Goal: Task Accomplishment & Management: Complete application form

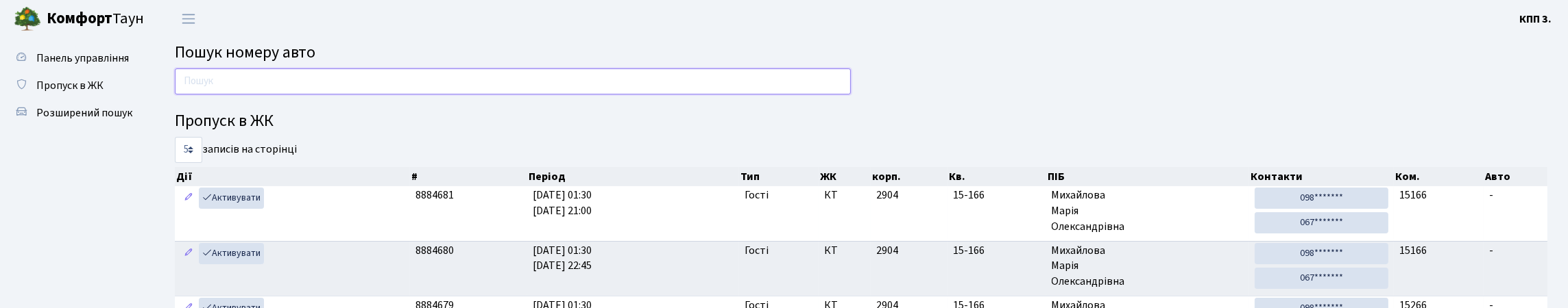
click at [219, 91] on input "text" at bounding box center [513, 81] width 676 height 26
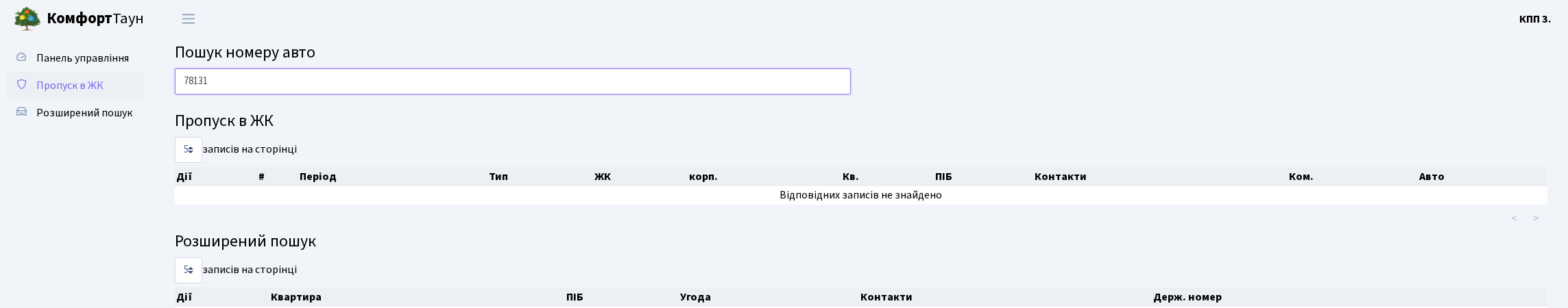
type input "78131"
click at [73, 93] on span "Пропуск в ЖК" at bounding box center [69, 85] width 67 height 15
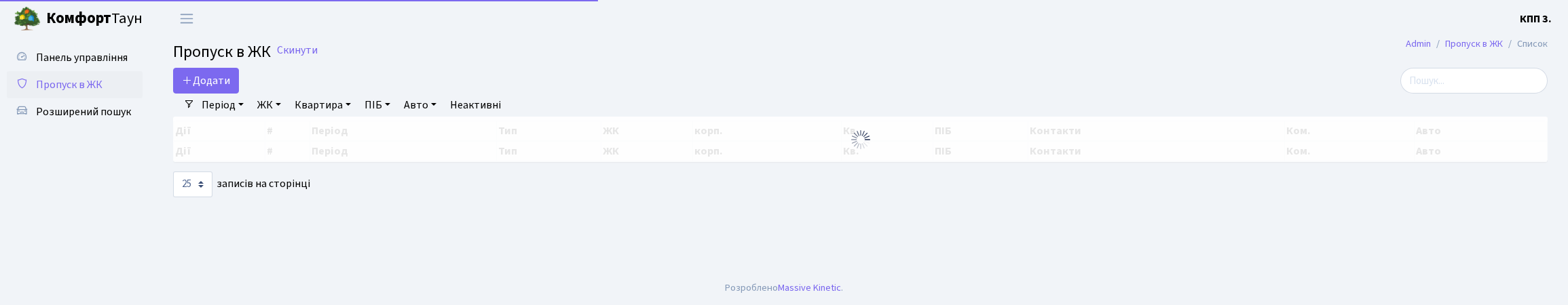
select select "25"
click at [1404, 93] on input "search" at bounding box center [1474, 80] width 148 height 26
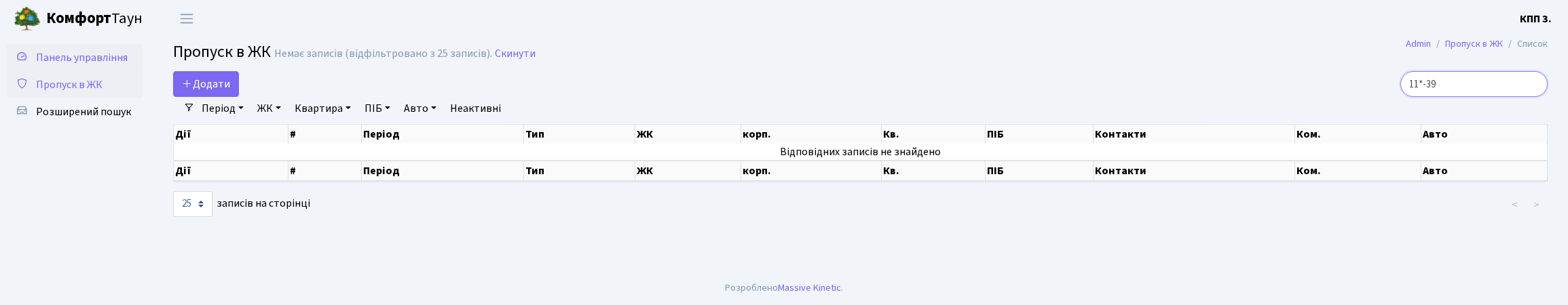
type input "11*-39"
click at [83, 53] on span "Панель управління" at bounding box center [81, 58] width 91 height 15
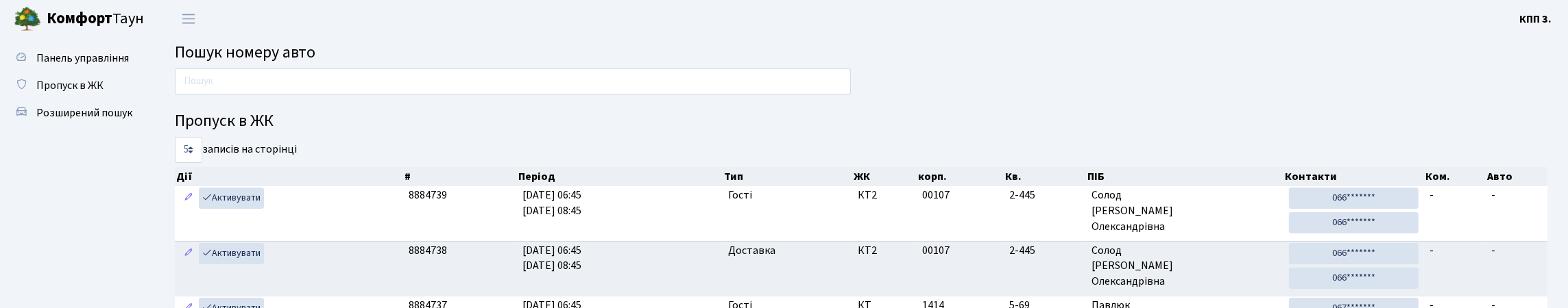
click at [309, 78] on input "text" at bounding box center [513, 81] width 676 height 26
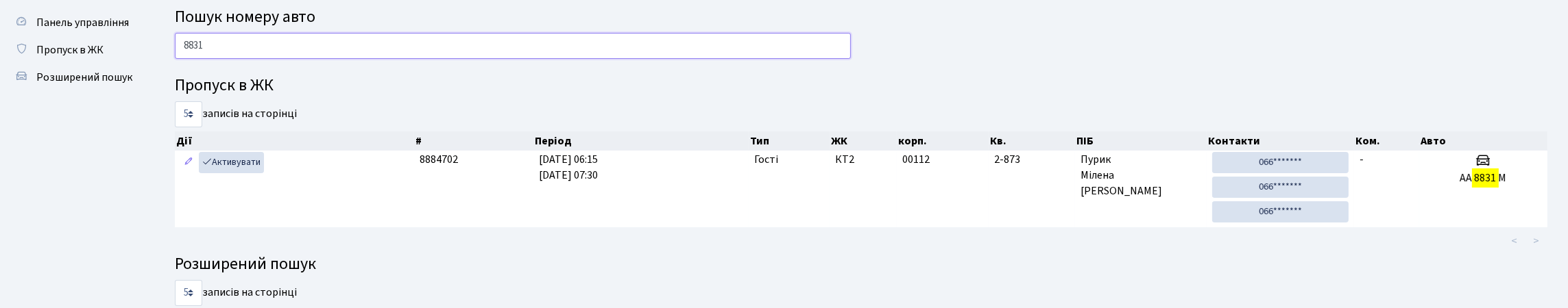
scroll to position [68, 0]
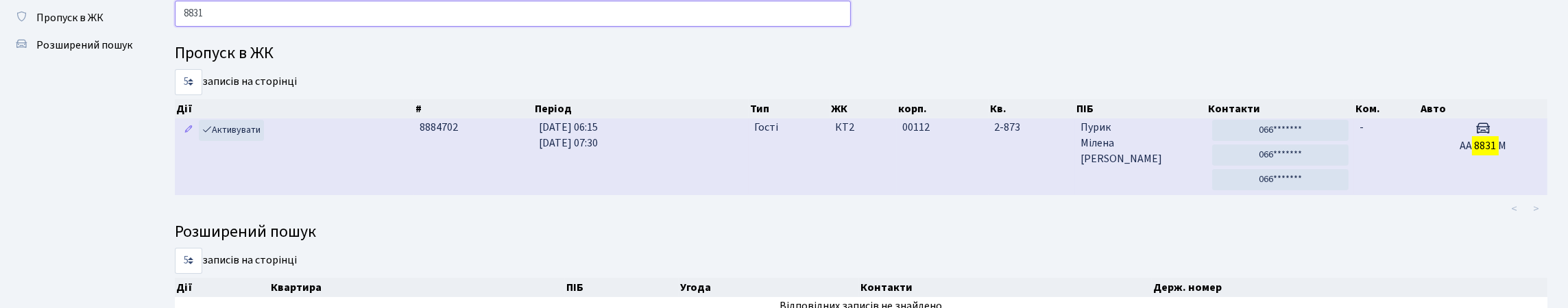
type input "8831"
click at [748, 195] on td "Гості" at bounding box center [789, 157] width 81 height 77
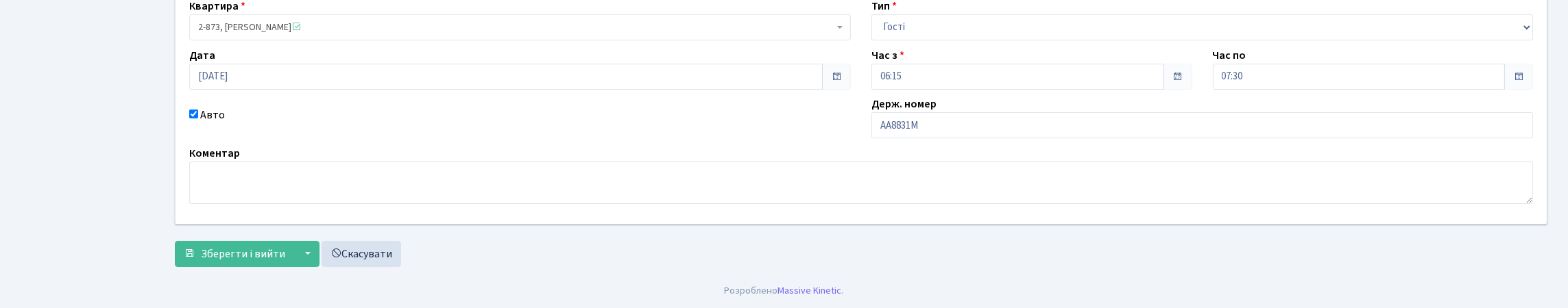
scroll to position [206, 0]
click at [973, 121] on input "АА8831М" at bounding box center [1202, 125] width 662 height 26
type input "АА8831МК"
click at [286, 263] on button "Зберегти і вийти" at bounding box center [235, 253] width 120 height 26
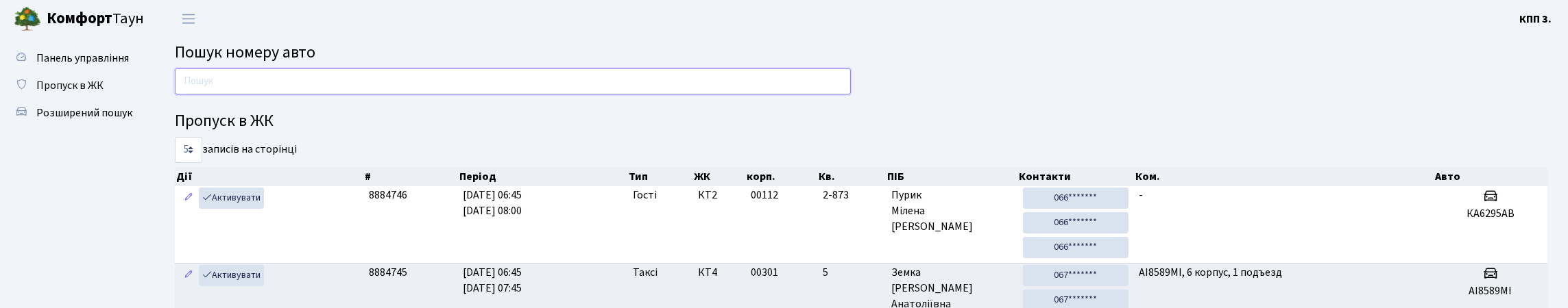
click at [308, 85] on input "text" at bounding box center [513, 81] width 676 height 26
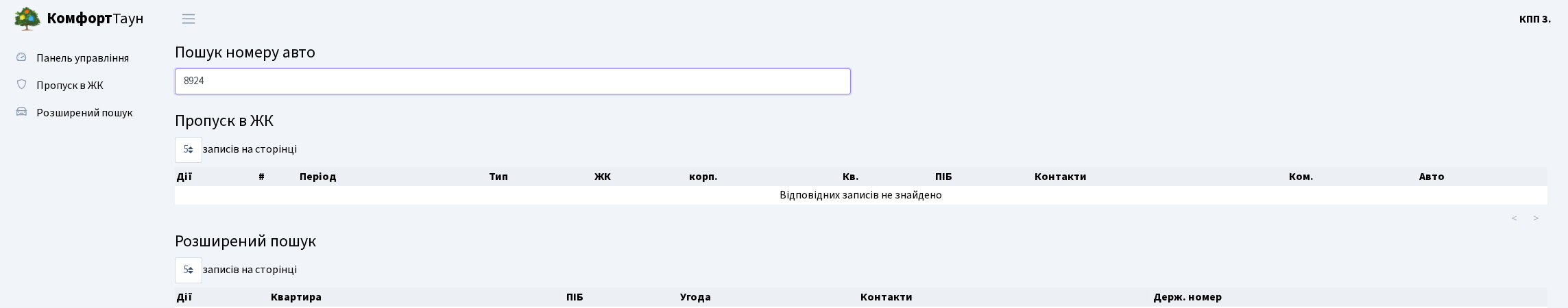
type input "8924"
click at [88, 93] on span "Пропуск в ЖК" at bounding box center [69, 85] width 67 height 15
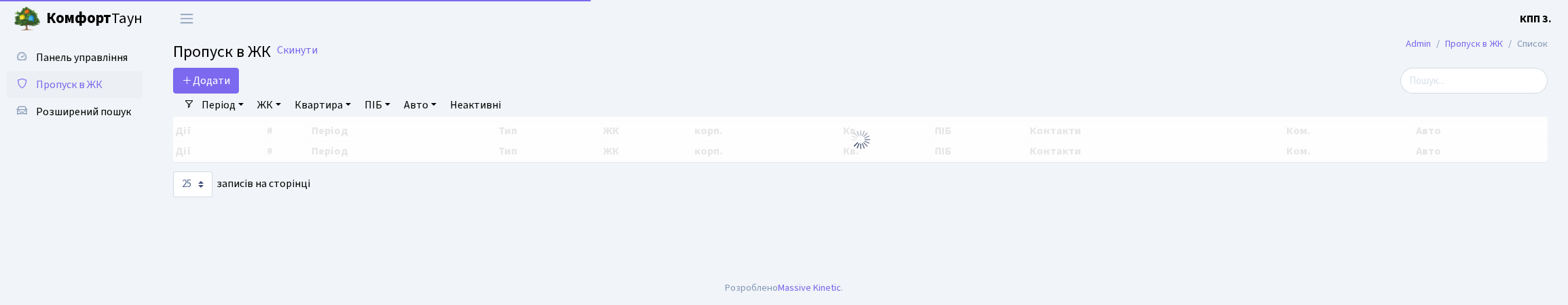
select select "25"
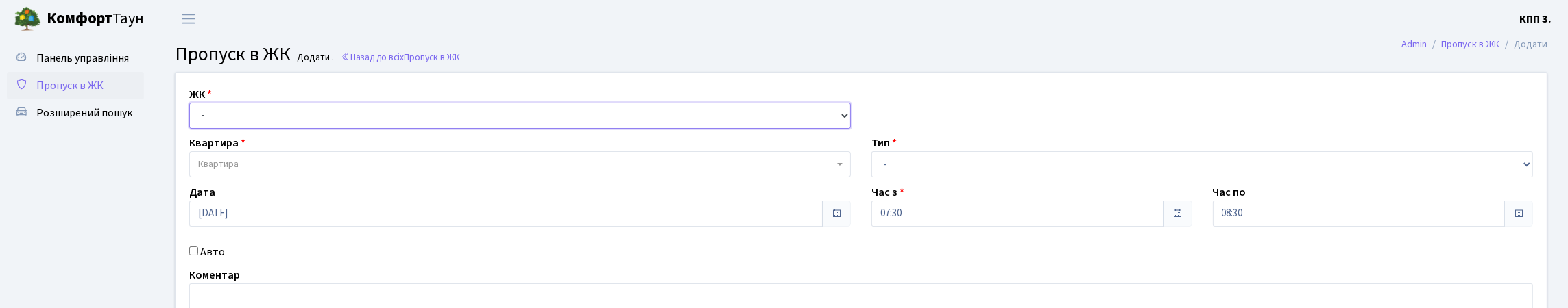
drag, startPoint x: 0, startPoint y: 0, endPoint x: 238, endPoint y: 135, distance: 273.6
click at [238, 129] on select "- КТ, вул. Регенераторна, 4 КТ2, просп. Соборності, 17 КТ3, вул. Березнева, 16 …" at bounding box center [519, 115] width 662 height 26
select select "271"
click at [193, 119] on select "- КТ, вул. Регенераторна, 4 КТ2, просп. Соборності, 17 КТ3, вул. Березнева, 16 …" at bounding box center [519, 115] width 662 height 26
select select
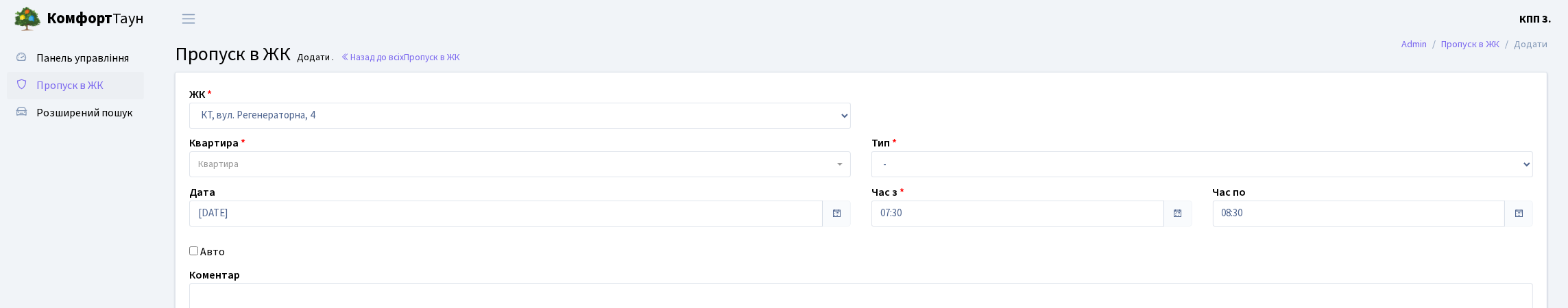
click at [262, 171] on span "Квартира" at bounding box center [515, 164] width 635 height 14
type input "8-110"
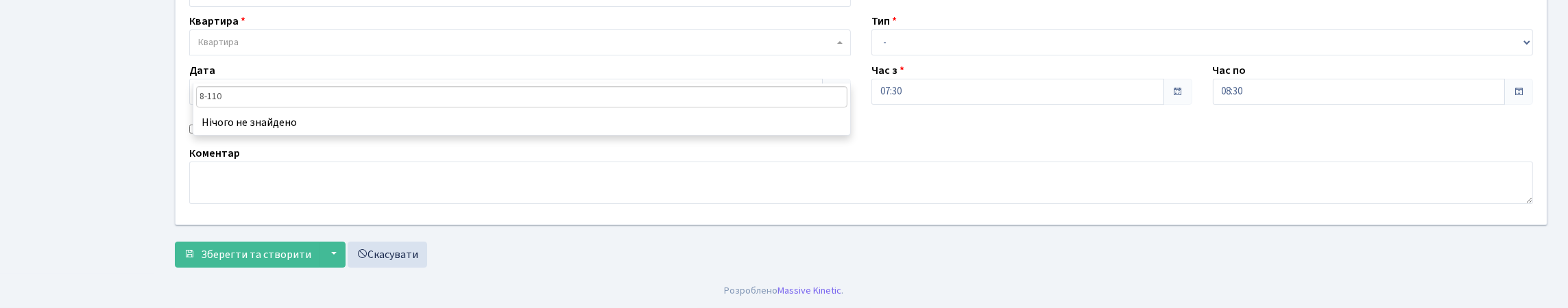
scroll to position [137, 0]
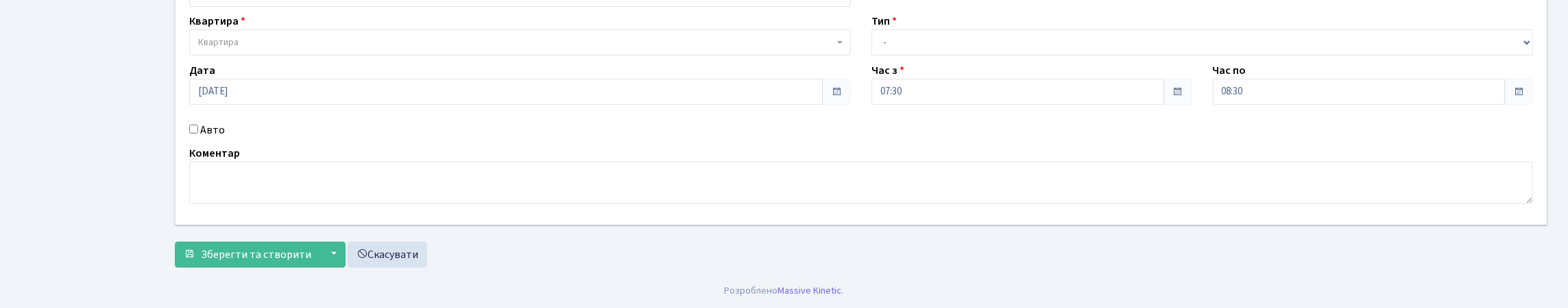
click at [225, 139] on label "Авто" at bounding box center [212, 130] width 24 height 16
click at [198, 133] on input "Авто" at bounding box center [193, 129] width 9 height 9
checkbox input "true"
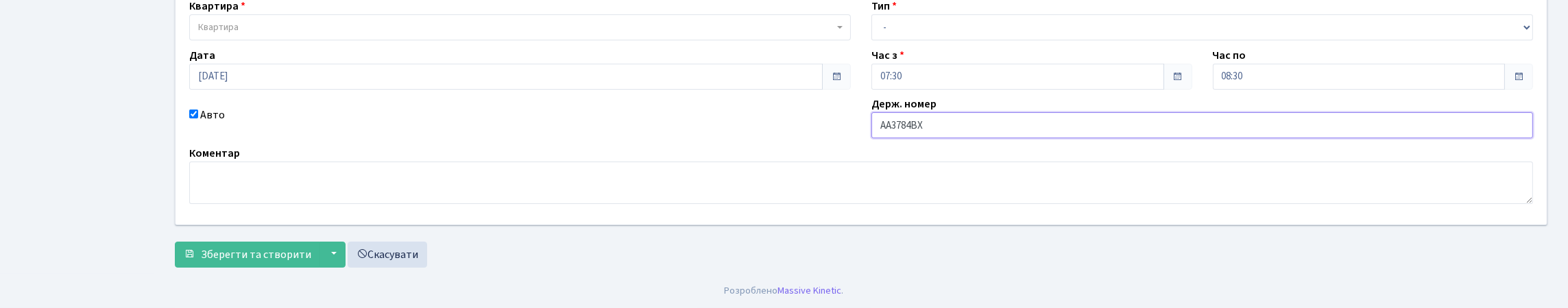
scroll to position [0, 0]
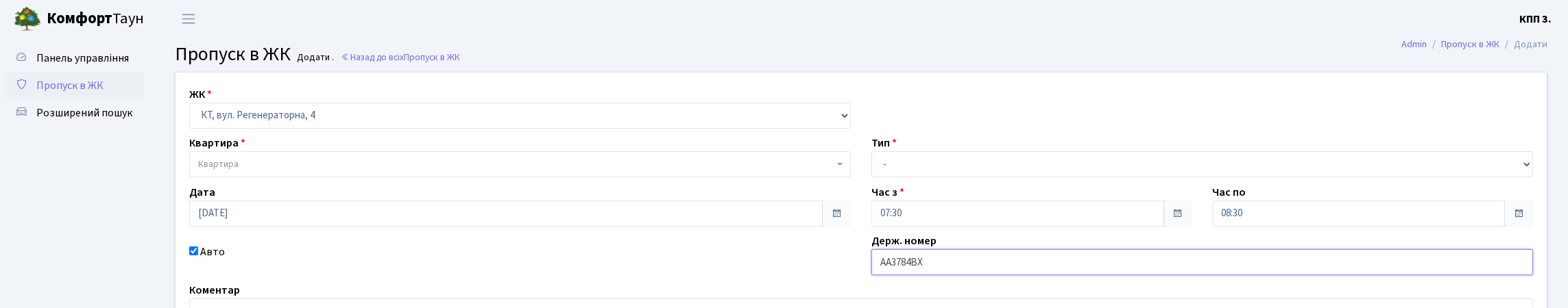
type input "АА3784ВХ"
drag, startPoint x: 880, startPoint y: 192, endPoint x: 883, endPoint y: 198, distance: 6.7
click at [880, 178] on select "- Доставка Таксі Гості Сервіс" at bounding box center [1202, 164] width 662 height 26
select select "3"
click at [871, 178] on select "- Доставка Таксі Гості Сервіс" at bounding box center [1202, 164] width 662 height 26
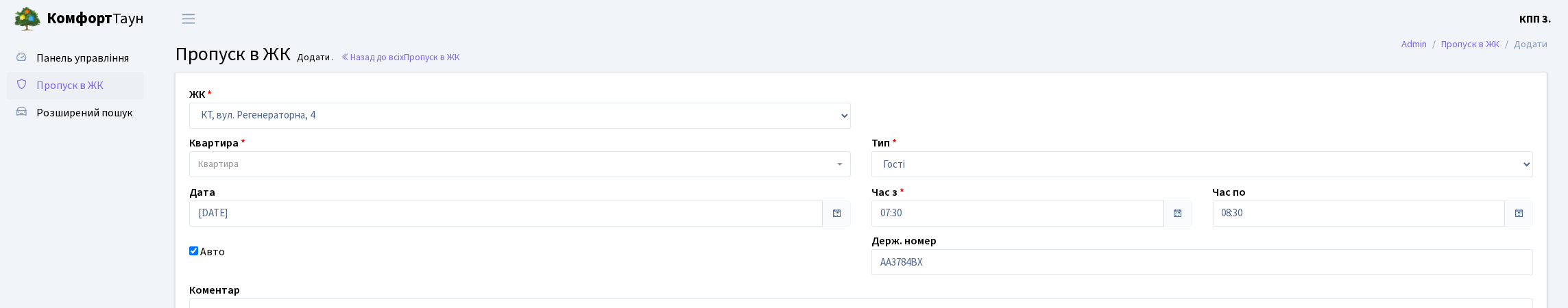
click at [257, 178] on span "Квартира" at bounding box center [519, 164] width 662 height 26
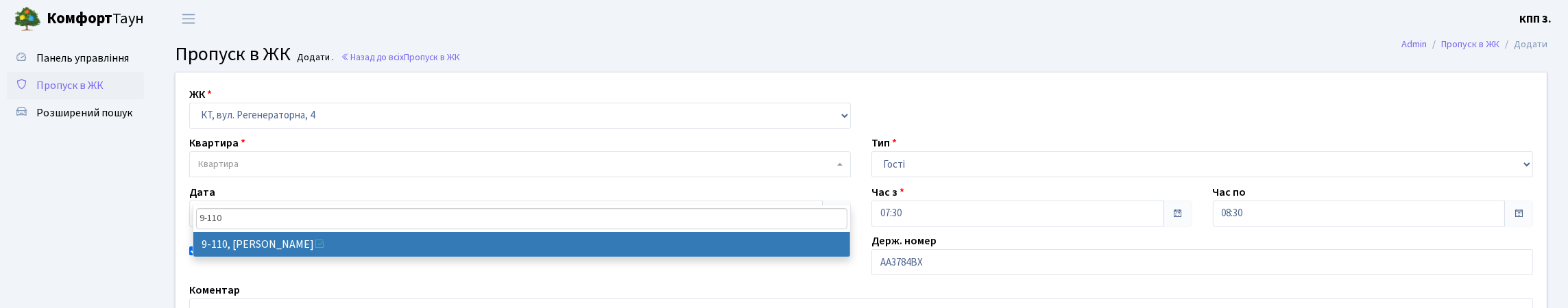
type input "9-110"
select select "6460"
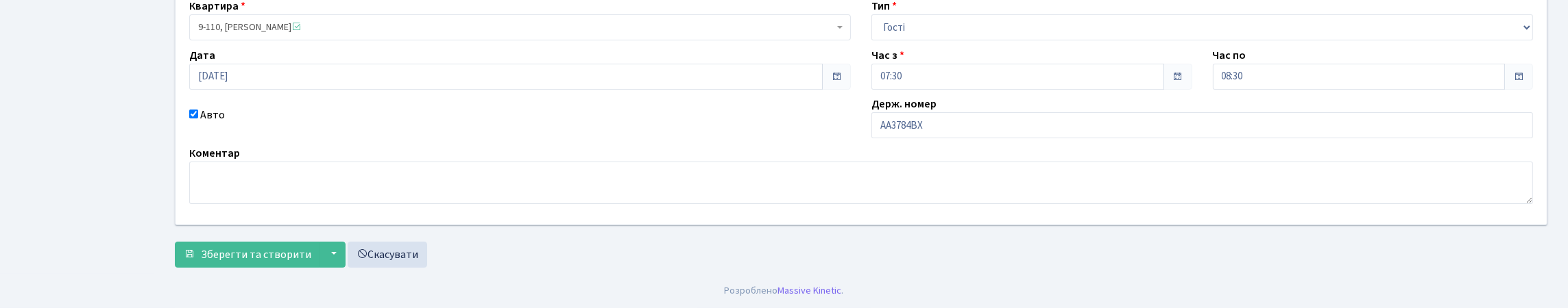
scroll to position [229, 0]
click at [237, 242] on button "Зберегти та створити" at bounding box center [247, 254] width 145 height 26
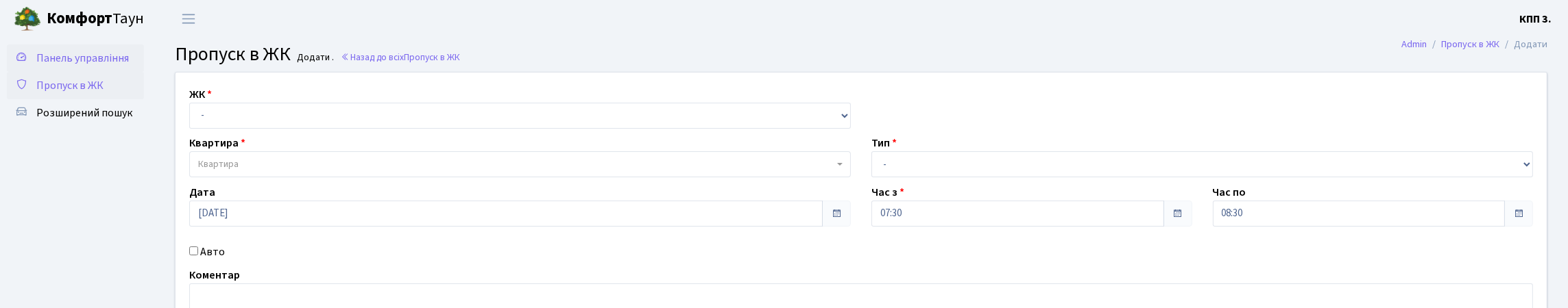
click at [103, 72] on link "Панель управління" at bounding box center [75, 57] width 137 height 27
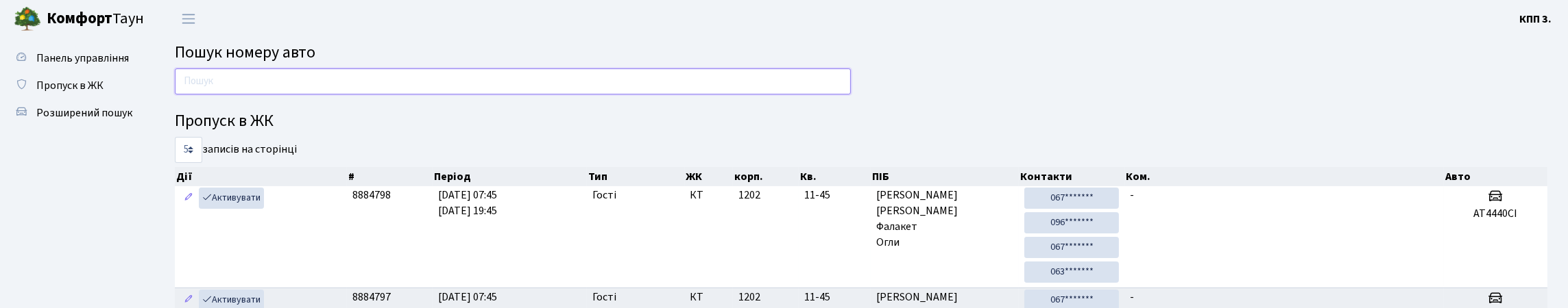
click at [272, 94] on input "text" at bounding box center [513, 81] width 676 height 26
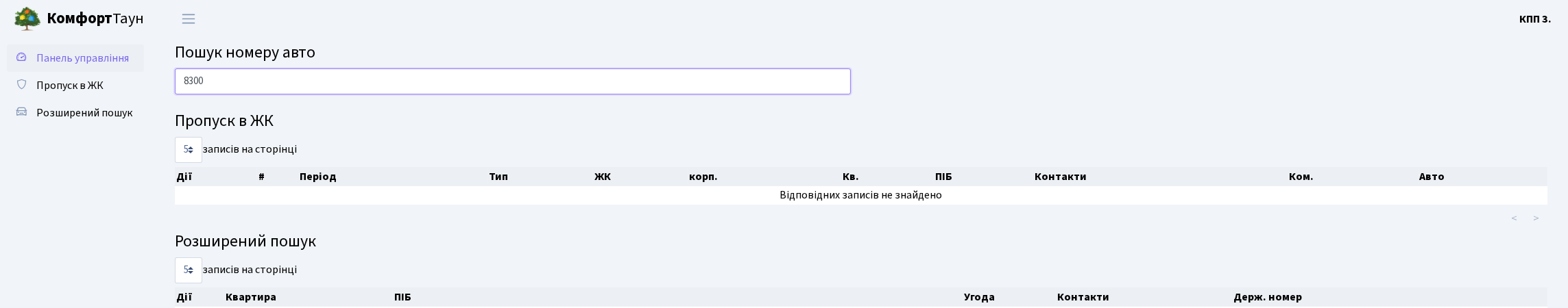
type input "8300"
click at [65, 66] on span "Панель управління" at bounding box center [82, 58] width 92 height 15
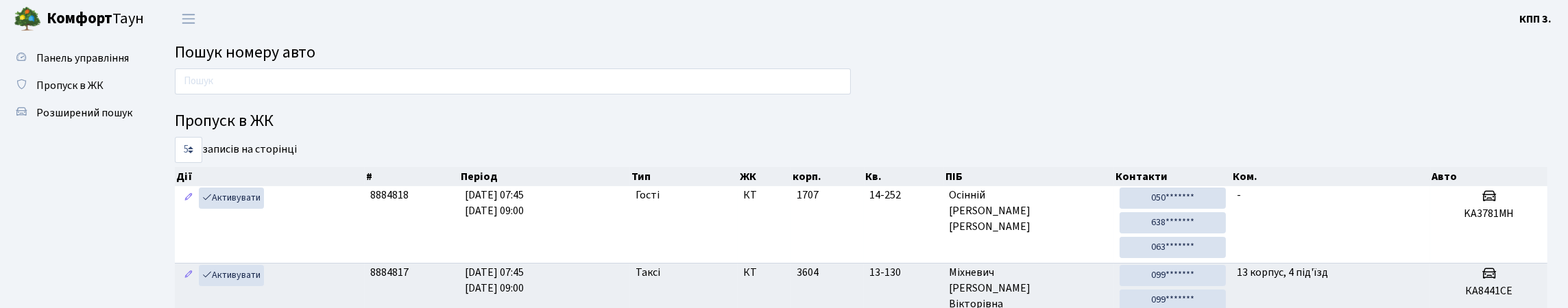
click at [315, 64] on span "Пошук номеру авто" at bounding box center [245, 52] width 140 height 24
click at [318, 76] on input "text" at bounding box center [513, 81] width 676 height 26
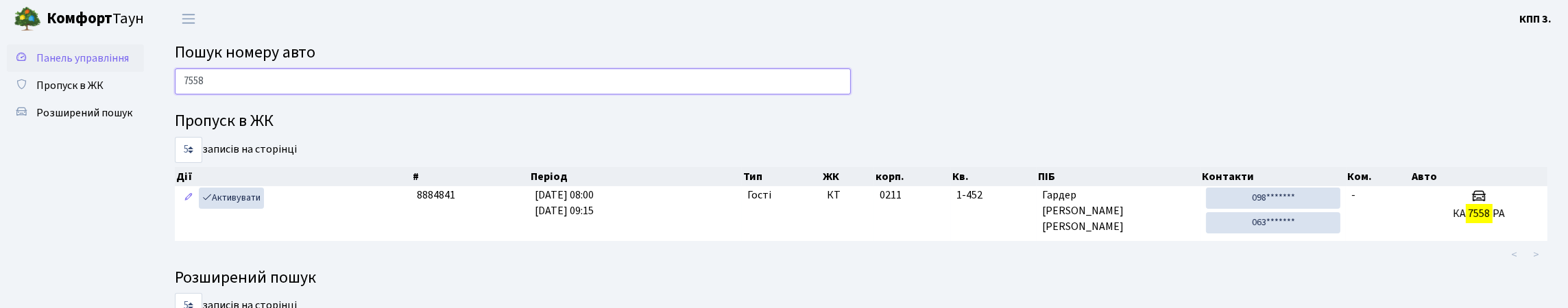
type input "7558"
click at [91, 72] on link "Панель управління" at bounding box center [75, 57] width 137 height 27
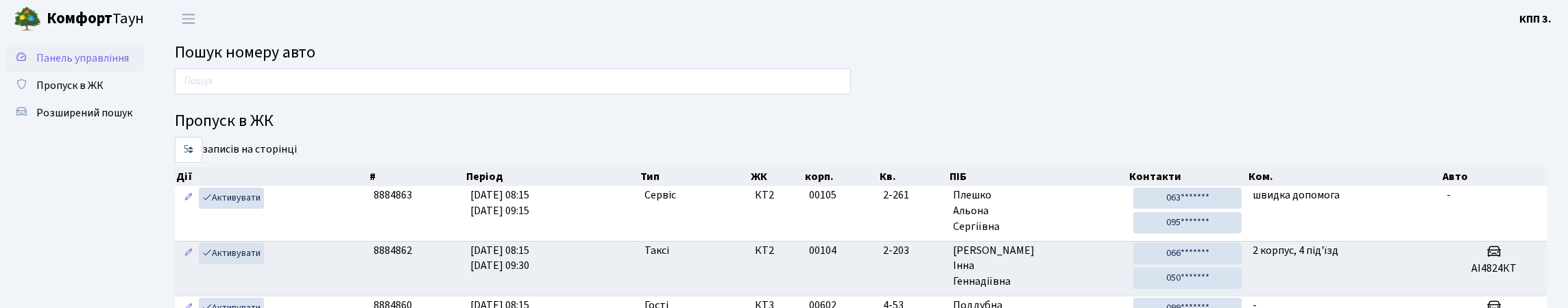
click at [103, 72] on link "Панель управління" at bounding box center [75, 57] width 137 height 27
click at [193, 91] on input "text" at bounding box center [513, 81] width 676 height 26
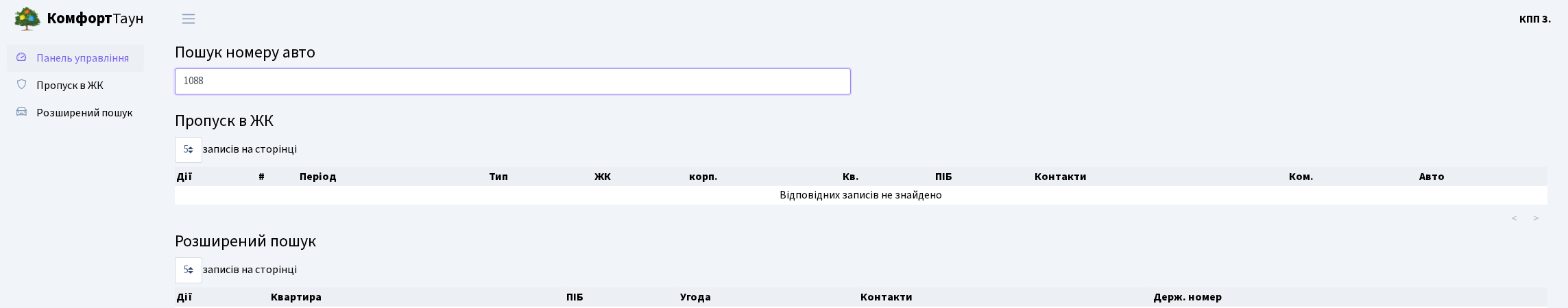
type input "1088"
click at [44, 66] on span "Панель управління" at bounding box center [82, 58] width 92 height 15
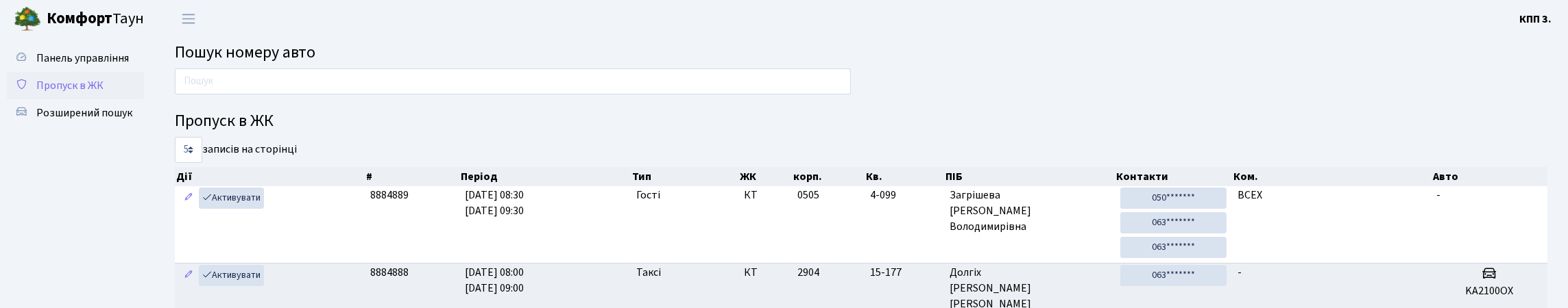
click at [91, 93] on span "Пропуск в ЖК" at bounding box center [69, 85] width 67 height 15
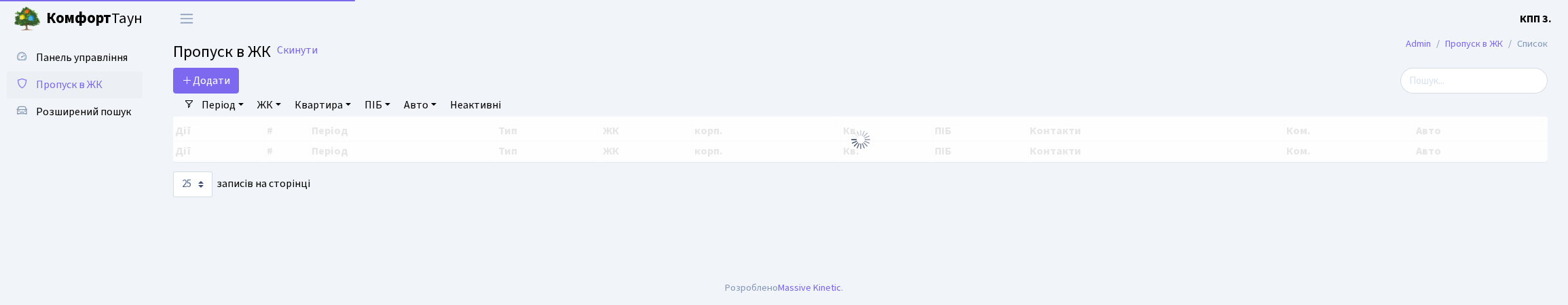
select select "25"
click at [1498, 109] on div "Період 15.08.2025 - 15.08.2025 ЖК - КТ, вул. Регенераторна, 4 КТ2, просп. Собор…" at bounding box center [866, 105] width 1342 height 23
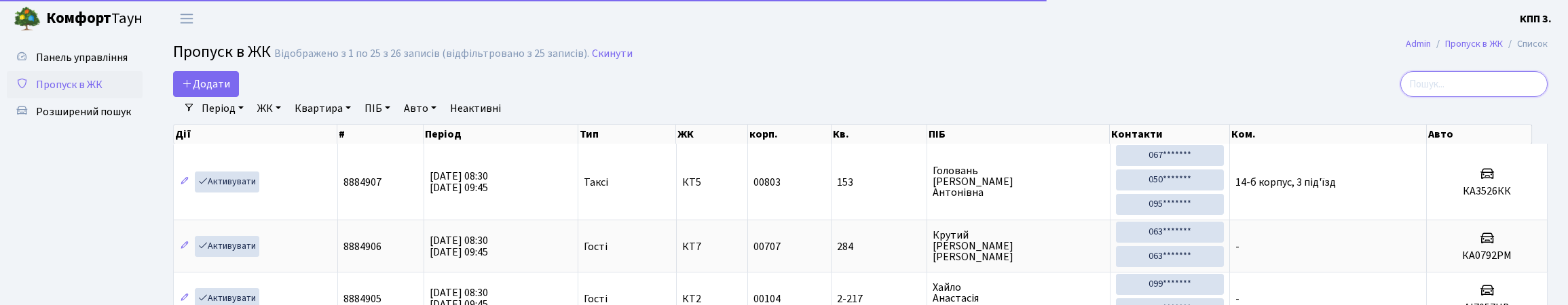
click at [1475, 97] on input "search" at bounding box center [1474, 84] width 148 height 26
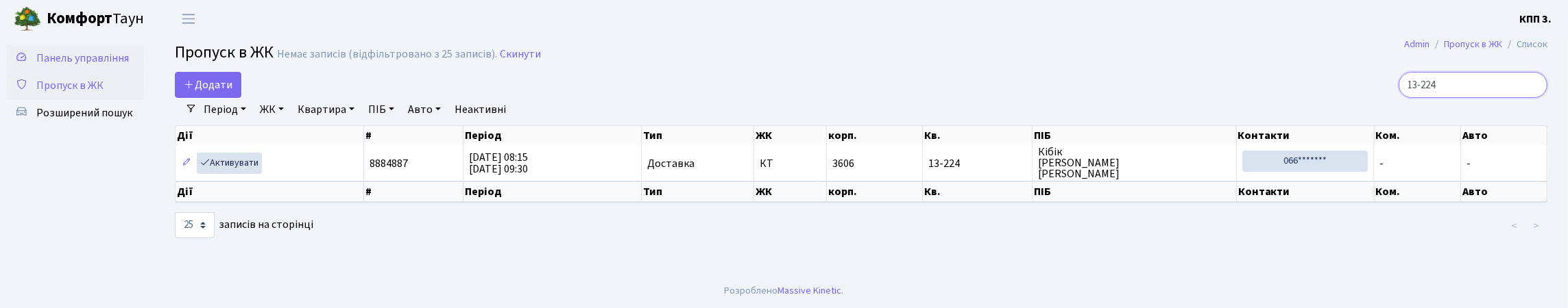
type input "13-224"
click at [25, 63] on icon at bounding box center [21, 57] width 14 height 13
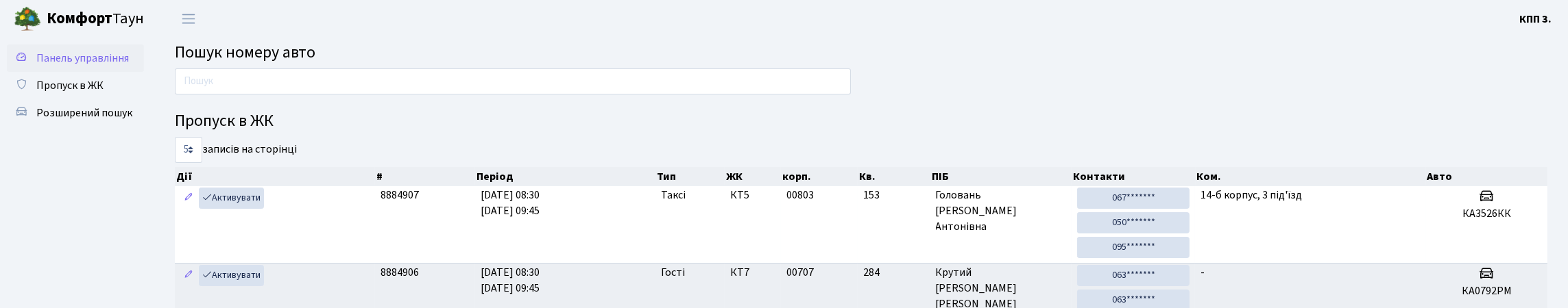
click at [36, 66] on span "Панель управління" at bounding box center [82, 58] width 92 height 15
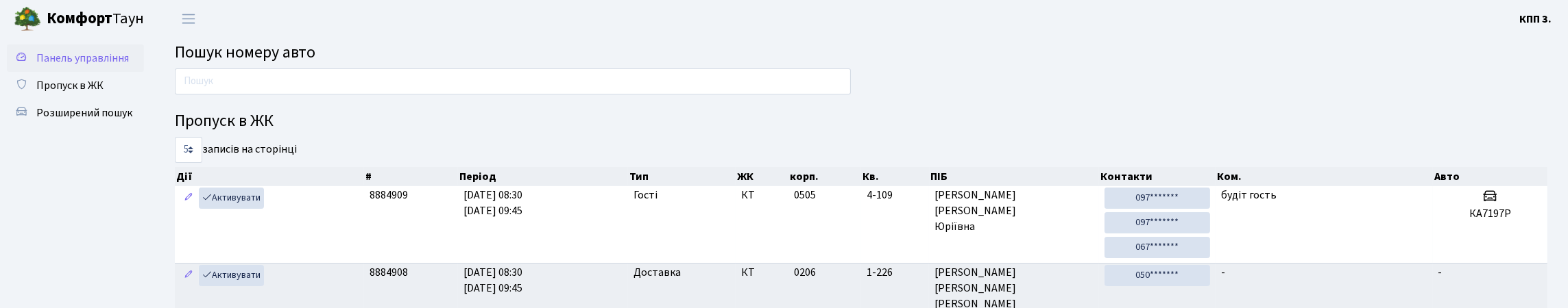
click at [61, 66] on span "Панель управління" at bounding box center [82, 58] width 92 height 15
click at [96, 93] on span "Пропуск в ЖК" at bounding box center [69, 85] width 67 height 15
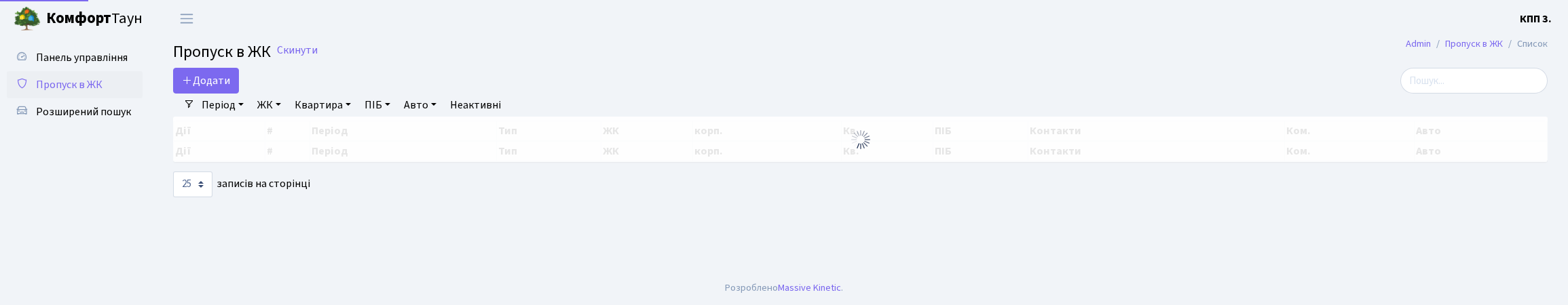
select select "25"
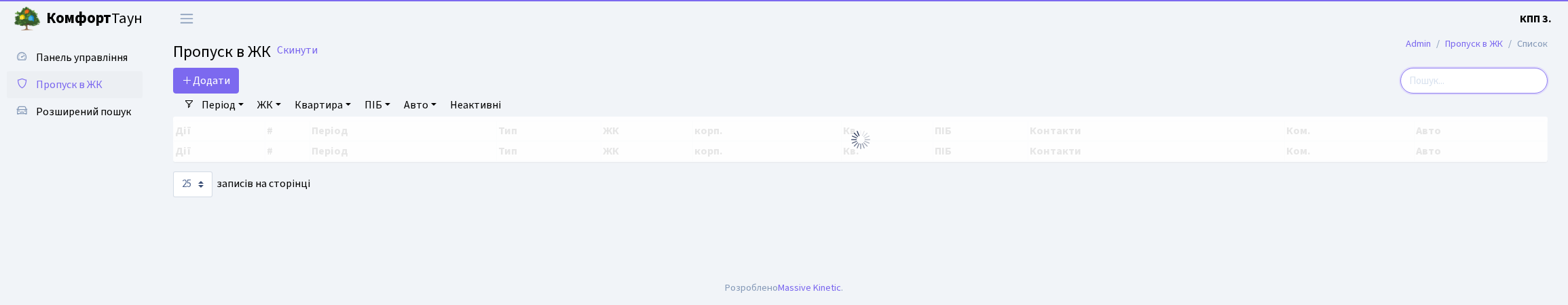
click at [1401, 88] on input "search" at bounding box center [1474, 80] width 148 height 26
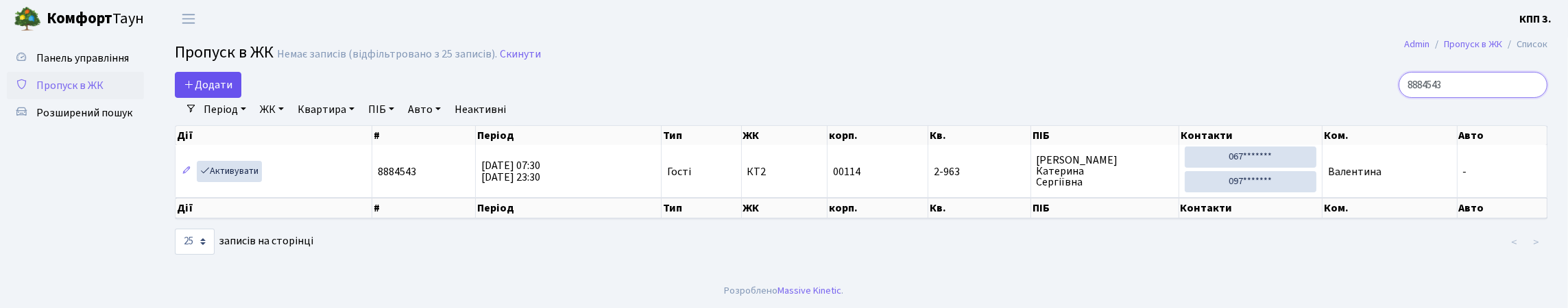
type input "8884543"
click at [229, 92] on span "Додати" at bounding box center [208, 85] width 49 height 15
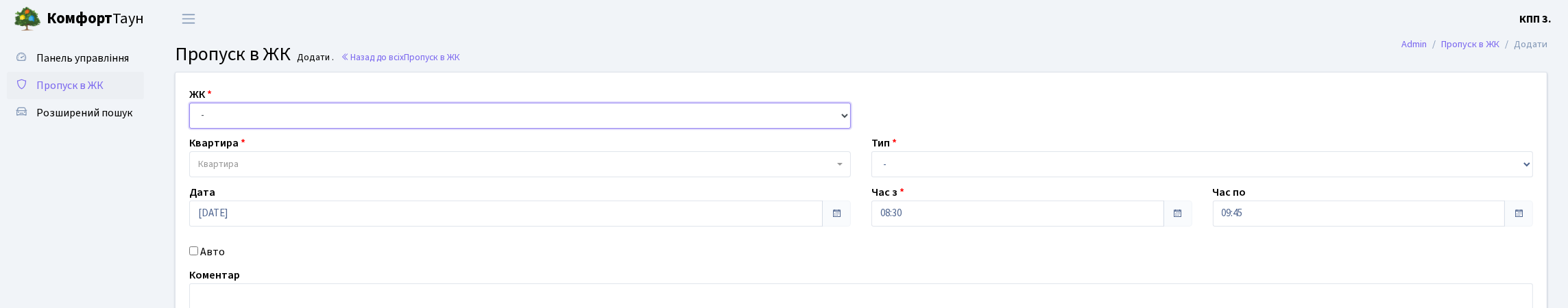
click at [260, 129] on select "- КТ, вул. Регенераторна, 4 КТ2, просп. Соборності, 17 КТ3, вул. Березнева, 16 …" at bounding box center [519, 115] width 662 height 26
select select "271"
click at [193, 119] on select "- КТ, вул. Регенераторна, 4 КТ2, просп. Соборності, 17 КТ3, вул. Березнева, 16 …" at bounding box center [519, 115] width 662 height 26
select select
click at [276, 178] on span "Квартира" at bounding box center [519, 164] width 662 height 26
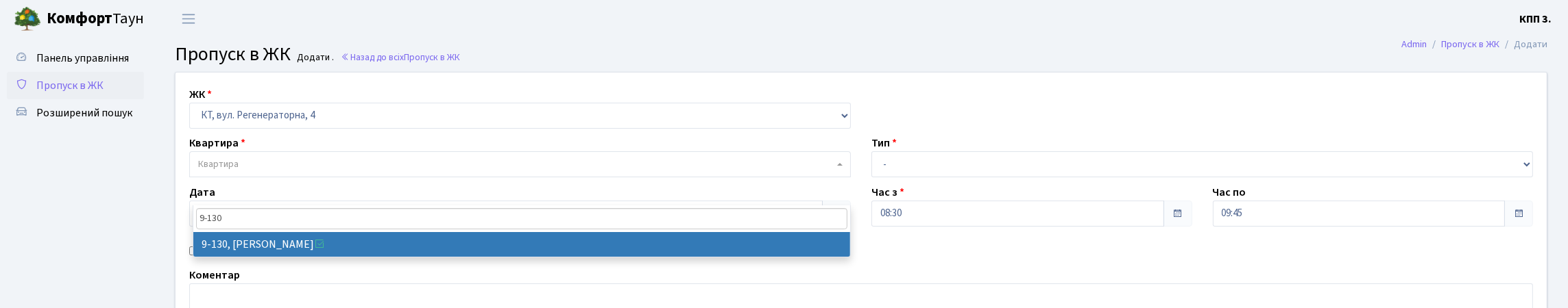
type input "9-130"
select select "6480"
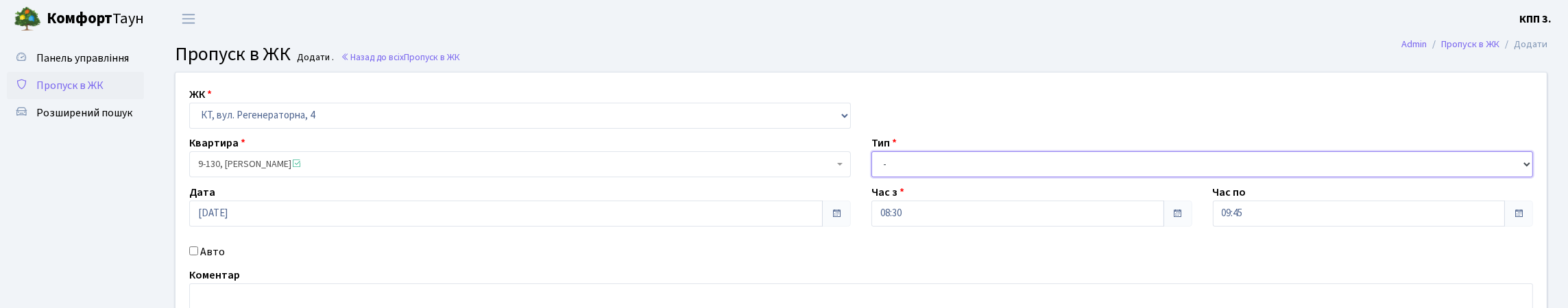
click at [916, 178] on select "- Доставка Таксі Гості Сервіс" at bounding box center [1202, 164] width 662 height 26
select select "3"
click at [871, 178] on select "- Доставка Таксі Гості Сервіс" at bounding box center [1202, 164] width 662 height 26
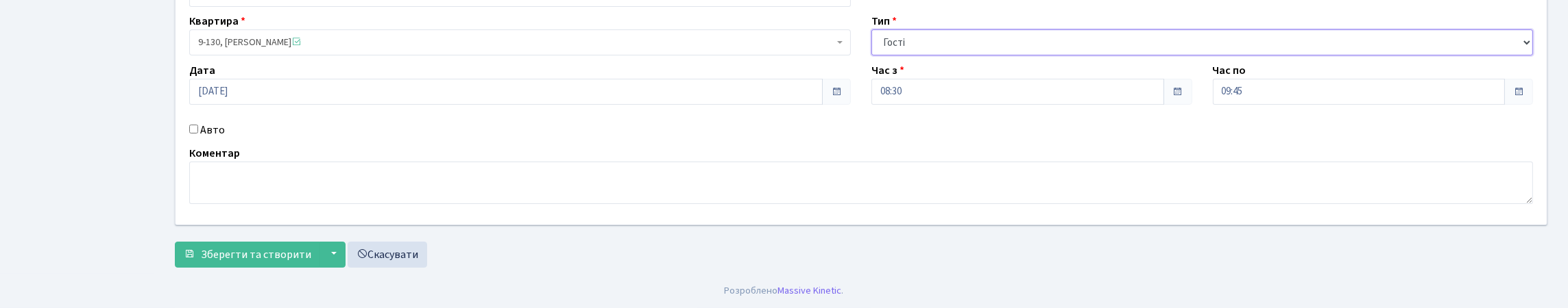
scroll to position [211, 0]
click at [260, 242] on button "Зберегти та створити" at bounding box center [247, 254] width 145 height 26
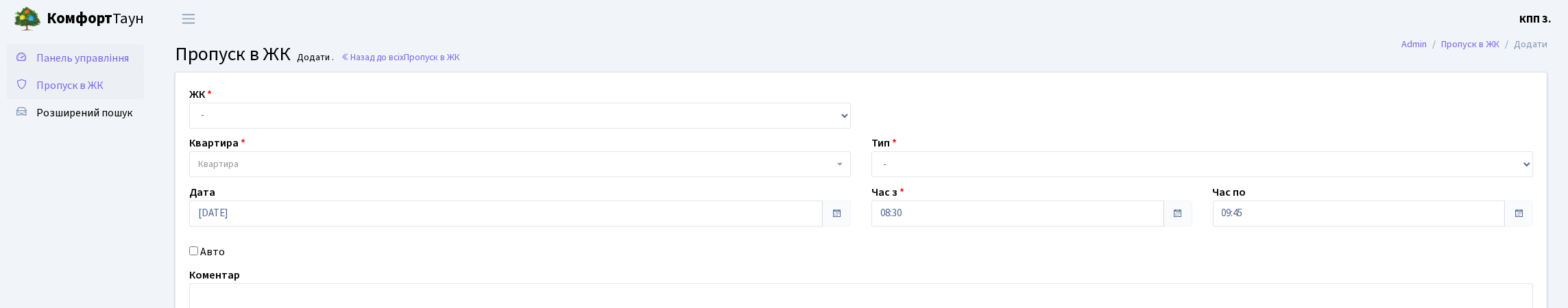
click at [97, 72] on link "Панель управління" at bounding box center [75, 57] width 137 height 27
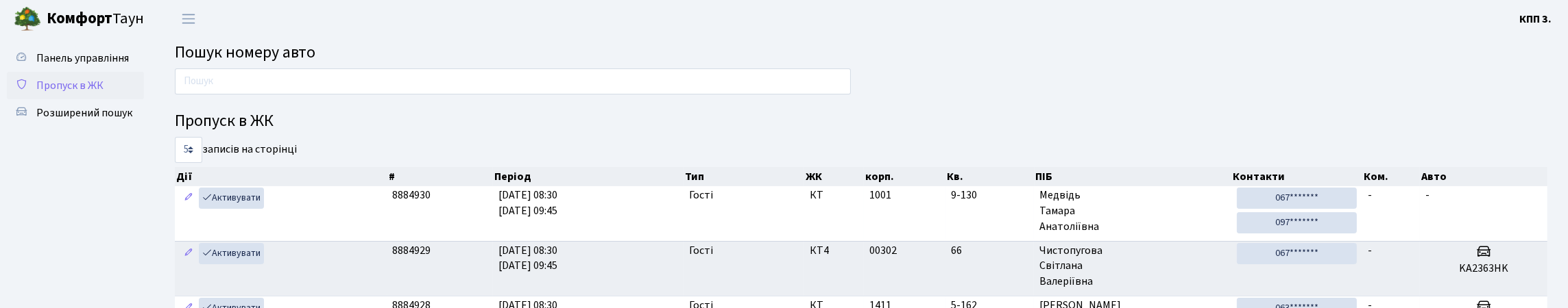
click at [75, 93] on span "Пропуск в ЖК" at bounding box center [69, 85] width 67 height 15
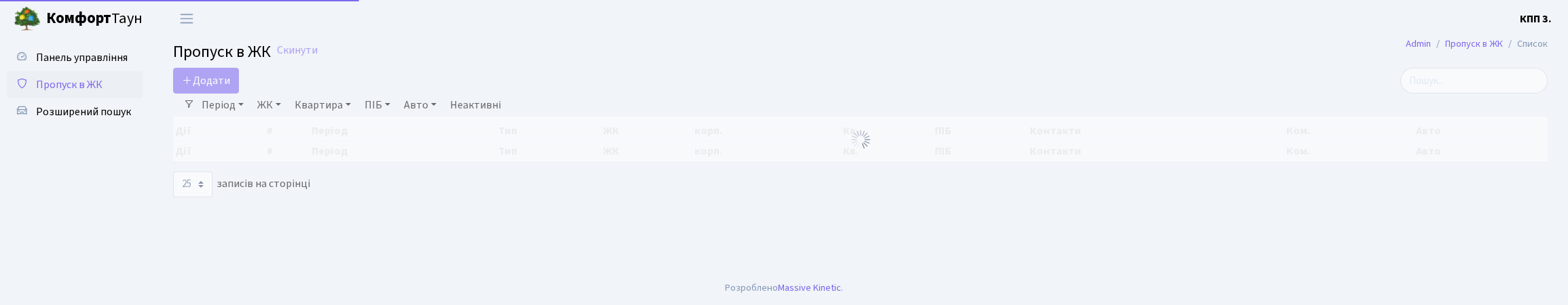
select select "25"
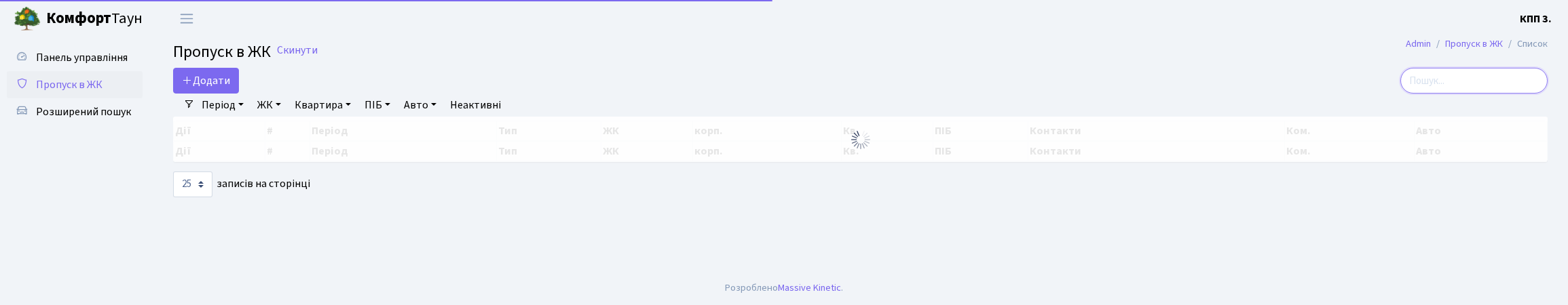
click at [1440, 85] on input "search" at bounding box center [1474, 80] width 148 height 26
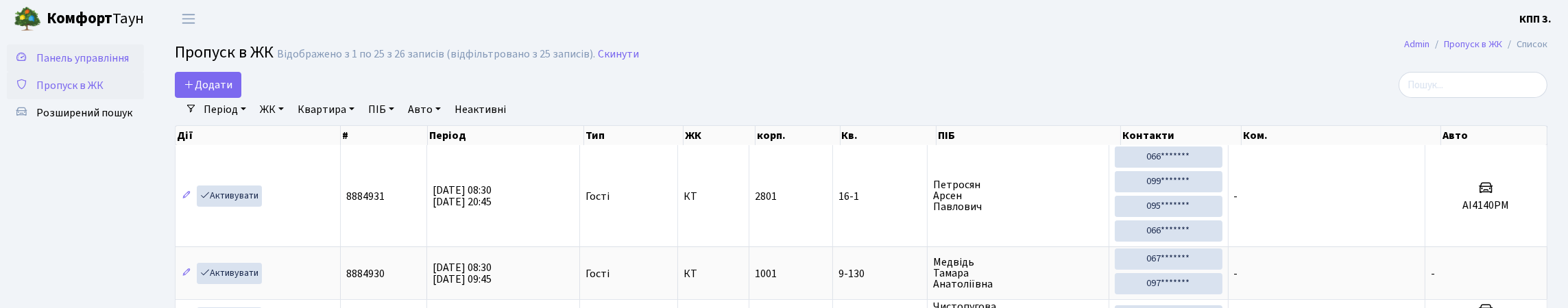
click at [43, 66] on span "Панель управління" at bounding box center [82, 58] width 92 height 15
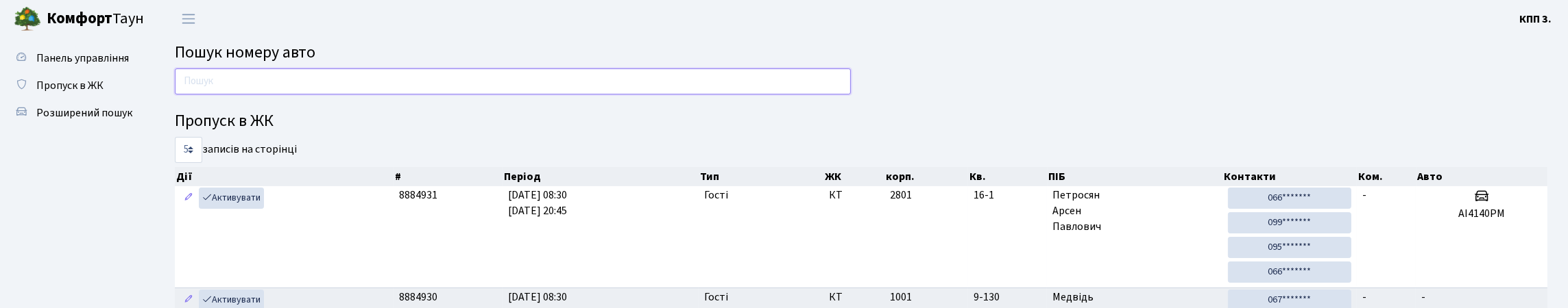
click at [332, 94] on input "text" at bounding box center [513, 81] width 676 height 26
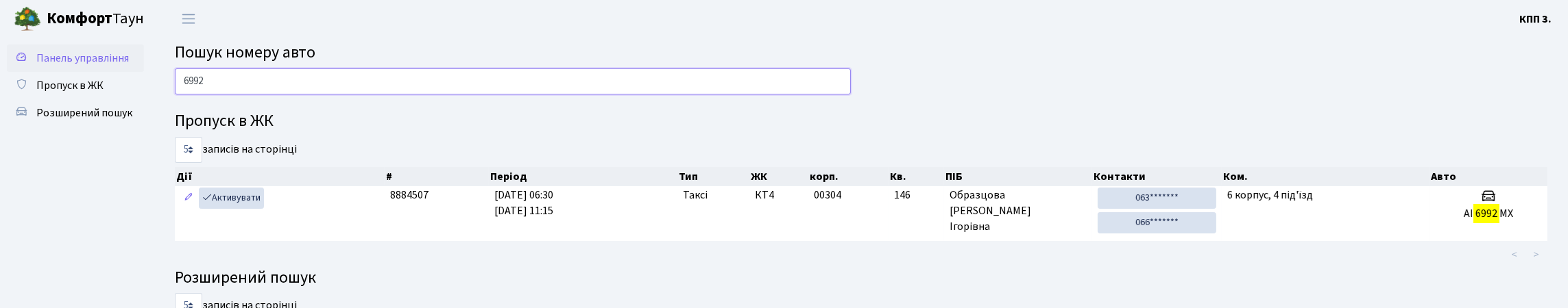
type input "6992"
click at [47, 66] on span "Панель управління" at bounding box center [82, 58] width 92 height 15
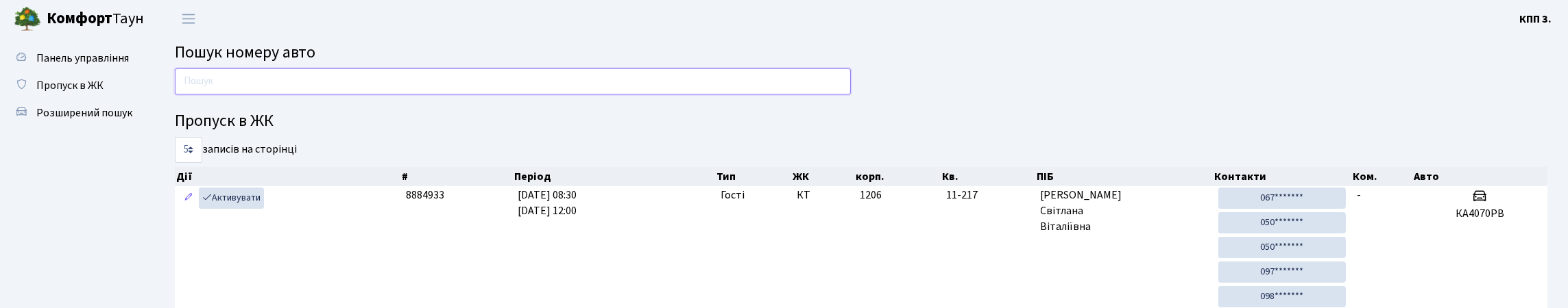
click at [331, 78] on input "text" at bounding box center [513, 81] width 676 height 26
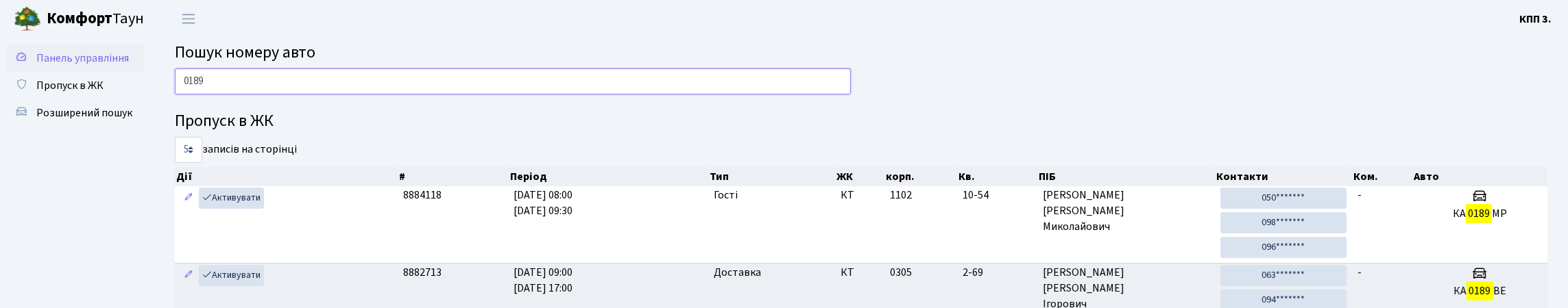
type input "0189"
click at [86, 72] on link "Панель управління" at bounding box center [75, 57] width 137 height 27
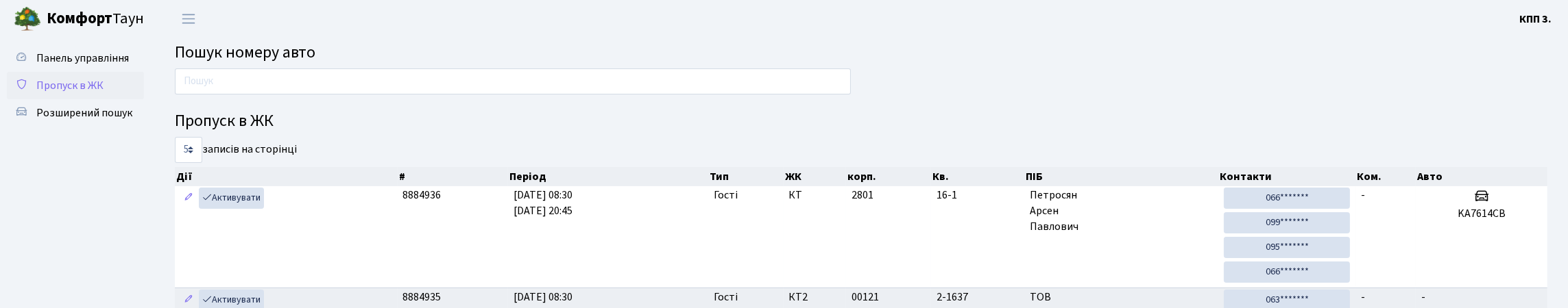
click at [54, 99] on link "Пропуск в ЖК" at bounding box center [75, 85] width 137 height 27
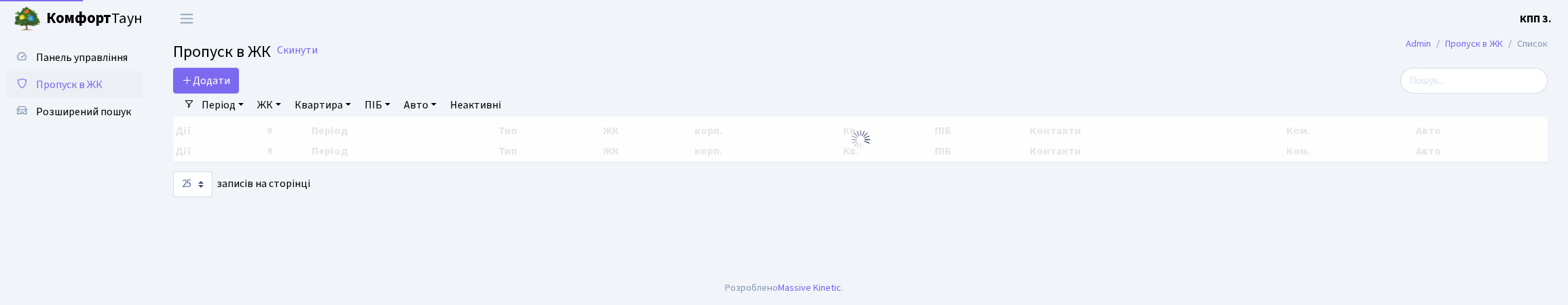
select select "25"
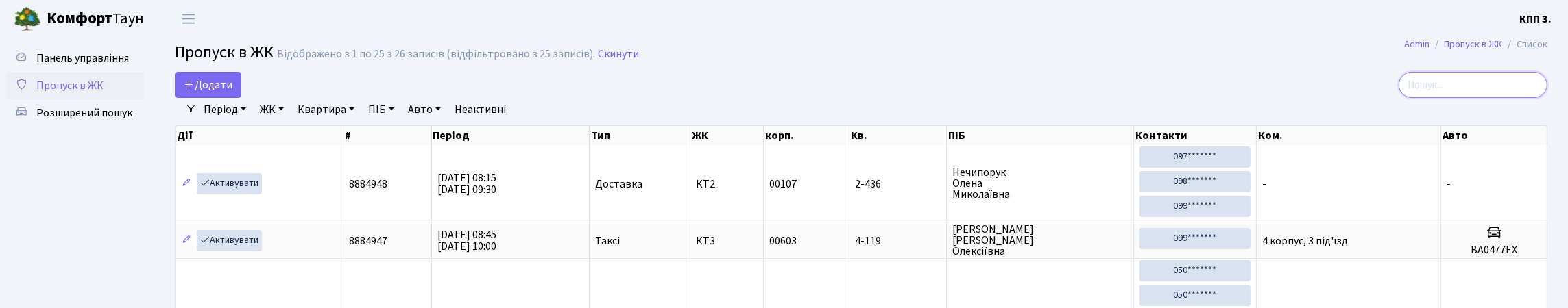
click at [1442, 98] on input "search" at bounding box center [1473, 85] width 149 height 26
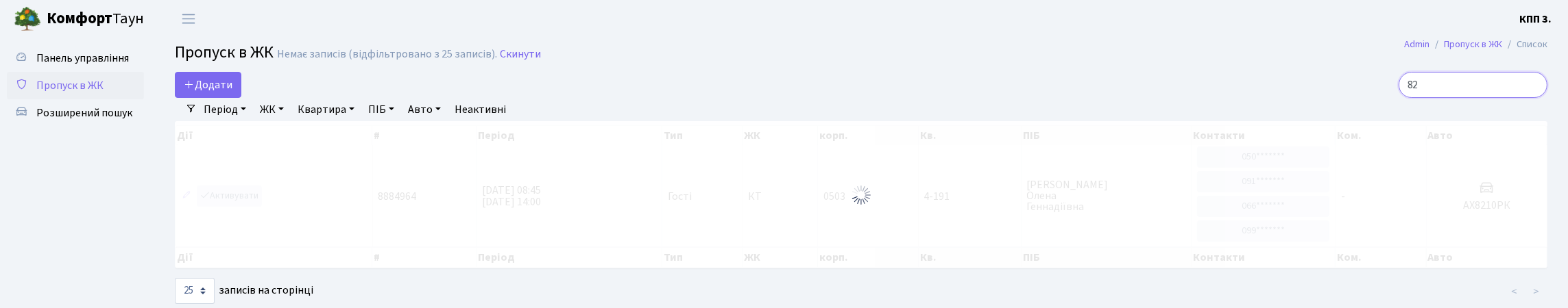
type input "8"
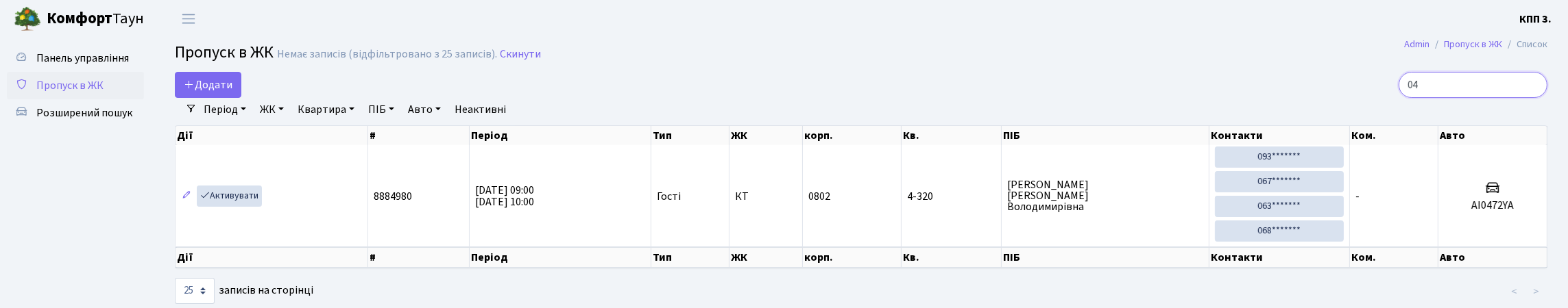
type input "0"
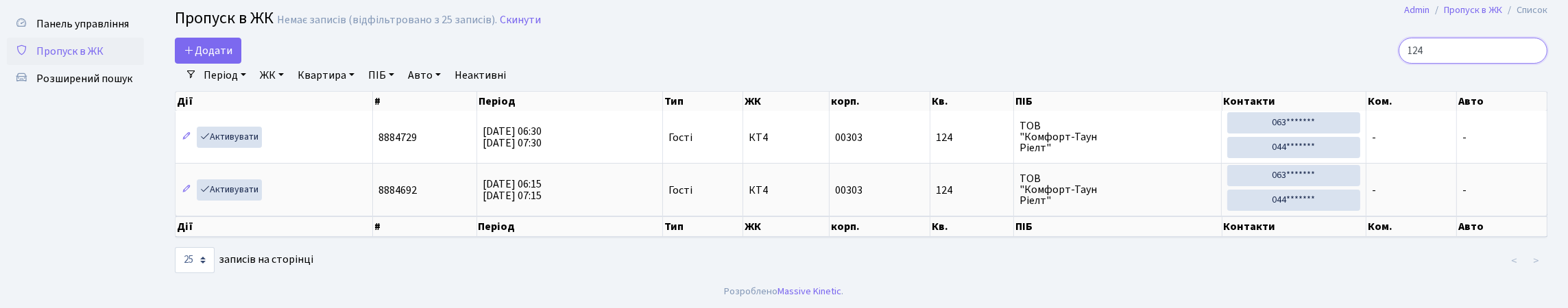
scroll to position [68, 0]
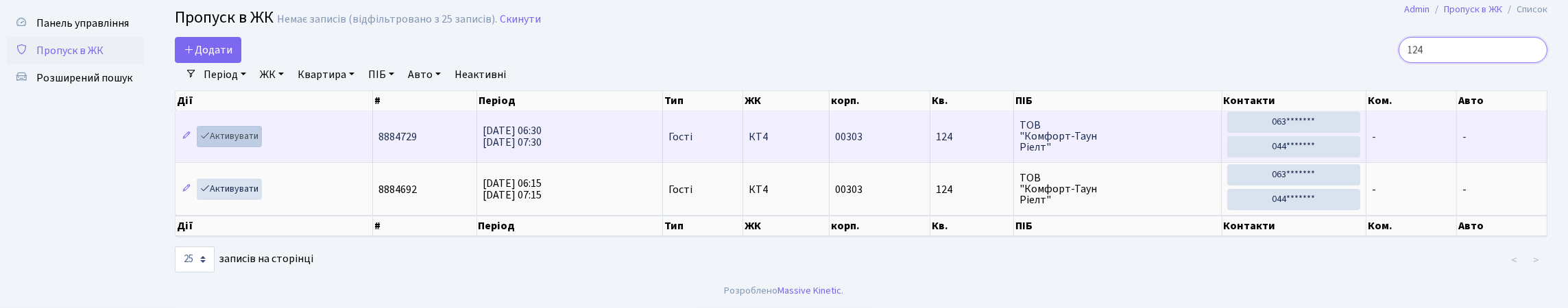
type input "124"
click at [255, 133] on link "Активувати" at bounding box center [229, 136] width 65 height 21
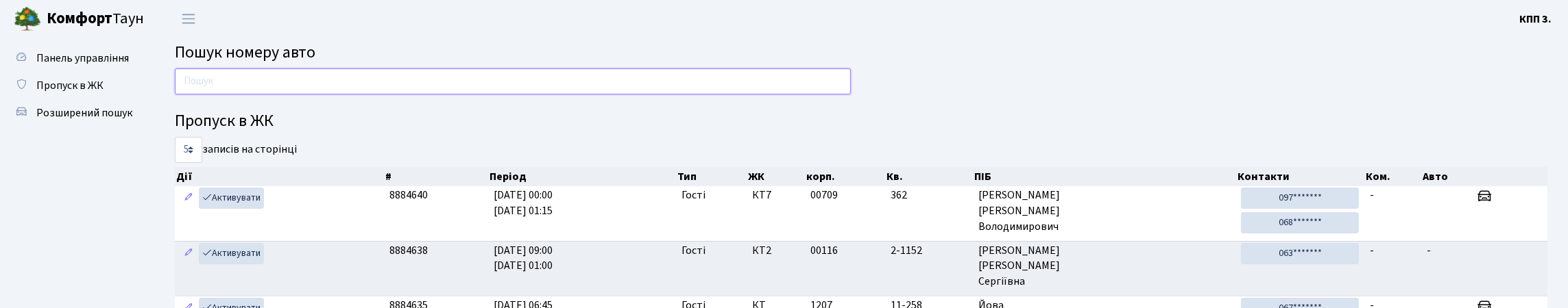
click at [306, 94] on input "text" at bounding box center [513, 81] width 676 height 26
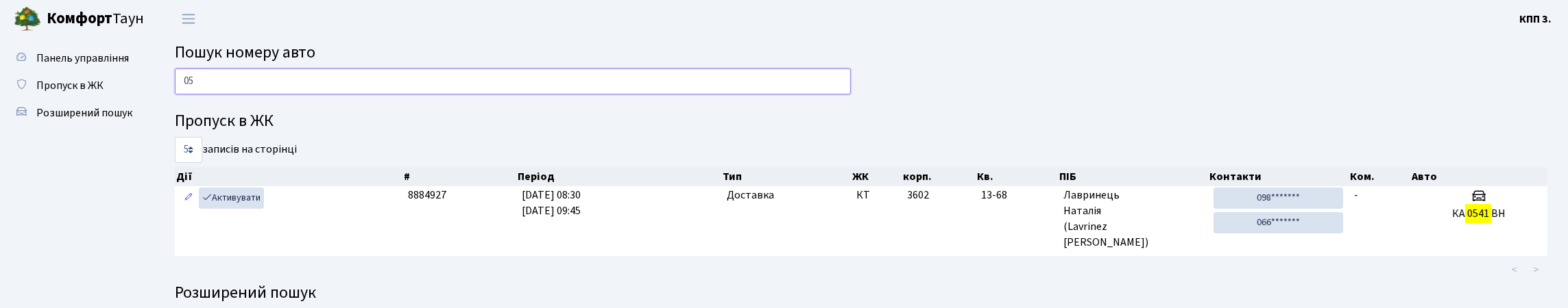
type input "0"
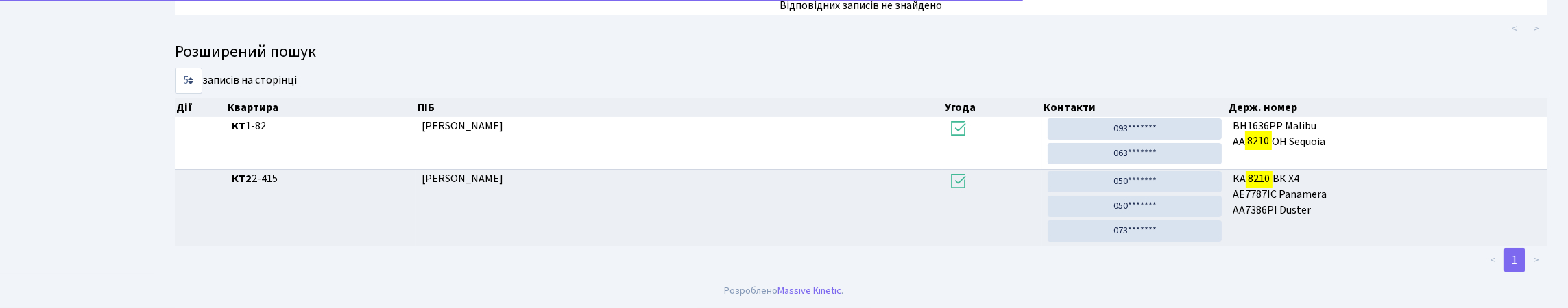
scroll to position [79, 0]
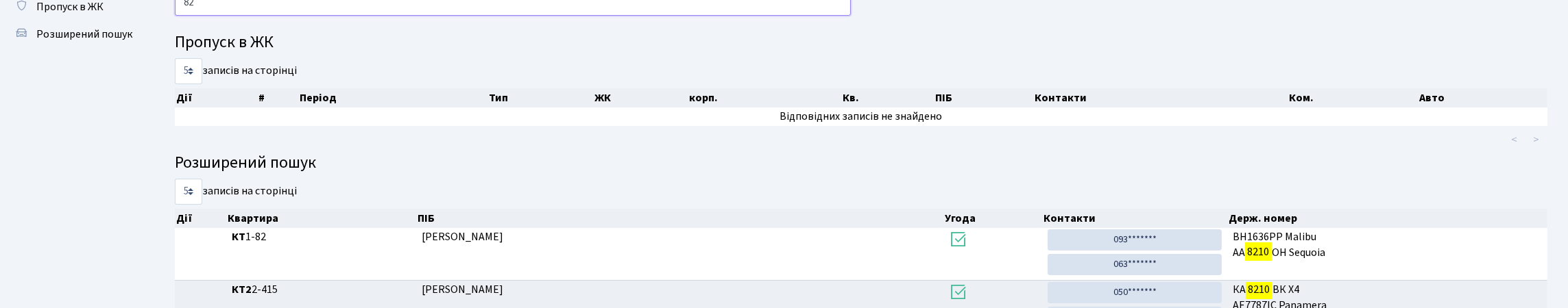
type input "8"
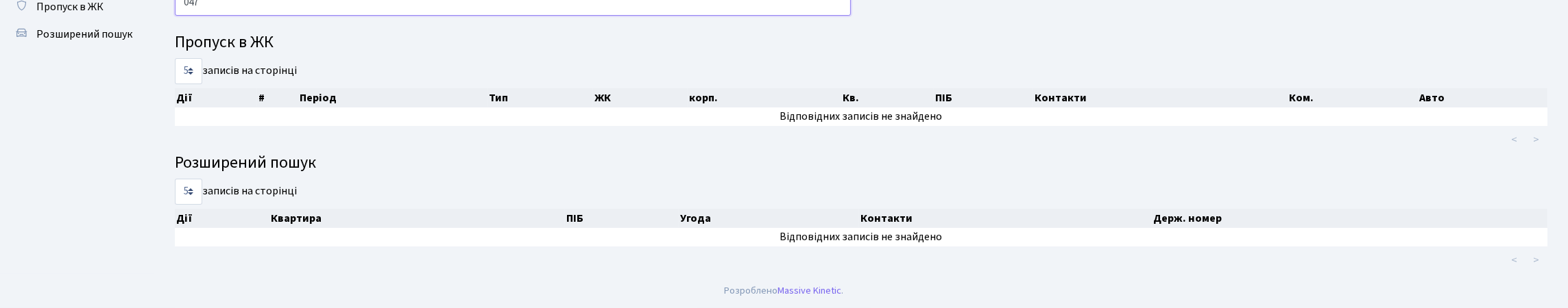
scroll to position [83, 0]
type input "0"
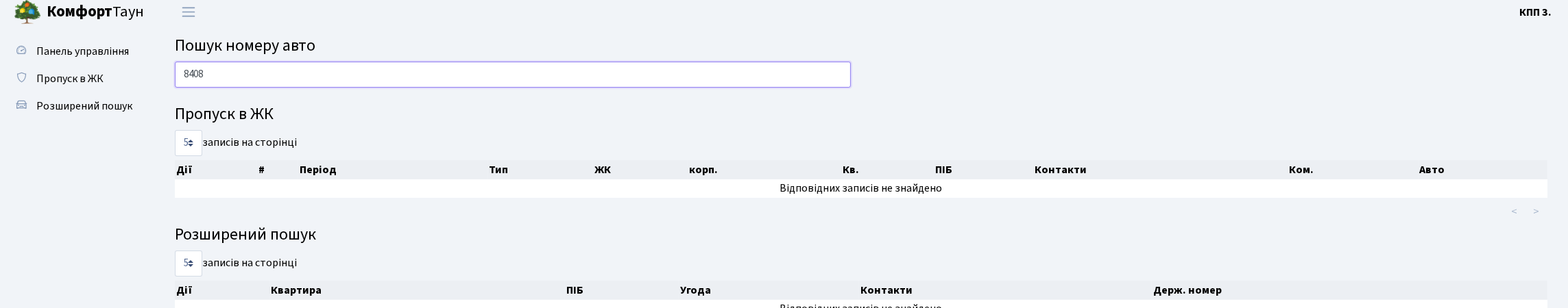
scroll to position [0, 0]
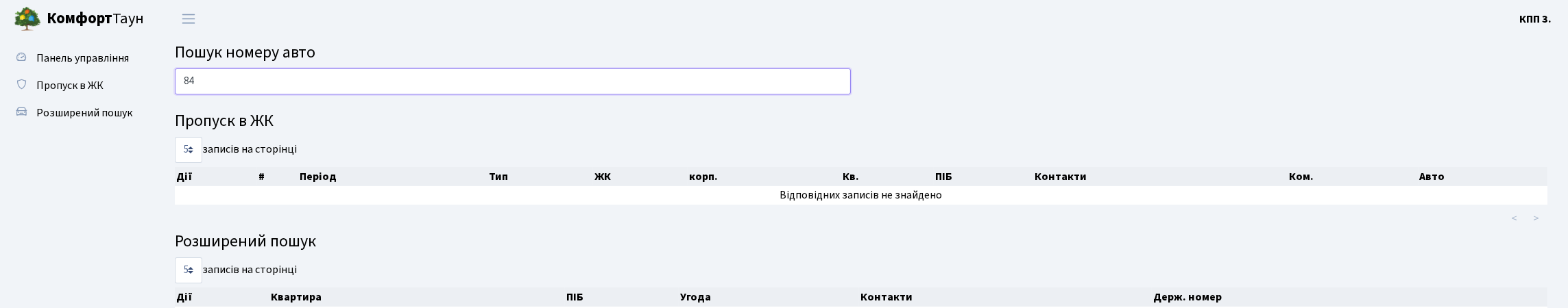
type input "8"
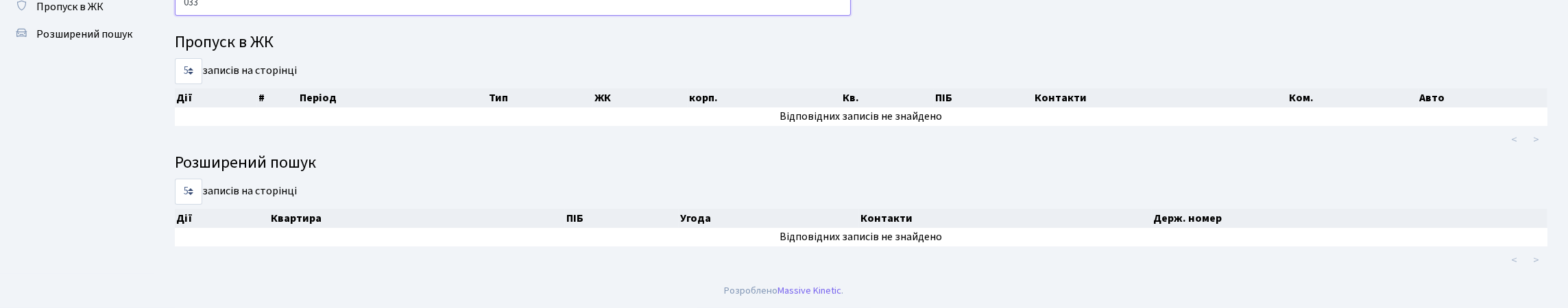
scroll to position [83, 0]
type input "0"
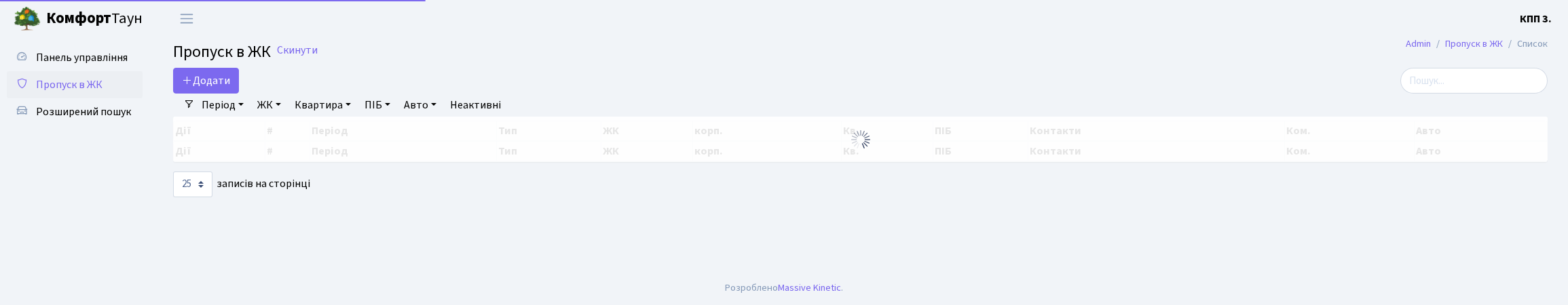
select select "25"
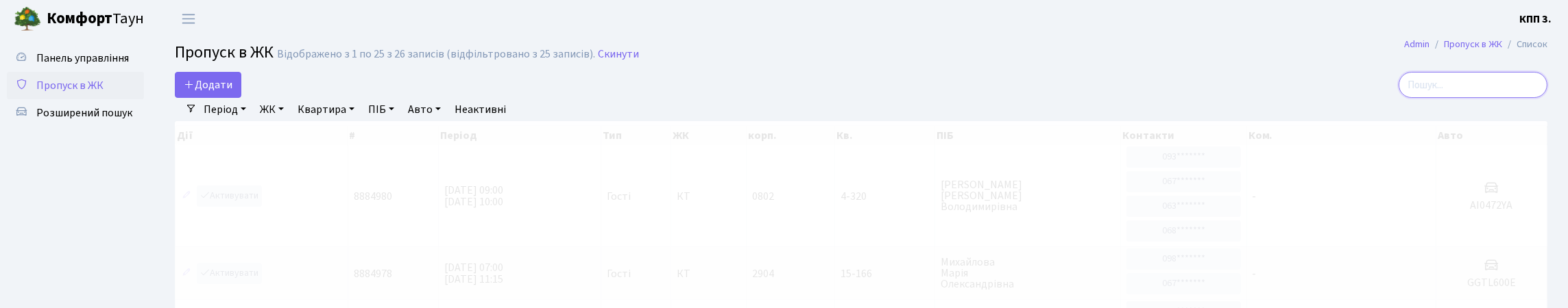
click at [1463, 94] on input "search" at bounding box center [1473, 85] width 149 height 26
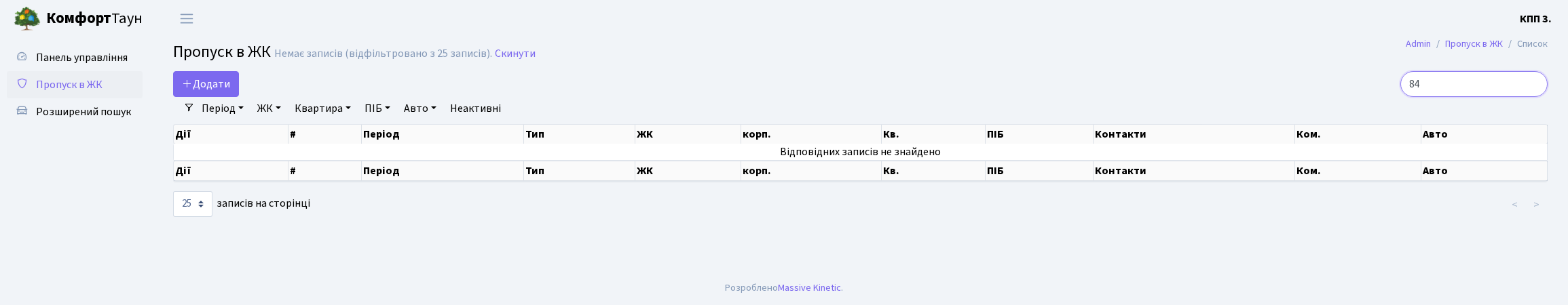
type input "8"
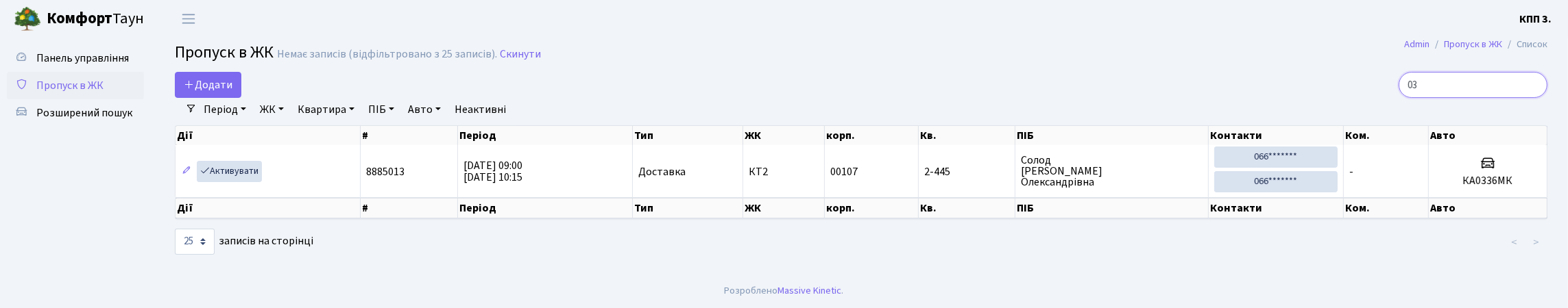
type input "0"
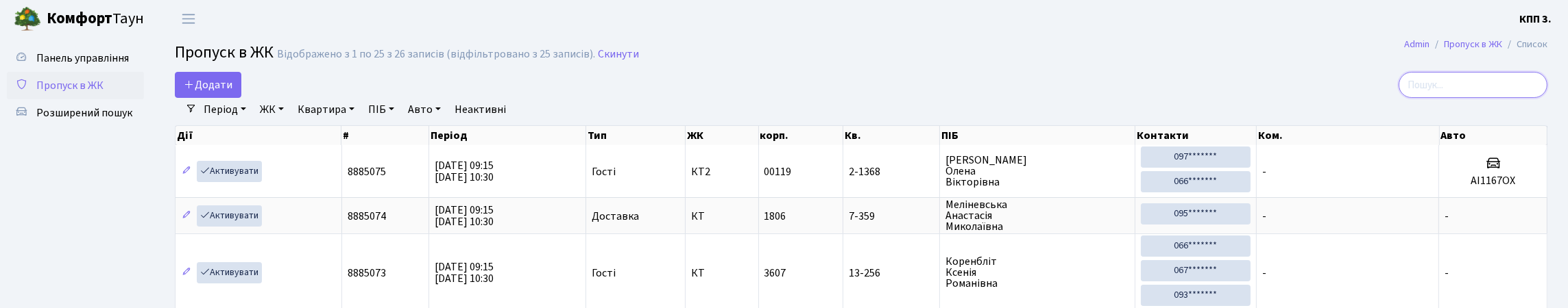
click at [1444, 89] on input "search" at bounding box center [1473, 85] width 149 height 26
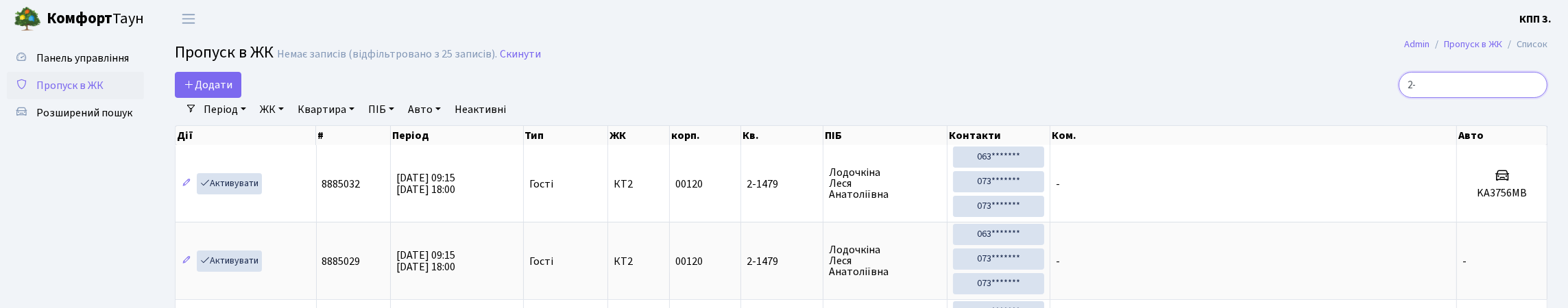
type input "2"
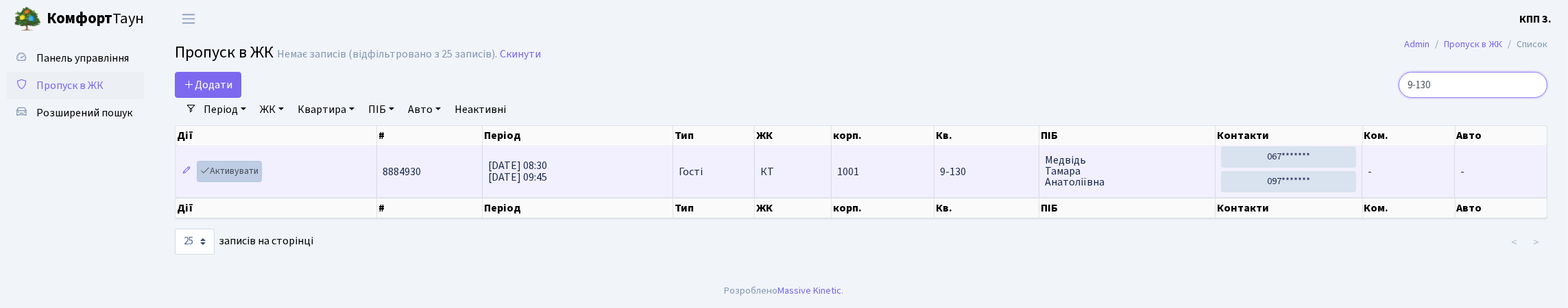
type input "9-130"
click at [262, 182] on link "Активувати" at bounding box center [229, 171] width 65 height 21
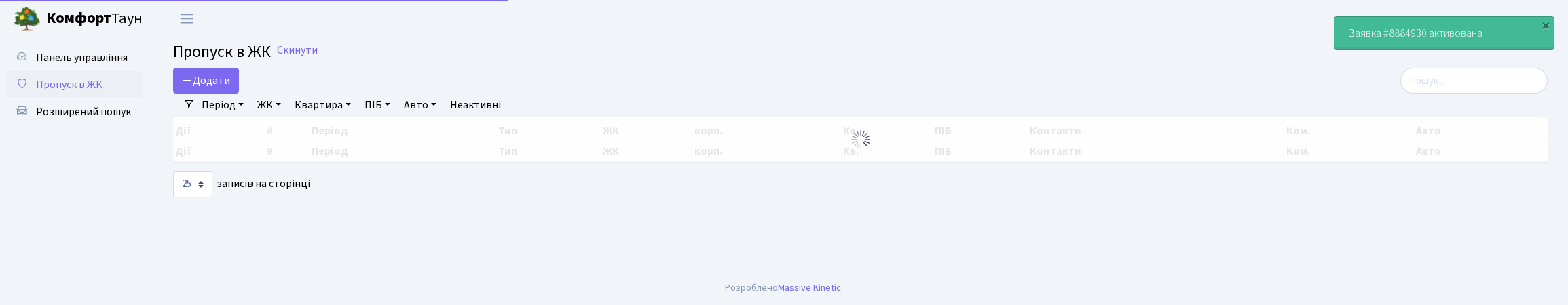
select select "25"
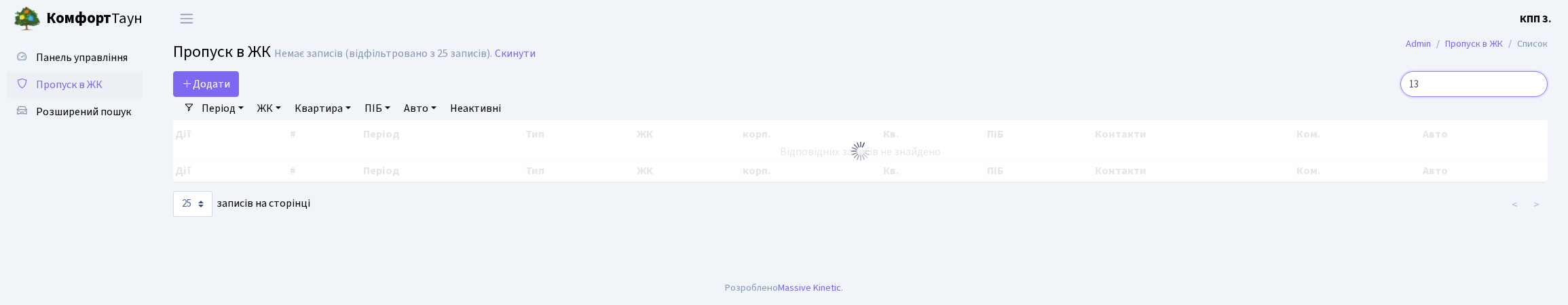
type input "1"
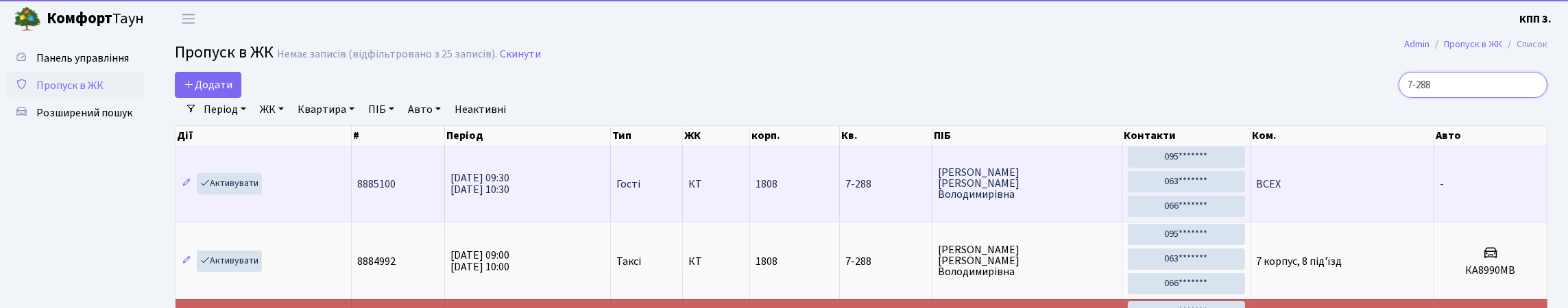
scroll to position [2, 0]
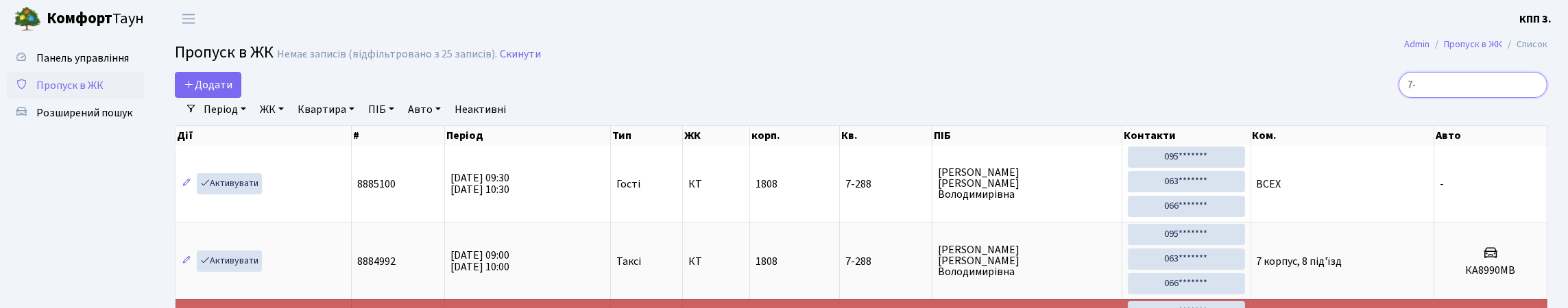
type input "7"
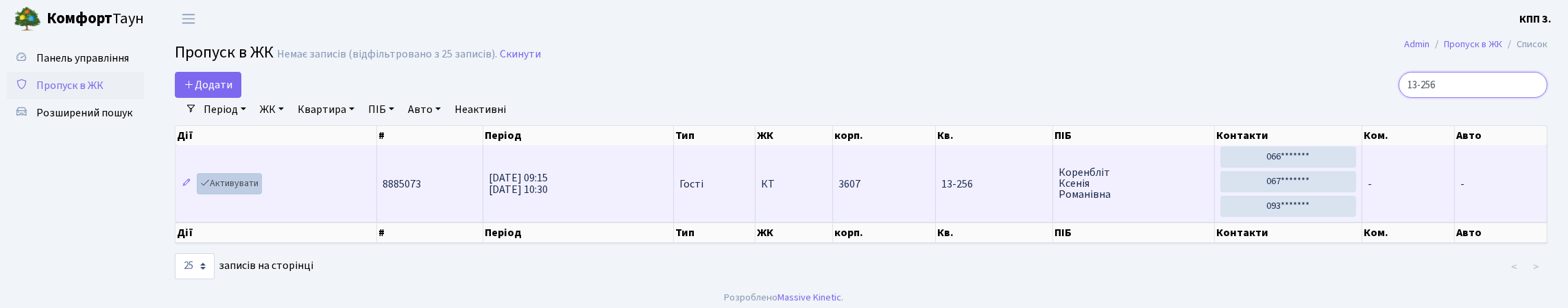
type input "13-256"
click at [258, 195] on link "Активувати" at bounding box center [229, 183] width 65 height 21
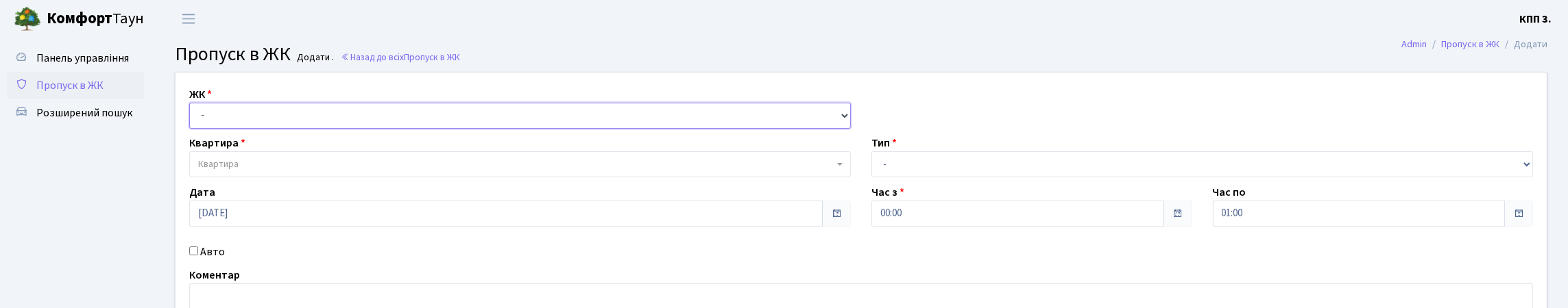
drag, startPoint x: 315, startPoint y: 130, endPoint x: 316, endPoint y: 144, distance: 14.0
click at [315, 129] on select "- КТ, вул. Регенераторна, 4 КТ2, просп. [STREET_ADDRESS] [STREET_ADDRESS] [PERS…" at bounding box center [519, 115] width 662 height 26
select select "271"
click at [193, 119] on select "- КТ, вул. Регенераторна, 4 КТ2, просп. [STREET_ADDRESS] [STREET_ADDRESS] [PERS…" at bounding box center [519, 115] width 662 height 26
select select
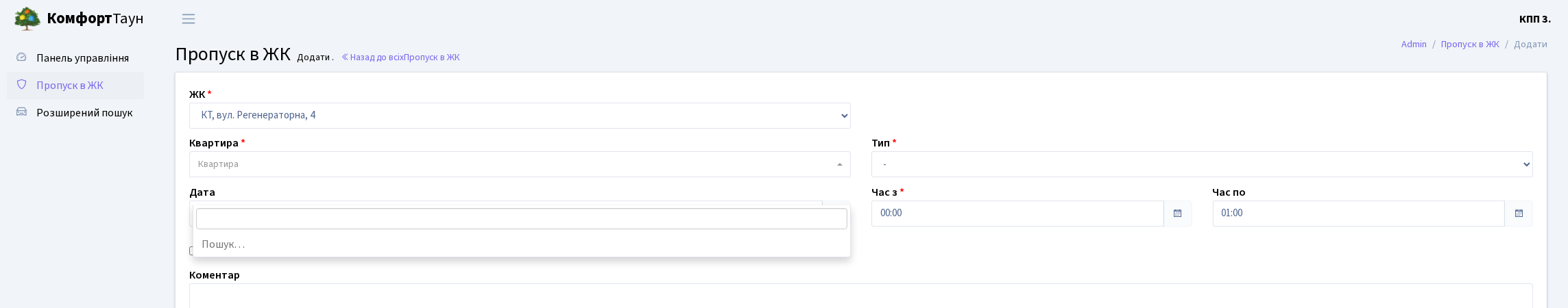
click at [238, 171] on span "Квартира" at bounding box center [218, 164] width 41 height 14
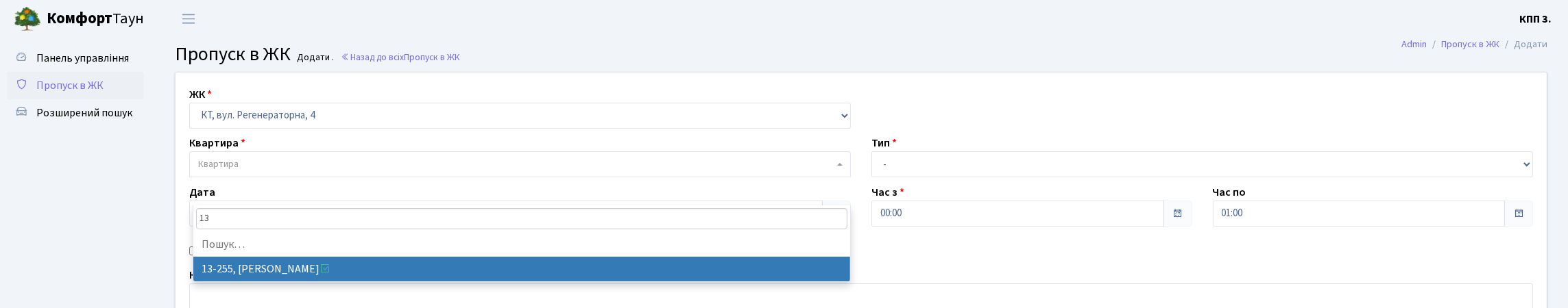
type input "1"
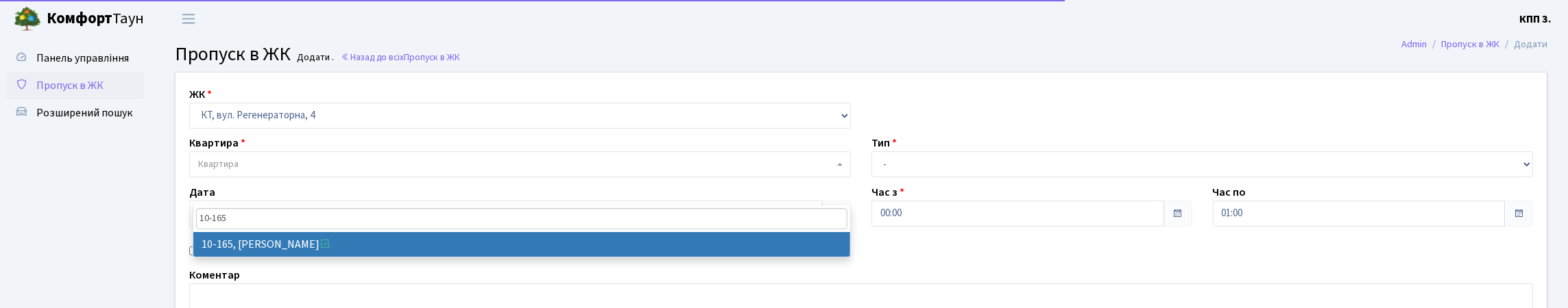
type input "10-165"
select select "6734"
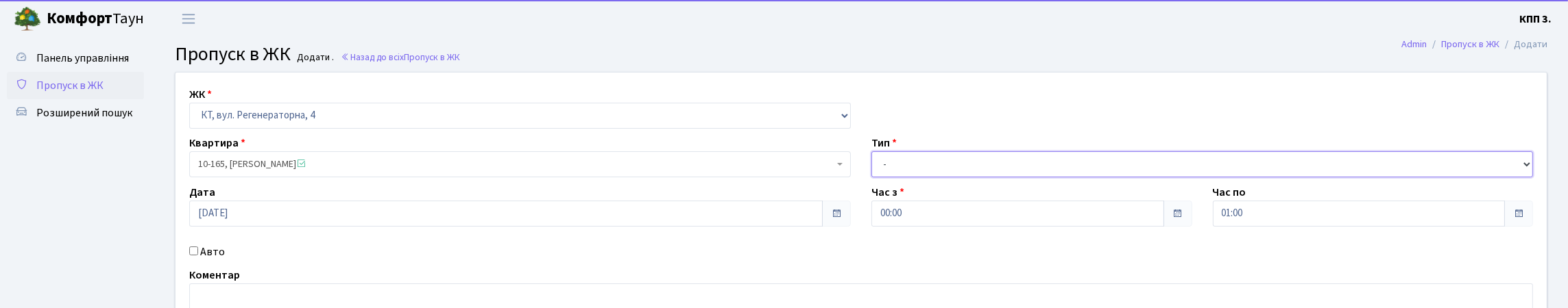
click at [973, 178] on select "- Доставка Таксі Гості Сервіс" at bounding box center [1202, 164] width 662 height 26
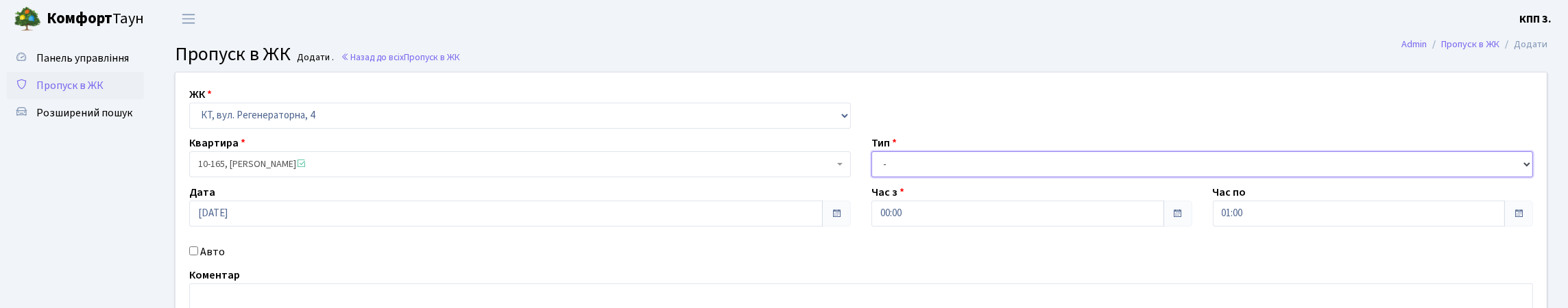
select select "1"
click at [871, 178] on select "- Доставка Таксі Гості Сервіс" at bounding box center [1202, 164] width 662 height 26
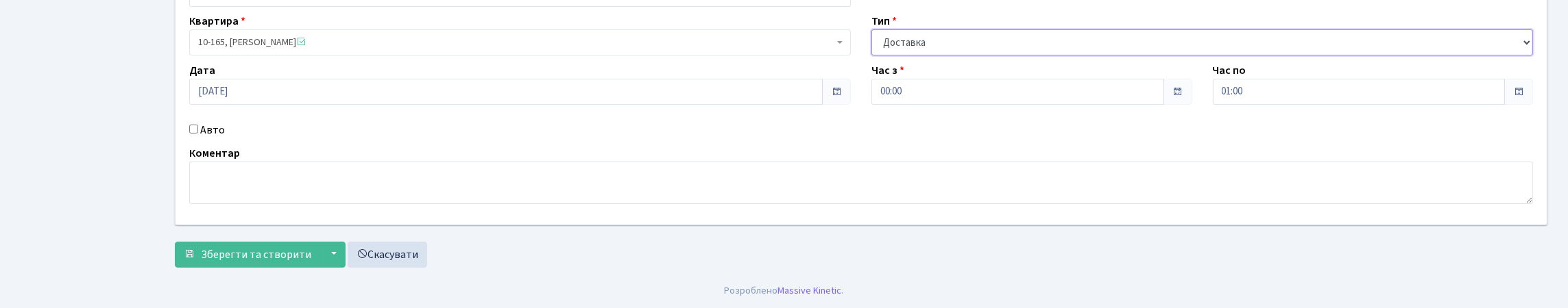
scroll to position [206, 0]
click at [220, 122] on label "Авто" at bounding box center [212, 130] width 24 height 16
click at [198, 125] on input "Авто" at bounding box center [193, 129] width 9 height 9
checkbox input "true"
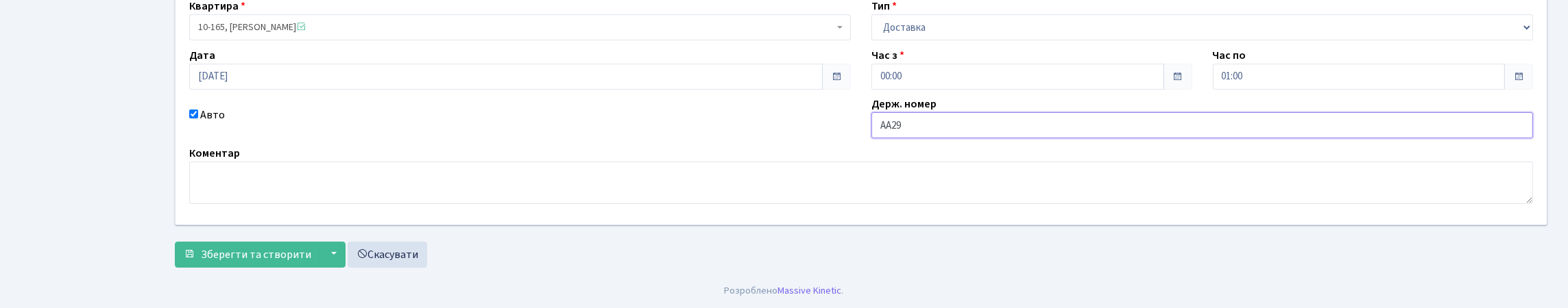
type input "АА2924КК"
click at [221, 262] on span "Зберегти та створити" at bounding box center [256, 254] width 111 height 15
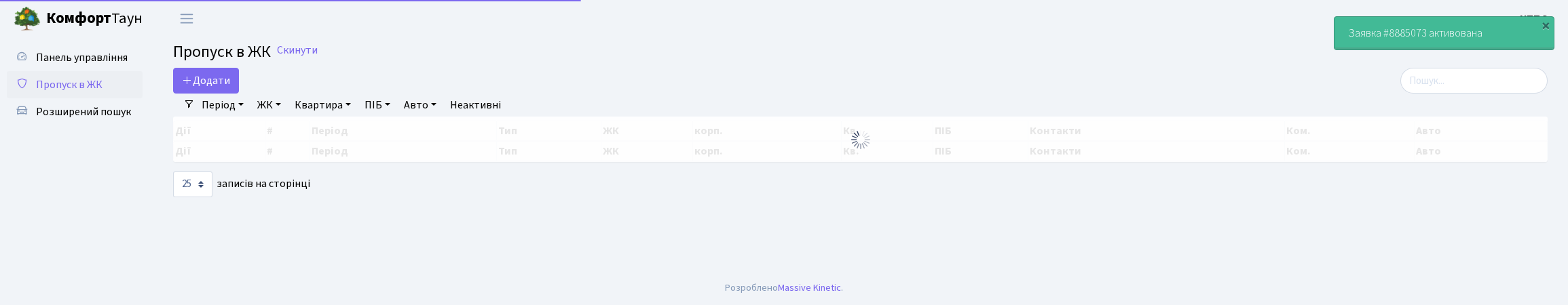
select select "25"
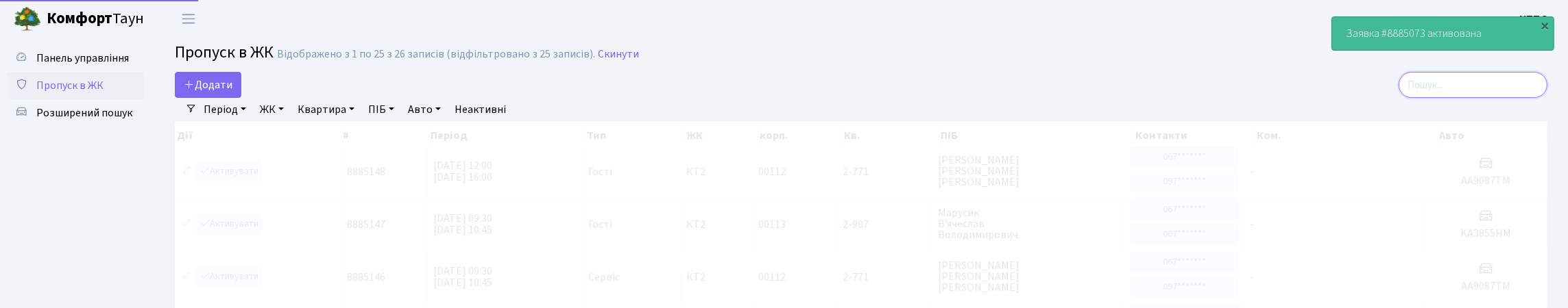
click at [1424, 98] on input "search" at bounding box center [1473, 85] width 149 height 26
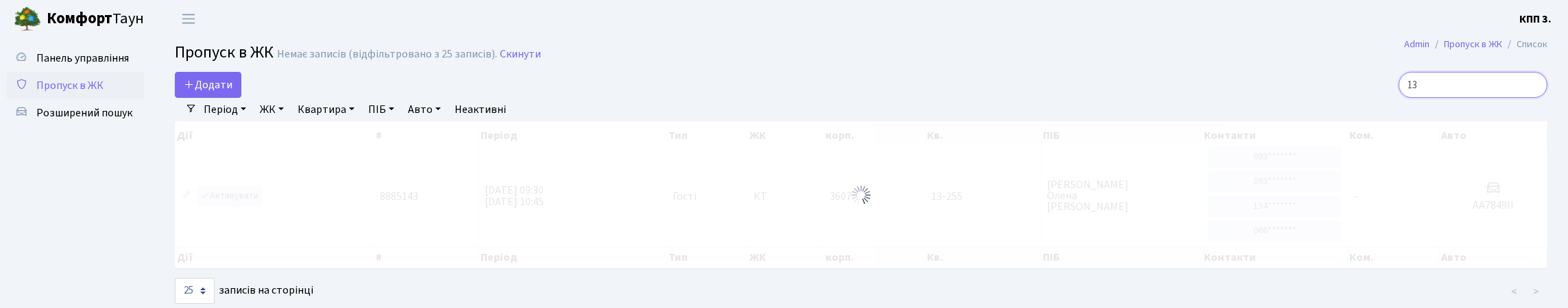
type input "1"
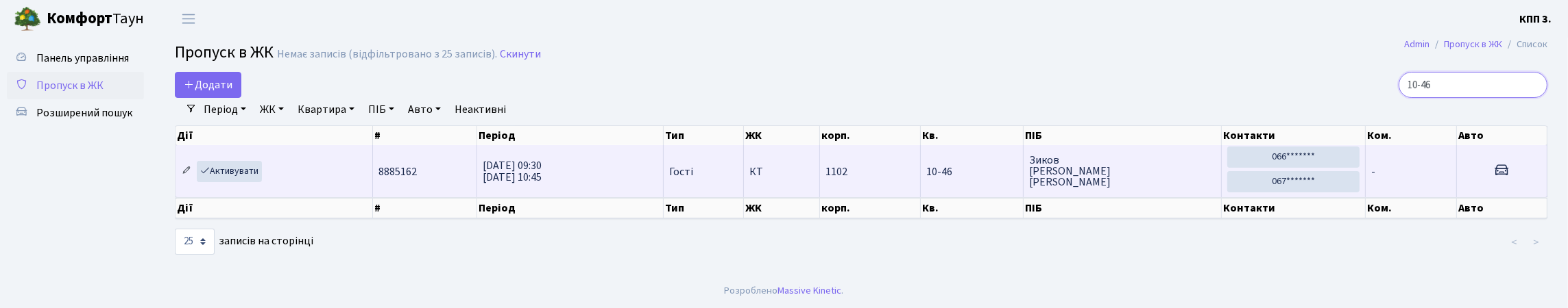
type input "10-46"
click at [186, 175] on icon at bounding box center [186, 170] width 10 height 10
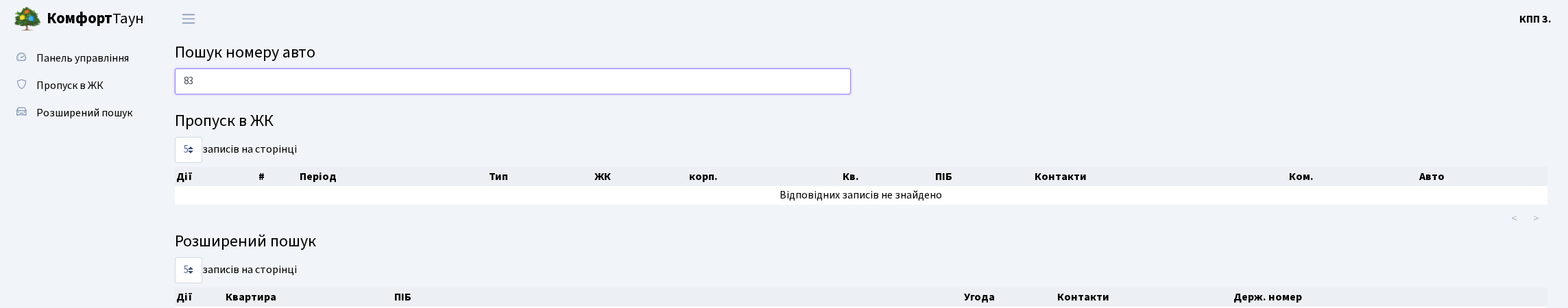
type input "8"
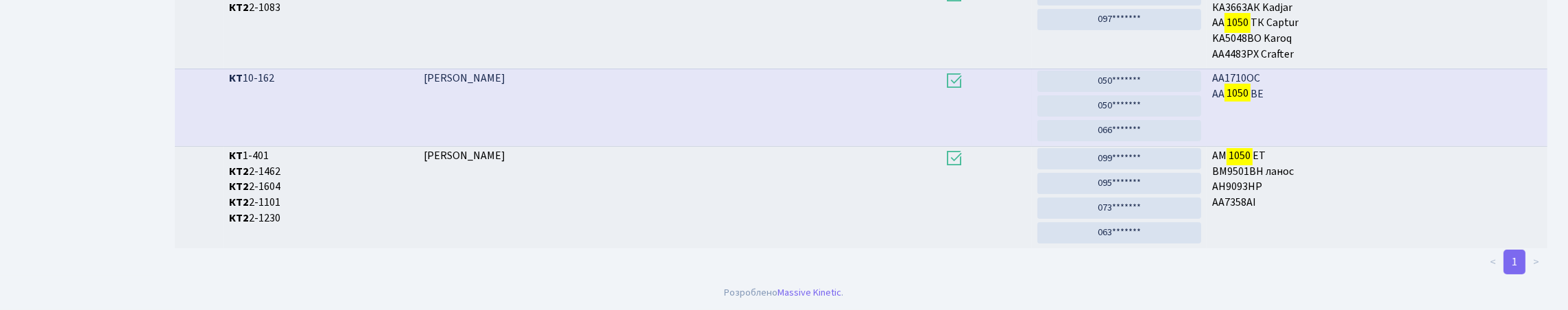
scroll to position [83, 0]
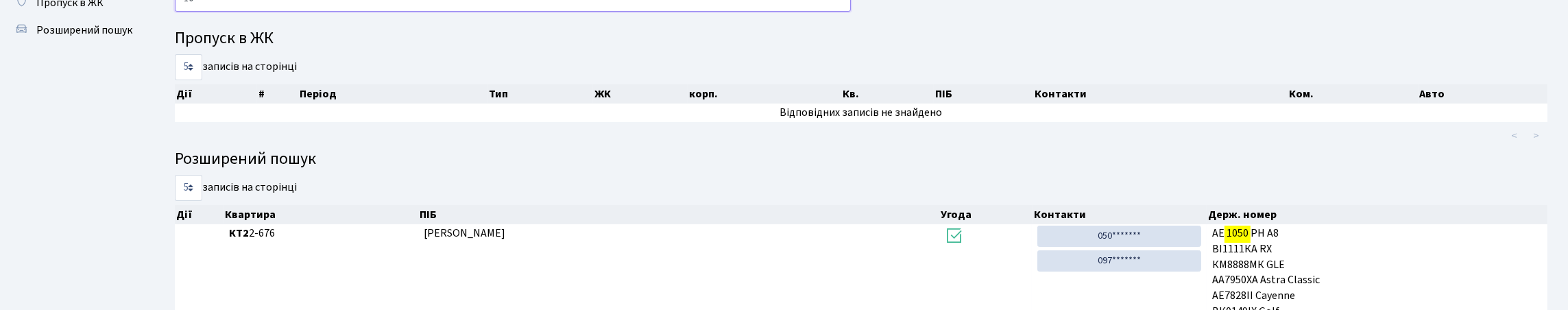
type input "1"
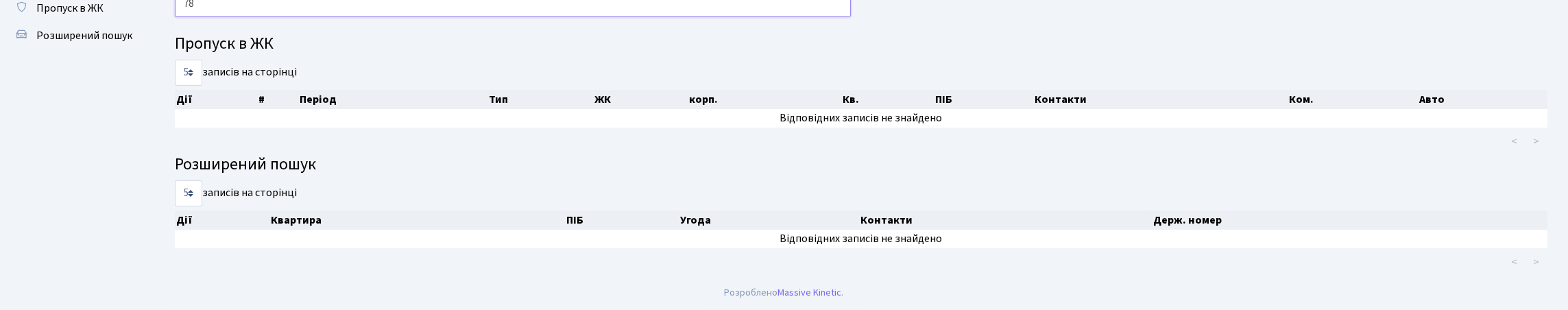
type input "7"
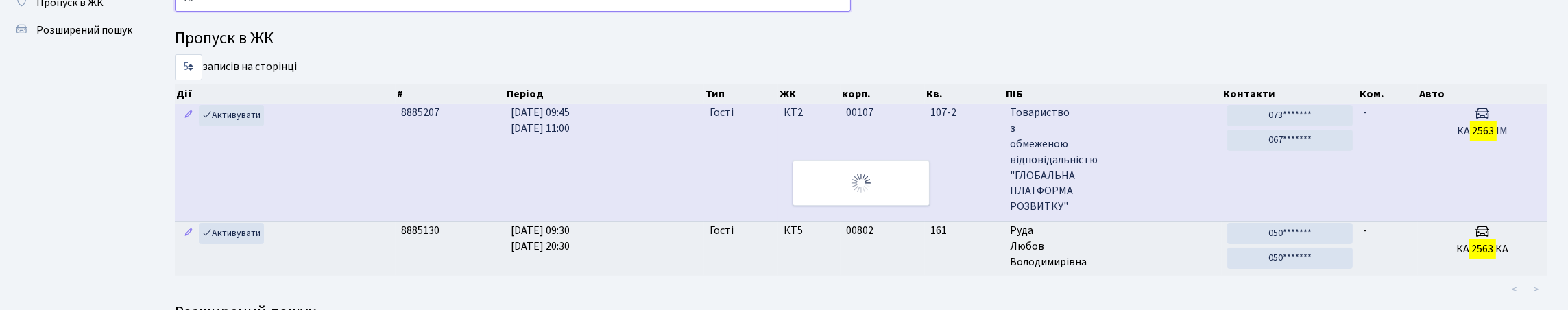
type input "2"
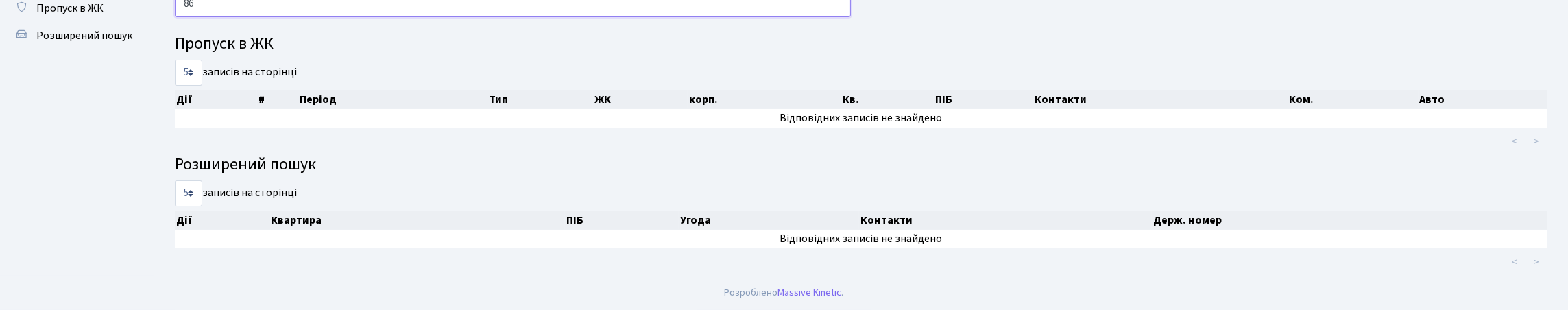
type input "8"
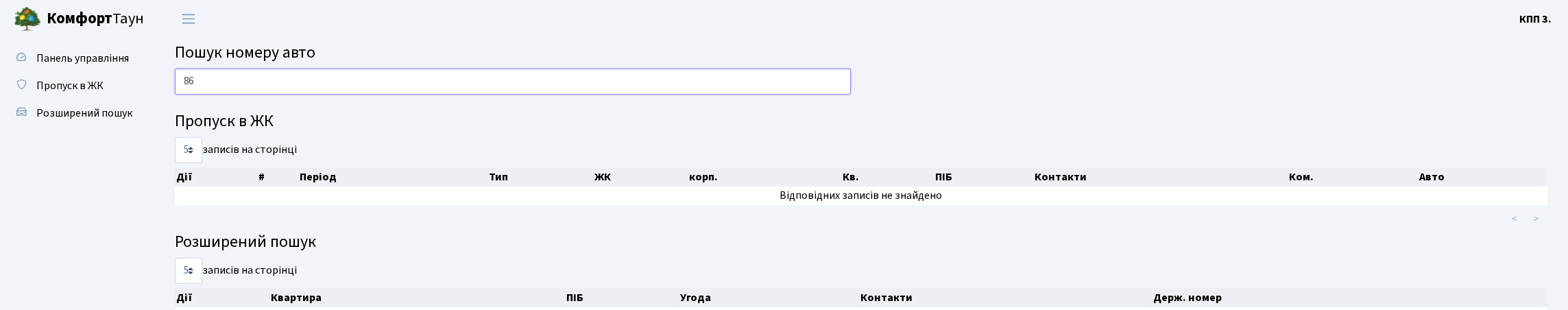
type input "8"
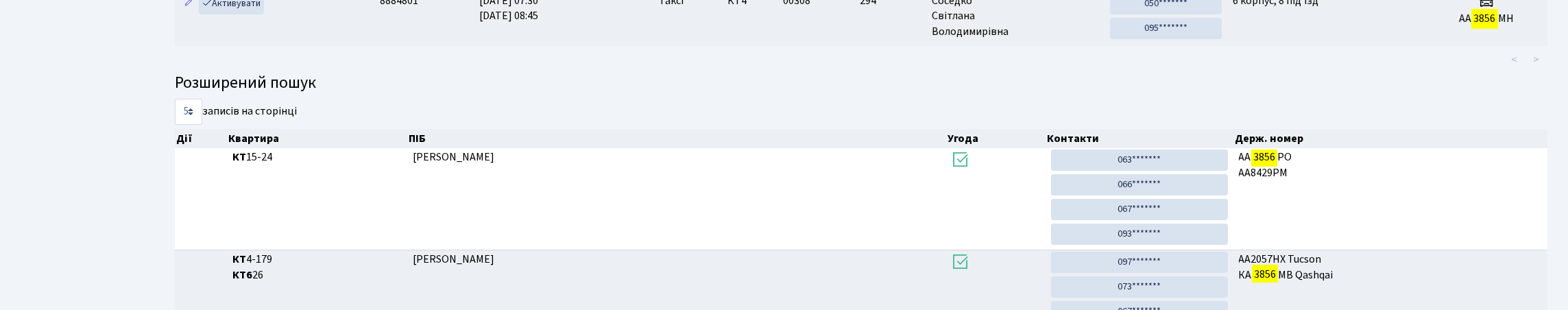
scroll to position [83, 0]
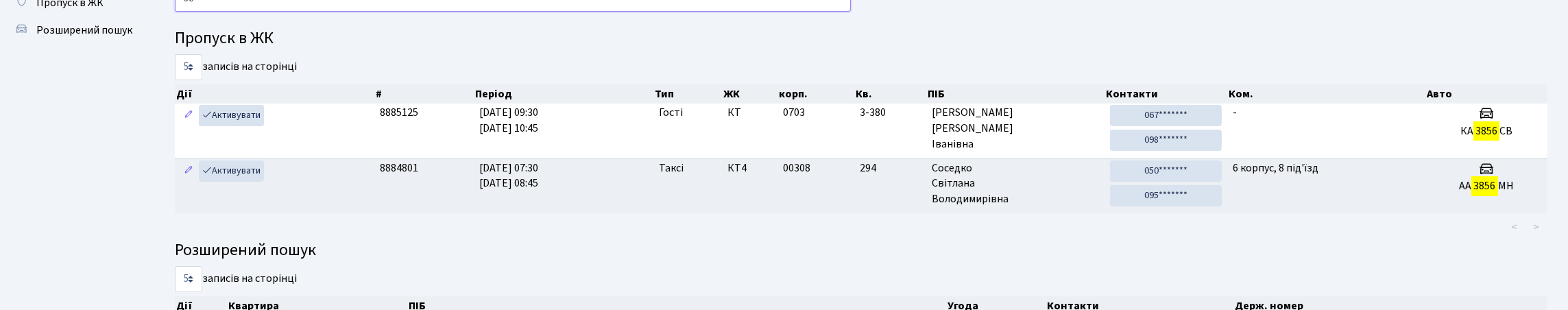
type input "3"
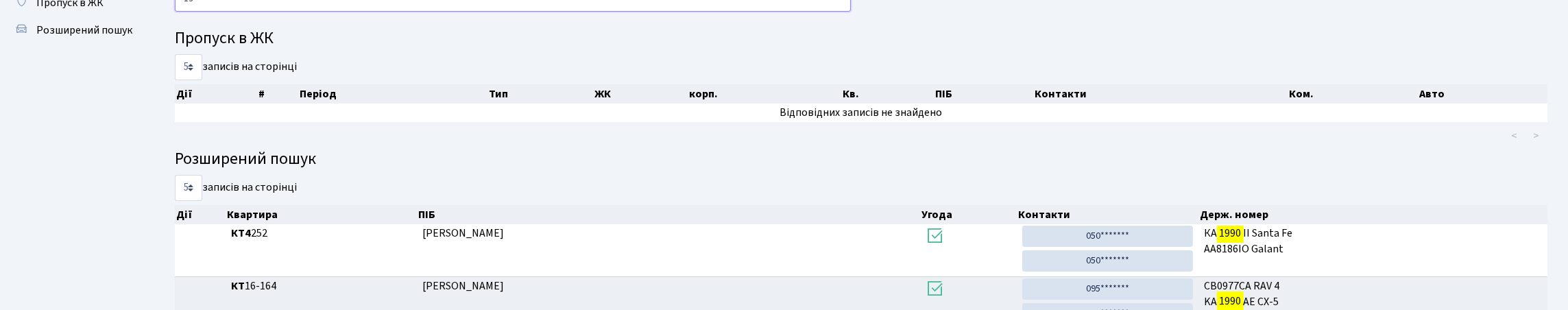
type input "1"
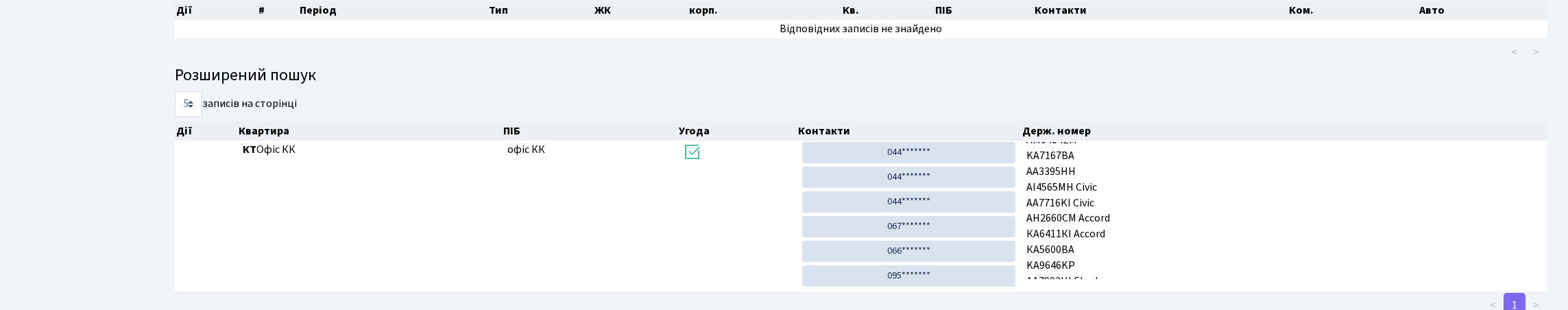
scroll to position [0, 0]
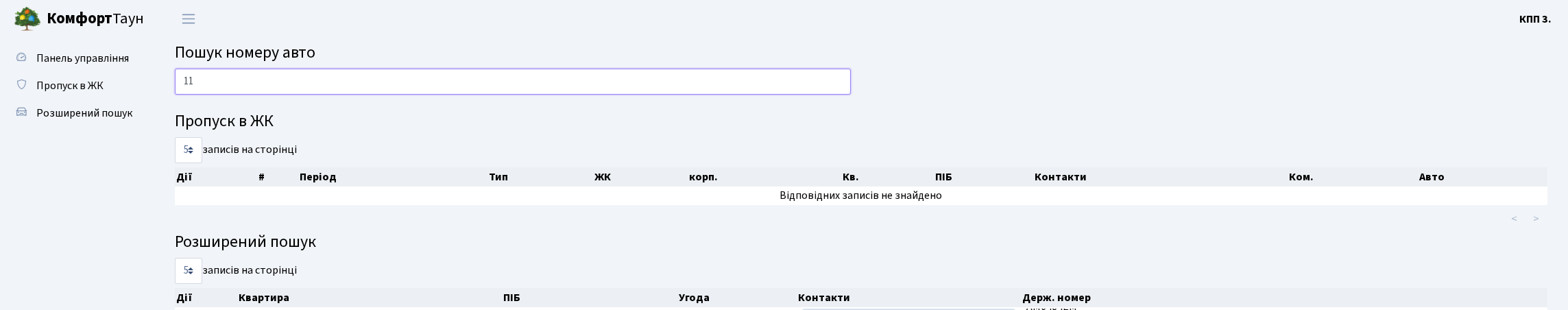
type input "1"
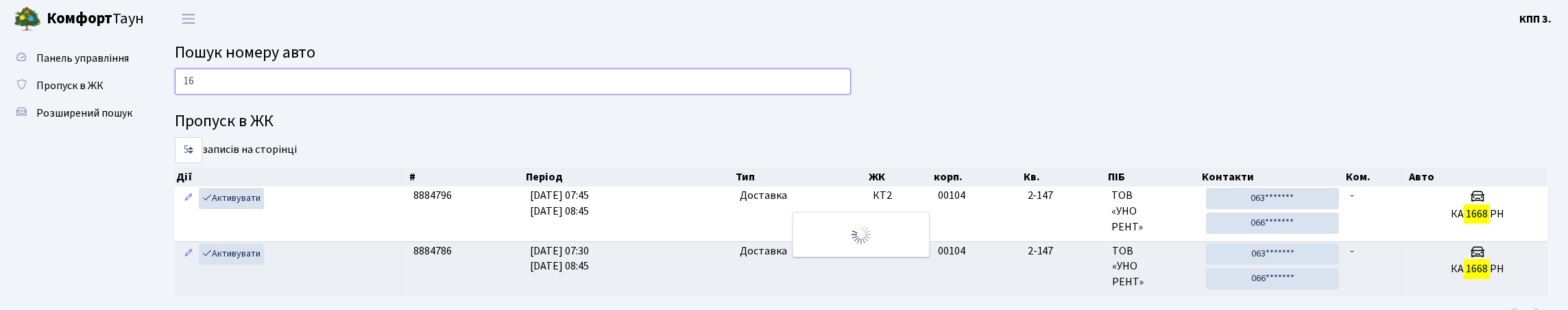
type input "1"
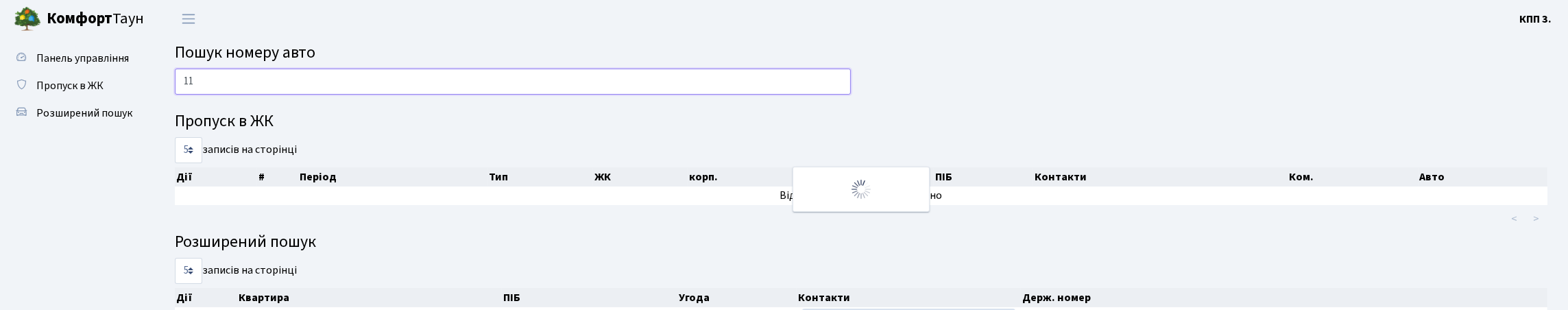
type input "1"
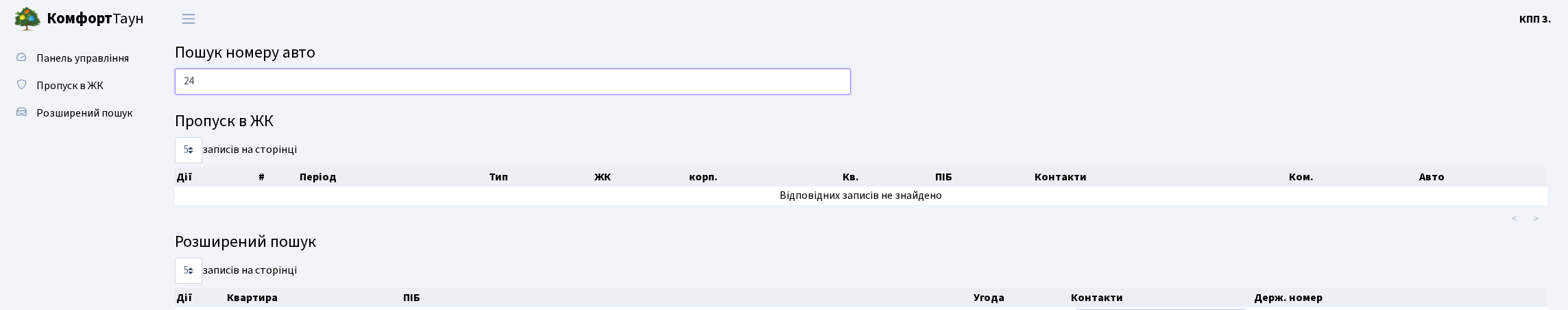
type input "2"
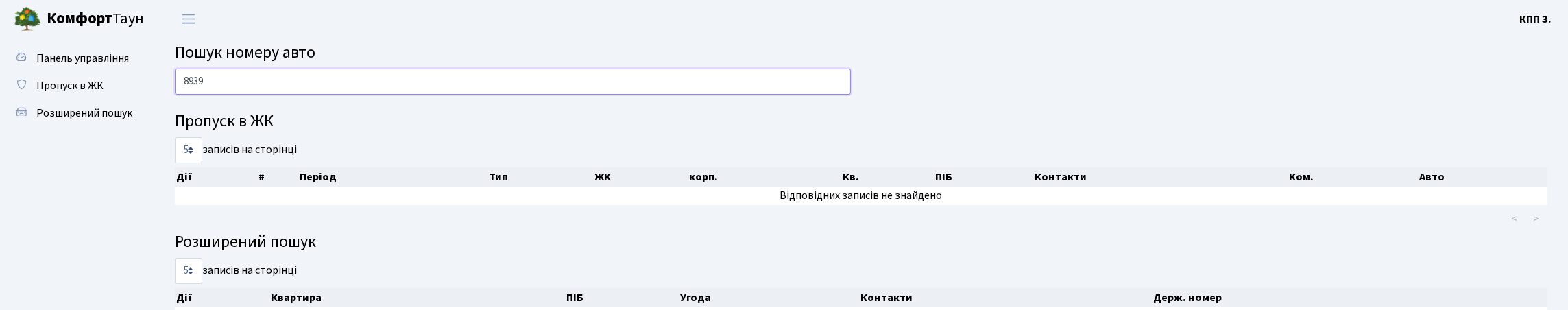
type input "8939"
drag, startPoint x: 179, startPoint y: 89, endPoint x: 231, endPoint y: 89, distance: 52.0
click at [231, 89] on input "8939" at bounding box center [513, 81] width 676 height 26
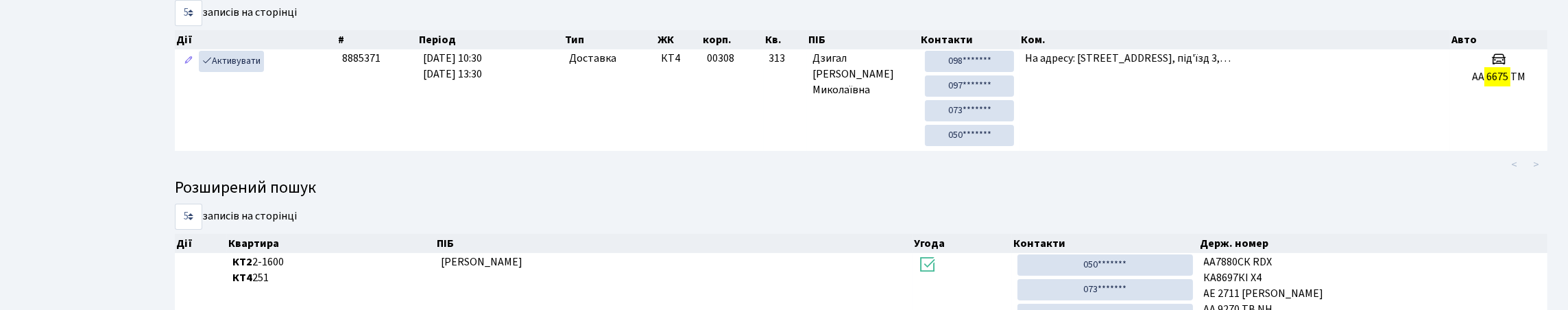
scroll to position [83, 0]
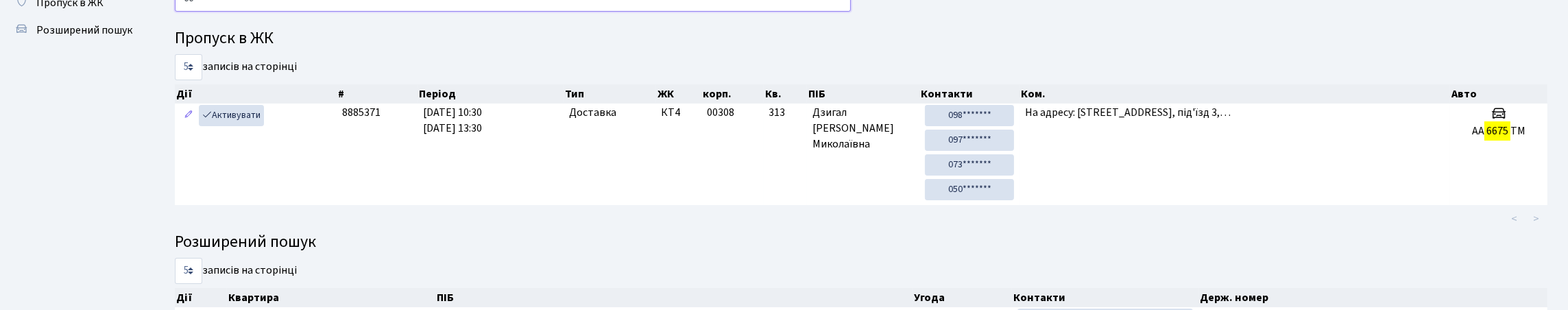
type input "6"
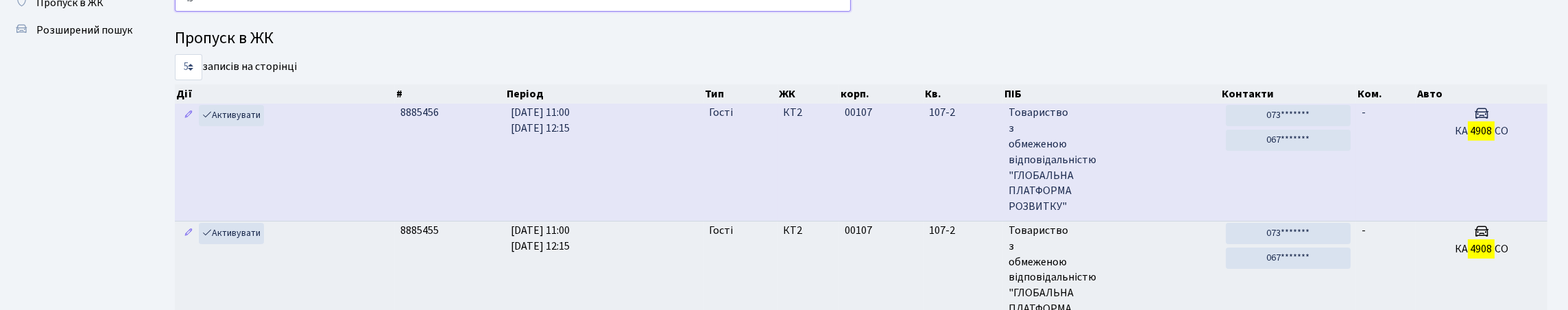
type input "4"
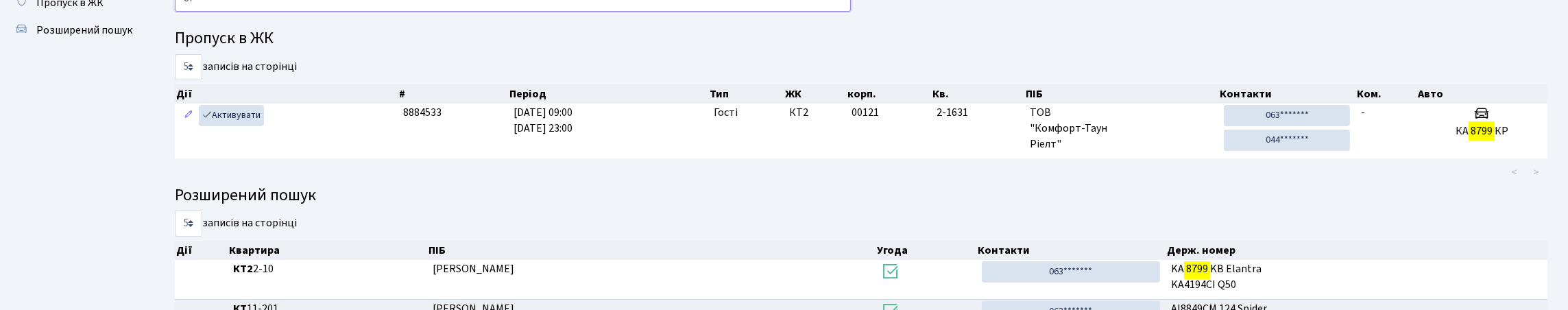
type input "8"
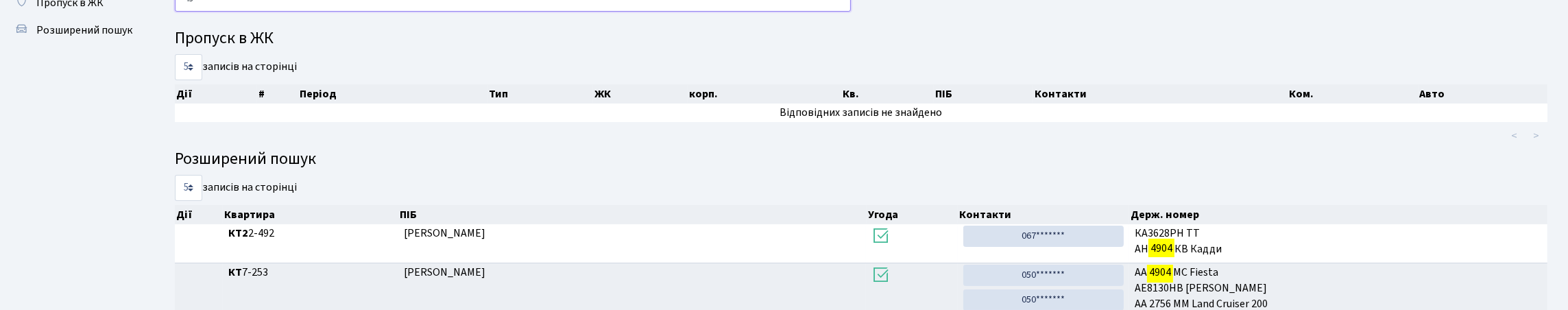
type input "4"
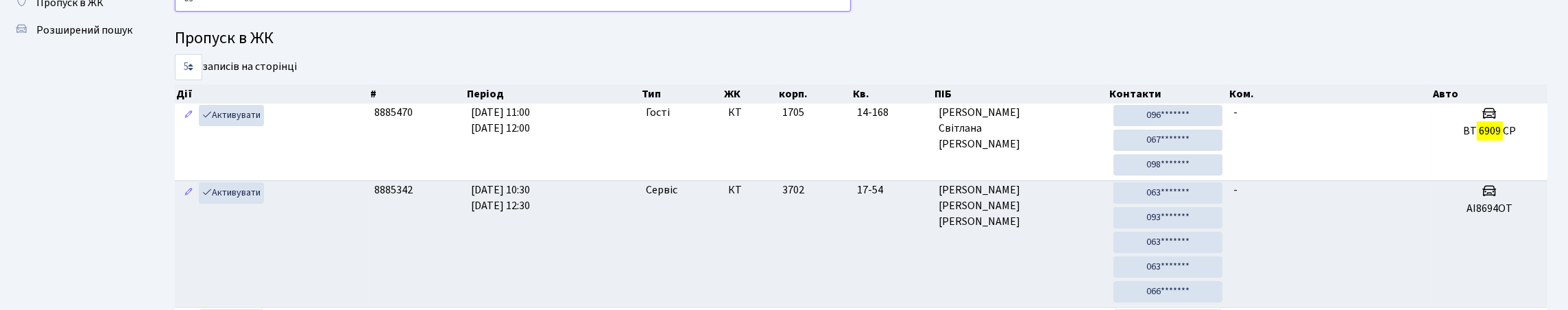
type input "6"
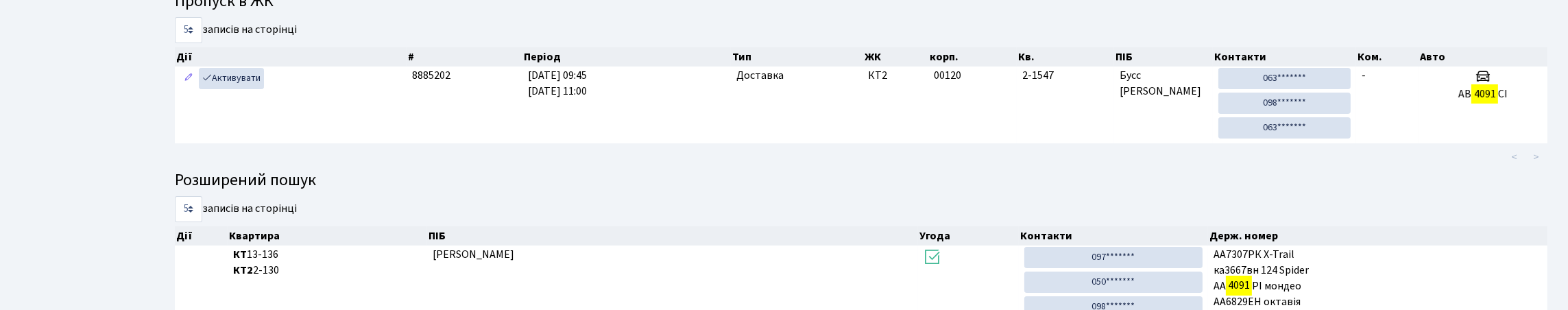
scroll to position [68, 0]
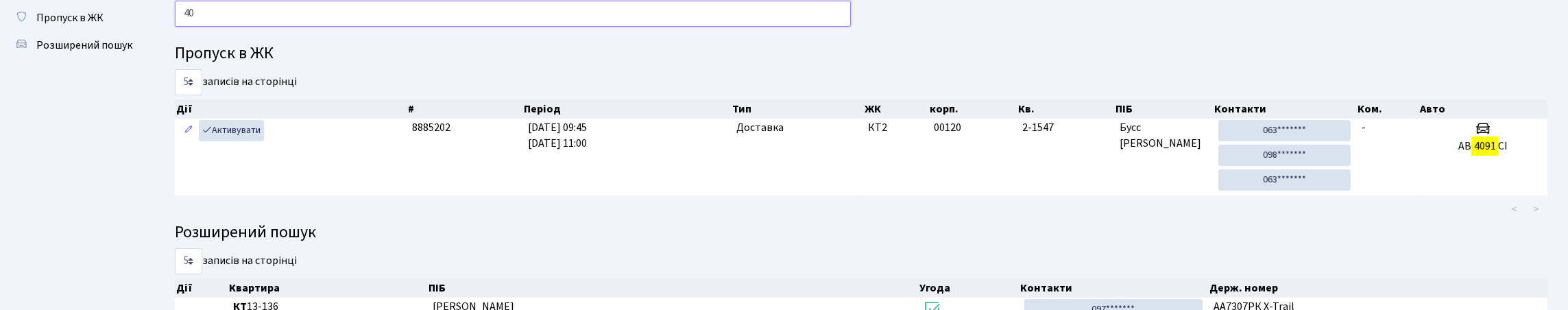
type input "4"
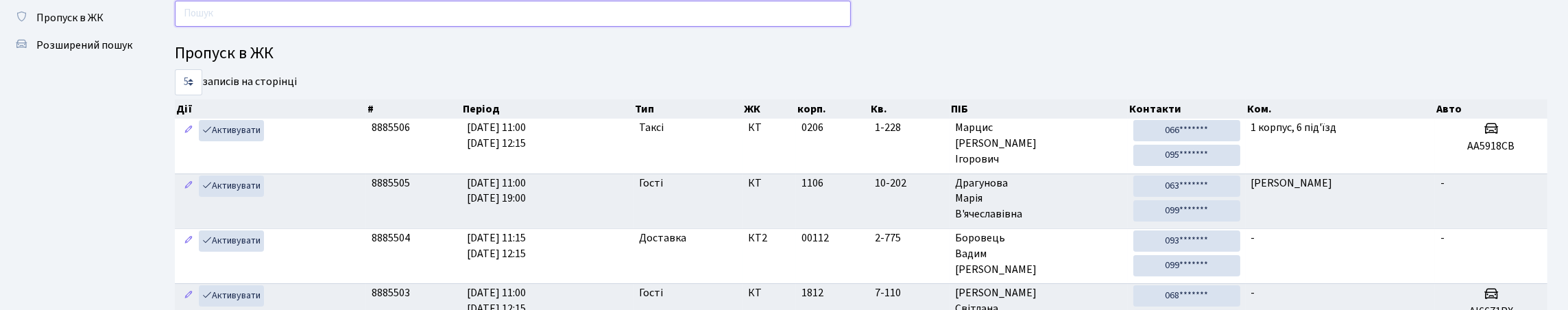
type input "6"
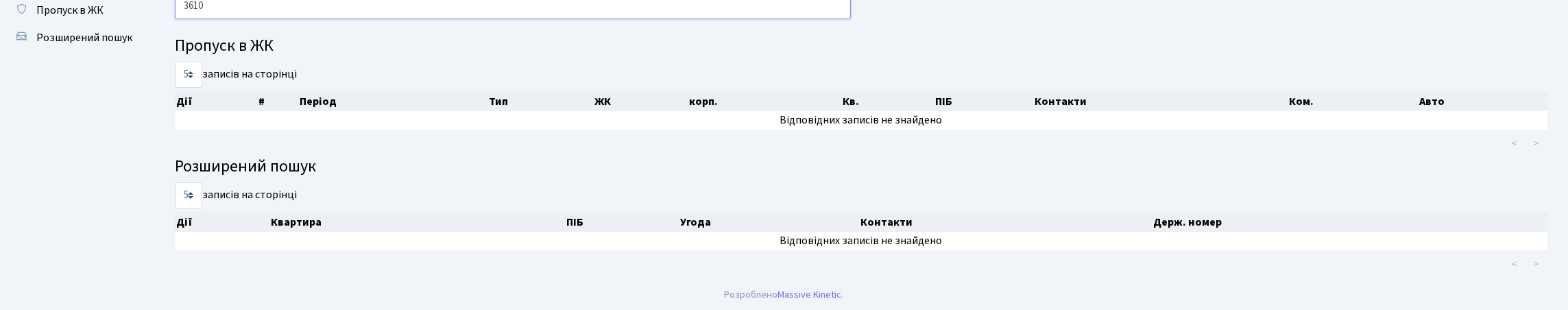
scroll to position [0, 0]
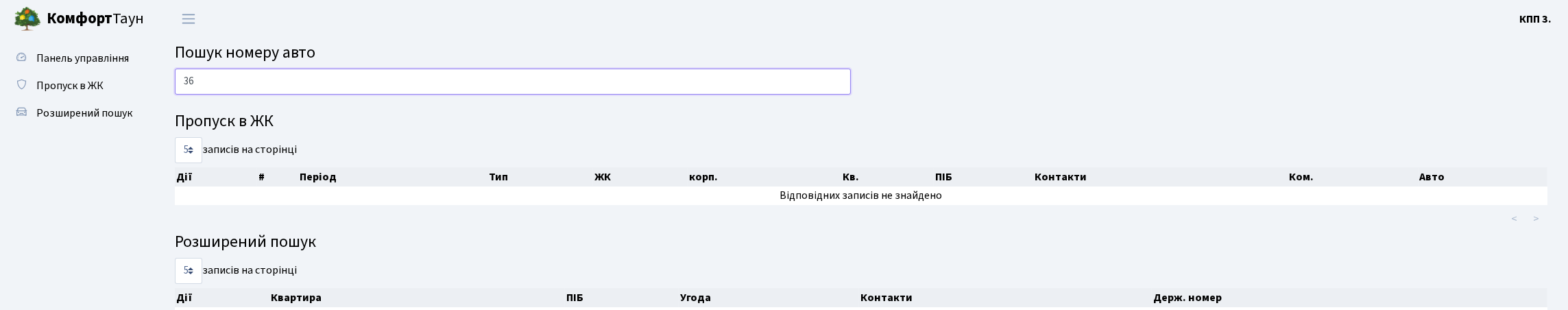
type input "3"
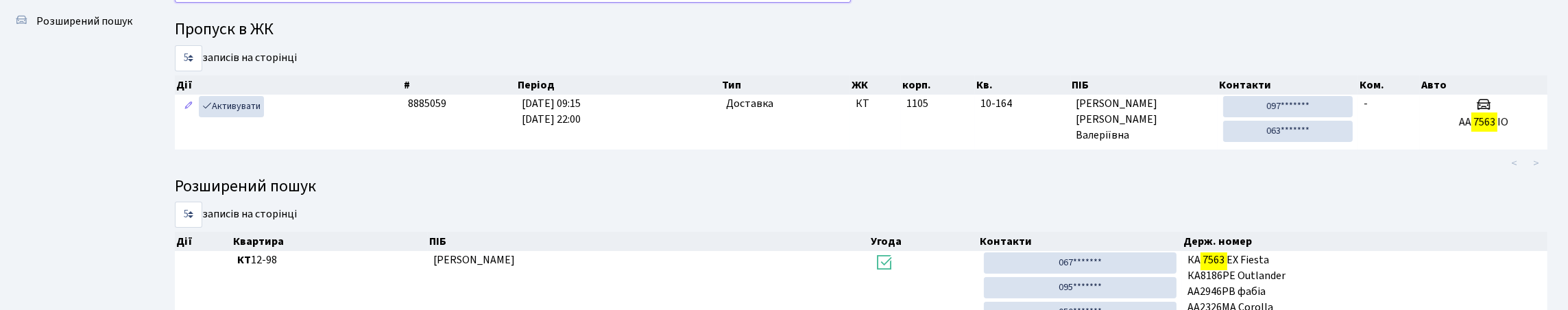
scroll to position [68, 0]
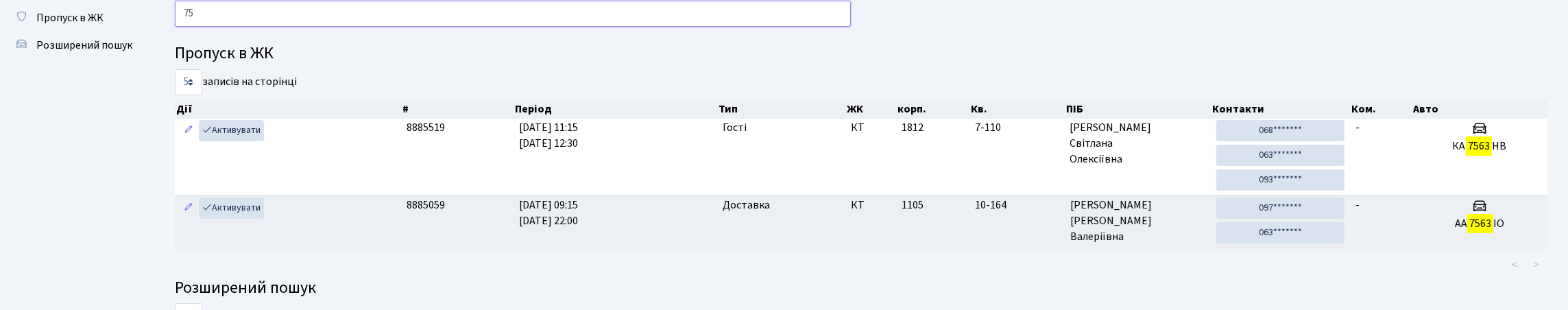
type input "7"
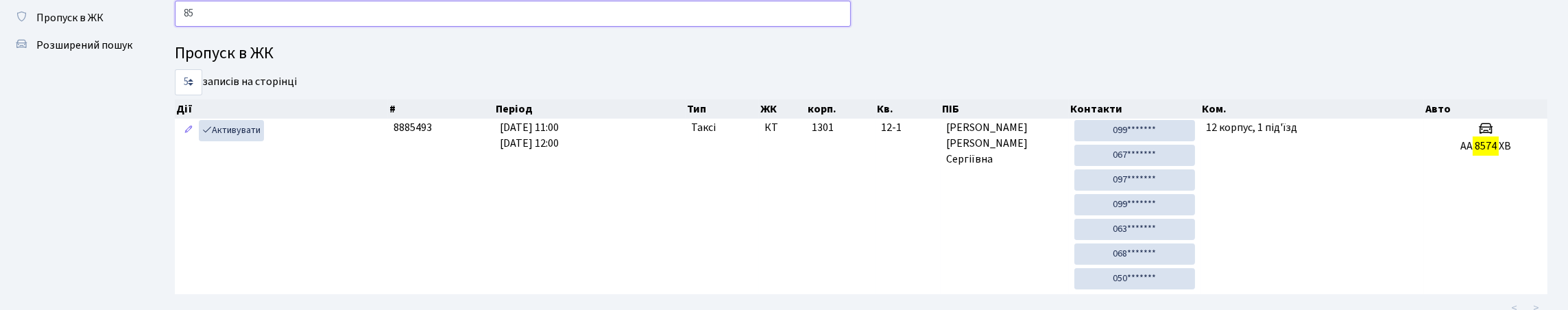
type input "8"
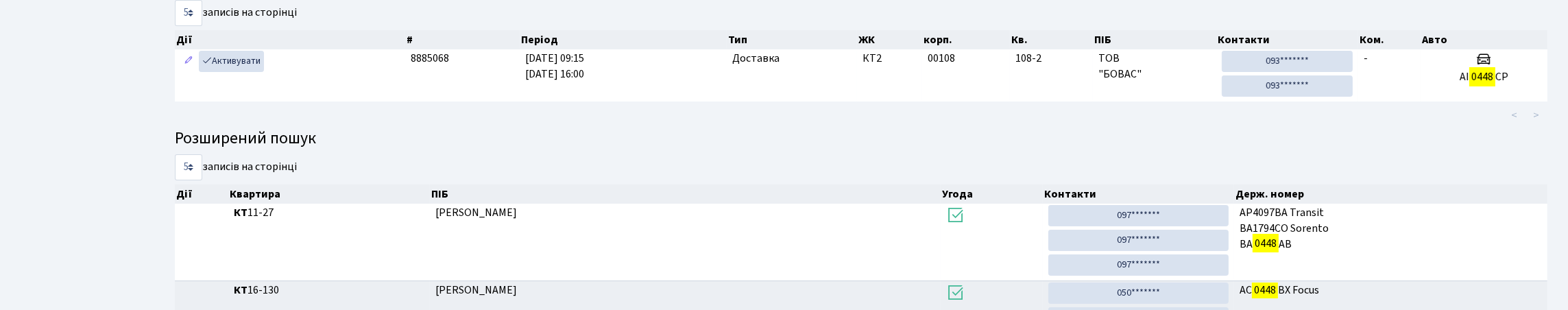
scroll to position [83, 0]
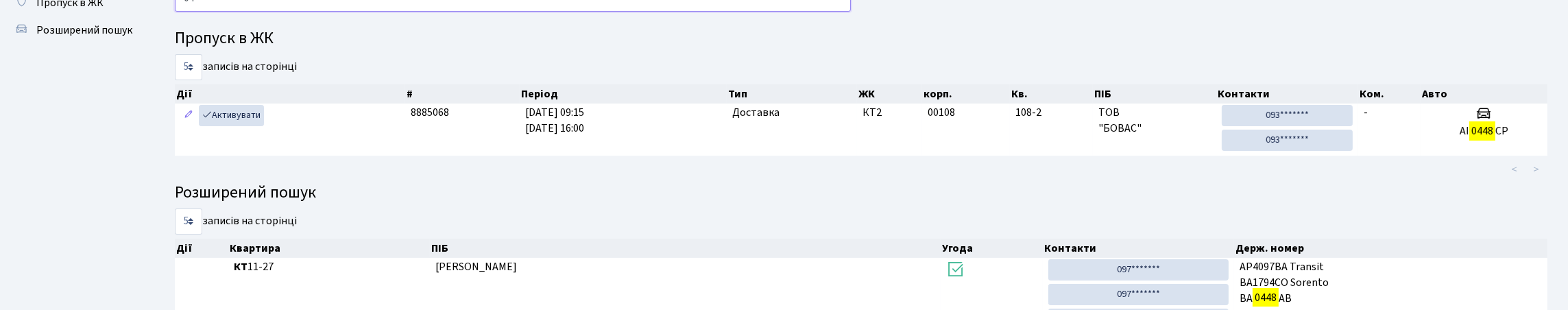
type input "0"
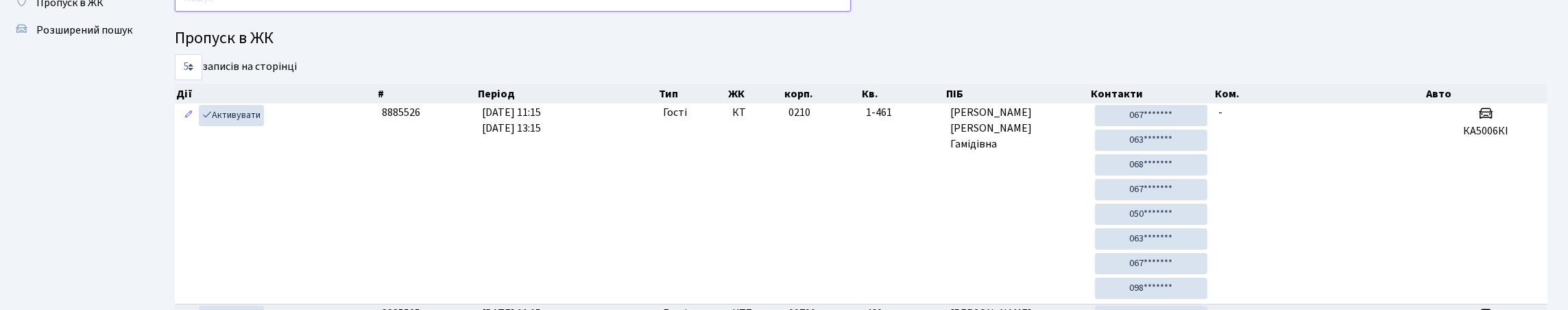
type input "3"
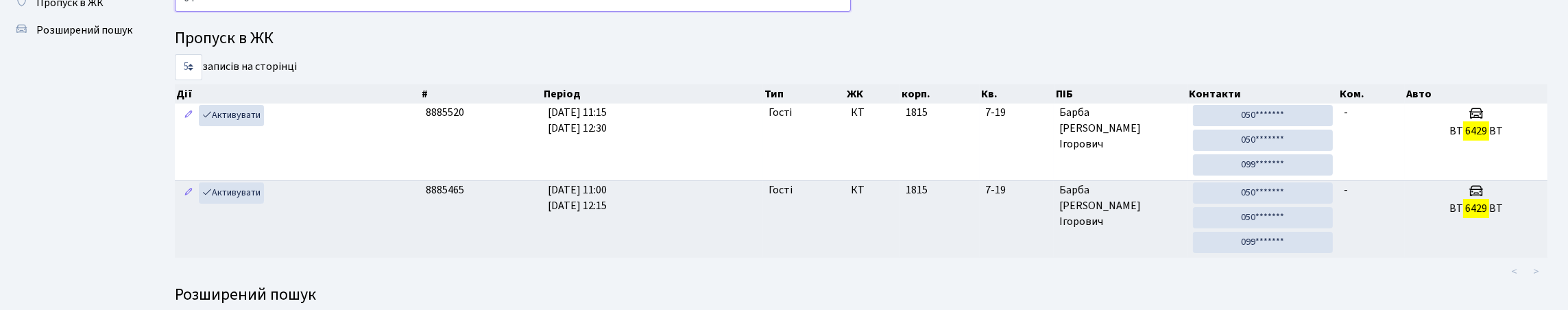
type input "6"
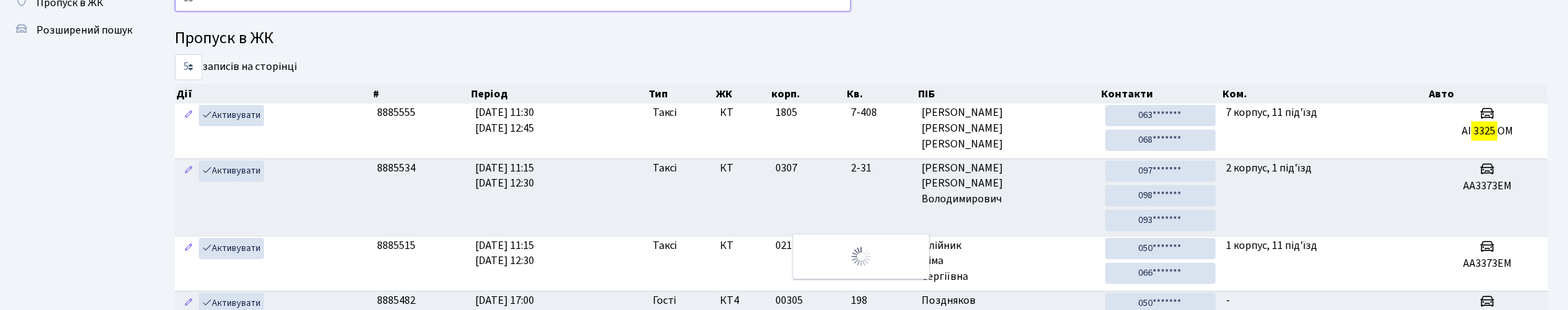
type input "3"
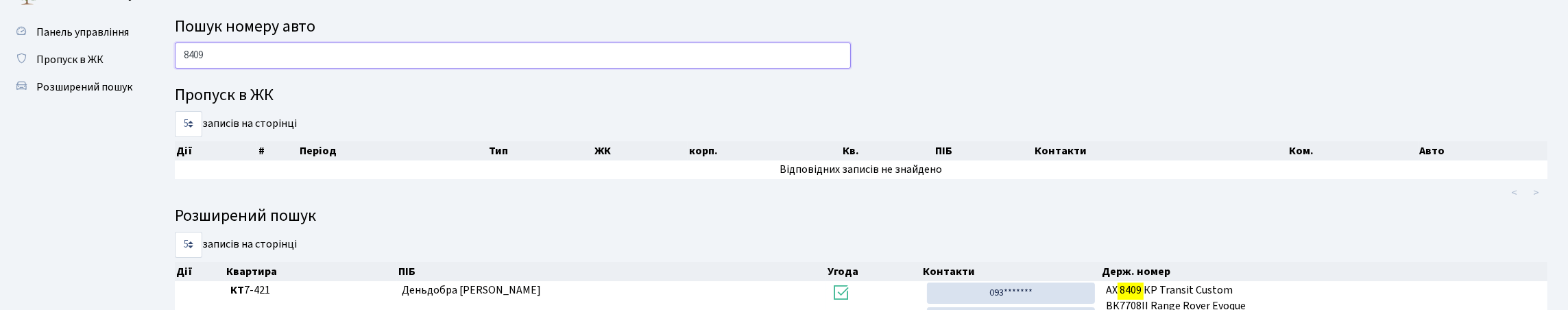
scroll to position [0, 0]
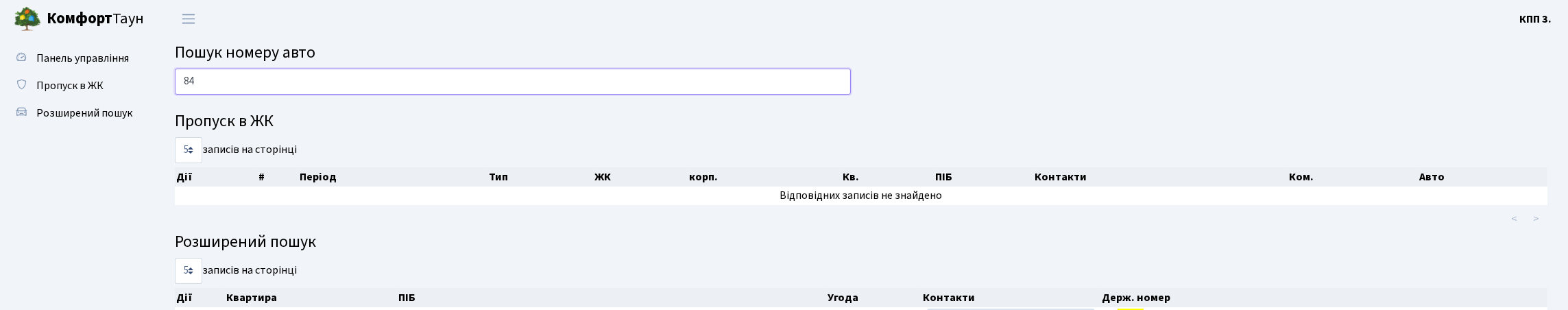
type input "8"
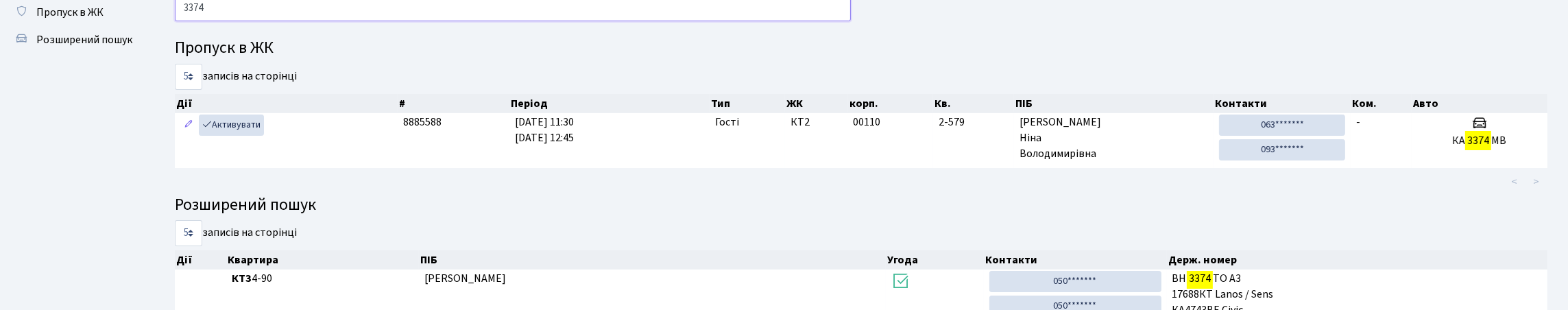
scroll to position [55, 0]
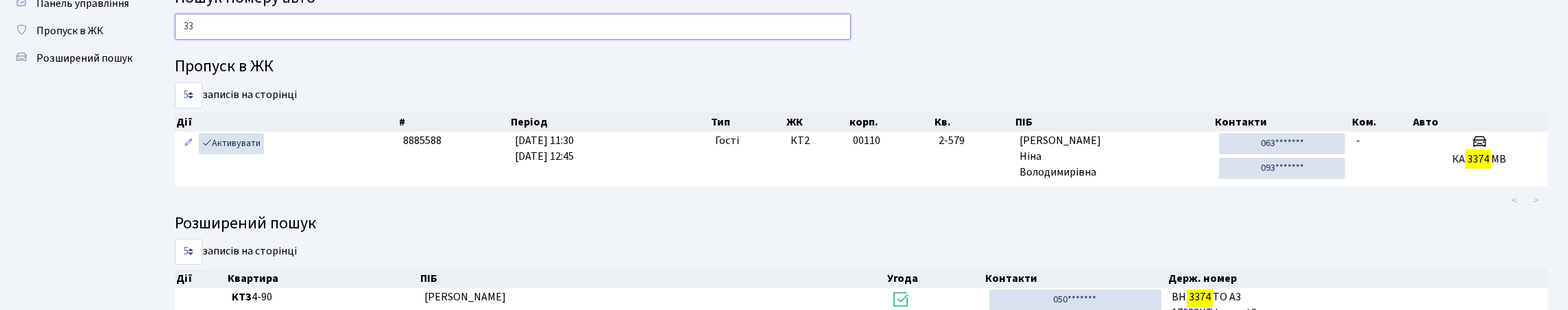
type input "3"
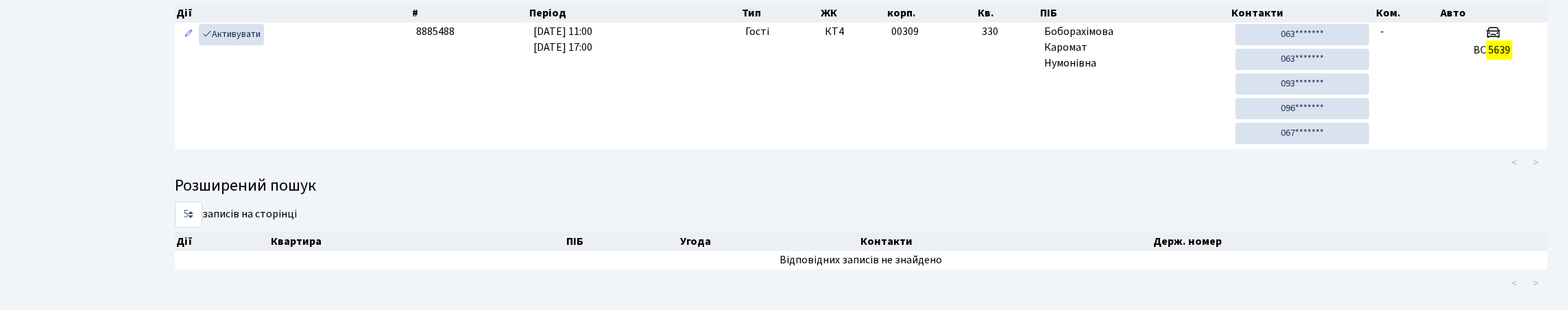
scroll to position [5, 0]
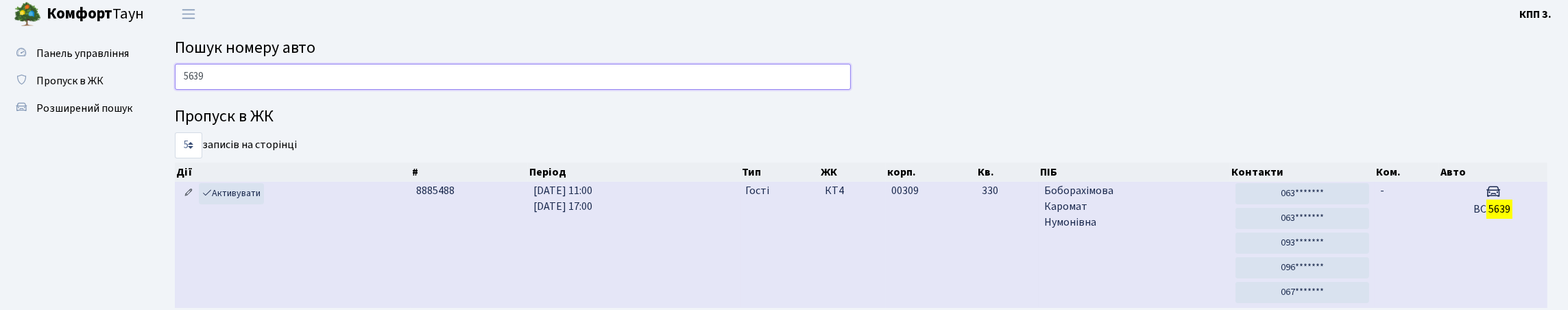
type input "5639"
click at [188, 198] on icon at bounding box center [188, 193] width 10 height 10
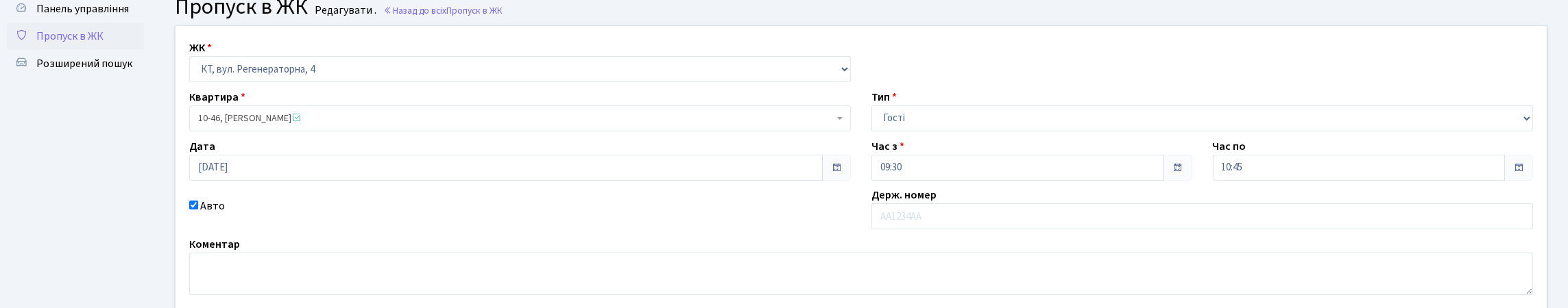
scroll to position [137, 0]
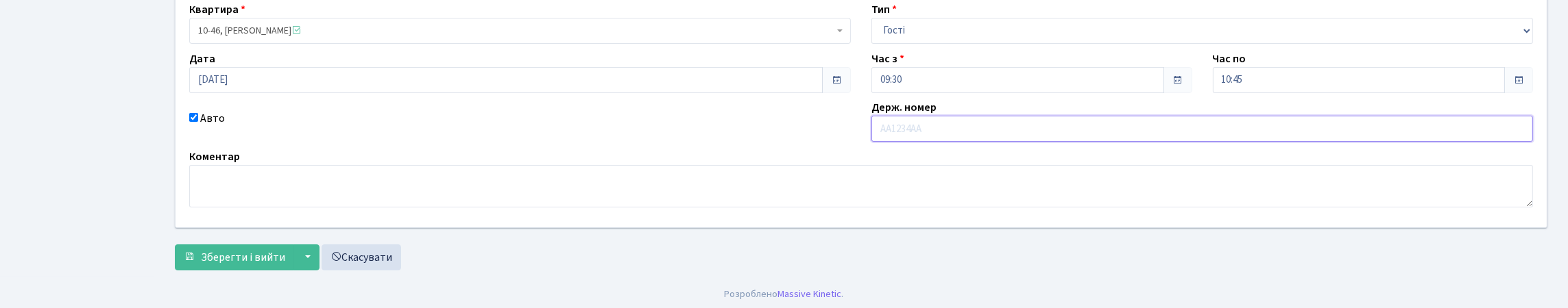
click at [908, 141] on input "text" at bounding box center [1202, 128] width 662 height 26
type input "F"
type input "А"
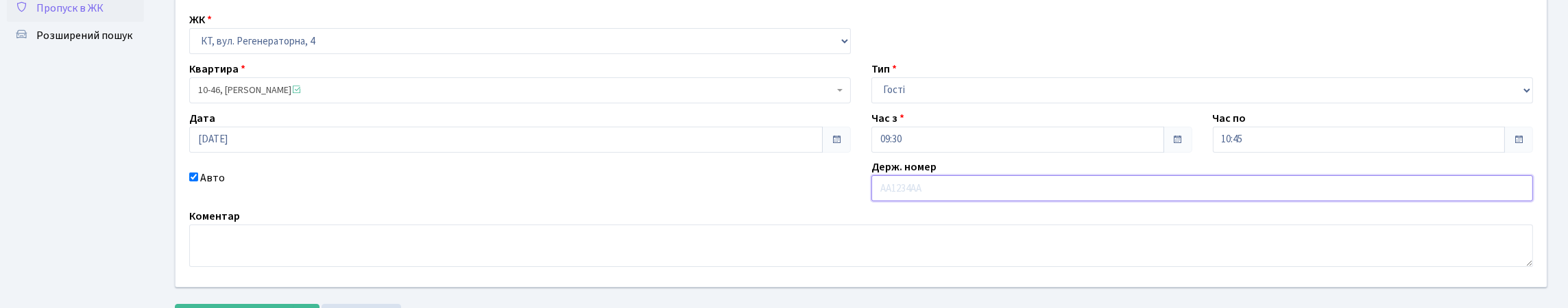
scroll to position [0, 0]
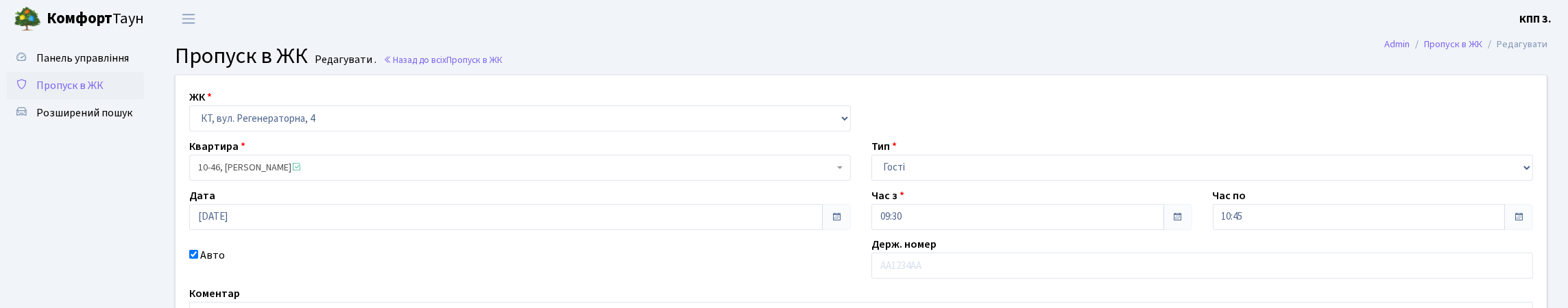
click at [69, 93] on span "Пропуск в ЖК" at bounding box center [69, 85] width 67 height 15
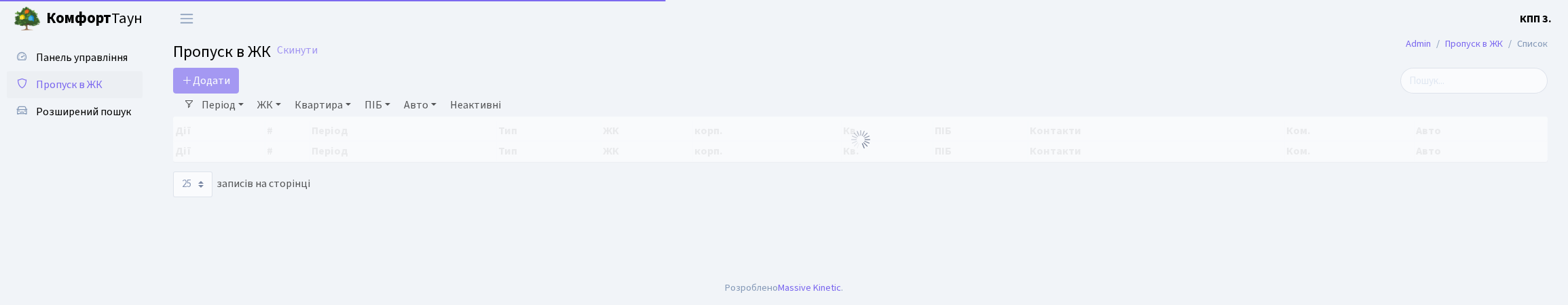
select select "25"
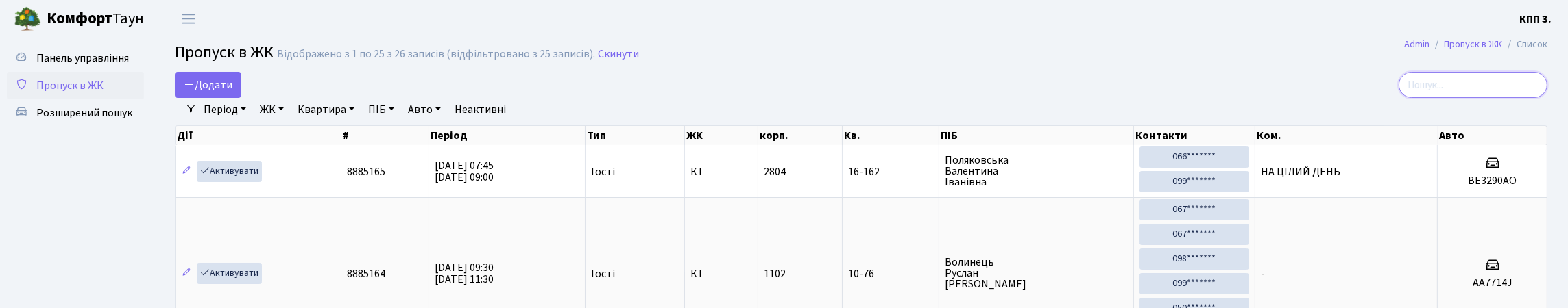
click at [1413, 98] on input "search" at bounding box center [1473, 85] width 149 height 26
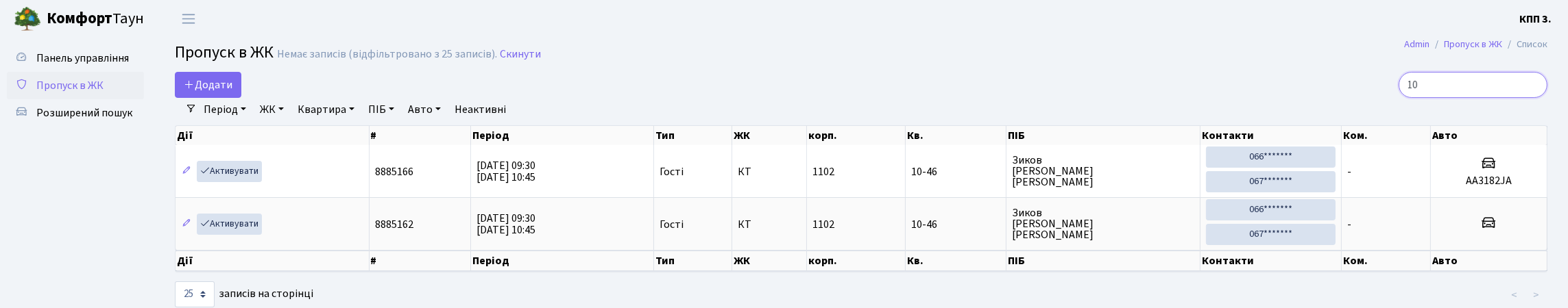
type input "1"
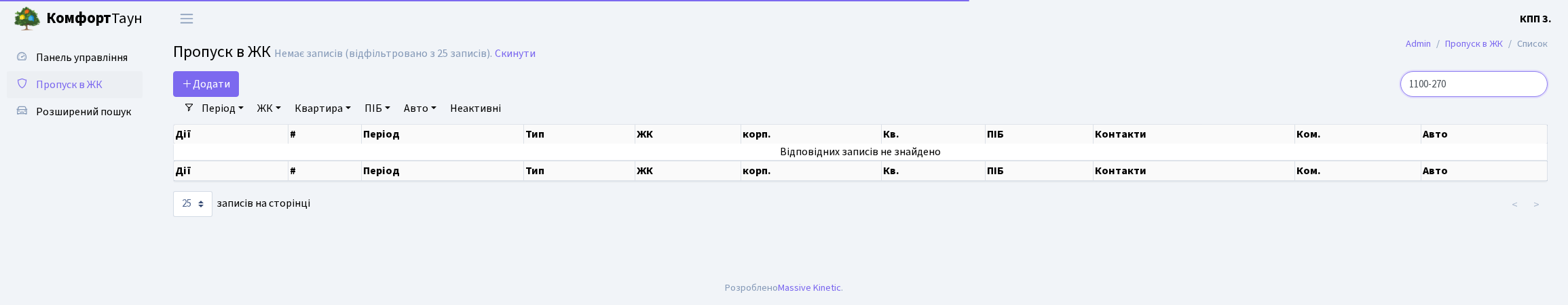
click at [1410, 91] on input "1100-270" at bounding box center [1474, 84] width 148 height 26
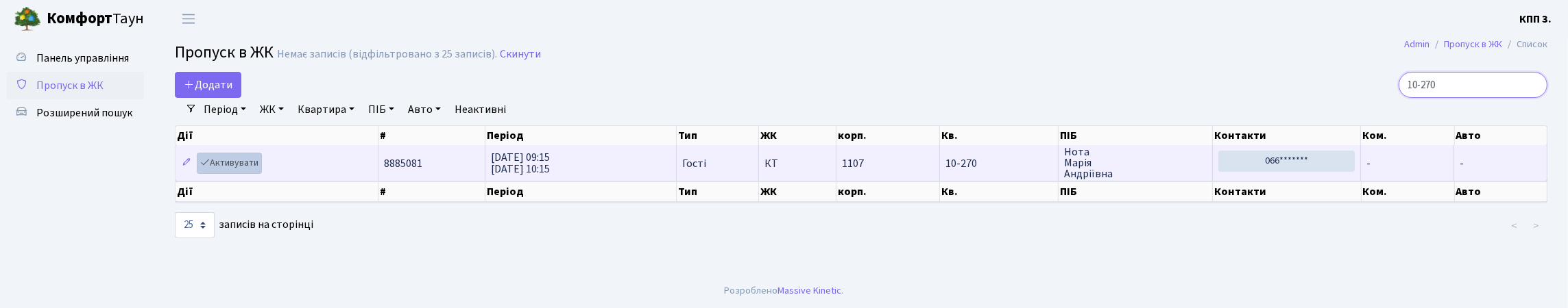
type input "10-270"
click at [223, 174] on link "Активувати" at bounding box center [229, 163] width 65 height 21
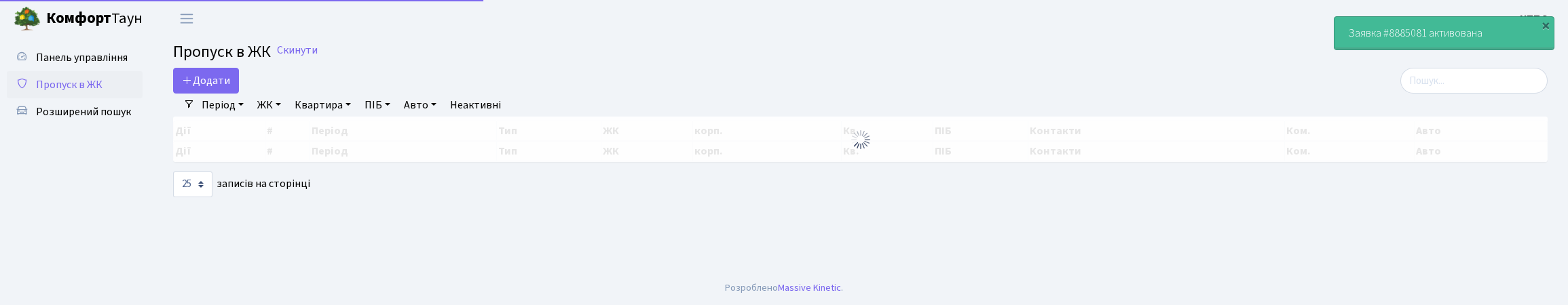
select select "25"
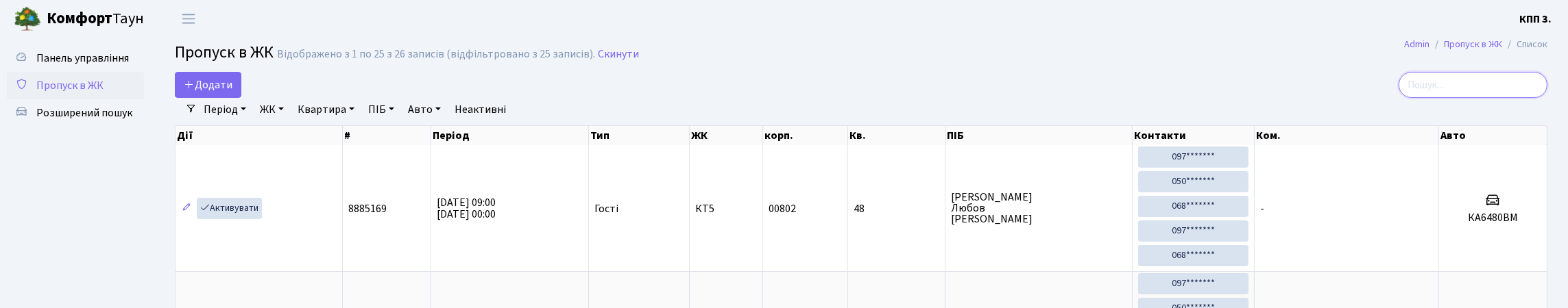
click at [1442, 93] on input "search" at bounding box center [1473, 85] width 149 height 26
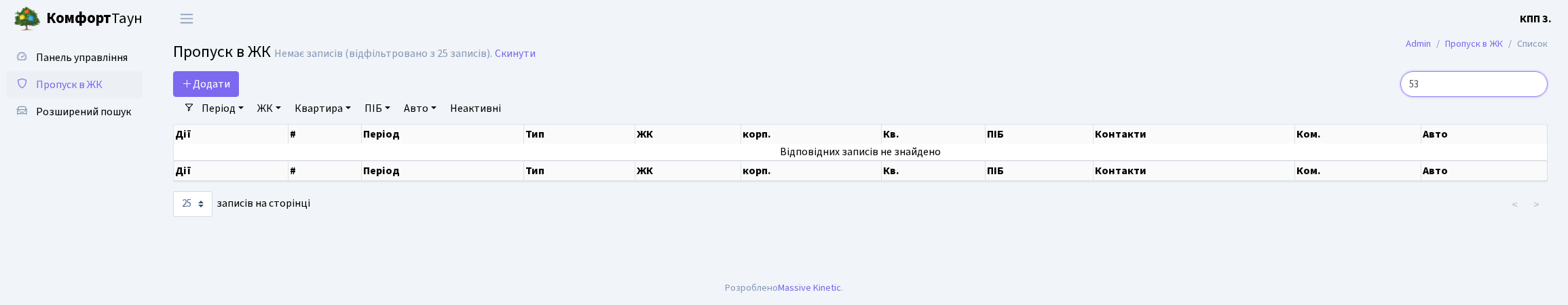
type input "5"
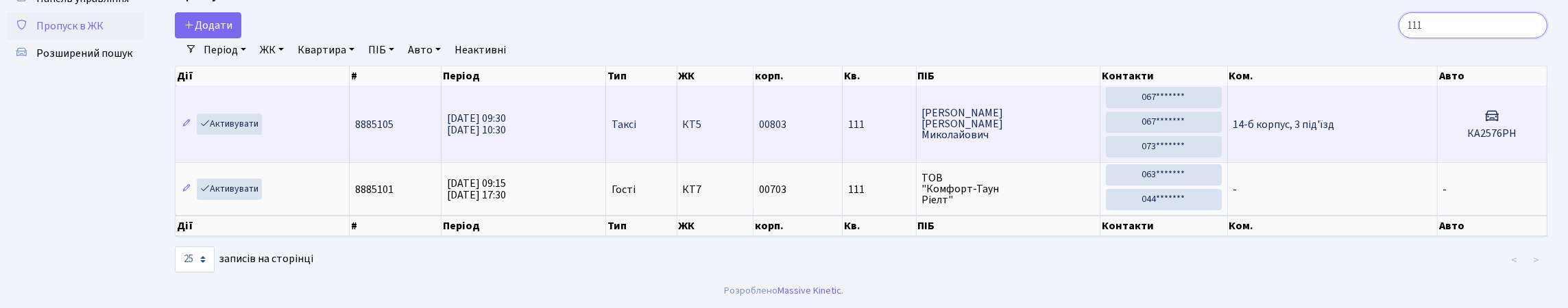
scroll to position [121, 0]
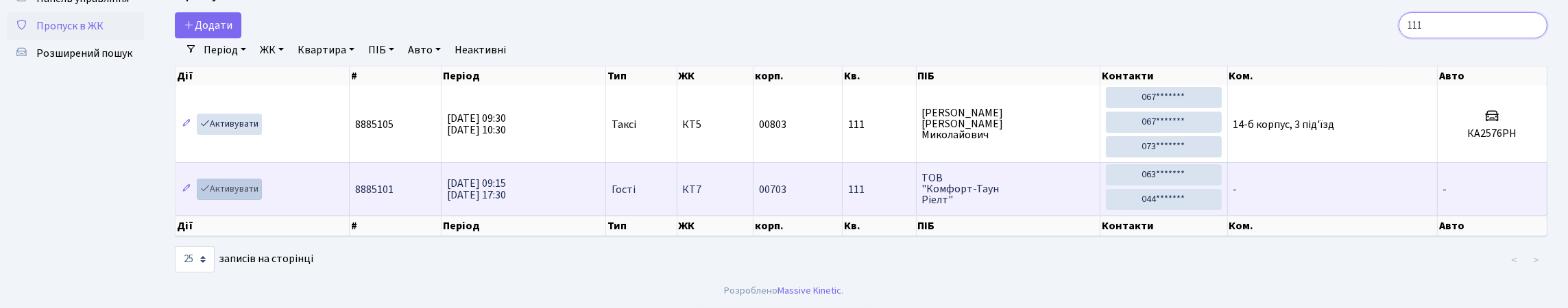
type input "111"
click at [258, 178] on link "Активувати" at bounding box center [229, 189] width 65 height 21
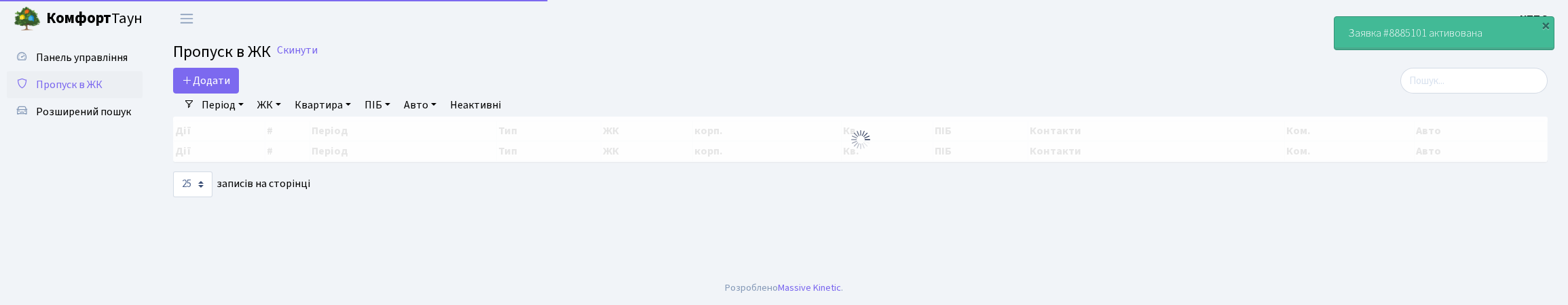
select select "25"
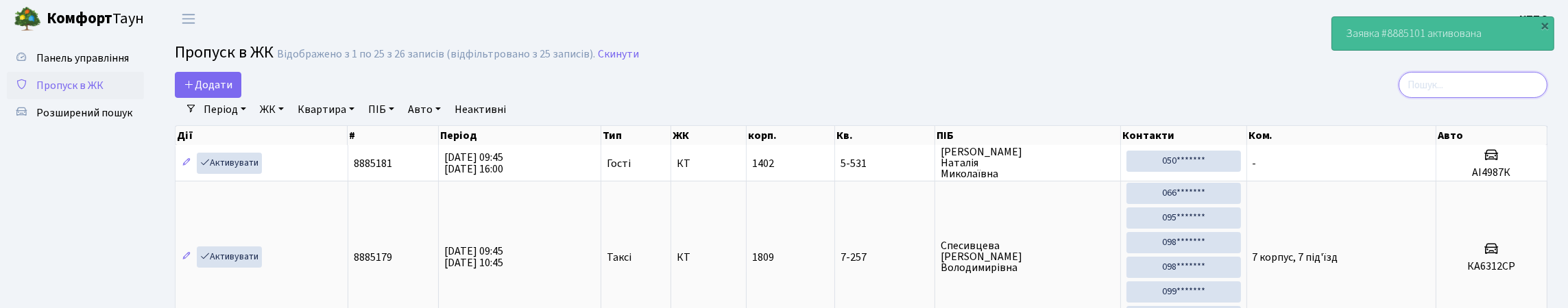
click at [1441, 98] on input "search" at bounding box center [1473, 85] width 149 height 26
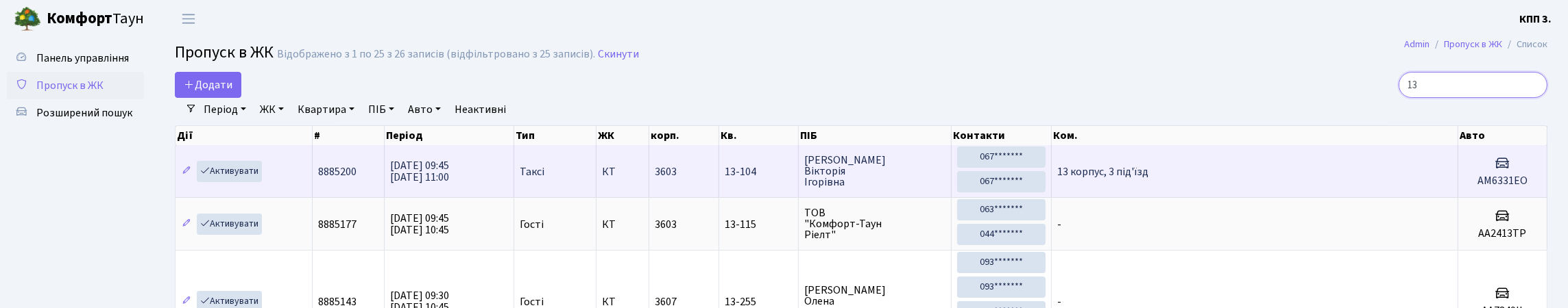
type input "1"
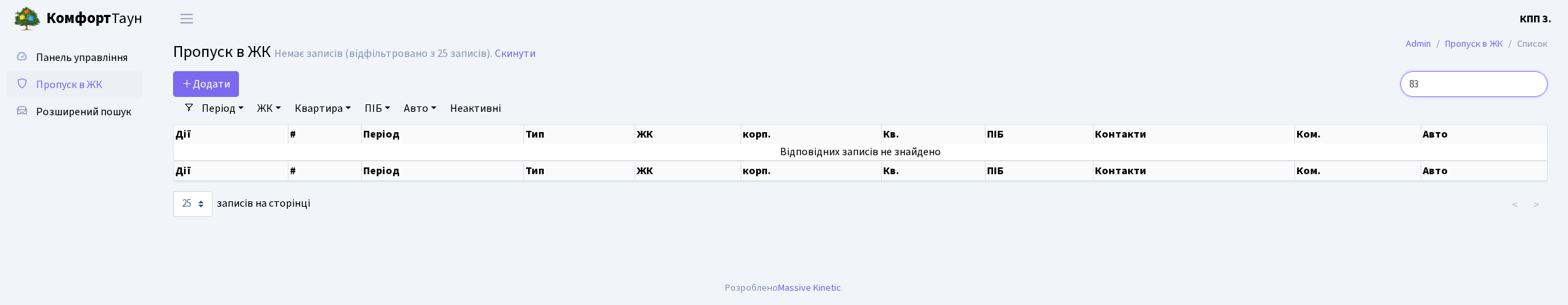
type input "8"
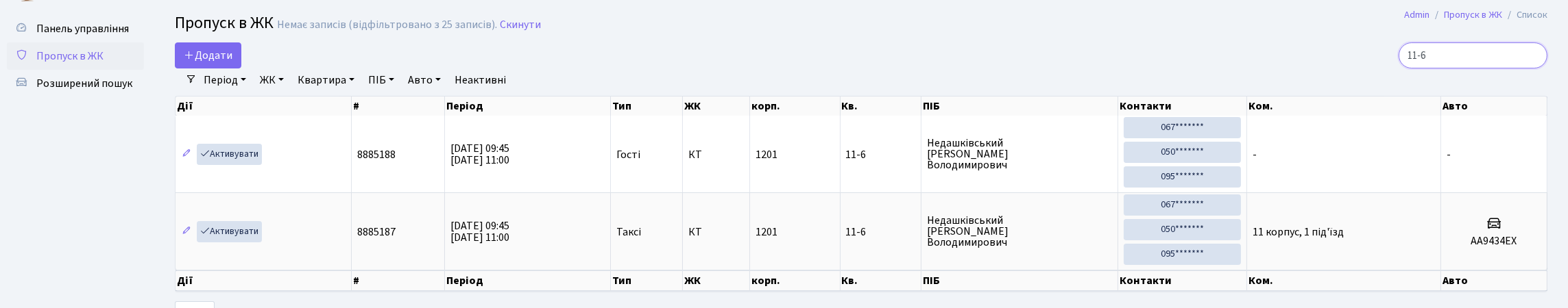
scroll to position [15, 0]
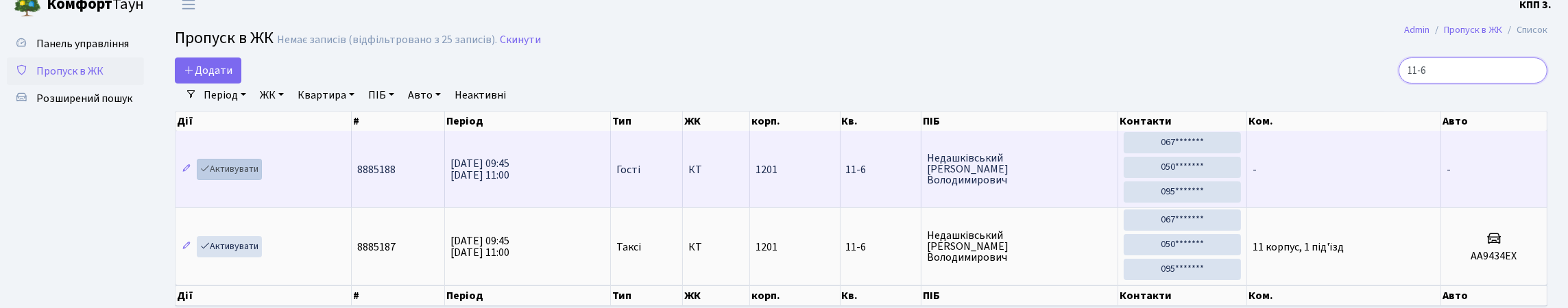
type input "11-6"
click at [229, 180] on link "Активувати" at bounding box center [229, 169] width 65 height 21
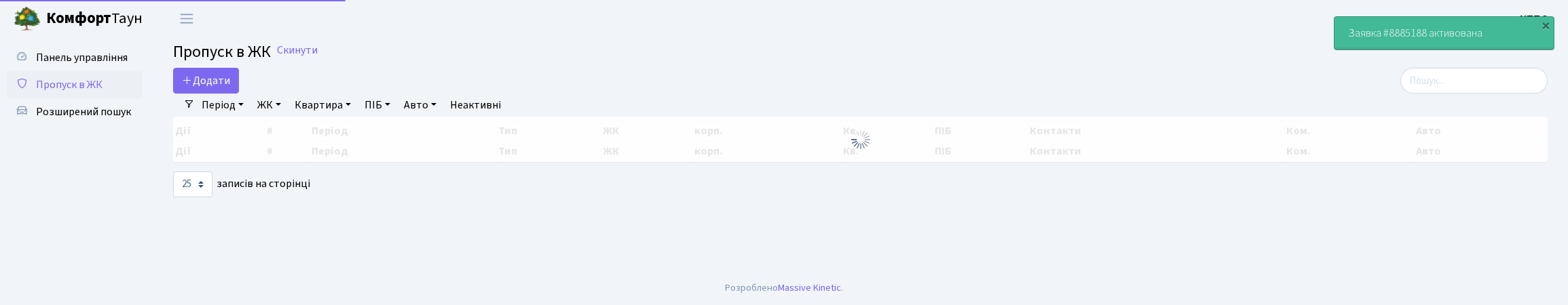
select select "25"
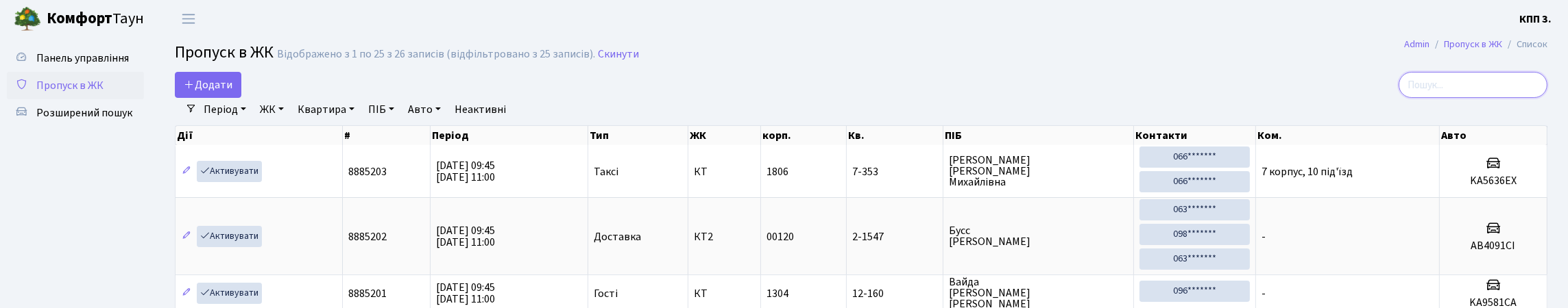
click at [1454, 113] on div "Період [DATE] - [DATE] ЖК - КТ, вул. Регенераторна, 4 КТ2, просп. [STREET_ADDRE…" at bounding box center [866, 110] width 1339 height 24
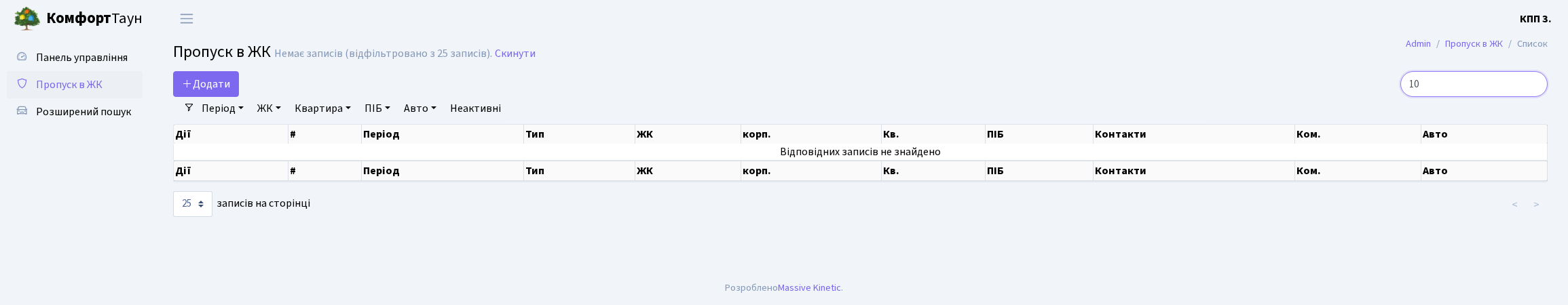
type input "1"
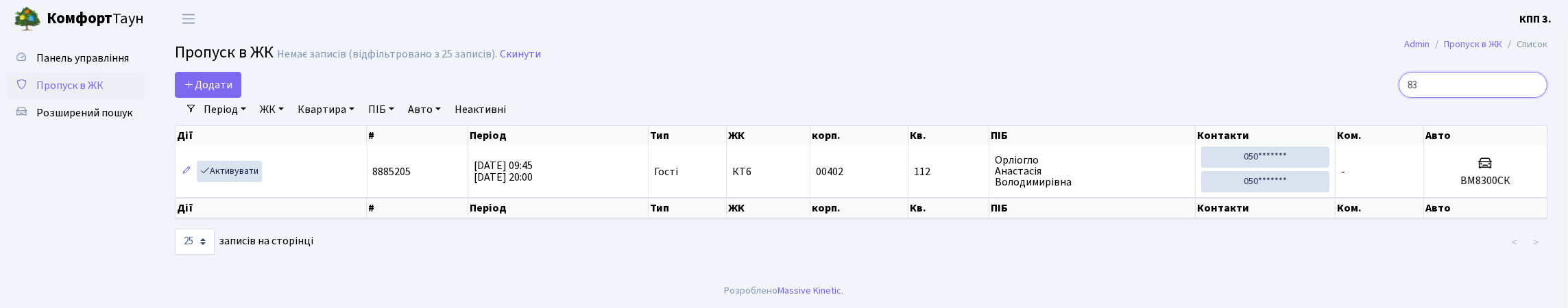
type input "8"
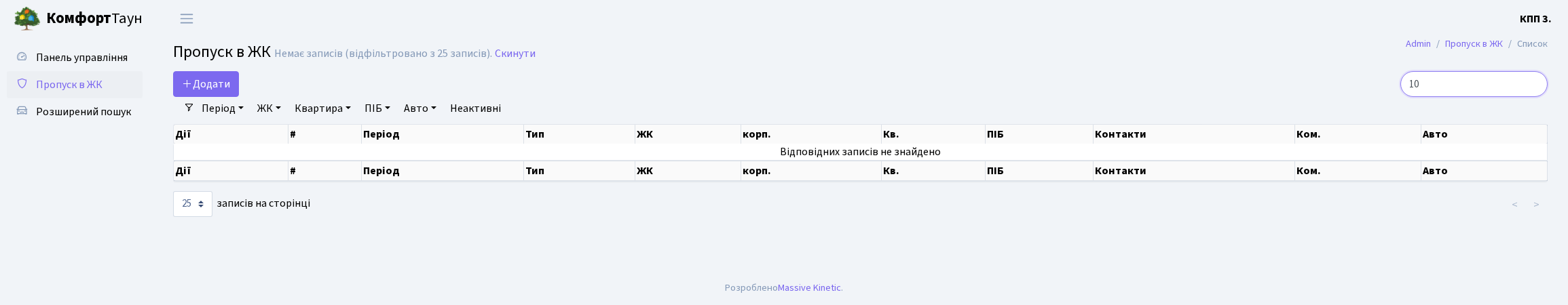
type input "1"
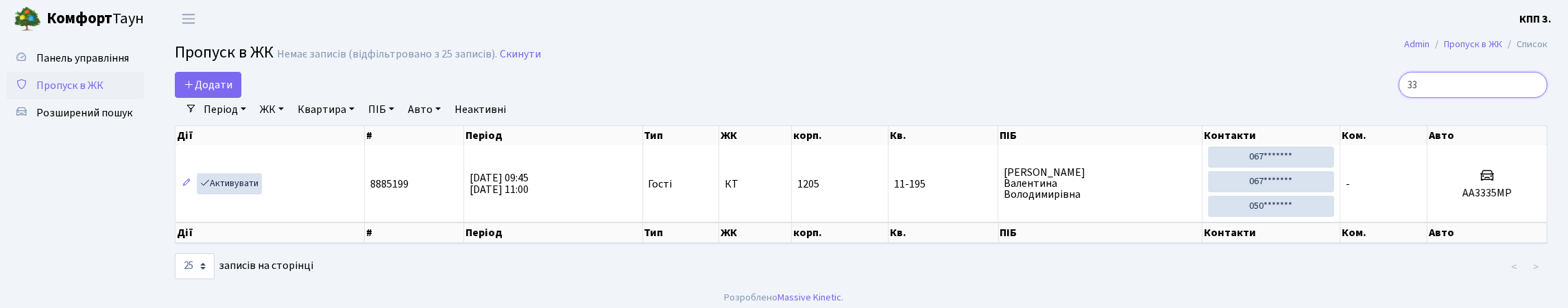
type input "3"
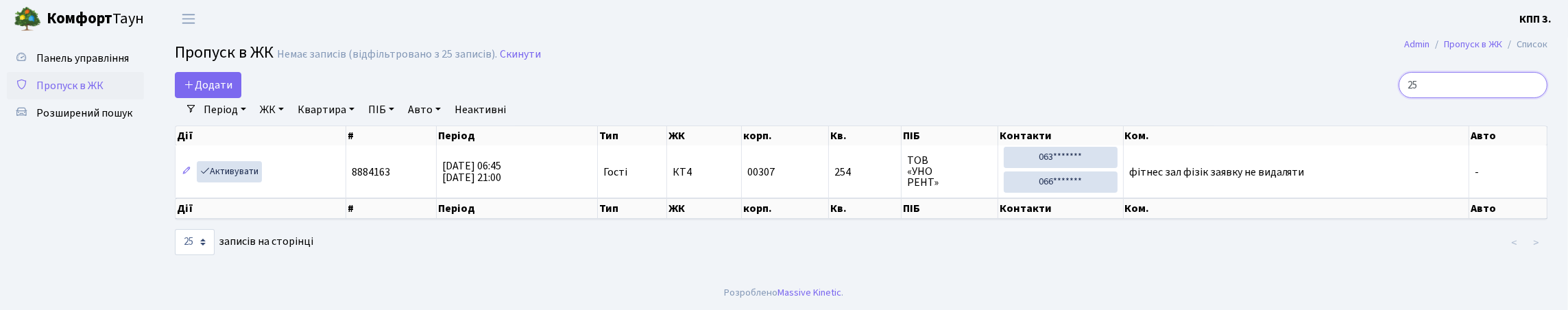
type input "2"
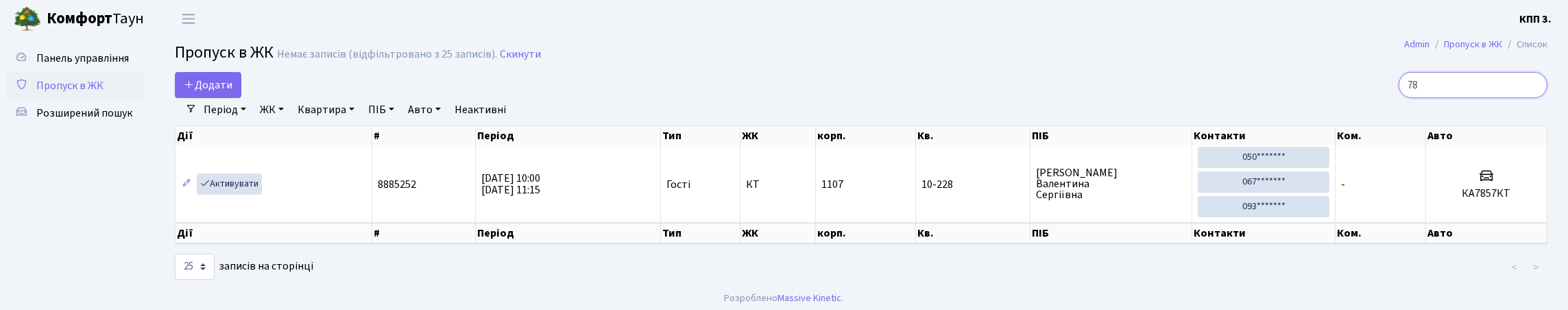
type input "7"
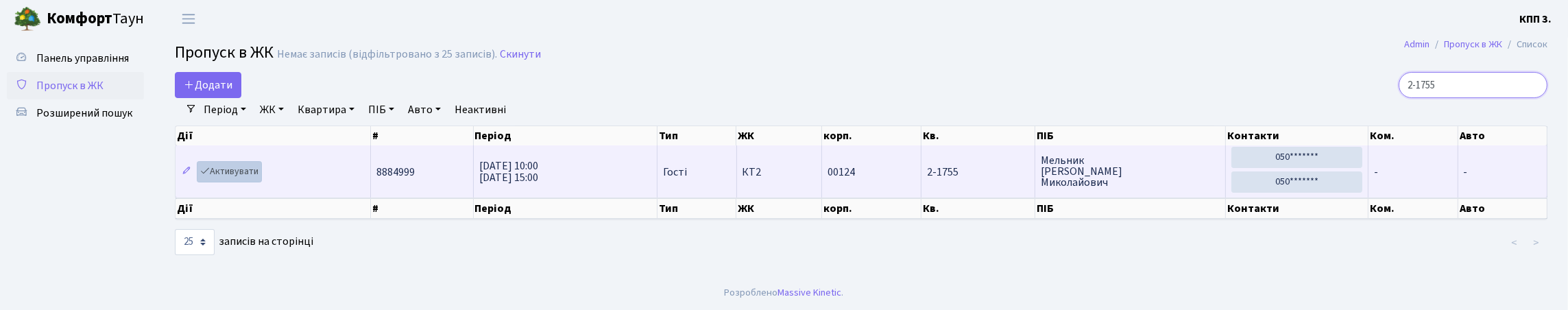
type input "2-1755"
click at [250, 182] on link "Активувати" at bounding box center [229, 171] width 65 height 21
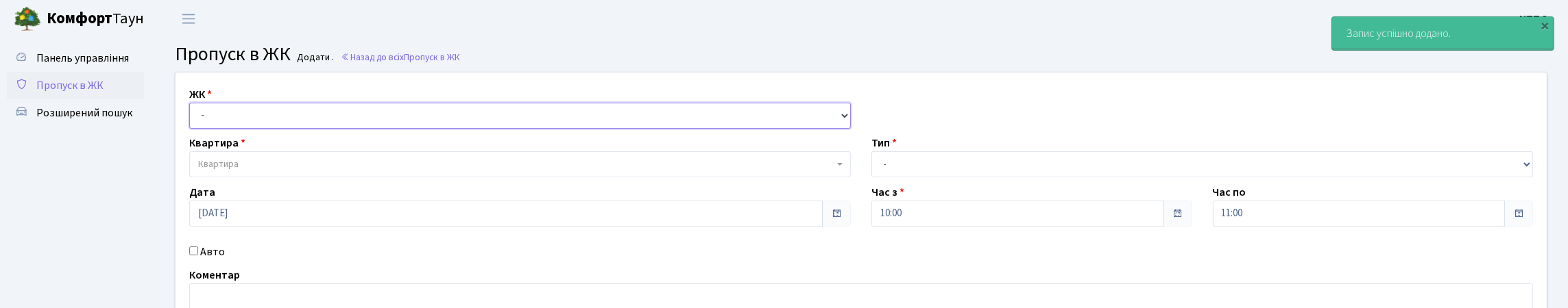
drag, startPoint x: 224, startPoint y: 130, endPoint x: 226, endPoint y: 142, distance: 12.2
click at [224, 129] on select "- КТ, вул. Регенераторна, 4 КТ2, просп. [STREET_ADDRESS] [STREET_ADDRESS] [PERS…" at bounding box center [519, 115] width 662 height 26
select select "271"
click at [193, 119] on select "- КТ, вул. Регенераторна, 4 КТ2, просп. [STREET_ADDRESS] [STREET_ADDRESS] [PERS…" at bounding box center [519, 115] width 662 height 26
select select
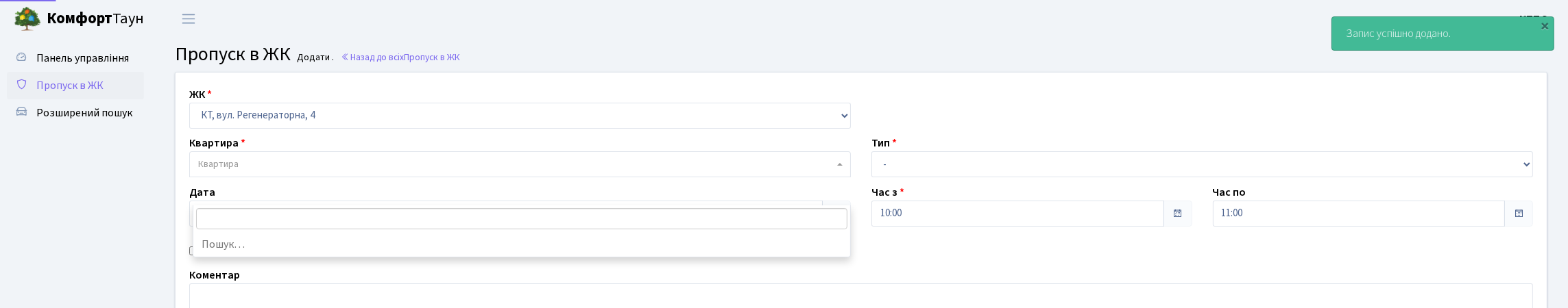
click at [238, 171] on span "Квартира" at bounding box center [218, 164] width 41 height 14
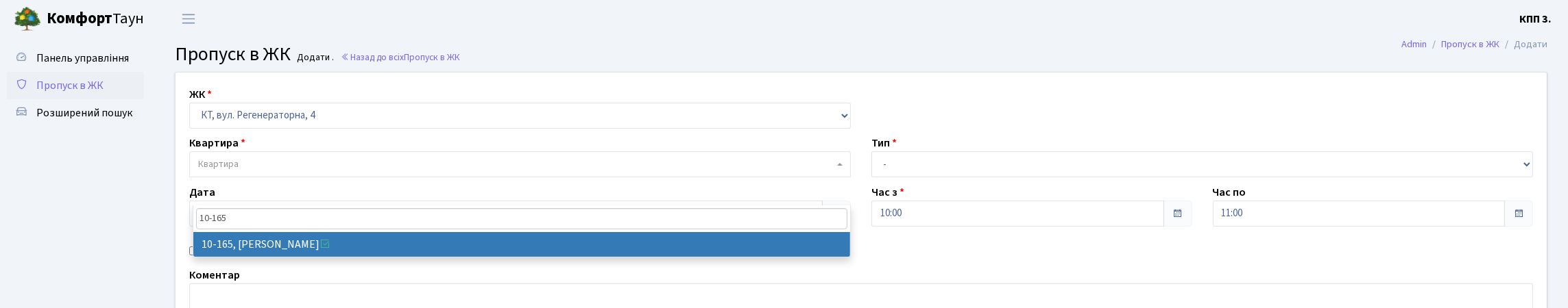
type input "10-165"
select select "6734"
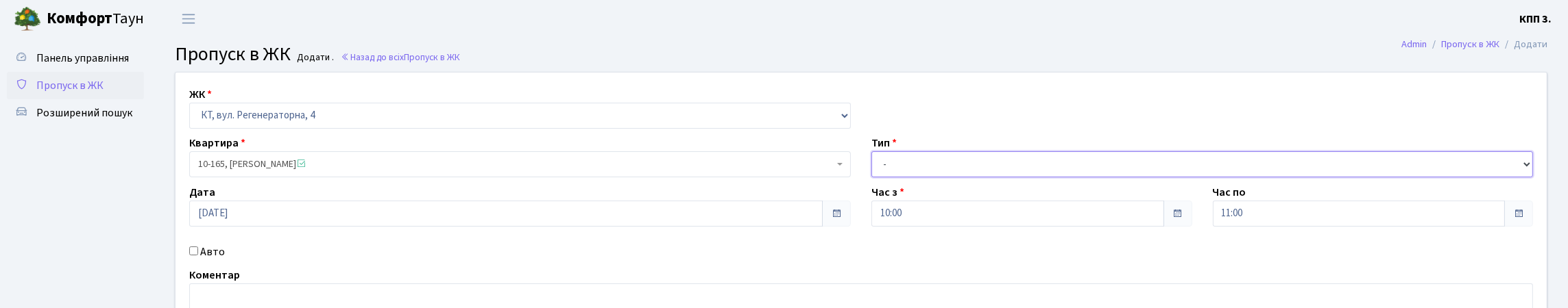
click at [913, 178] on select "- Доставка Таксі Гості Сервіс" at bounding box center [1202, 164] width 662 height 26
select select "3"
click at [871, 178] on select "- Доставка Таксі Гості Сервіс" at bounding box center [1202, 164] width 662 height 26
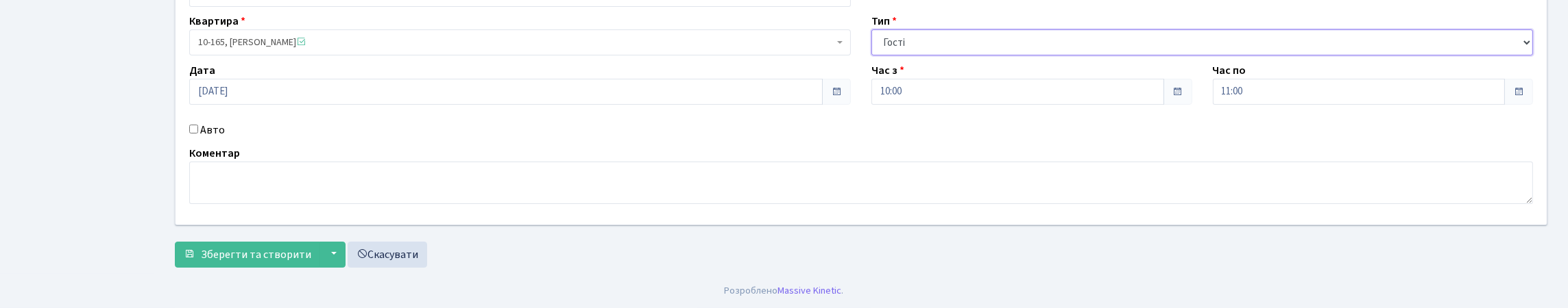
scroll to position [206, 0]
click at [257, 177] on textarea at bounding box center [860, 183] width 1344 height 43
type textarea "ВСІХ"
click at [246, 255] on span "Зберегти та створити" at bounding box center [256, 254] width 111 height 15
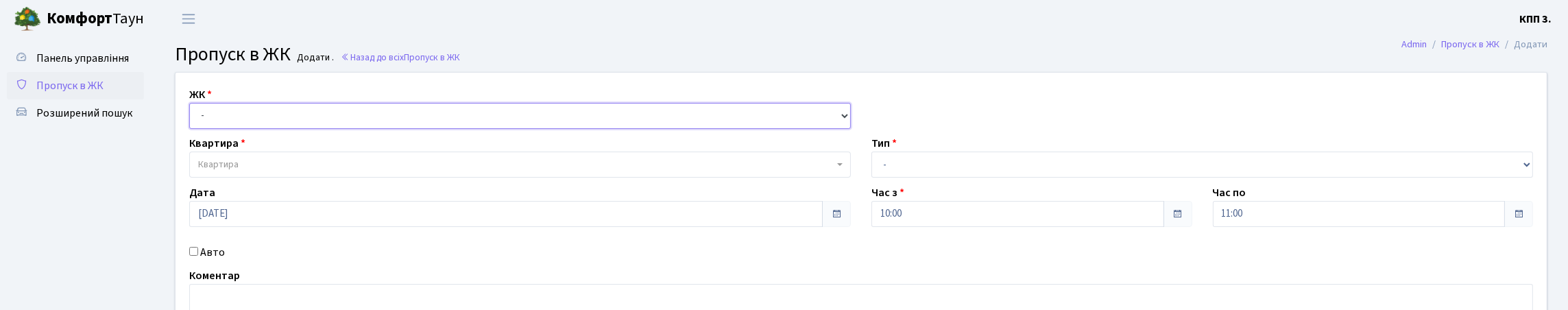
click at [255, 126] on select "- КТ, вул. Регенераторна, 4 КТ2, просп. [STREET_ADDRESS] [STREET_ADDRESS] [PERS…" at bounding box center [519, 115] width 662 height 26
select select "271"
click at [193, 119] on select "- КТ, вул. Регенераторна, 4 КТ2, просп. [STREET_ADDRESS] [STREET_ADDRESS] [PERS…" at bounding box center [519, 115] width 662 height 26
select select
click at [221, 261] on label "Авто" at bounding box center [212, 252] width 24 height 16
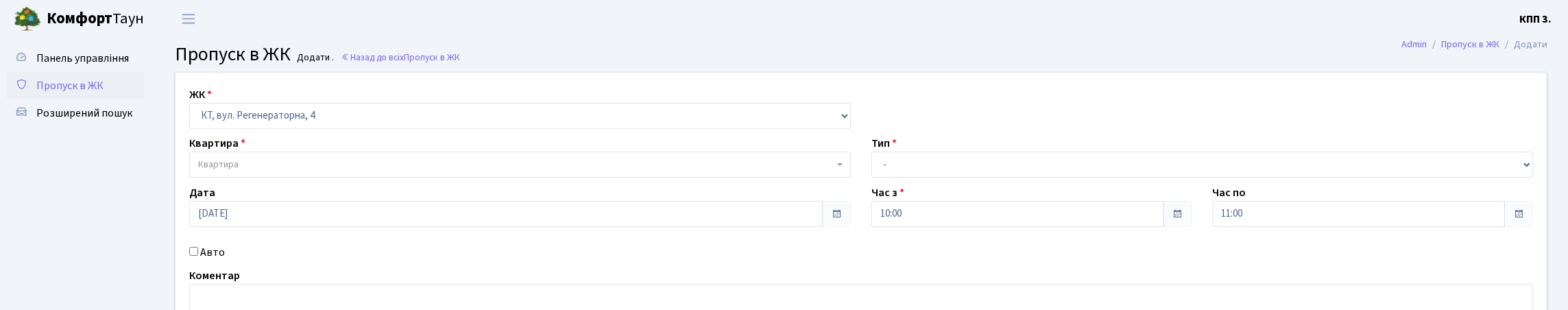
click at [198, 256] on input "Авто" at bounding box center [193, 251] width 9 height 9
checkbox input "true"
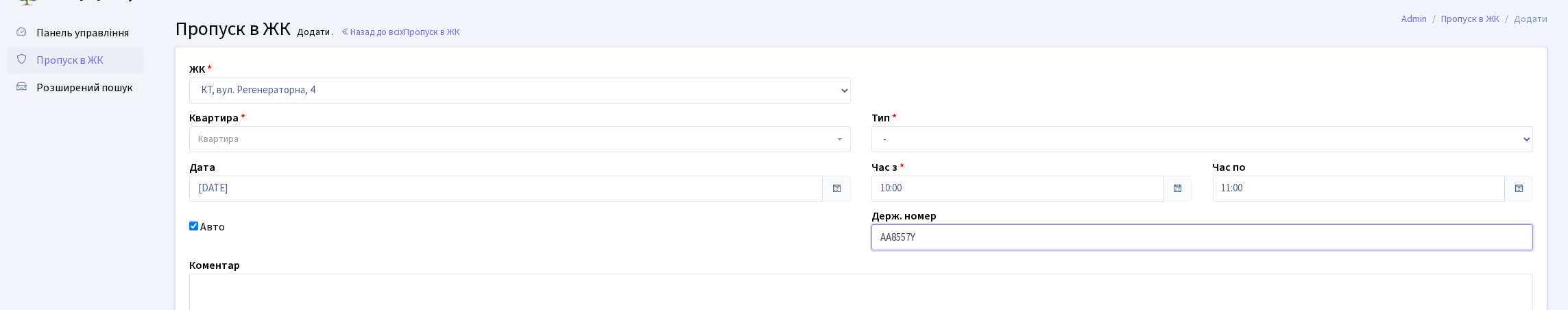
type input "АА8557Y"
click at [404, 152] on span "Квартира" at bounding box center [519, 139] width 662 height 26
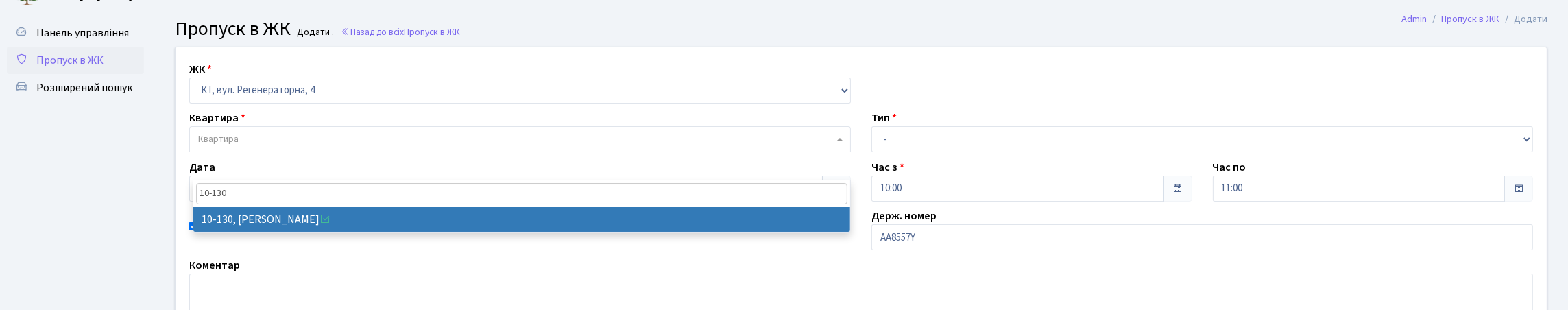
type input "10-130"
select select "6699"
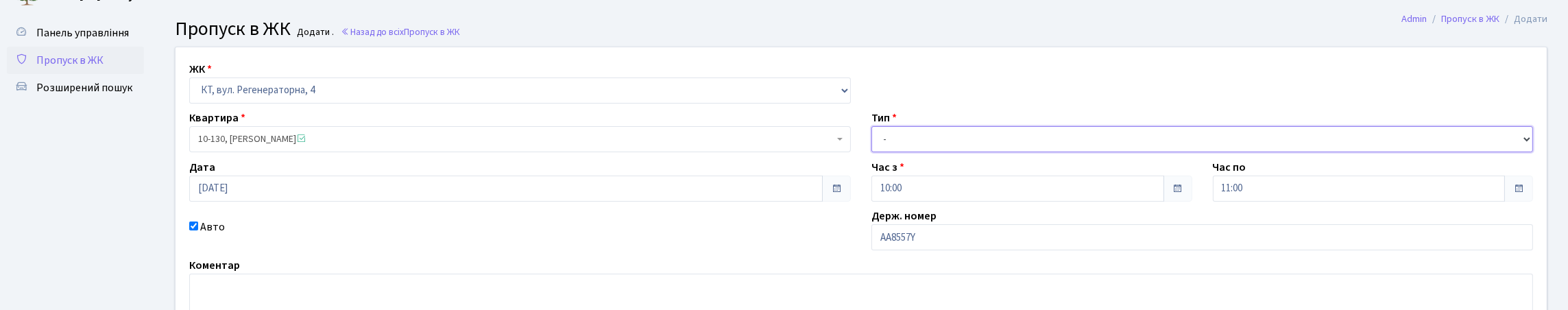
drag, startPoint x: 891, startPoint y: 176, endPoint x: 895, endPoint y: 182, distance: 7.2
click at [891, 152] on select "- Доставка Таксі Гості Сервіс" at bounding box center [1202, 139] width 662 height 26
select select "2"
click at [871, 152] on select "- Доставка Таксі Гості Сервіс" at bounding box center [1202, 139] width 662 height 26
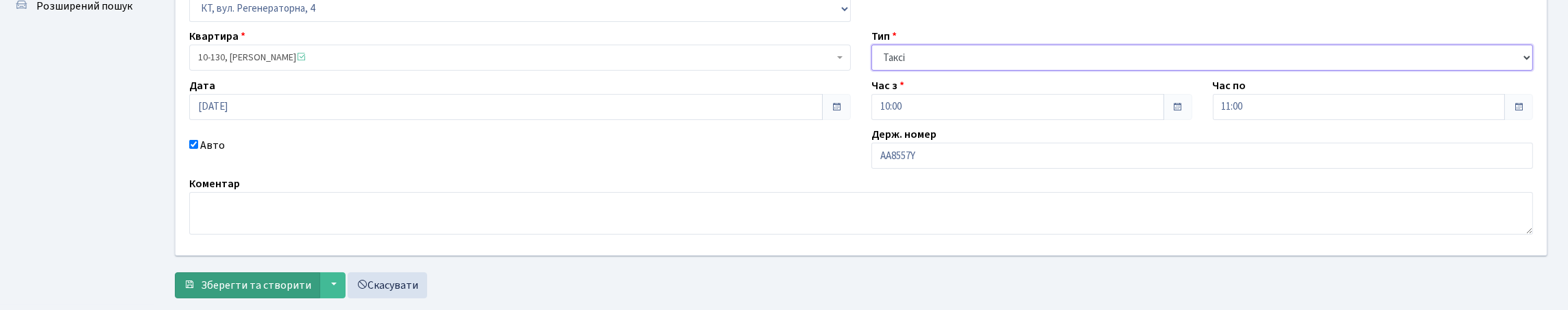
scroll to position [228, 0]
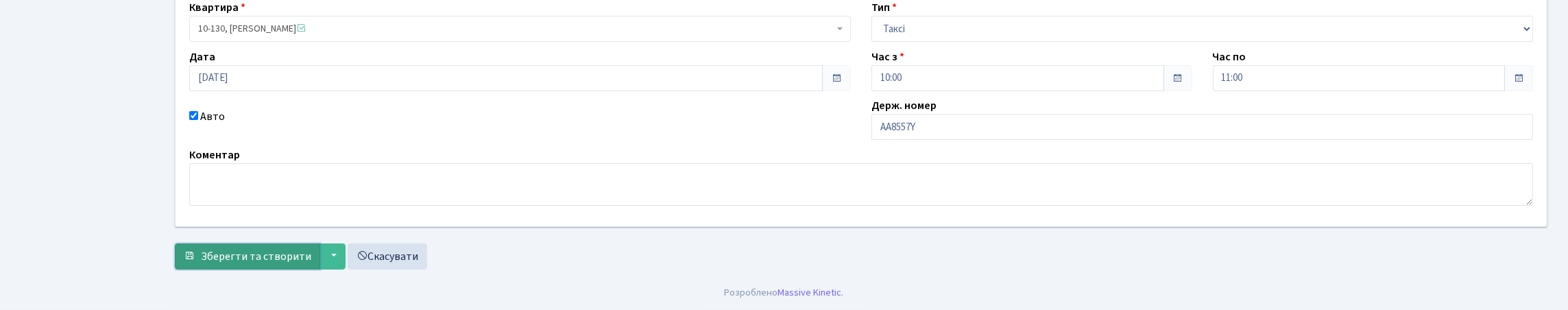
click at [207, 255] on span "Зберегти та створити" at bounding box center [256, 256] width 111 height 15
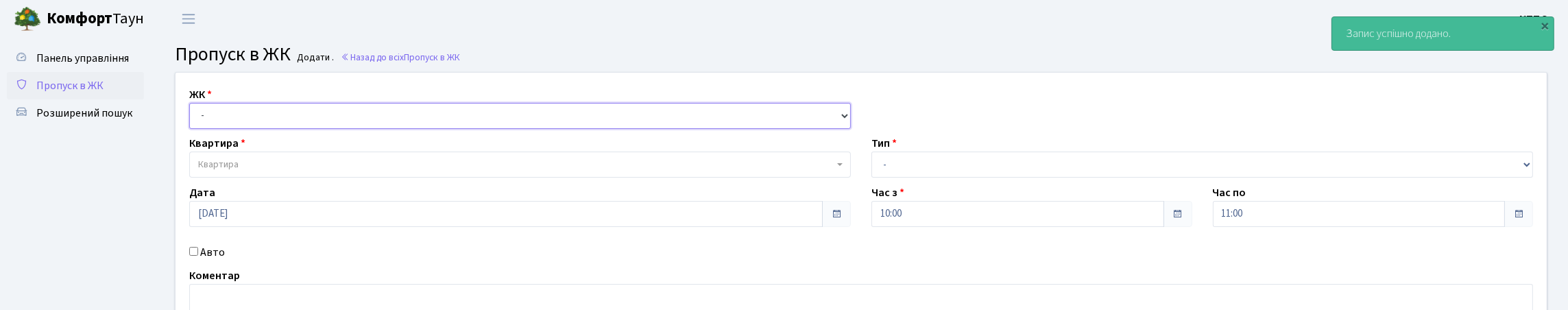
click at [237, 129] on select "- КТ, вул. Регенераторна, 4 КТ2, просп. [STREET_ADDRESS] [STREET_ADDRESS] [PERS…" at bounding box center [519, 115] width 662 height 26
select select "271"
click at [193, 119] on select "- КТ, вул. Регенераторна, 4 КТ2, просп. [STREET_ADDRESS] [STREET_ADDRESS] [PERS…" at bounding box center [519, 115] width 662 height 26
select select
click at [260, 171] on span "Квартира" at bounding box center [515, 165] width 635 height 14
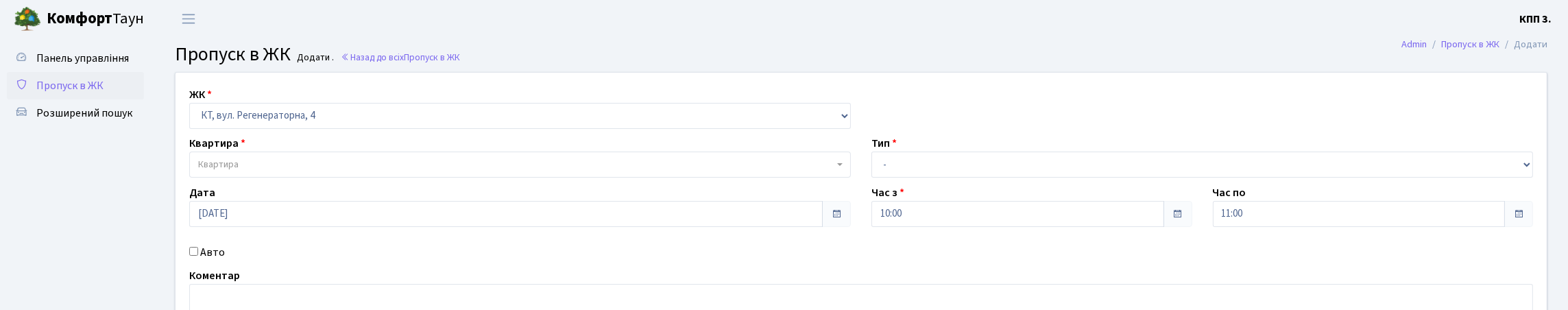
click at [218, 261] on label "Авто" at bounding box center [212, 252] width 24 height 16
click at [198, 256] on input "Авто" at bounding box center [193, 251] width 9 height 9
checkbox input "true"
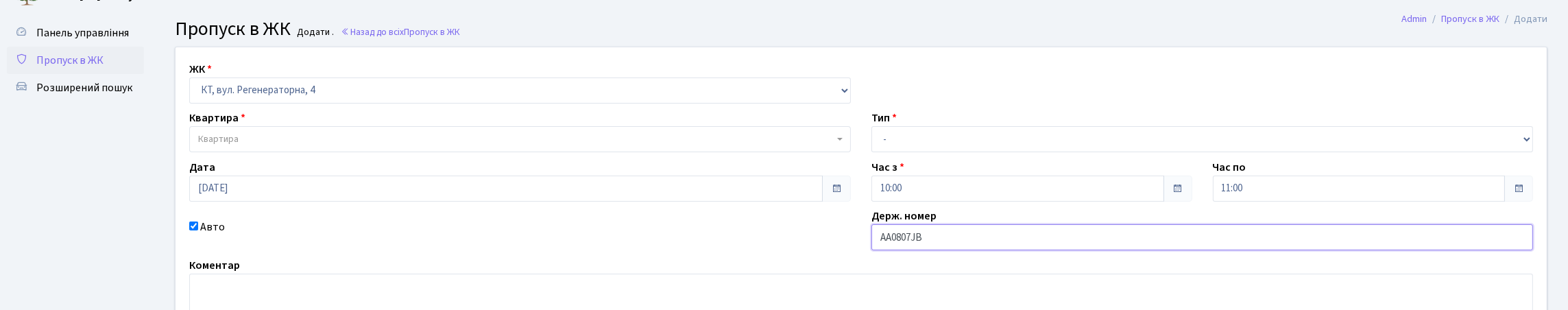
type input "АА0807JВ"
click at [731, 146] on span "Квартира" at bounding box center [515, 139] width 635 height 14
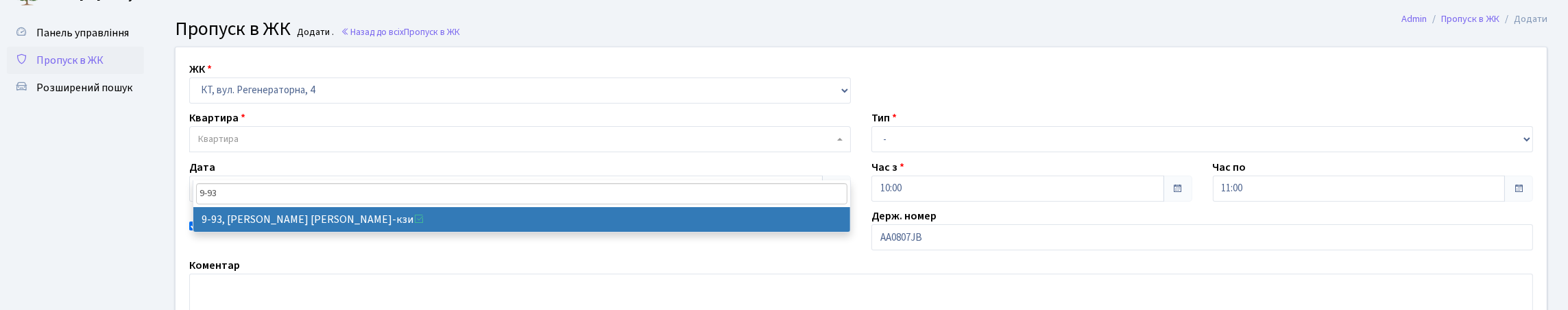
type input "9-93"
select select "6443"
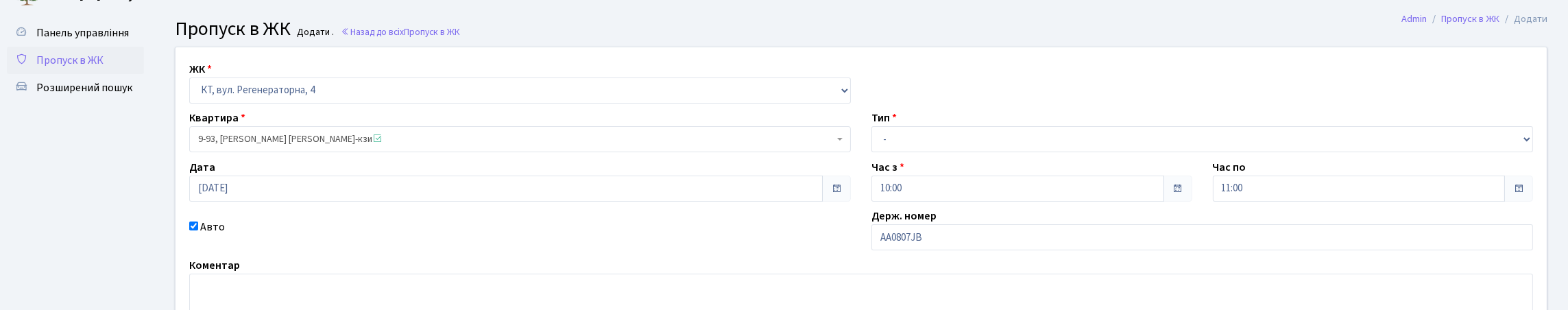
click at [973, 150] on div "Тип - Доставка Таксі Гості Сервіс" at bounding box center [1202, 131] width 682 height 43
drag, startPoint x: 972, startPoint y: 176, endPoint x: 950, endPoint y: 176, distance: 22.0
click at [972, 152] on select "- Доставка Таксі Гості Сервіс" at bounding box center [1202, 139] width 662 height 26
select select "1"
click at [871, 152] on select "- Доставка Таксі Гості Сервіс" at bounding box center [1202, 139] width 662 height 26
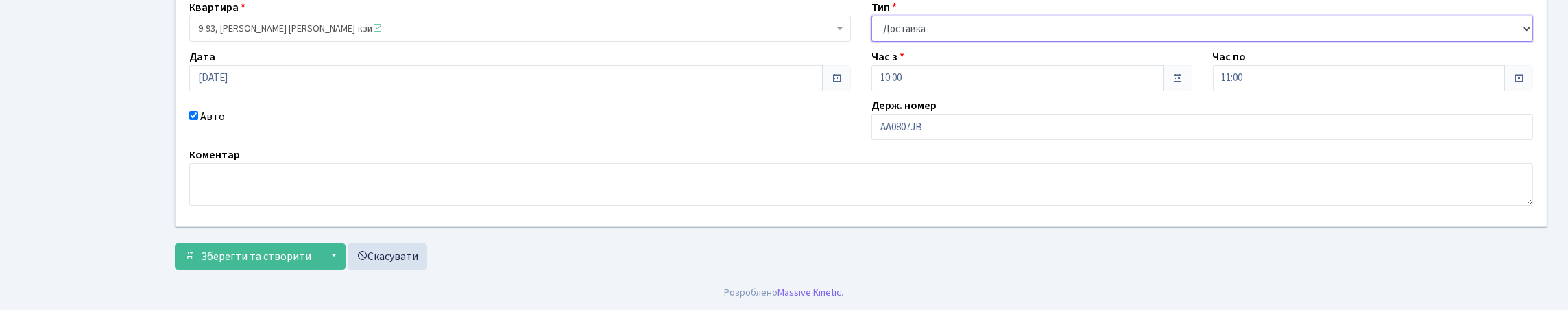
scroll to position [228, 0]
click at [215, 249] on span "Зберегти та створити" at bounding box center [256, 256] width 111 height 15
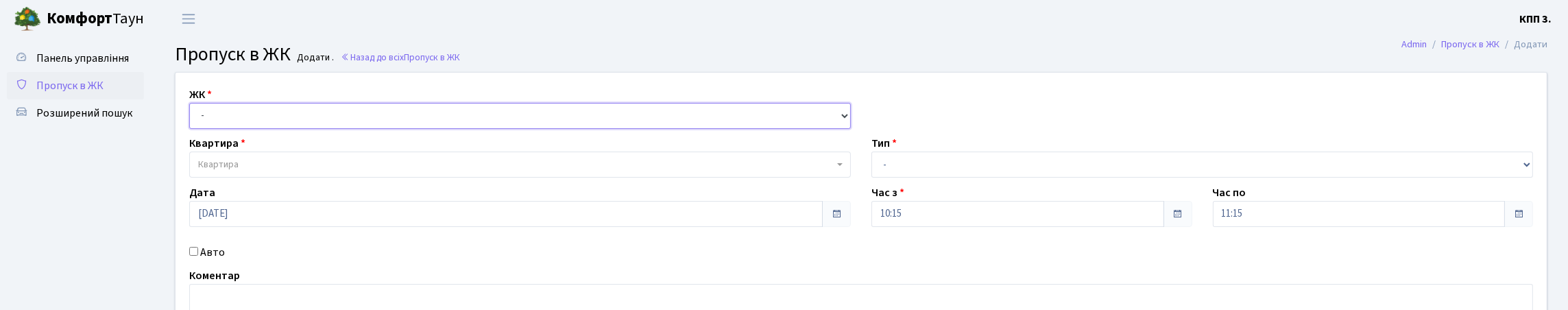
drag, startPoint x: 232, startPoint y: 135, endPoint x: 239, endPoint y: 146, distance: 13.0
click at [232, 129] on select "- КТ, вул. Регенераторна, 4 КТ2, просп. [STREET_ADDRESS] [STREET_ADDRESS] [PERS…" at bounding box center [519, 115] width 662 height 26
select select "271"
click at [193, 119] on select "- КТ, вул. Регенераторна, 4 КТ2, просп. [STREET_ADDRESS] [STREET_ADDRESS] [PERS…" at bounding box center [519, 115] width 662 height 26
select select
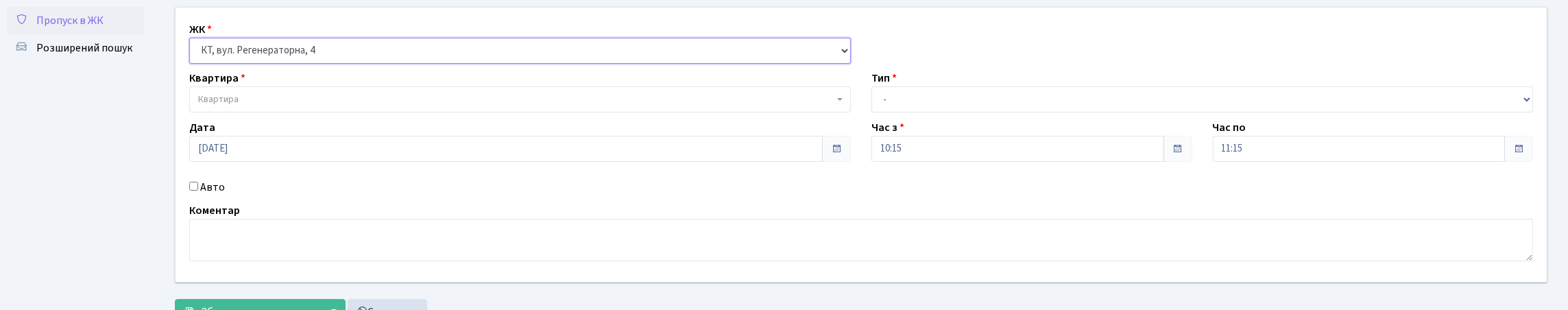
scroll to position [137, 0]
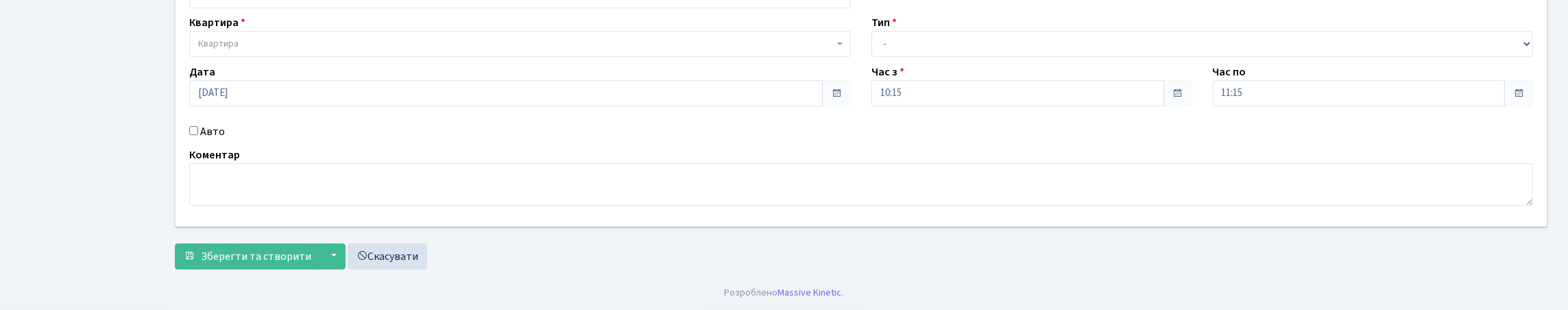
click at [225, 140] on label "Авто" at bounding box center [212, 131] width 24 height 16
click at [198, 135] on input "Авто" at bounding box center [193, 131] width 9 height 9
checkbox input "true"
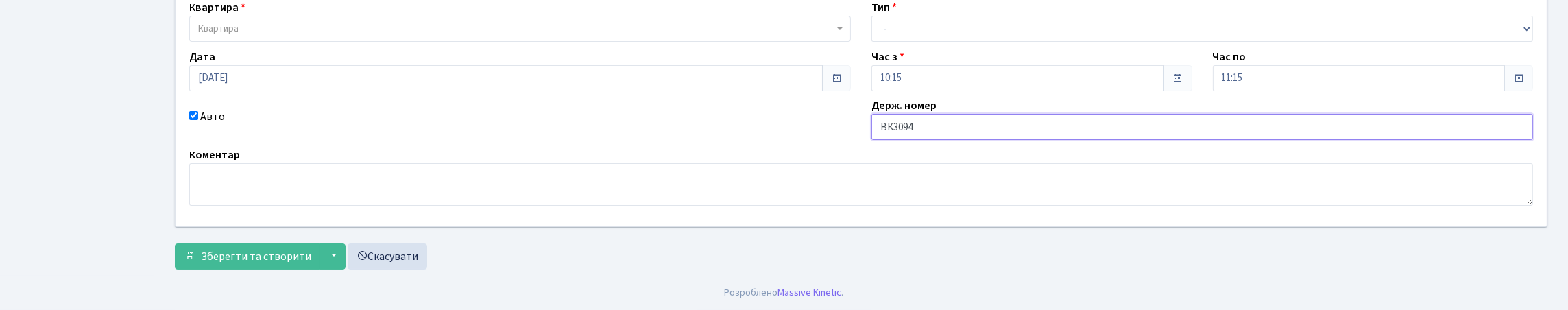
type input "ВК3094НА"
click at [248, 35] on span "Квартира" at bounding box center [515, 29] width 635 height 14
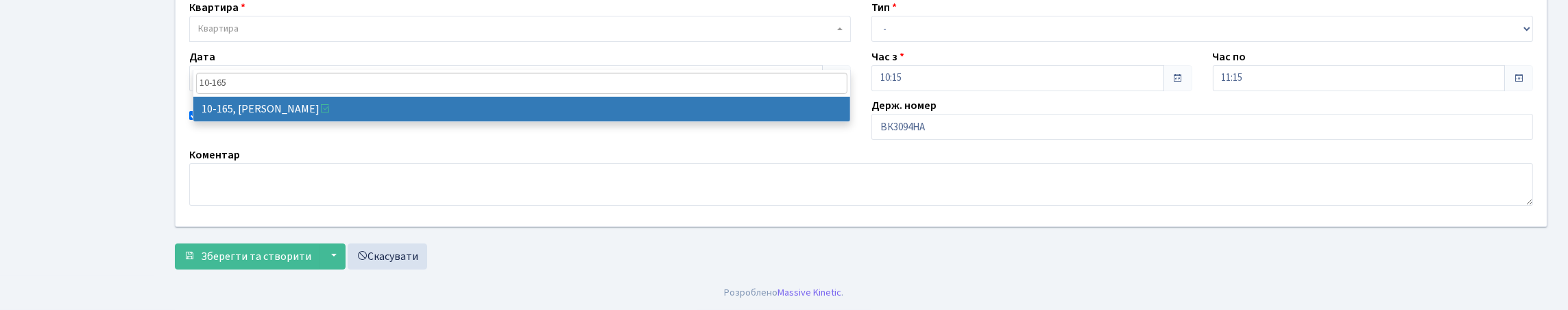
type input "10-165"
select select "6734"
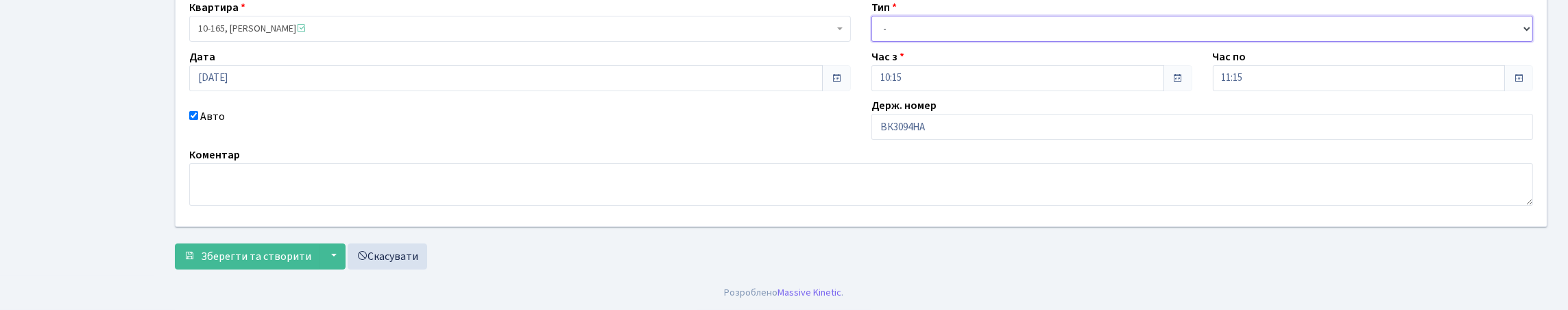
drag, startPoint x: 920, startPoint y: 51, endPoint x: 910, endPoint y: 72, distance: 23.3
click at [920, 42] on select "- Доставка Таксі Гості Сервіс" at bounding box center [1202, 28] width 662 height 26
select select "1"
click at [871, 42] on select "- Доставка Таксі Гості Сервіс" at bounding box center [1202, 28] width 662 height 26
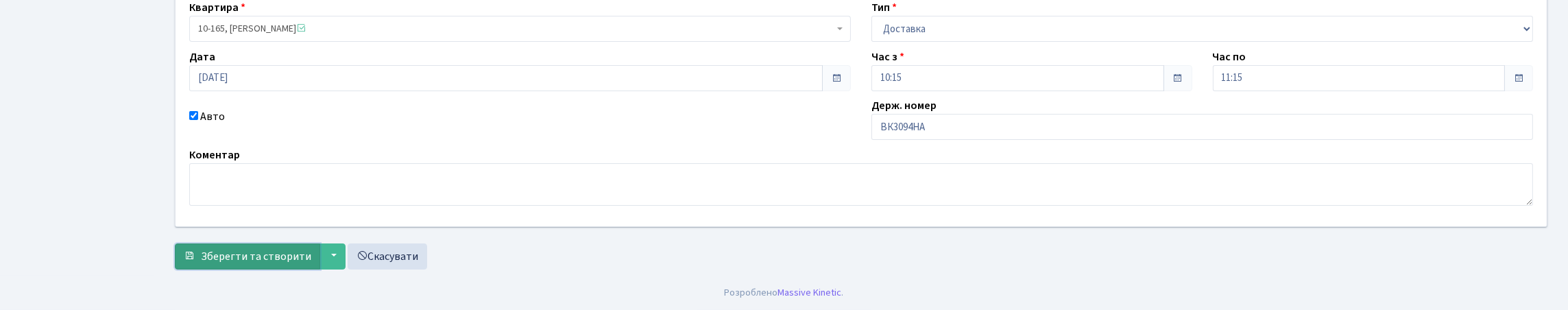
click at [277, 254] on span "Зберегти та створити" at bounding box center [256, 256] width 111 height 15
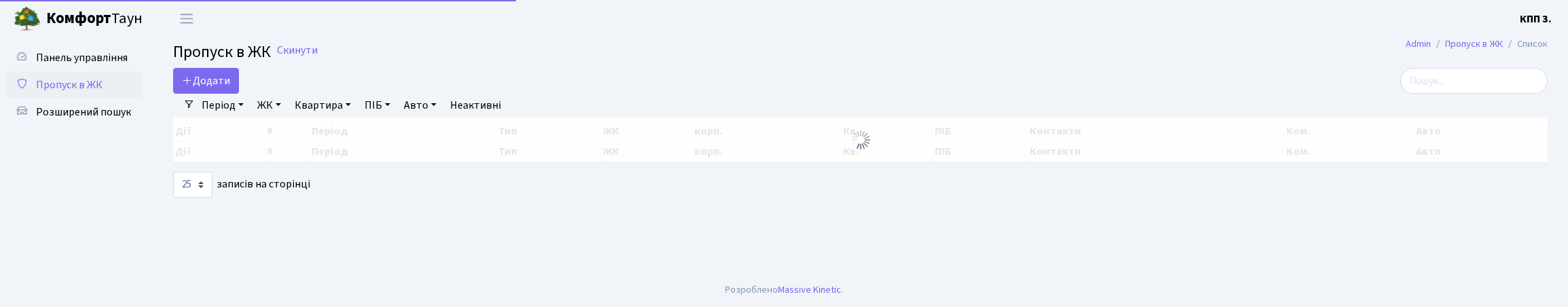
select select "25"
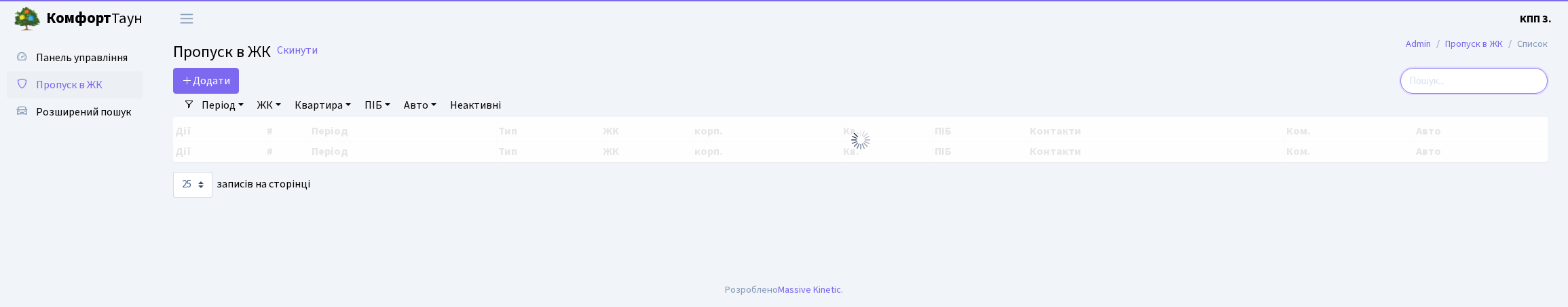
click at [1416, 91] on input "search" at bounding box center [1474, 80] width 148 height 26
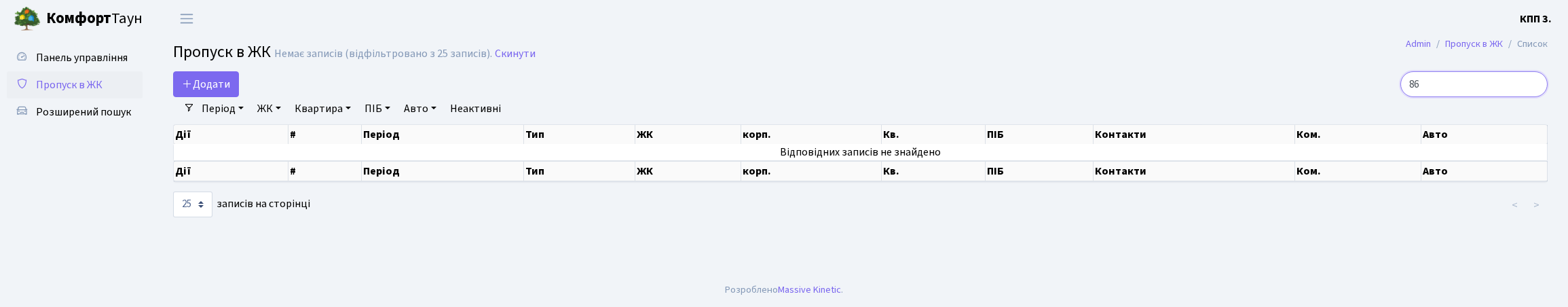
type input "8"
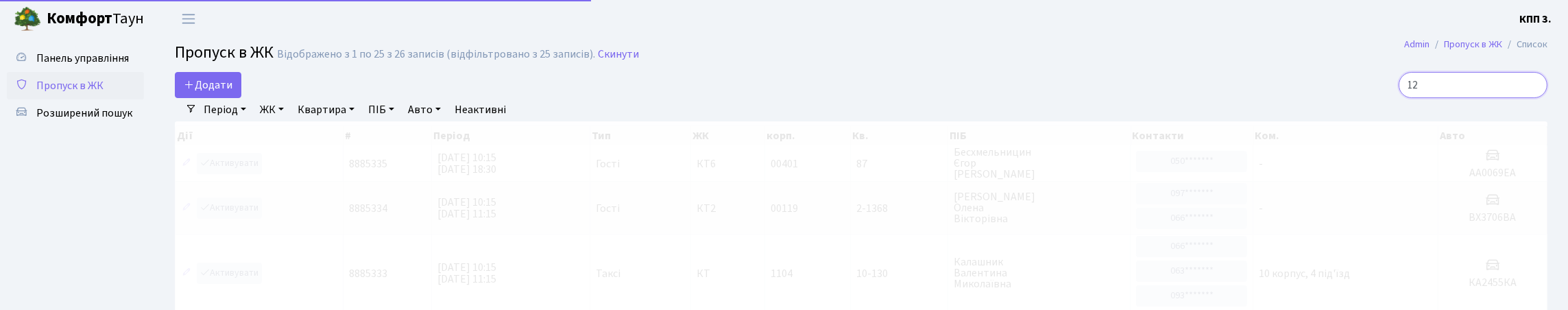
type input "1"
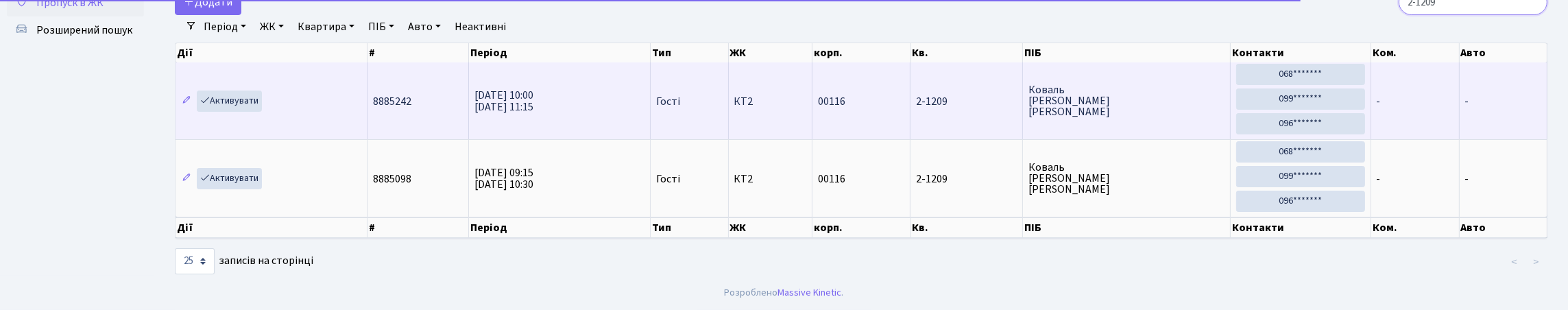
scroll to position [150, 0]
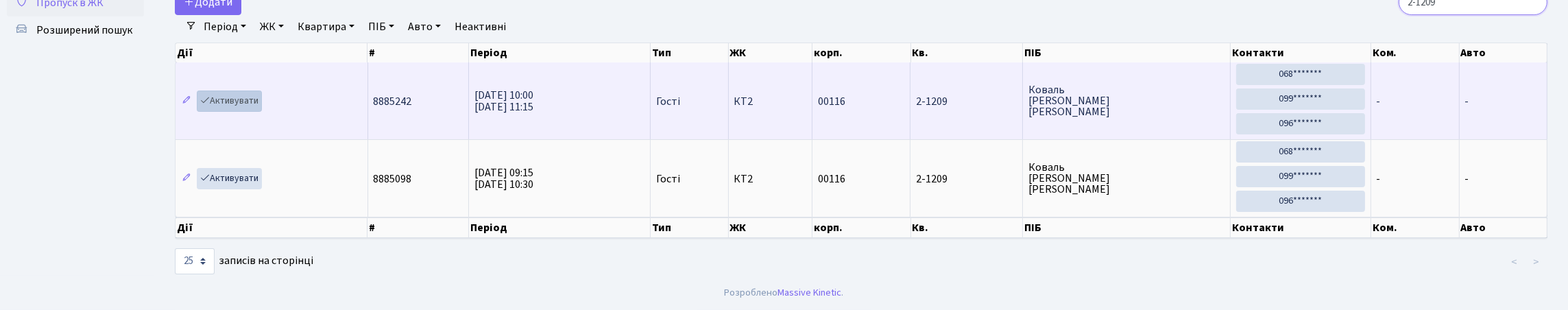
type input "2-1209"
click at [256, 91] on link "Активувати" at bounding box center [229, 101] width 65 height 21
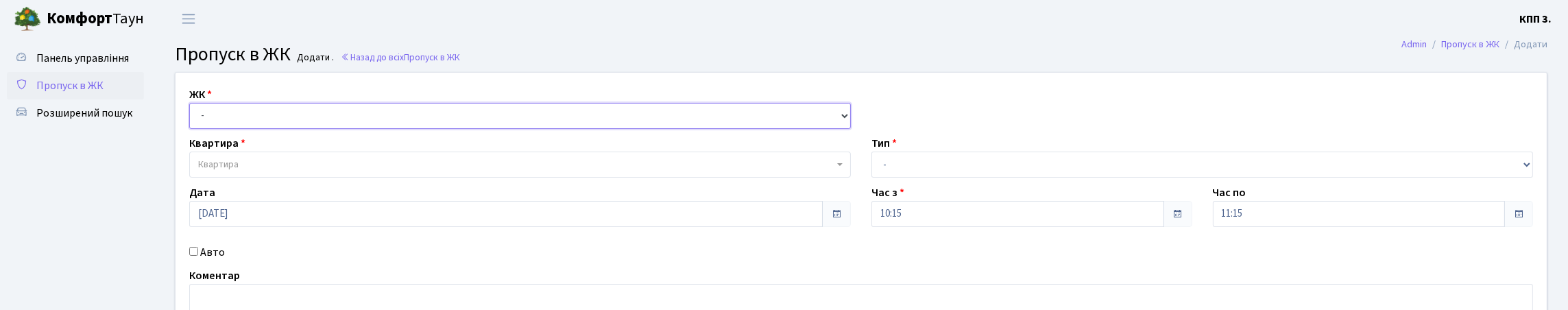
click at [252, 129] on select "- КТ, вул. Регенераторна, 4 КТ2, просп. [STREET_ADDRESS] [STREET_ADDRESS] [PERS…" at bounding box center [519, 115] width 662 height 26
select select "271"
click at [193, 119] on select "- КТ, вул. Регенераторна, 4 КТ2, просп. [STREET_ADDRESS] [STREET_ADDRESS] [PERS…" at bounding box center [519, 115] width 662 height 26
select select
click at [413, 171] on span "Квартира" at bounding box center [515, 165] width 635 height 14
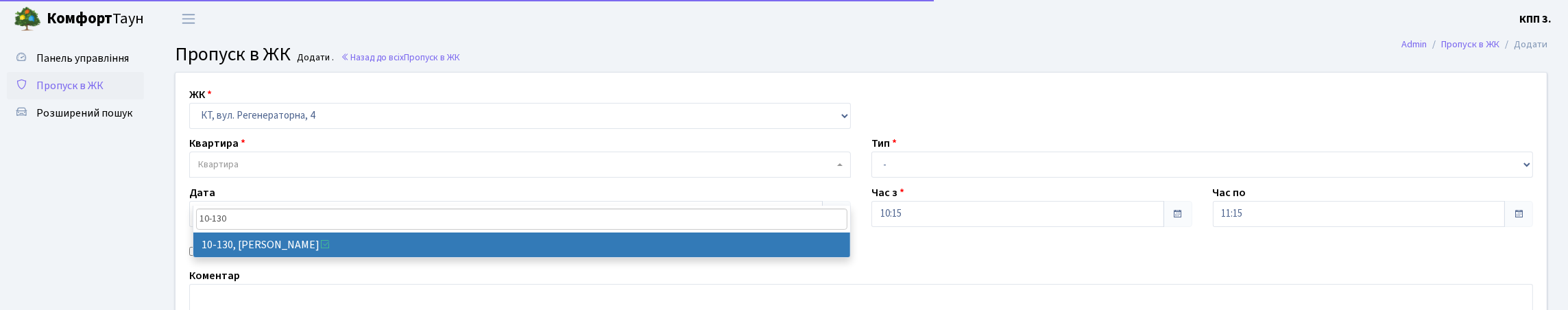
type input "10-130"
select select "6699"
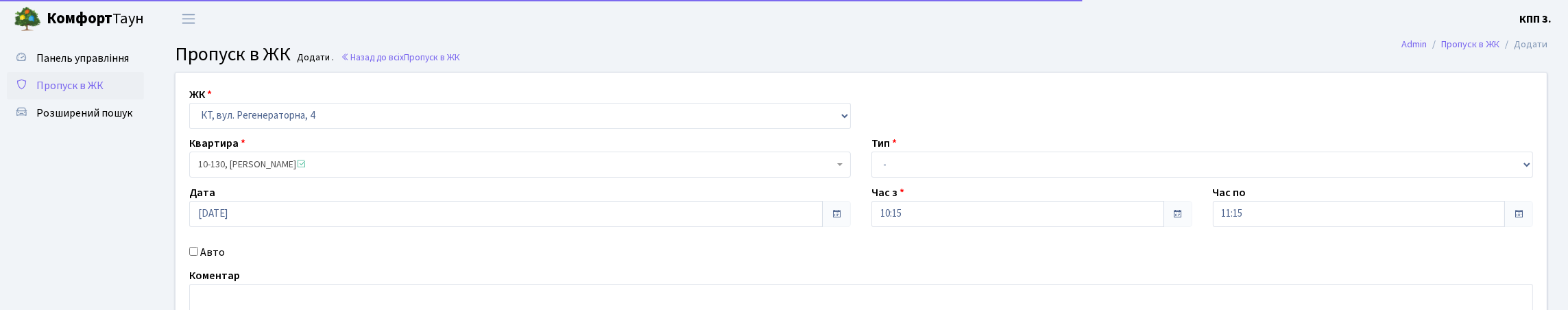
click at [202, 261] on div "Авто" at bounding box center [519, 252] width 682 height 16
click at [212, 261] on label "Авто" at bounding box center [212, 252] width 24 height 16
click at [198, 256] on input "Авто" at bounding box center [193, 251] width 9 height 9
checkbox input "true"
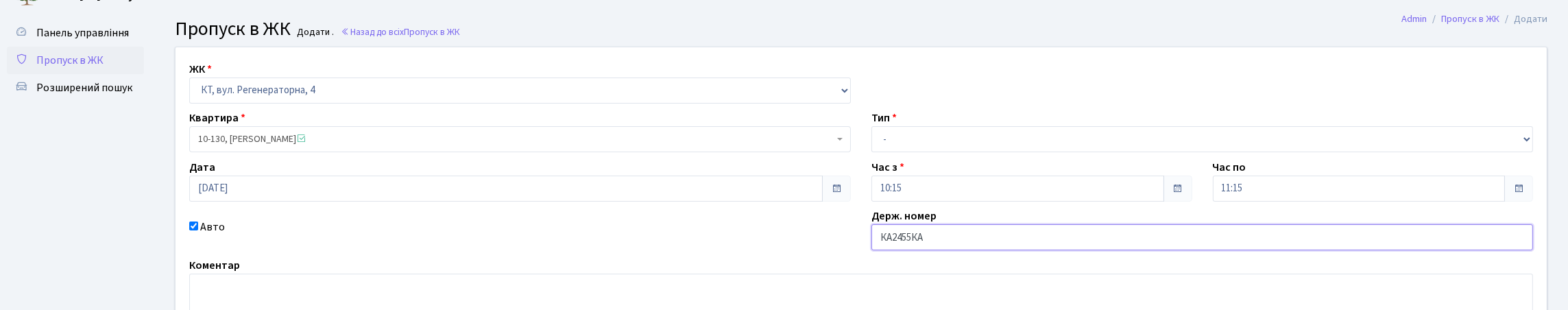
type input "КА2455КА"
drag, startPoint x: 931, startPoint y: 159, endPoint x: 928, endPoint y: 183, distance: 24.2
click at [931, 152] on select "- Доставка Таксі Гості Сервіс" at bounding box center [1202, 139] width 662 height 26
select select "2"
click at [871, 152] on select "- Доставка Таксі Гості Сервіс" at bounding box center [1202, 139] width 662 height 26
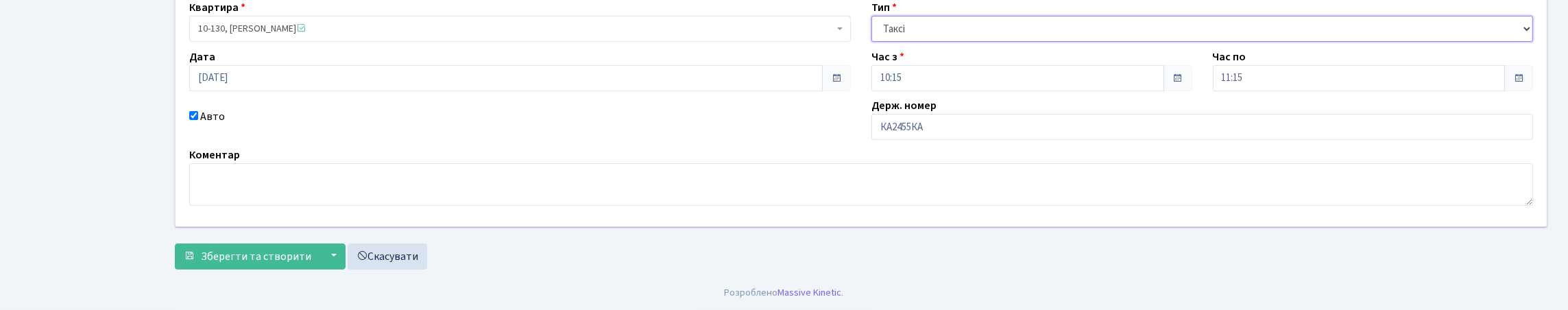
scroll to position [228, 0]
click at [239, 249] on span "Зберегти та створити" at bounding box center [256, 256] width 111 height 15
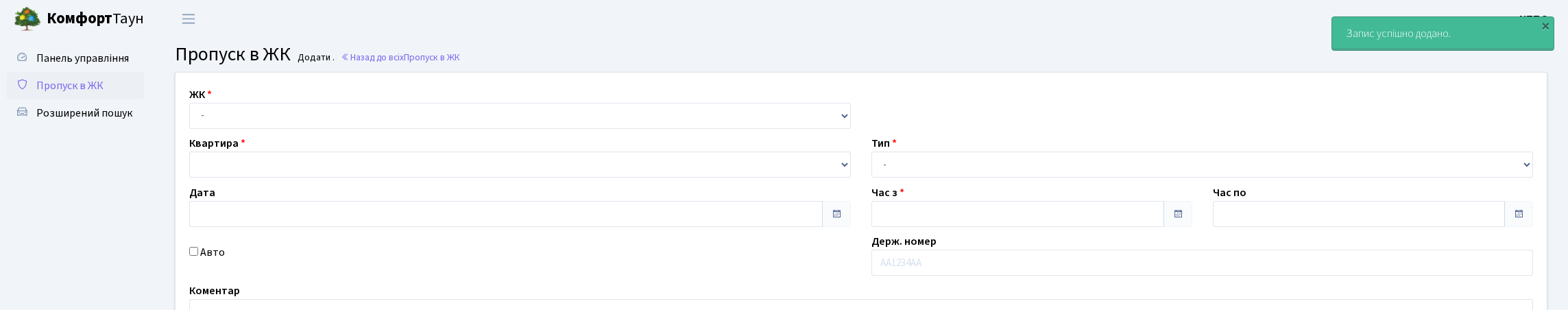
type input "[DATE]"
type input "10:30"
type input "11:30"
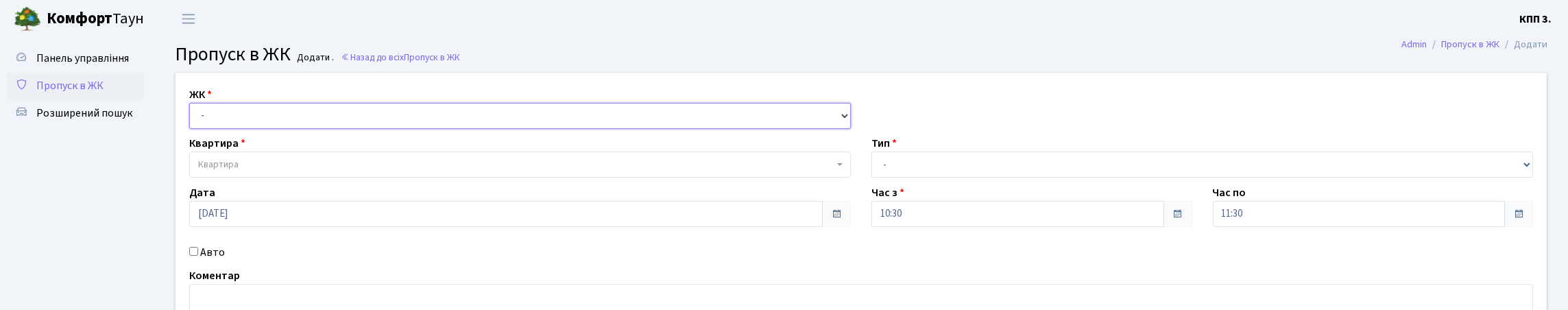
click at [305, 129] on select "- КТ, вул. Регенераторна, 4 КТ2, просп. [STREET_ADDRESS] [STREET_ADDRESS] [PERS…" at bounding box center [519, 115] width 662 height 26
select select "271"
click at [193, 119] on select "- КТ, вул. Регенераторна, 4 КТ2, просп. Соборності, 17 КТ3, вул. Березнева, 16 …" at bounding box center [519, 115] width 662 height 26
select select
drag, startPoint x: 293, startPoint y: 138, endPoint x: 293, endPoint y: 148, distance: 10.0
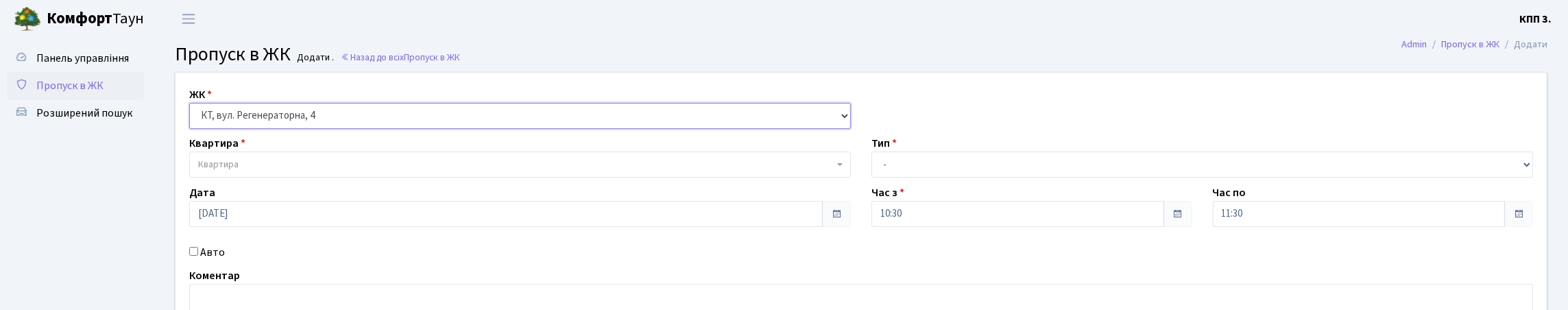
click at [293, 129] on select "- КТ, вул. Регенераторна, 4 КТ2, просп. Соборності, 17 КТ3, вул. Березнева, 16 …" at bounding box center [519, 115] width 662 height 26
select select "295"
click at [193, 119] on select "- КТ, вул. Регенераторна, 4 КТ2, просп. Соборності, 17 КТ3, вул. Березнева, 16 …" at bounding box center [519, 115] width 662 height 26
select select
click at [272, 171] on span "Квартира" at bounding box center [515, 165] width 635 height 14
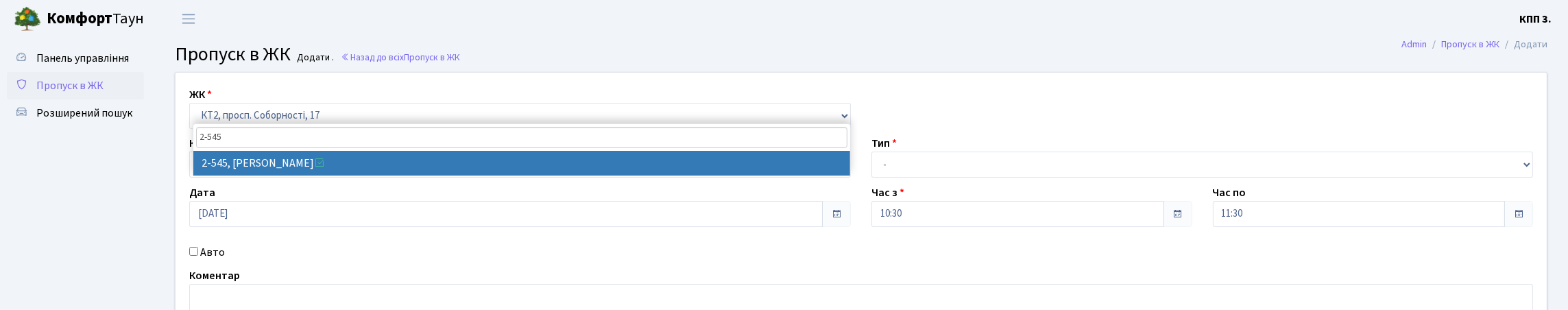
type input "2-545"
select select "15593"
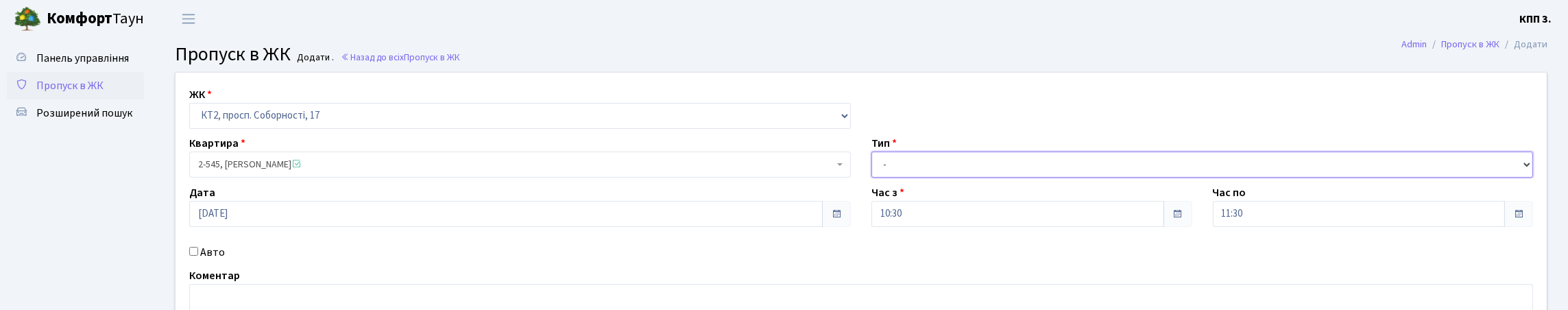
click at [978, 178] on select "- Доставка Таксі Гості Сервіс" at bounding box center [1202, 164] width 662 height 26
select select "3"
click at [871, 178] on select "- Доставка Таксі Гості Сервіс" at bounding box center [1202, 164] width 662 height 26
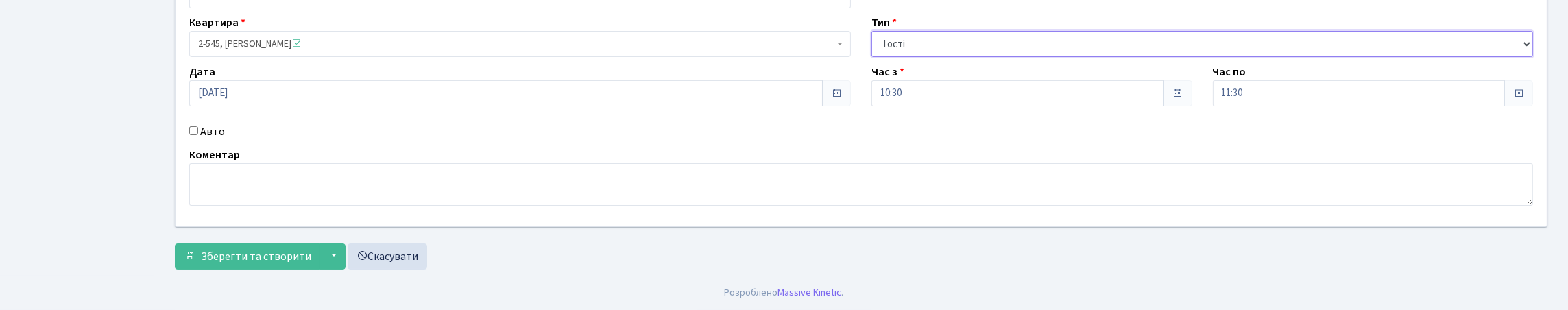
scroll to position [210, 0]
click at [209, 123] on label "Авто" at bounding box center [212, 131] width 24 height 16
click at [198, 126] on input "Авто" at bounding box center [193, 131] width 9 height 9
checkbox input "true"
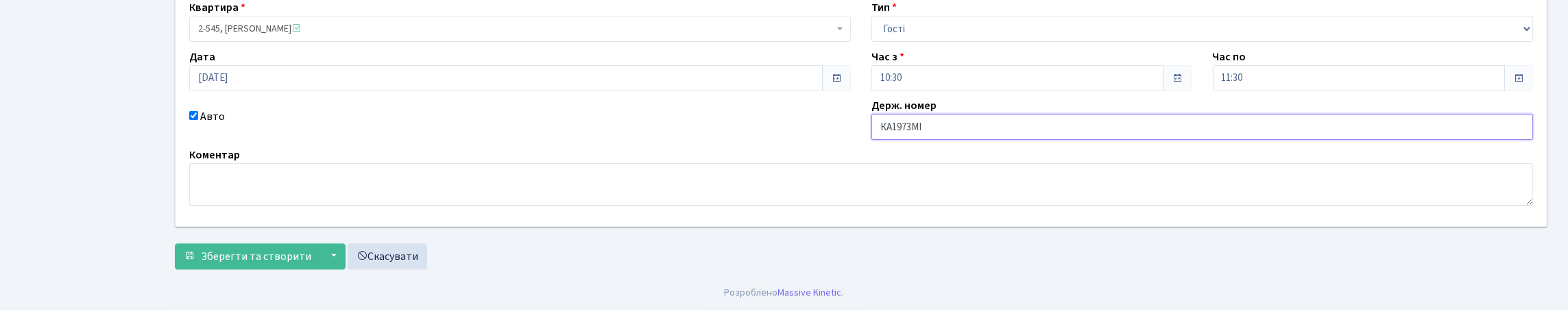
scroll to position [228, 0]
type input "КА1973МІ"
click at [241, 252] on span "Зберегти та створити" at bounding box center [256, 256] width 111 height 15
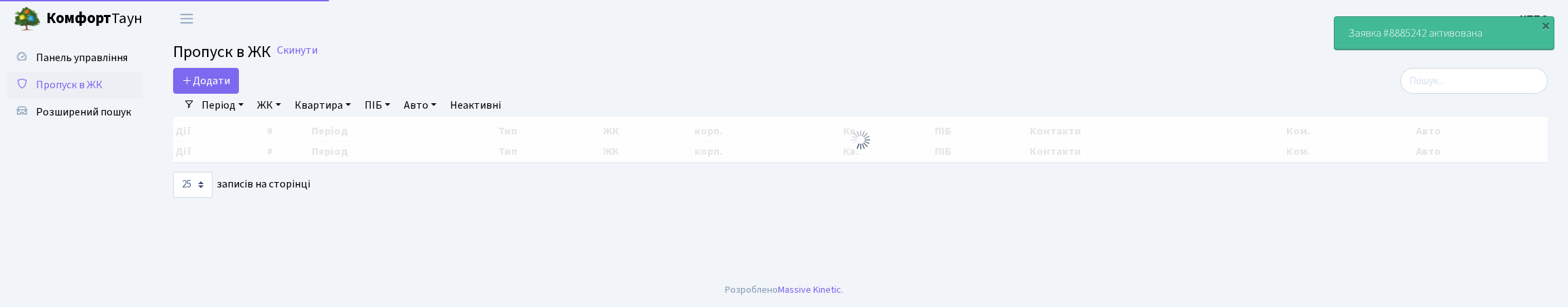
select select "25"
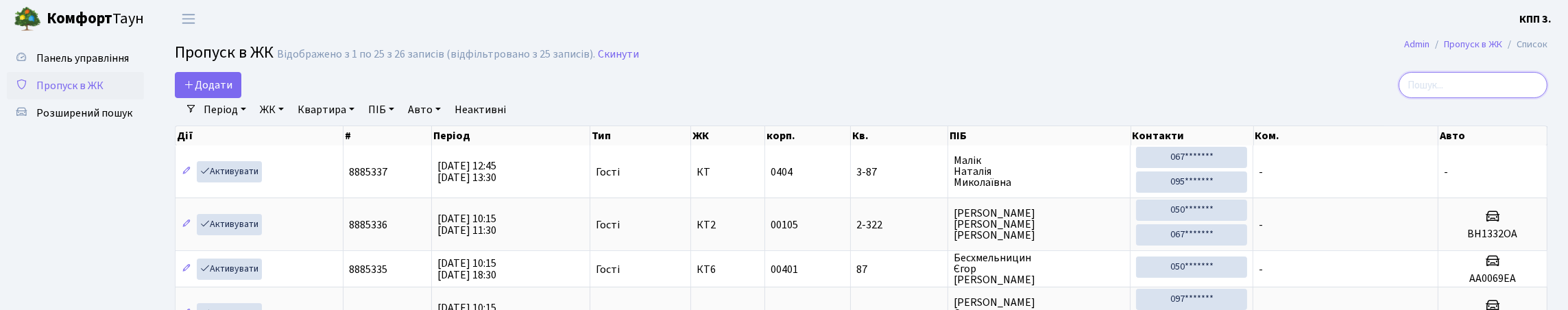
click at [1482, 94] on input "search" at bounding box center [1473, 85] width 149 height 26
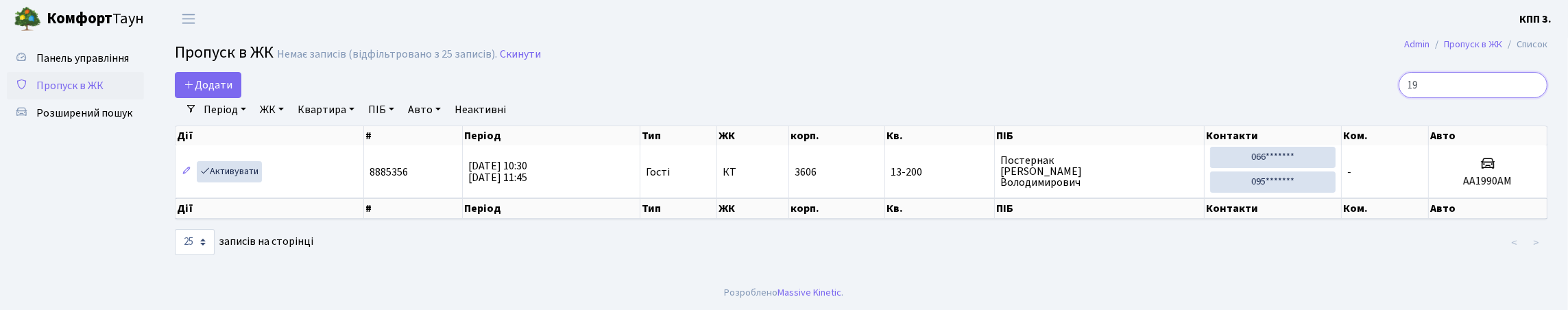
type input "1"
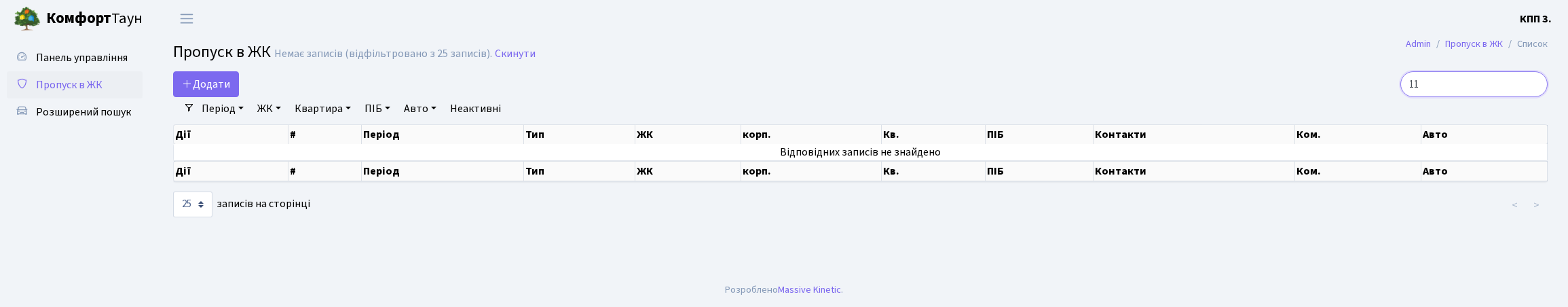
type input "1"
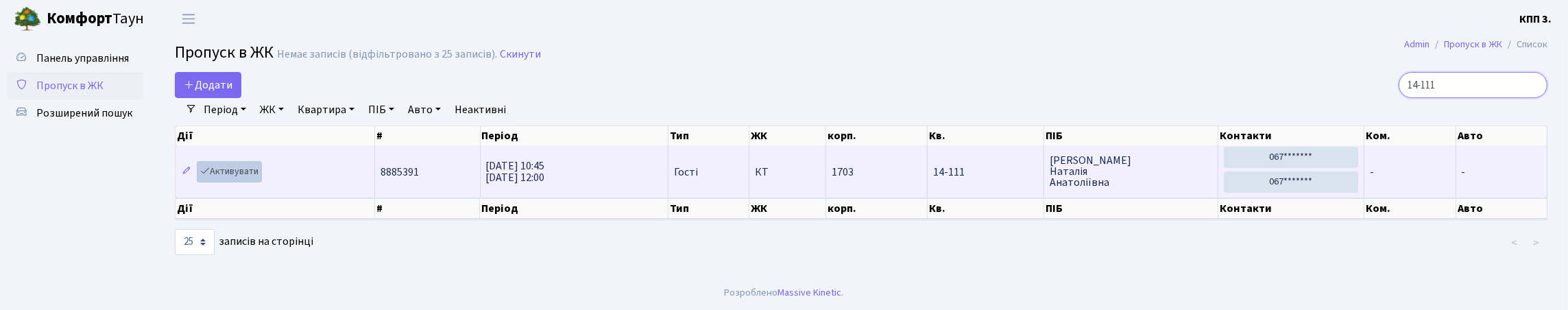
type input "14-111"
click at [239, 182] on link "Активувати" at bounding box center [229, 171] width 65 height 21
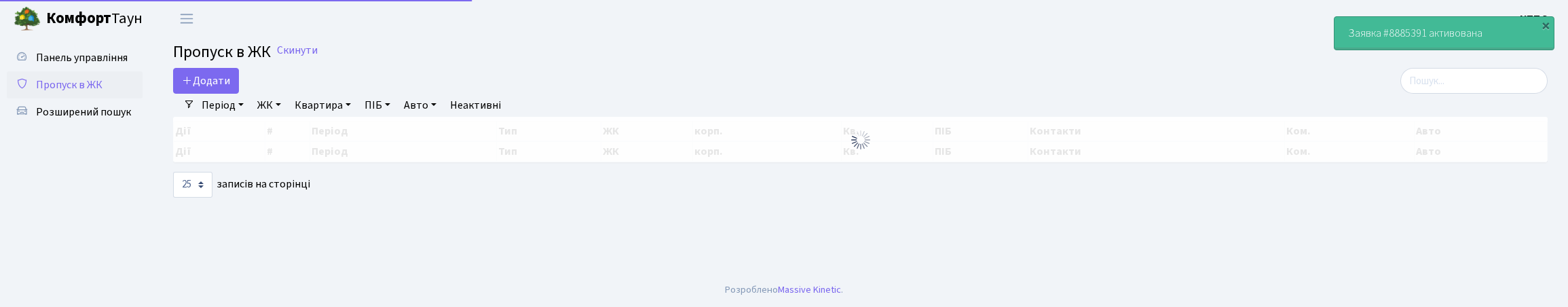
select select "25"
click at [1424, 94] on input "search" at bounding box center [1474, 80] width 148 height 26
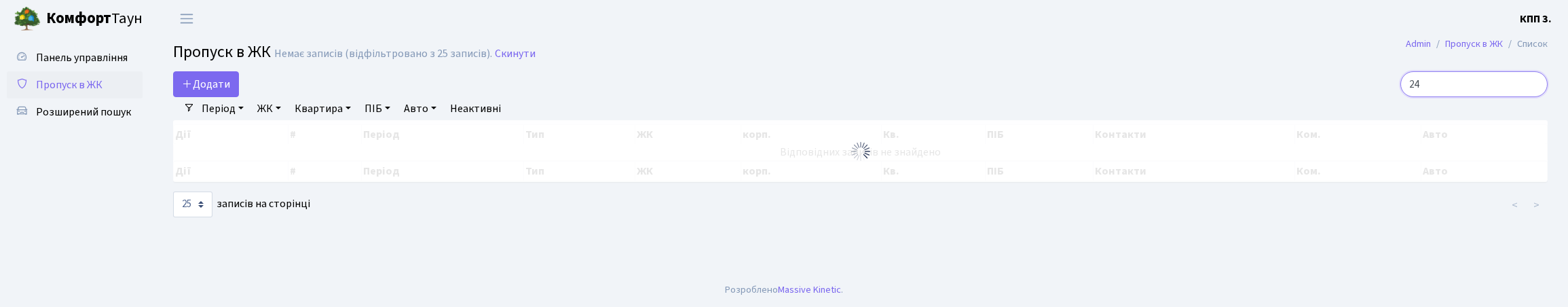
type input "2"
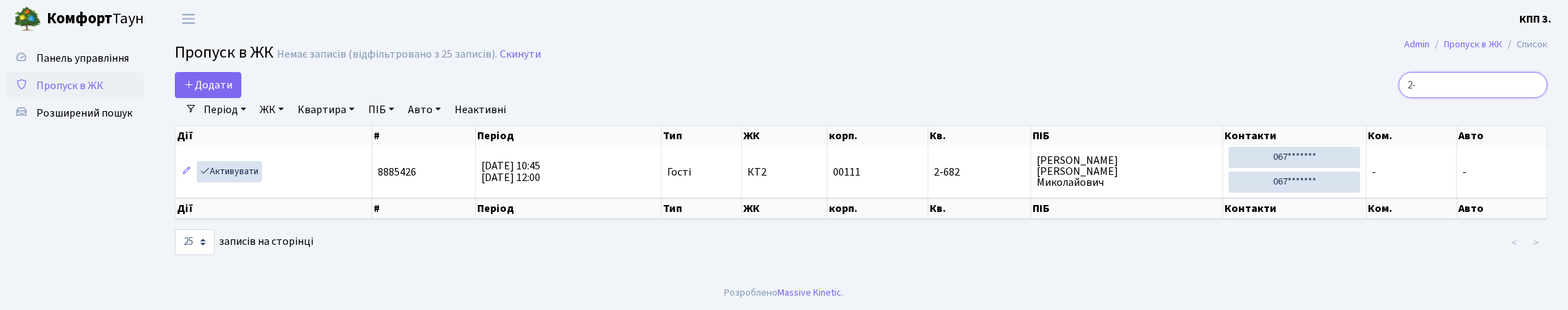
type input "2"
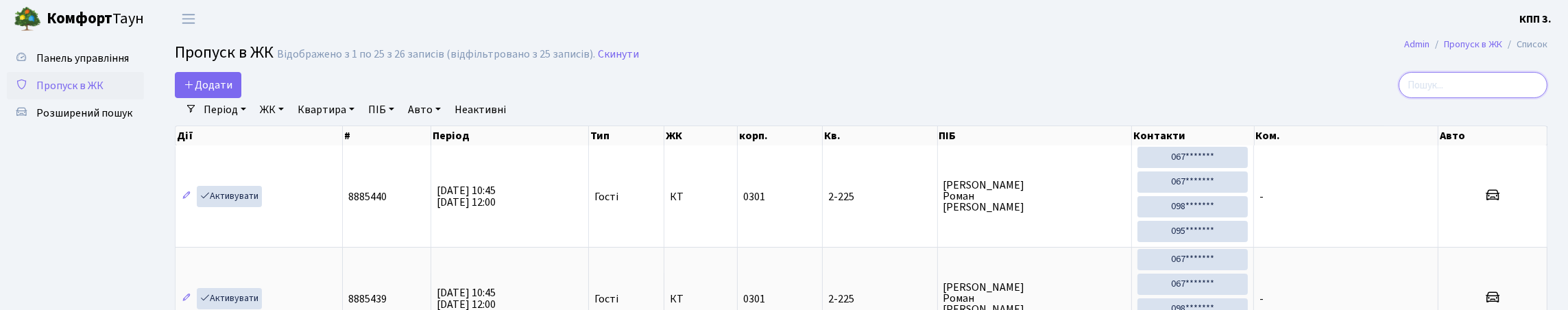
paste input "8939"
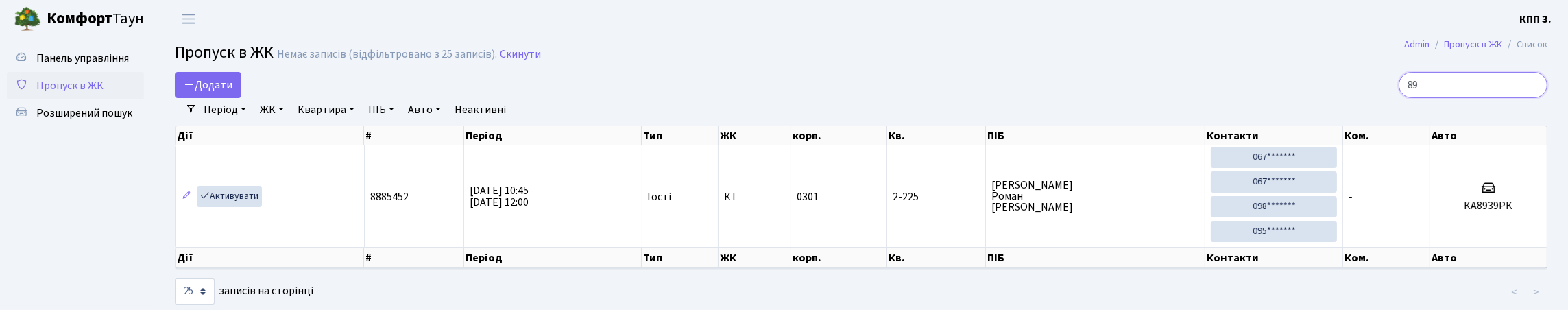
type input "8"
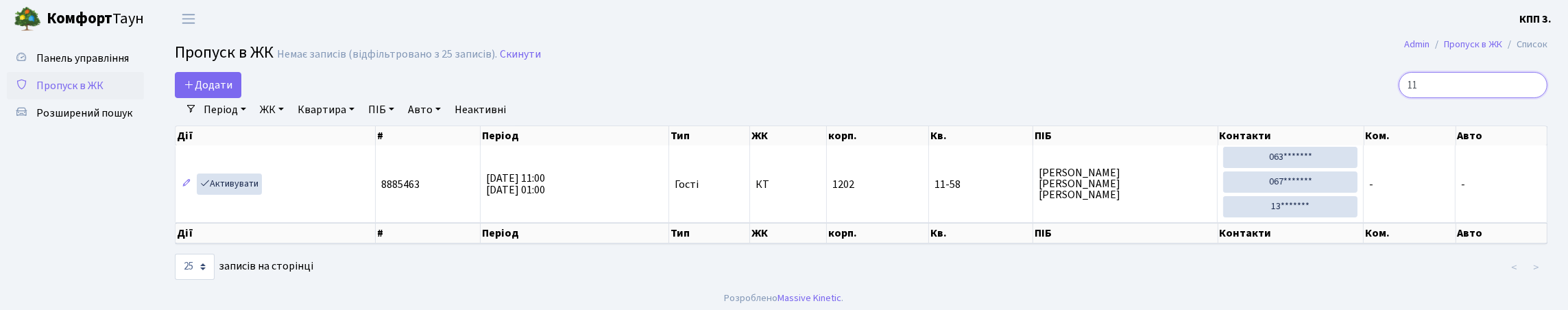
type input "1"
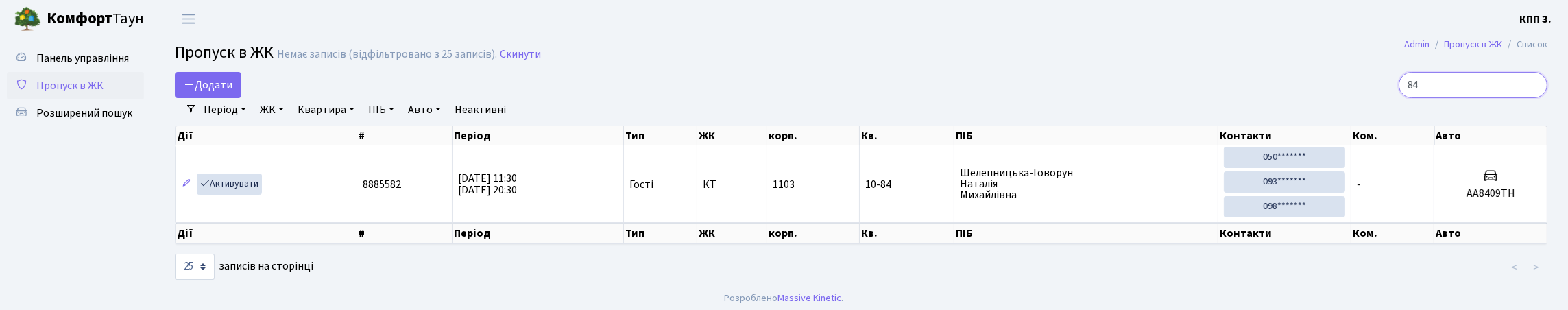
type input "8"
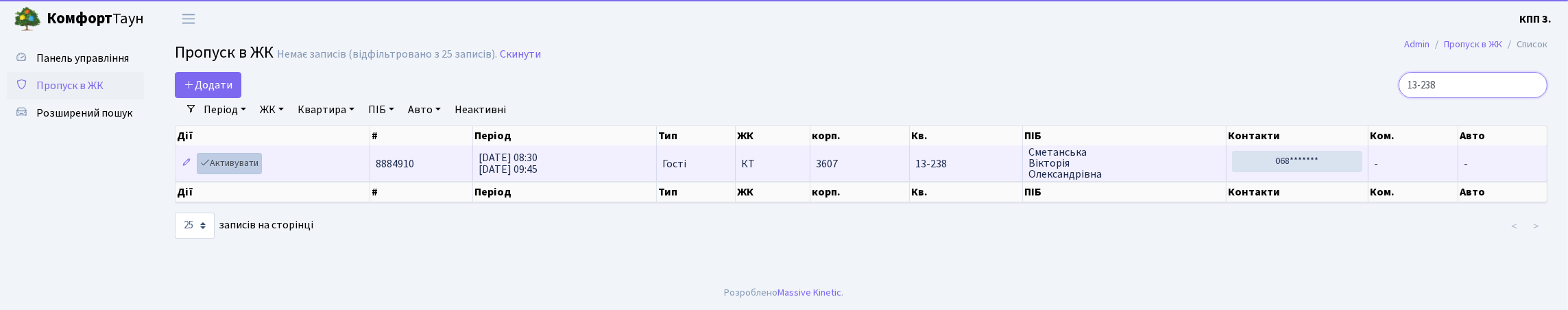
type input "13-238"
drag, startPoint x: 228, startPoint y: 191, endPoint x: 246, endPoint y: 191, distance: 18.0
click at [229, 174] on link "Активувати" at bounding box center [229, 163] width 65 height 21
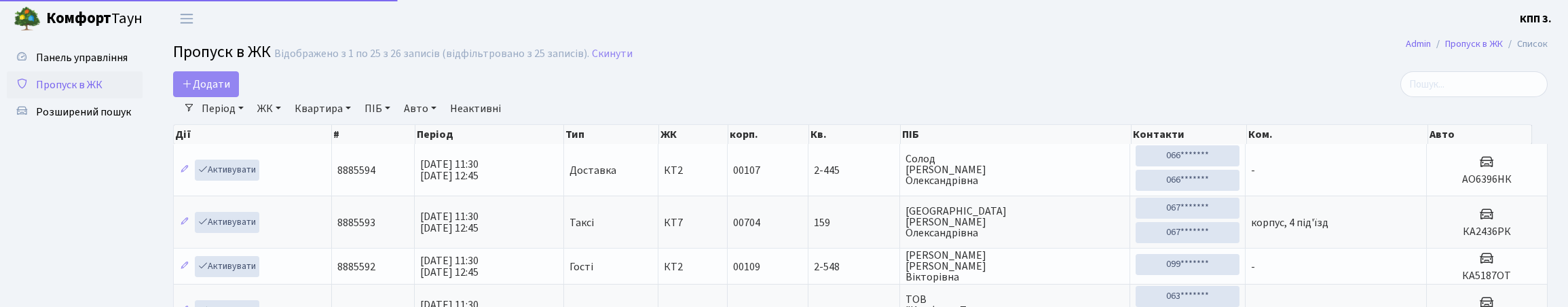
select select "25"
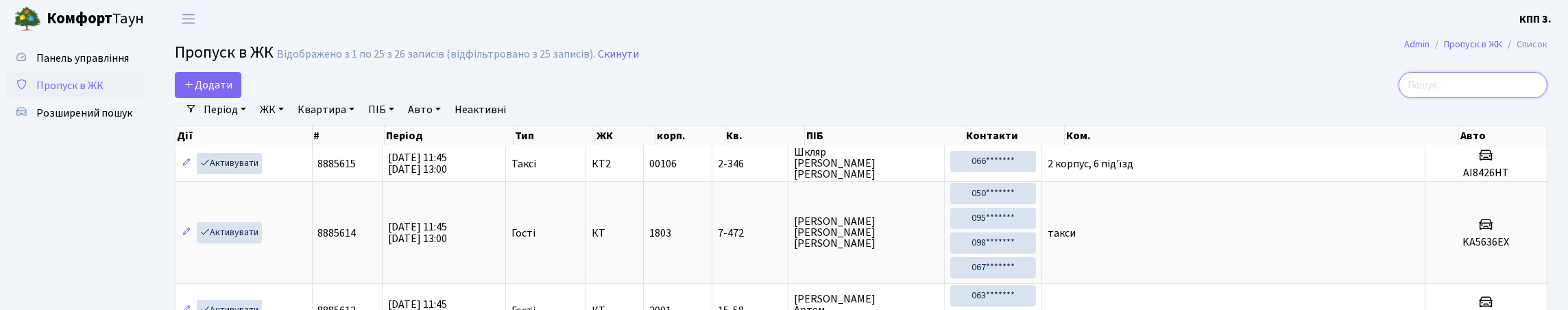
click at [1463, 82] on input "search" at bounding box center [1473, 85] width 149 height 26
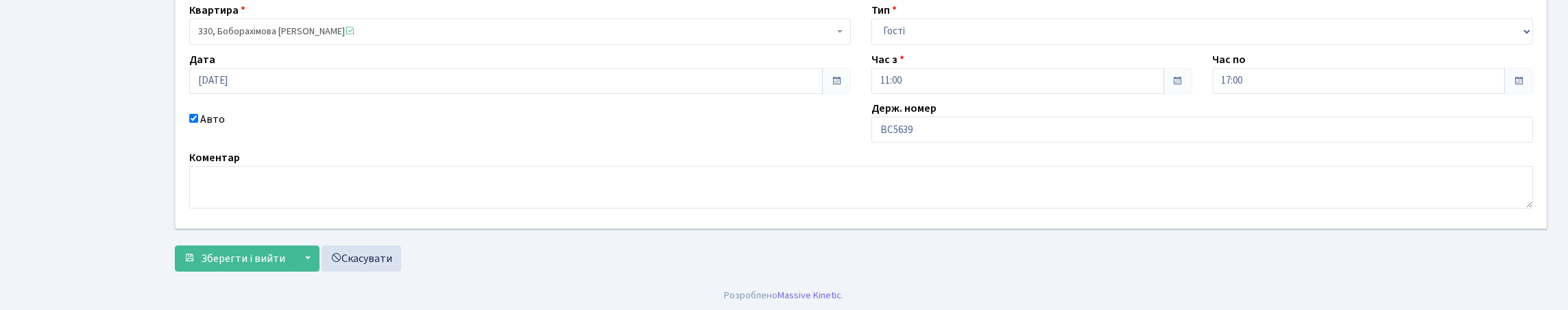
scroll to position [137, 0]
click at [963, 142] on input "ВС5639" at bounding box center [1202, 128] width 662 height 26
type input "ВС5639ЕЕ"
drag, startPoint x: 937, startPoint y: 55, endPoint x: 929, endPoint y: 76, distance: 22.5
click at [937, 44] on select "- Доставка Таксі Гості Сервіс" at bounding box center [1202, 30] width 662 height 26
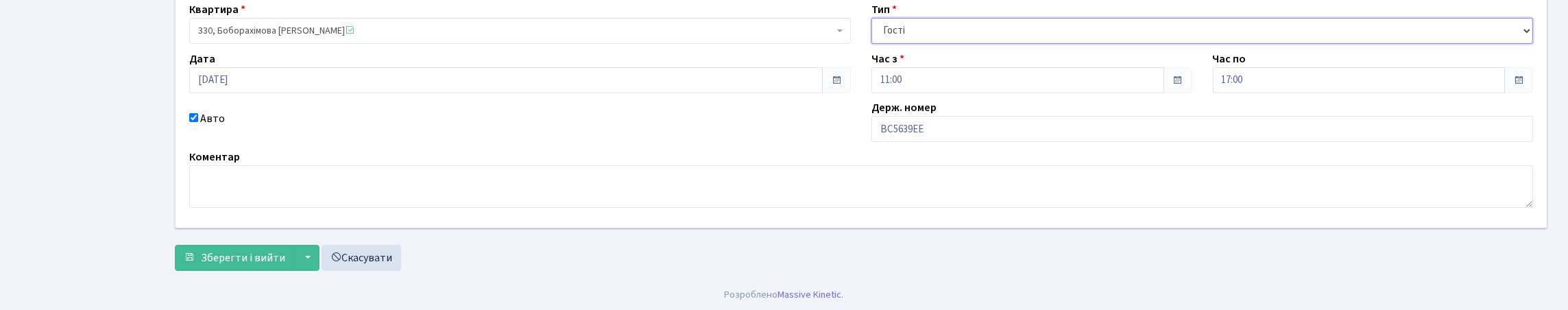
select select "1"
click at [871, 44] on select "- Доставка Таксі Гості Сервіс" at bounding box center [1202, 30] width 662 height 26
click at [232, 258] on span "Зберегти і вийти" at bounding box center [243, 255] width 84 height 15
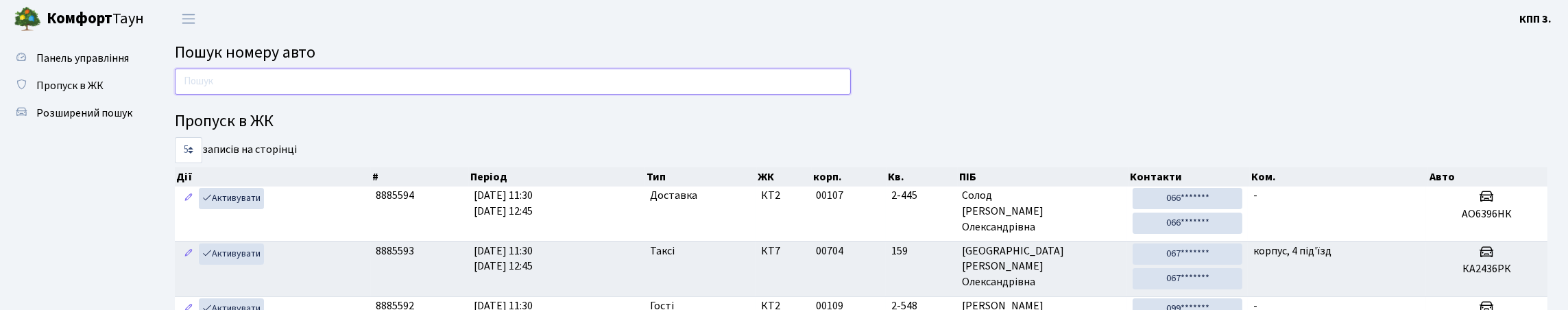
drag, startPoint x: 393, startPoint y: 103, endPoint x: 410, endPoint y: 89, distance: 22.0
click at [393, 94] on input "text" at bounding box center [513, 81] width 676 height 26
type input "9"
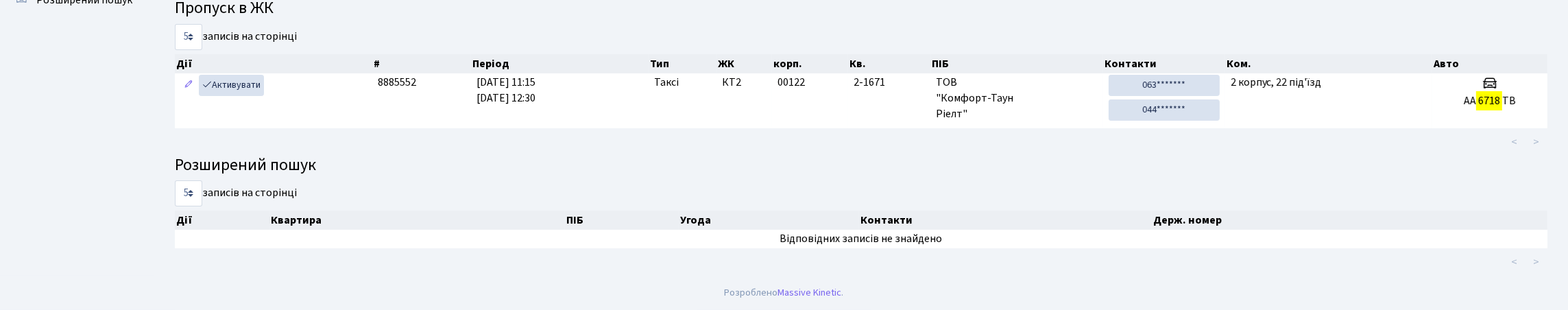
scroll to position [83, 0]
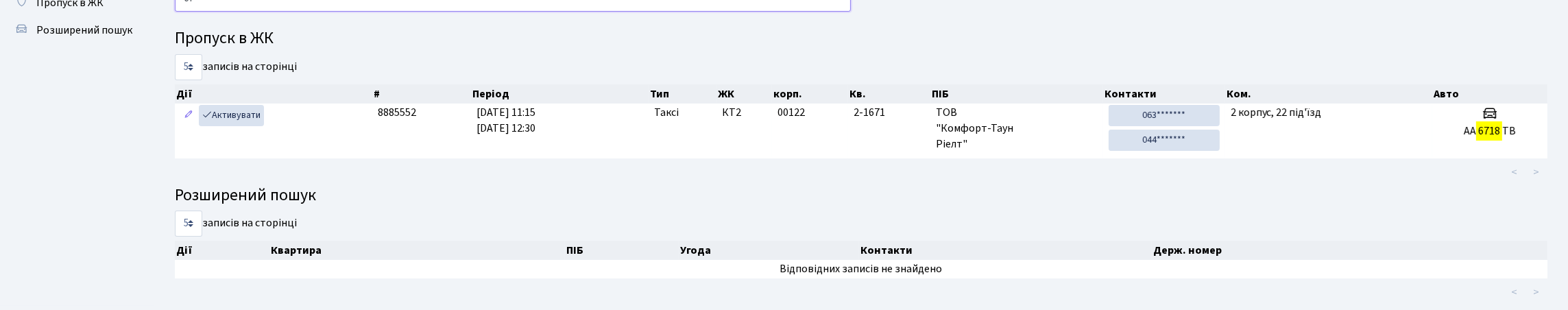
type input "6"
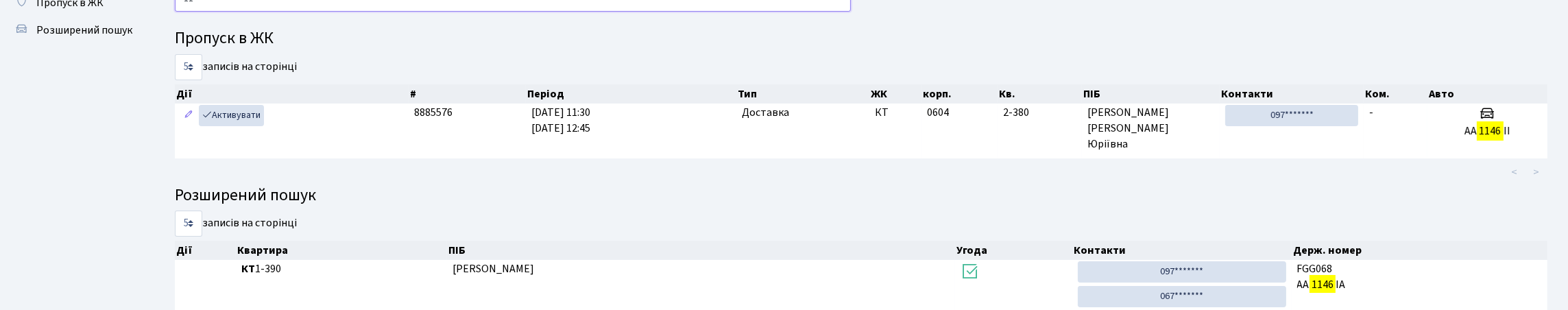
type input "1"
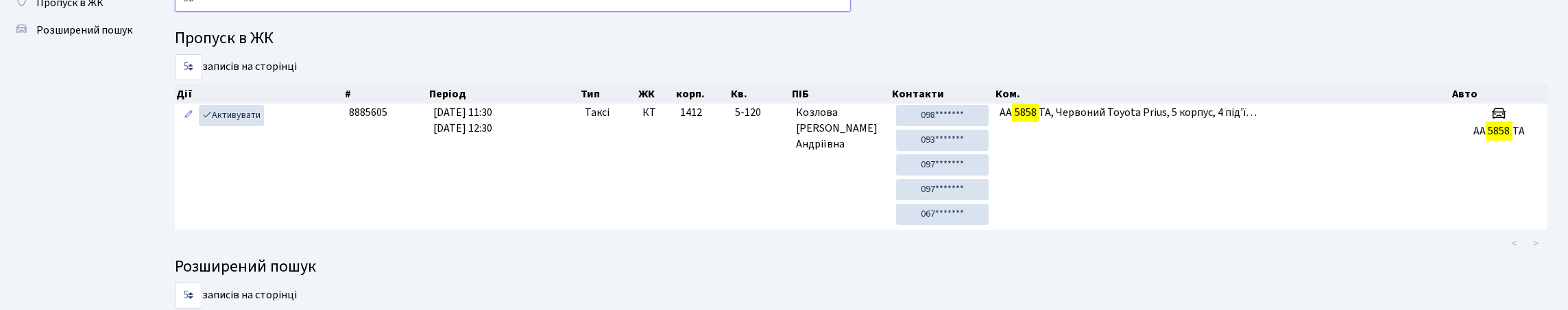
type input "5"
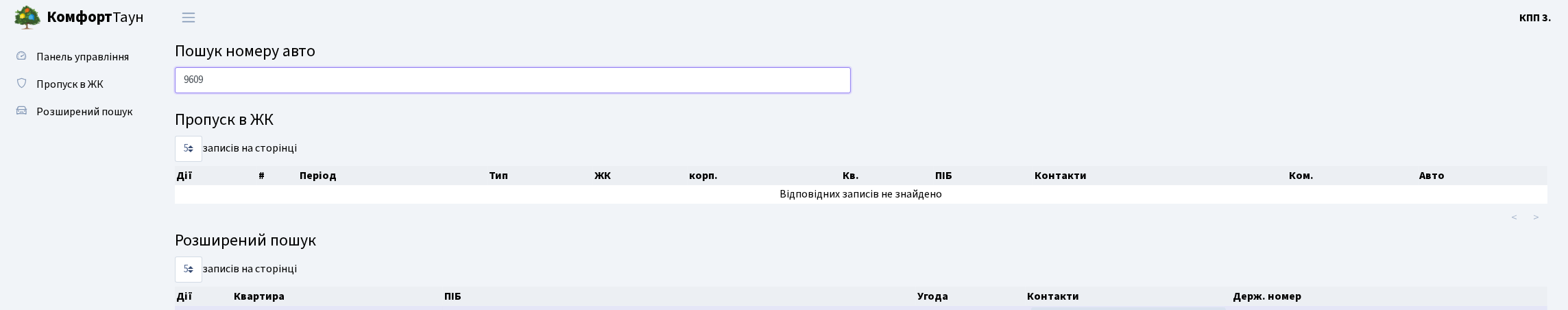
scroll to position [0, 0]
type input "9"
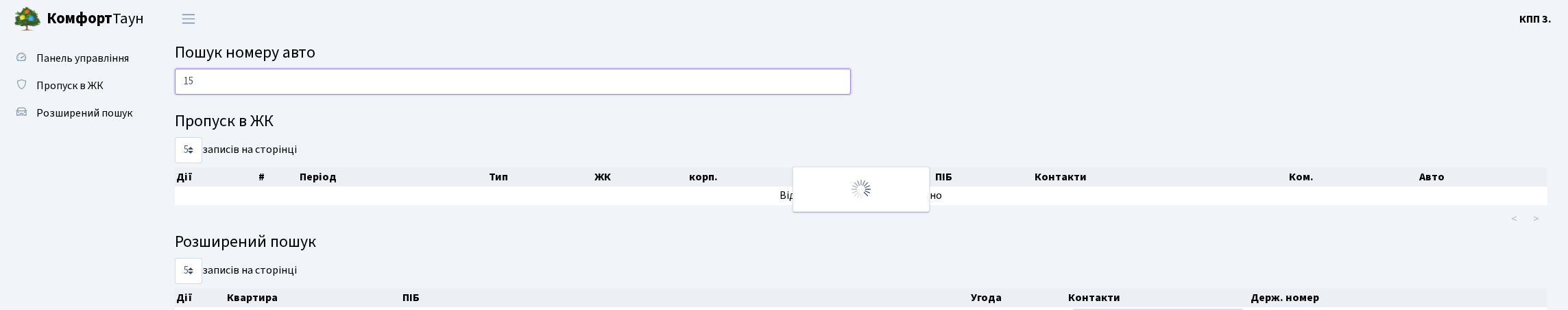
type input "1"
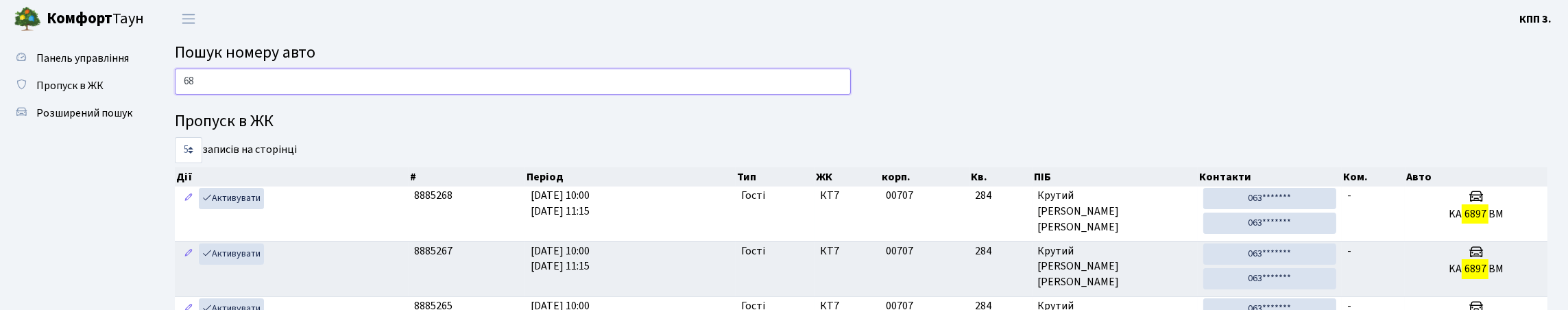
type input "6"
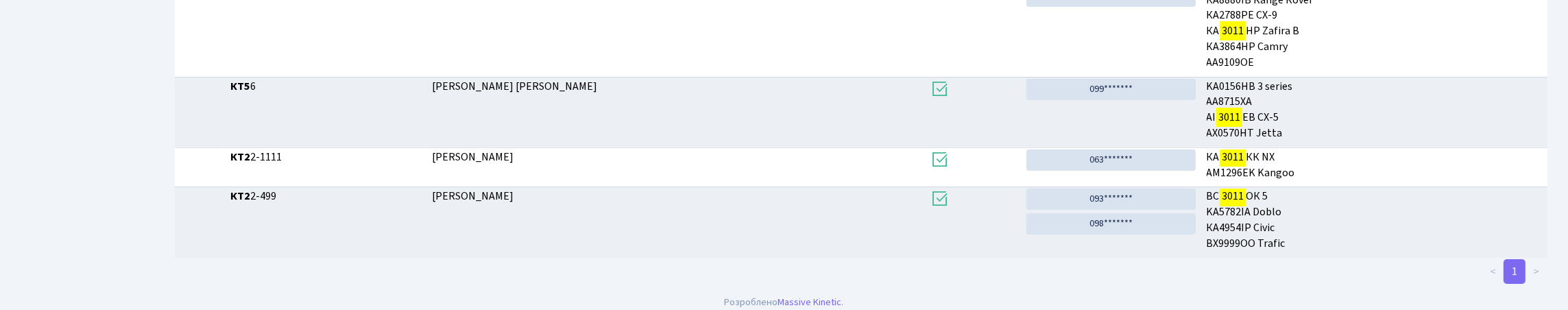
scroll to position [18, 0]
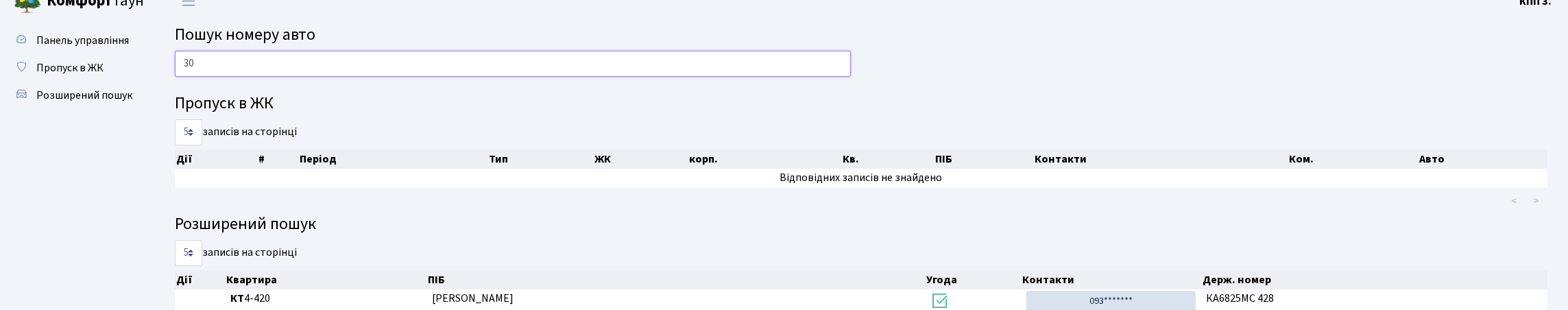
type input "3"
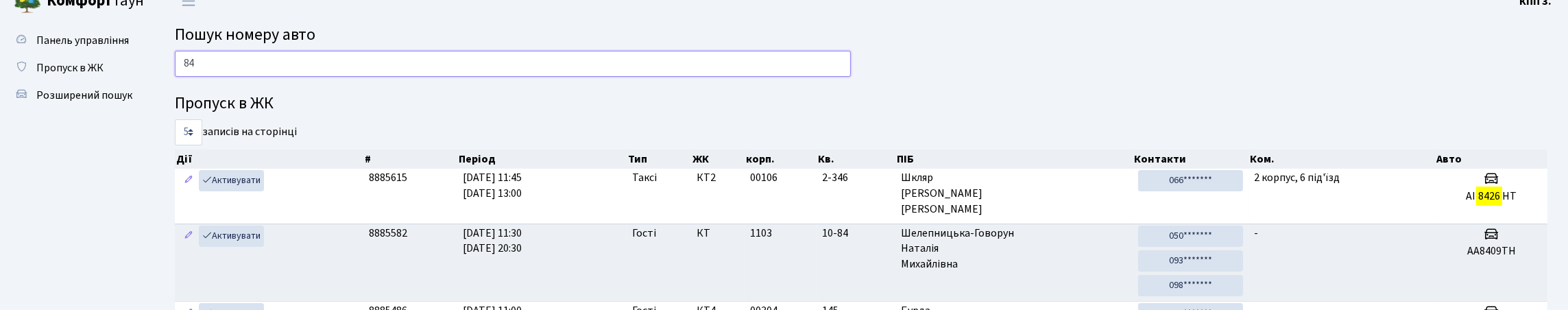
type input "8"
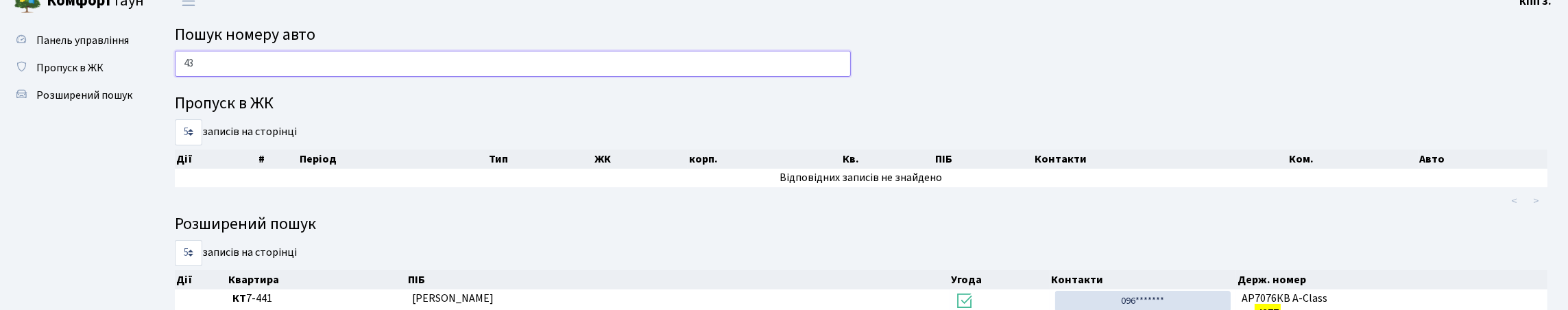
type input "4"
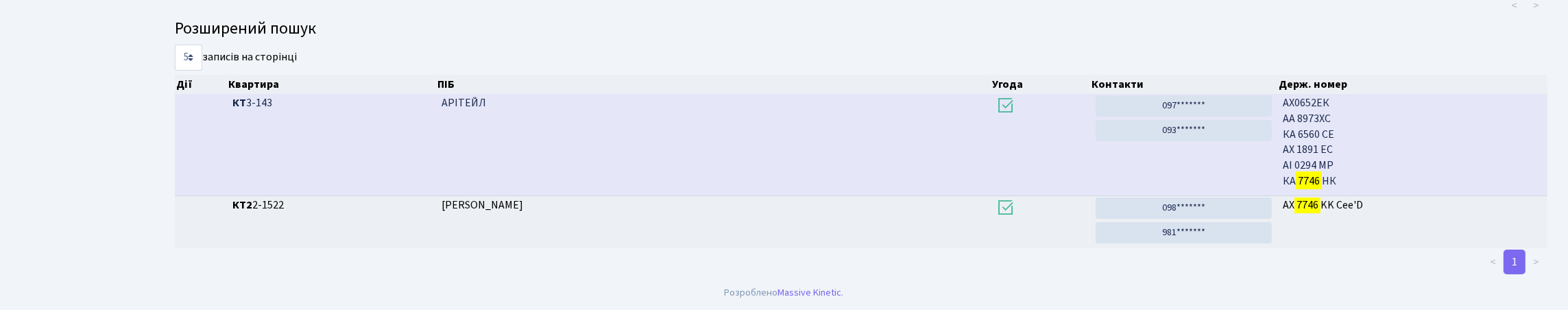
scroll to position [83, 0]
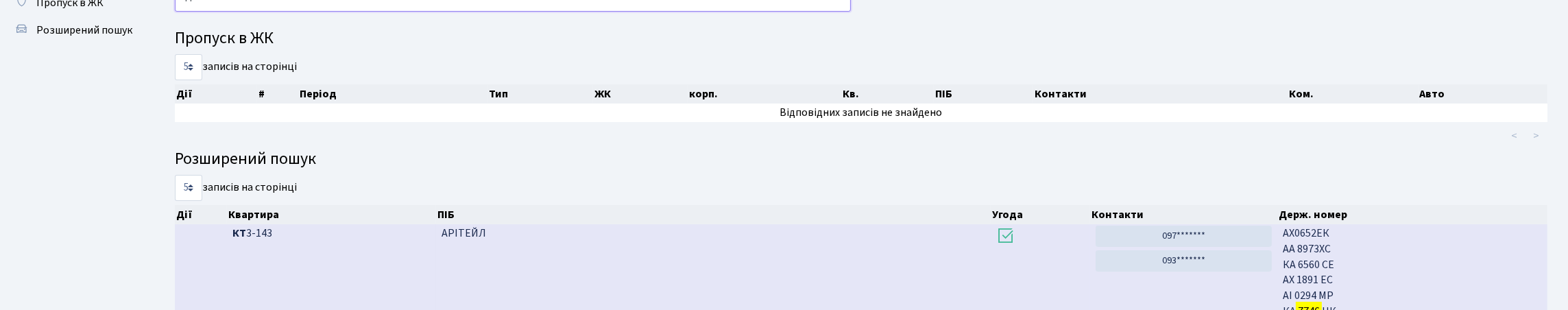
type input "7"
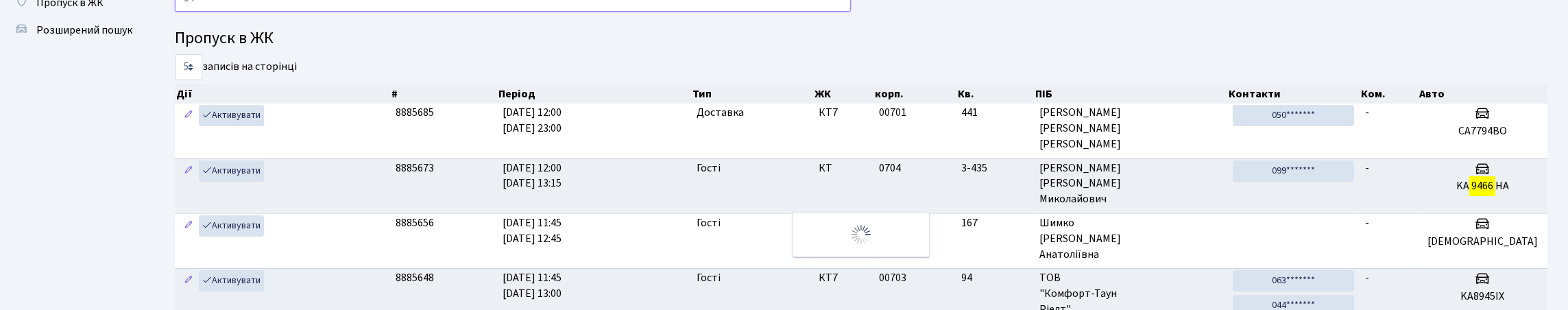
type input "9"
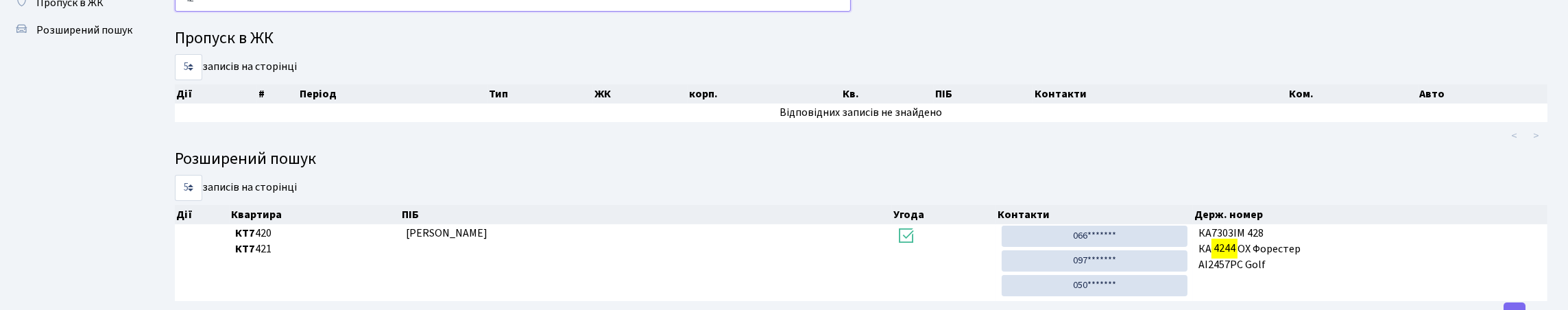
type input "4"
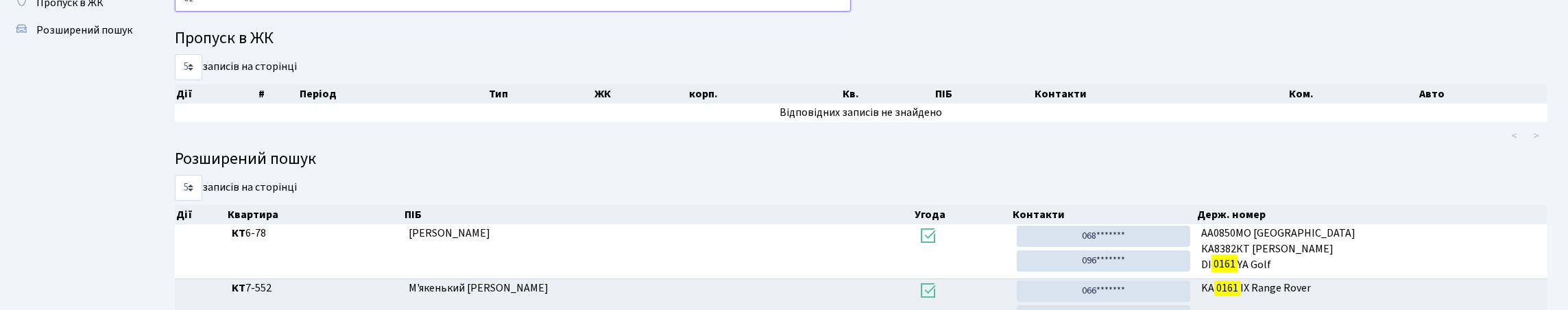
type input "0"
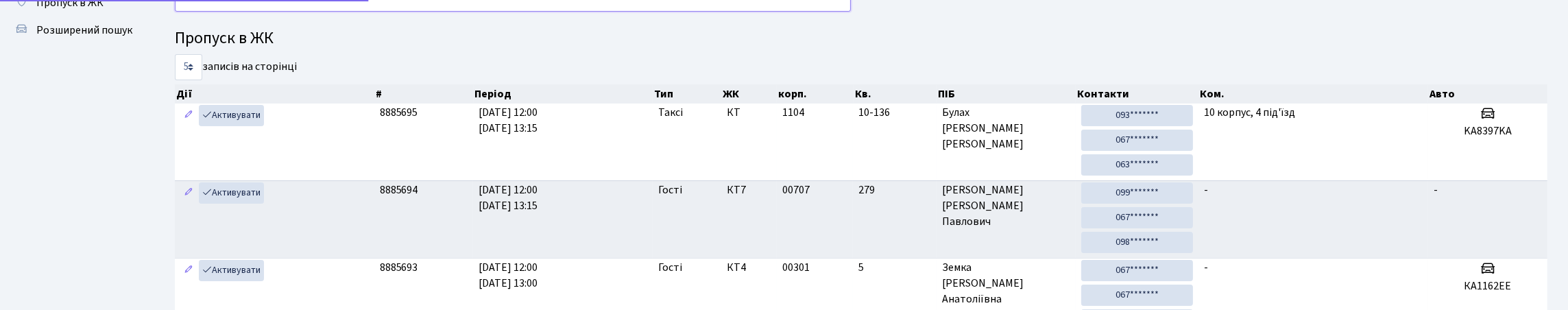
type input "4"
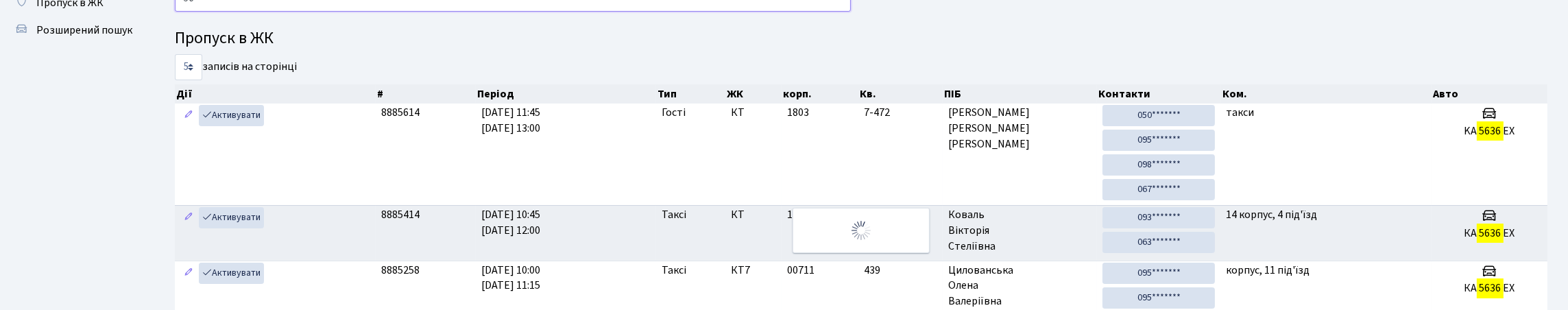
type input "5"
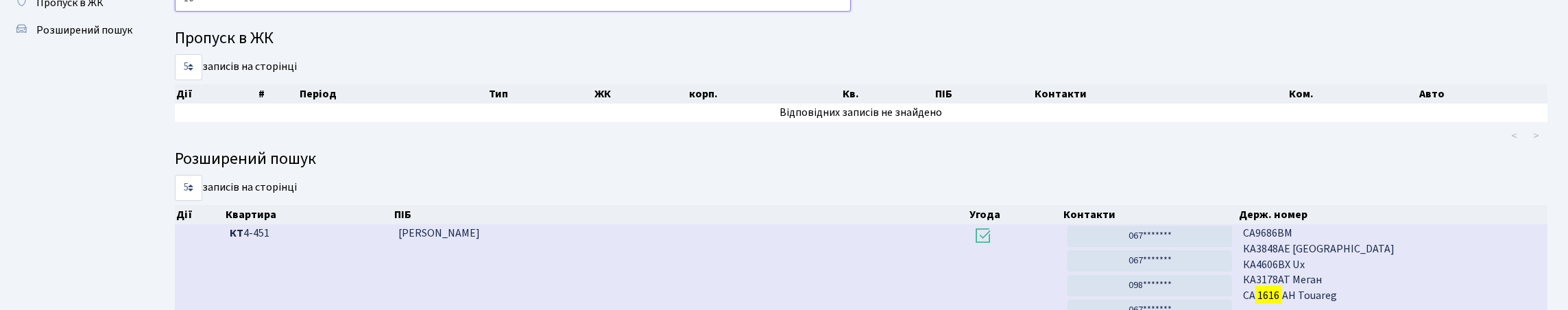
type input "1"
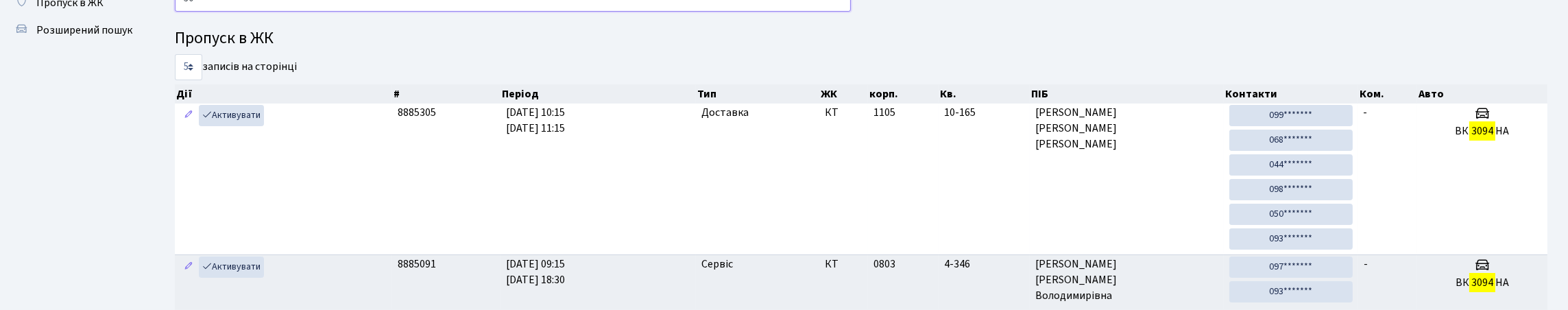
type input "3"
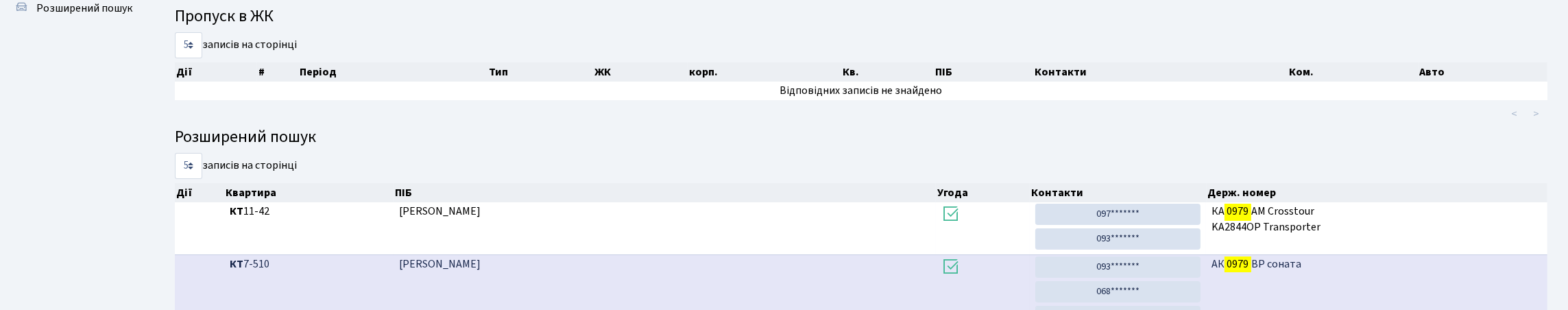
scroll to position [57, 0]
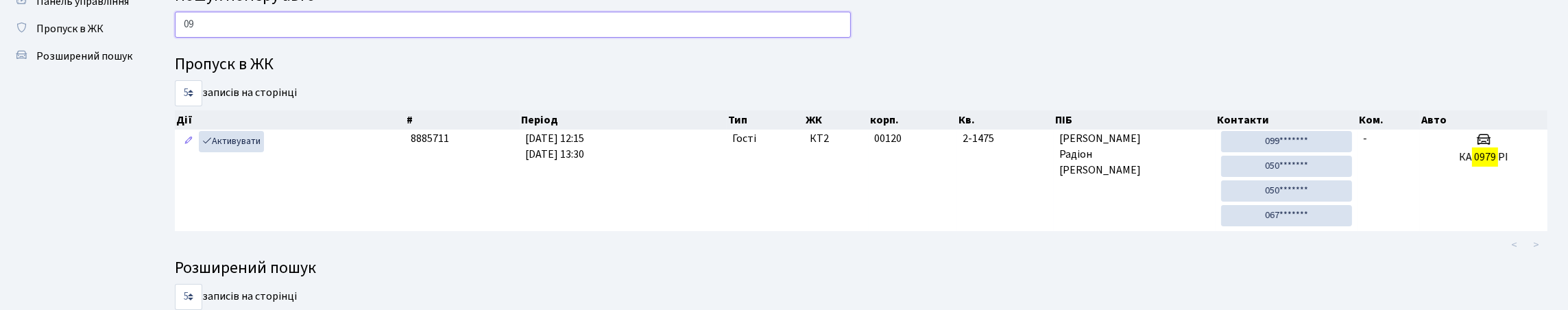
type input "0"
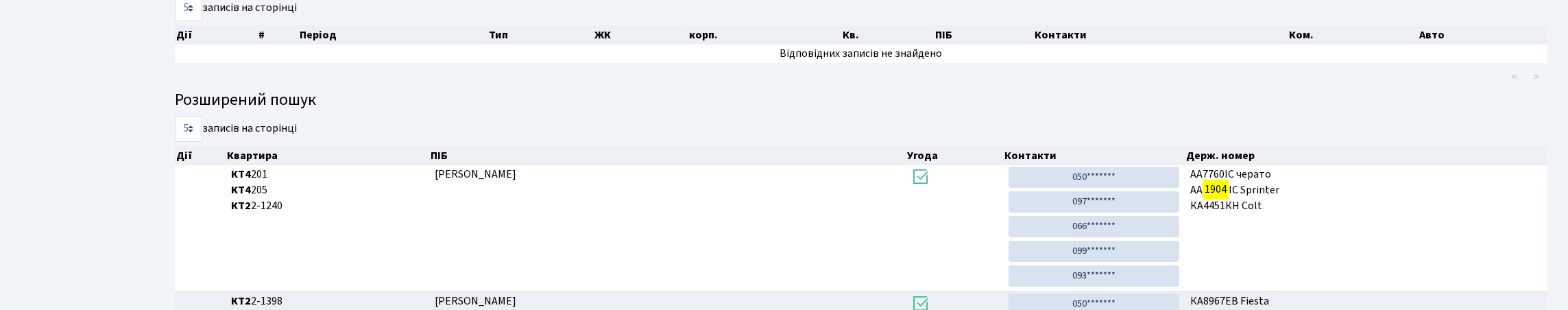
scroll to position [83, 0]
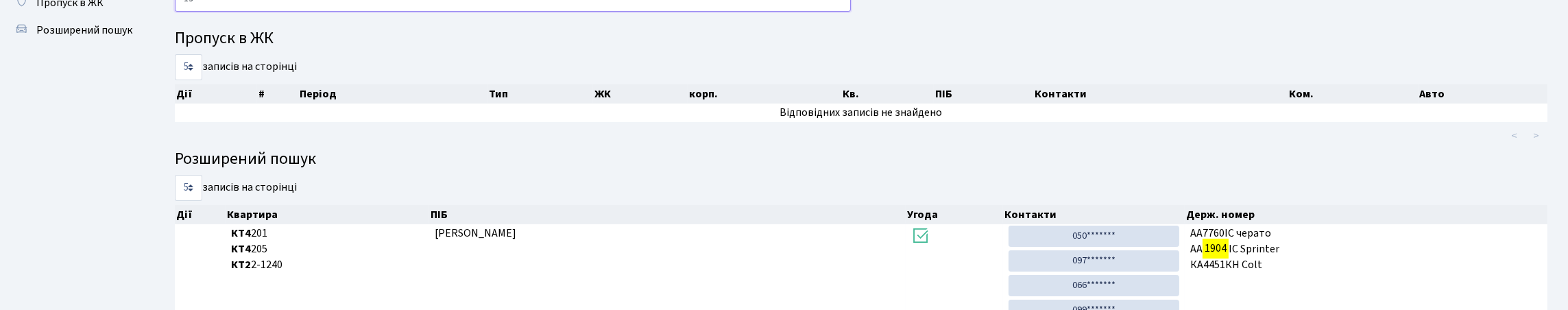
type input "1"
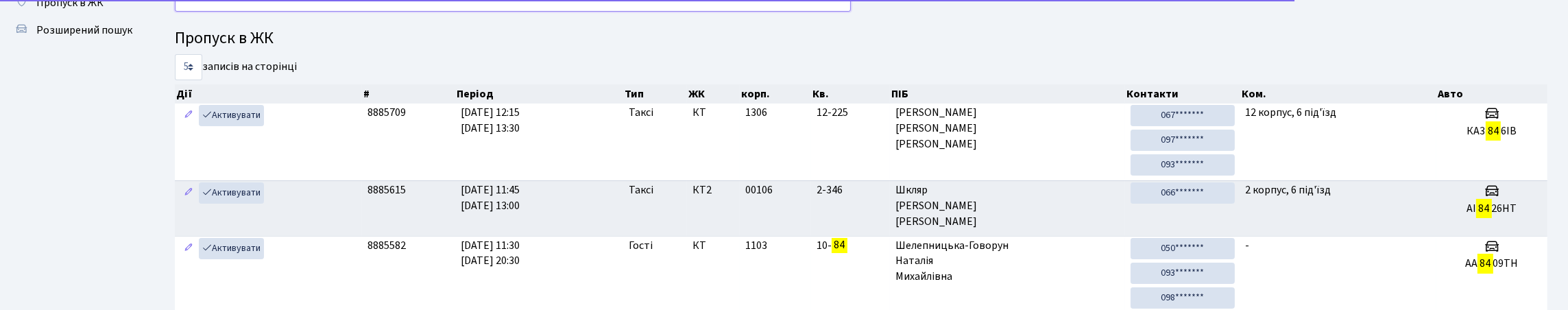
type input "8"
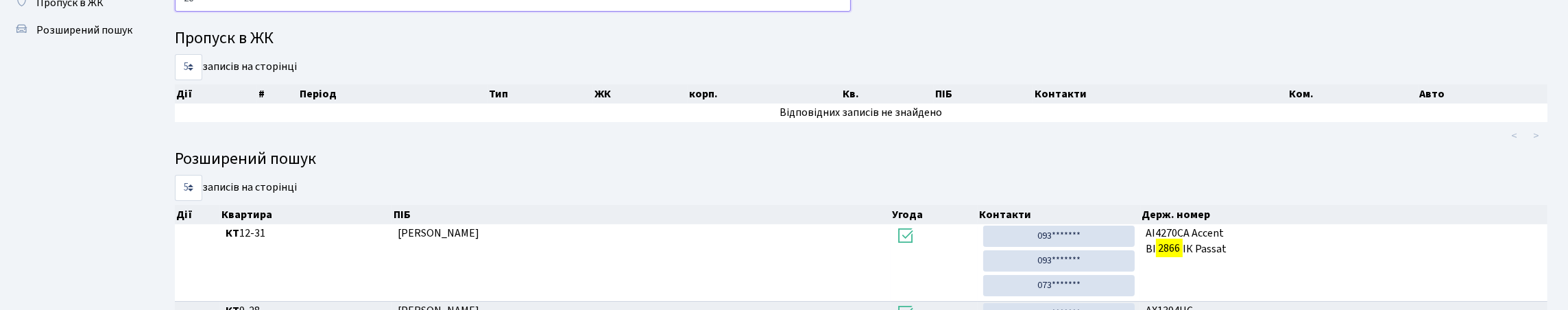
type input "2"
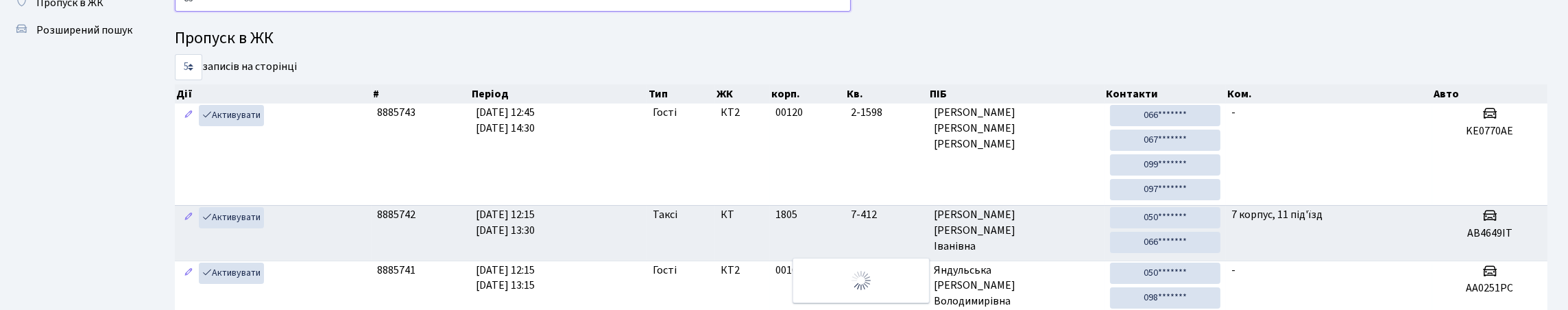
type input "8"
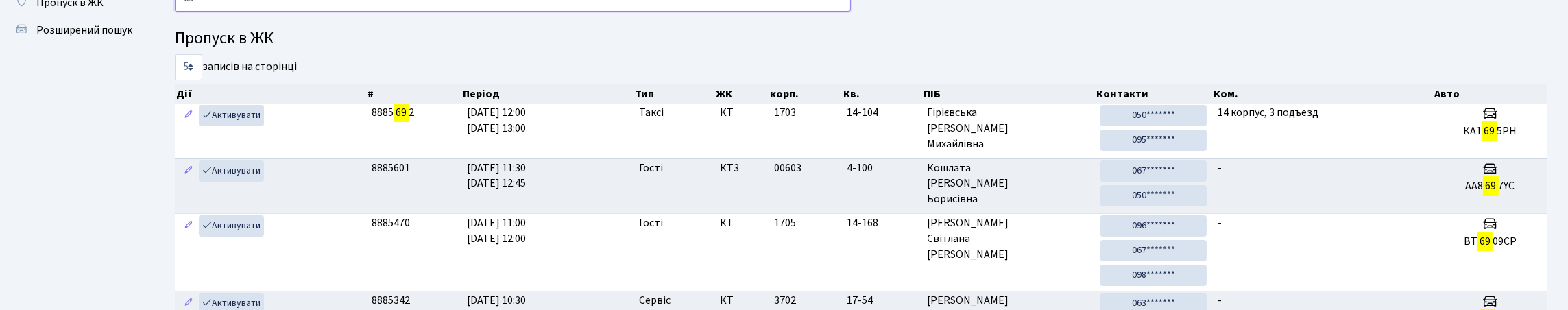
type input "6"
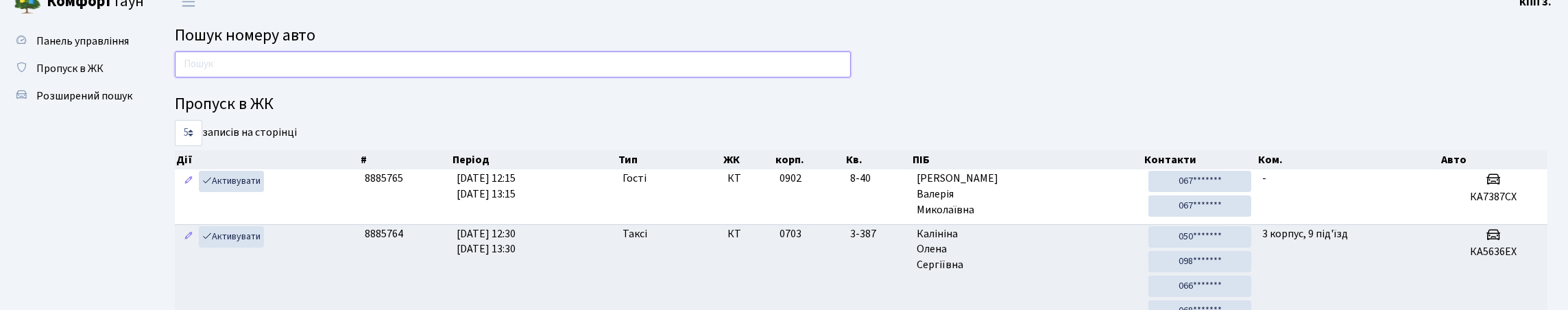
scroll to position [0, 0]
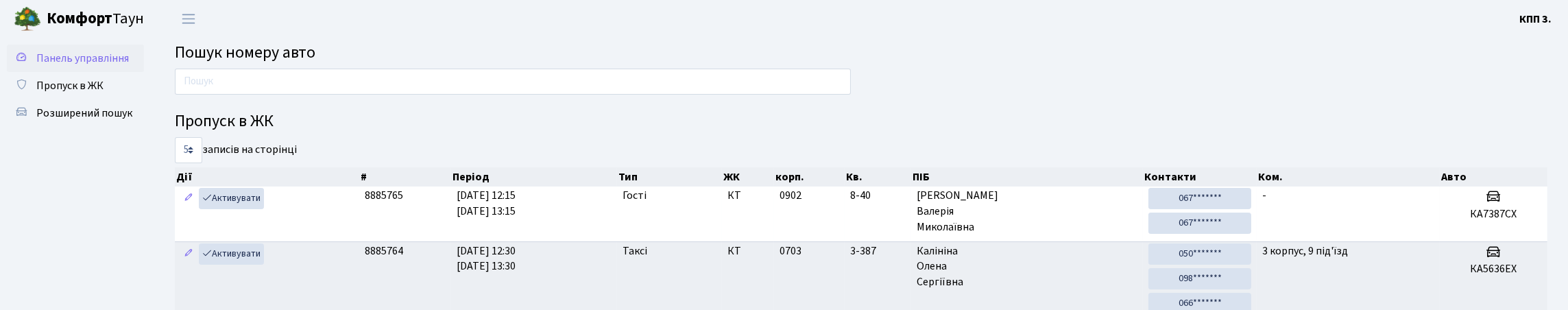
click at [56, 66] on span "Панель управління" at bounding box center [82, 58] width 92 height 15
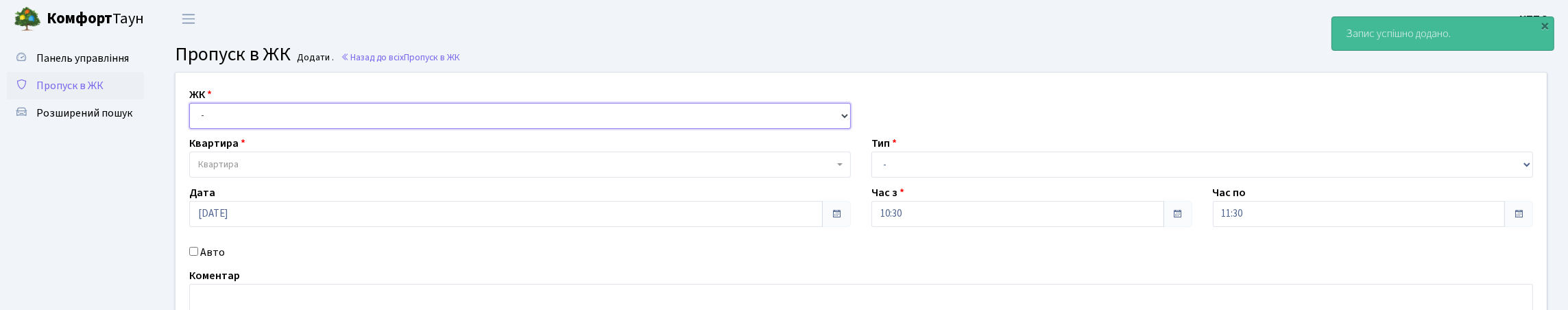
click at [238, 129] on select "- КТ, вул. Регенераторна, 4 КТ2, просп. [STREET_ADDRESS] [STREET_ADDRESS] [PERS…" at bounding box center [519, 115] width 662 height 26
select select "271"
click at [193, 119] on select "- КТ, вул. Регенераторна, 4 КТ2, просп. [STREET_ADDRESS] [STREET_ADDRESS] [PERS…" at bounding box center [519, 115] width 662 height 26
select select
click at [297, 171] on span "Квартира" at bounding box center [515, 165] width 635 height 14
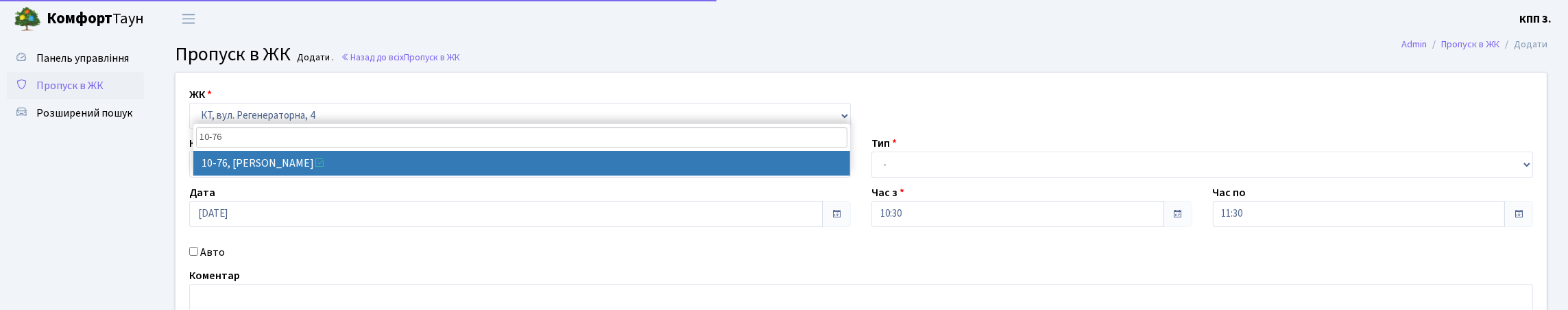
type input "10-76"
select select "6645"
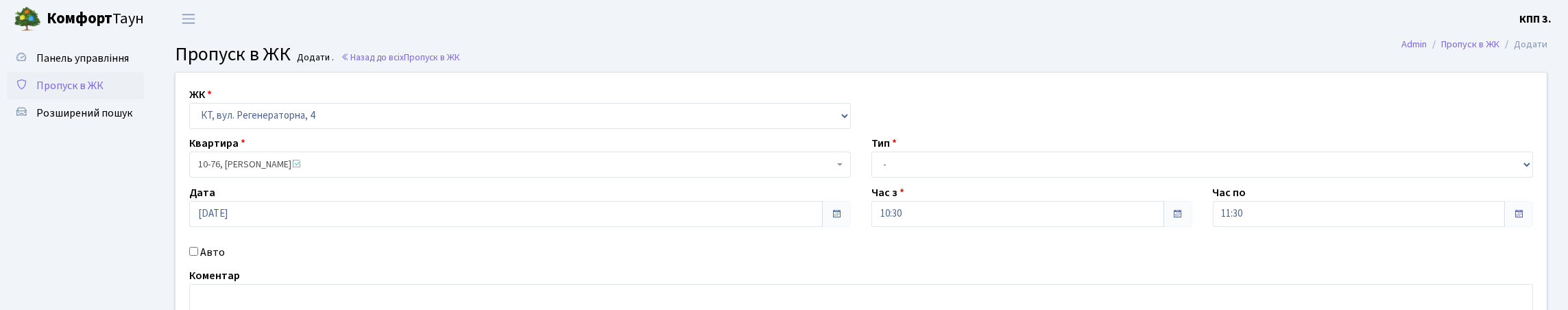
click at [218, 261] on label "Авто" at bounding box center [212, 252] width 24 height 16
click at [198, 256] on input "Авто" at bounding box center [193, 251] width 9 height 9
checkbox input "true"
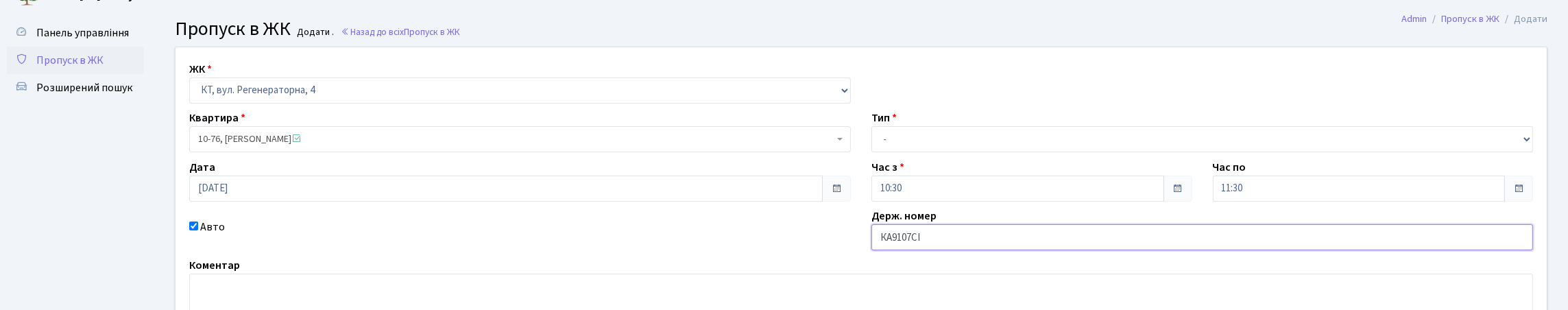
type input "КА9107СІ"
click at [925, 152] on select "- Доставка Таксі Гості Сервіс" at bounding box center [1202, 139] width 662 height 26
select select "2"
click at [871, 152] on select "- Доставка Таксі Гості Сервіс" at bounding box center [1202, 139] width 662 height 26
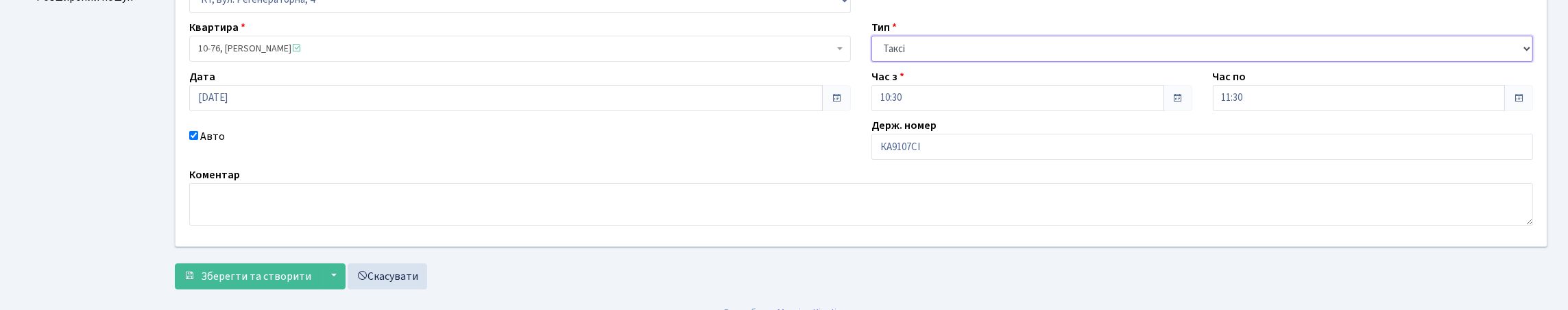
scroll to position [228, 0]
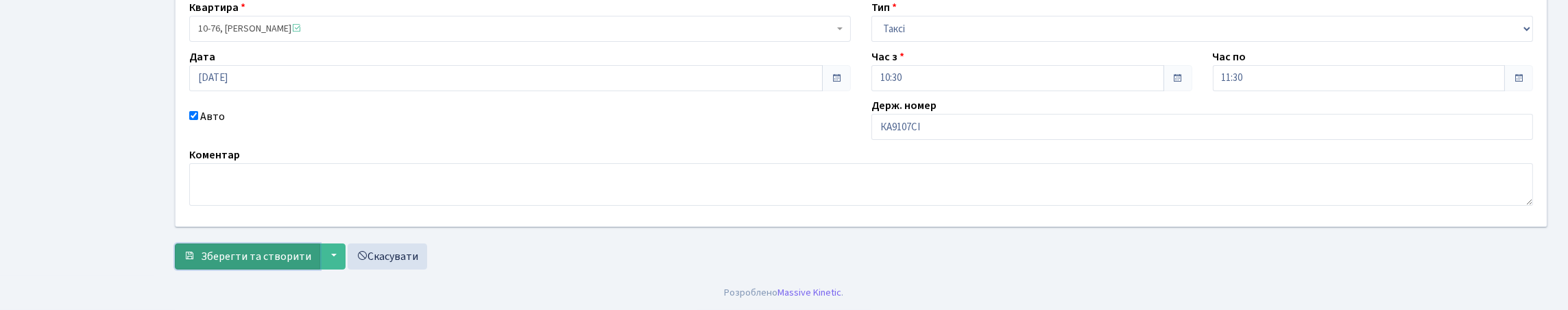
click at [235, 250] on span "Зберегти та створити" at bounding box center [256, 256] width 111 height 15
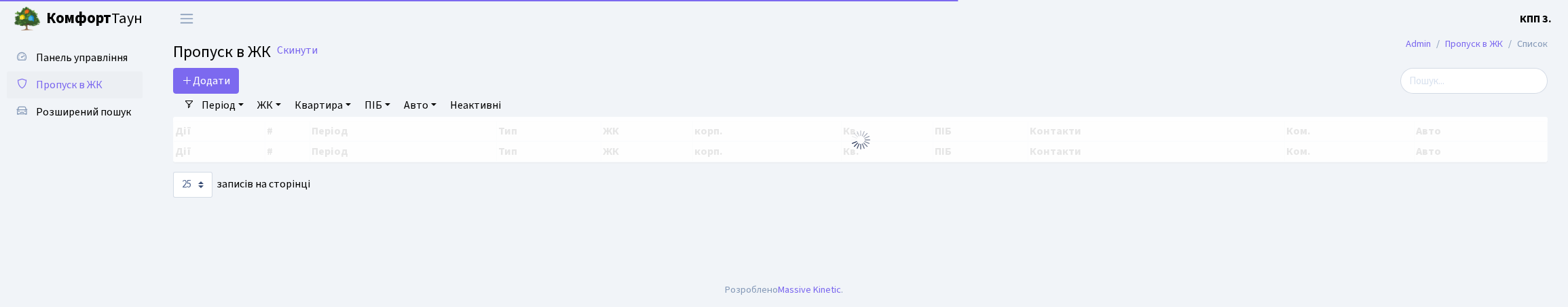
select select "25"
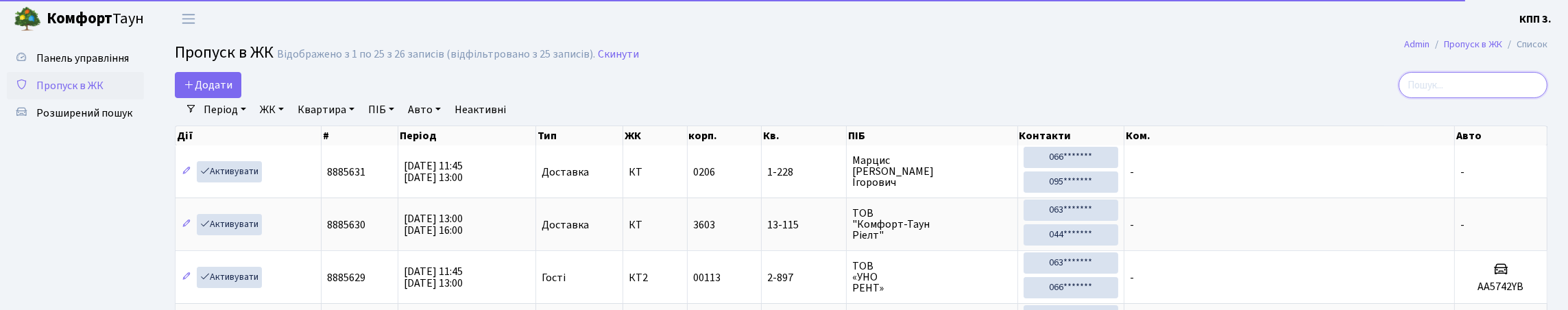
click at [1465, 88] on input "search" at bounding box center [1473, 85] width 149 height 26
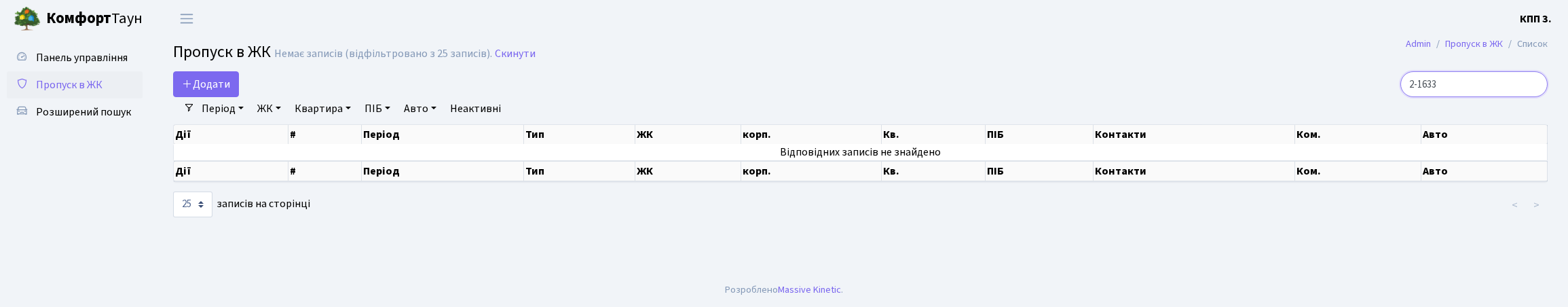
type input "2-1633"
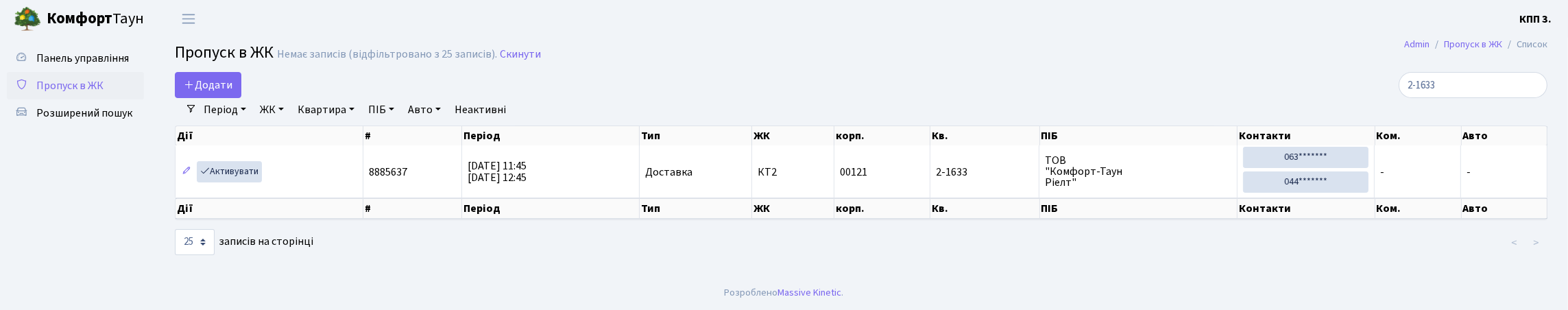
click at [982, 49] on h2 "Пропуск в ЖК Немає записів (відфільтровано з 25 записів). Скинути" at bounding box center [861, 55] width 1372 height 24
click at [1454, 97] on input "2-1633" at bounding box center [1473, 85] width 149 height 26
click at [971, 34] on header "[PERSON_NAME] КПП 3. Мій обліковий запис Вийти" at bounding box center [784, 18] width 1568 height 38
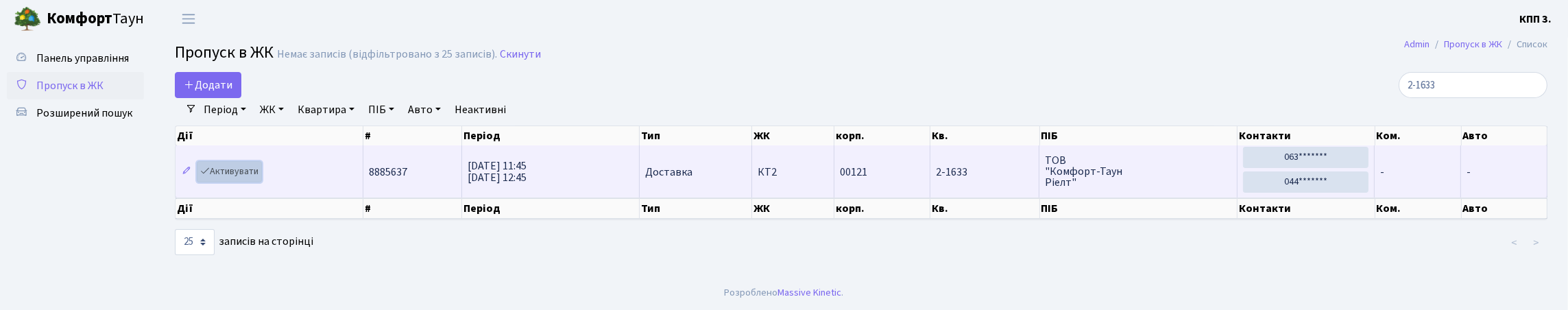
click at [231, 182] on link "Активувати" at bounding box center [229, 171] width 65 height 21
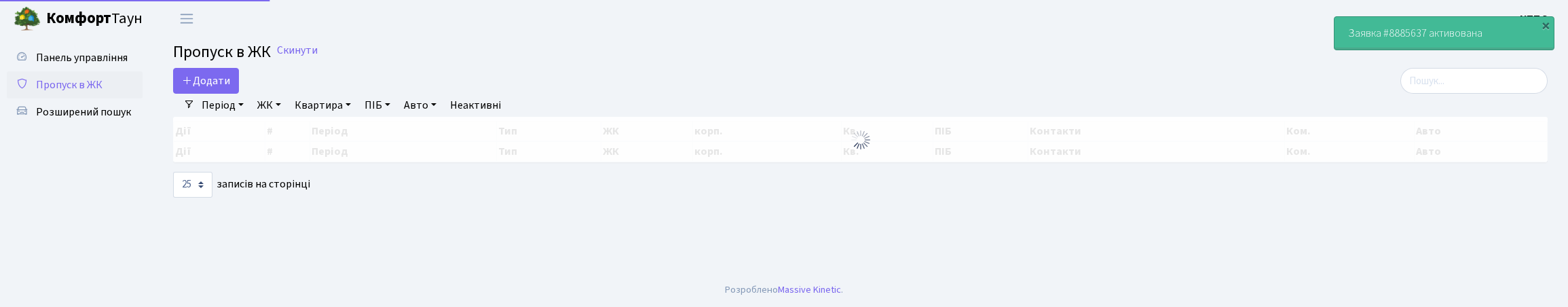
select select "25"
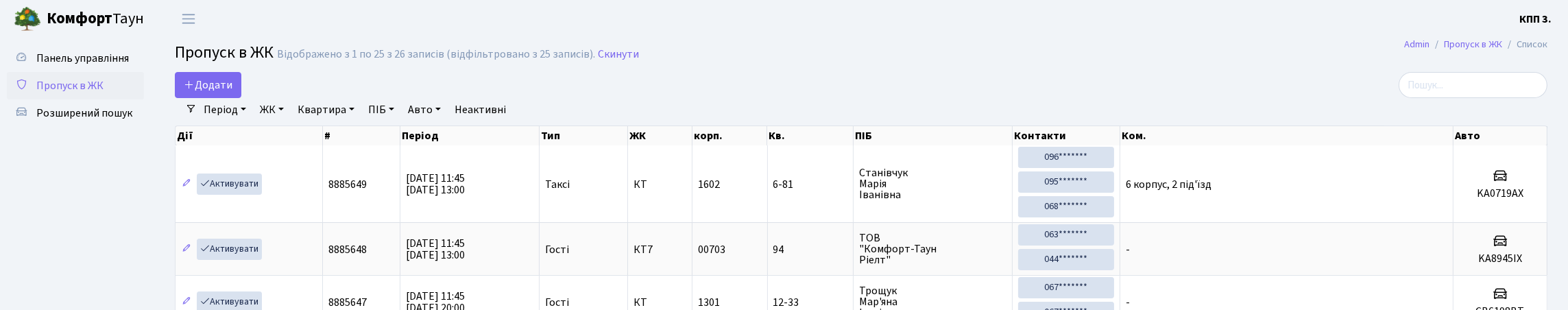
drag, startPoint x: 867, startPoint y: 114, endPoint x: 906, endPoint y: 138, distance: 45.8
click at [867, 114] on div "Період 15.08.2025 - 15.08.2025 ЖК - КТ, вул. Регенераторна, 4 КТ2, просп. Собор…" at bounding box center [866, 110] width 1339 height 24
click at [1406, 94] on input "search" at bounding box center [1473, 85] width 149 height 26
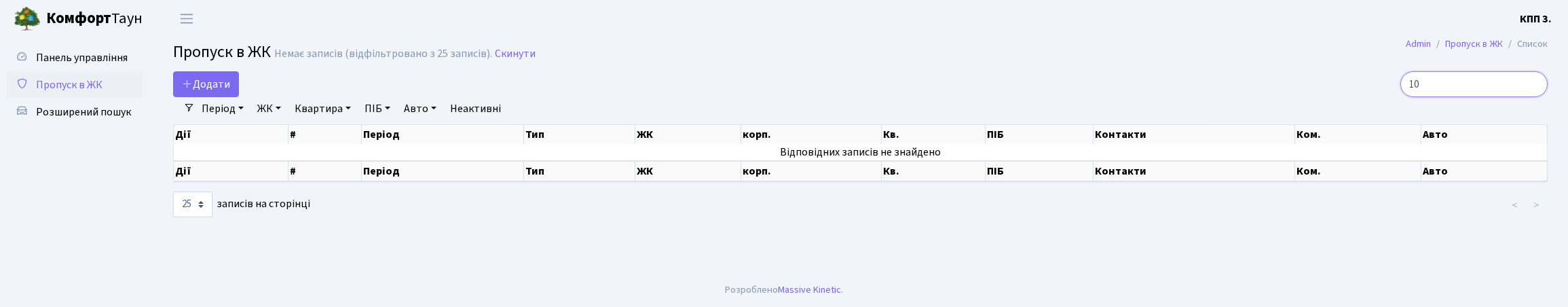
type input "1"
type input "8"
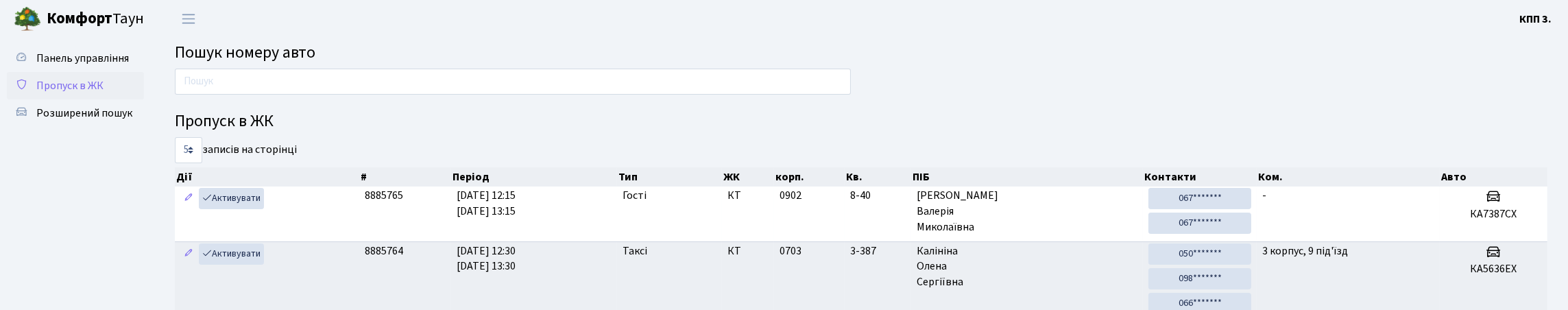
click at [84, 93] on span "Пропуск в ЖК" at bounding box center [69, 86] width 67 height 15
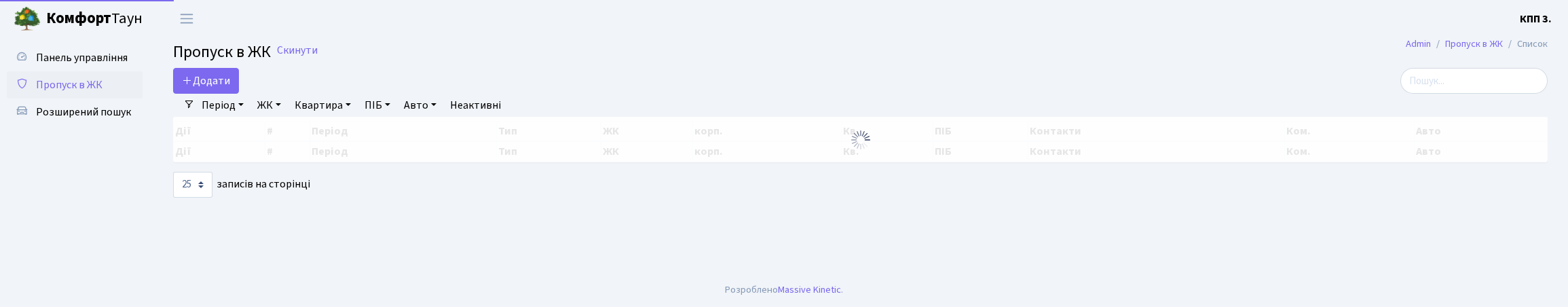
select select "25"
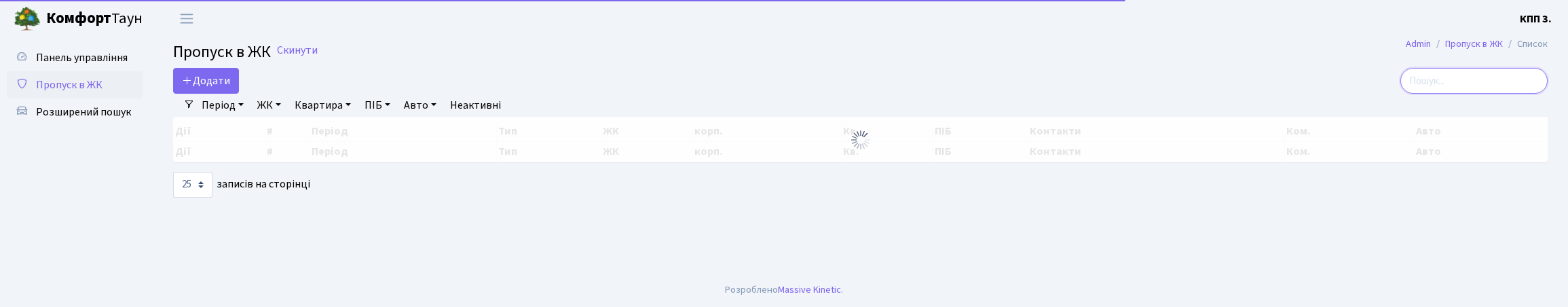
click at [1433, 87] on input "search" at bounding box center [1474, 80] width 148 height 26
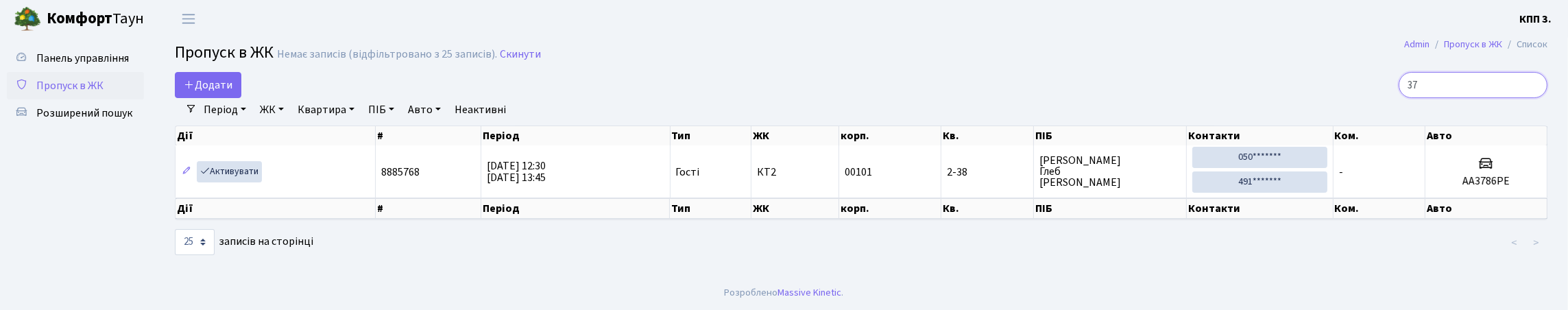
type input "3"
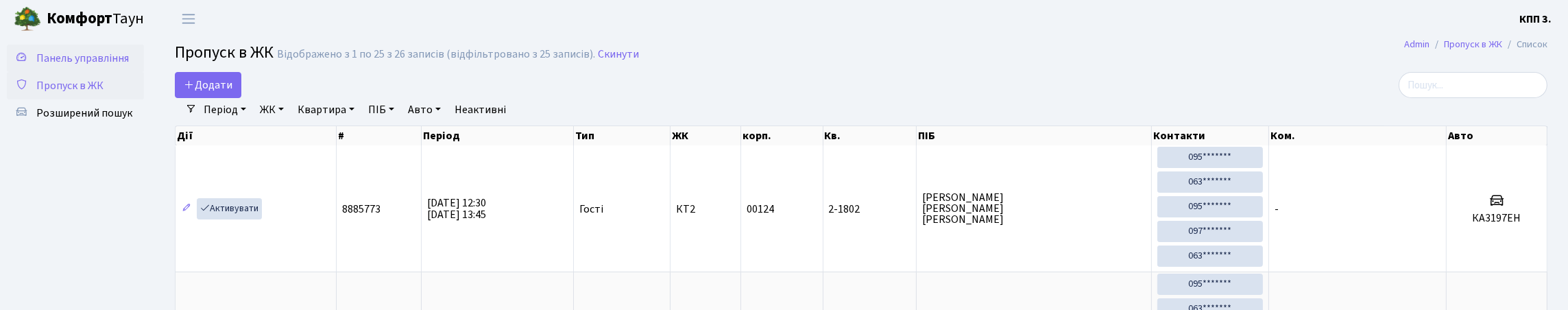
click at [83, 62] on span "Панель управління" at bounding box center [82, 58] width 92 height 15
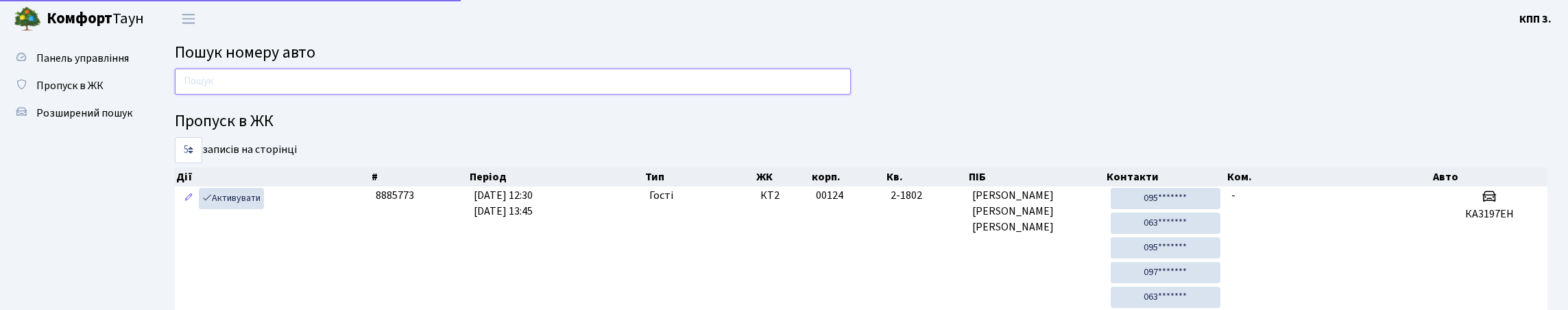
drag, startPoint x: 0, startPoint y: 0, endPoint x: 232, endPoint y: 93, distance: 249.9
click at [232, 93] on input "text" at bounding box center [513, 81] width 676 height 26
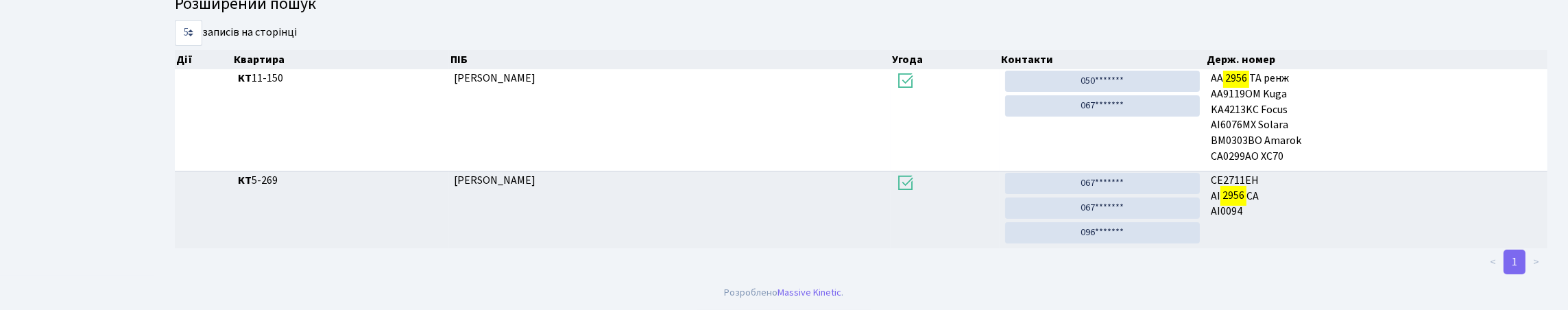
scroll to position [83, 0]
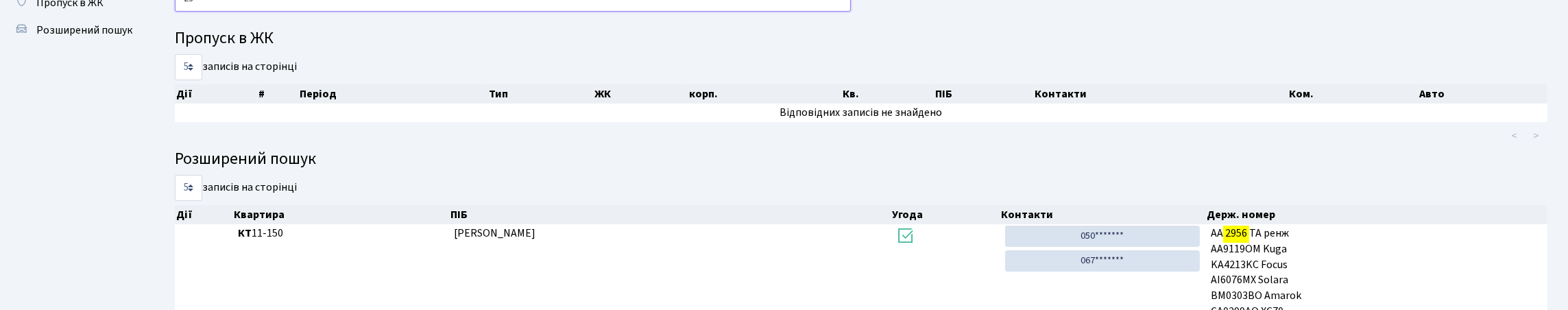
type input "2"
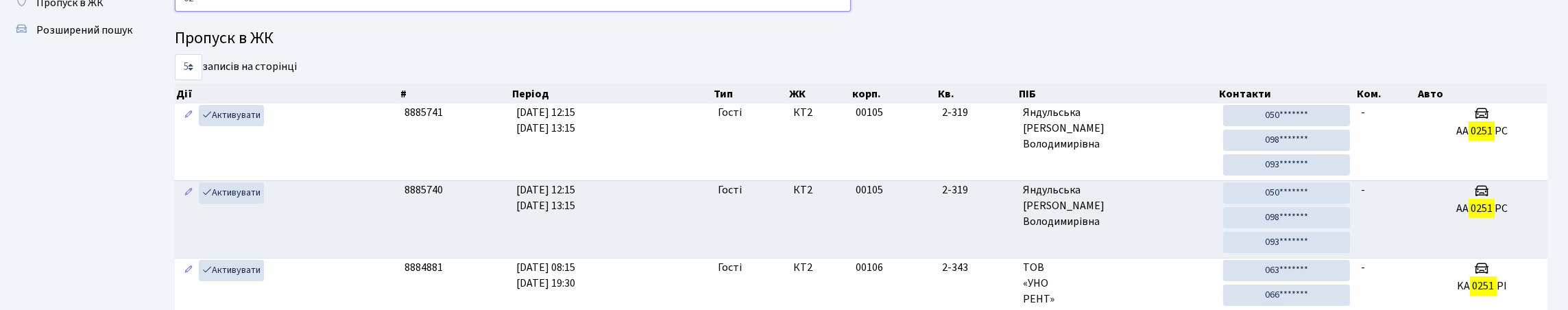
type input "0"
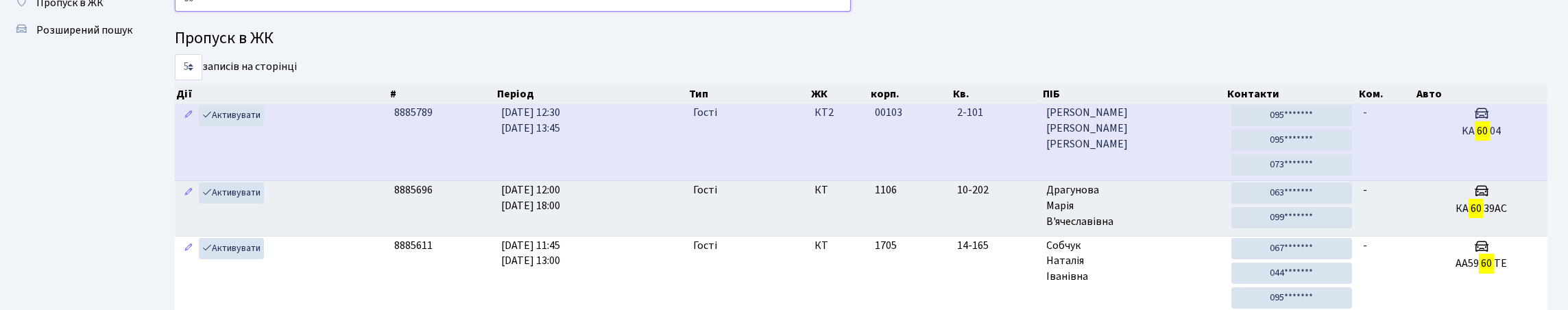
type input "60"
click at [1406, 180] on td "-" at bounding box center [1386, 142] width 58 height 77
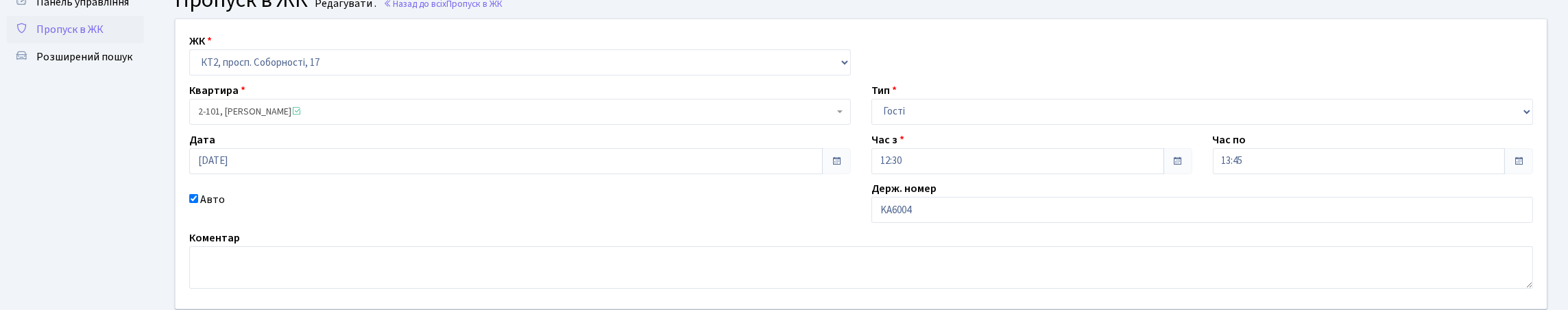
scroll to position [137, 0]
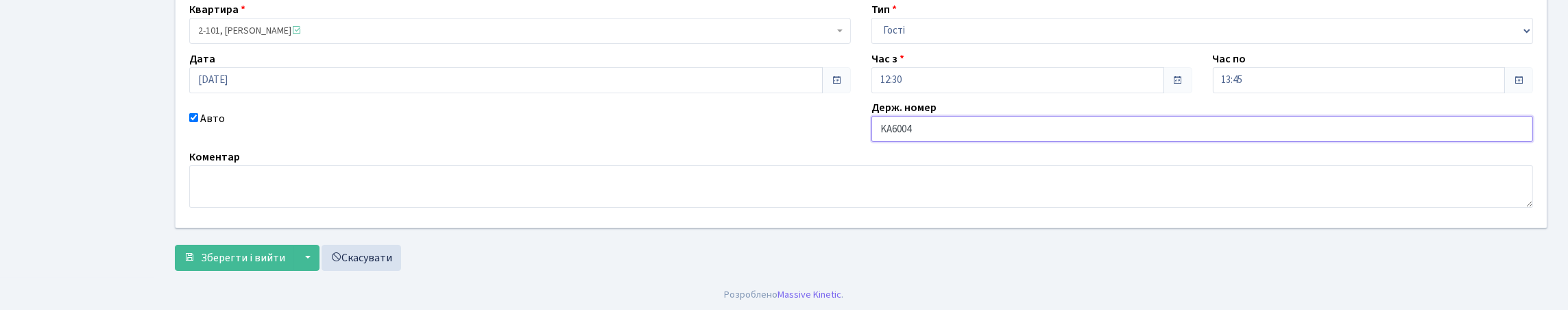
click at [1000, 142] on input "KA6004" at bounding box center [1202, 128] width 662 height 26
type input "KA6004СХ"
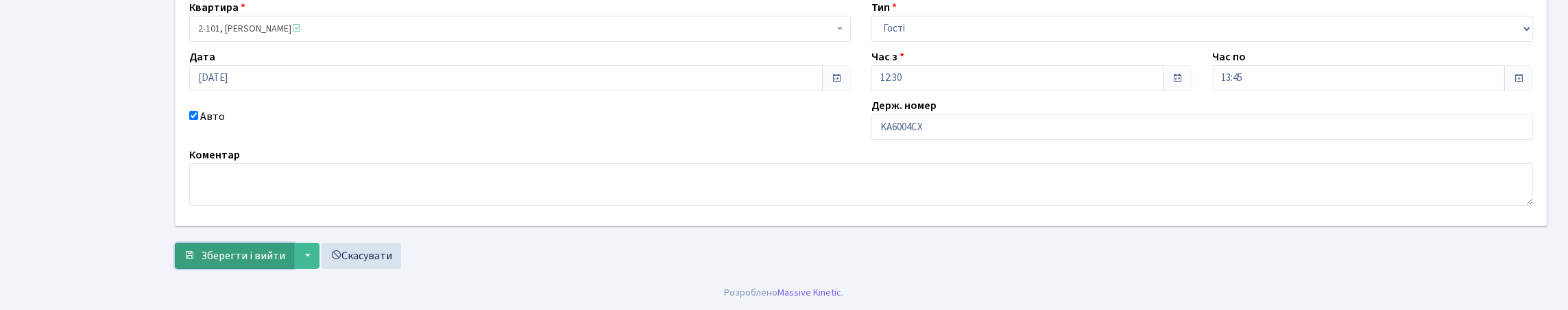
click at [248, 243] on button "Зберегти і вийти" at bounding box center [235, 255] width 120 height 26
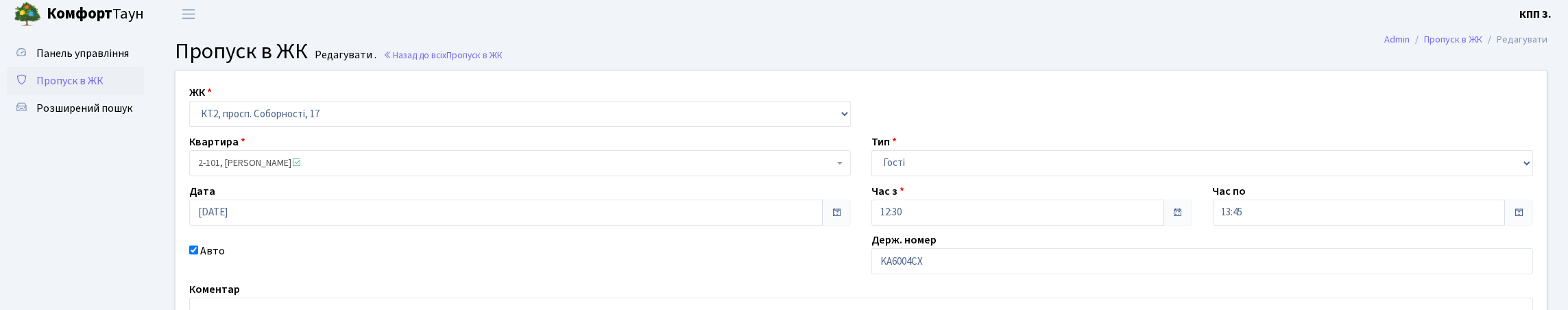
scroll to position [0, 0]
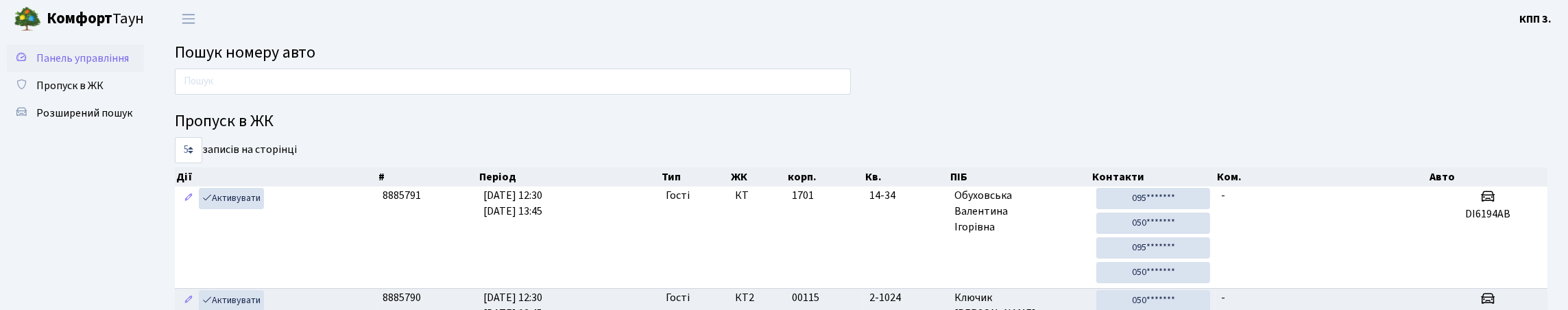
click at [42, 66] on span "Панель управління" at bounding box center [82, 58] width 92 height 15
click at [249, 94] on input "text" at bounding box center [513, 81] width 676 height 26
click at [221, 92] on input "text" at bounding box center [513, 81] width 676 height 26
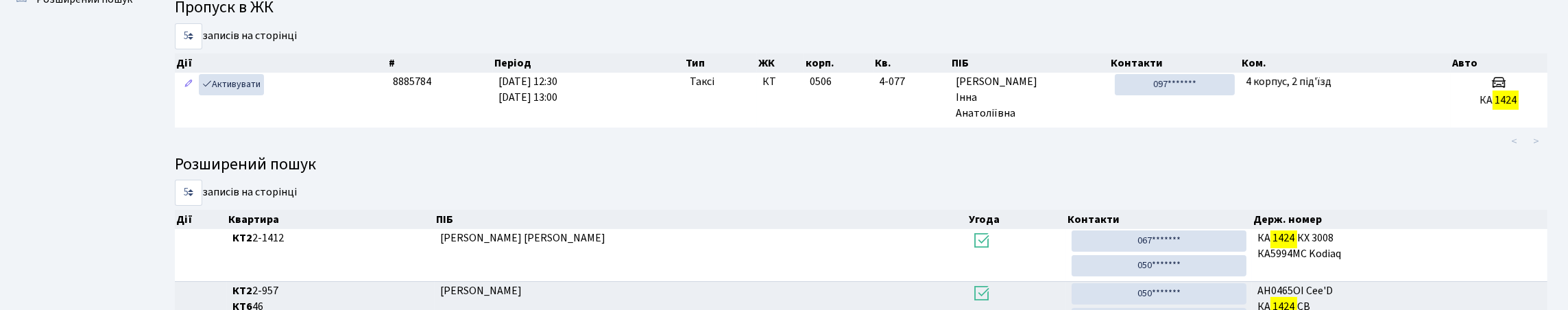
scroll to position [108, 0]
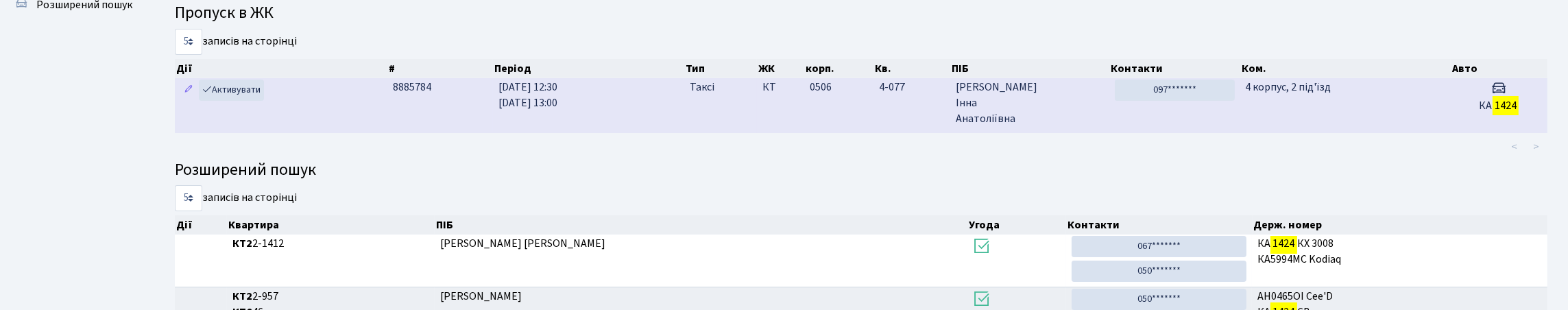
type input "1424"
click at [1225, 132] on td "097*******" at bounding box center [1174, 105] width 131 height 54
click at [713, 132] on td "Таксі" at bounding box center [720, 105] width 72 height 54
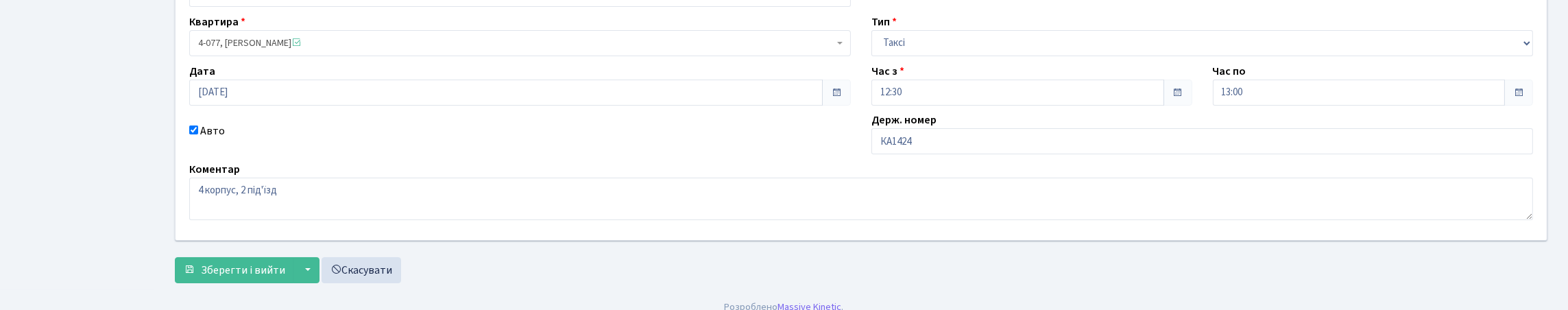
scroll to position [137, 0]
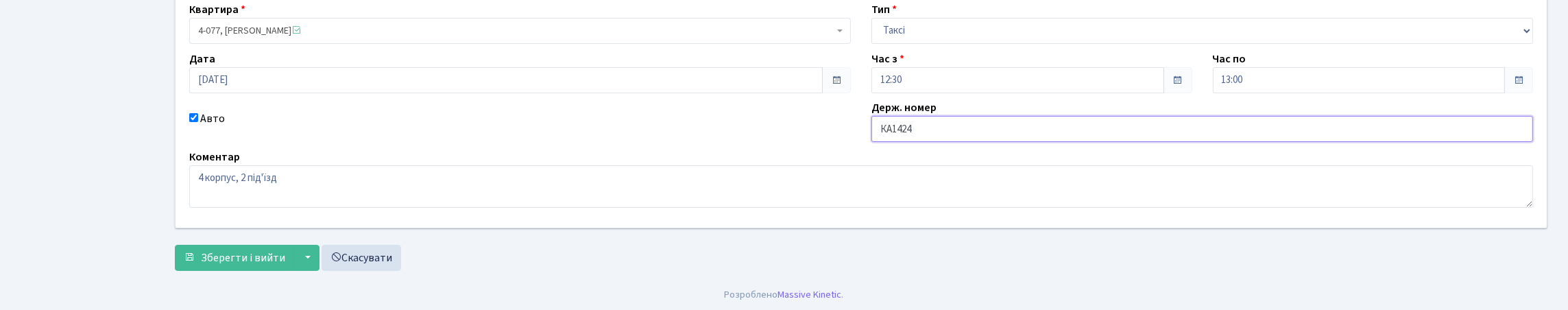
click at [956, 142] on input "КА1424" at bounding box center [1202, 128] width 662 height 26
type input "КА1424РЕ"
click at [175, 245] on button "Зберегти і вийти" at bounding box center [235, 258] width 120 height 26
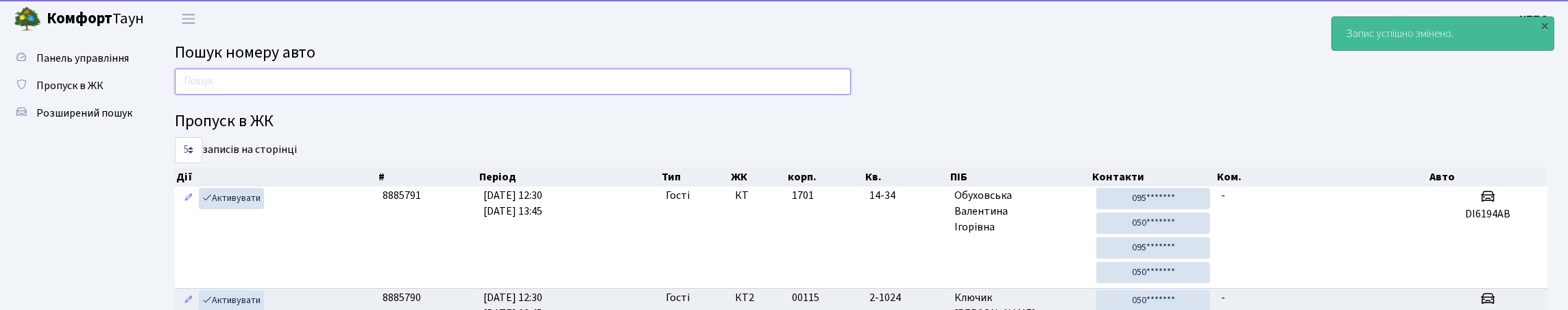
click at [217, 94] on input "text" at bounding box center [513, 81] width 676 height 26
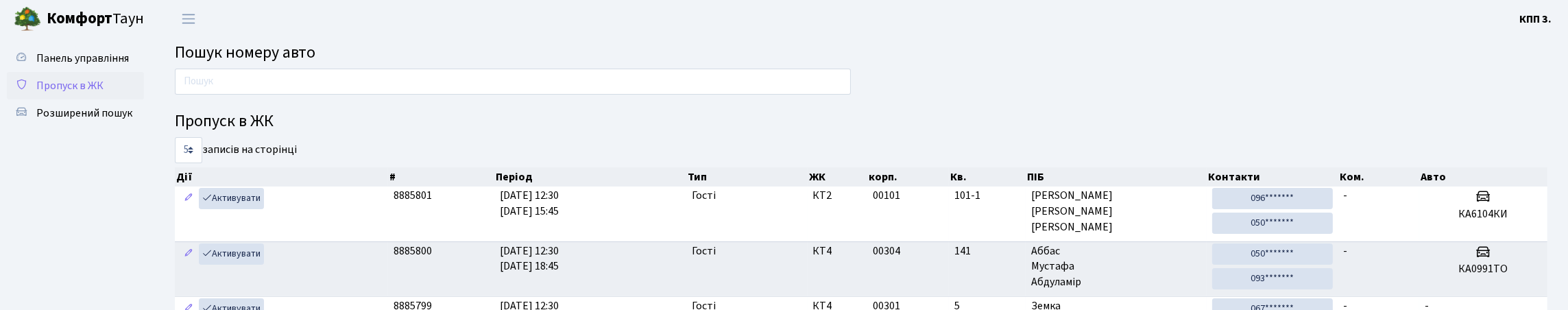
click at [103, 93] on span "Пропуск в ЖК" at bounding box center [69, 86] width 67 height 15
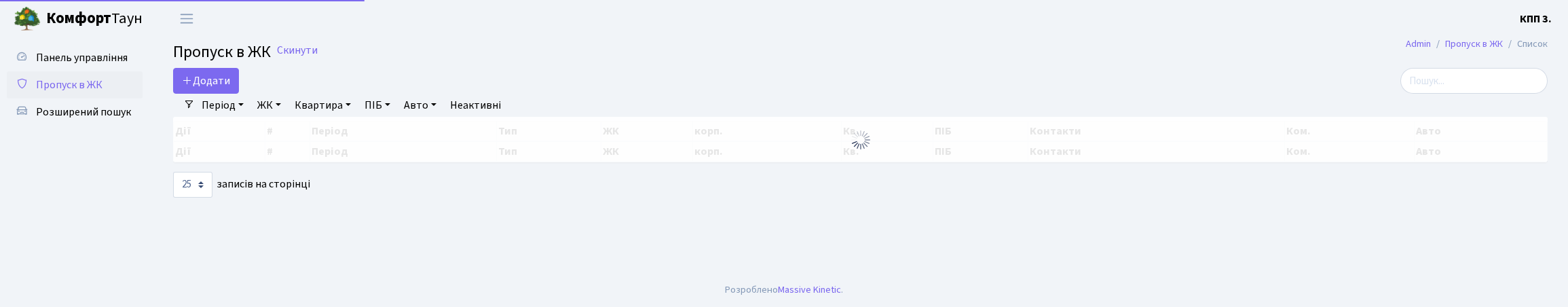
select select "25"
click at [1439, 87] on input "search" at bounding box center [1474, 80] width 148 height 26
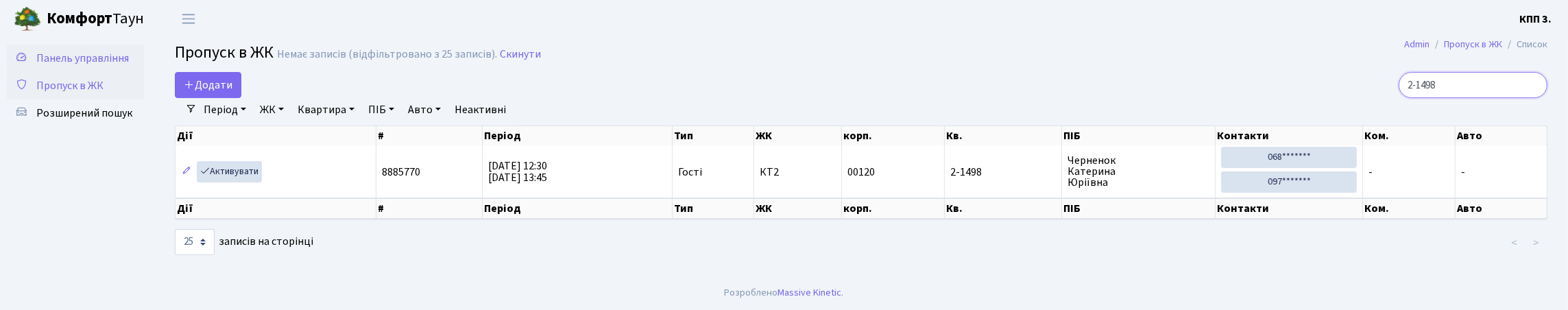
type input "2-1498"
click at [57, 66] on span "Панель управління" at bounding box center [82, 58] width 92 height 15
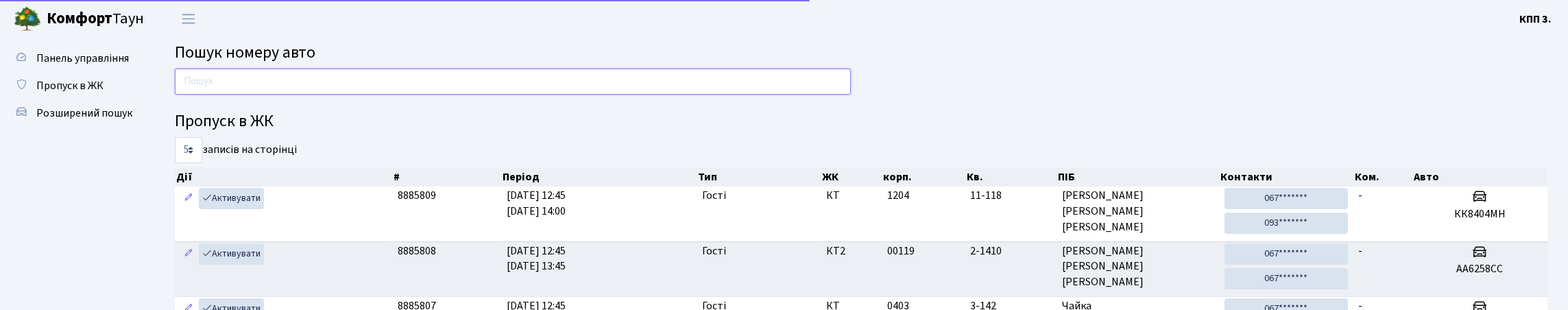
click at [396, 94] on input "text" at bounding box center [513, 81] width 676 height 26
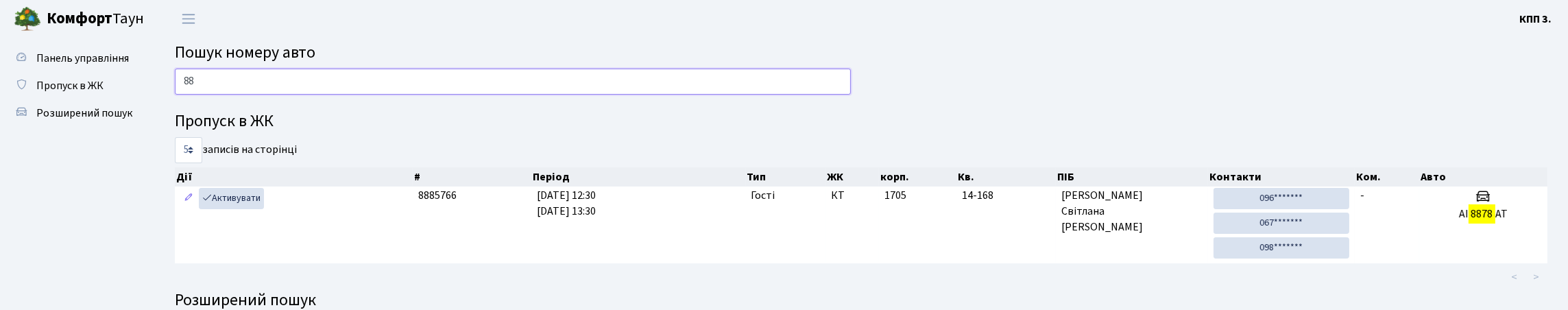
type input "8"
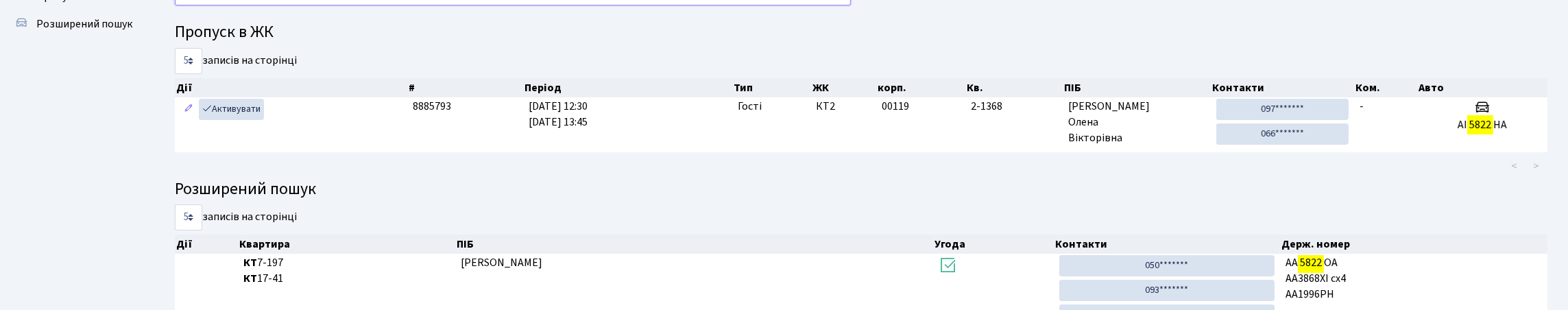
scroll to position [83, 0]
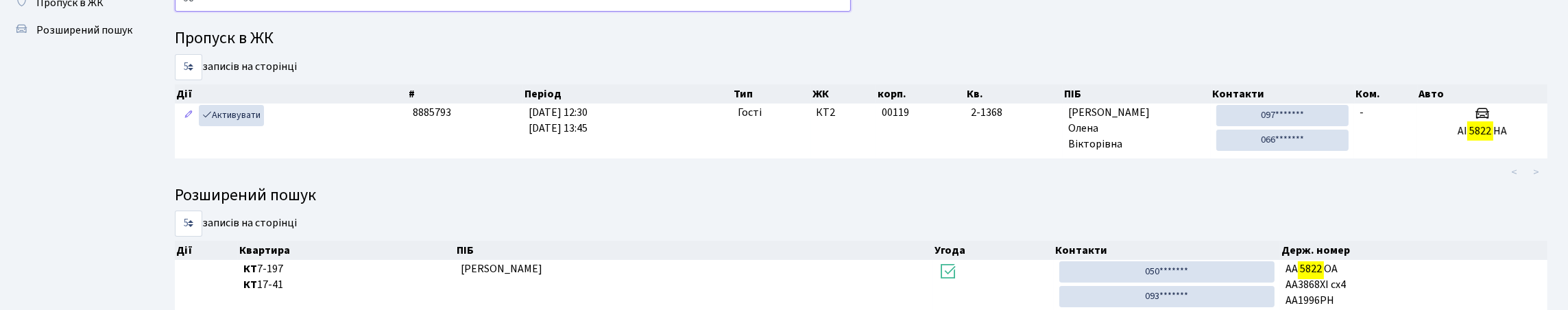
type input "5"
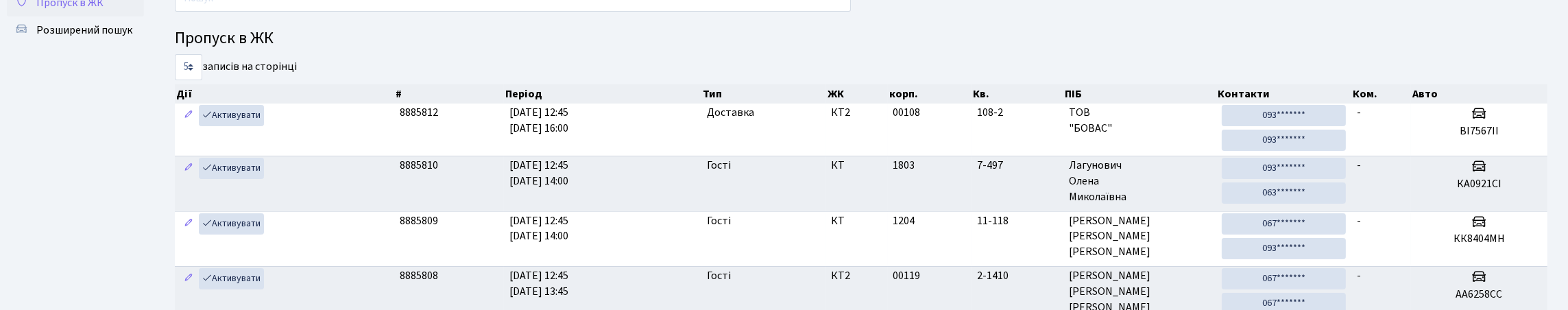
click at [58, 10] on span "Пропуск в ЖК" at bounding box center [69, 2] width 67 height 15
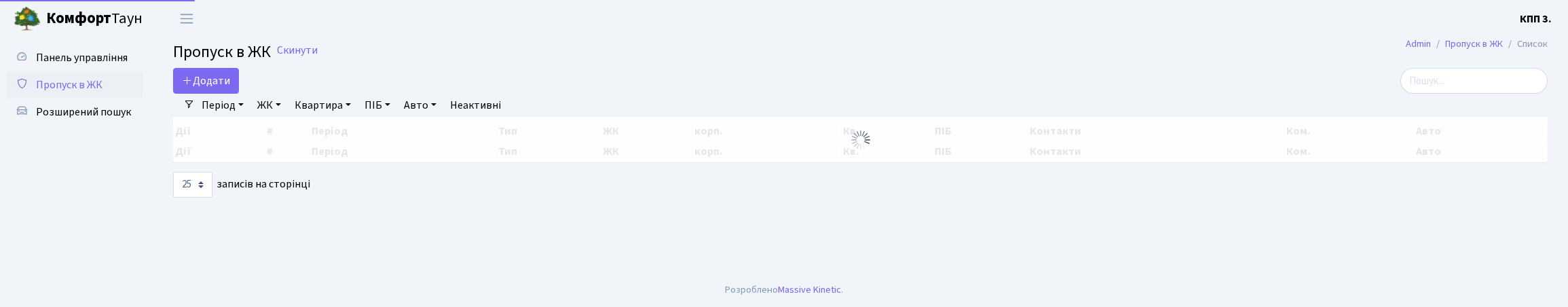
select select "25"
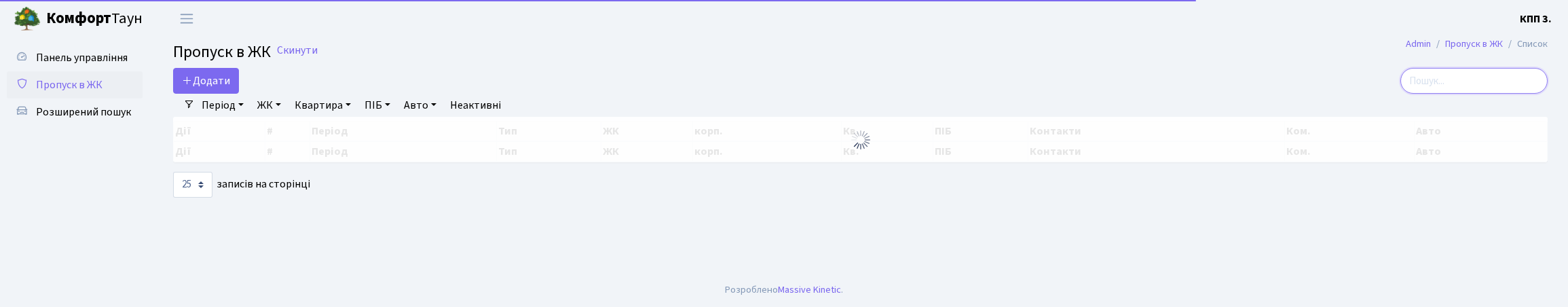
click at [1423, 94] on input "search" at bounding box center [1474, 80] width 148 height 26
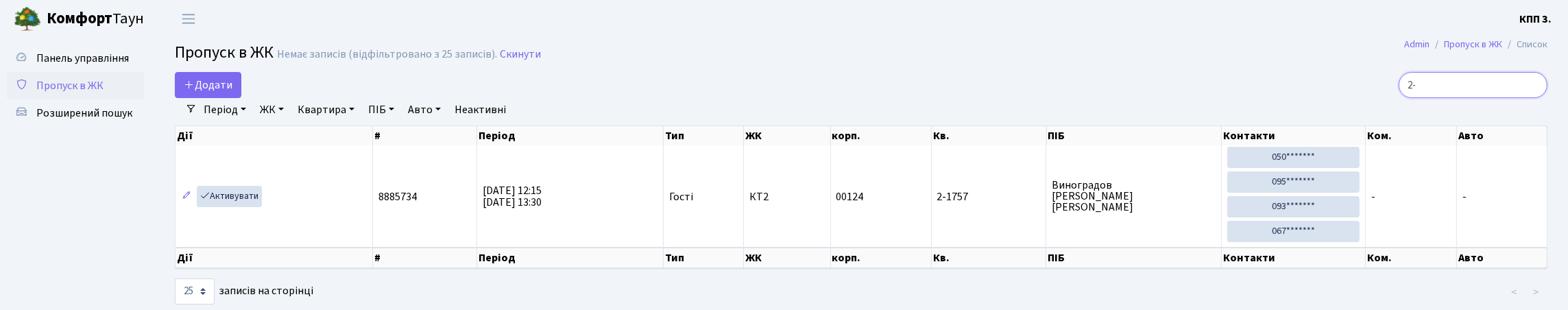
type input "2"
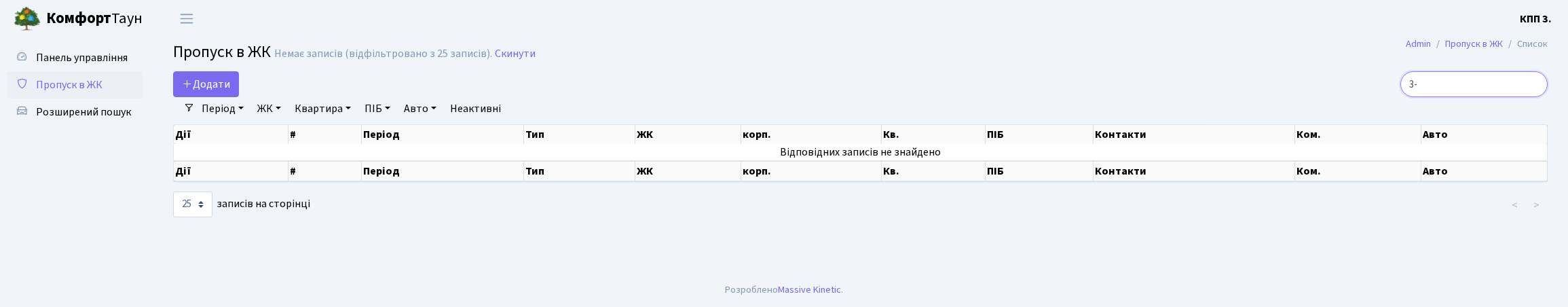
type input "3"
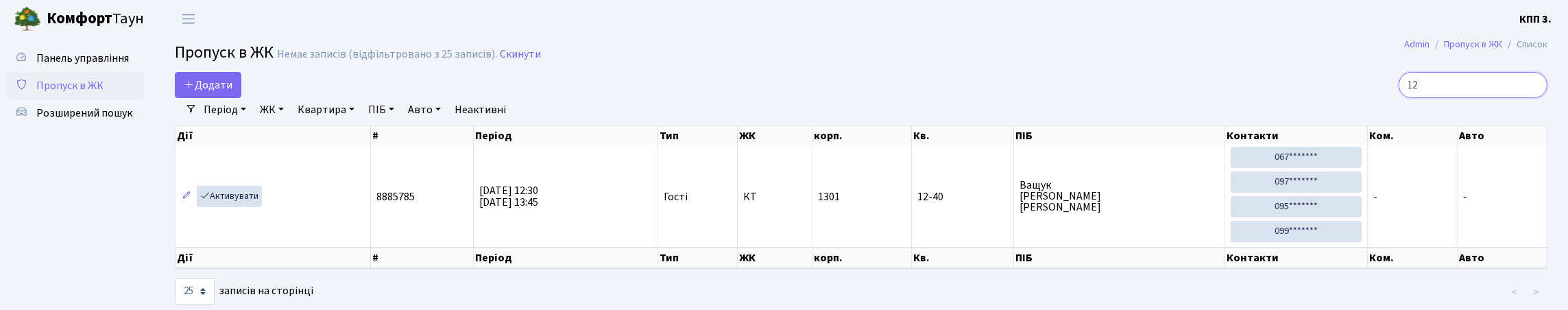
type input "1"
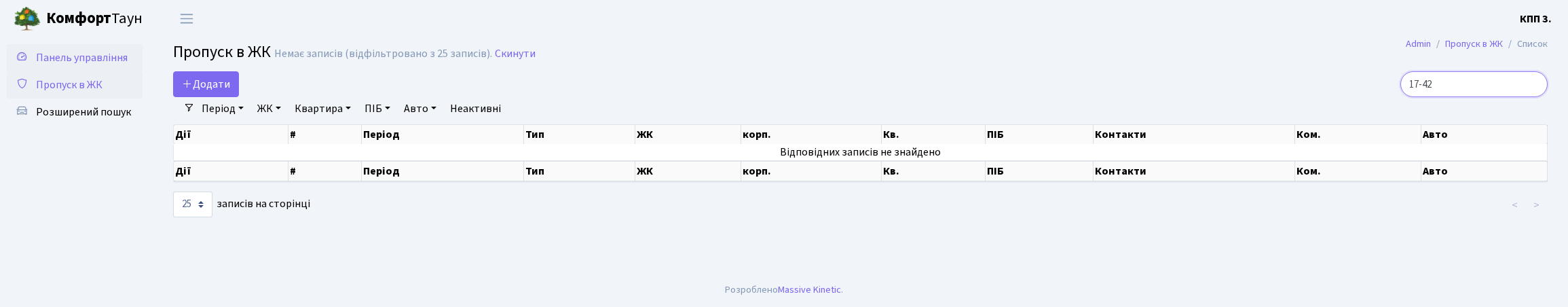
type input "17-42"
click at [81, 65] on span "Панель управління" at bounding box center [81, 58] width 91 height 15
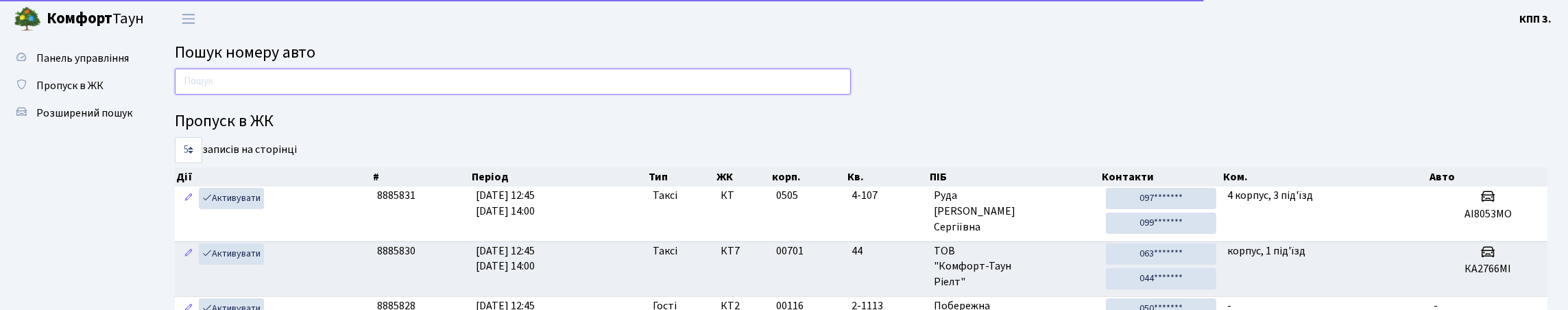
drag, startPoint x: 0, startPoint y: 0, endPoint x: 265, endPoint y: 98, distance: 282.5
click at [265, 94] on input "text" at bounding box center [513, 81] width 676 height 26
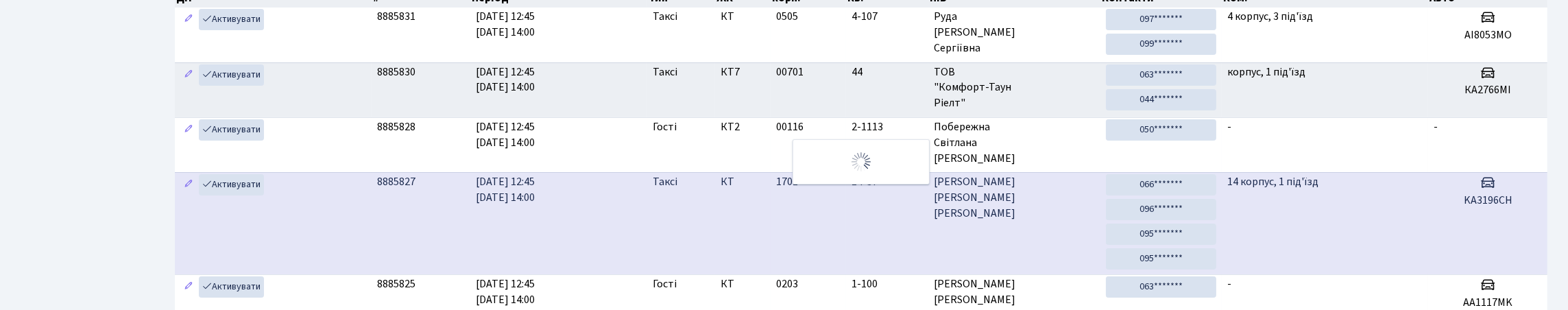
scroll to position [145, 0]
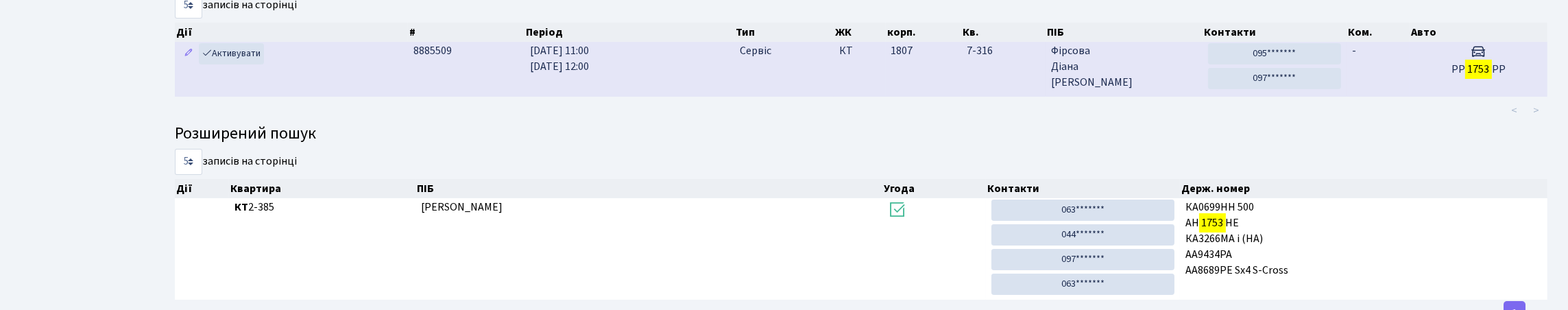
type input "1753"
click at [789, 96] on td "Сервіс" at bounding box center [784, 69] width 99 height 54
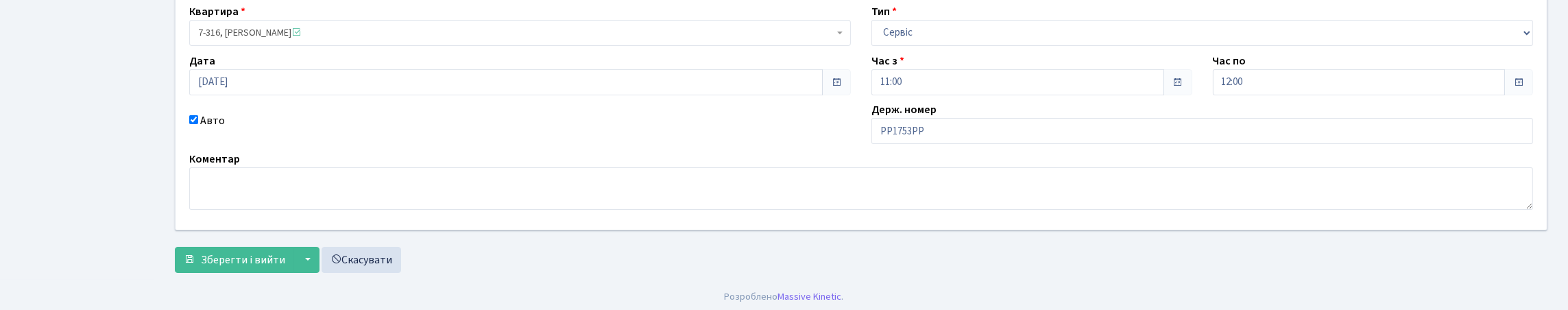
scroll to position [137, 0]
click at [896, 142] on input "РР1753РР" at bounding box center [1202, 128] width 662 height 26
type input "ВС1753РР"
click at [175, 245] on button "Зберегти і вийти" at bounding box center [235, 258] width 120 height 26
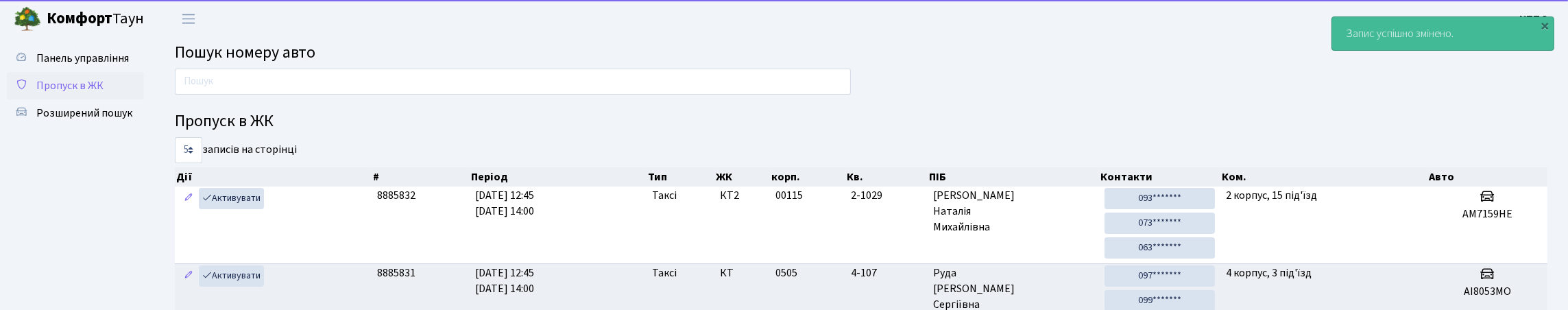
click at [72, 93] on span "Пропуск в ЖК" at bounding box center [69, 86] width 67 height 15
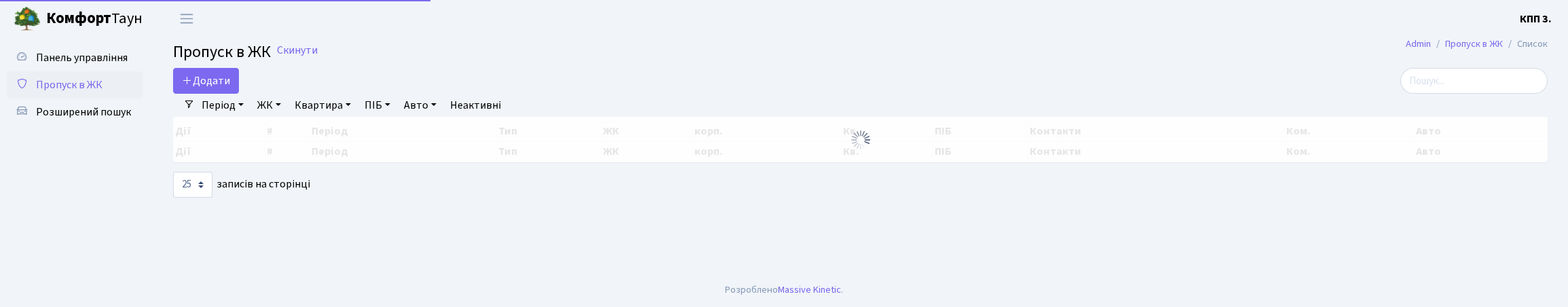
select select "25"
click at [1456, 83] on input "search" at bounding box center [1474, 80] width 148 height 26
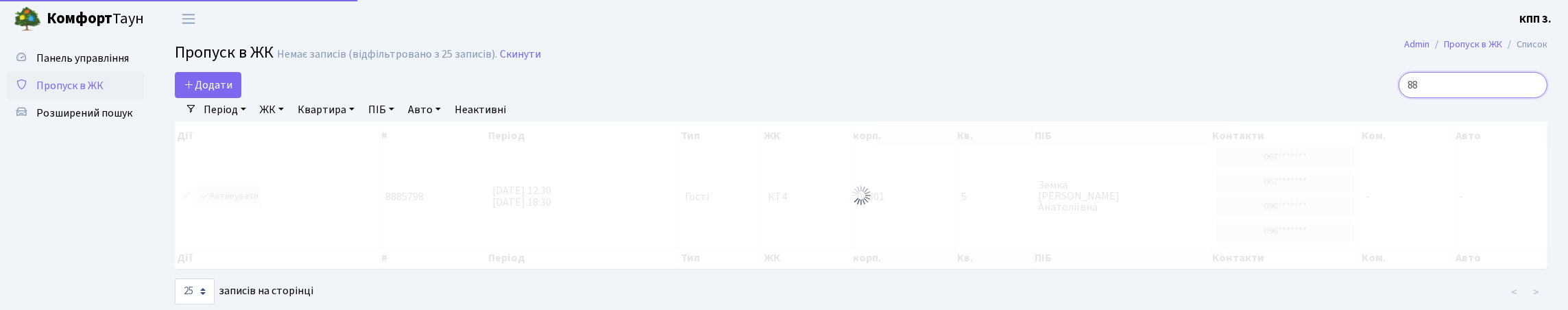
type input "8"
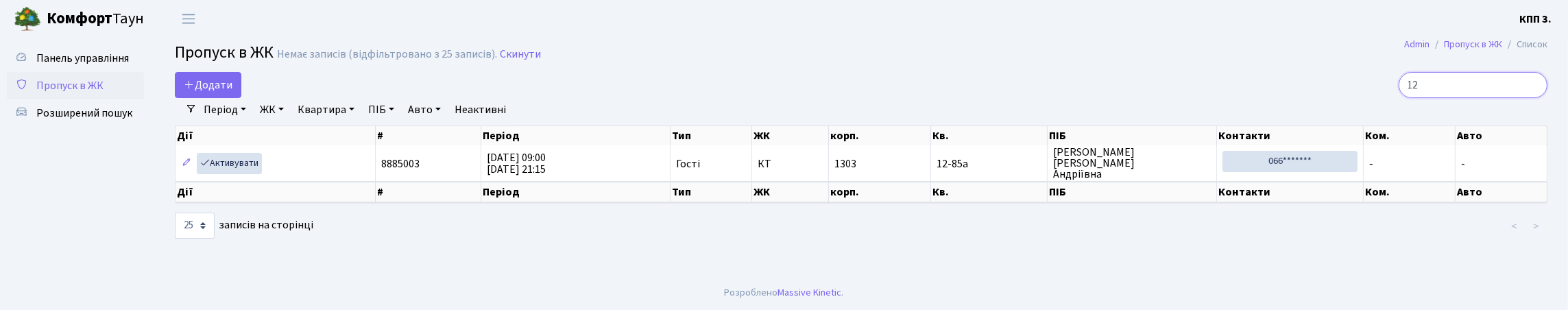
type input "1"
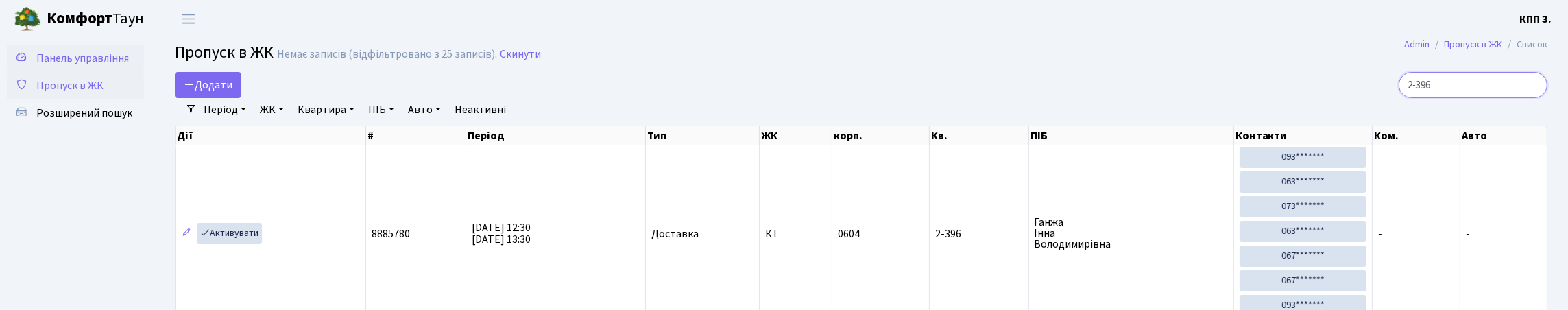
type input "2-396"
click at [60, 66] on span "Панель управління" at bounding box center [82, 58] width 92 height 15
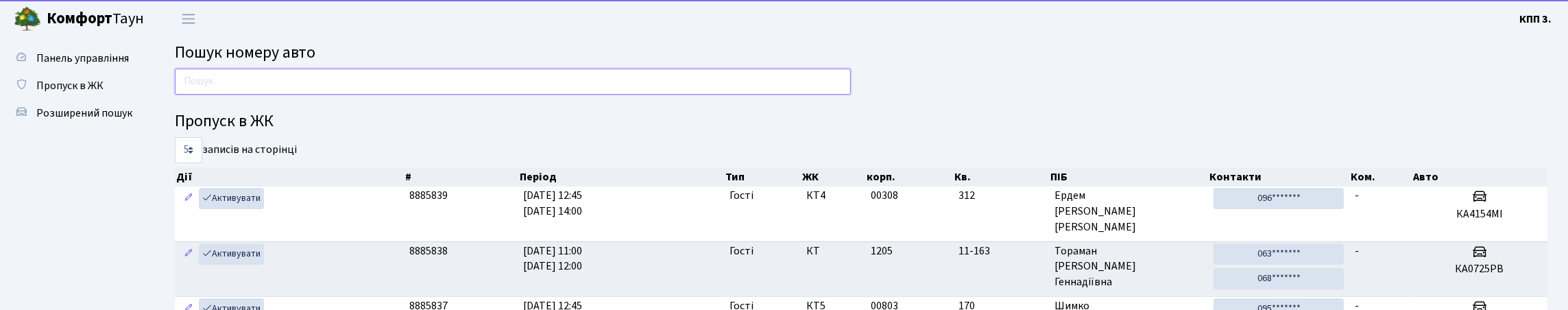
click at [196, 84] on input "text" at bounding box center [513, 81] width 676 height 26
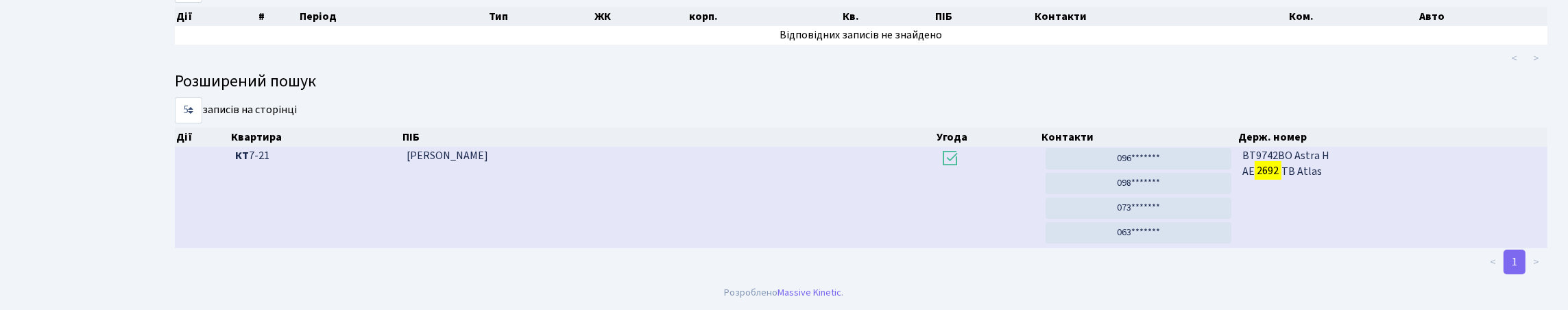
scroll to position [83, 0]
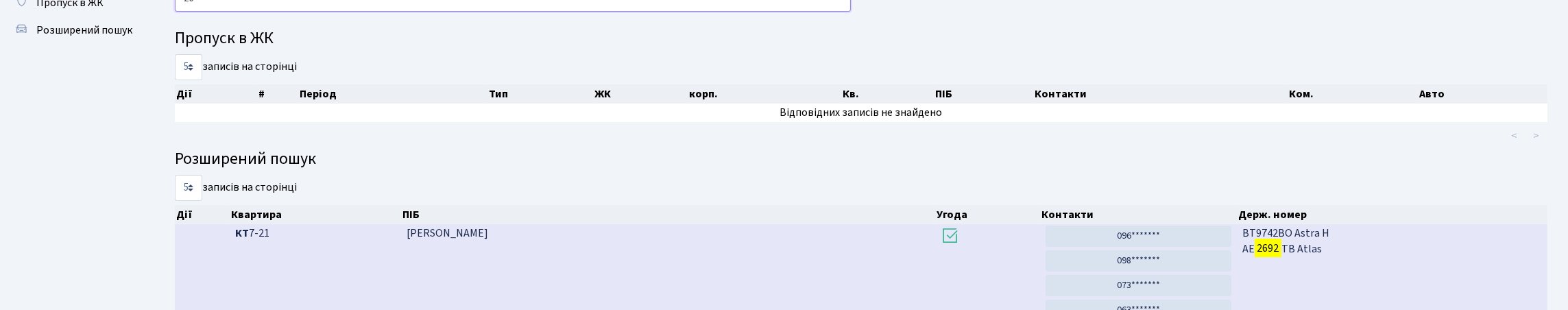
type input "2"
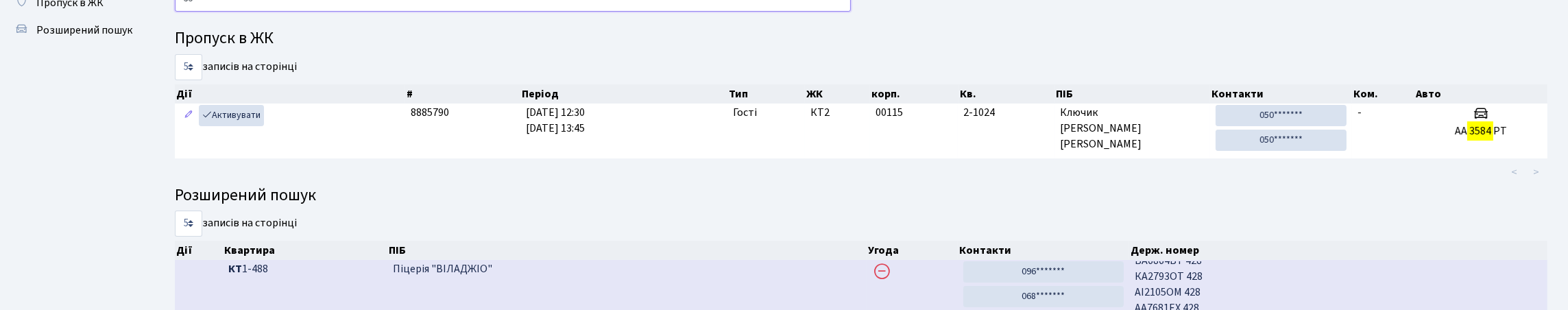
type input "3"
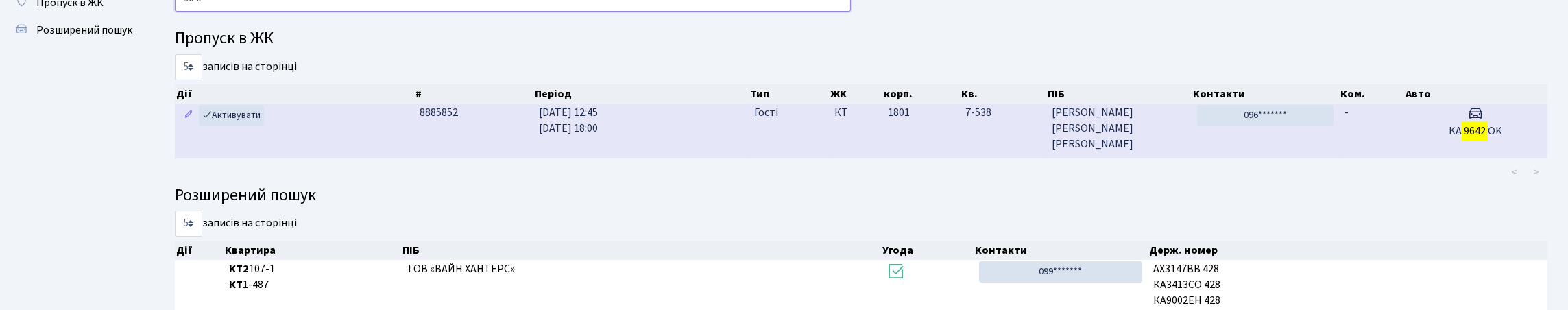
type input "9642"
click at [1358, 158] on td "-" at bounding box center [1371, 130] width 65 height 54
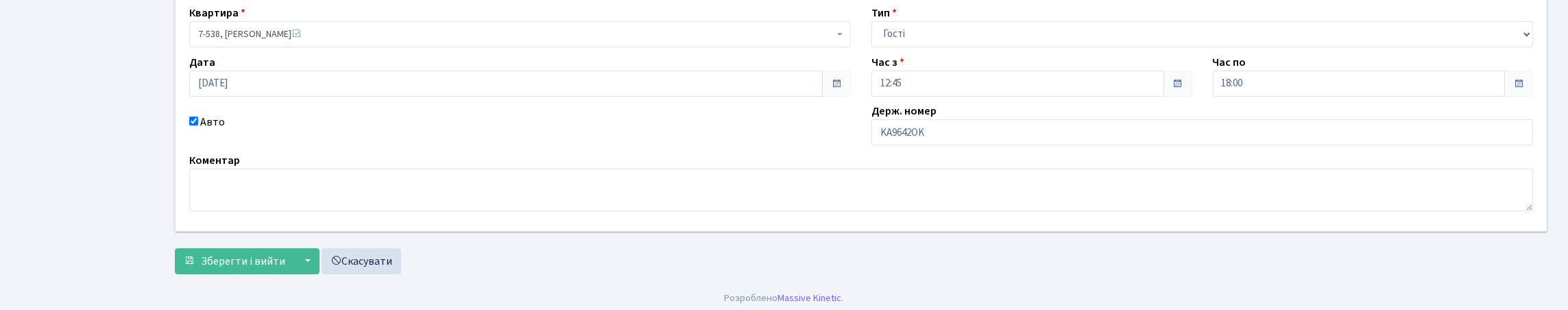
scroll to position [137, 0]
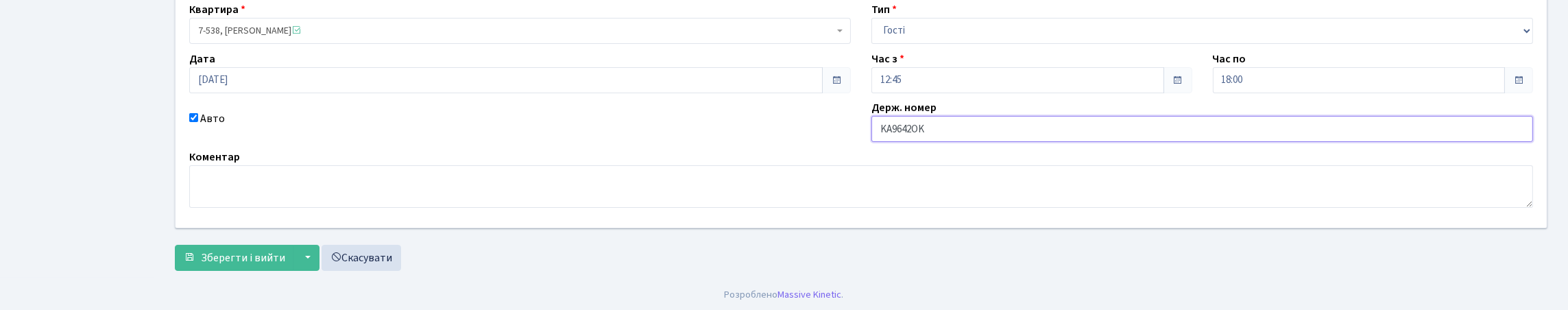
drag, startPoint x: 956, startPoint y: 198, endPoint x: 961, endPoint y: 192, distance: 7.8
click at [958, 142] on input "KA9642OK" at bounding box center [1202, 128] width 662 height 26
type input "KA9642OХ"
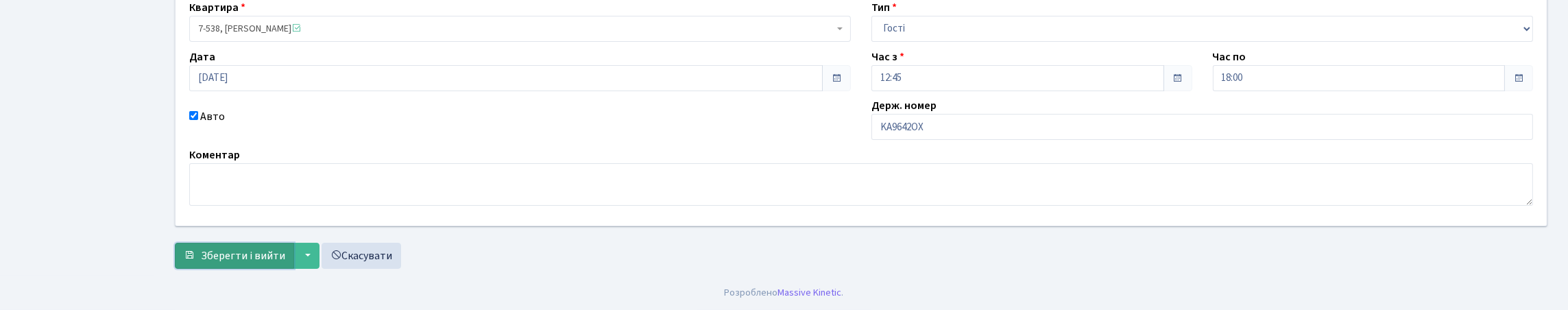
click at [244, 248] on span "Зберегти і вийти" at bounding box center [243, 255] width 84 height 15
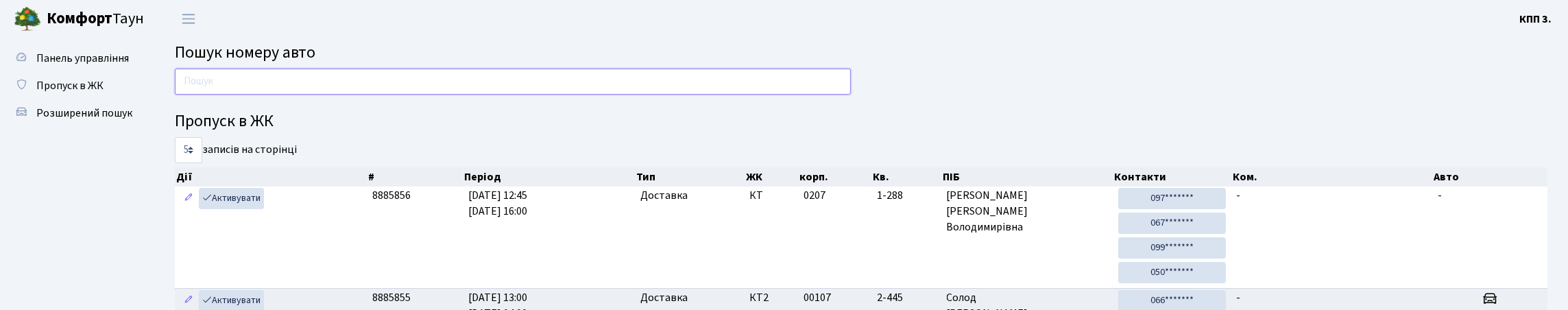
click at [220, 93] on input "text" at bounding box center [513, 81] width 676 height 26
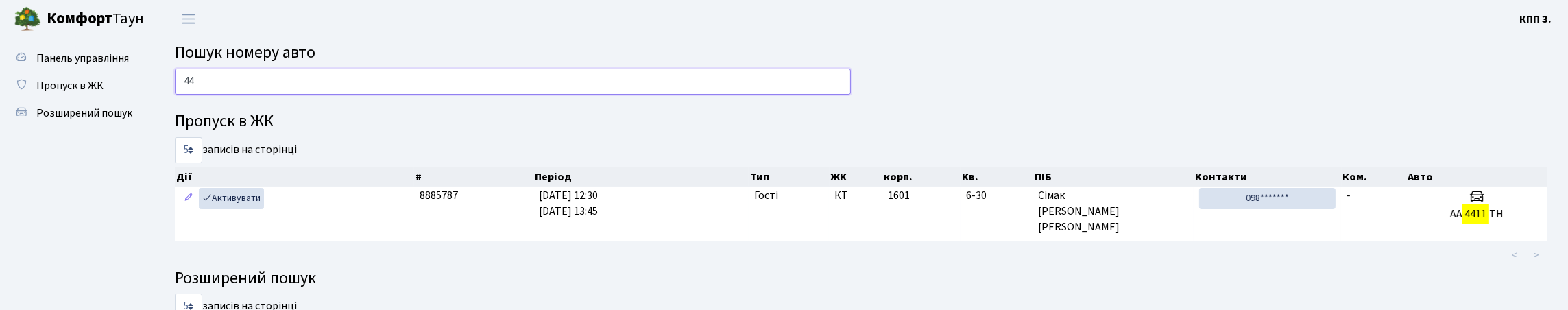
type input "4"
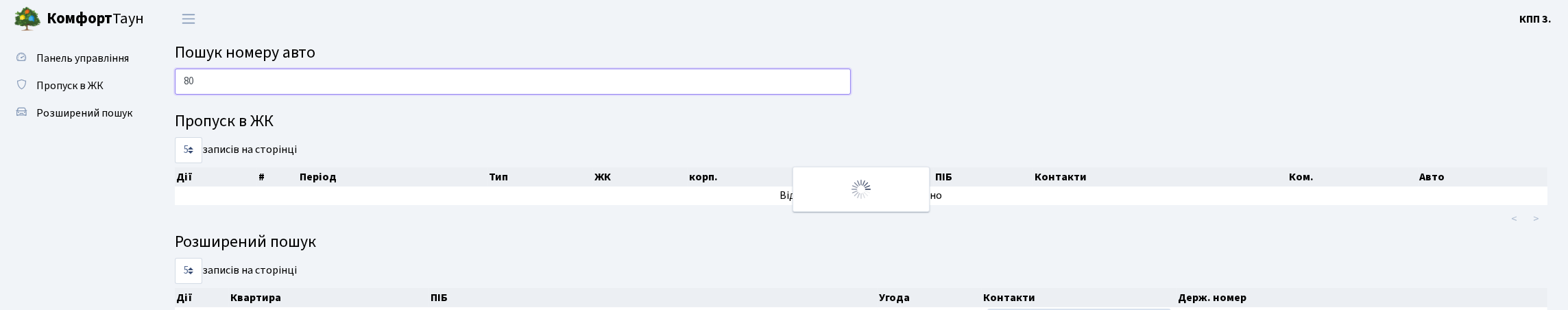
type input "8"
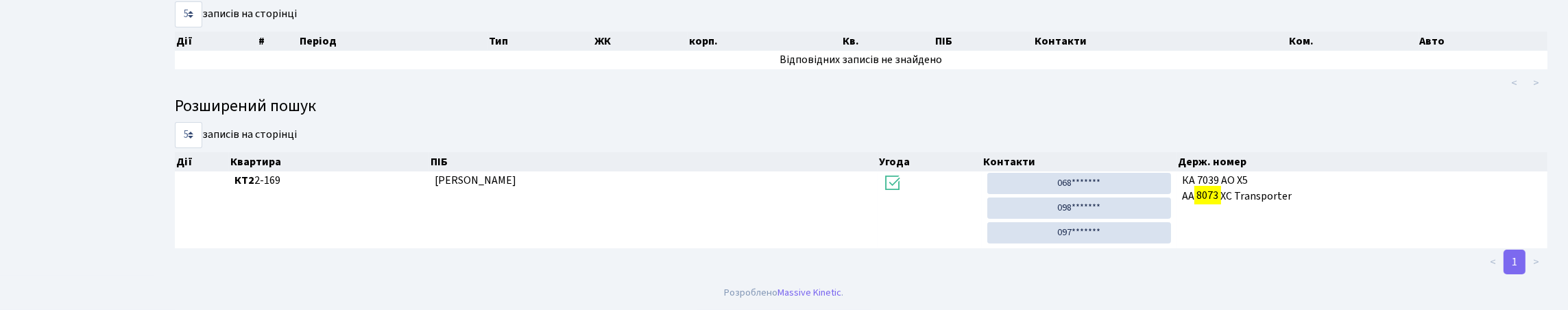
scroll to position [83, 0]
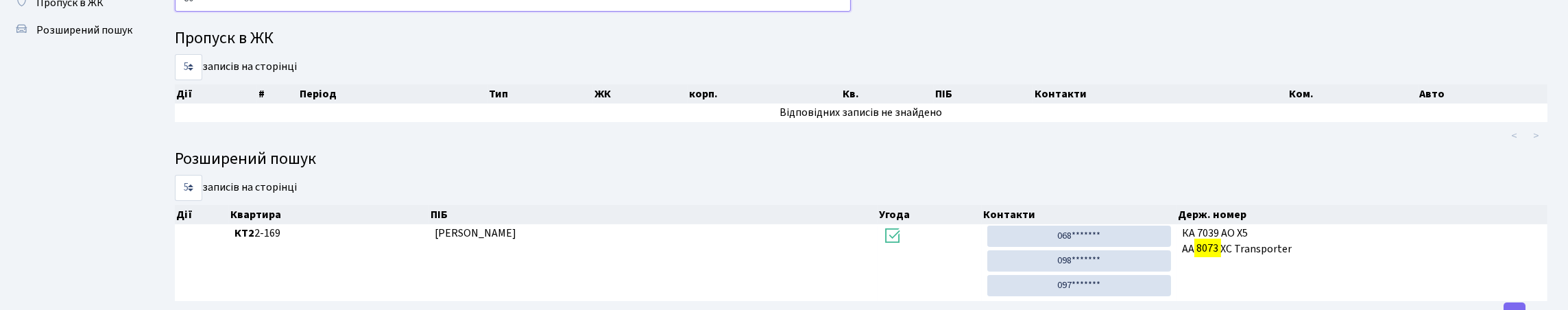
type input "8"
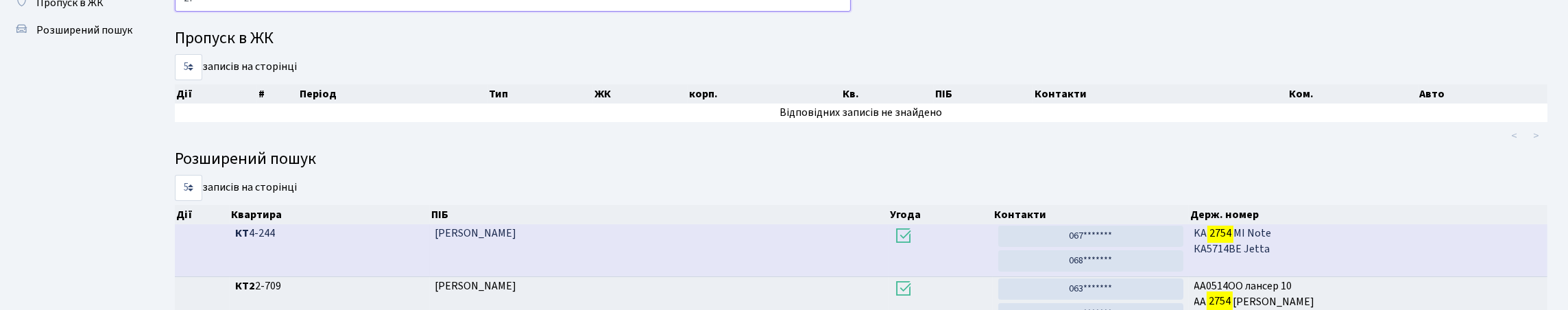
type input "2"
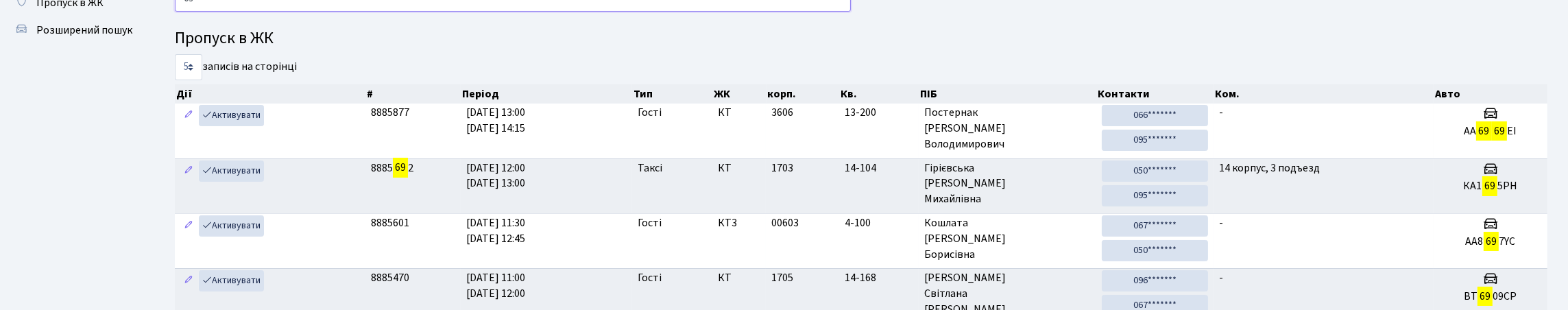
type input "6"
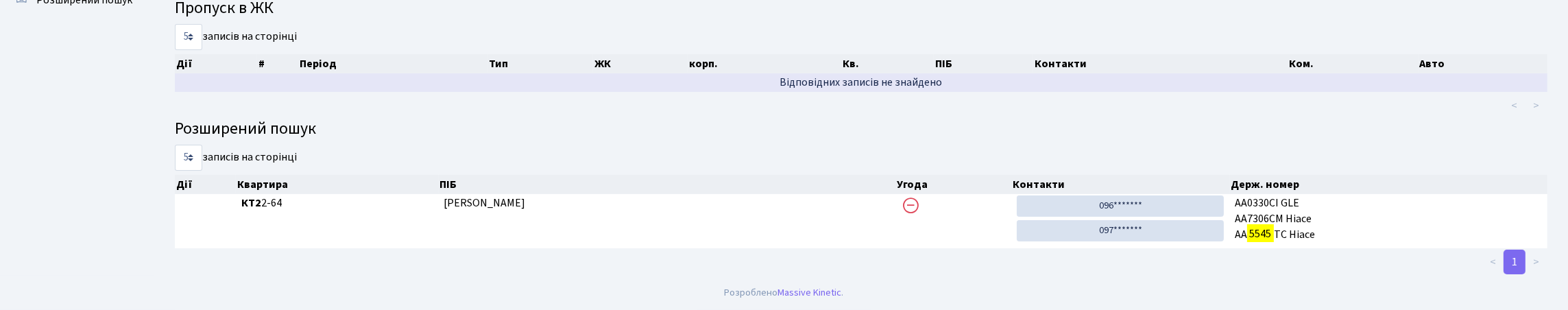
scroll to position [0, 0]
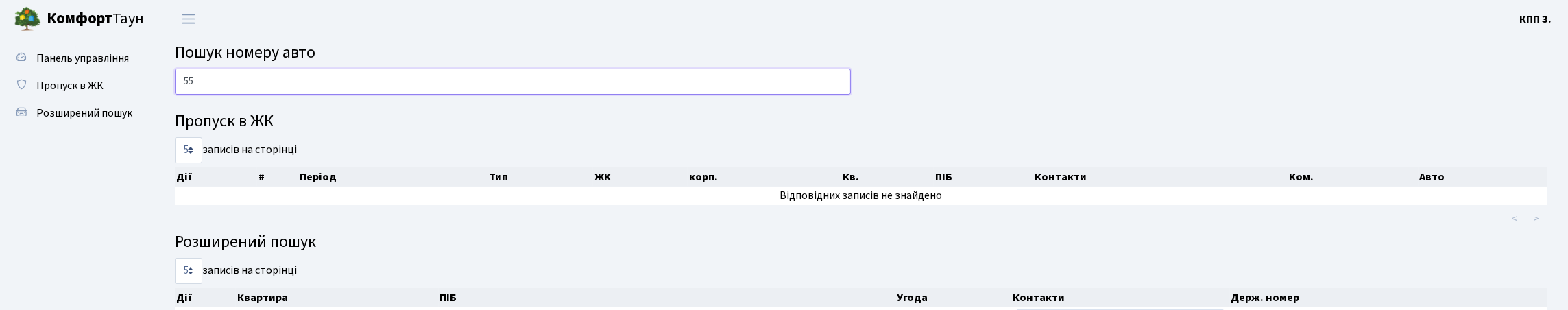
type input "5"
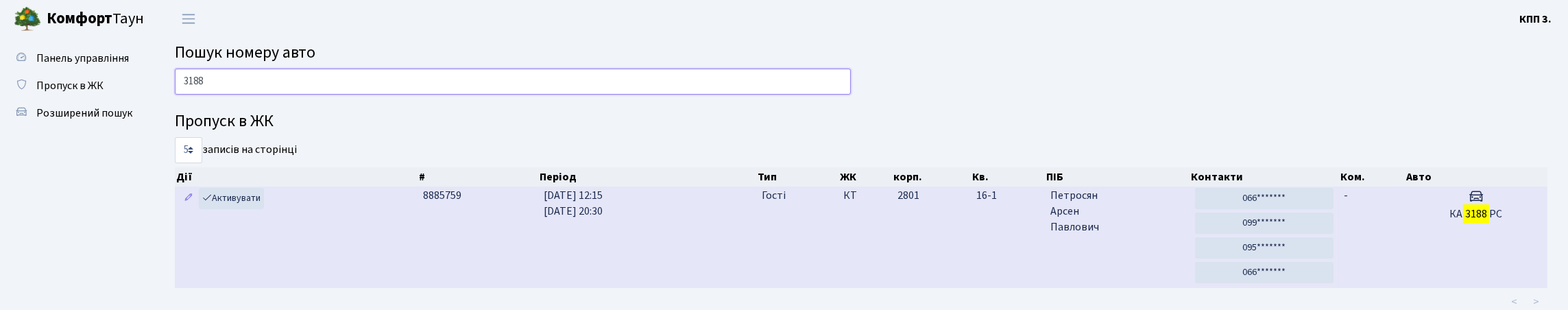
scroll to position [68, 0]
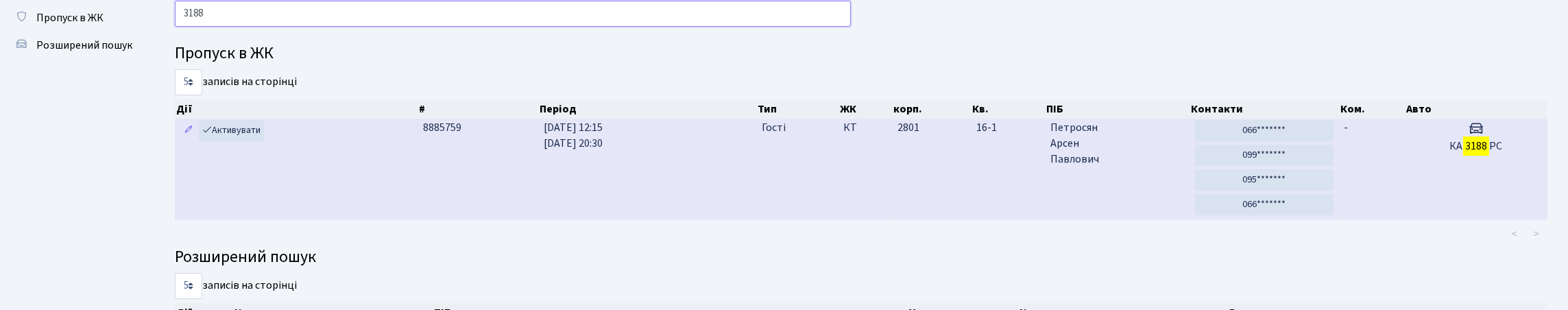
type input "3188"
click at [1389, 181] on td "-" at bounding box center [1371, 169] width 66 height 101
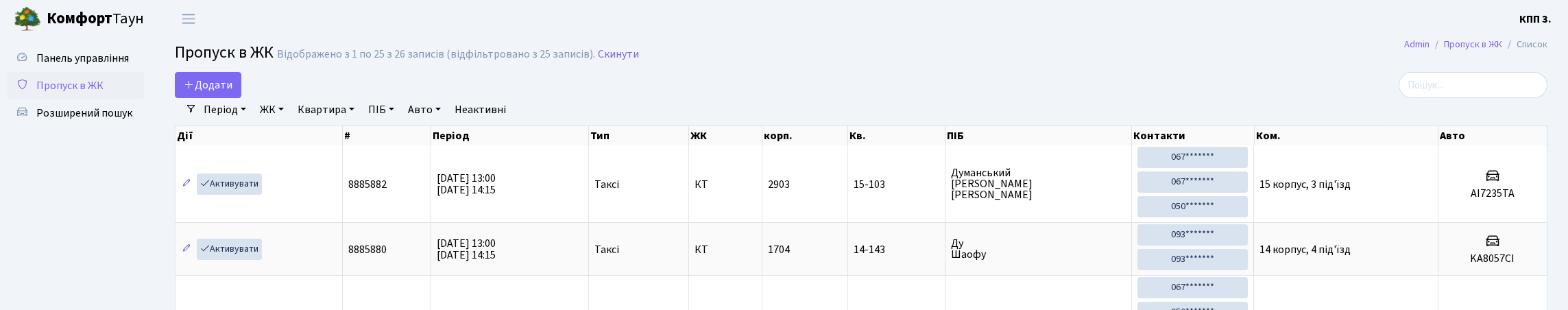
select select "25"
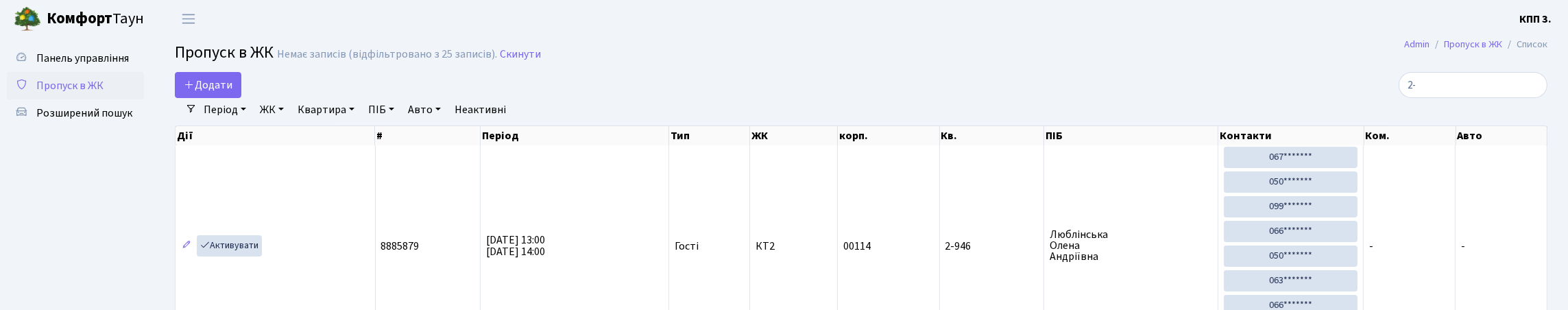
type input "2"
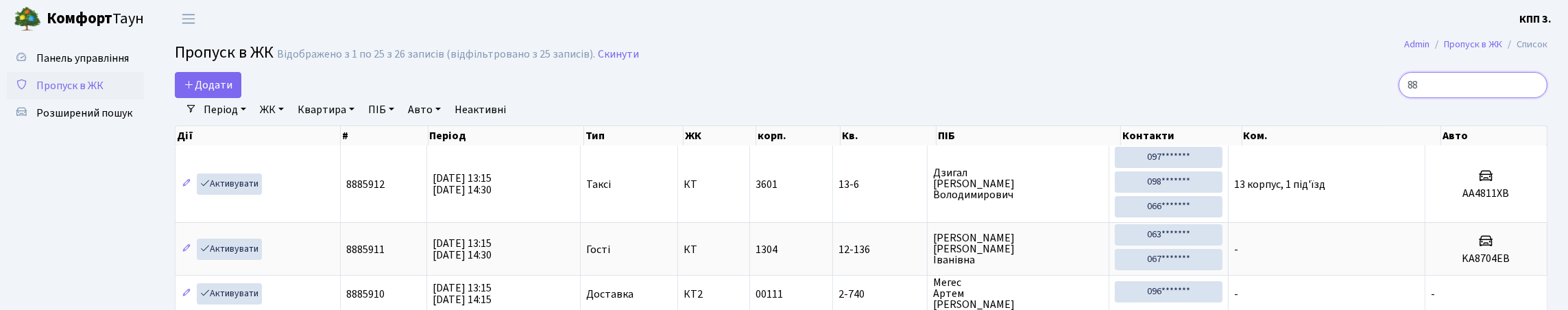
type input "8"
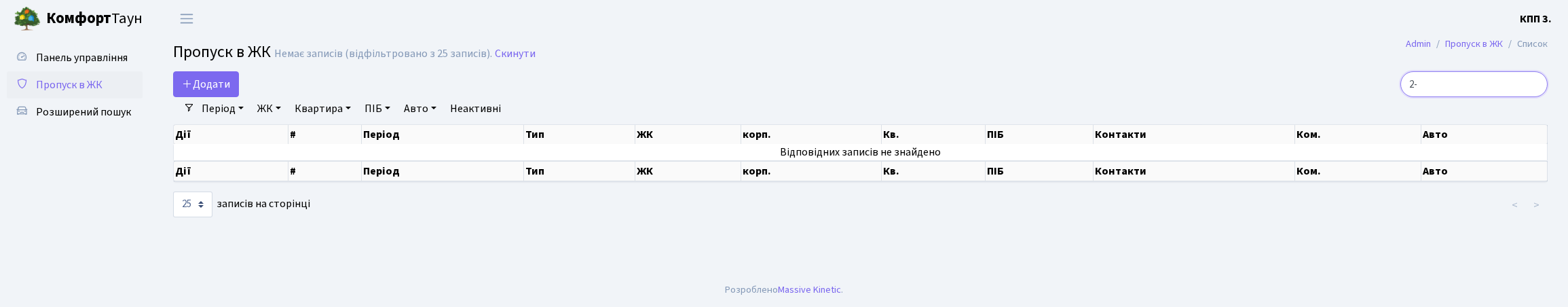
type input "2"
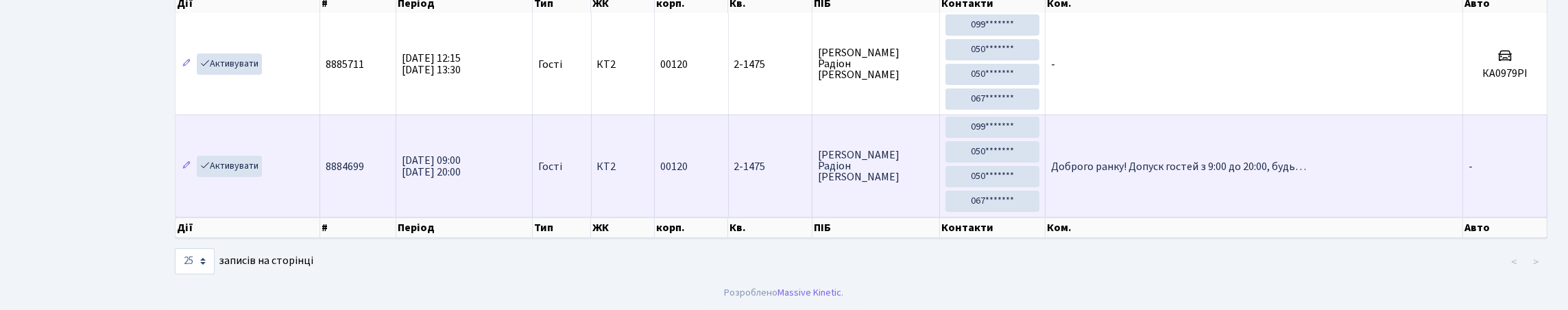
scroll to position [89, 0]
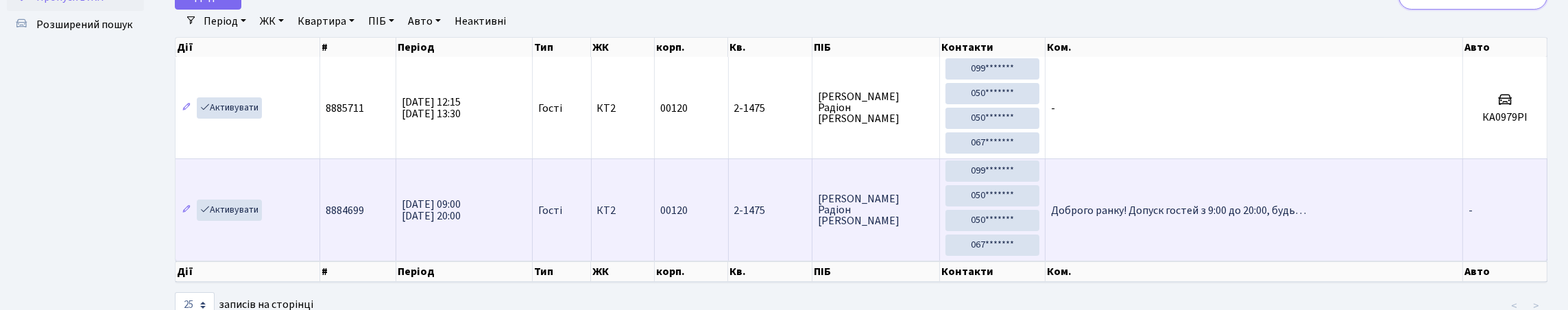
type input "2"
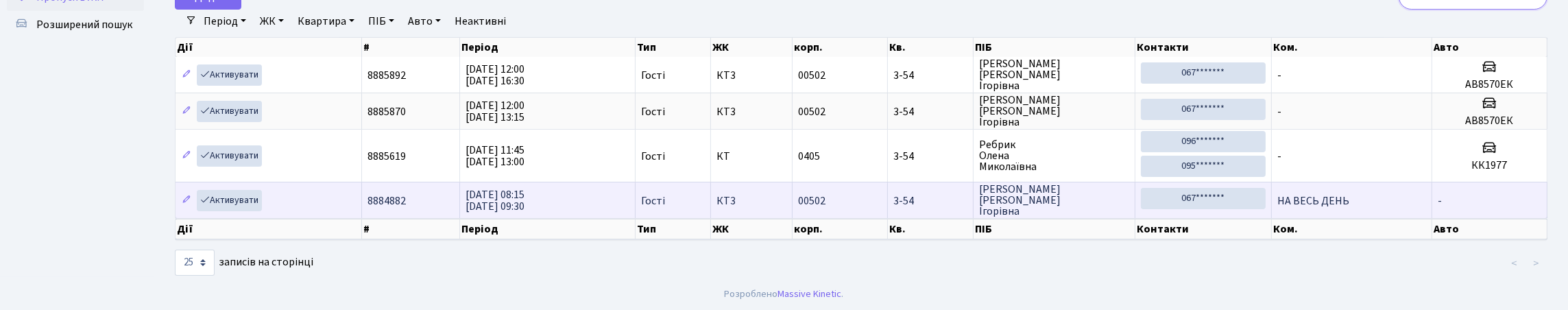
type input "3"
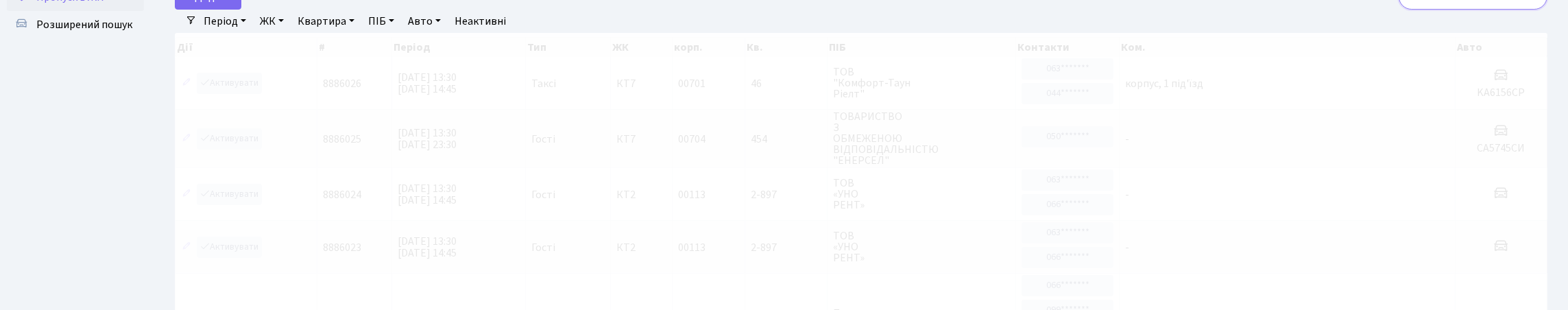
scroll to position [27, 0]
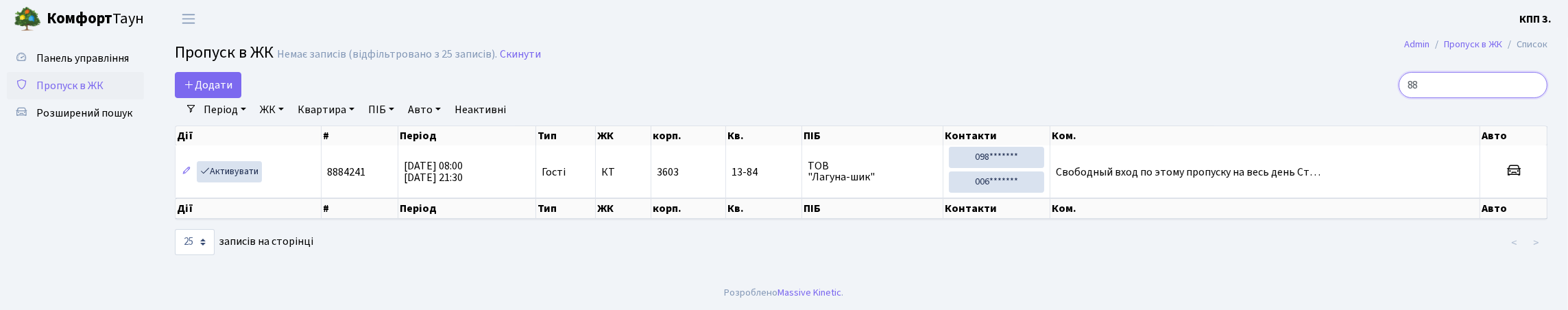
type input "8"
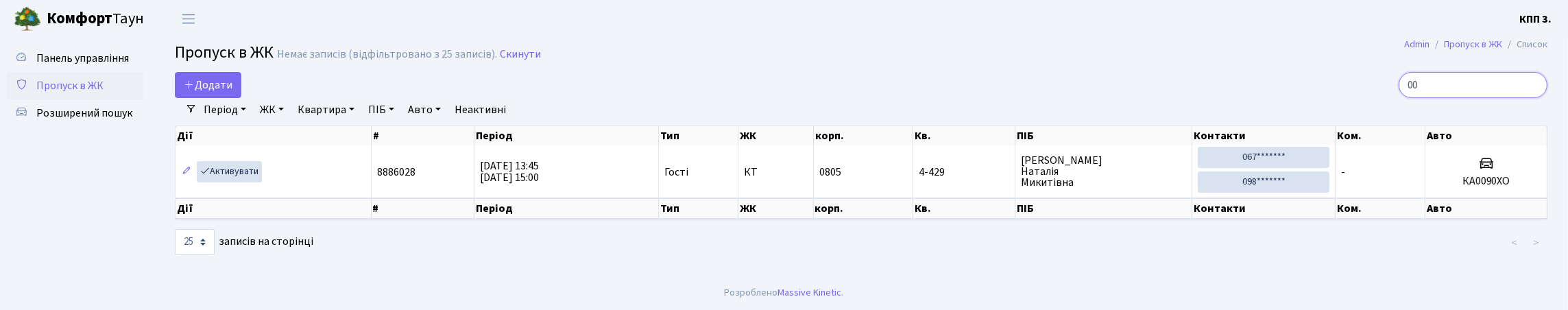
type input "0"
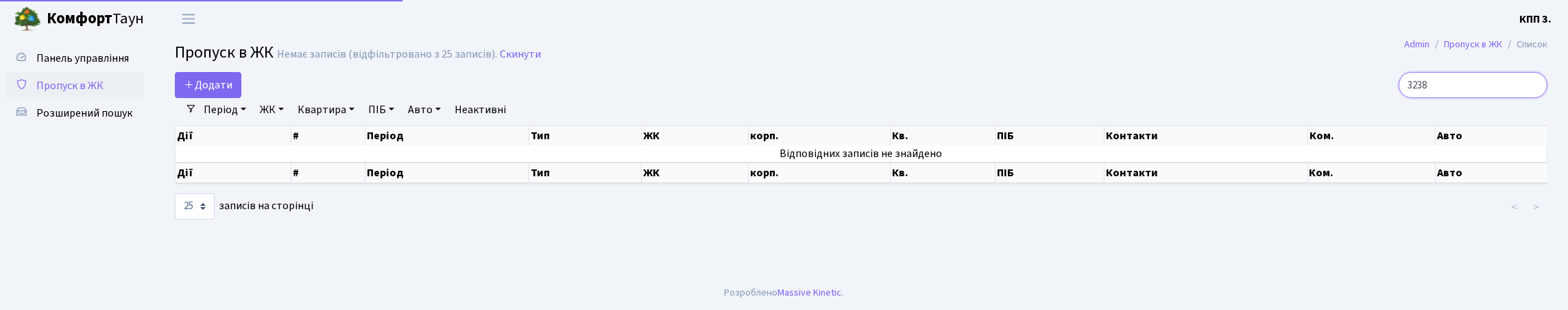
scroll to position [0, 0]
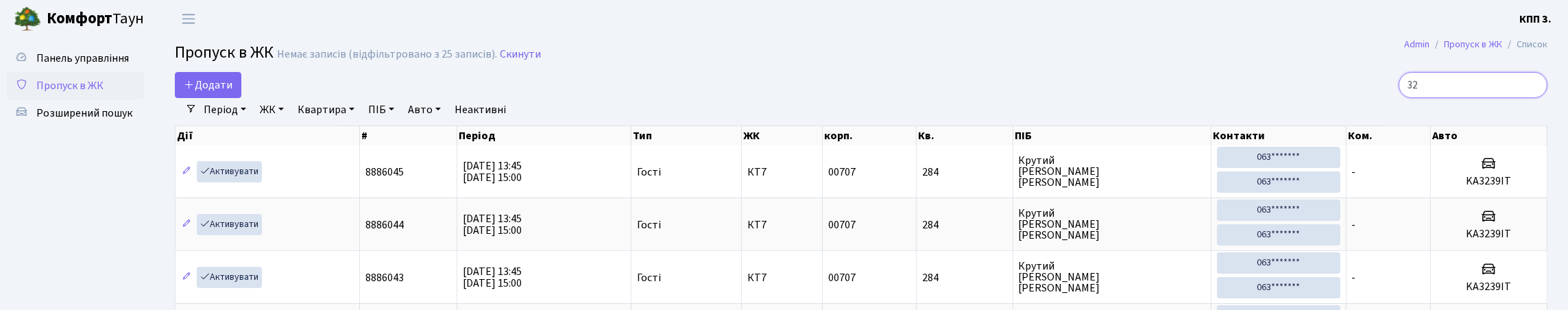
type input "3"
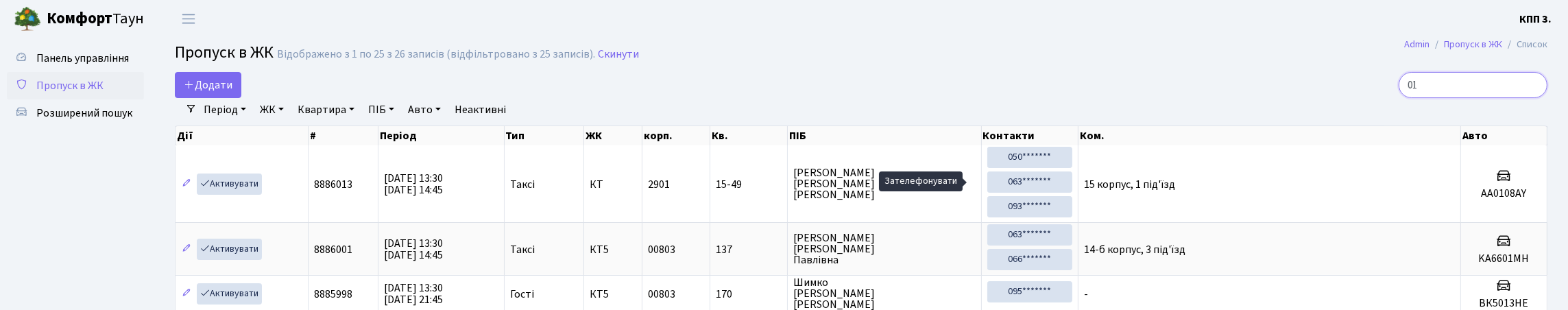
type input "0"
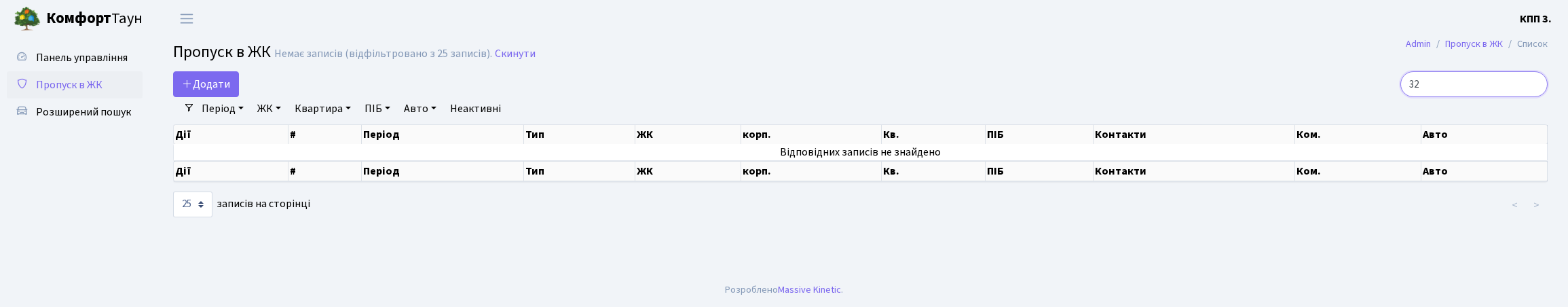
type input "3"
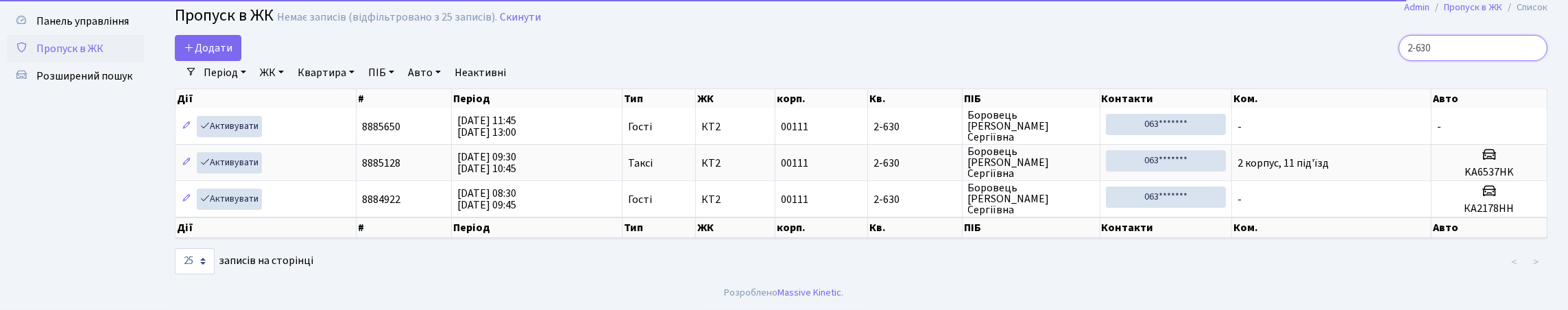
scroll to position [68, 0]
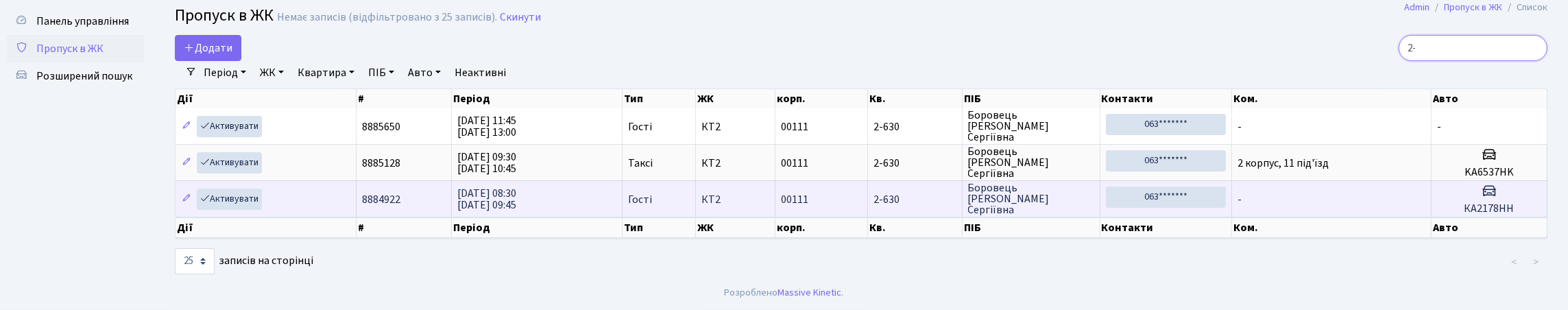
type input "2"
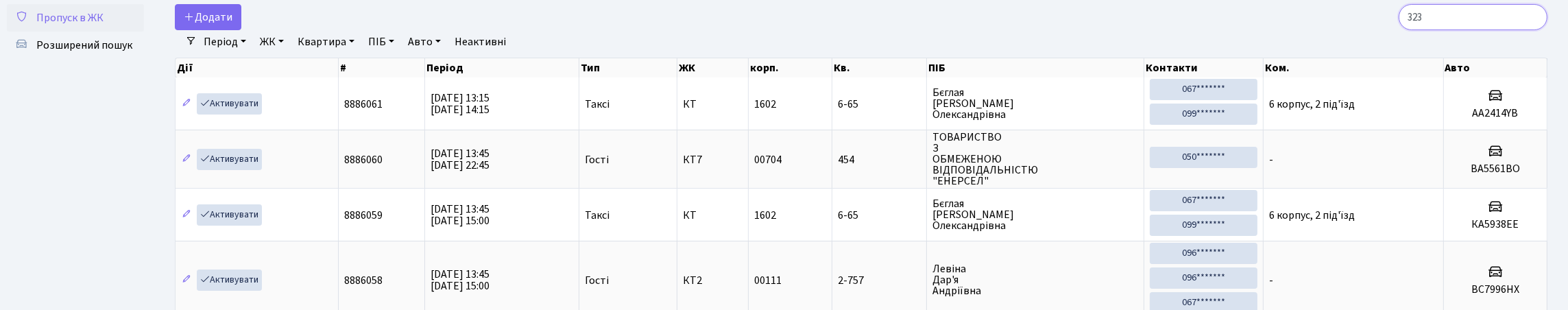
type input "3238"
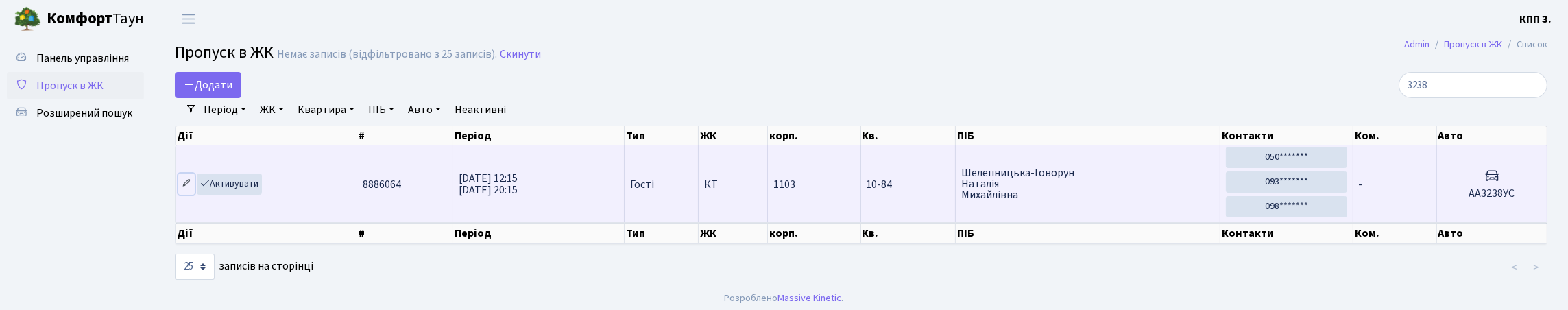
click at [190, 188] on icon at bounding box center [186, 183] width 10 height 10
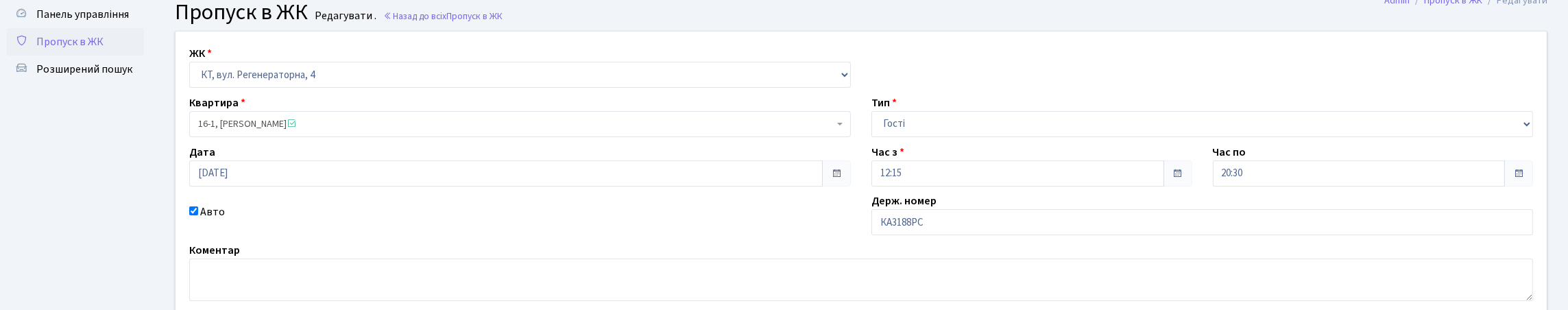
scroll to position [137, 0]
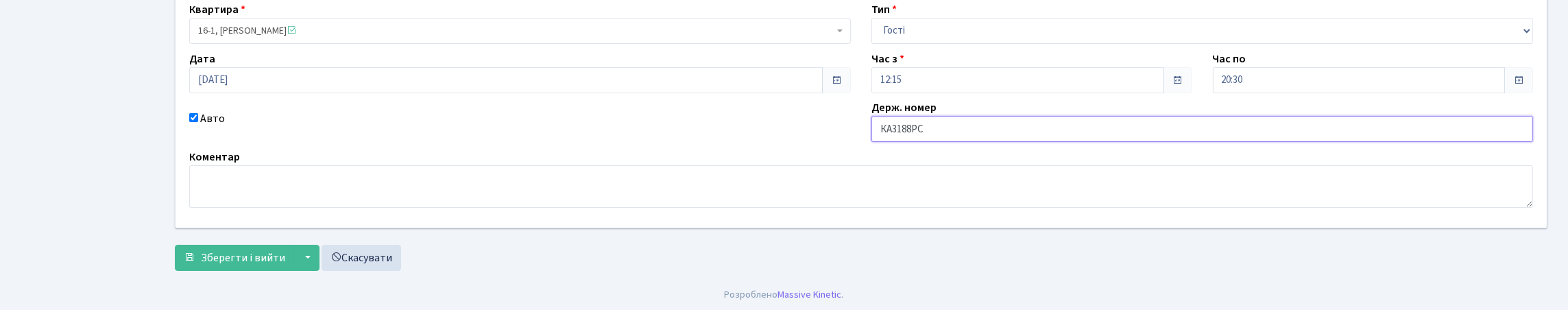
click at [964, 142] on input "КА3188РС" at bounding box center [1202, 128] width 662 height 26
type input "КА3188СІ"
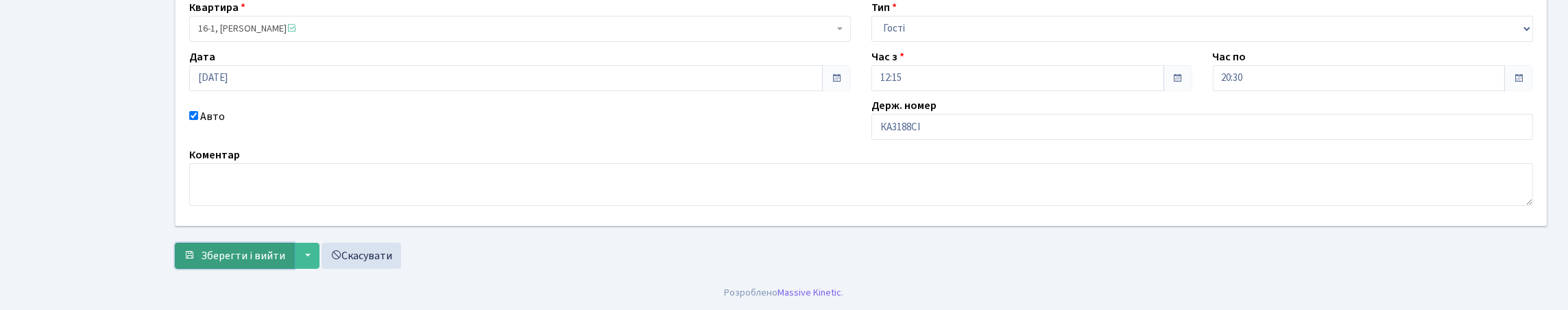
click at [285, 250] on span "Зберегти і вийти" at bounding box center [243, 255] width 84 height 15
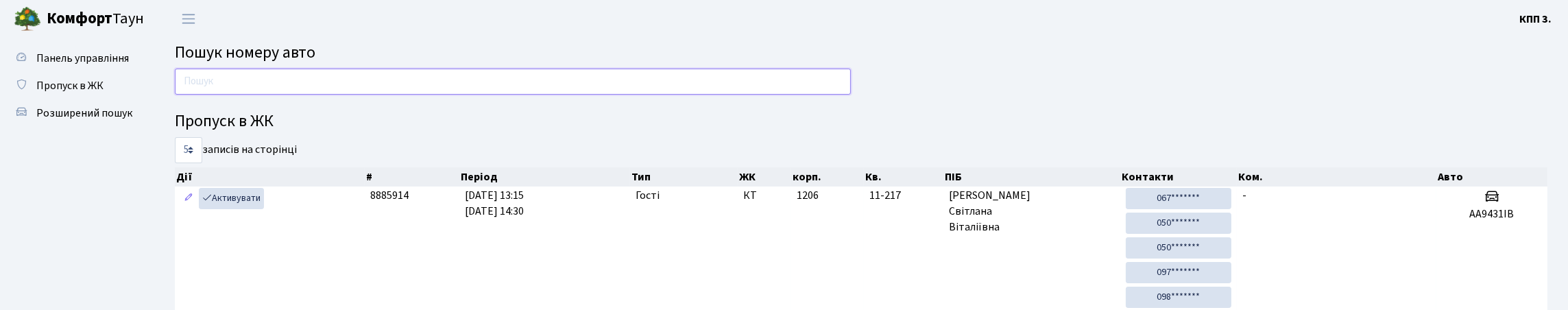
click at [244, 94] on input "text" at bounding box center [513, 81] width 676 height 26
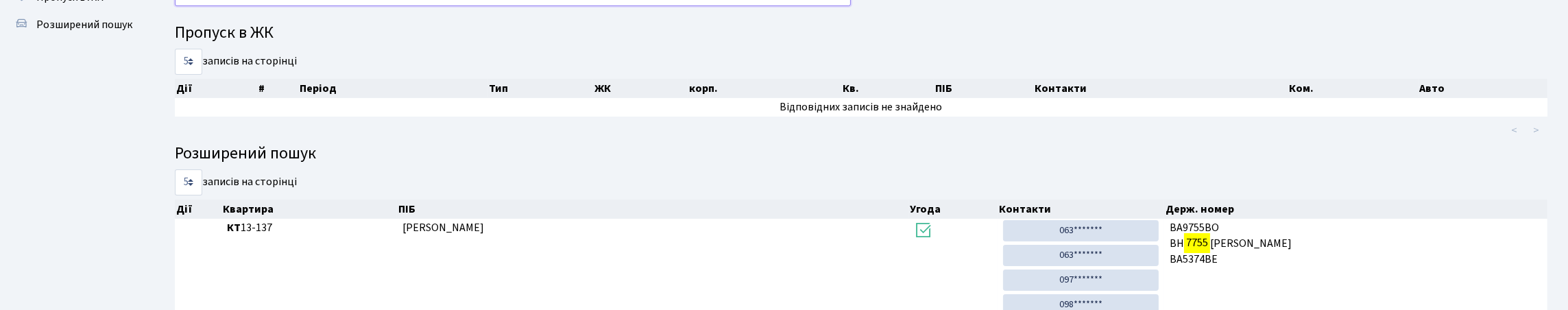
scroll to position [83, 0]
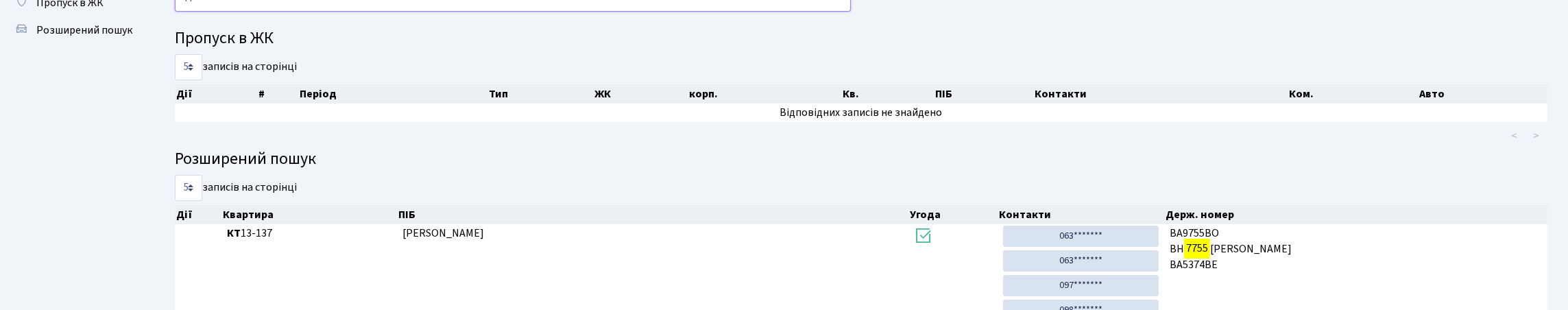
type input "7"
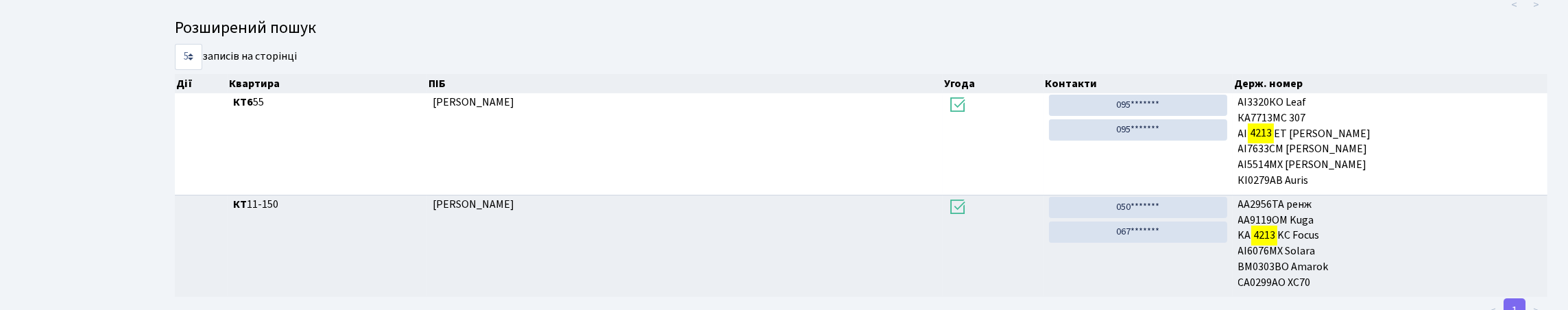
scroll to position [0, 0]
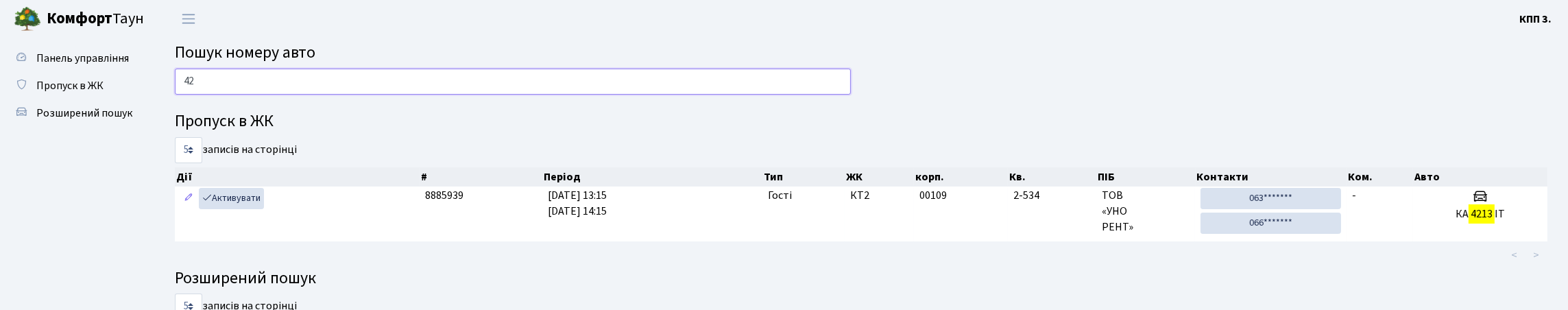
type input "4"
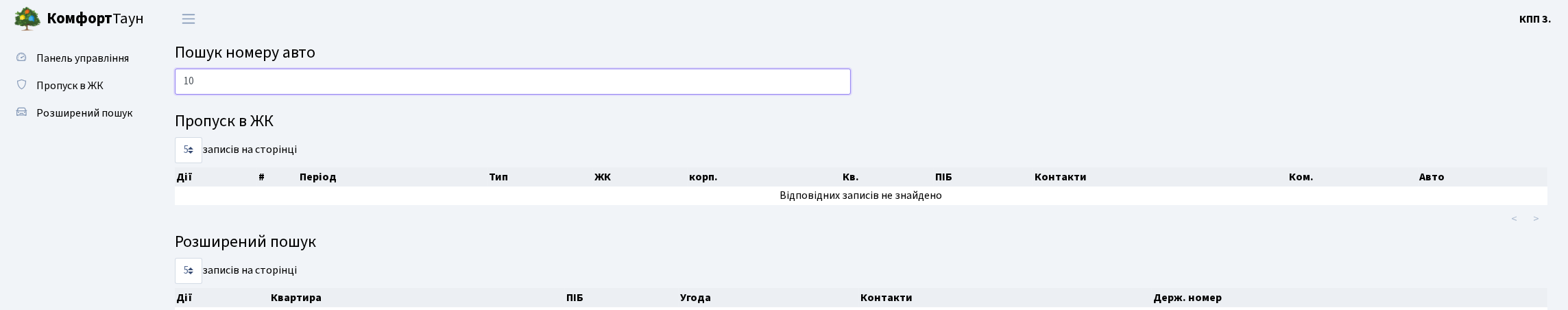
type input "1"
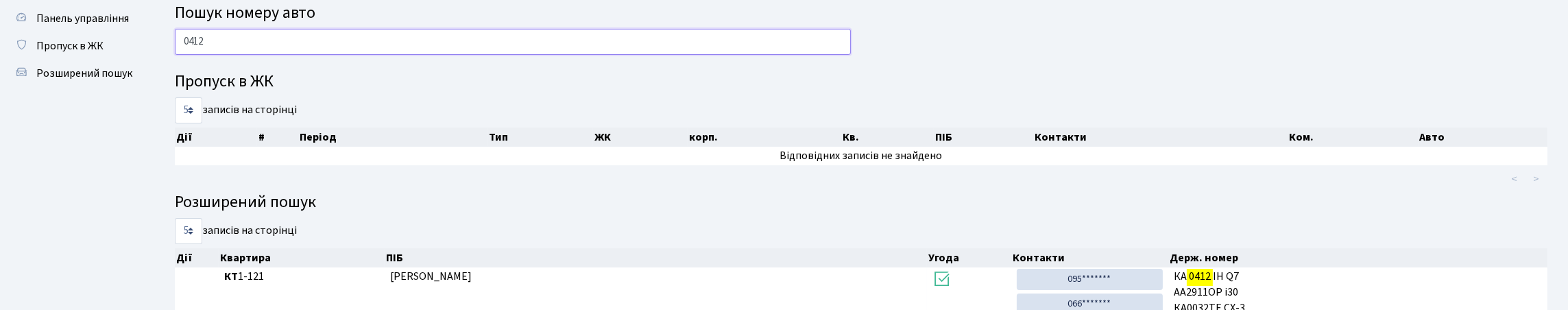
scroll to position [28, 0]
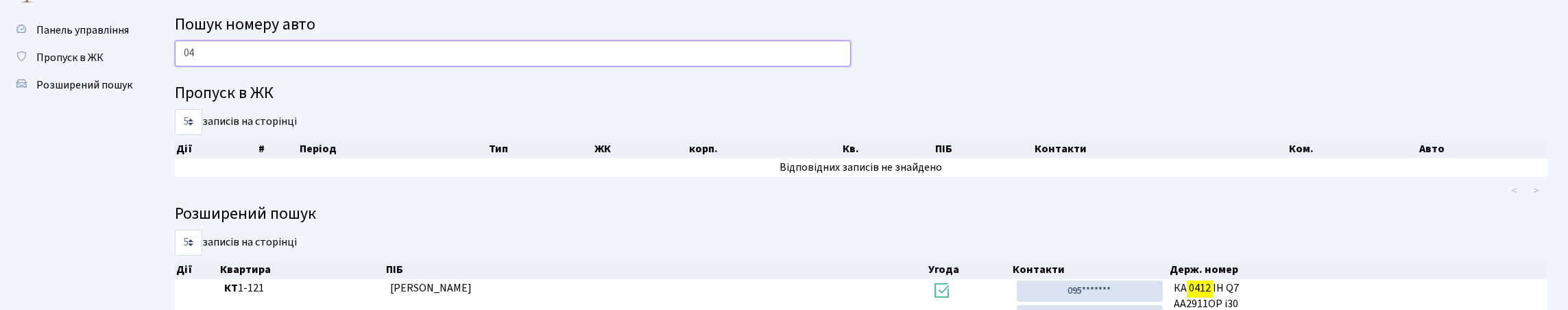
type input "0"
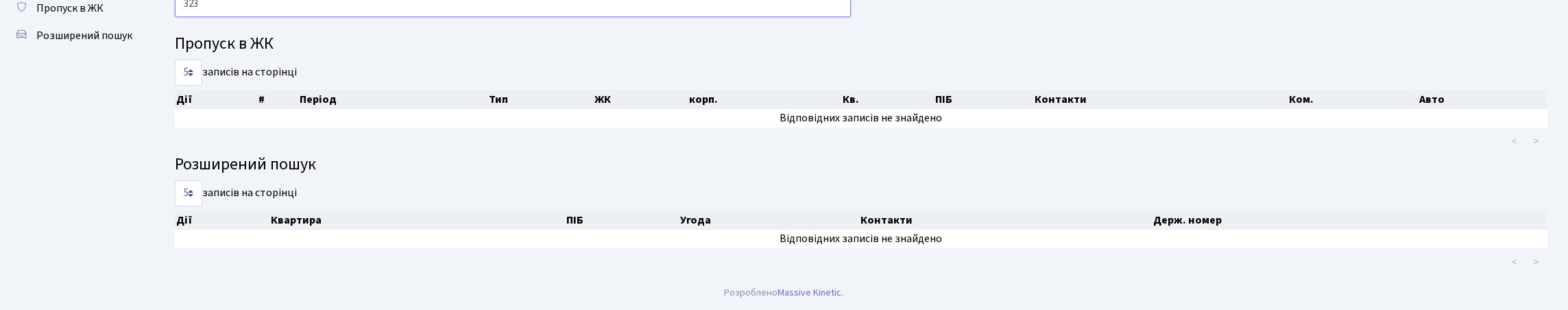
scroll to position [83, 0]
type input "3"
type input "0"
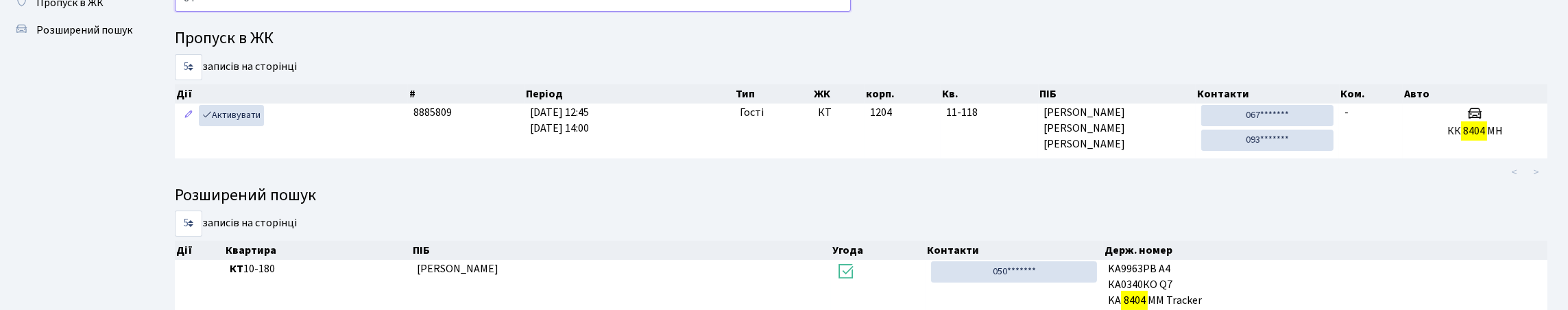
type input "8"
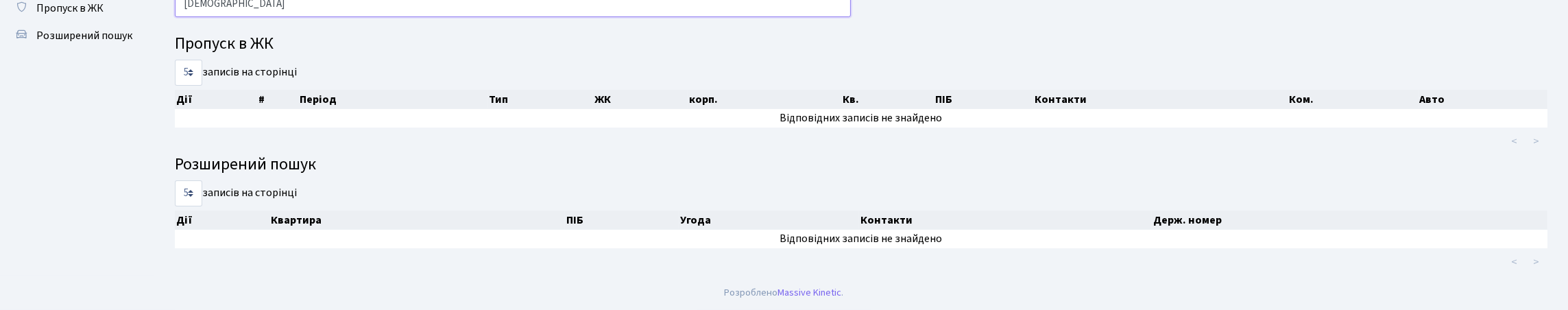
scroll to position [0, 0]
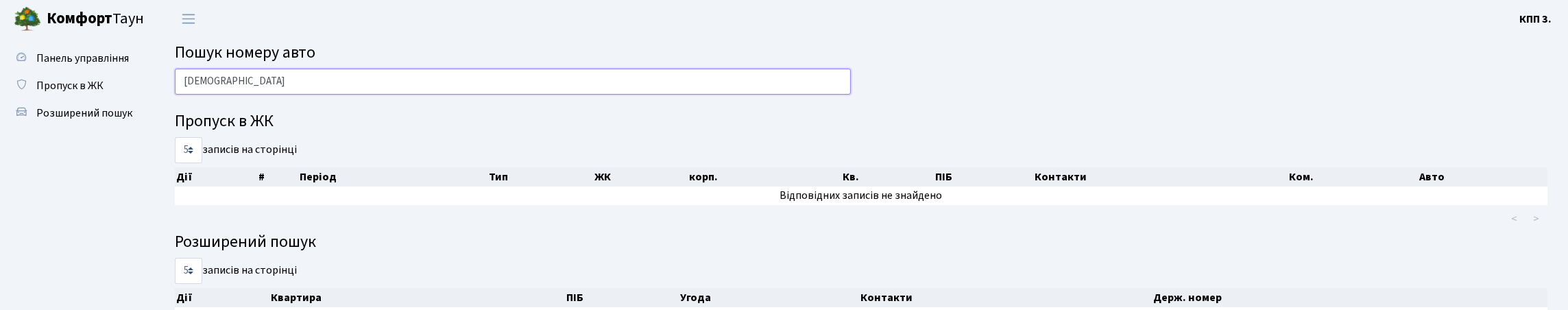
click at [401, 94] on input "ІСУС" at bounding box center [513, 81] width 676 height 26
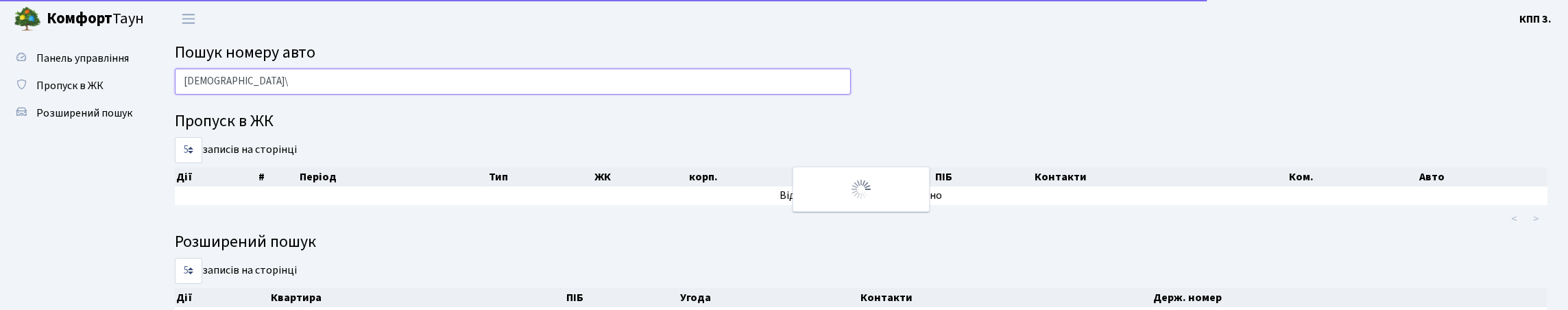
click at [348, 94] on input "ІСУС\" at bounding box center [513, 81] width 676 height 26
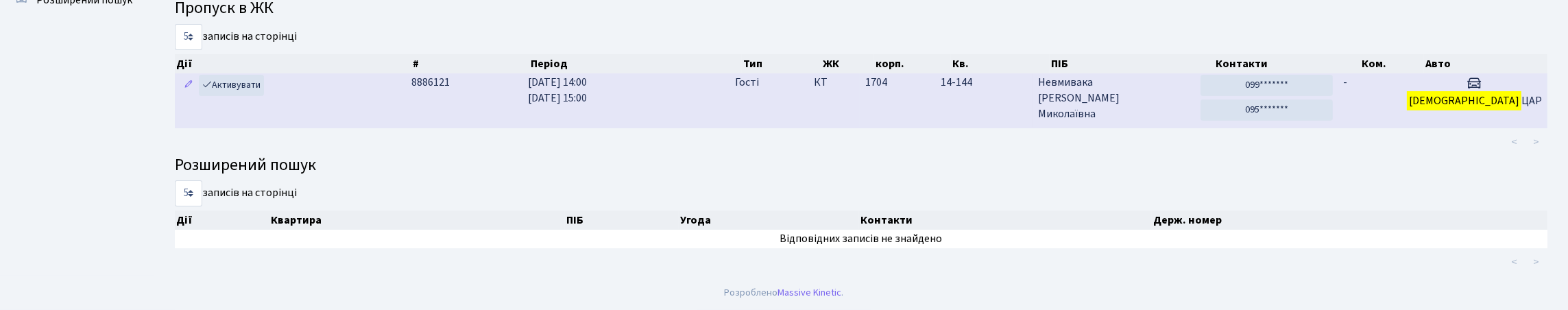
scroll to position [83, 0]
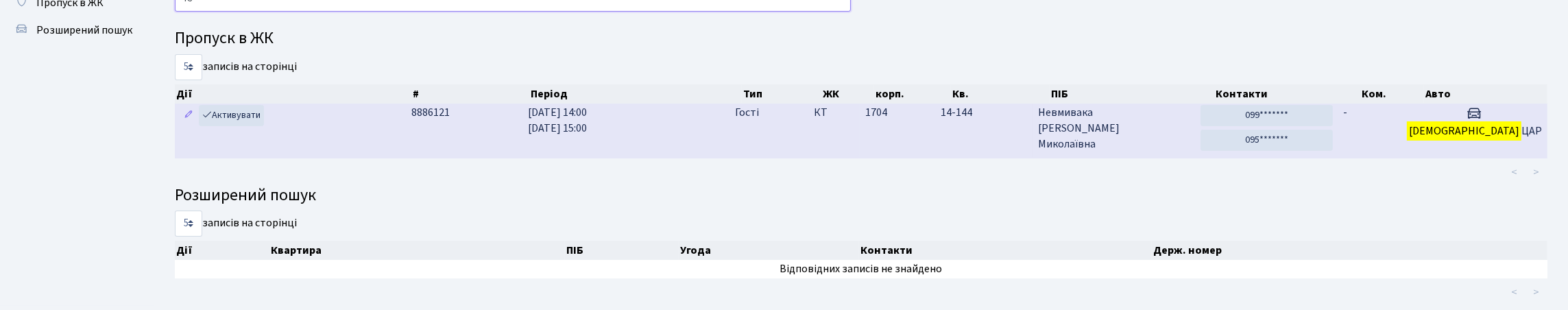
type input "І"
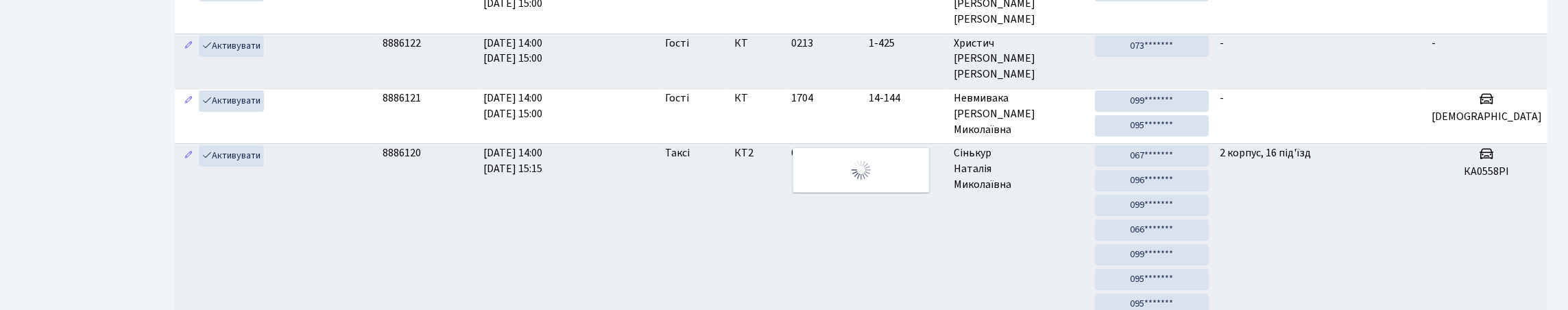
scroll to position [64, 0]
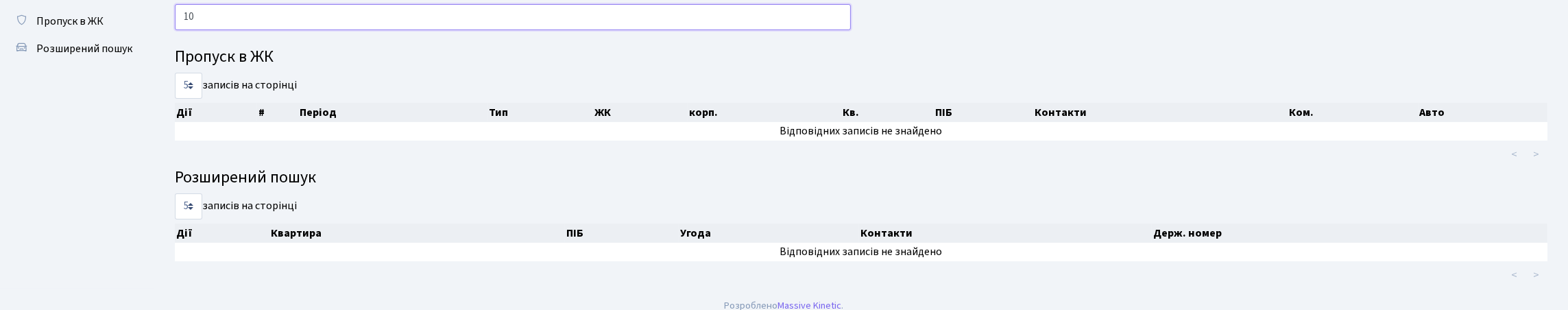
type input "1"
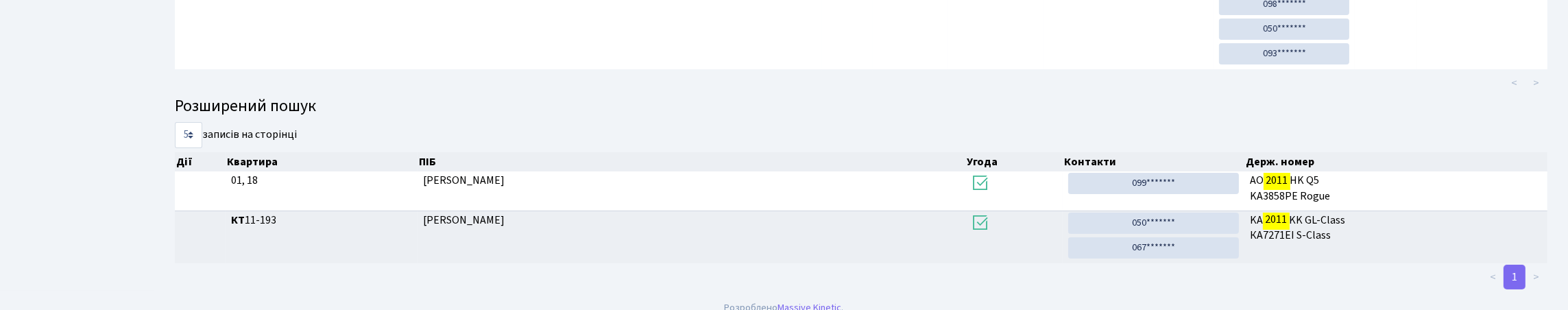
scroll to position [18, 0]
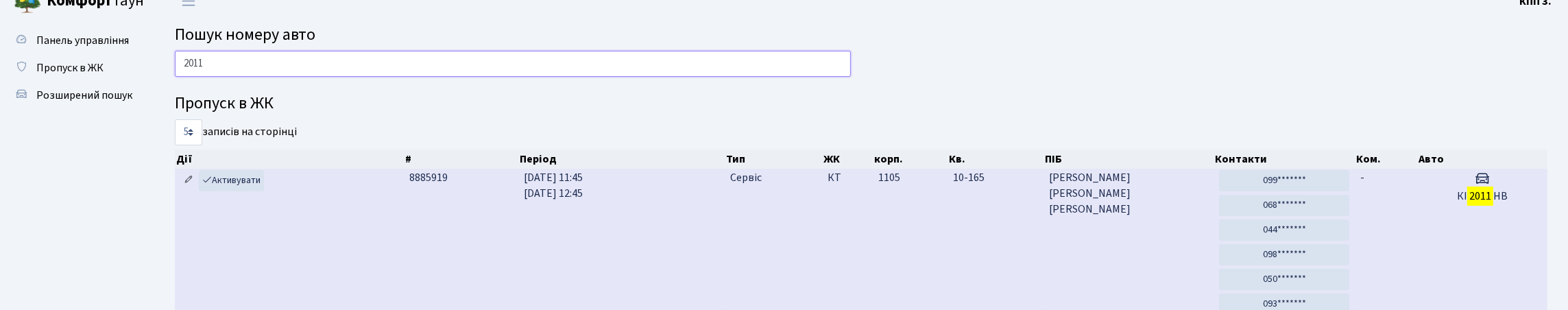
type input "2011"
click at [193, 185] on icon at bounding box center [188, 179] width 10 height 10
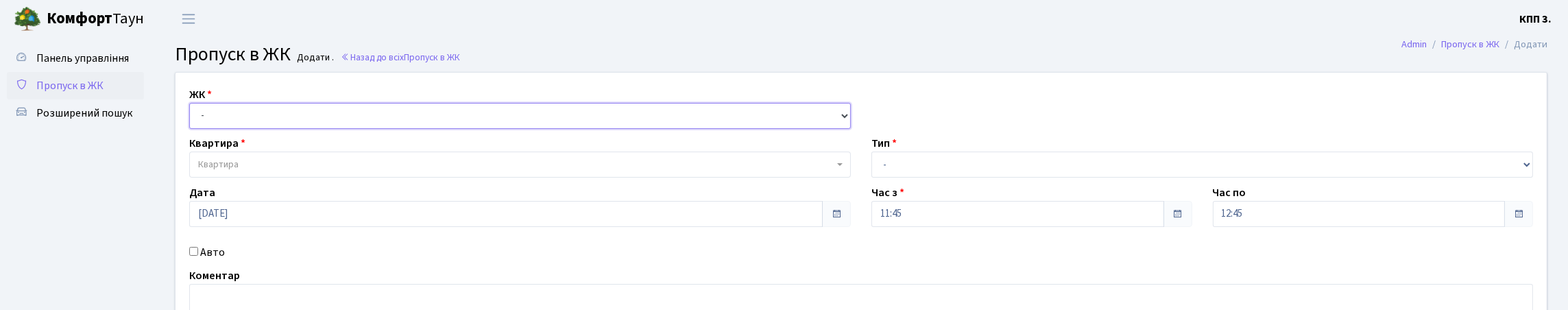
click at [245, 129] on select "- КТ, вул. Регенераторна, 4 КТ2, просп. Соборності, 17 КТ3, вул. Березнева, 16 …" at bounding box center [519, 115] width 662 height 26
select select "271"
click at [193, 119] on select "- КТ, вул. Регенераторна, 4 КТ2, просп. Соборності, 17 КТ3, вул. Березнева, 16 …" at bounding box center [519, 115] width 662 height 26
select select
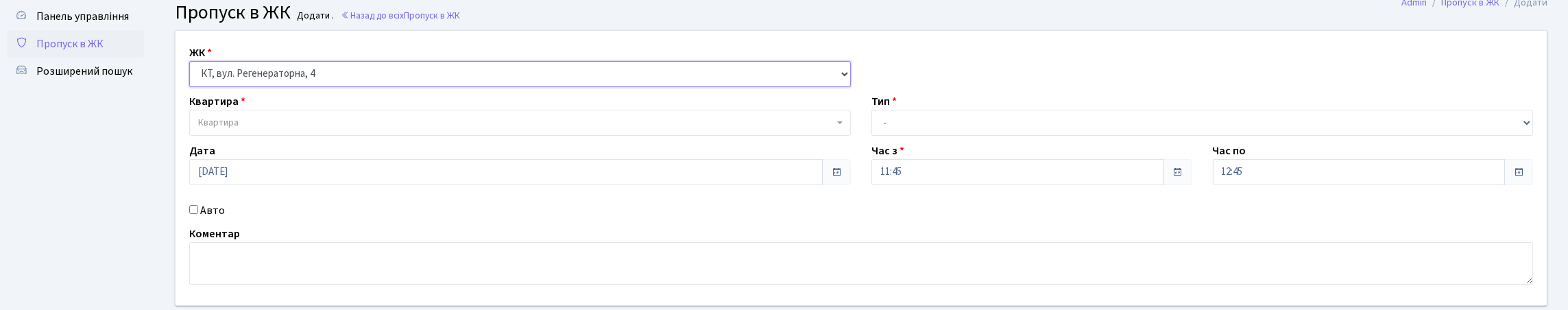
scroll to position [137, 0]
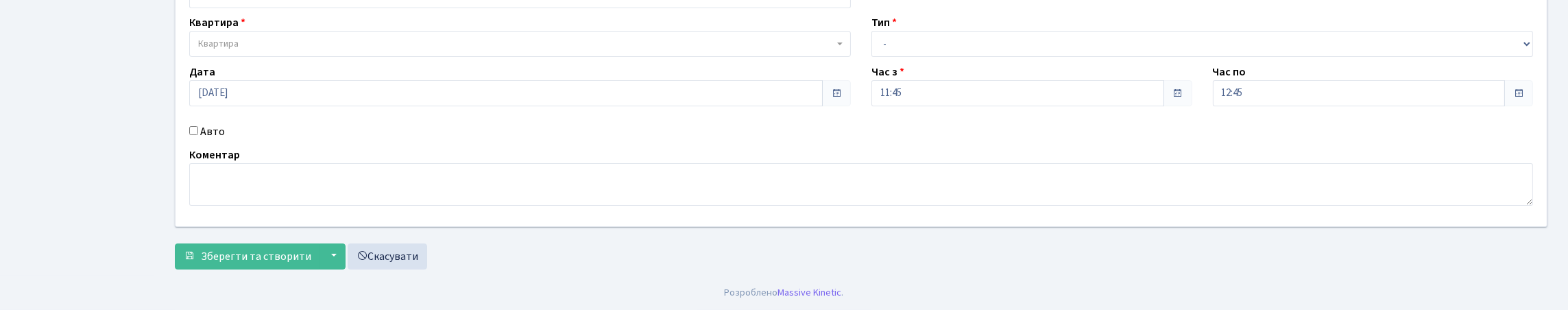
click at [210, 140] on label "Авто" at bounding box center [212, 131] width 24 height 16
click at [198, 135] on input "Авто" at bounding box center [193, 131] width 9 height 9
checkbox input "true"
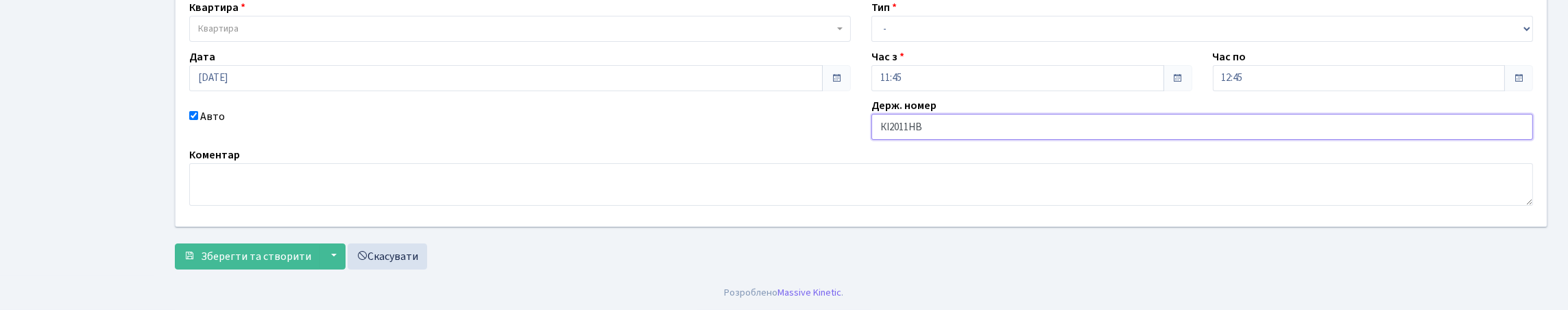
type input "КІ2011НВ"
drag, startPoint x: 939, startPoint y: 55, endPoint x: 930, endPoint y: 65, distance: 13.5
click at [939, 42] on select "- Доставка Таксі Гості Сервіс" at bounding box center [1202, 28] width 662 height 26
select select "18"
click at [871, 42] on select "- Доставка Таксі Гості Сервіс" at bounding box center [1202, 28] width 662 height 26
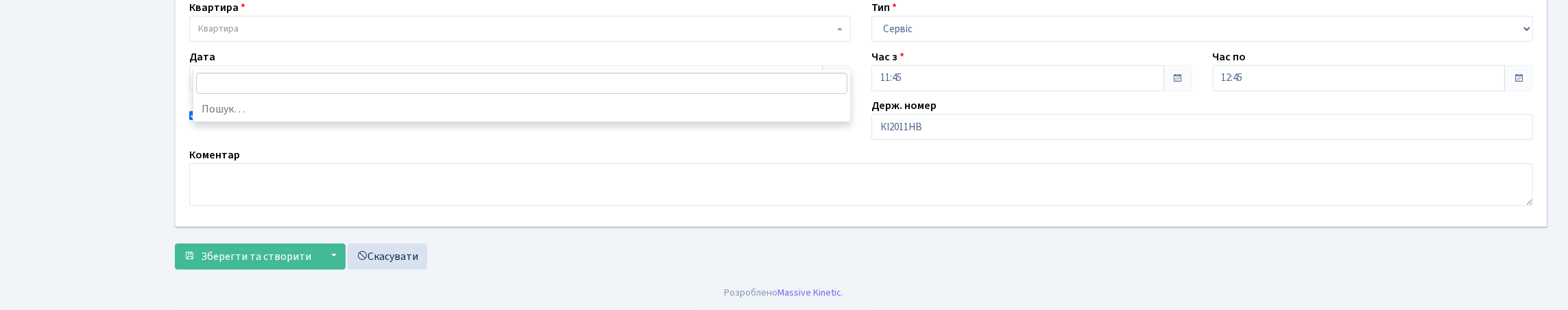
click at [254, 35] on span "Квартира" at bounding box center [515, 29] width 635 height 14
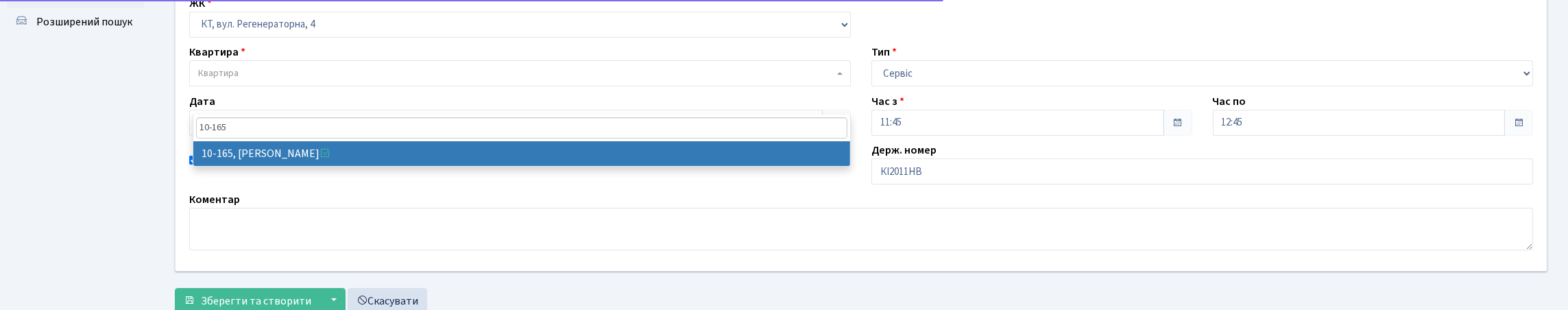
scroll to position [68, 0]
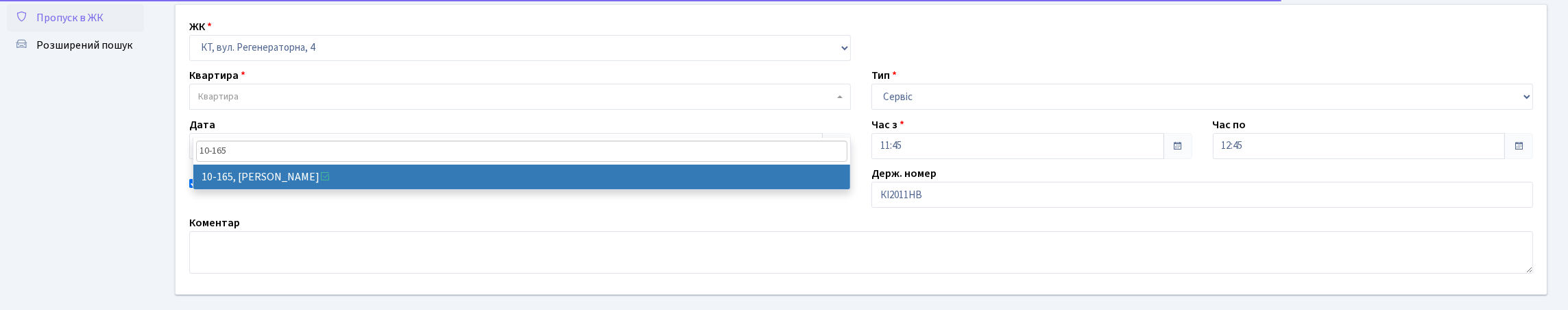
type input "10-165"
select select "6734"
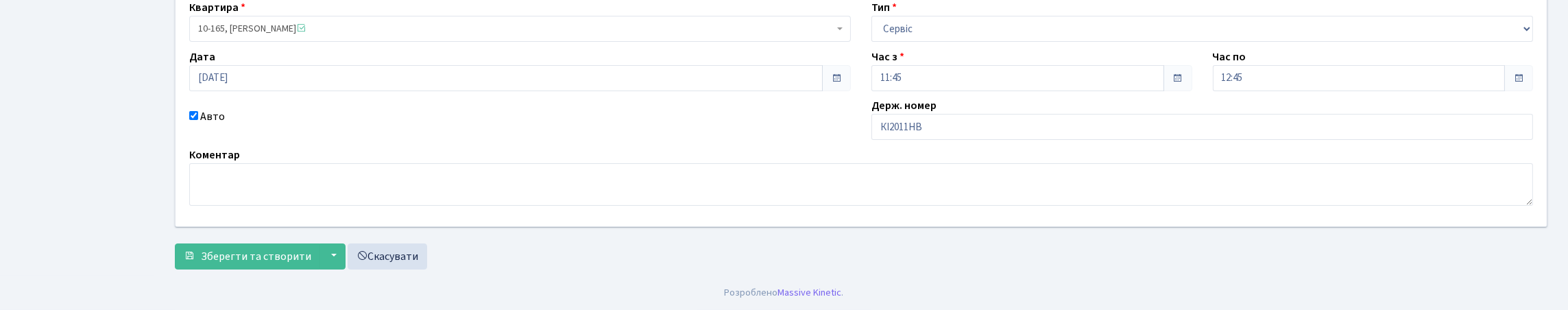
scroll to position [228, 0]
drag, startPoint x: 237, startPoint y: 255, endPoint x: 228, endPoint y: 242, distance: 15.8
click at [237, 253] on span "Зберегти та створити" at bounding box center [256, 256] width 111 height 15
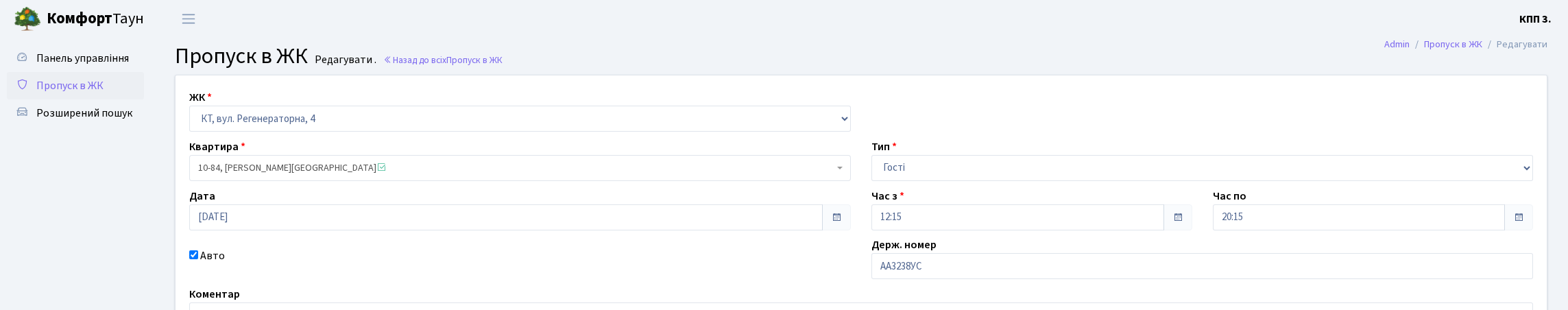
scroll to position [206, 0]
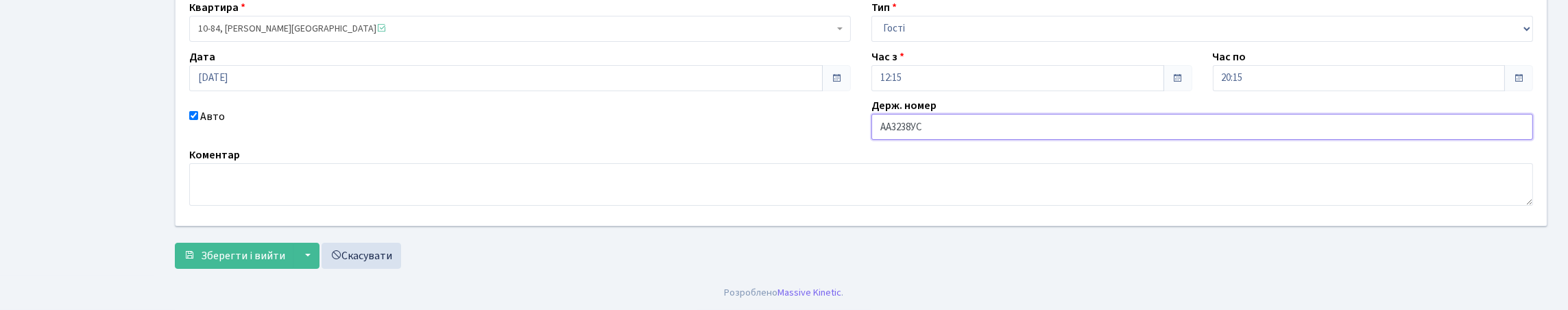
click at [929, 120] on input "АА3238УС" at bounding box center [1202, 126] width 662 height 26
type input "АА3238YС"
click at [217, 264] on span "Зберегти і вийти" at bounding box center [243, 255] width 84 height 15
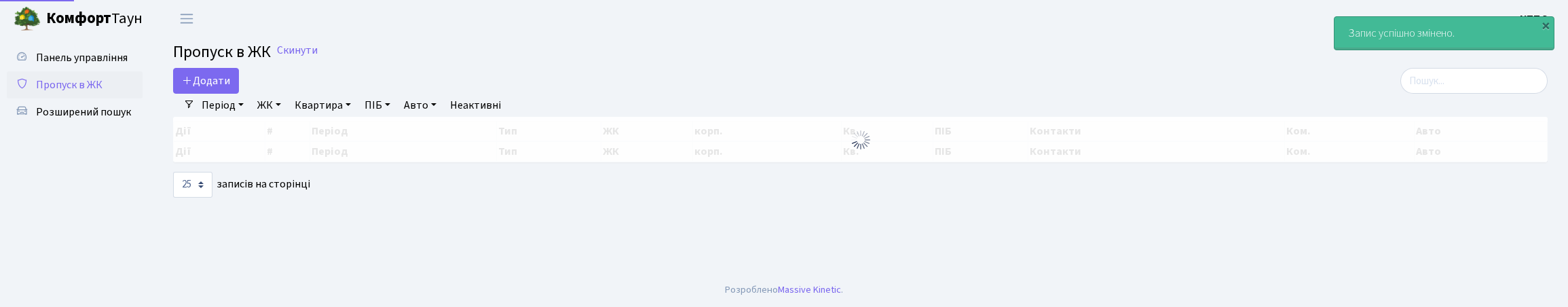
select select "25"
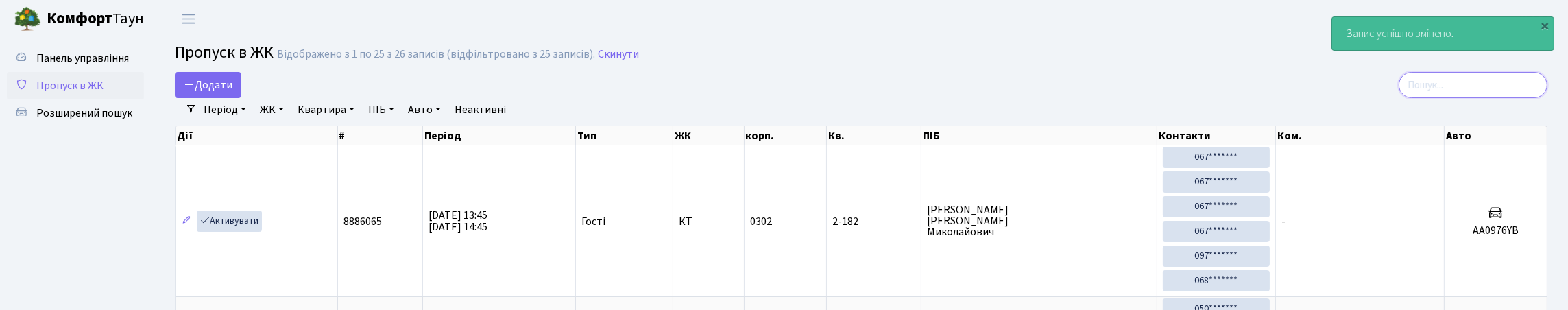
click at [1429, 98] on input "search" at bounding box center [1473, 85] width 149 height 26
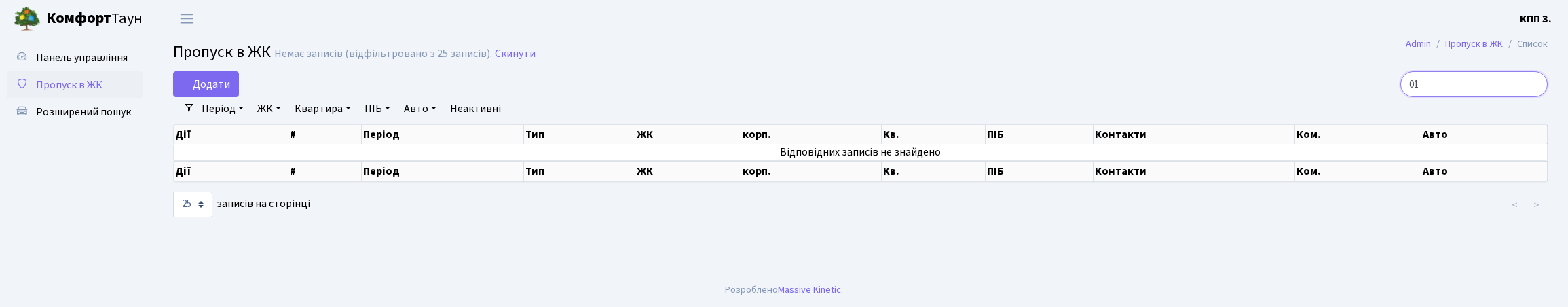
type input "0"
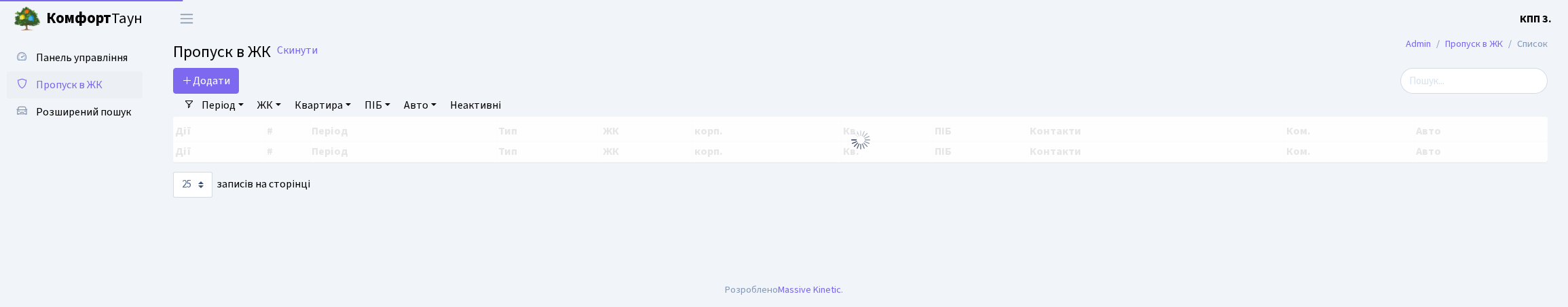
select select "25"
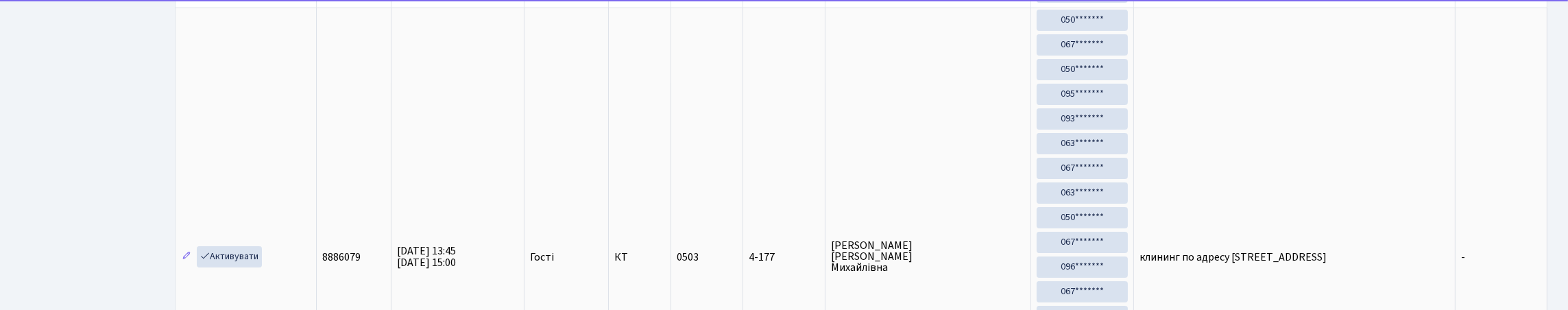
scroll to position [137, 0]
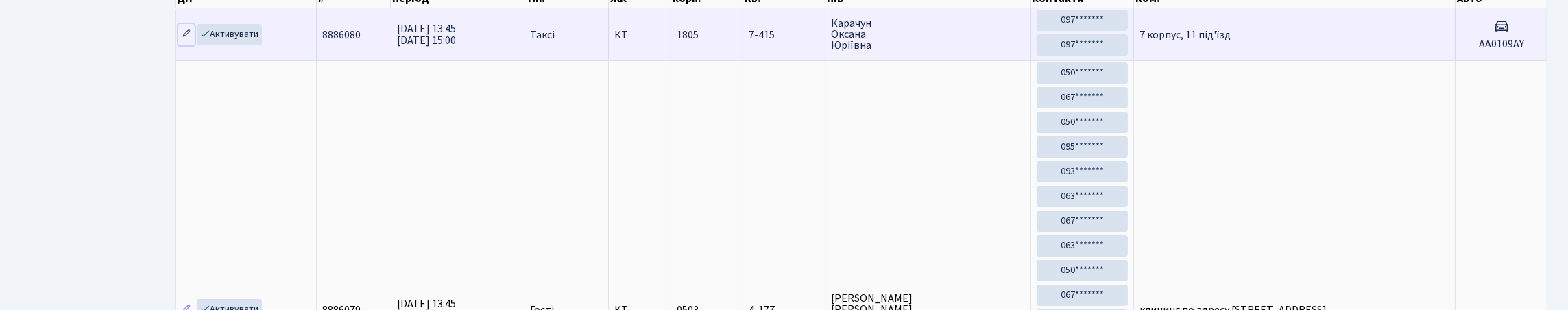
click at [188, 38] on icon at bounding box center [186, 33] width 10 height 10
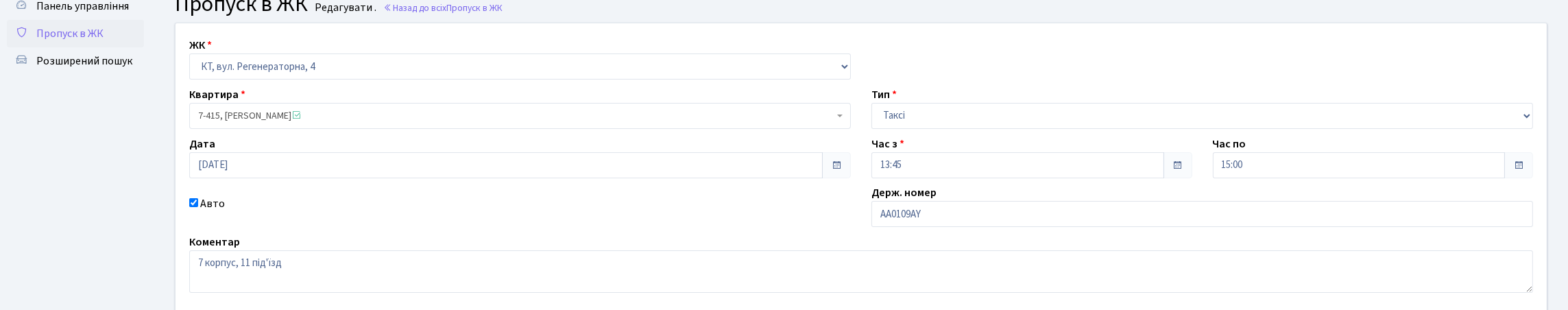
scroll to position [206, 0]
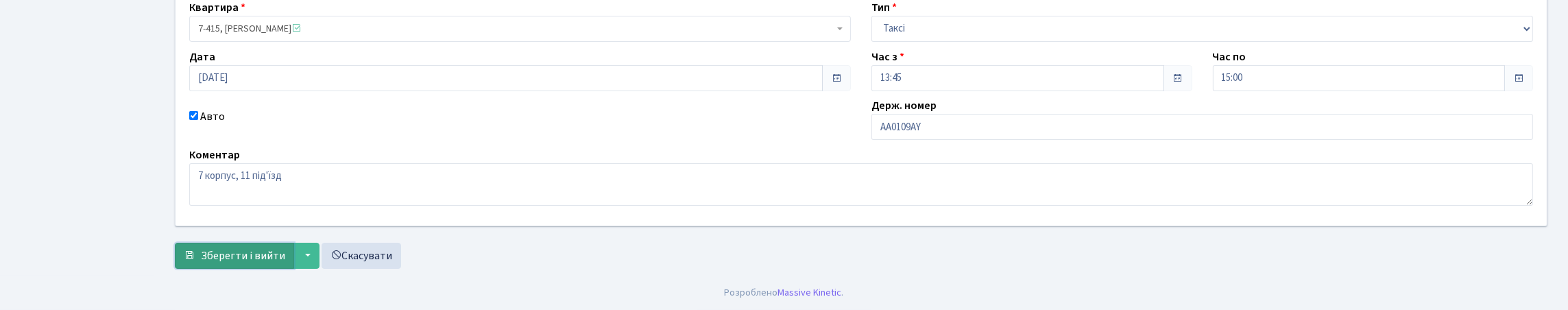
click at [275, 269] on button "Зберегти і вийти" at bounding box center [235, 255] width 120 height 26
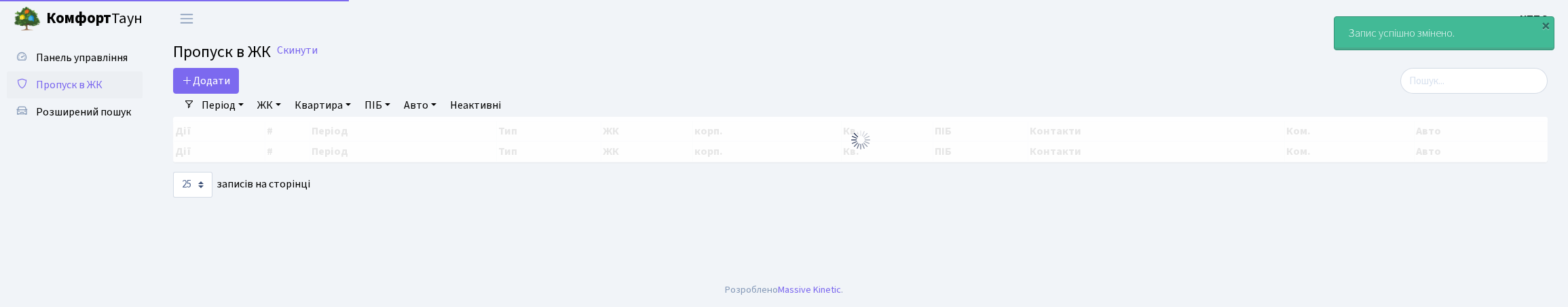
select select "25"
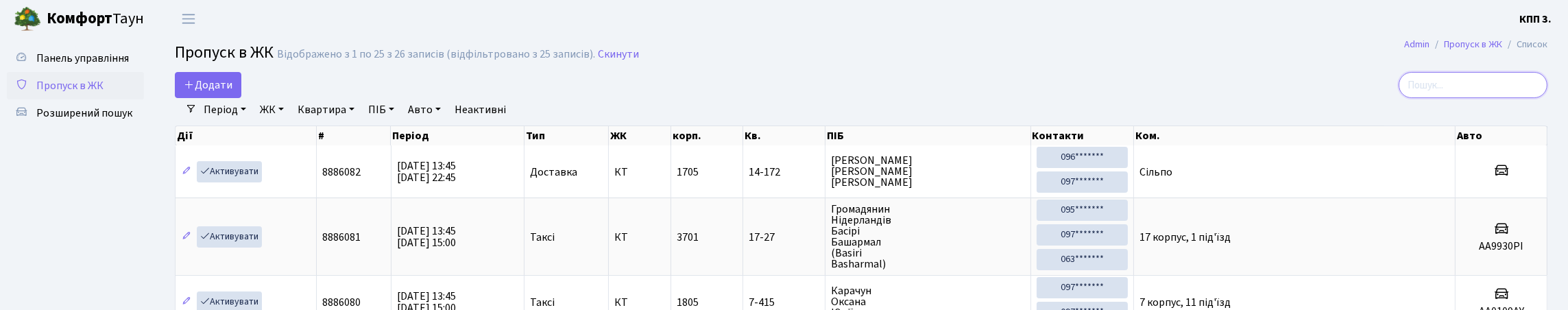
click at [1462, 92] on input "search" at bounding box center [1473, 85] width 149 height 26
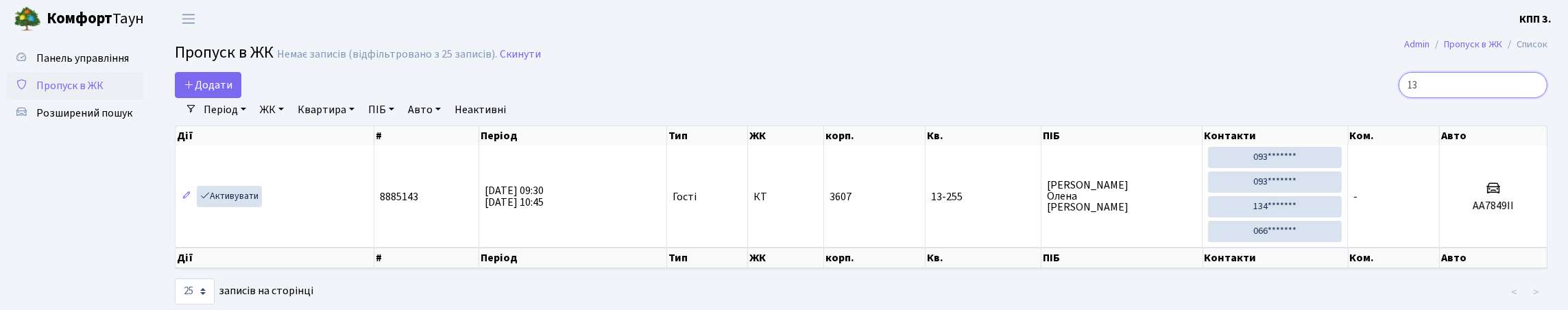
type input "1"
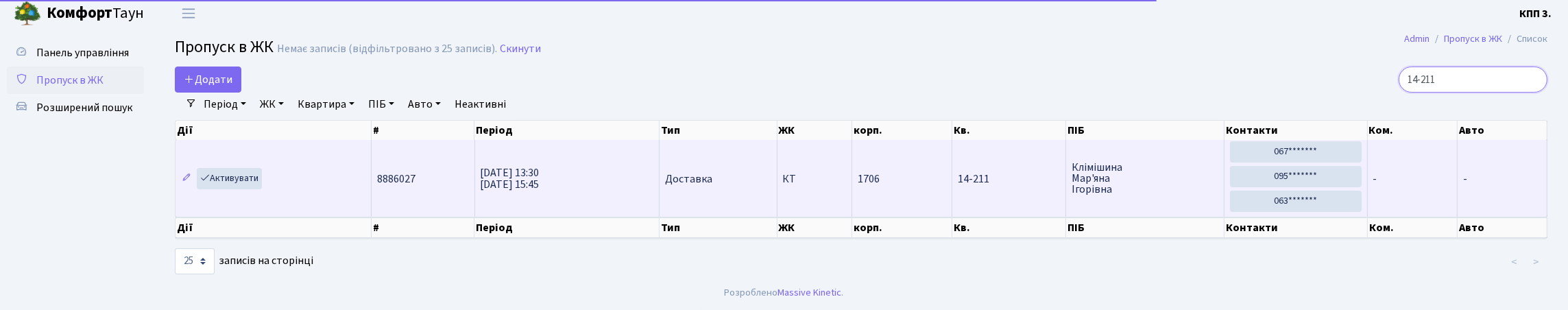
scroll to position [56, 0]
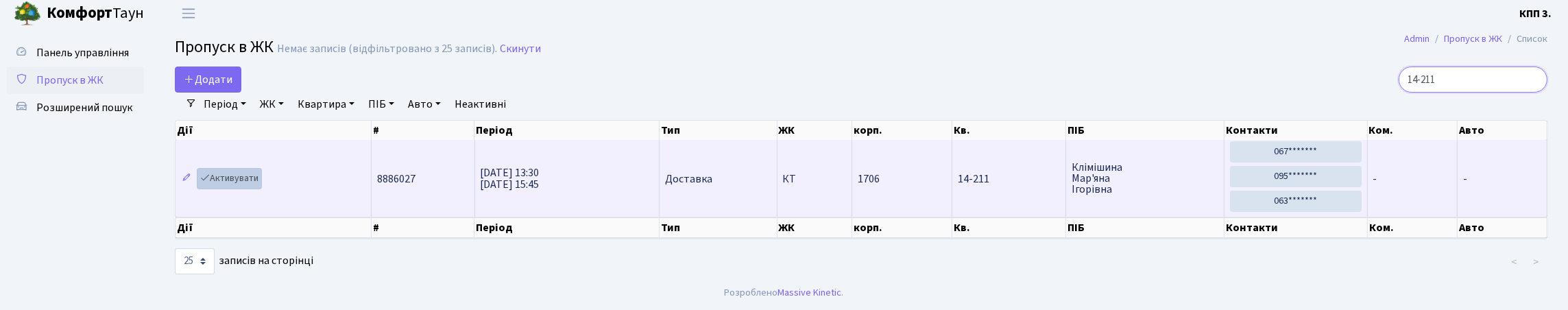
type input "14-211"
click at [257, 168] on link "Активувати" at bounding box center [229, 179] width 65 height 21
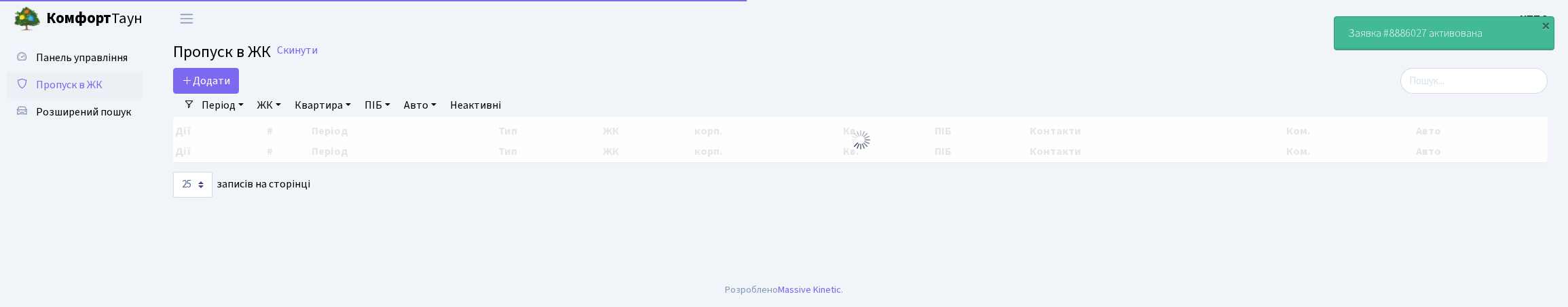
select select "25"
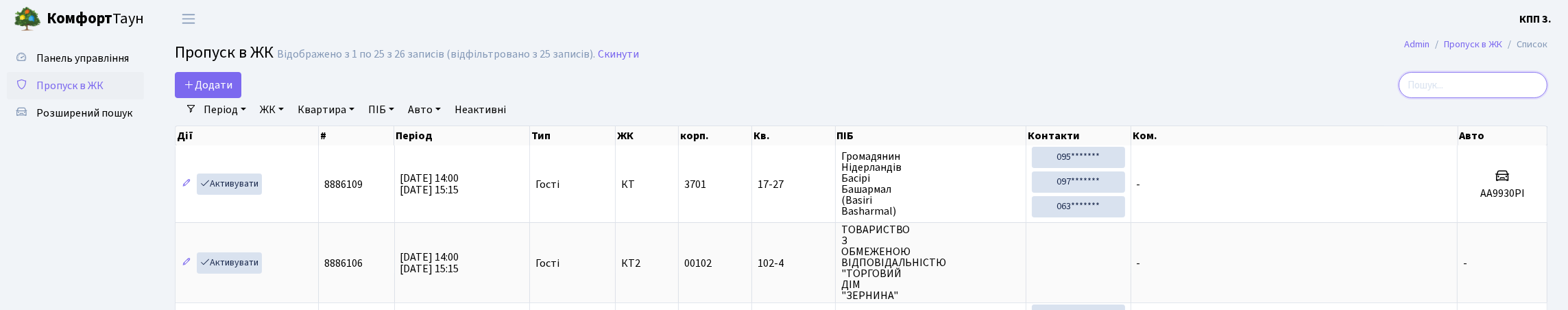
click at [1403, 98] on input "search" at bounding box center [1473, 85] width 149 height 26
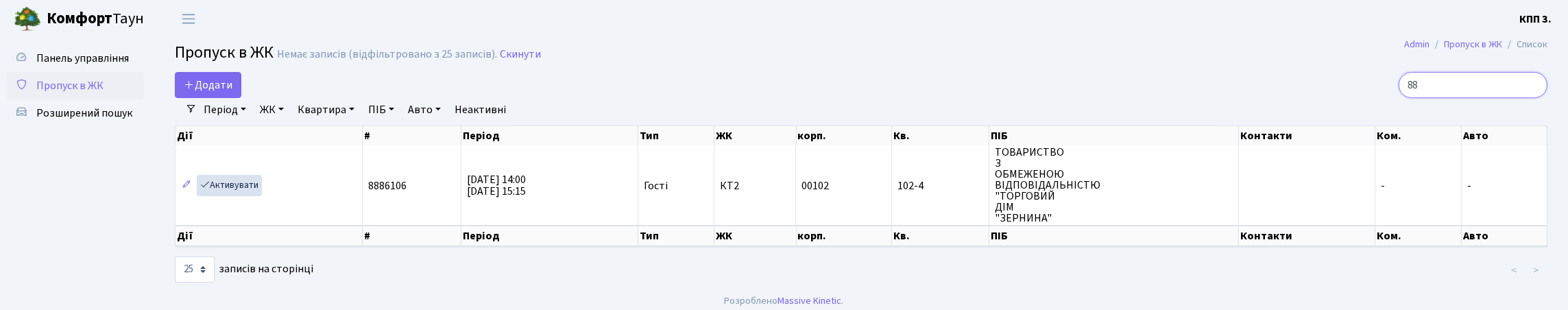
type input "8"
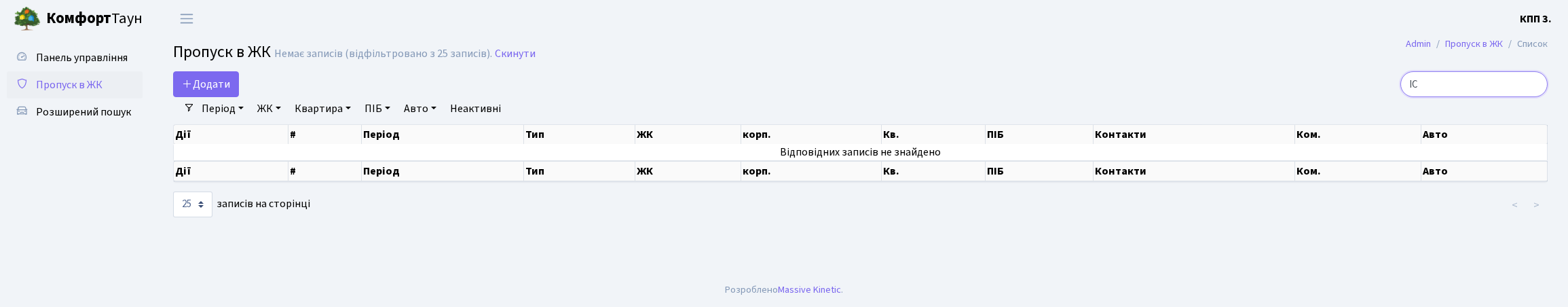
type input "І"
click at [1417, 96] on input "2-1739" at bounding box center [1474, 84] width 148 height 26
type input "2"
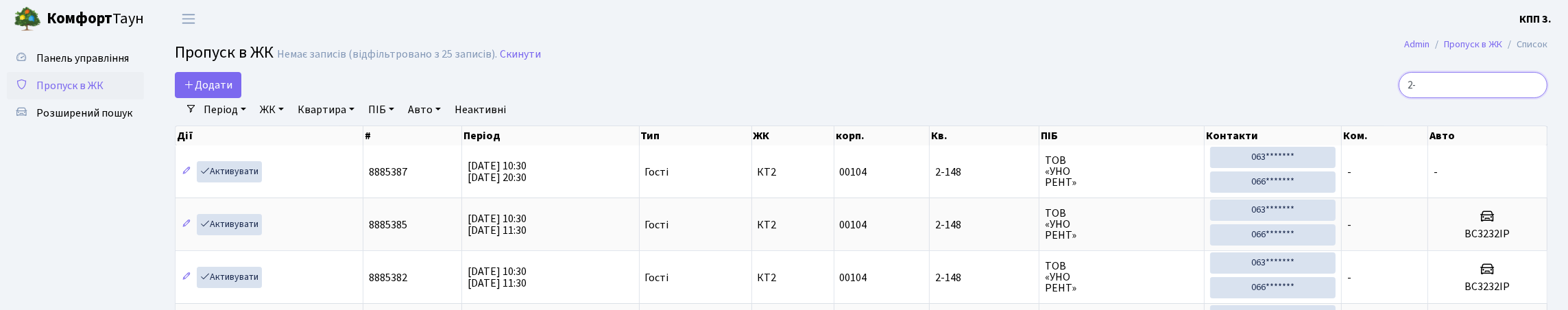
type input "2"
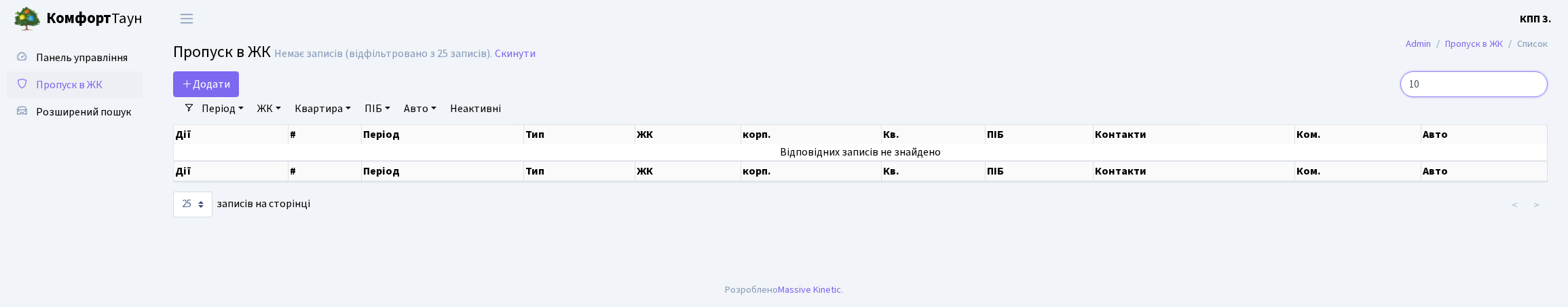
type input "1"
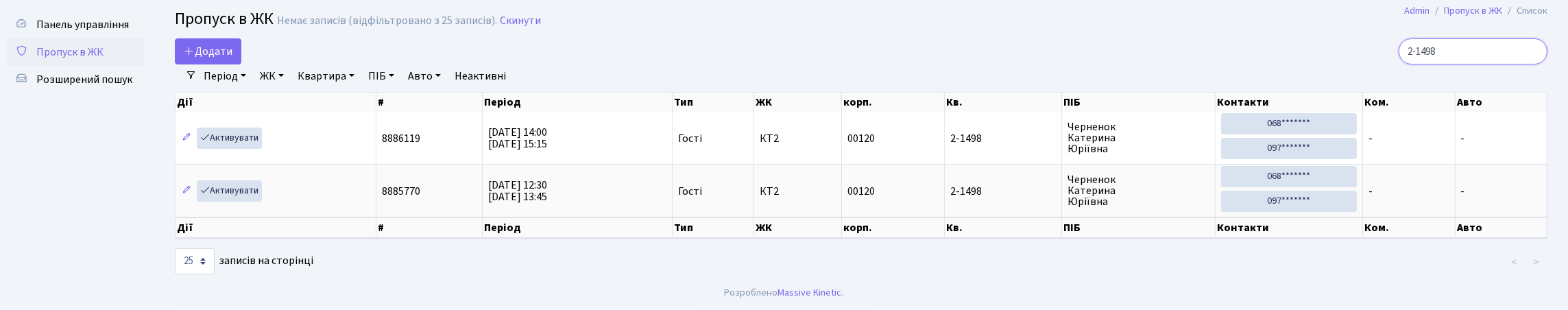
scroll to position [91, 0]
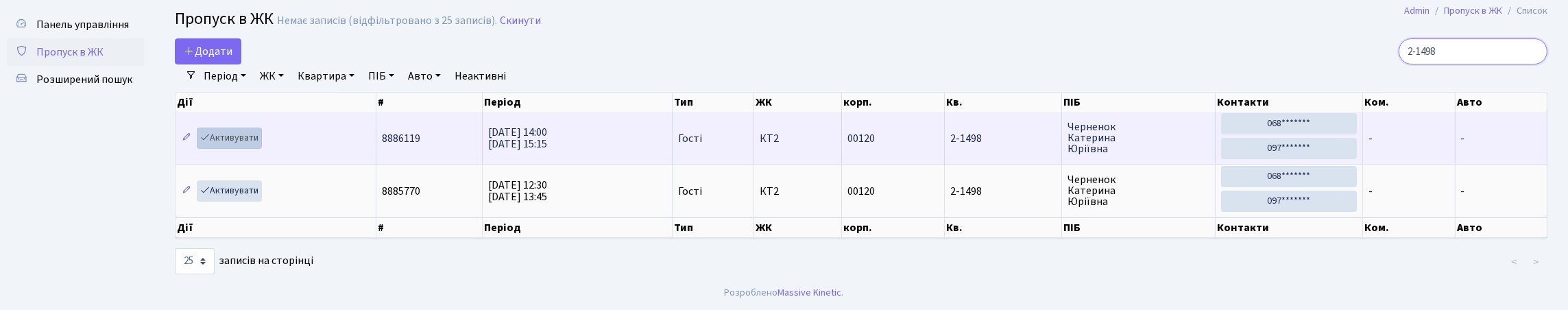
type input "2-1498"
click at [262, 128] on link "Активувати" at bounding box center [229, 138] width 65 height 21
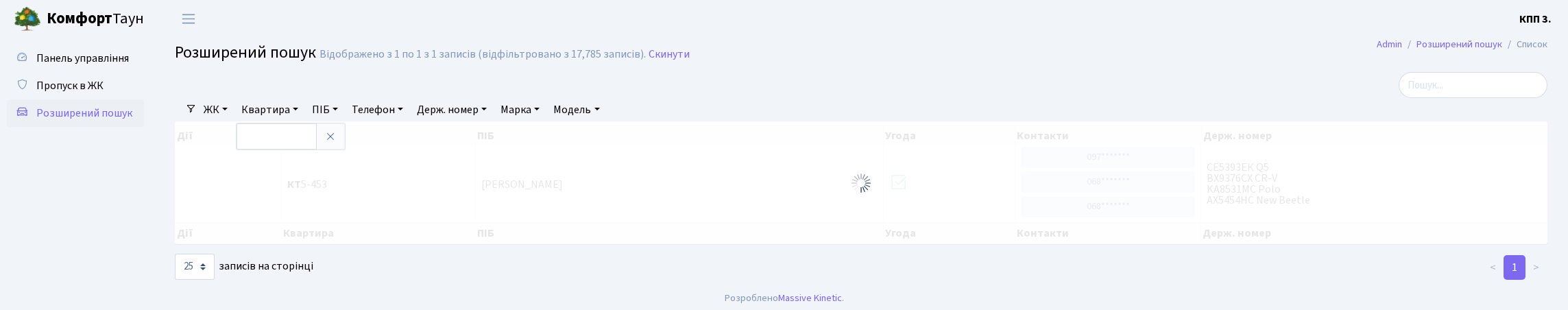
select select "25"
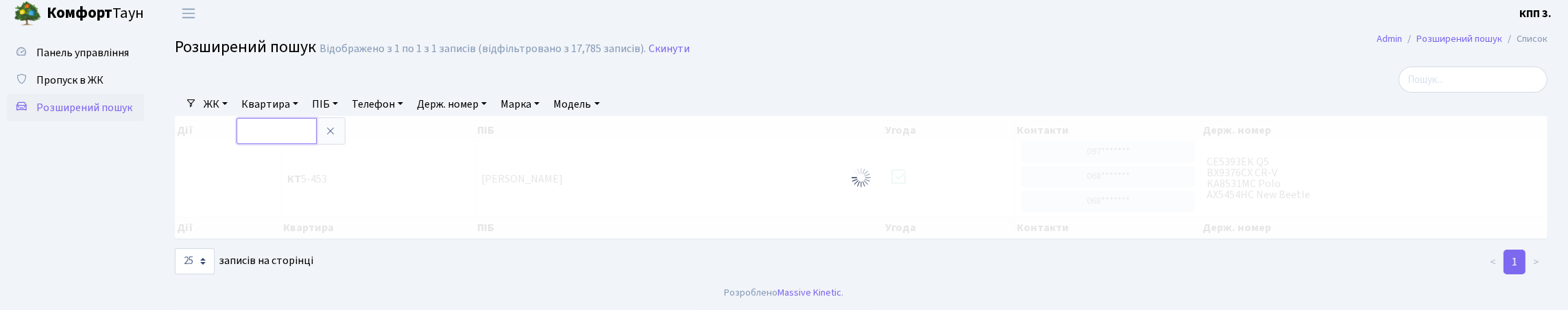
click at [317, 118] on input "text" at bounding box center [277, 131] width 80 height 26
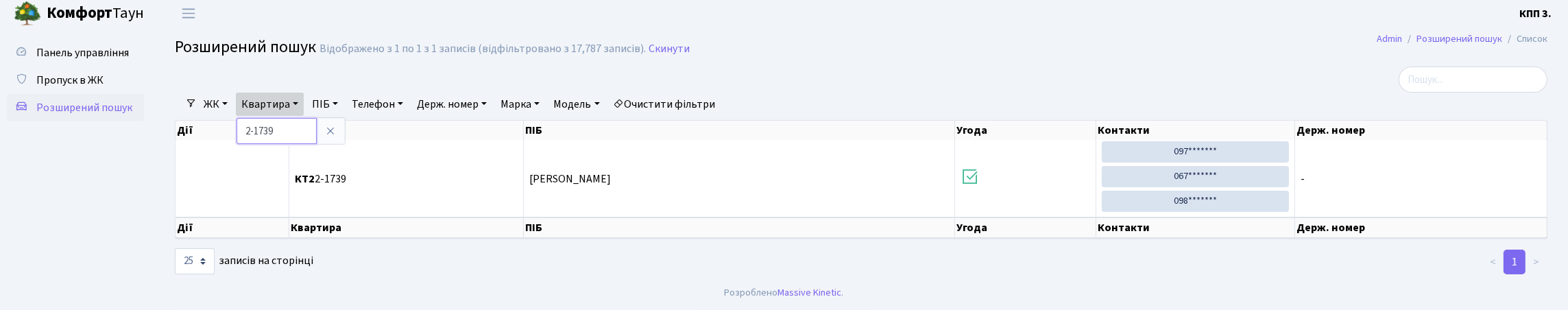
click at [289, 118] on input "2-1739" at bounding box center [277, 131] width 80 height 26
click at [294, 118] on input "2-1739" at bounding box center [277, 131] width 80 height 26
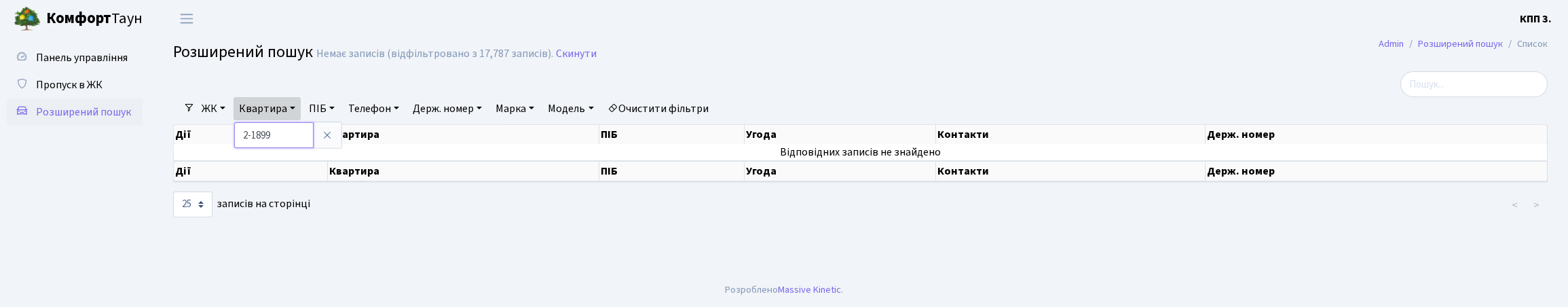
click at [313, 148] on input "2-1899" at bounding box center [274, 134] width 80 height 26
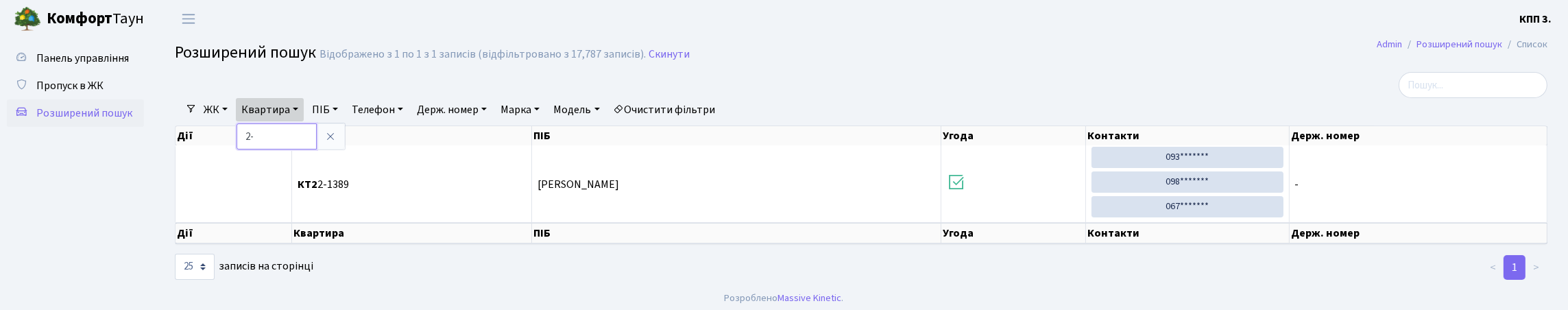
type input "2"
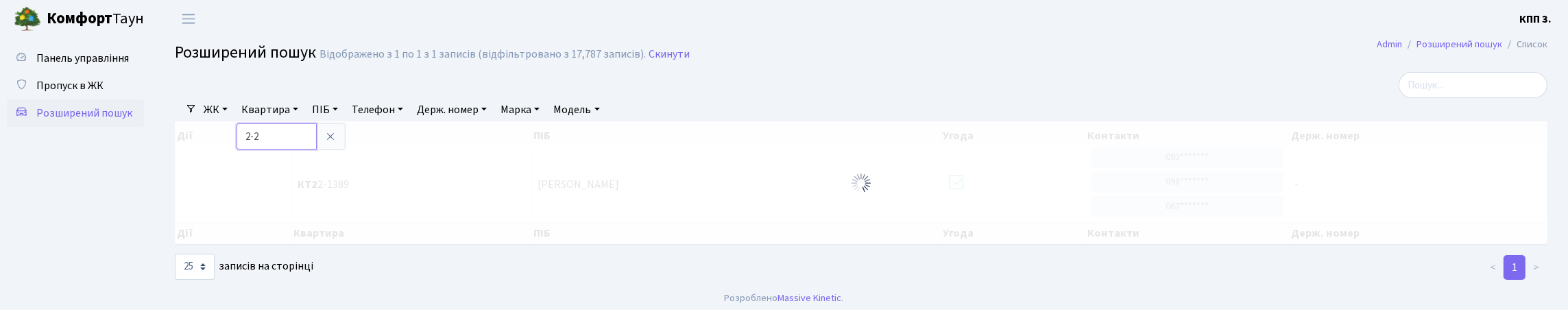
type input "2-2"
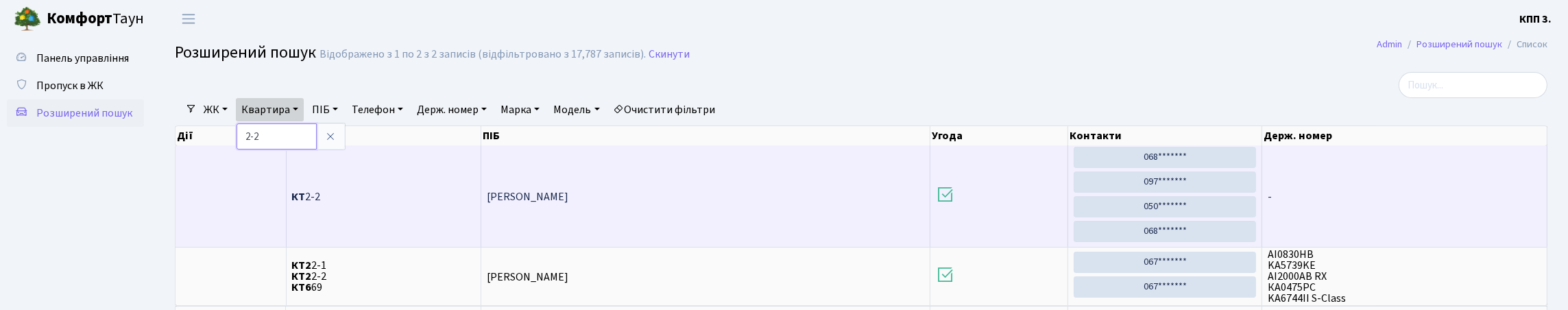
scroll to position [68, 0]
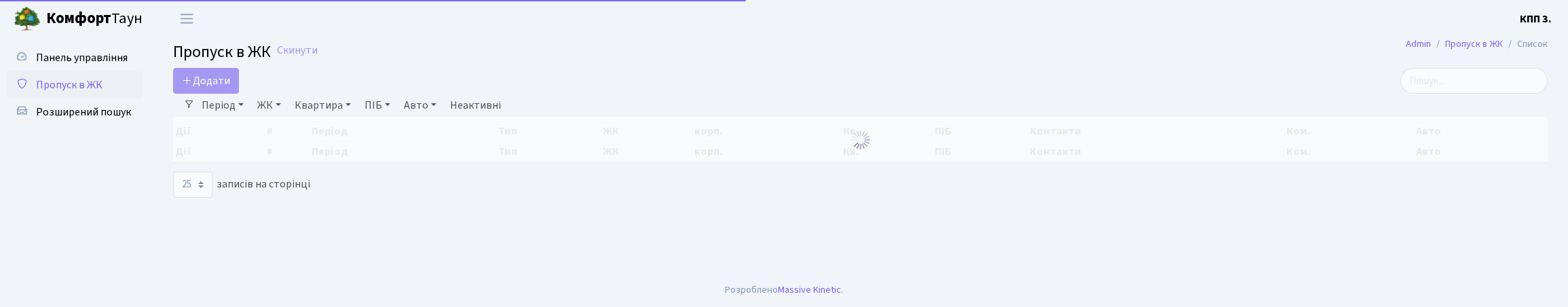
select select "25"
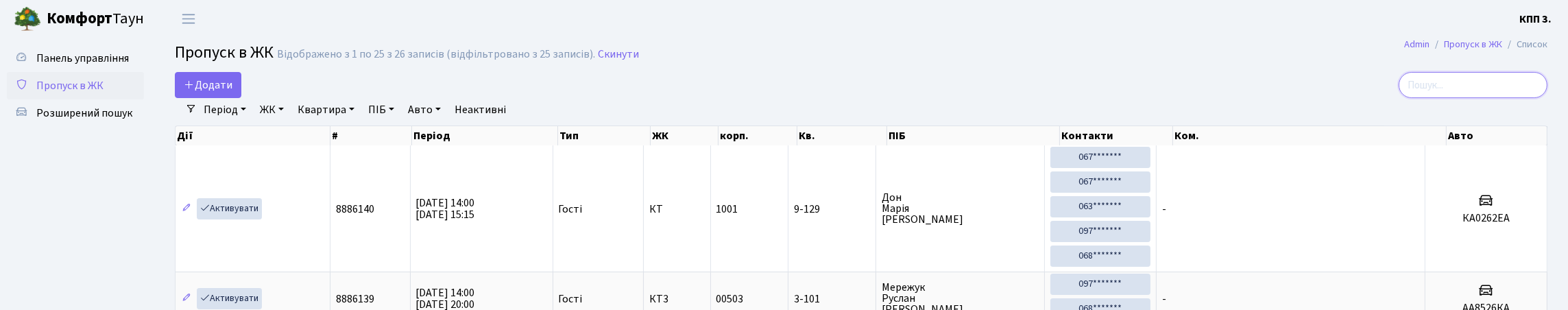
click at [1410, 82] on input "search" at bounding box center [1473, 85] width 149 height 26
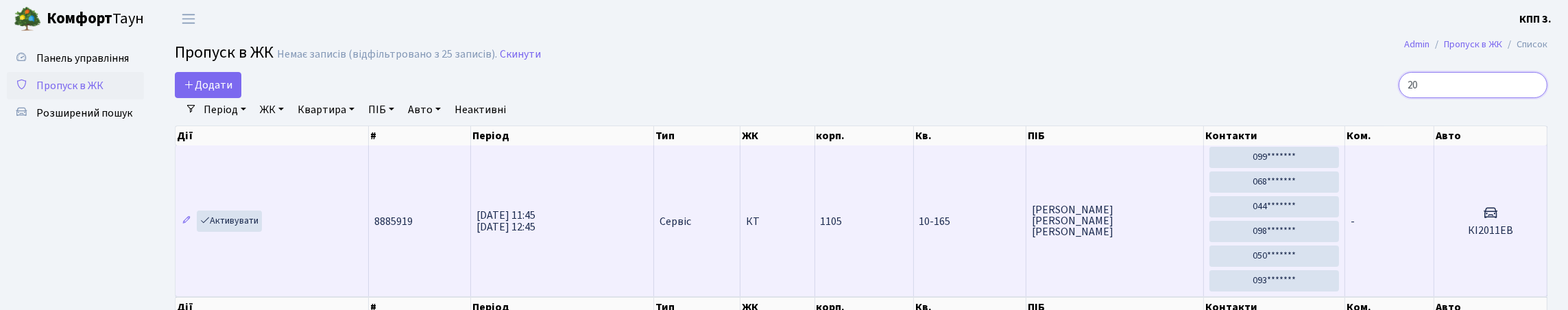
type input "2"
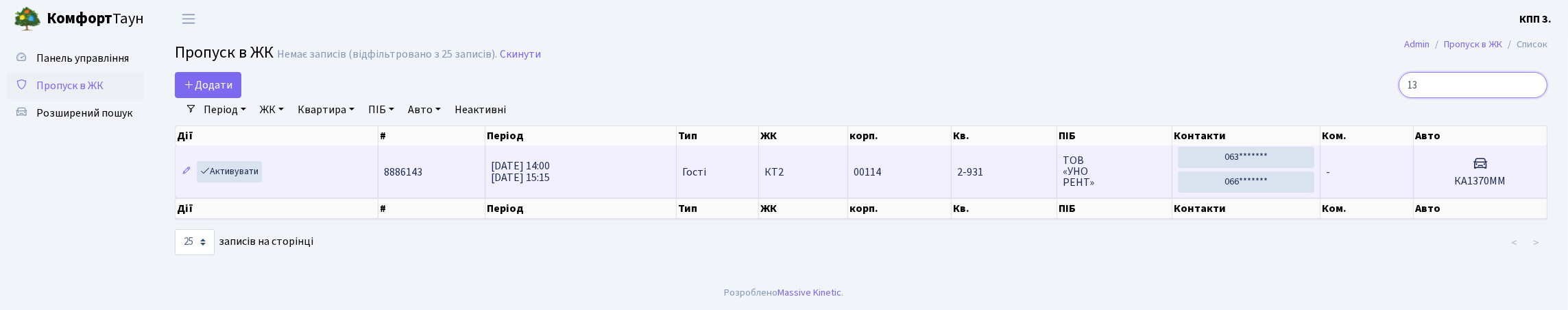
type input "1"
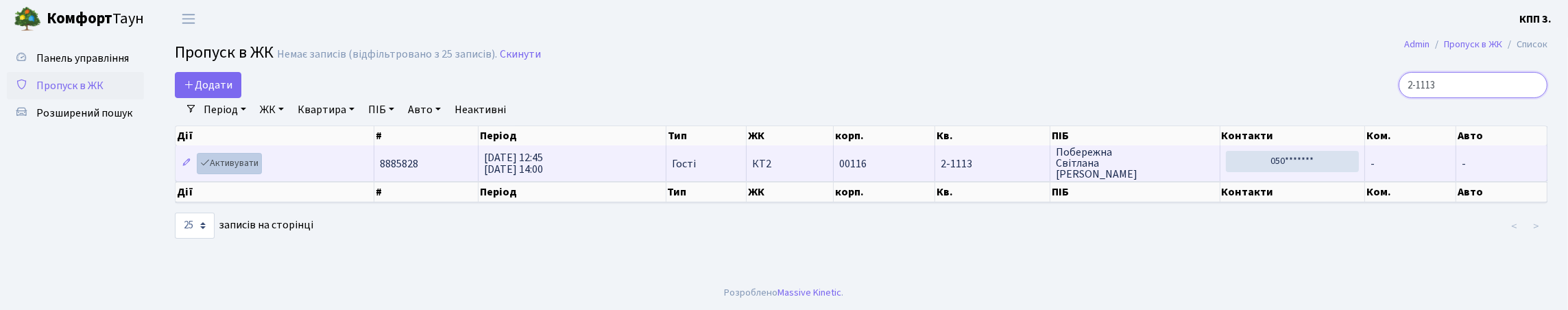
type input "2-1113"
click at [262, 174] on link "Активувати" at bounding box center [229, 163] width 65 height 21
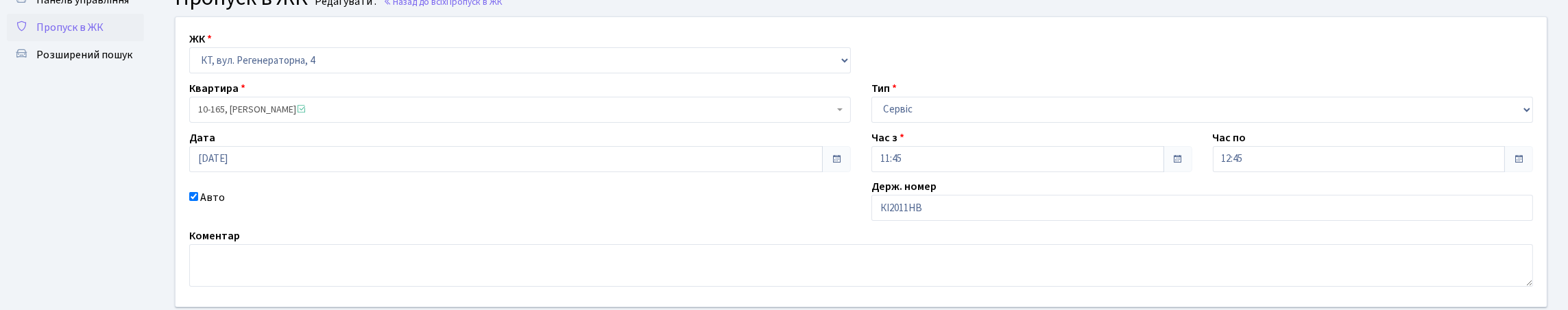
scroll to position [137, 0]
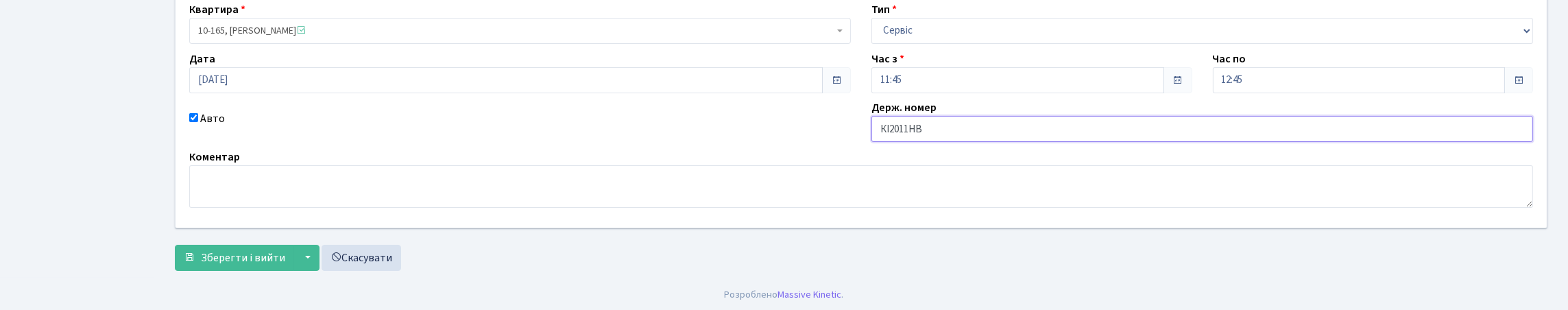
click at [927, 142] on input "КІ2011НВ" at bounding box center [1202, 128] width 662 height 26
type input "КІ2011ЕВ"
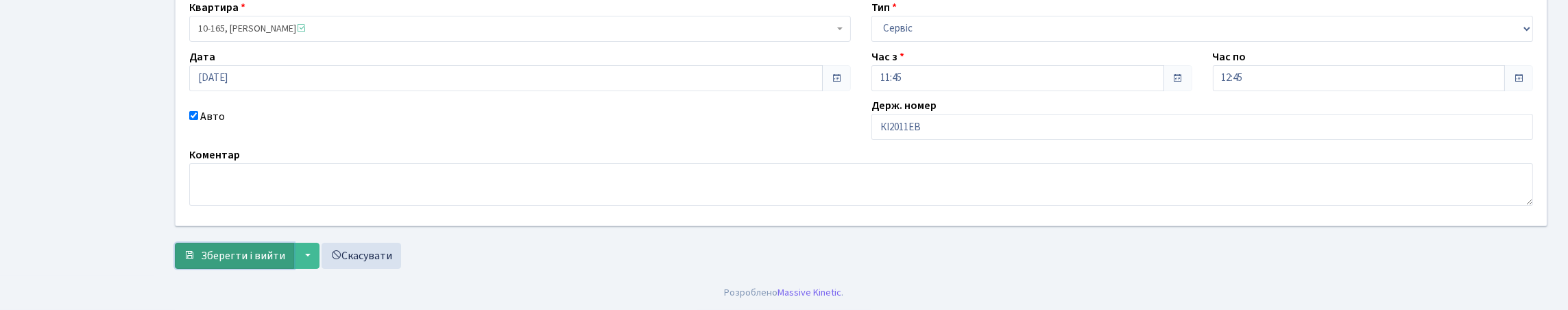
click at [215, 248] on span "Зберегти і вийти" at bounding box center [243, 255] width 84 height 15
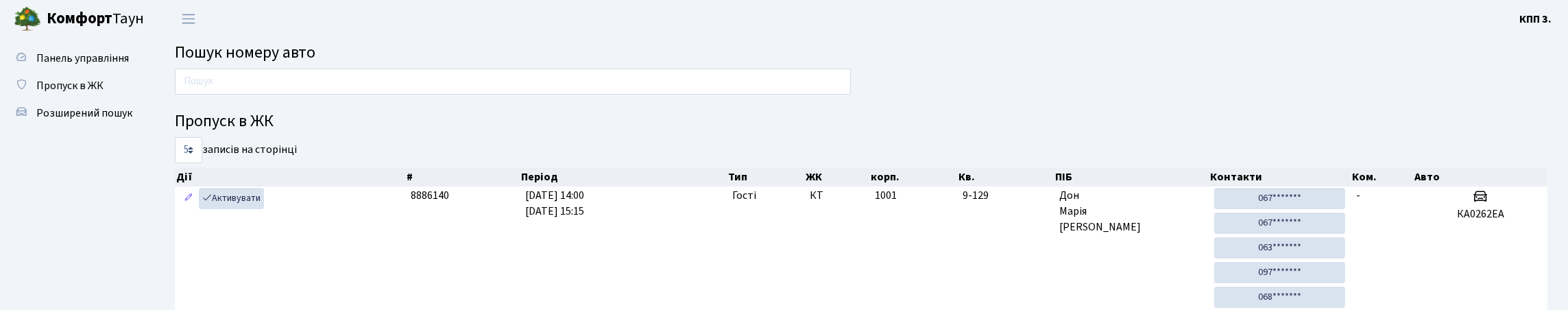
click at [315, 64] on span "Пошук номеру авто" at bounding box center [245, 52] width 140 height 24
drag, startPoint x: 326, startPoint y: 81, endPoint x: 383, endPoint y: 67, distance: 58.7
click at [328, 82] on input "text" at bounding box center [513, 81] width 676 height 26
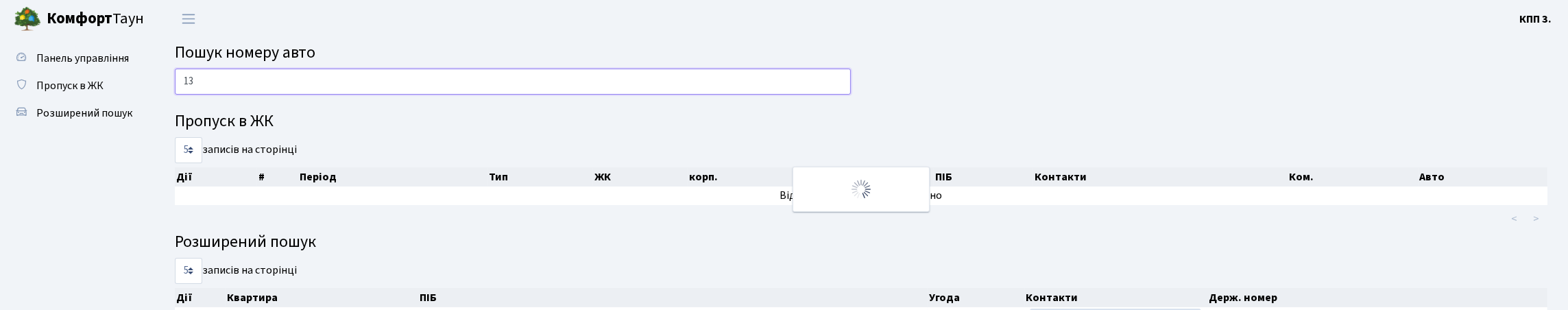
type input "1"
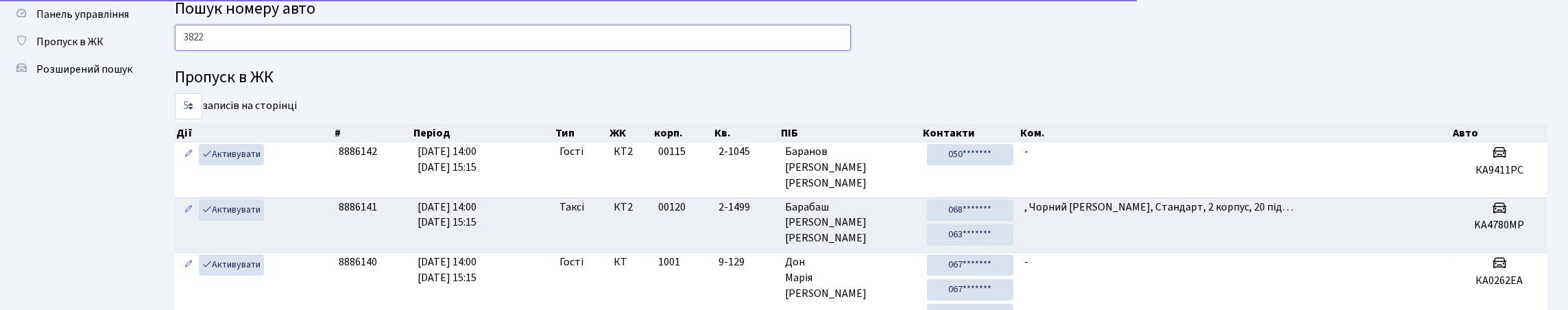
scroll to position [68, 0]
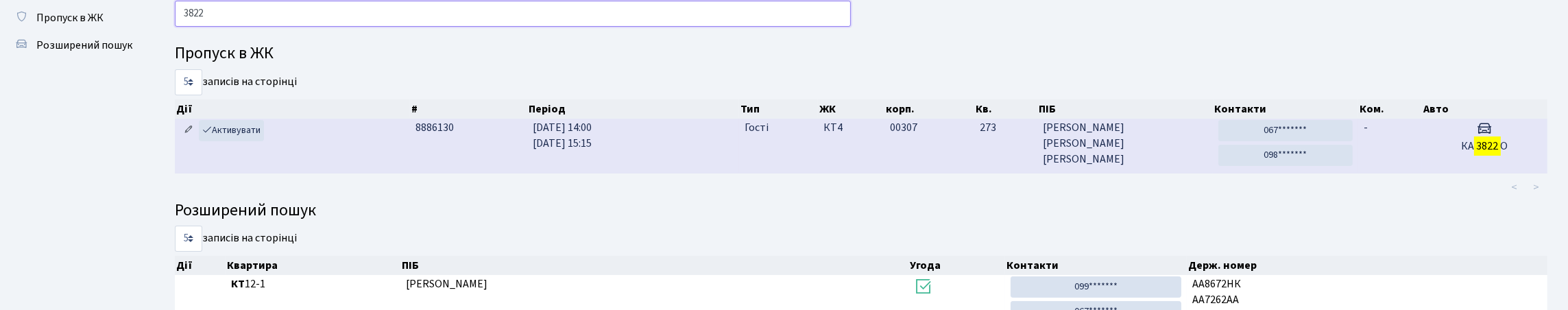
type input "3822"
click at [190, 134] on icon at bounding box center [188, 129] width 10 height 10
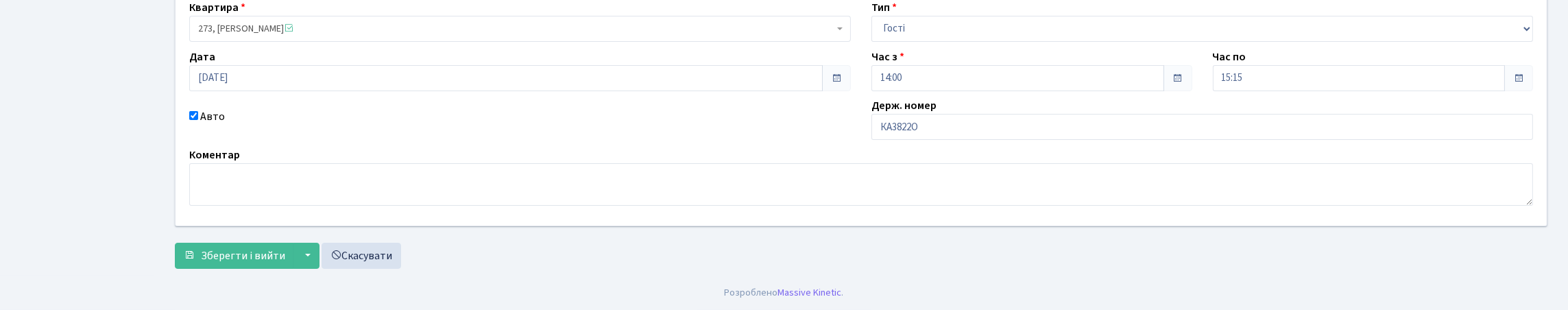
scroll to position [232, 0]
click at [1015, 114] on input "КА3822О" at bounding box center [1202, 126] width 662 height 26
type input "КА3822ОО"
click at [278, 255] on span "Зберегти і вийти" at bounding box center [243, 255] width 84 height 15
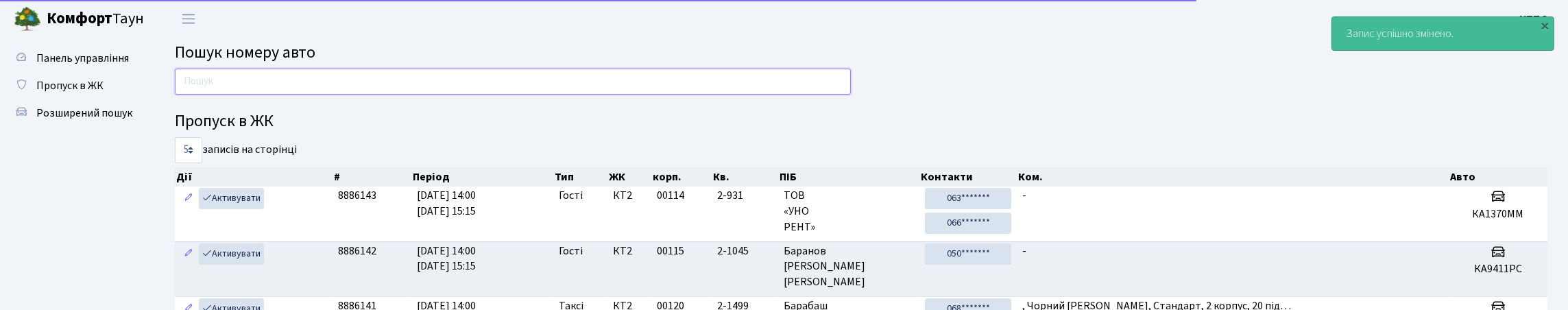
click at [402, 82] on input "text" at bounding box center [513, 81] width 676 height 26
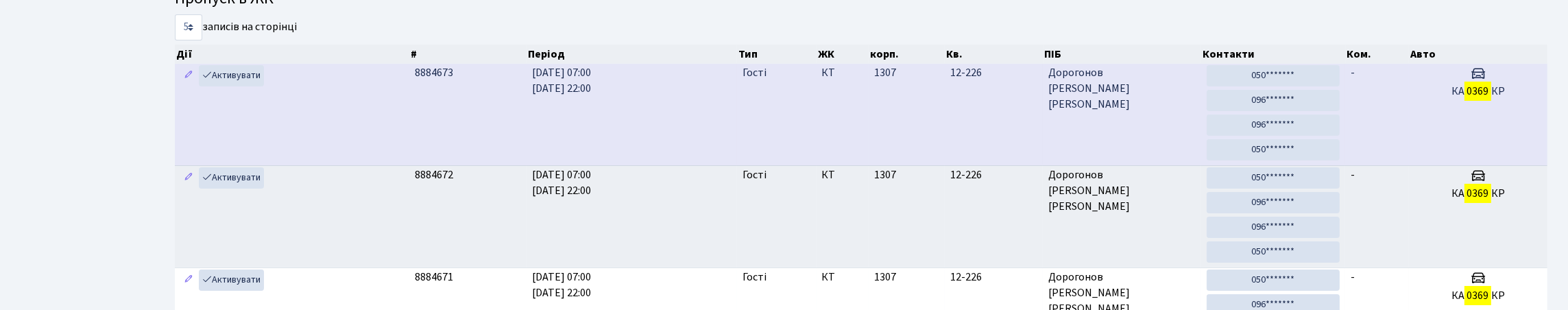
scroll to position [83, 0]
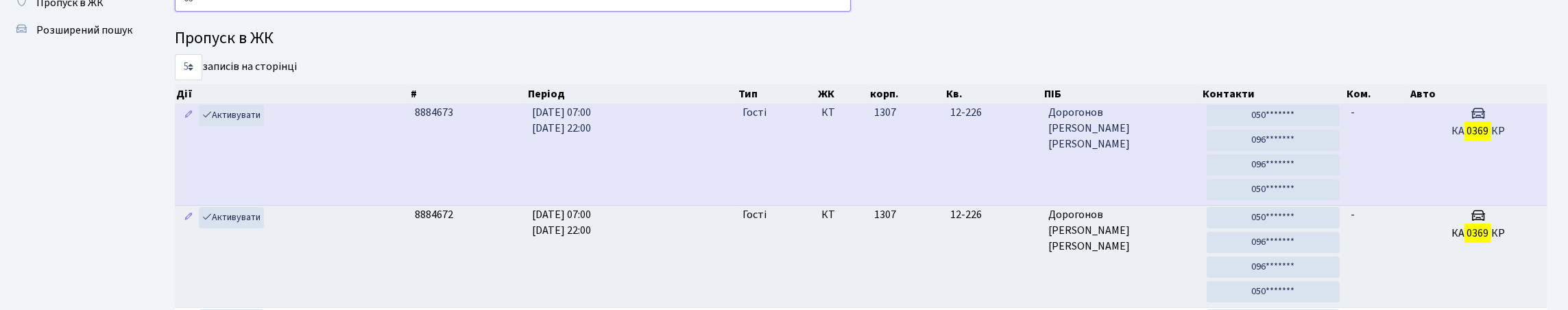
type input "0"
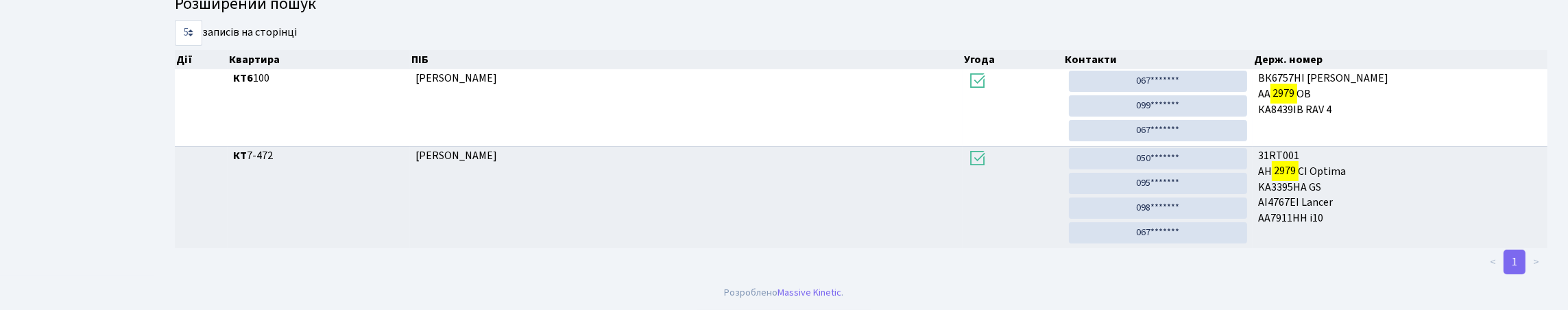
scroll to position [0, 0]
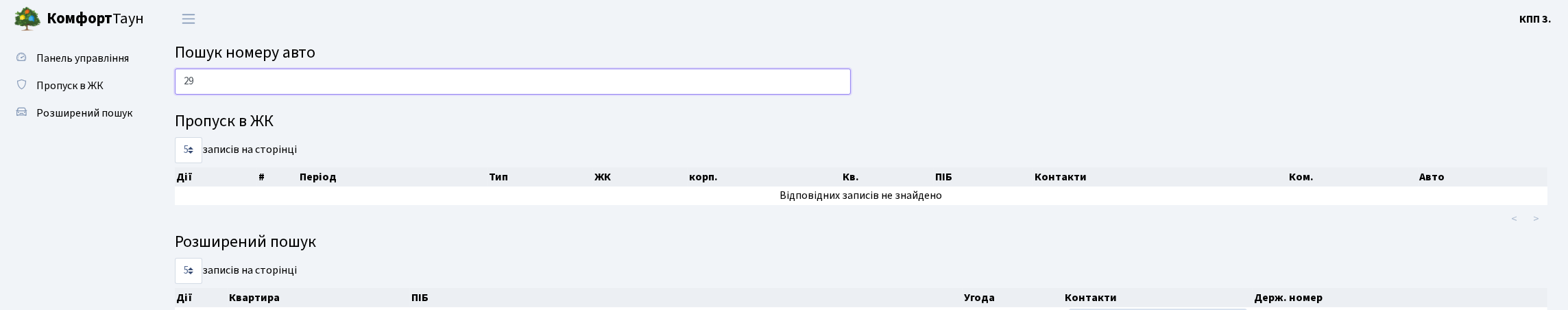
type input "2"
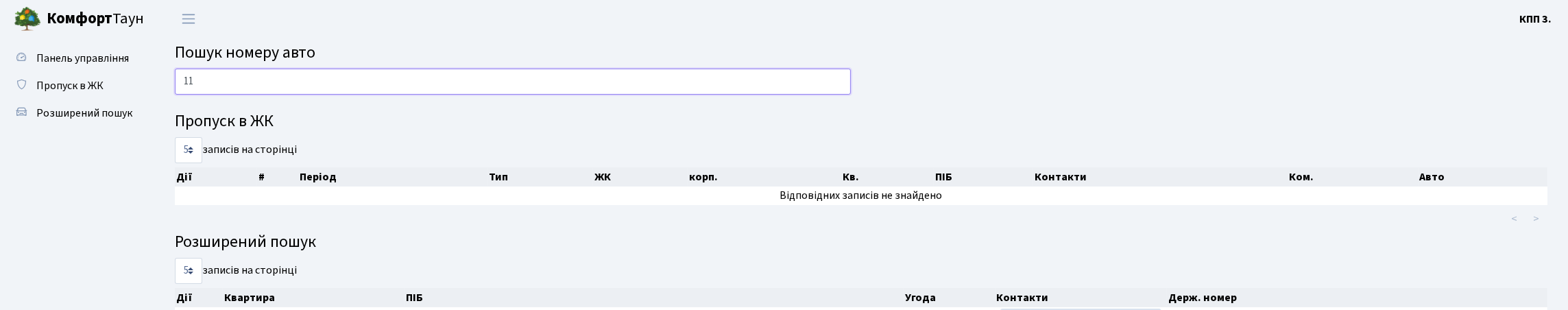
type input "1"
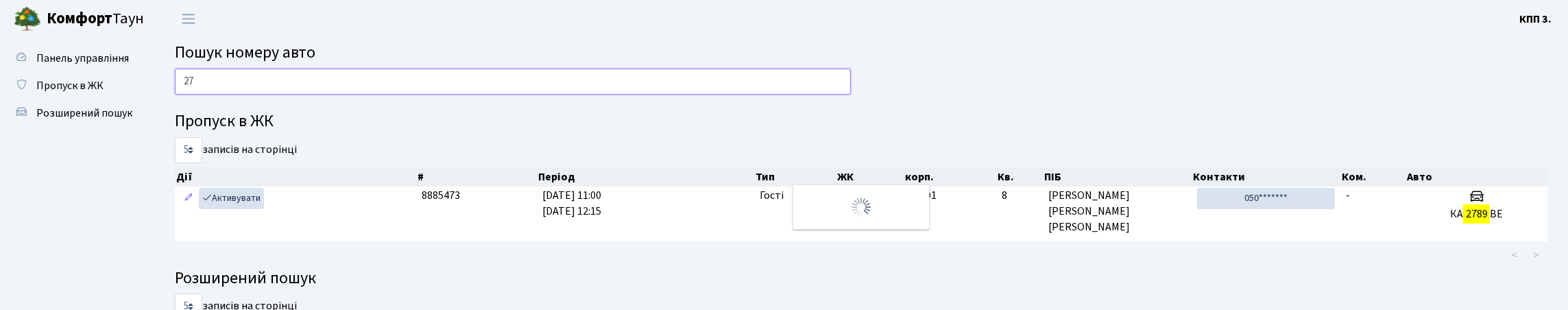
type input "2"
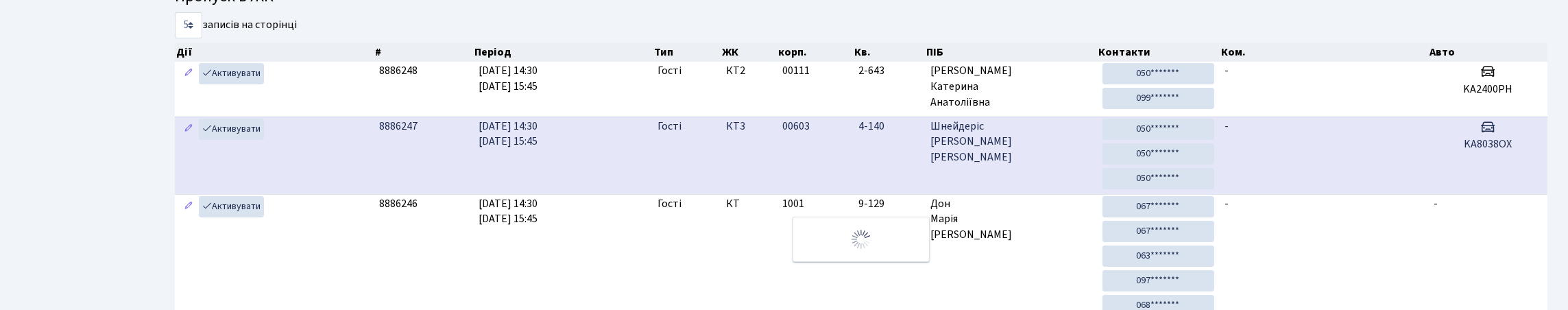
scroll to position [206, 0]
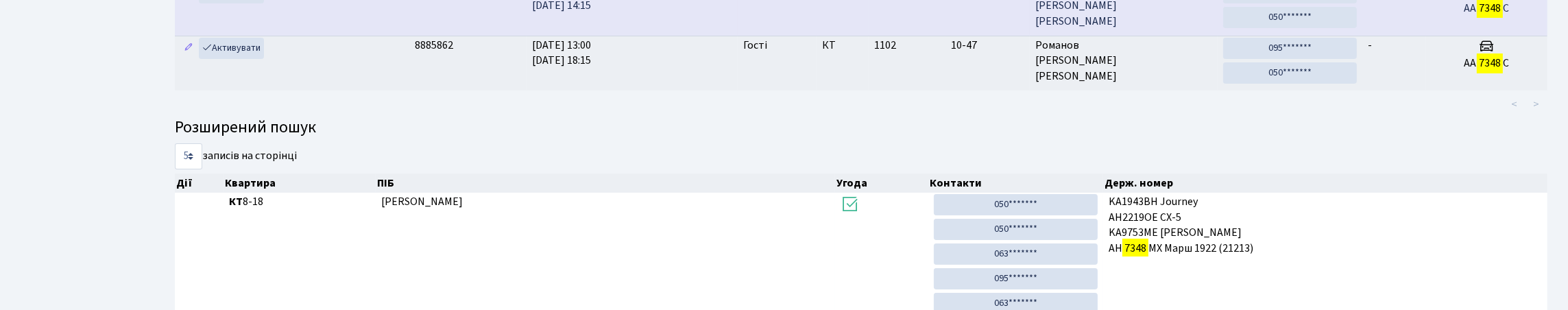
type input "7348"
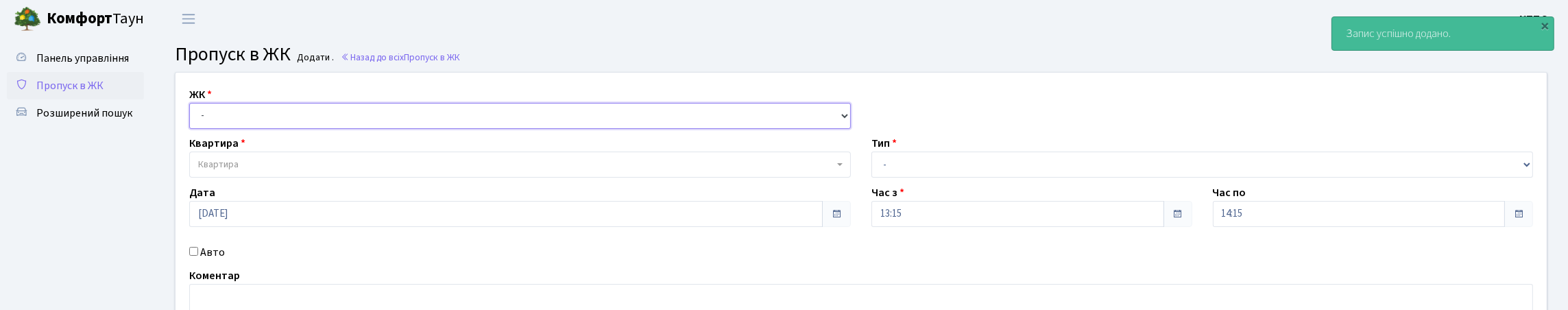
drag, startPoint x: 419, startPoint y: 128, endPoint x: 429, endPoint y: 150, distance: 24.2
click at [419, 128] on select "- КТ, вул. Регенераторна, 4 КТ2, просп. Соборності, 17 КТ3, вул. Березнева, 16 …" at bounding box center [519, 115] width 662 height 26
select select "271"
click at [193, 119] on select "- КТ, вул. Регенераторна, 4 КТ2, просп. Соборності, 17 КТ3, вул. Березнева, 16 …" at bounding box center [519, 115] width 662 height 26
select select
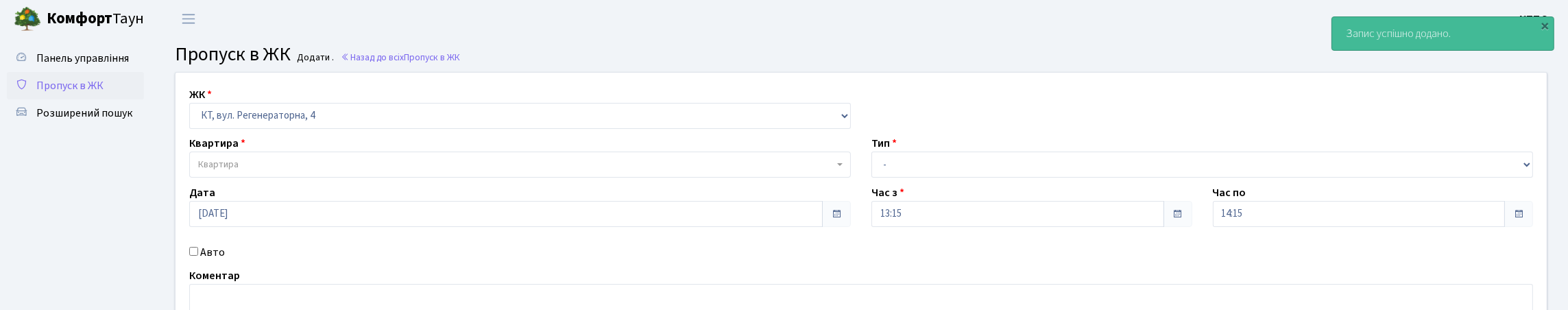
click at [377, 171] on span "Квартира" at bounding box center [515, 165] width 635 height 14
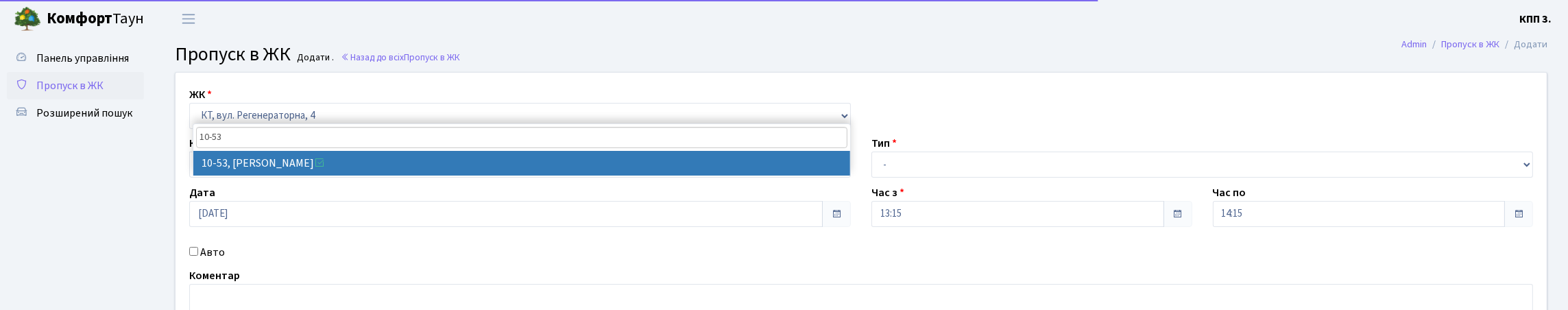
type input "10-53"
select select "6622"
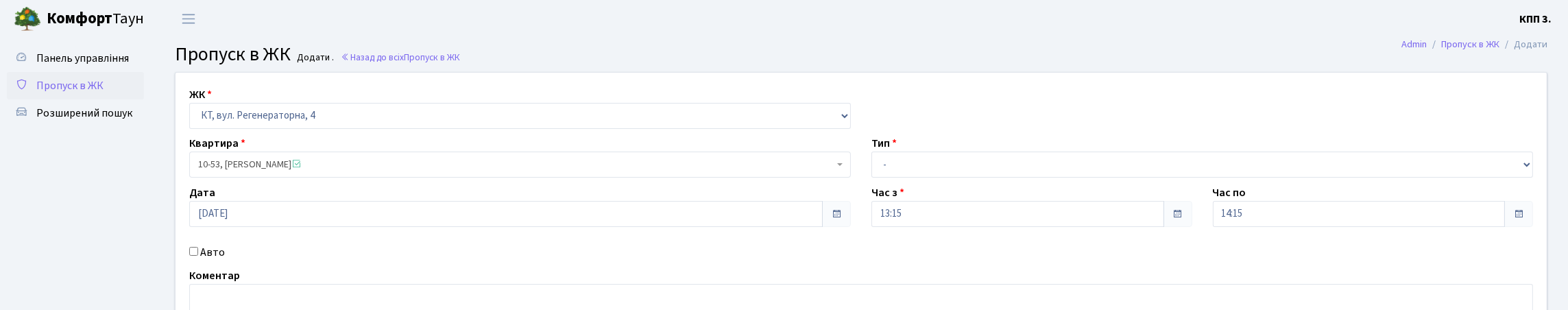
click at [217, 261] on label "Авто" at bounding box center [212, 252] width 24 height 16
click at [198, 256] on input "Авто" at bounding box center [193, 251] width 9 height 9
checkbox input "true"
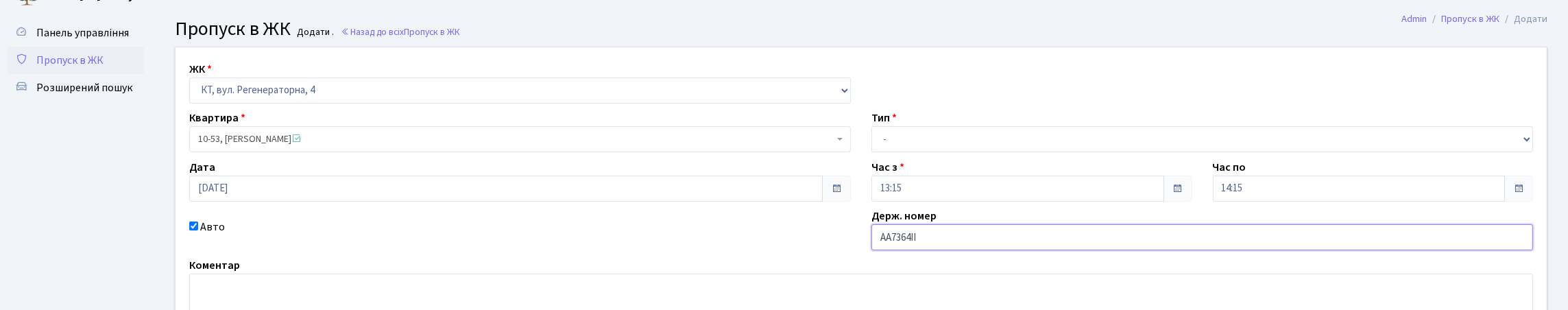
type input "АА7364ІІ"
drag, startPoint x: 877, startPoint y: 168, endPoint x: 881, endPoint y: 180, distance: 12.6
click at [877, 152] on select "- Доставка Таксі Гості Сервіс" at bounding box center [1202, 139] width 662 height 26
select select "3"
click at [871, 152] on select "- Доставка Таксі Гості Сервіс" at bounding box center [1202, 139] width 662 height 26
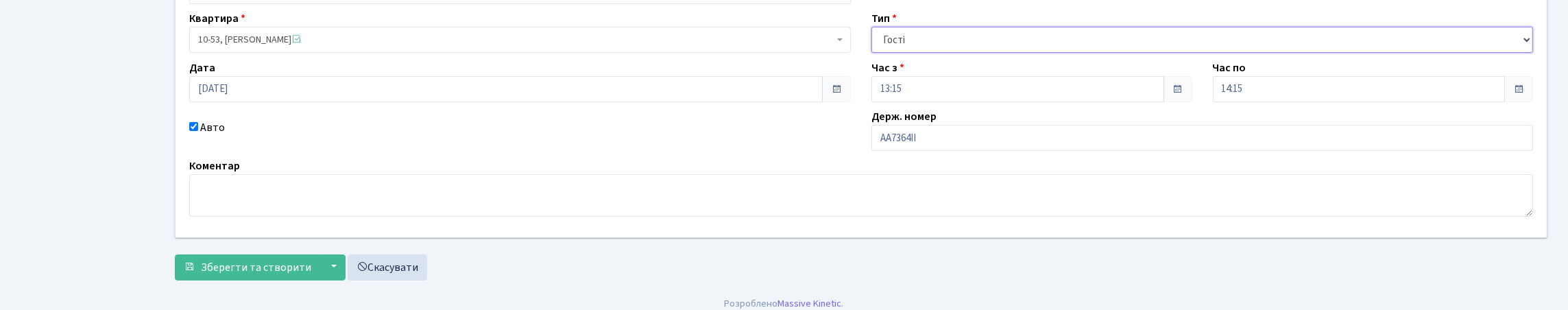
scroll to position [228, 0]
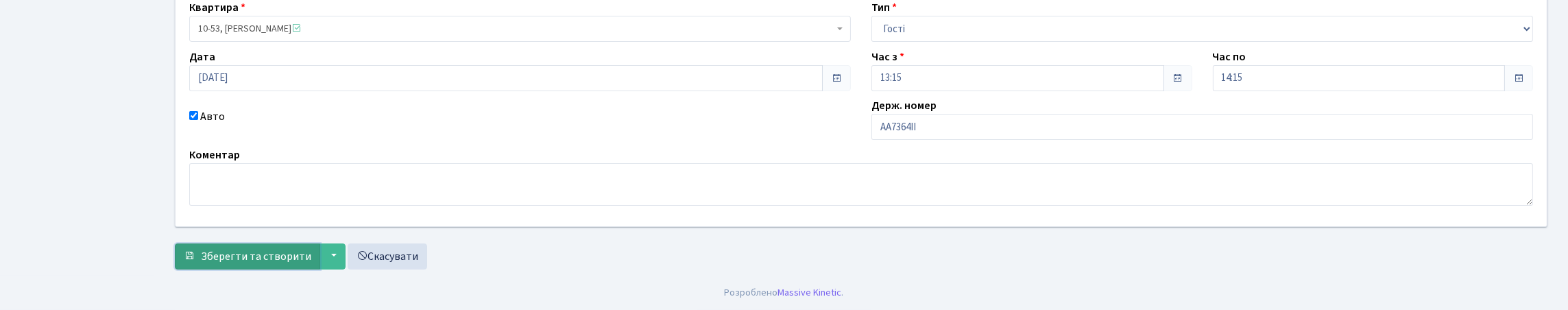
click at [244, 255] on span "Зберегти та створити" at bounding box center [256, 256] width 111 height 15
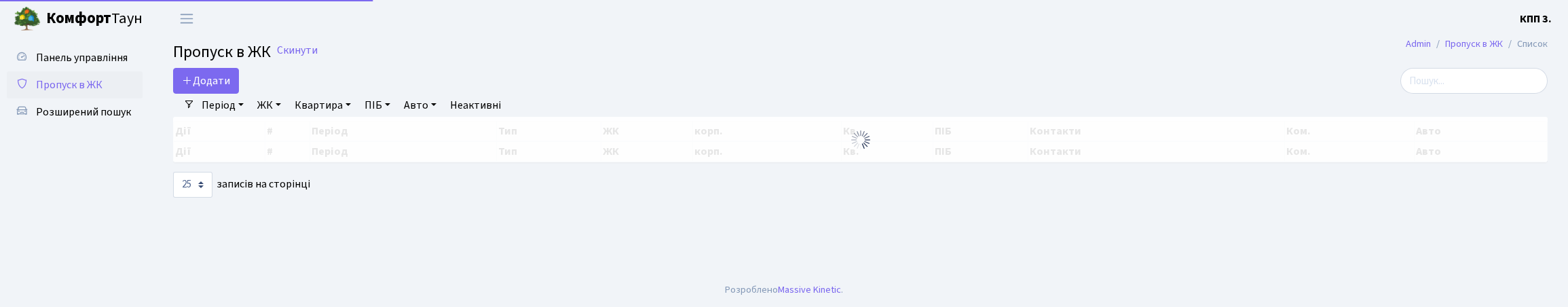
select select "25"
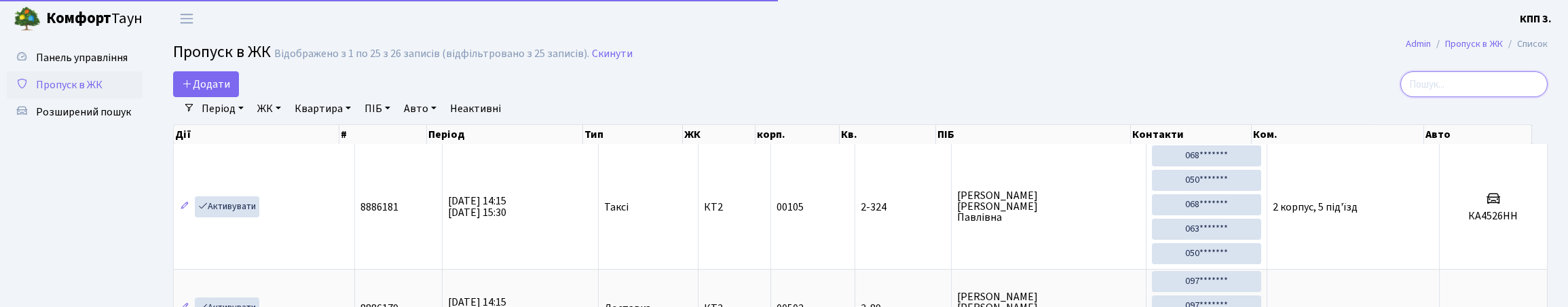
click at [1412, 97] on input "search" at bounding box center [1474, 84] width 148 height 26
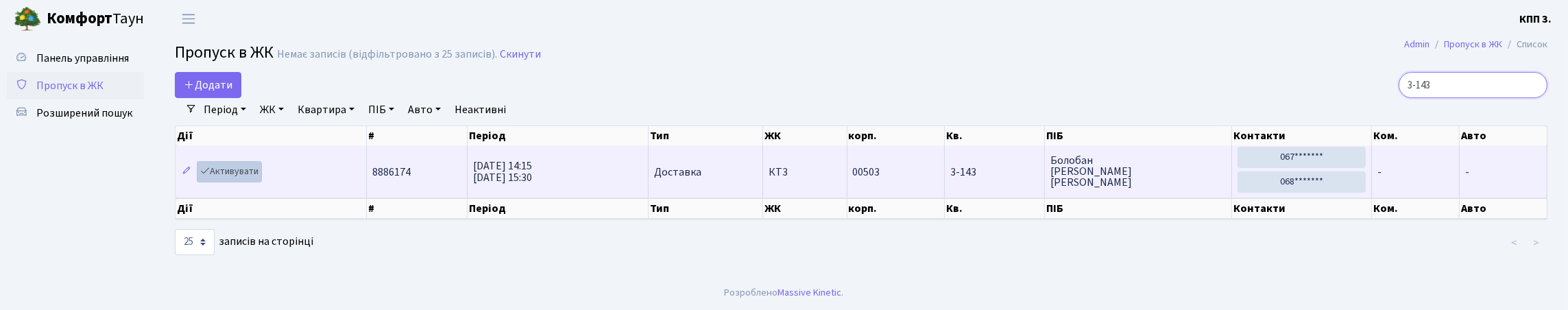
type input "3-143"
click at [231, 182] on link "Активувати" at bounding box center [229, 171] width 65 height 21
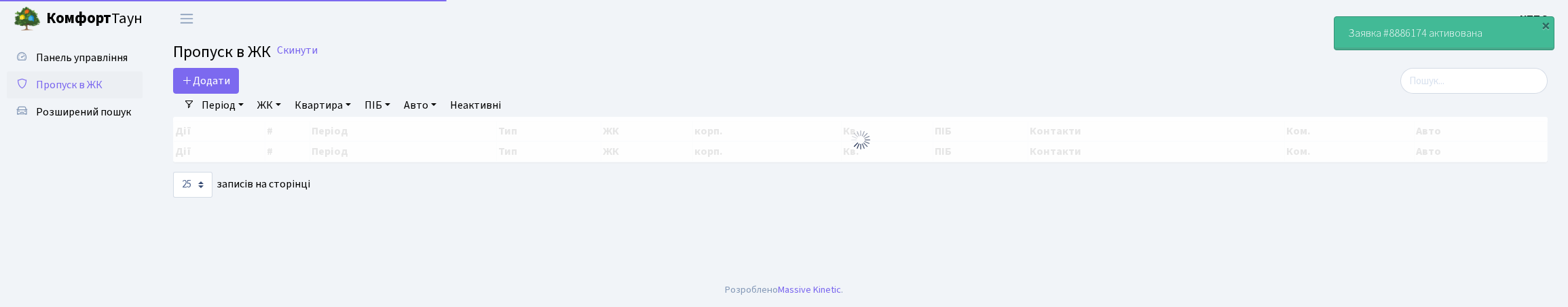
select select "25"
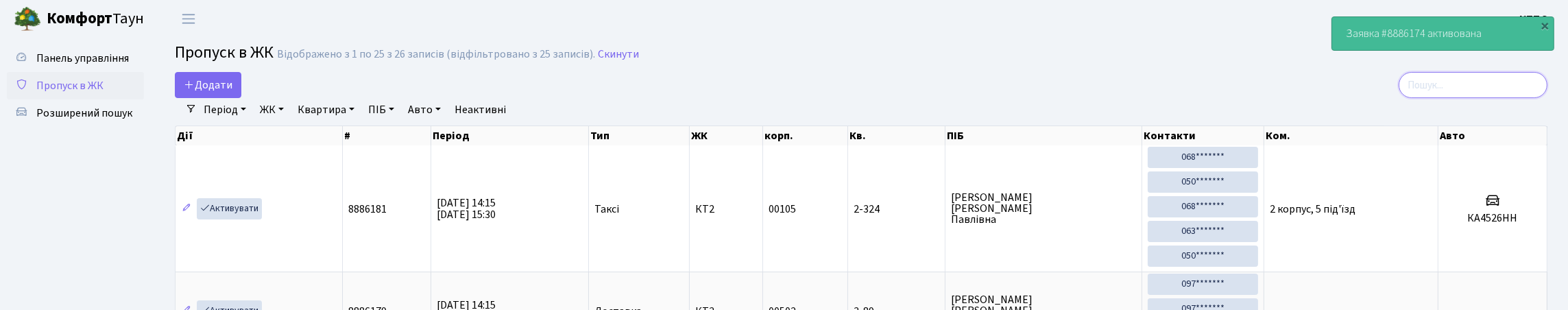
click at [1420, 98] on input "search" at bounding box center [1473, 85] width 149 height 26
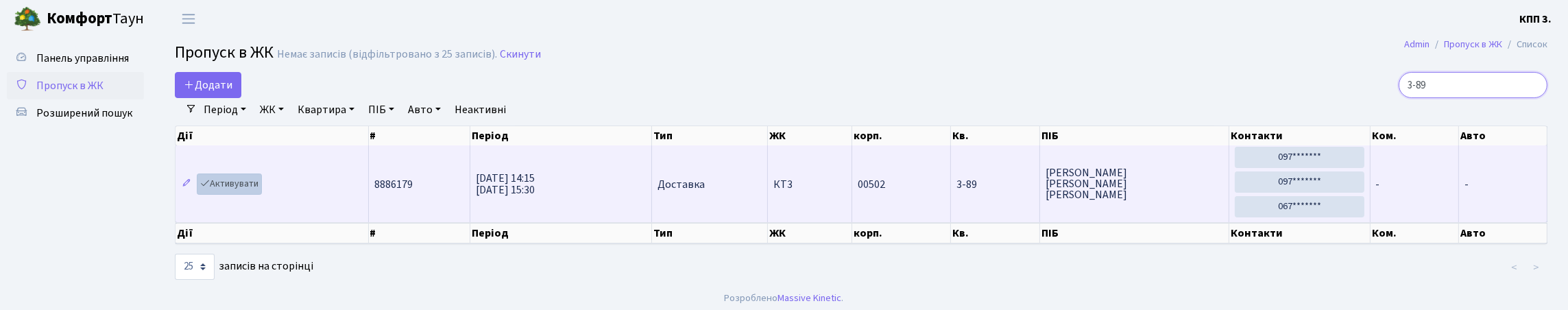
type input "3-89"
click at [221, 195] on link "Активувати" at bounding box center [229, 184] width 65 height 21
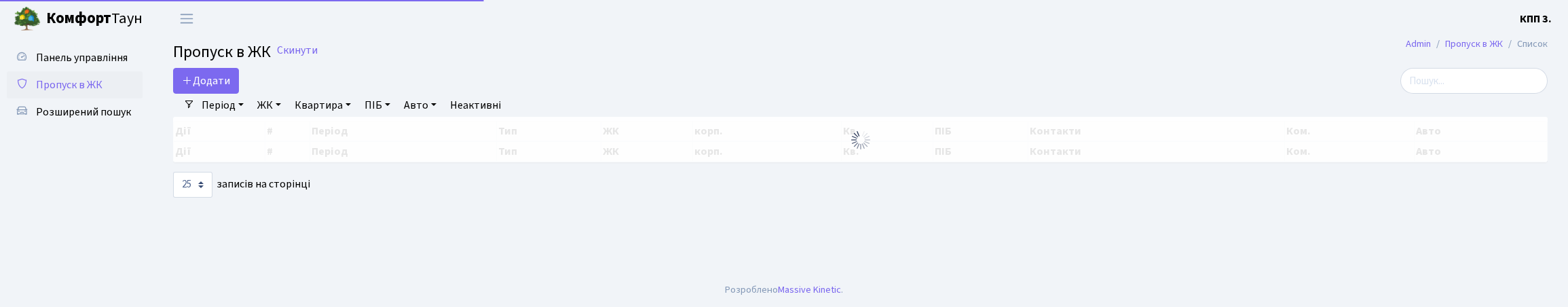
select select "25"
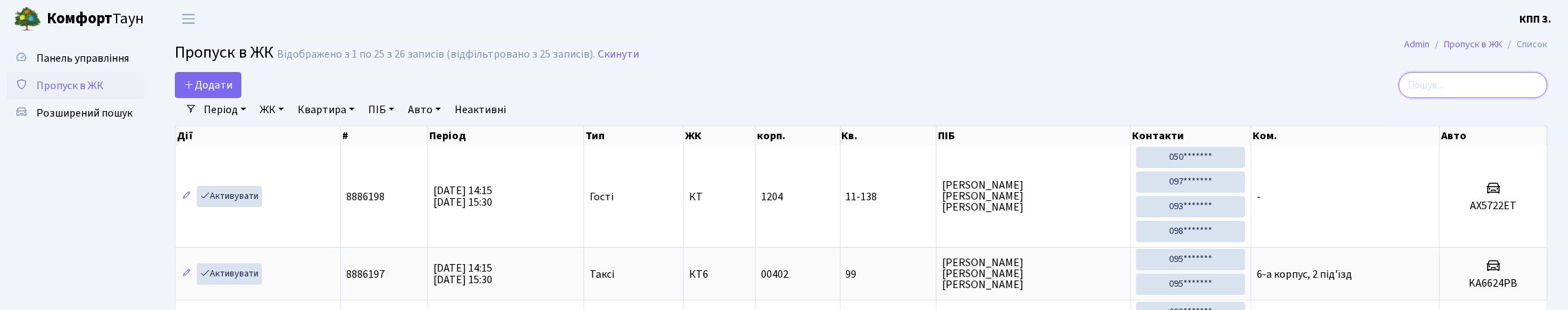
click at [1538, 92] on input "search" at bounding box center [1473, 85] width 149 height 26
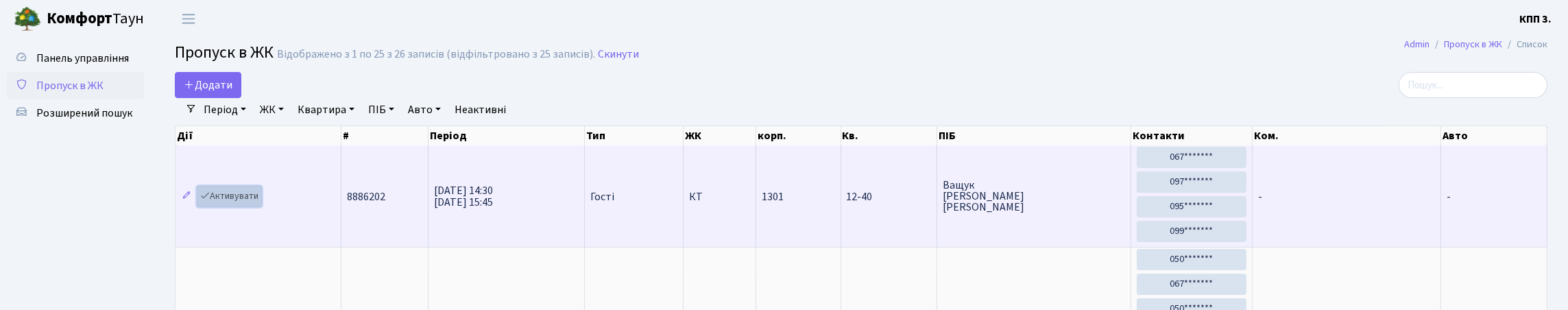
click at [262, 207] on link "Активувати" at bounding box center [229, 196] width 65 height 21
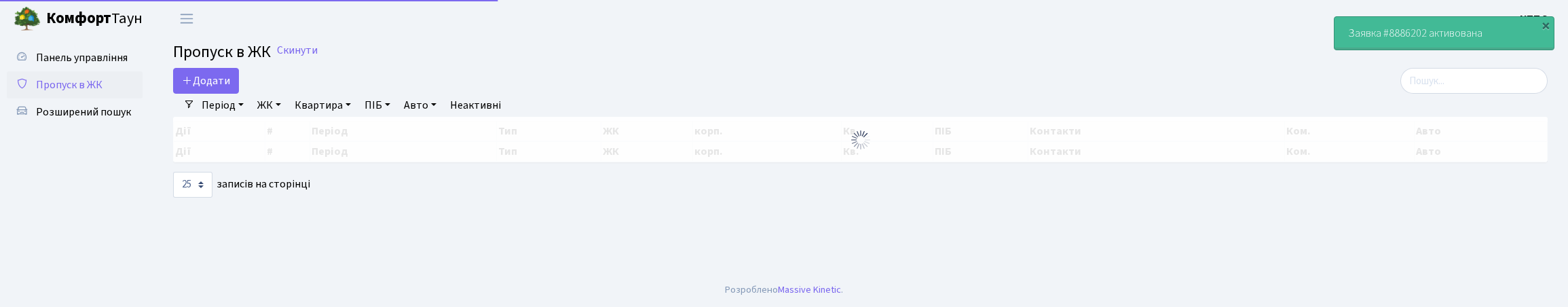
select select "25"
click at [1426, 94] on input "search" at bounding box center [1474, 80] width 148 height 26
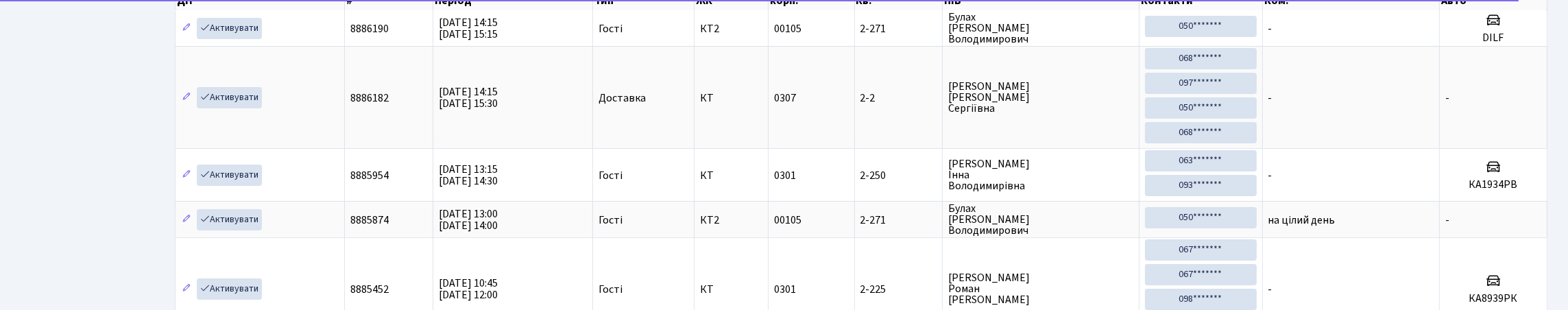
scroll to position [137, 0]
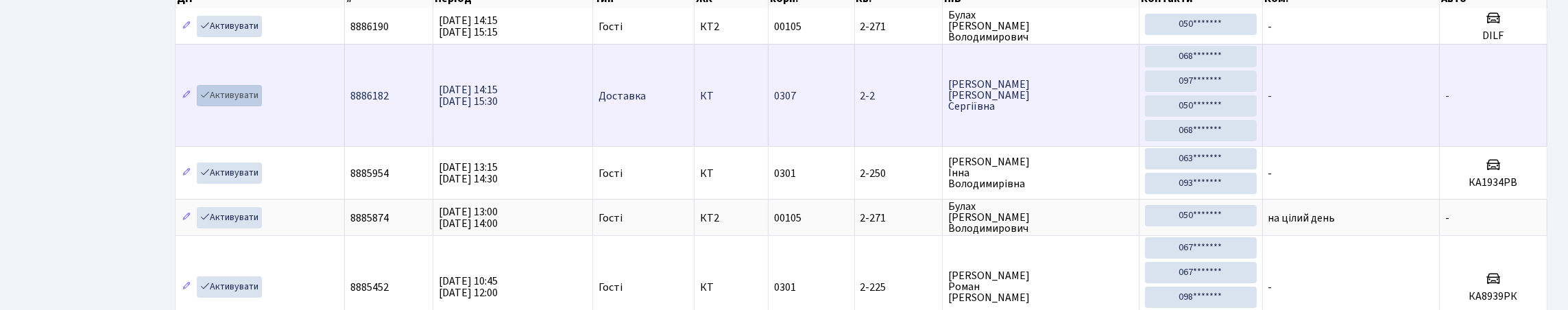
type input "2-2"
click at [256, 106] on link "Активувати" at bounding box center [229, 95] width 65 height 21
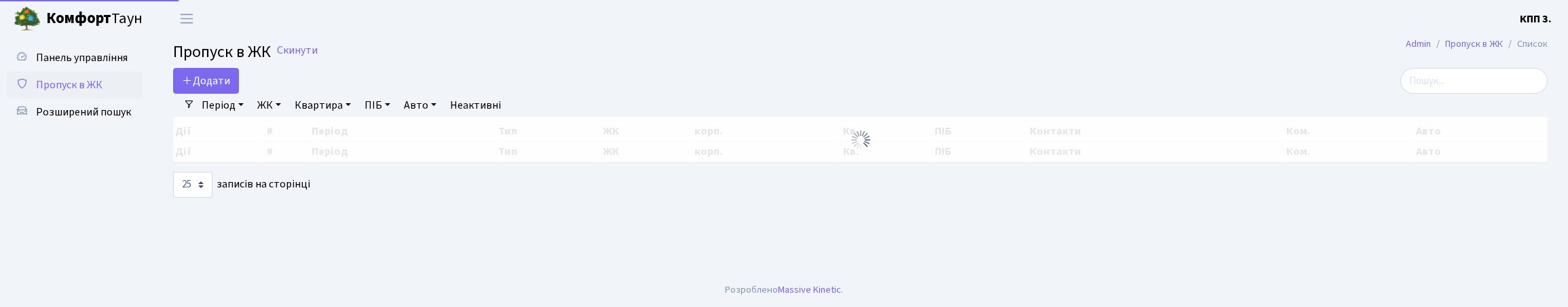
select select "25"
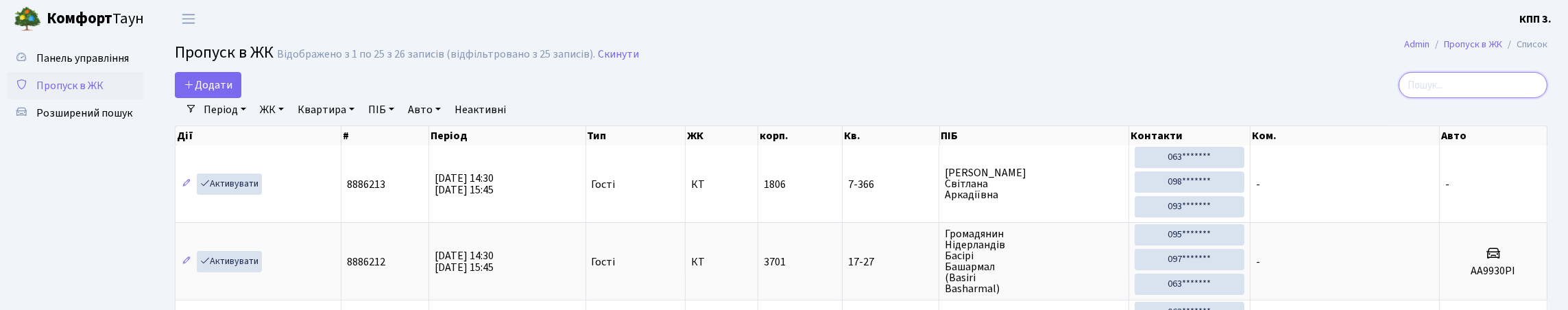
click at [1424, 89] on input "search" at bounding box center [1473, 85] width 149 height 26
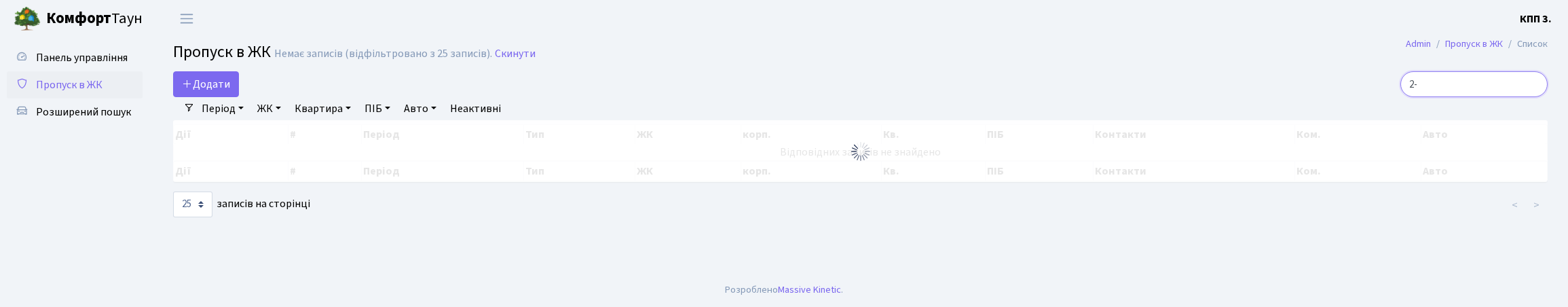
type input "2"
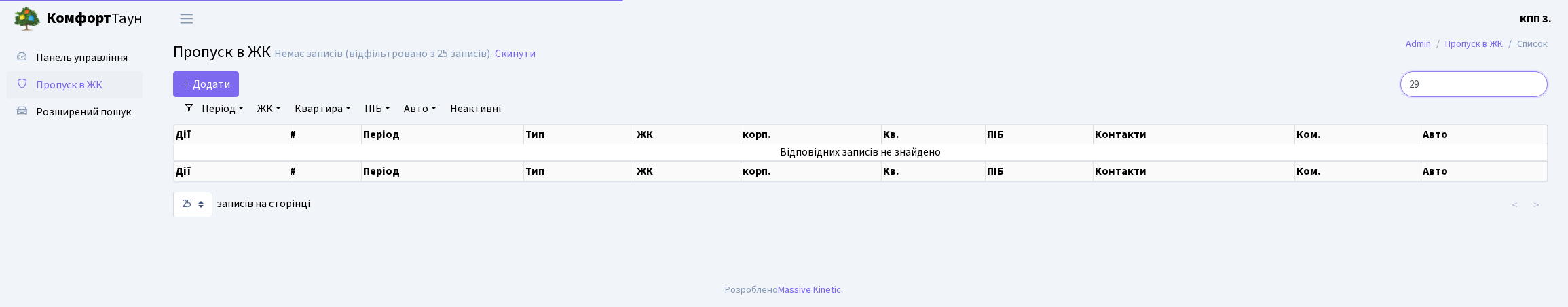
type input "2"
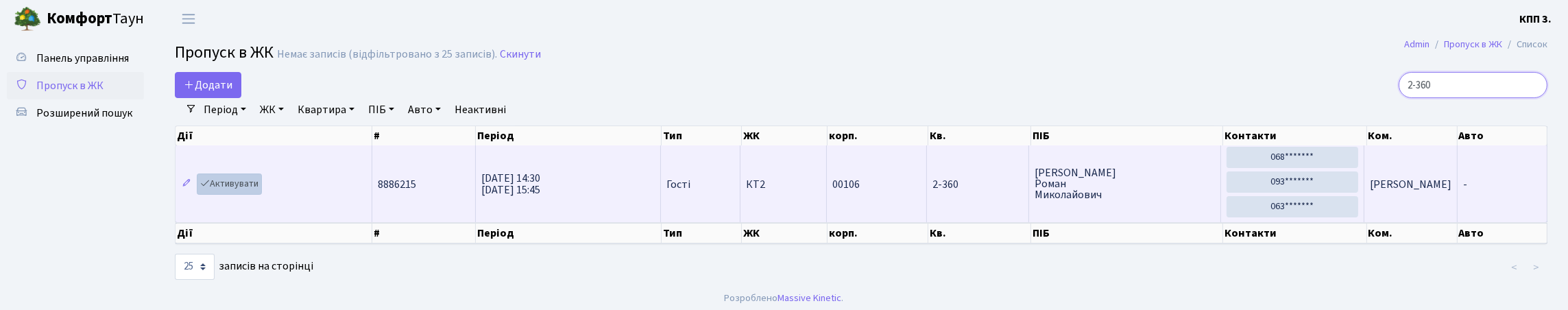
type input "2-360"
click at [245, 195] on link "Активувати" at bounding box center [229, 184] width 65 height 21
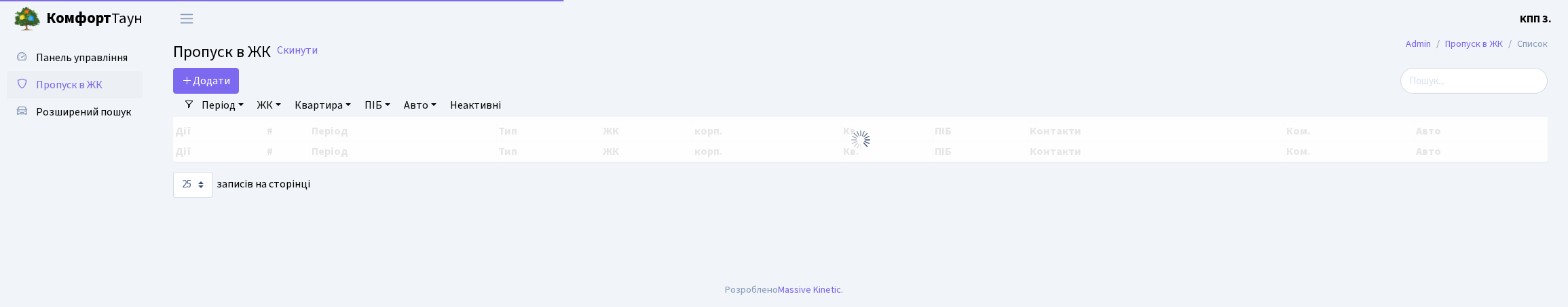
select select "25"
click at [1416, 94] on input "search" at bounding box center [1474, 80] width 148 height 26
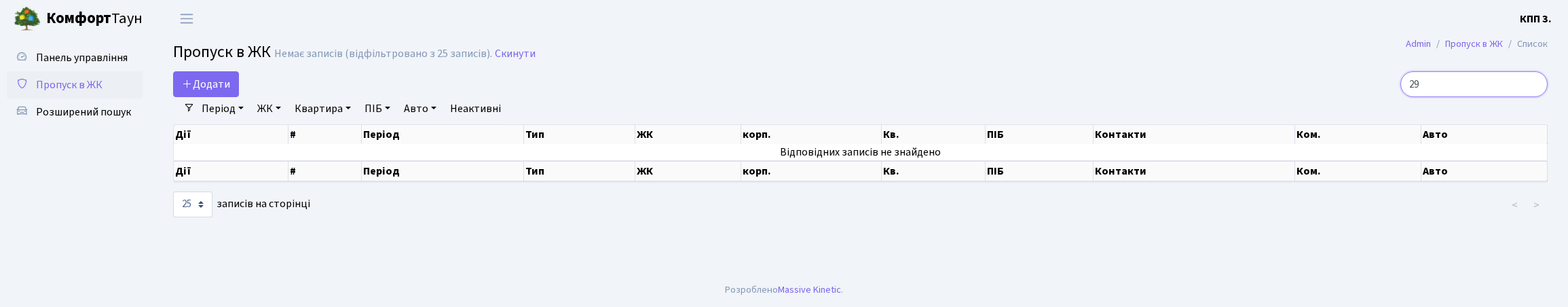
type input "2"
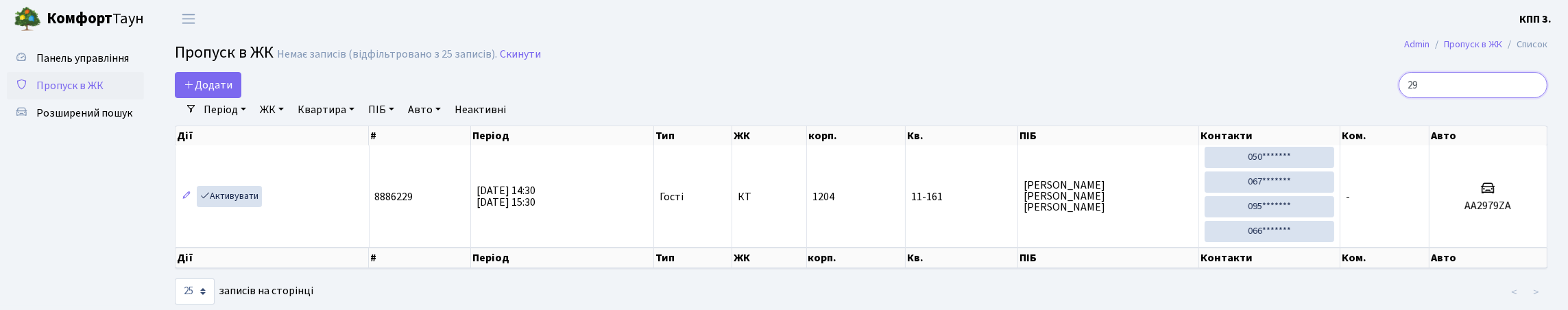
type input "2"
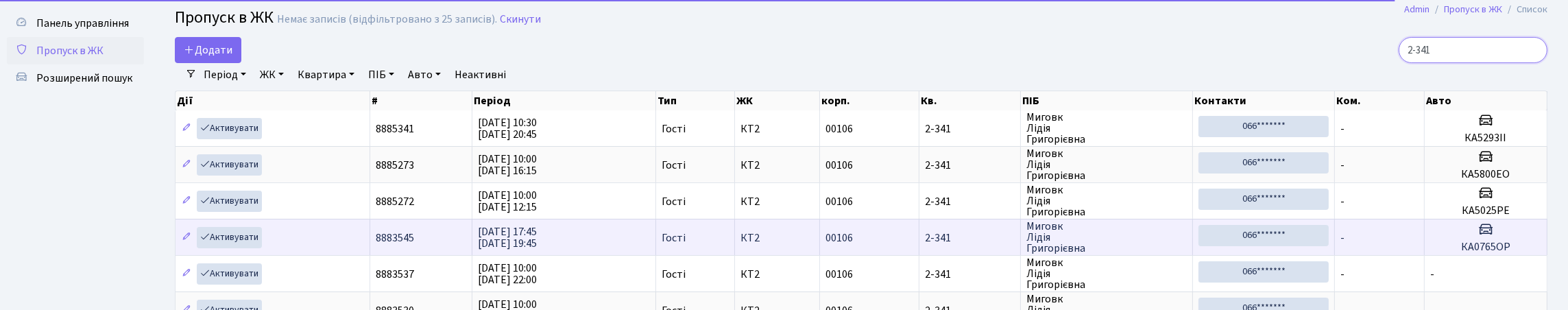
scroll to position [68, 0]
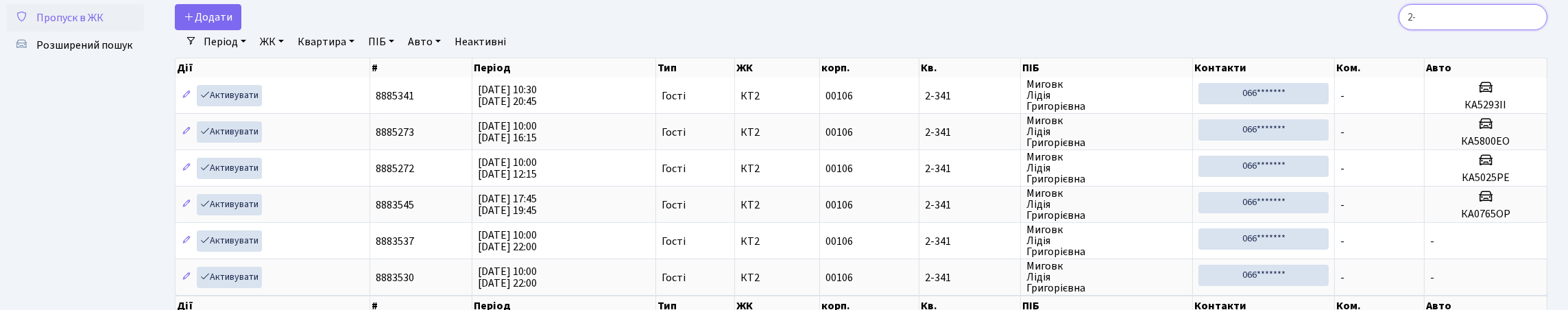
type input "2"
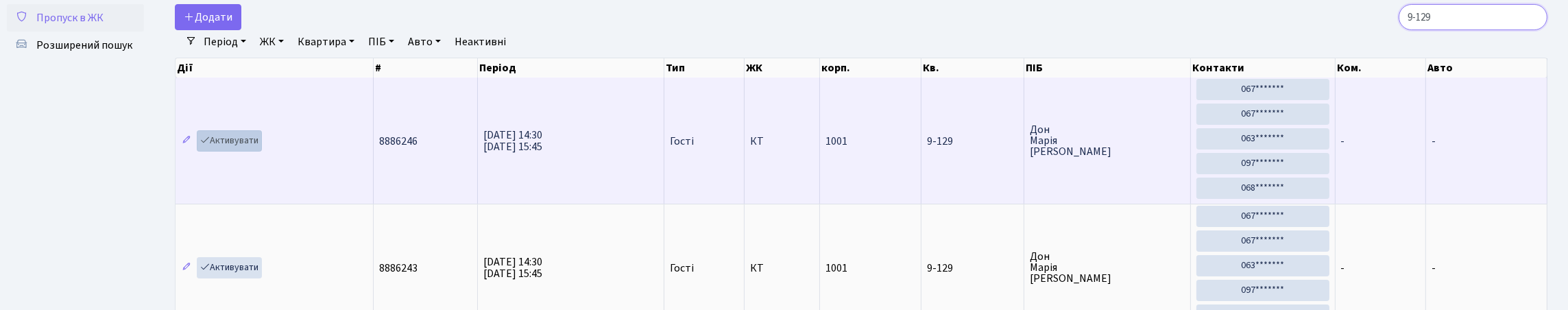
type input "9-129"
click at [241, 151] on link "Активувати" at bounding box center [229, 141] width 65 height 21
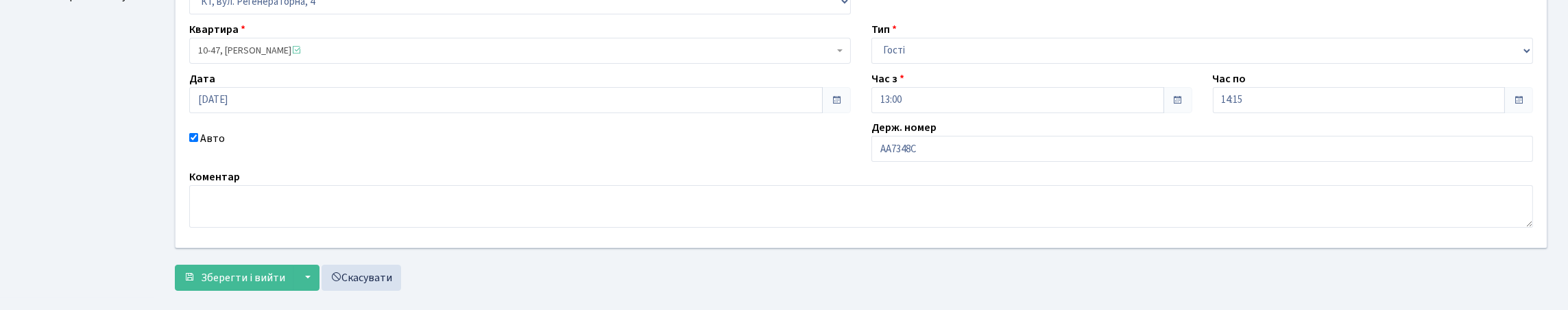
scroll to position [232, 0]
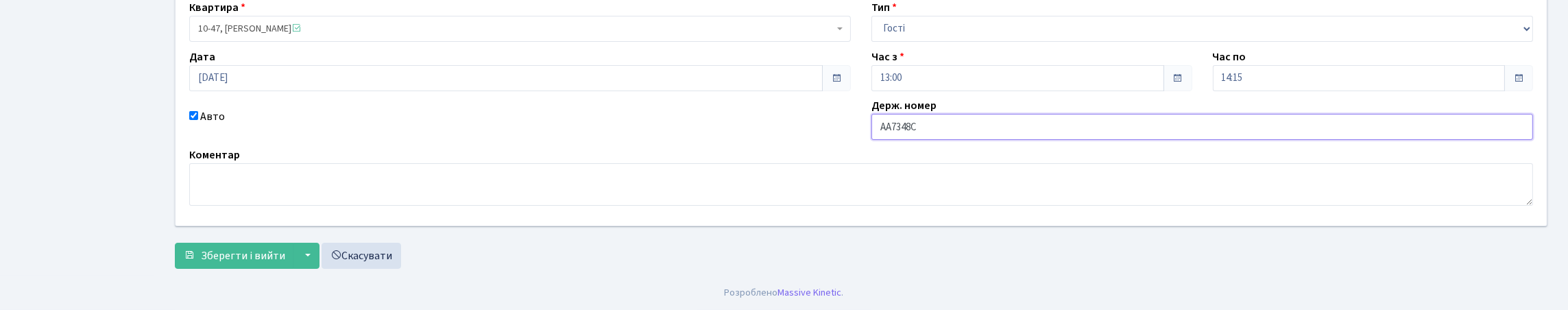
click at [961, 114] on input "АА7348С" at bounding box center [1202, 126] width 662 height 26
type input "АА7348СС"
click at [253, 256] on span "Зберегти і вийти" at bounding box center [243, 255] width 84 height 15
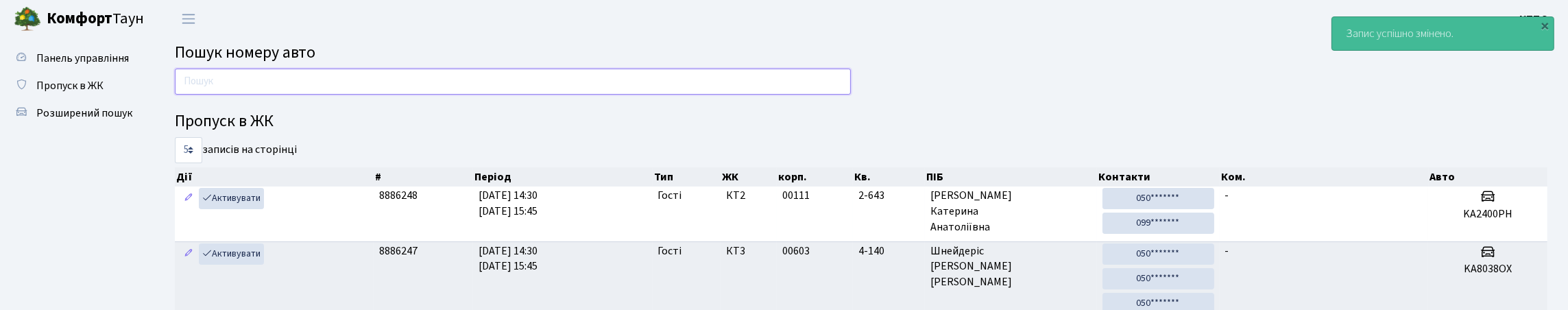
click at [527, 82] on input "text" at bounding box center [513, 81] width 676 height 26
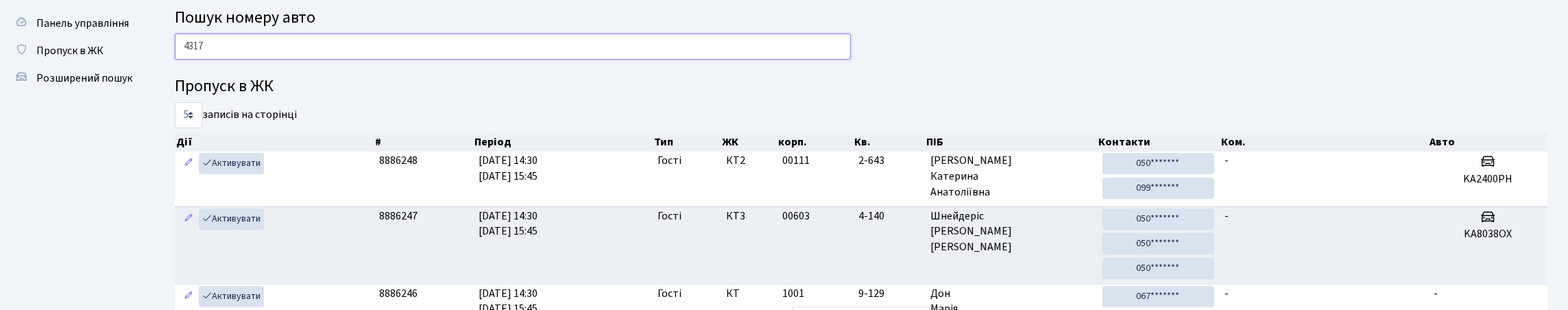
scroll to position [68, 0]
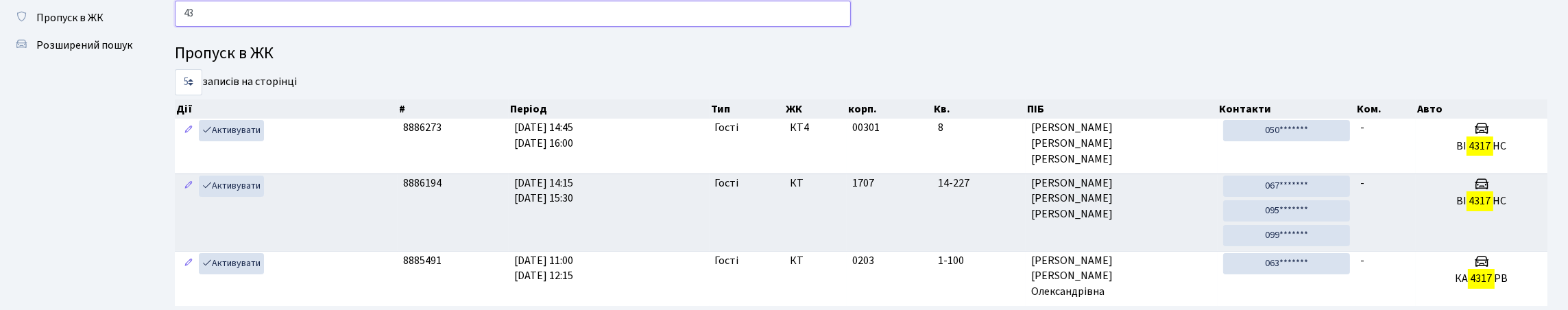
type input "4"
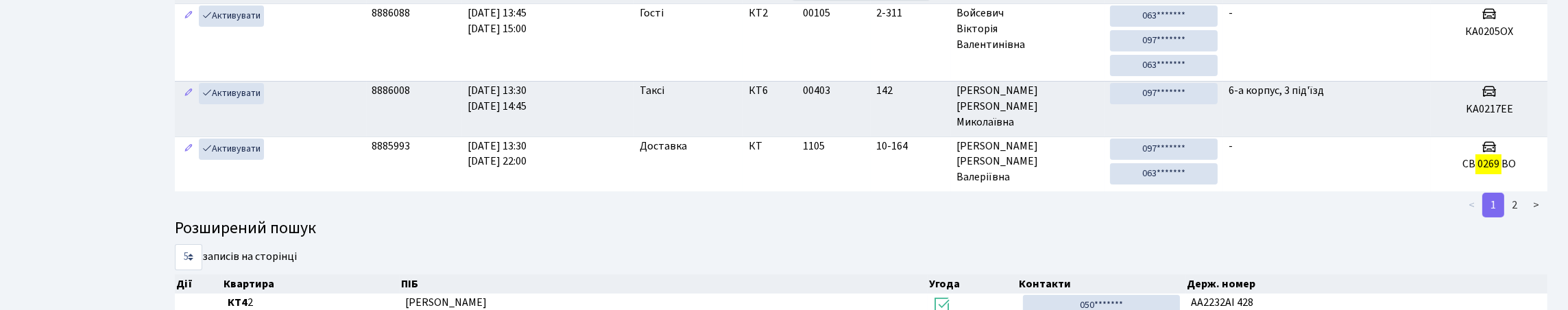
scroll to position [83, 0]
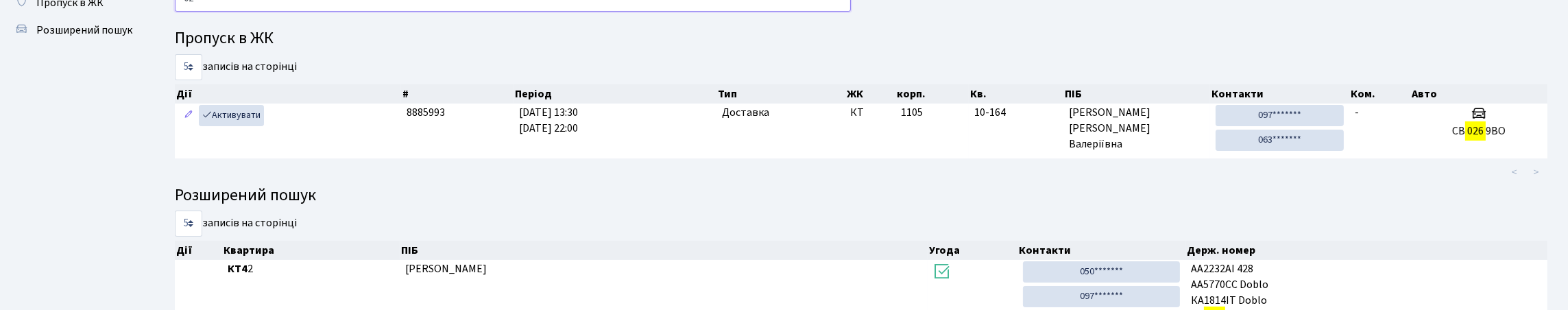
type input "0"
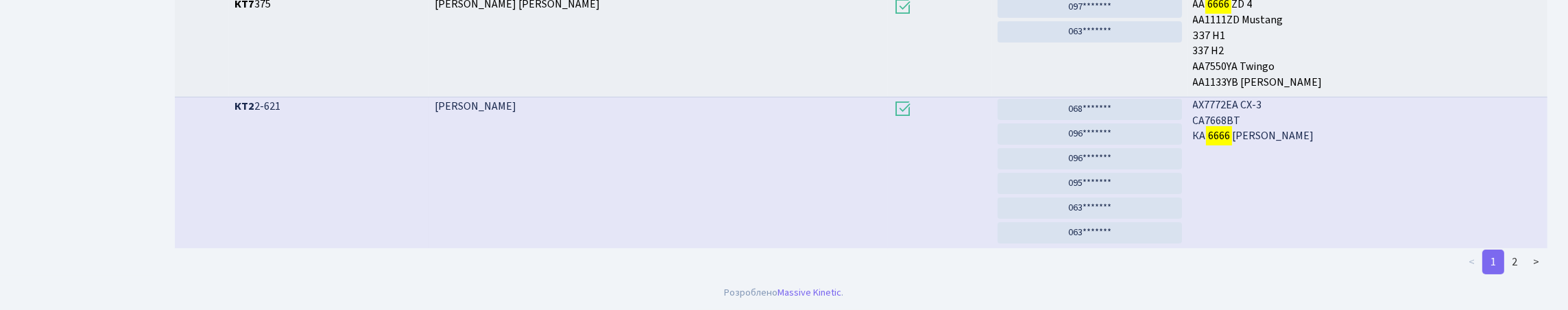
scroll to position [566, 0]
click at [1505, 255] on link "2" at bounding box center [1514, 261] width 22 height 24
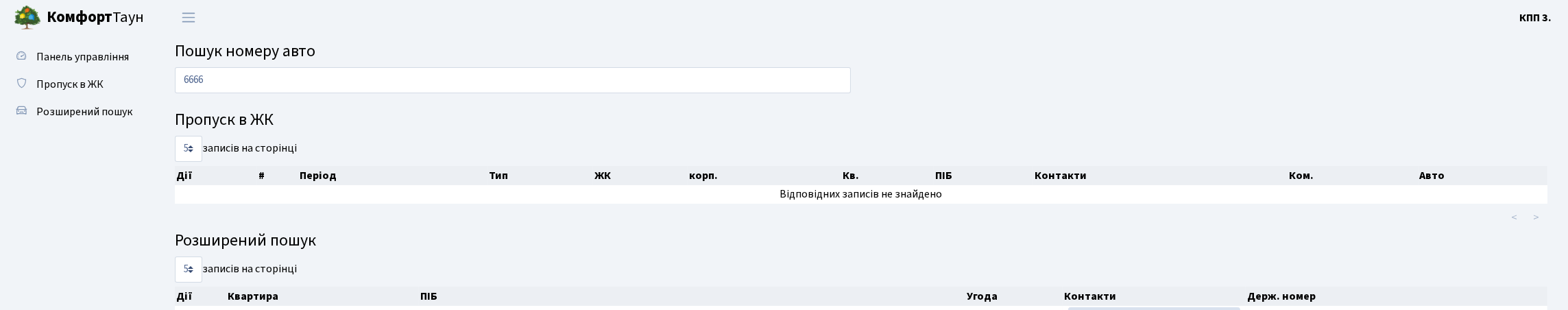
scroll to position [0, 0]
click at [418, 94] on input "6666" at bounding box center [513, 81] width 676 height 26
type input "6"
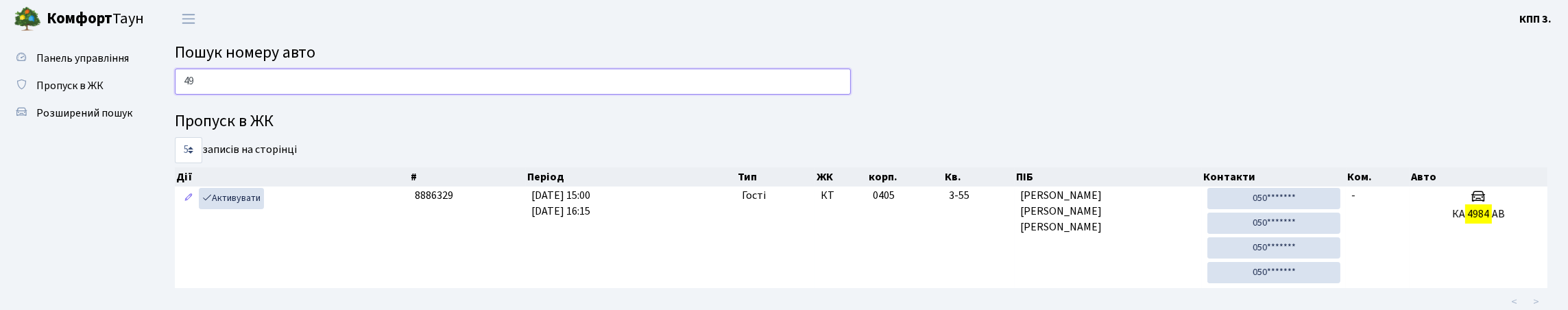
type input "4"
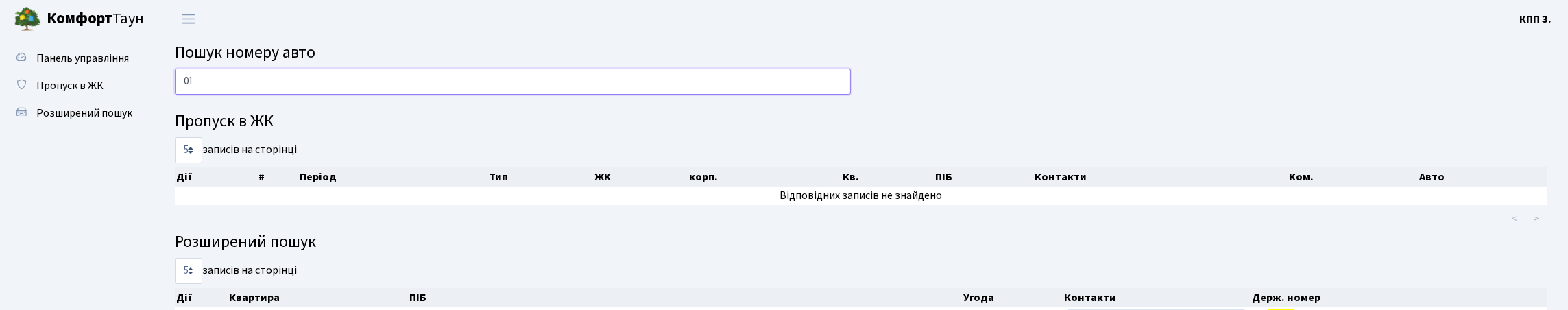
type input "0"
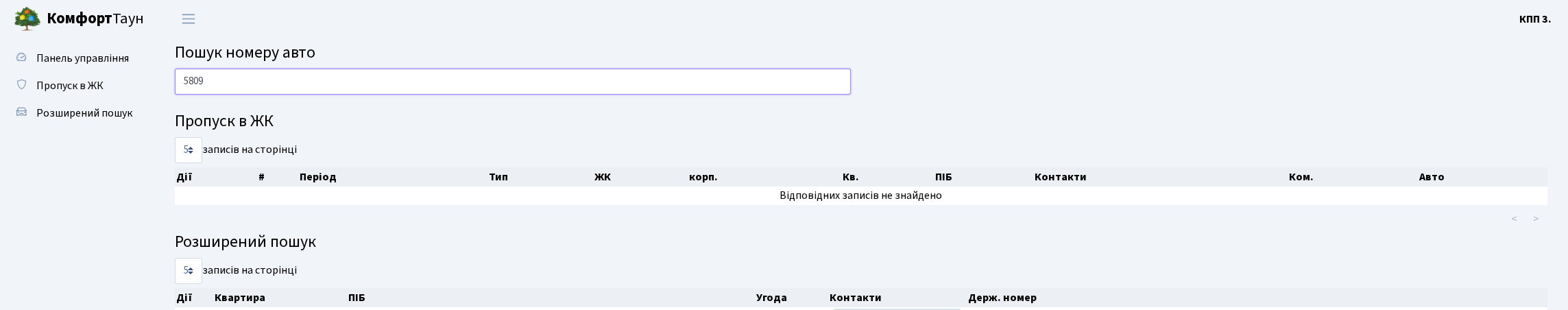
click at [302, 94] on input "5809" at bounding box center [513, 81] width 676 height 26
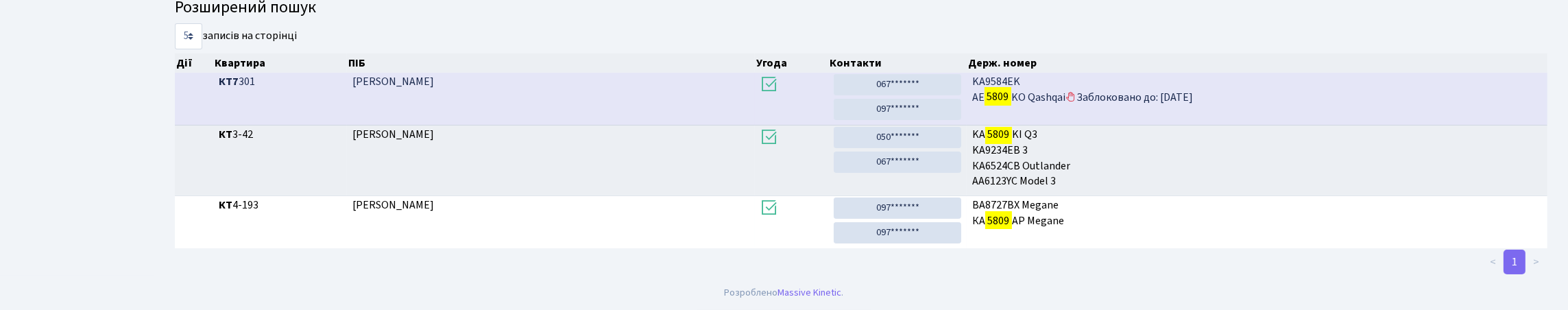
scroll to position [83, 0]
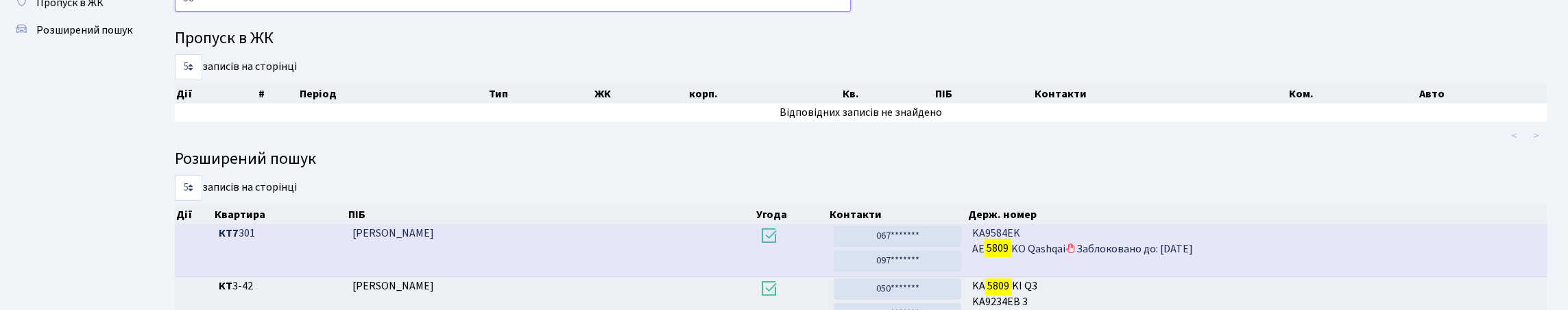
type input "5"
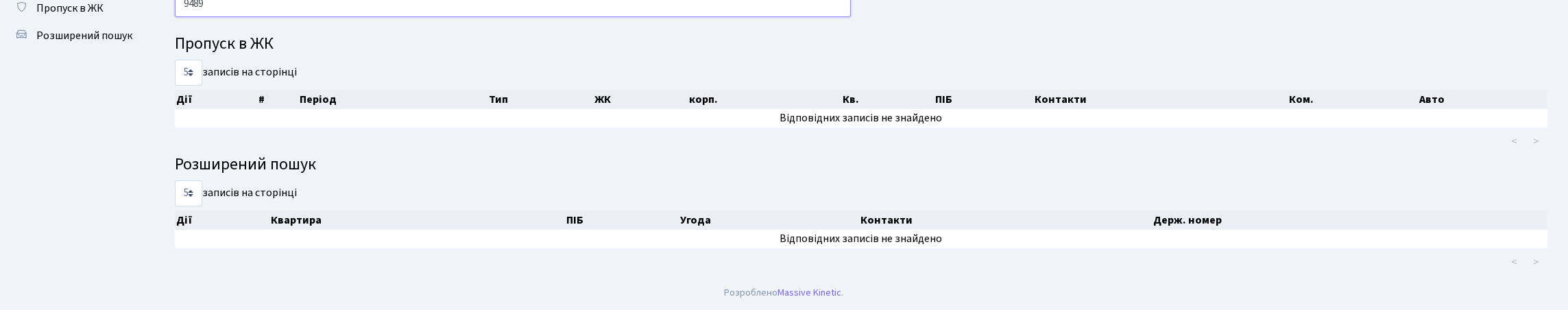
scroll to position [150, 0]
type input "9489"
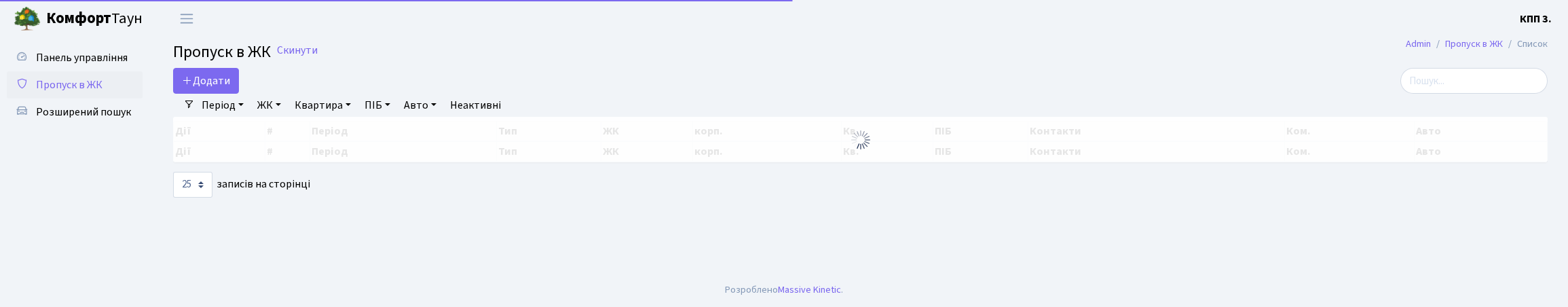
select select "25"
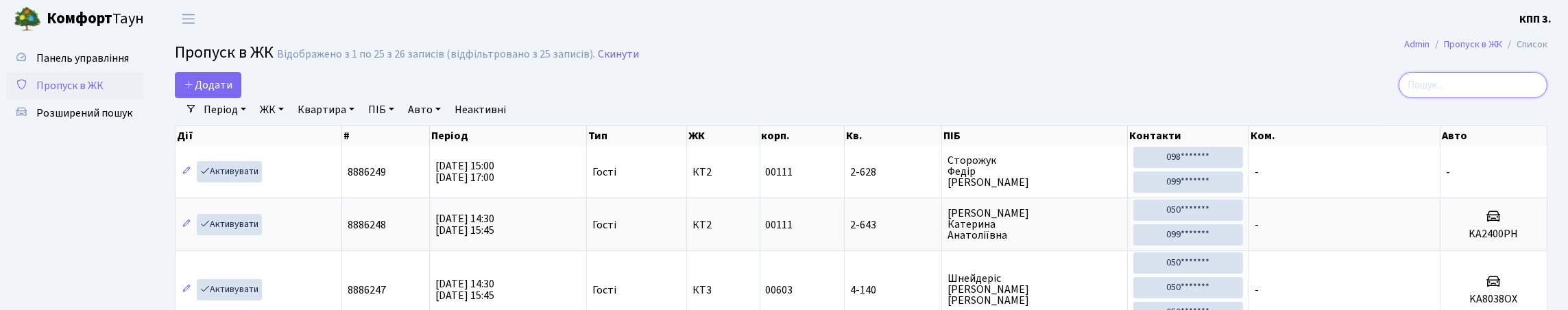
click at [1446, 98] on input "search" at bounding box center [1473, 85] width 149 height 26
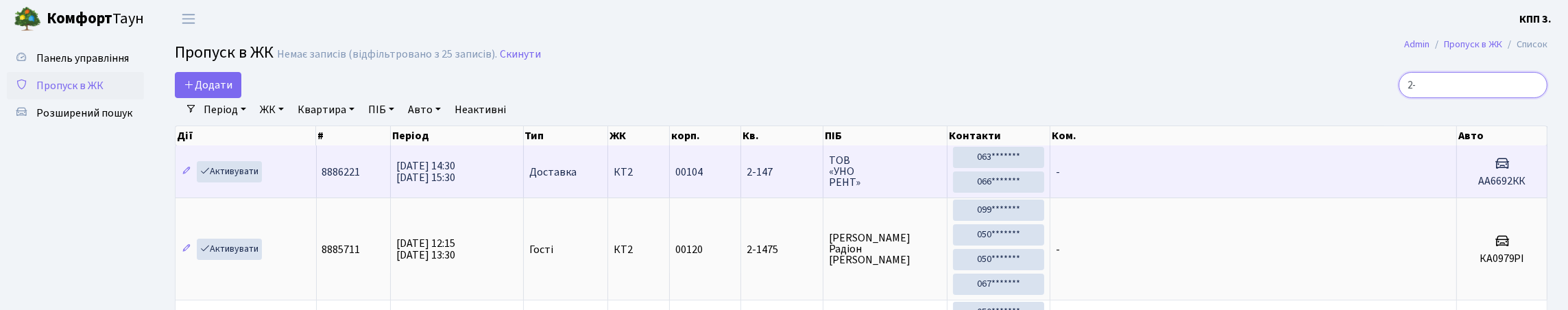
type input "2"
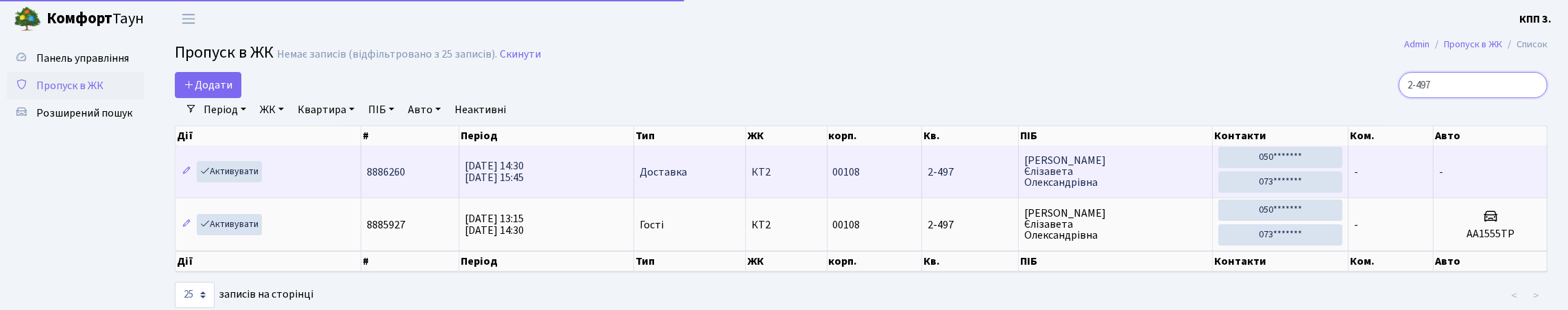
scroll to position [2, 0]
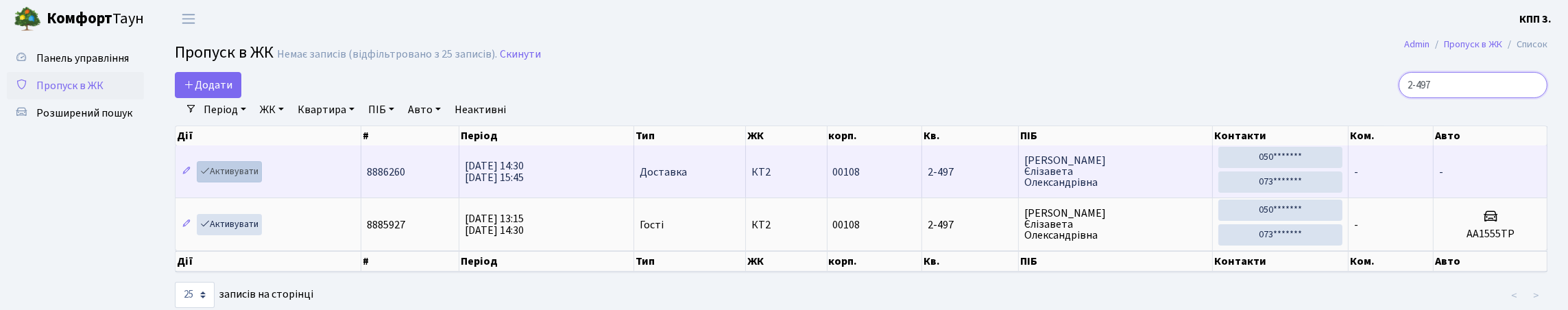
type input "2-497"
click at [262, 182] on link "Активувати" at bounding box center [229, 171] width 65 height 21
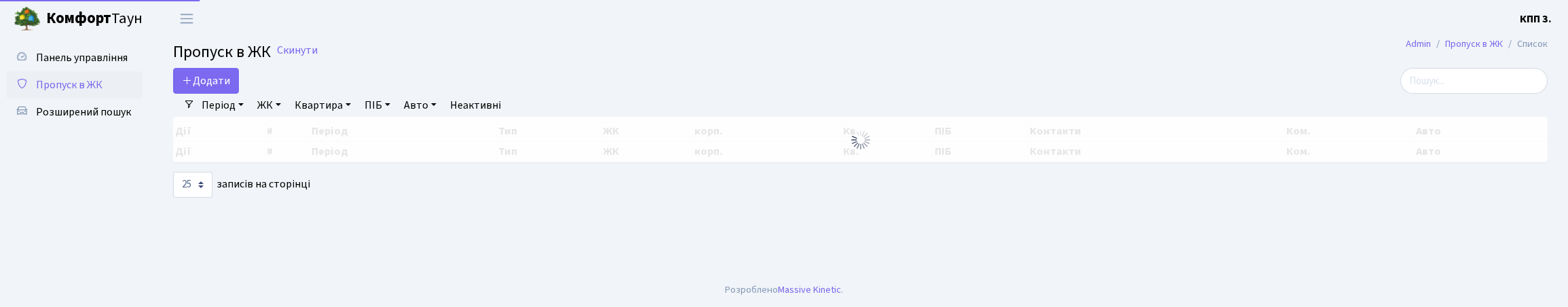
select select "25"
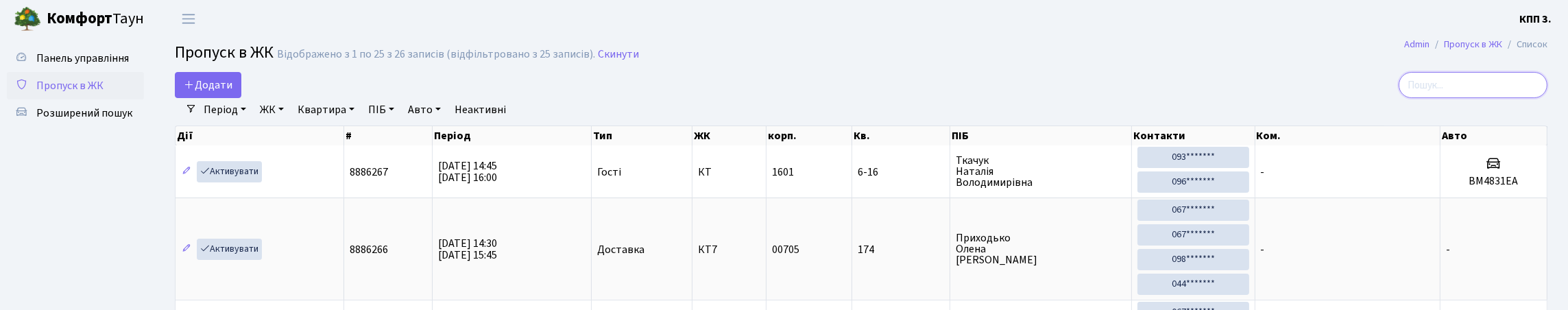
click at [1420, 98] on input "search" at bounding box center [1473, 85] width 149 height 26
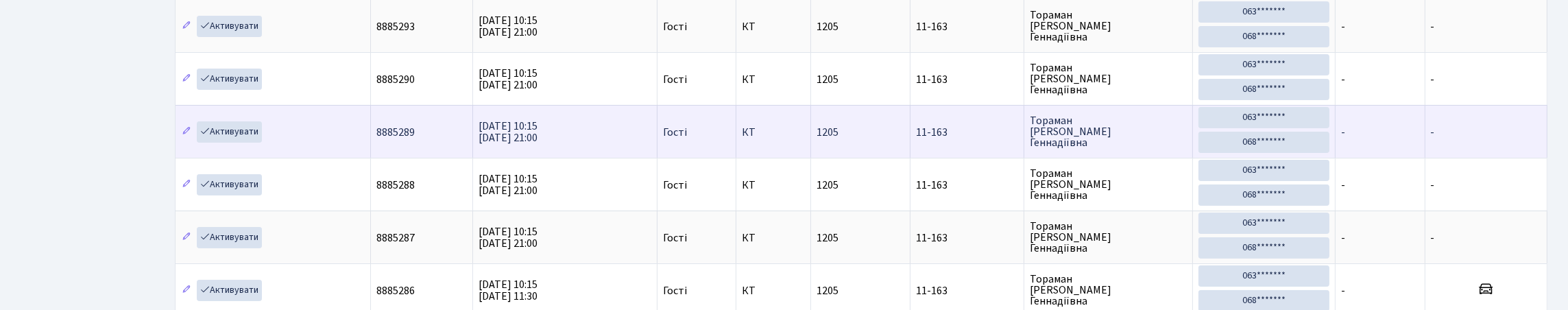
scroll to position [343, 0]
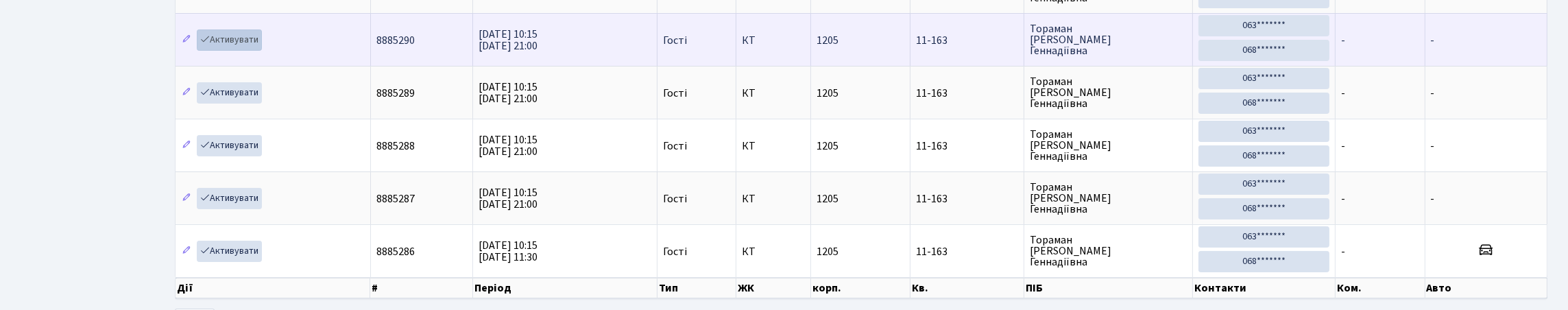
type input "11-163"
click at [242, 51] on link "Активувати" at bounding box center [229, 40] width 65 height 21
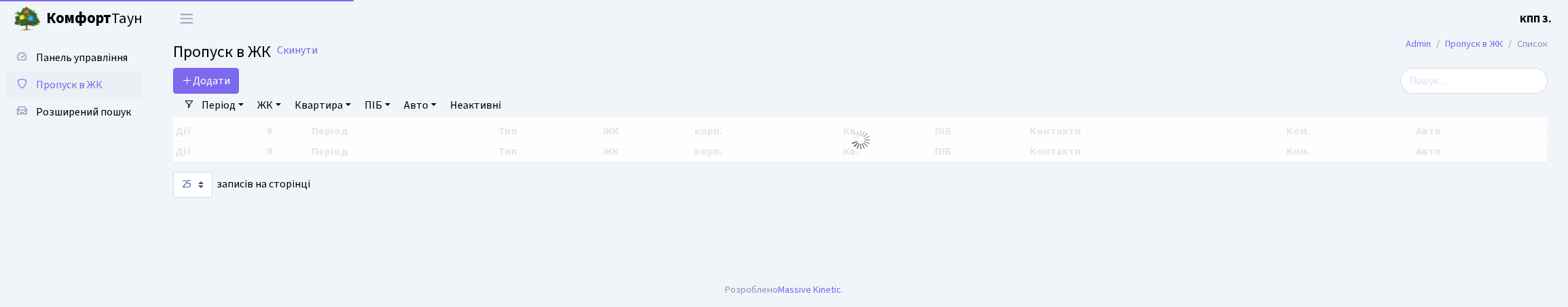
select select "25"
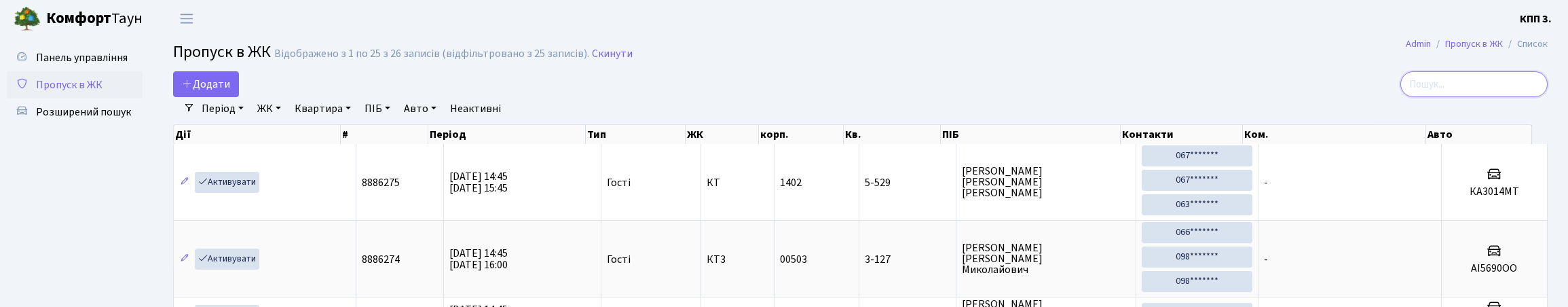
click at [1414, 96] on input "search" at bounding box center [1474, 84] width 148 height 26
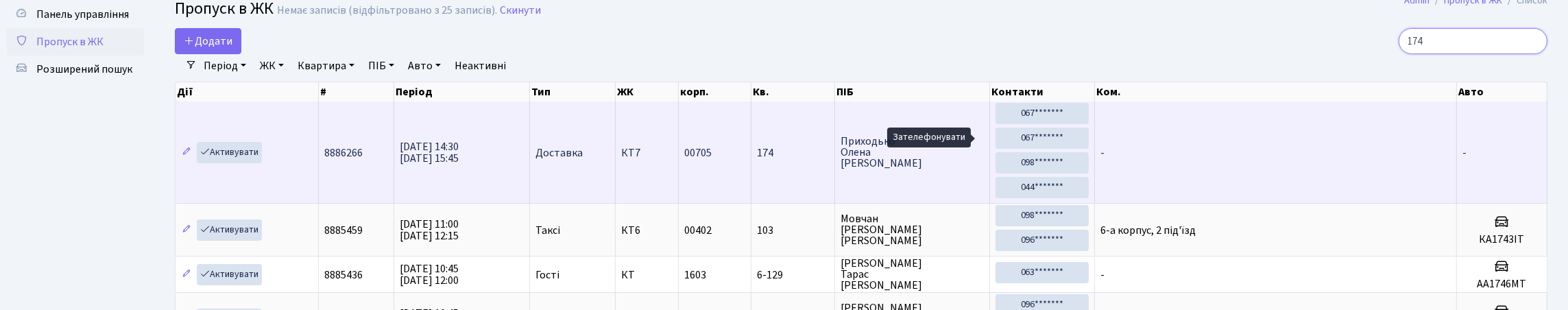
scroll to position [68, 0]
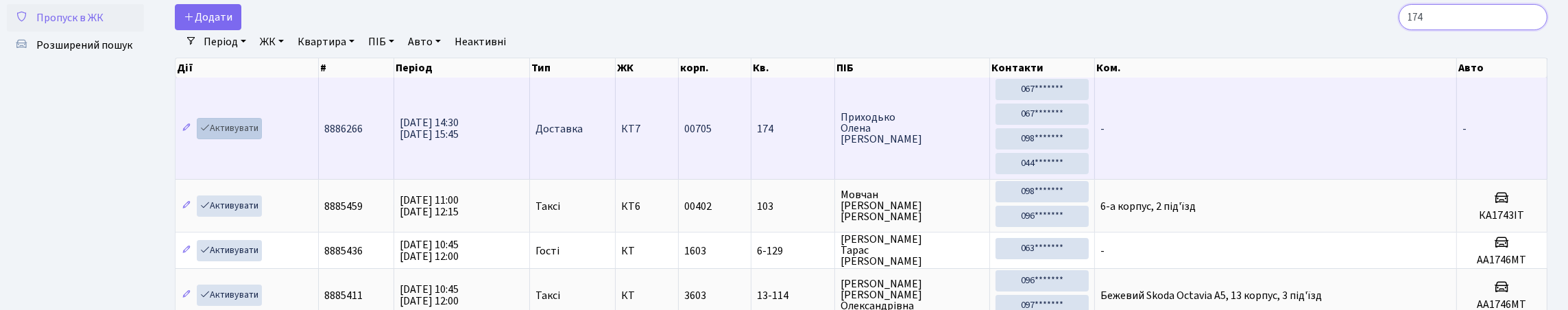
type input "174"
click at [262, 140] on link "Активувати" at bounding box center [229, 128] width 65 height 21
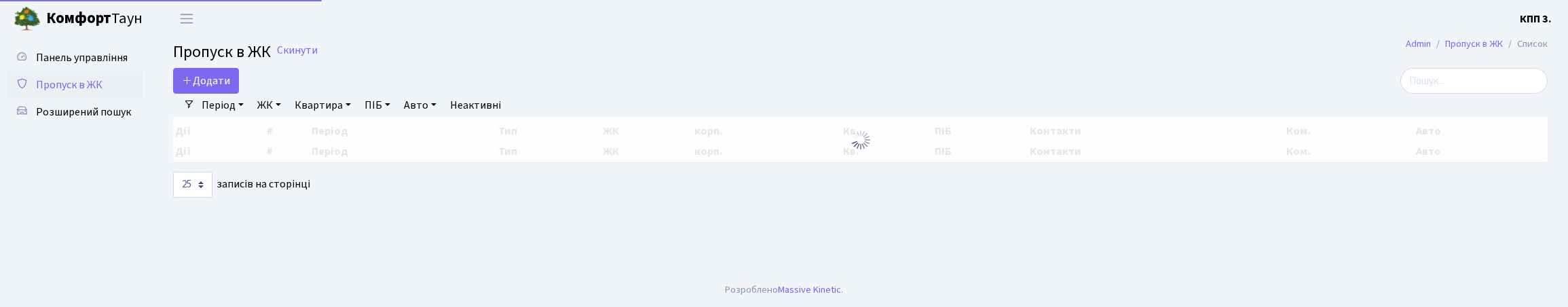
select select "25"
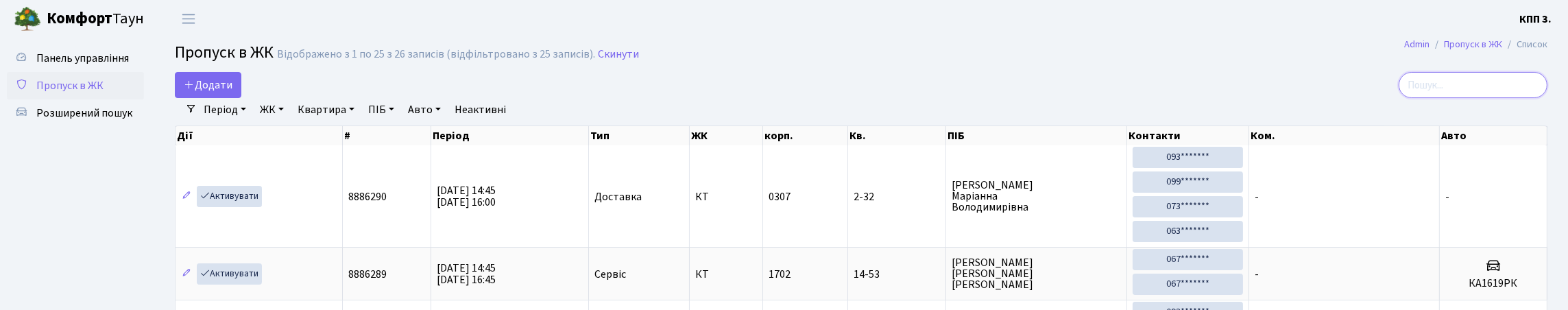
click at [1465, 98] on input "search" at bounding box center [1473, 85] width 149 height 26
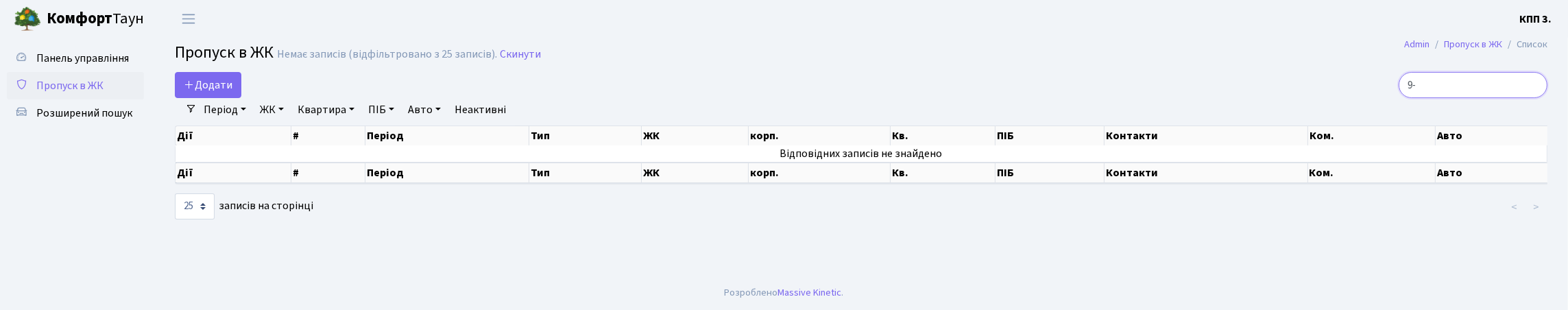
type input "9"
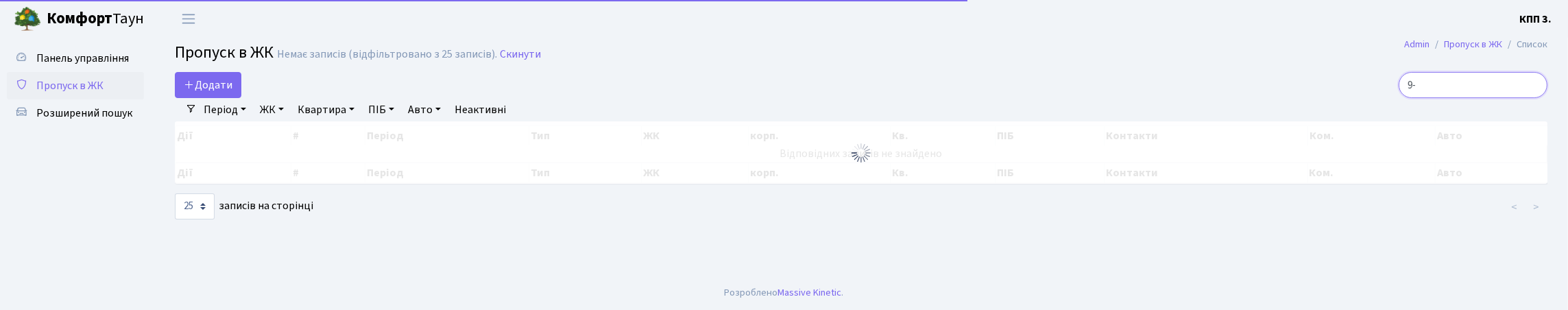
type input "9"
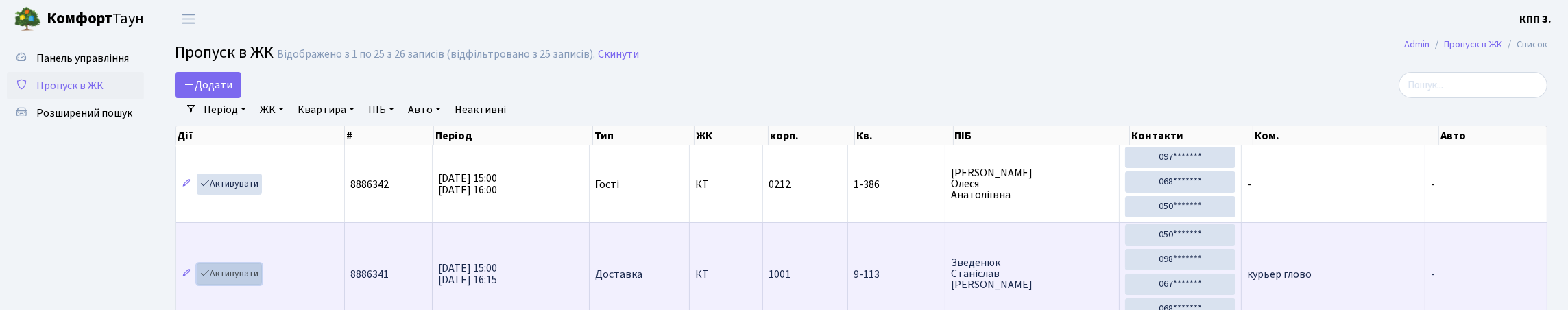
click at [229, 264] on link "Активувати" at bounding box center [229, 274] width 65 height 21
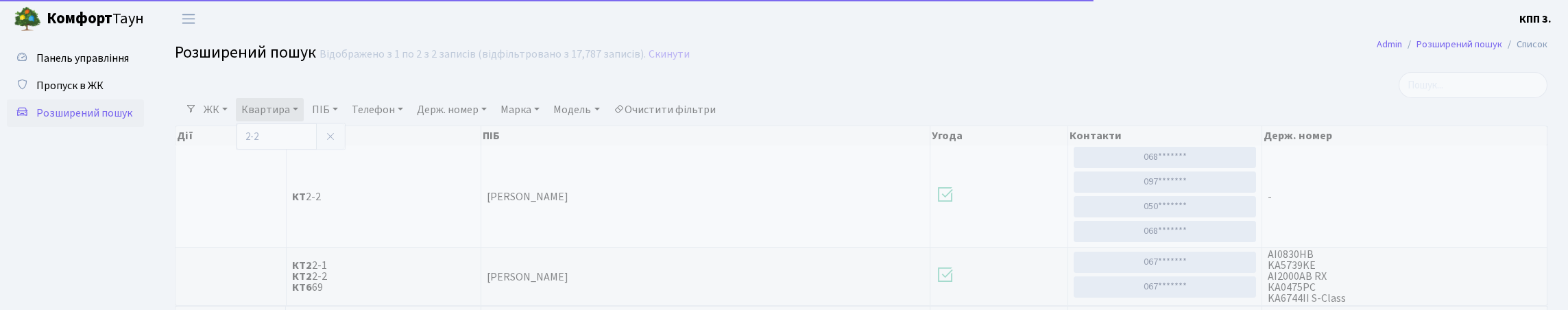
select select "25"
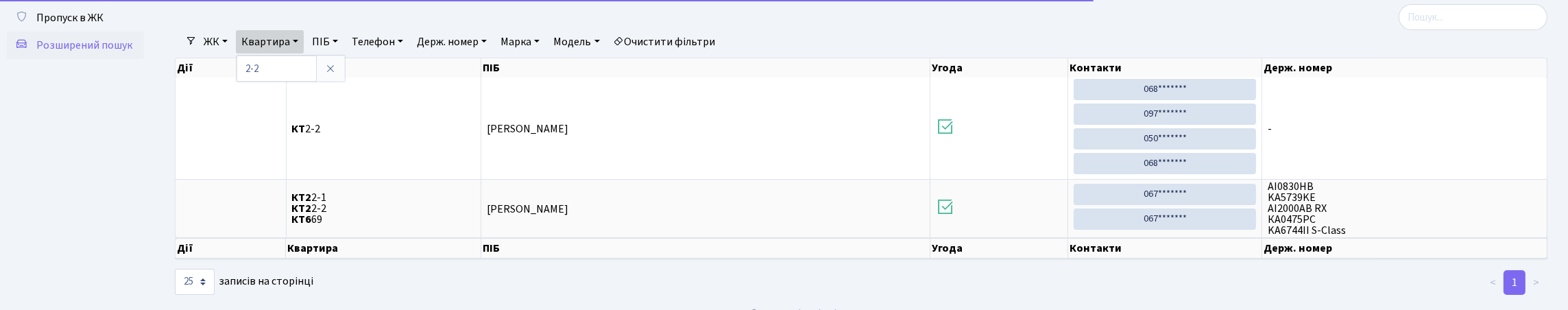
click at [336, 74] on icon at bounding box center [330, 68] width 11 height 11
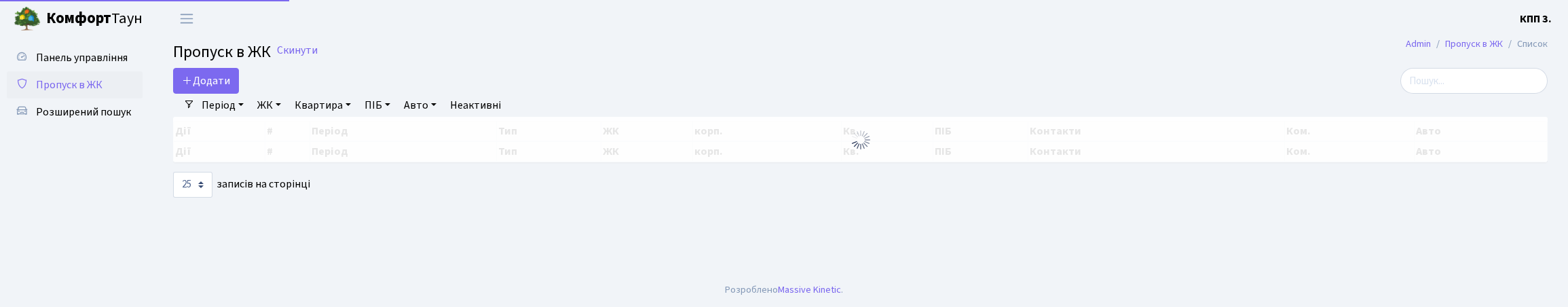
select select "25"
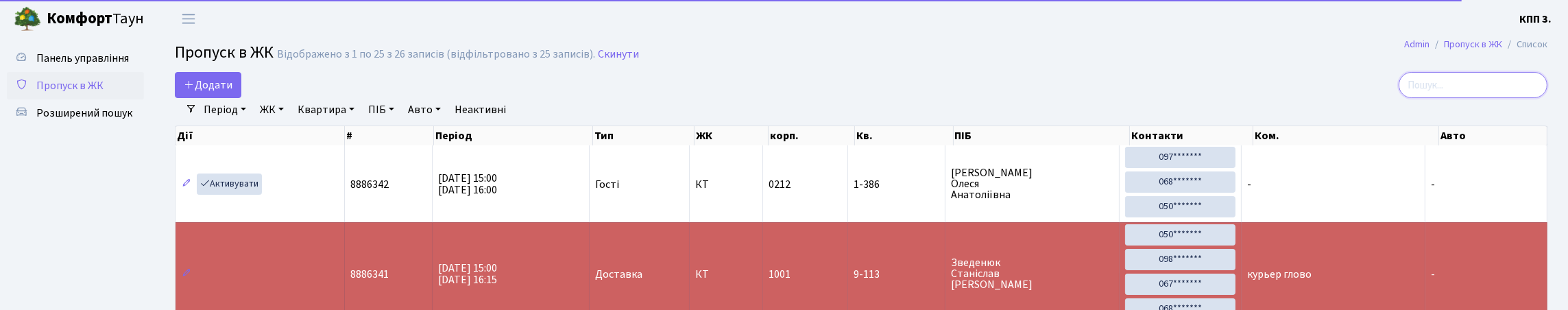
click at [1454, 98] on input "search" at bounding box center [1473, 85] width 149 height 26
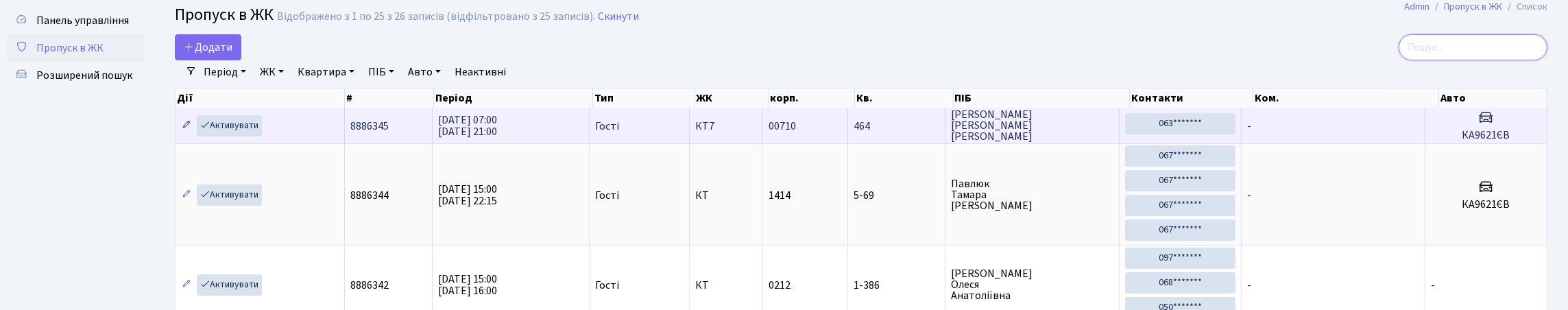
scroll to position [68, 0]
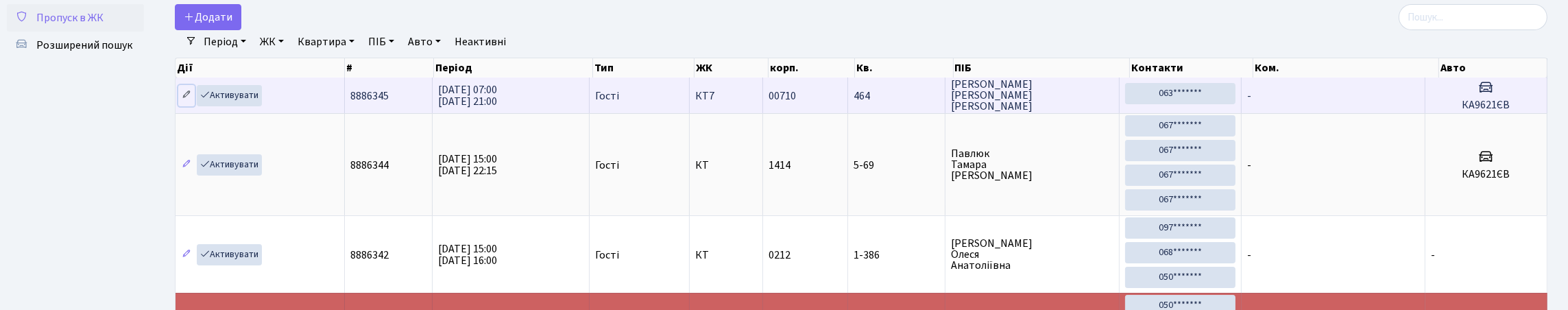
click at [188, 100] on icon at bounding box center [186, 94] width 10 height 10
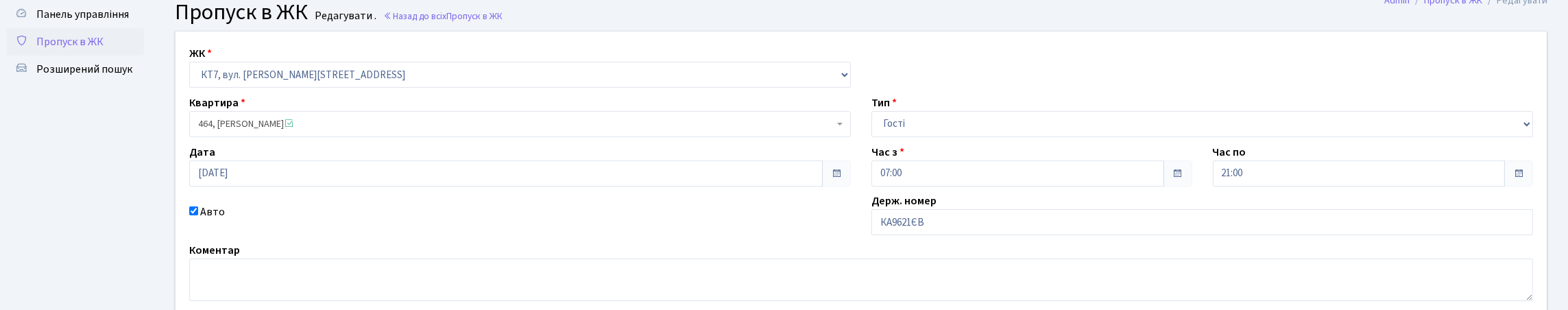
scroll to position [68, 0]
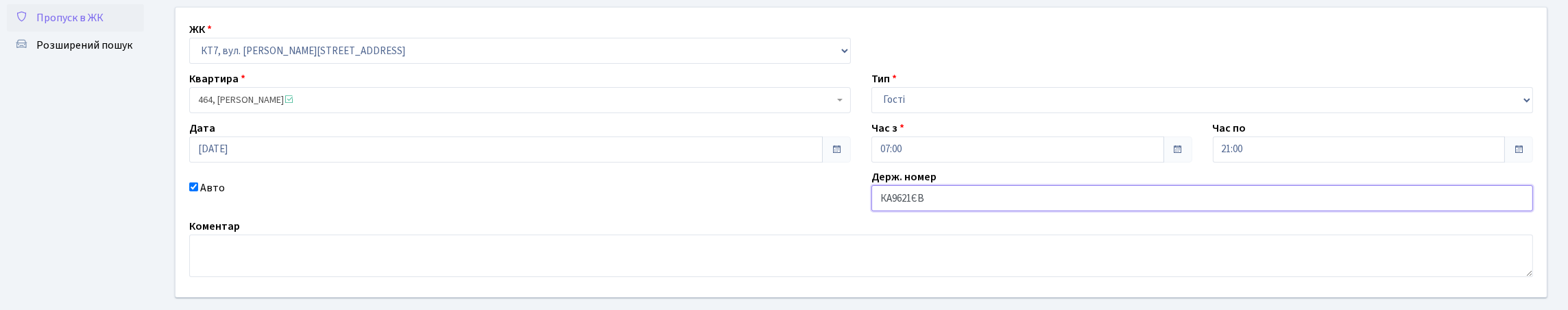
drag, startPoint x: 931, startPoint y: 249, endPoint x: 932, endPoint y: 258, distance: 9.1
click at [931, 211] on input "КА9621ЄВ" at bounding box center [1202, 198] width 662 height 26
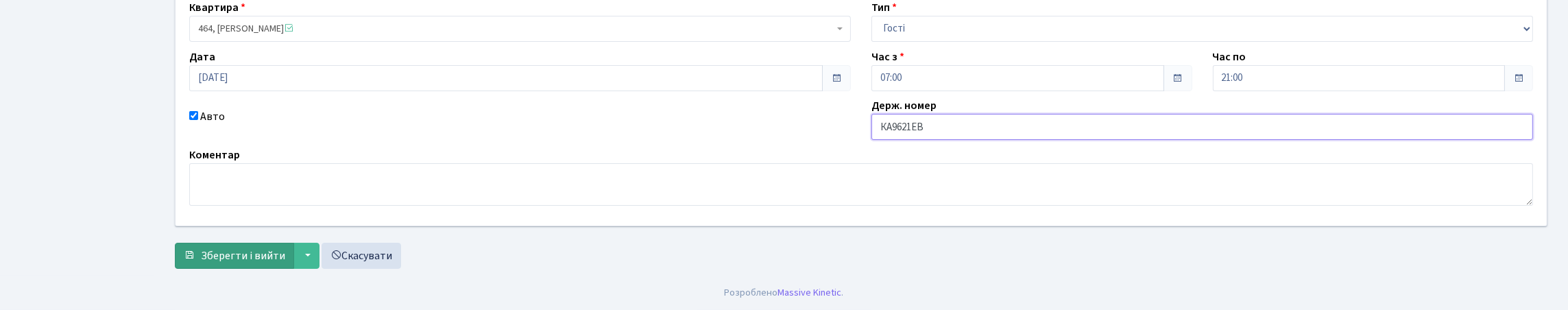
scroll to position [232, 0]
type input "КА9621ЕВ"
click at [229, 248] on span "Зберегти і вийти" at bounding box center [243, 255] width 84 height 15
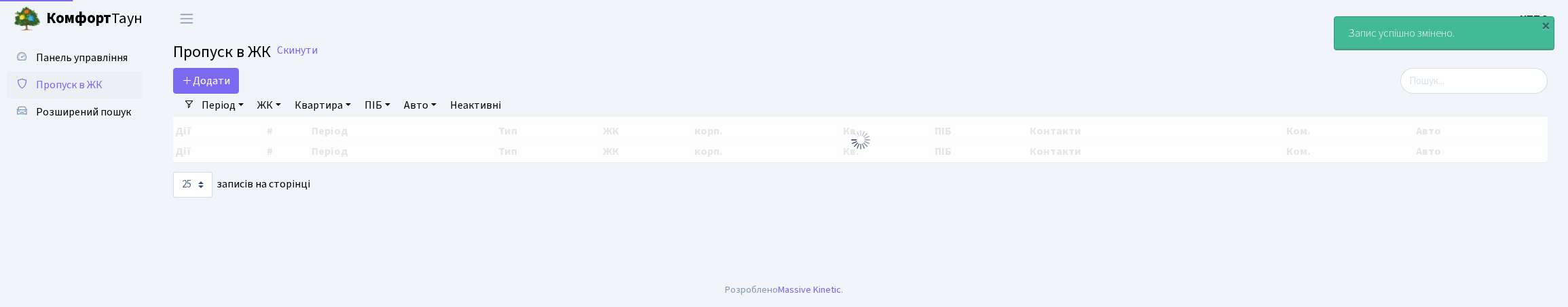
select select "25"
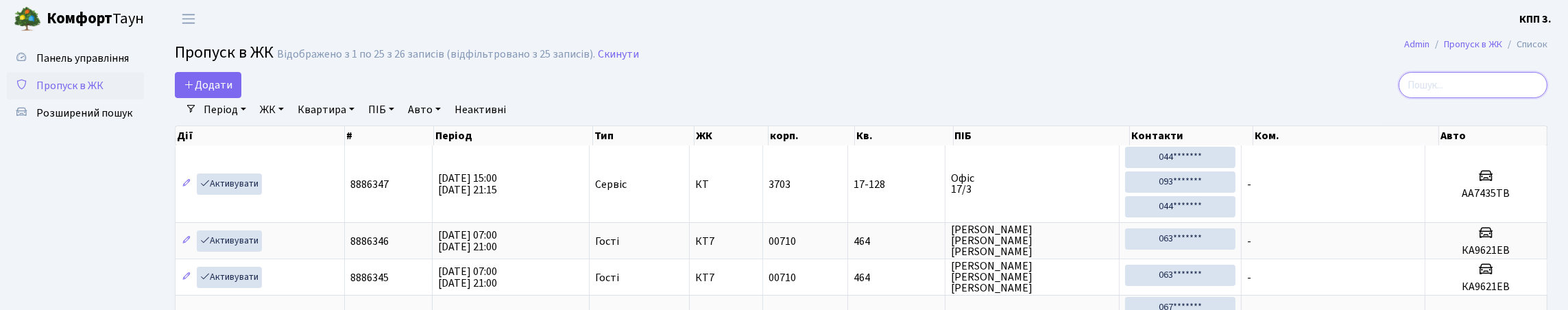
click at [1450, 98] on input "search" at bounding box center [1473, 85] width 149 height 26
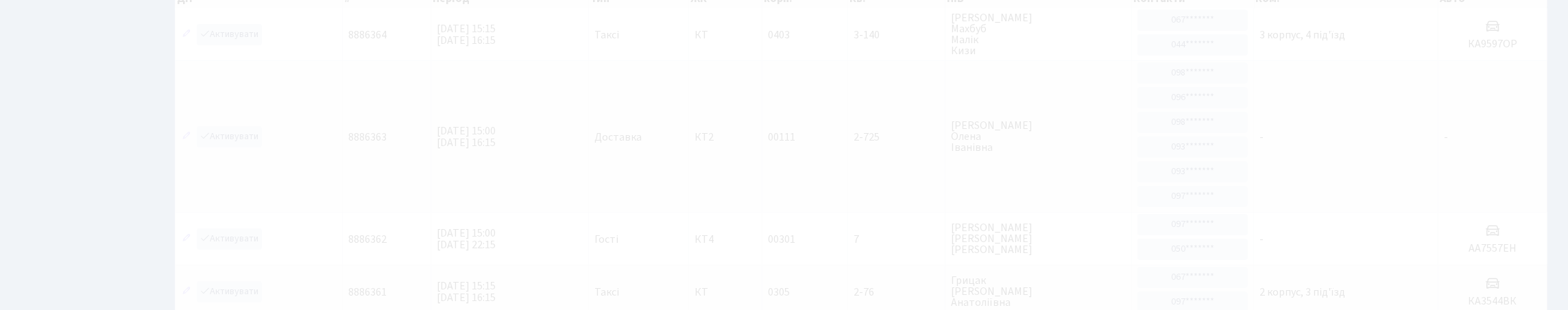
scroll to position [27, 0]
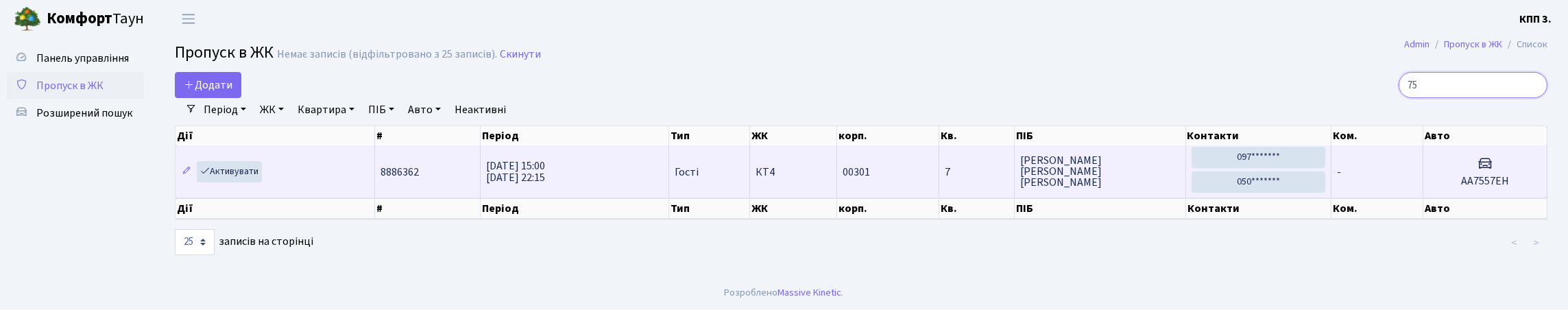
type input "7"
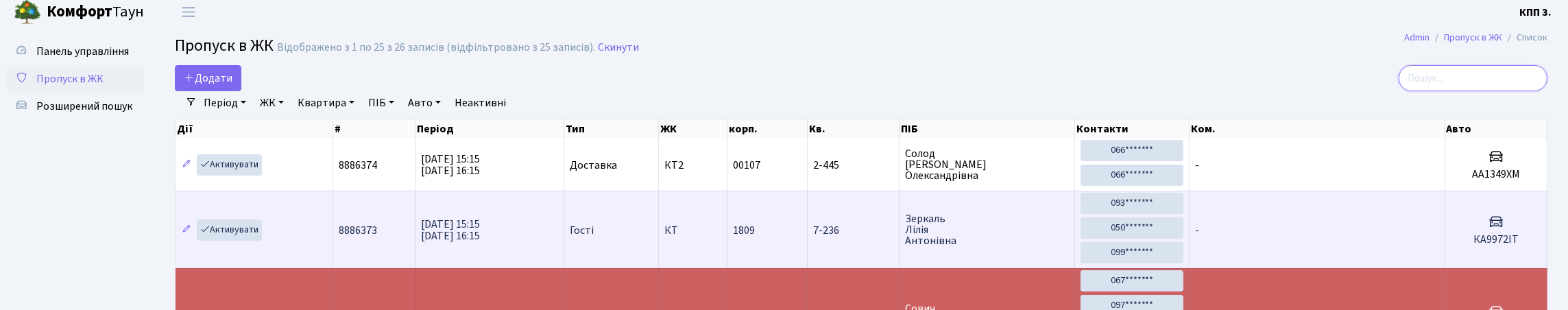
scroll to position [0, 0]
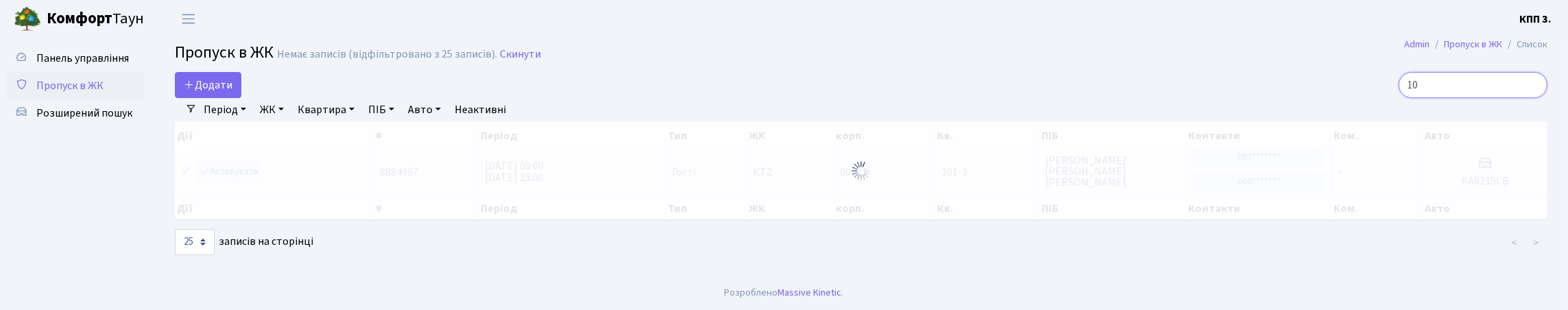
type input "1"
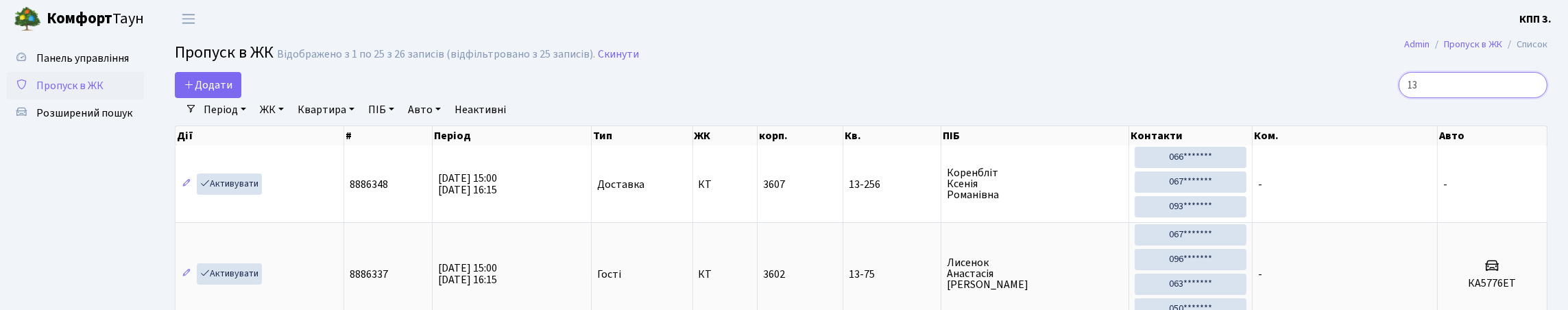
type input "1"
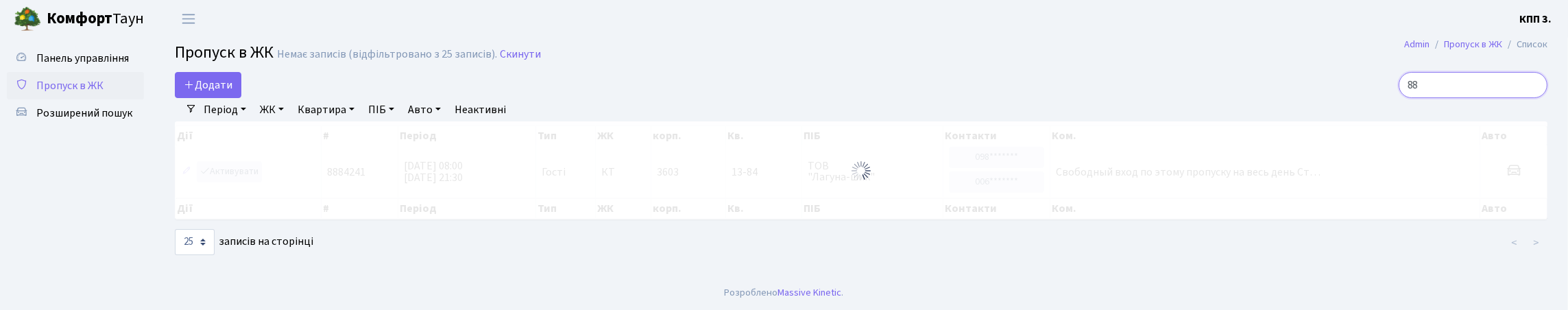
type input "8"
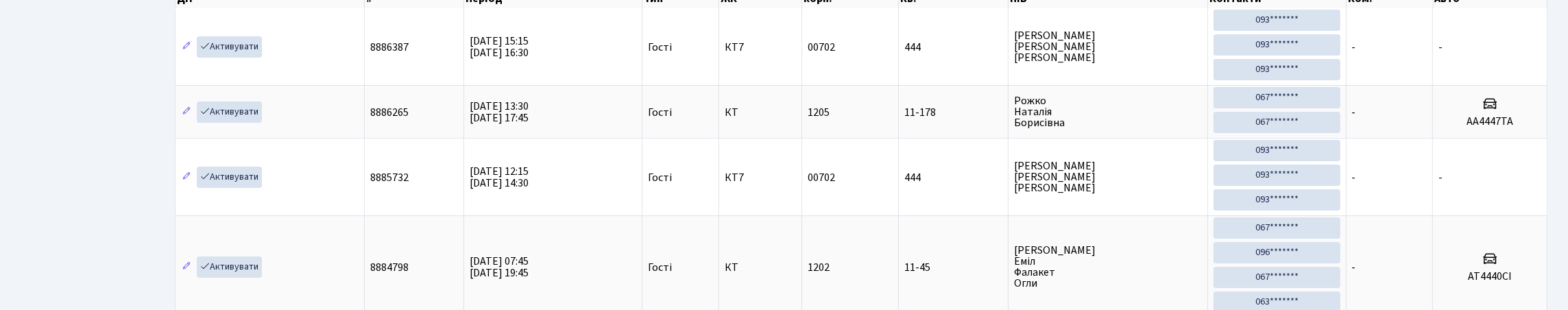
scroll to position [206, 0]
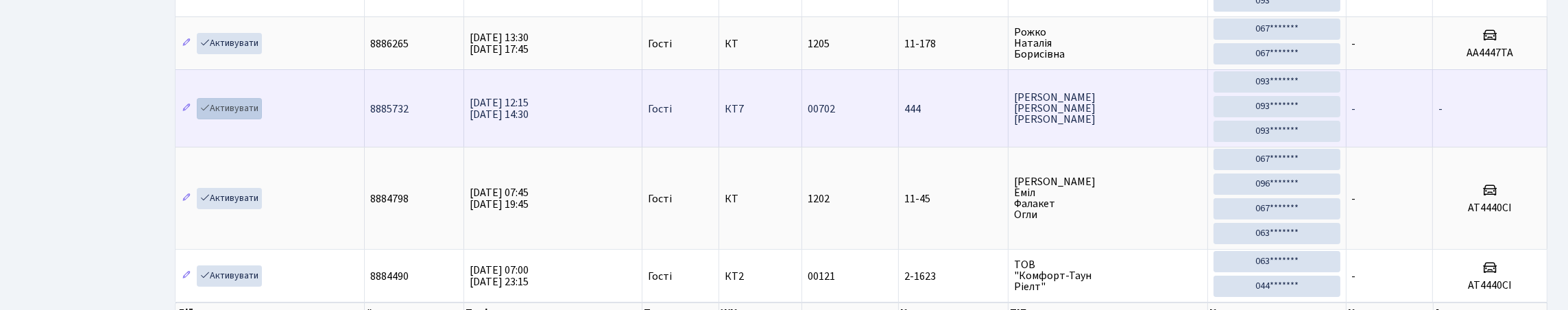
type input "444"
click at [262, 120] on link "Активувати" at bounding box center [229, 108] width 65 height 21
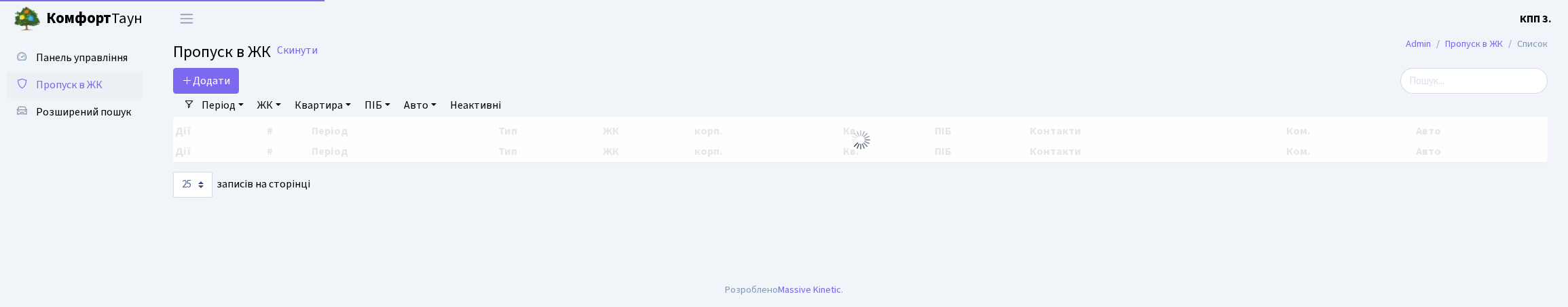
select select "25"
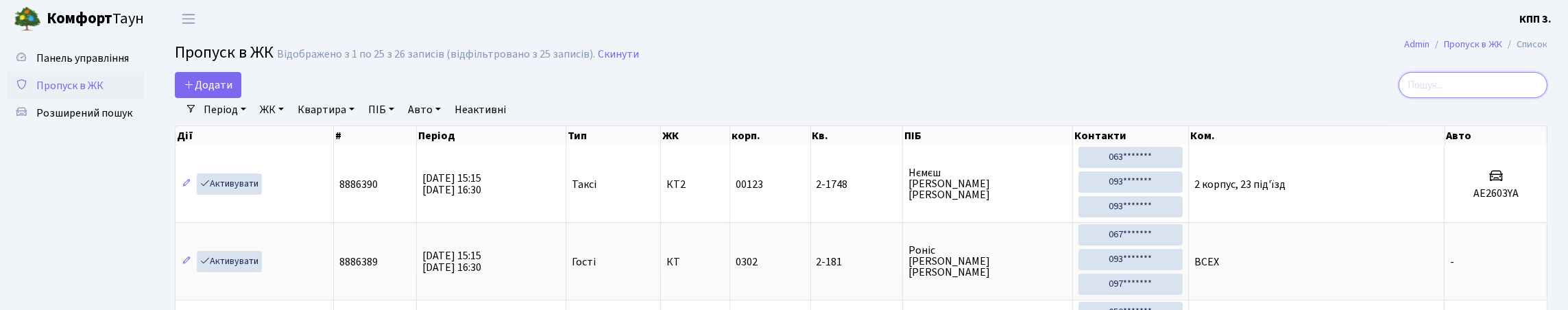
click at [1429, 97] on input "search" at bounding box center [1473, 85] width 149 height 26
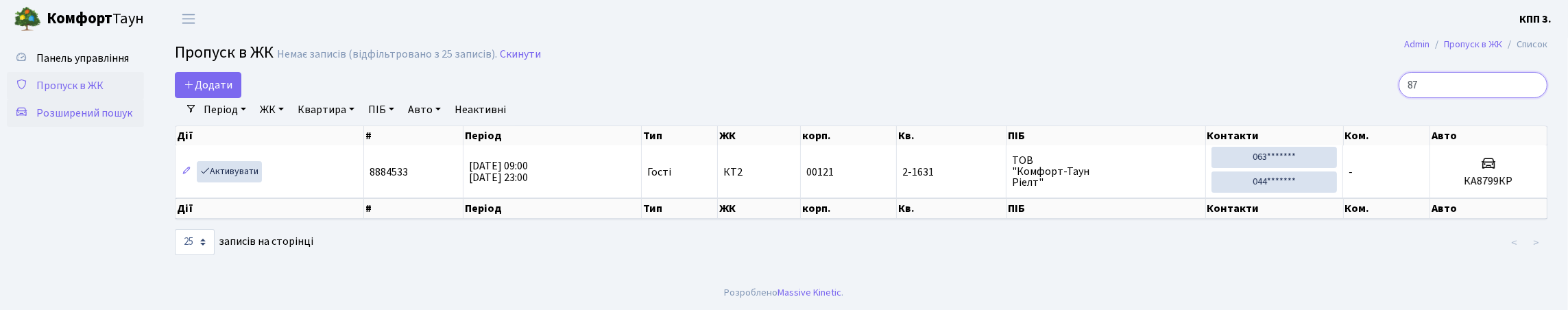
type input "8"
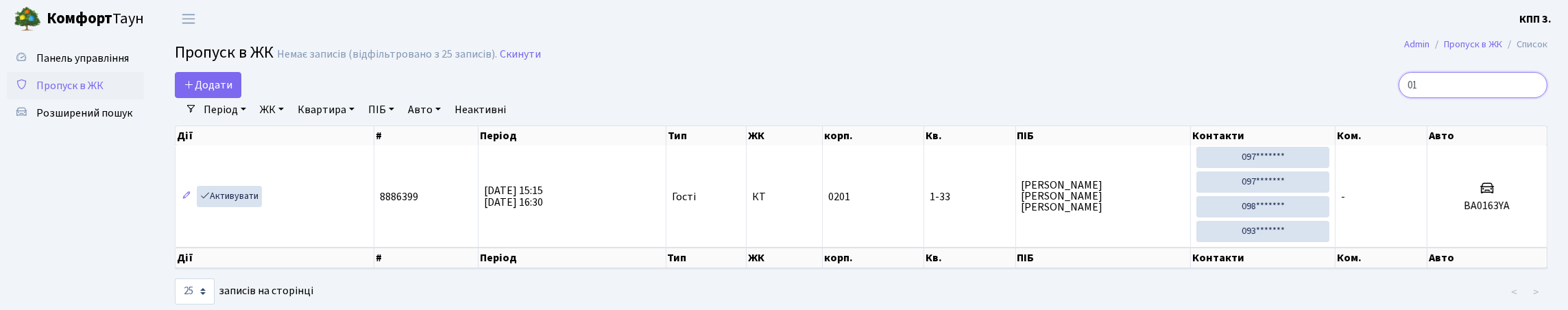
type input "0"
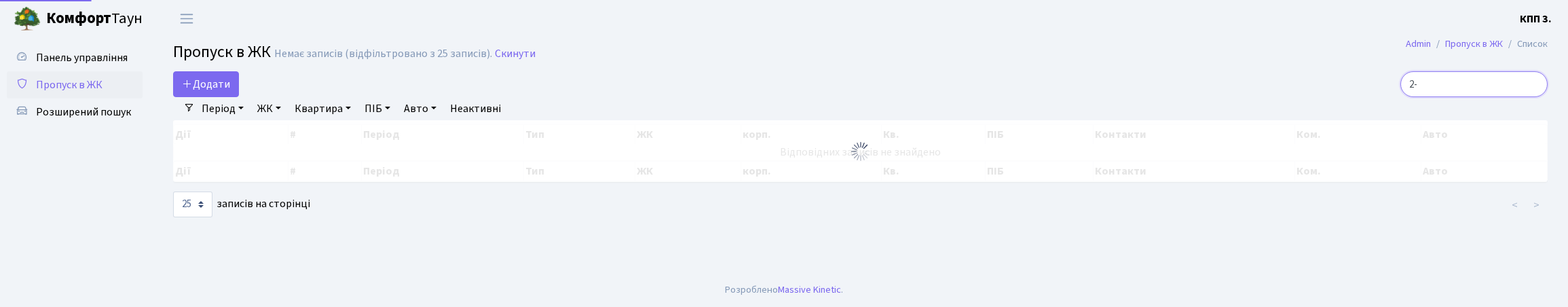
type input "2"
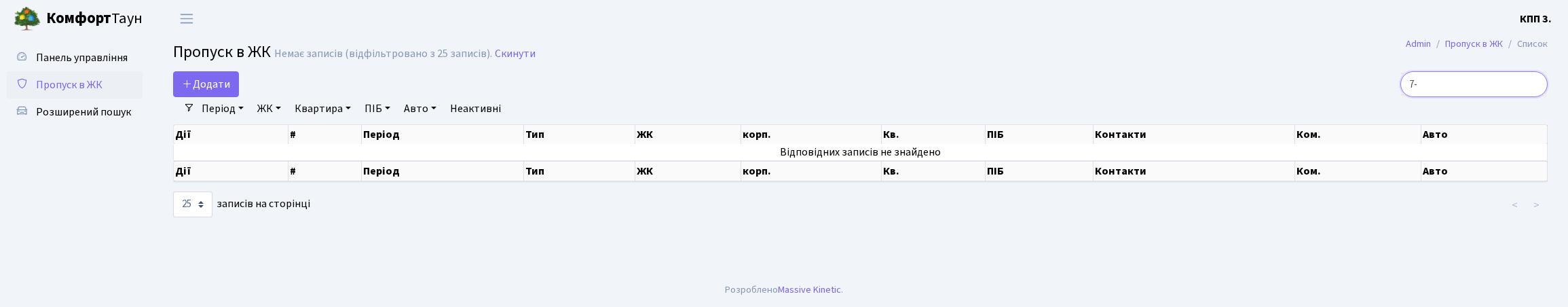
type input "7"
type input "2"
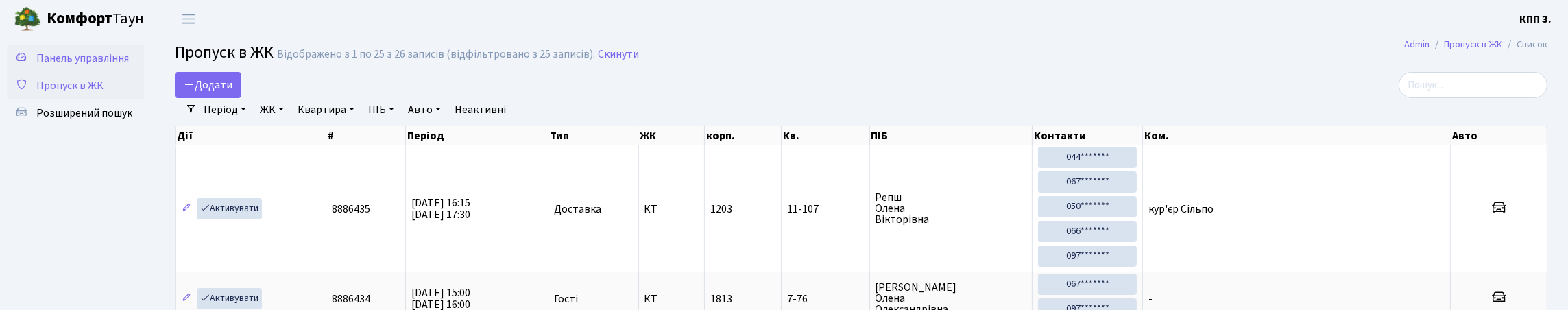
click at [52, 64] on span "Панель управління" at bounding box center [82, 58] width 92 height 15
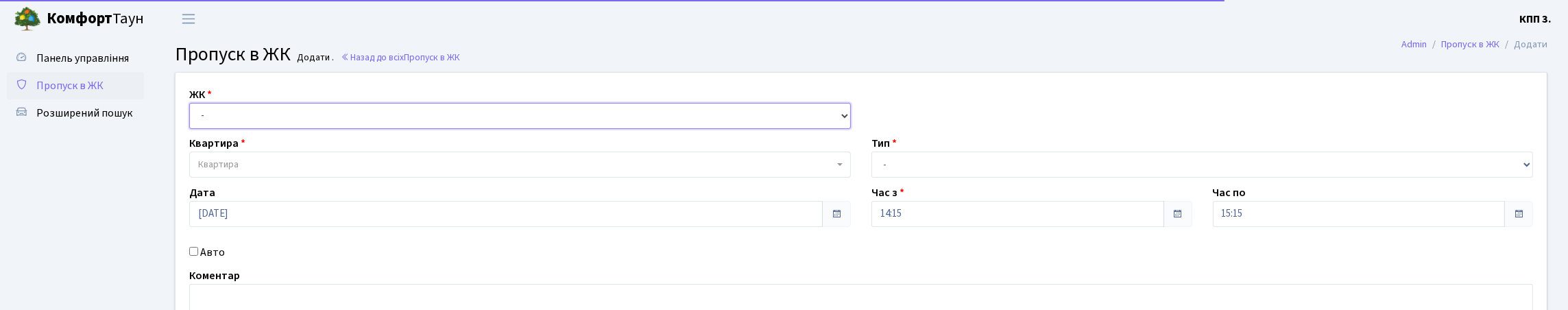
drag, startPoint x: 364, startPoint y: 135, endPoint x: 372, endPoint y: 150, distance: 17.0
click at [364, 129] on select "- КТ, вул. Регенераторна, 4 КТ2, просп. Соборності, 17 КТ3, вул. Березнева, 16 …" at bounding box center [519, 115] width 662 height 26
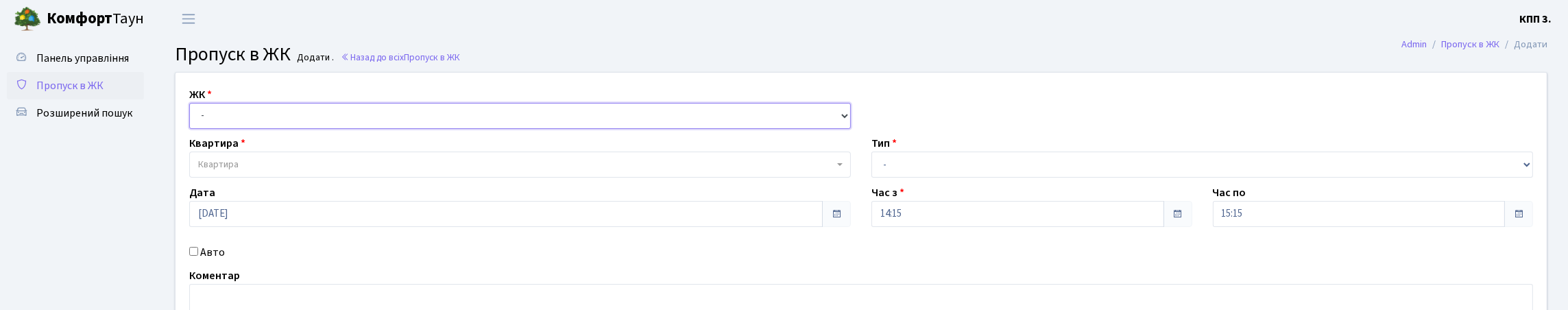
select select "271"
click at [193, 119] on select "- КТ, вул. Регенераторна, 4 КТ2, просп. Соборності, 17 КТ3, вул. Березнева, 16 …" at bounding box center [519, 115] width 662 height 26
select select
click at [207, 261] on label "Авто" at bounding box center [212, 252] width 24 height 16
click at [198, 256] on input "Авто" at bounding box center [193, 251] width 9 height 9
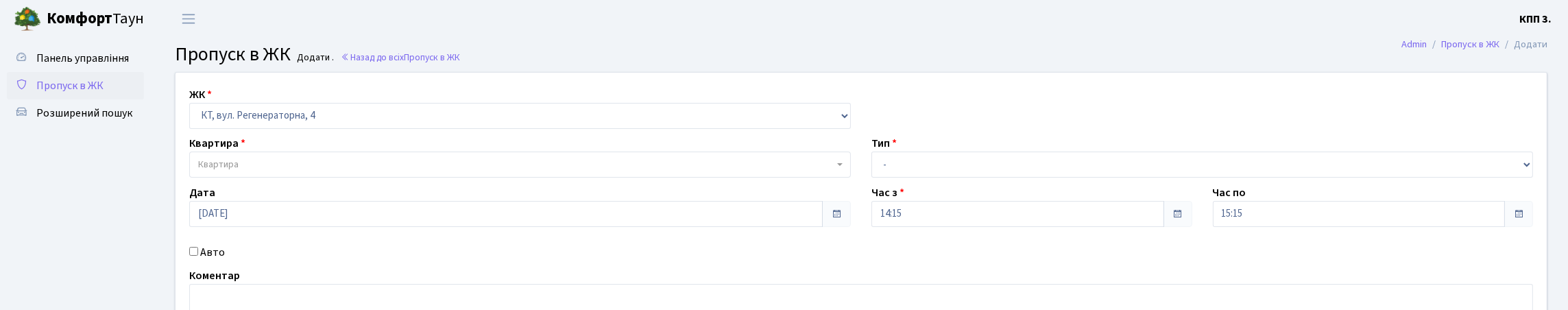
checkbox input "true"
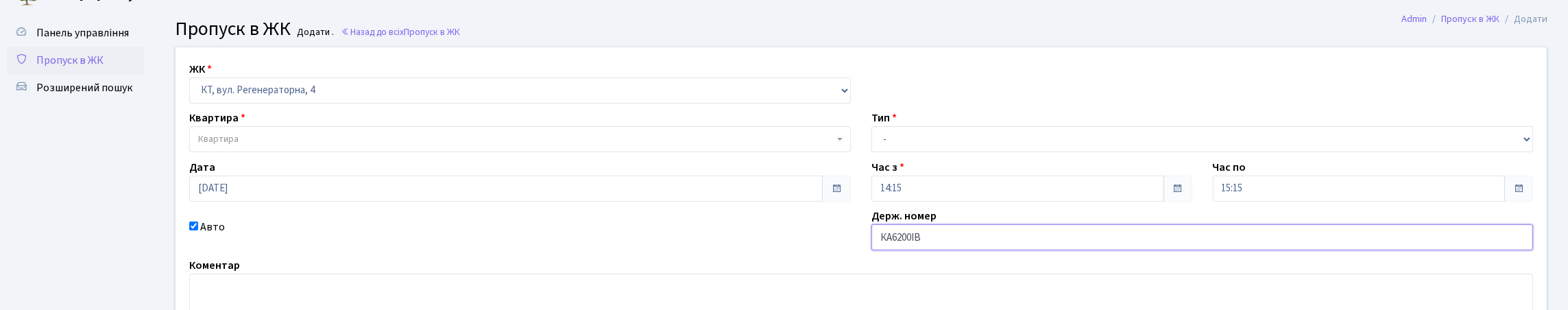
type input "КА6200ІВ"
click at [297, 146] on span "Квартира" at bounding box center [515, 139] width 635 height 14
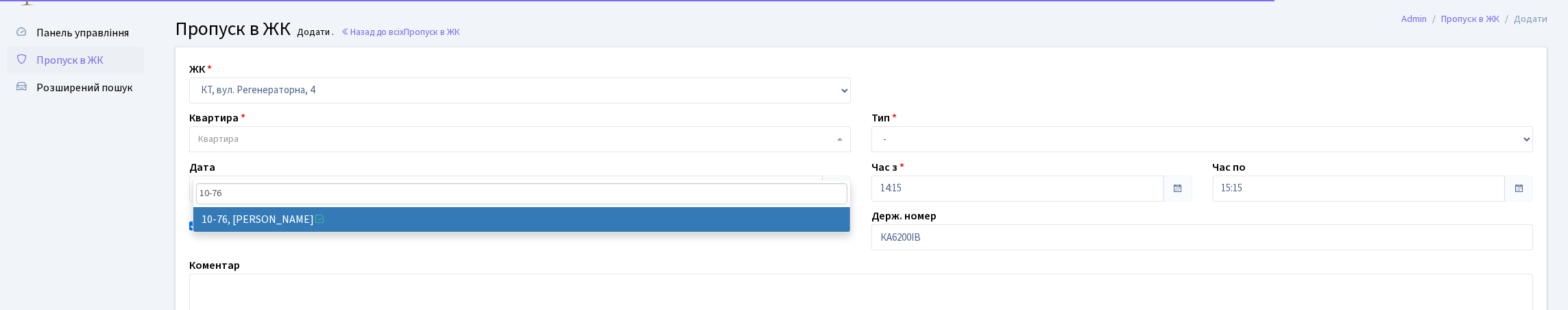
type input "10-76"
select select "6645"
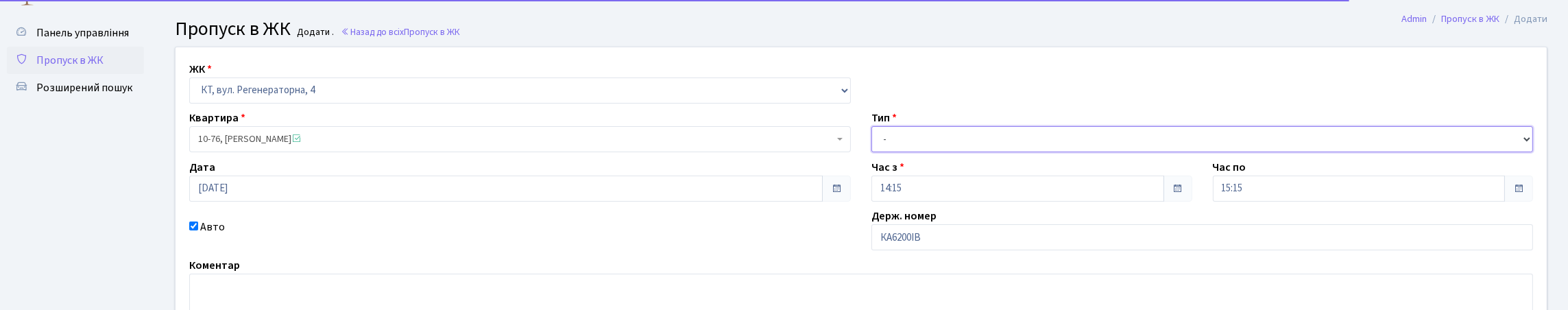
drag, startPoint x: 937, startPoint y: 175, endPoint x: 939, endPoint y: 183, distance: 8.2
click at [937, 152] on select "- Доставка Таксі Гості Сервіс" at bounding box center [1202, 139] width 662 height 26
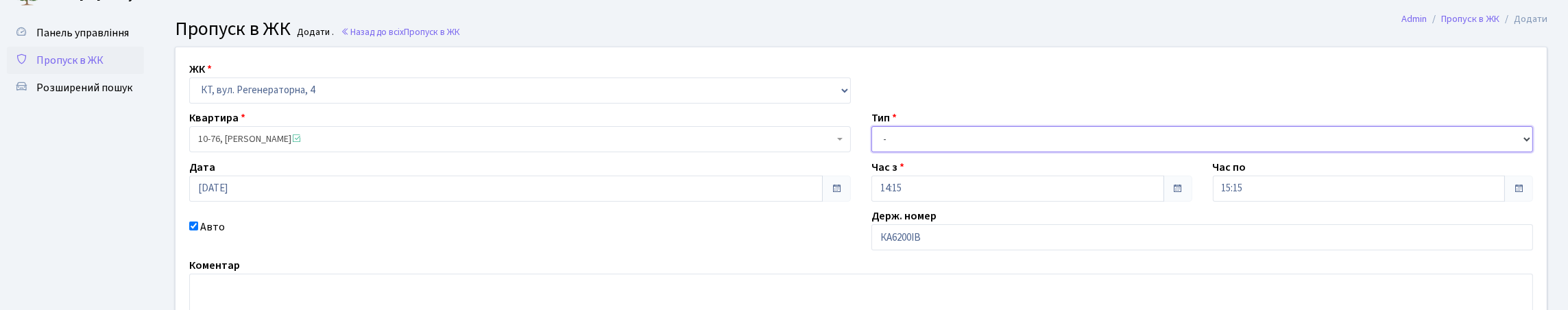
select select "2"
click at [871, 152] on select "- Доставка Таксі Гості Сервіс" at bounding box center [1202, 139] width 662 height 26
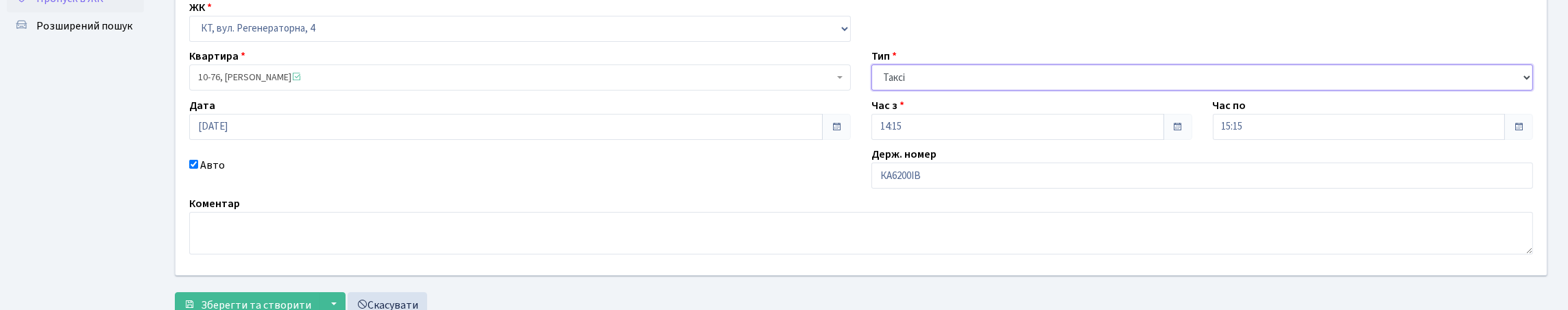
scroll to position [228, 0]
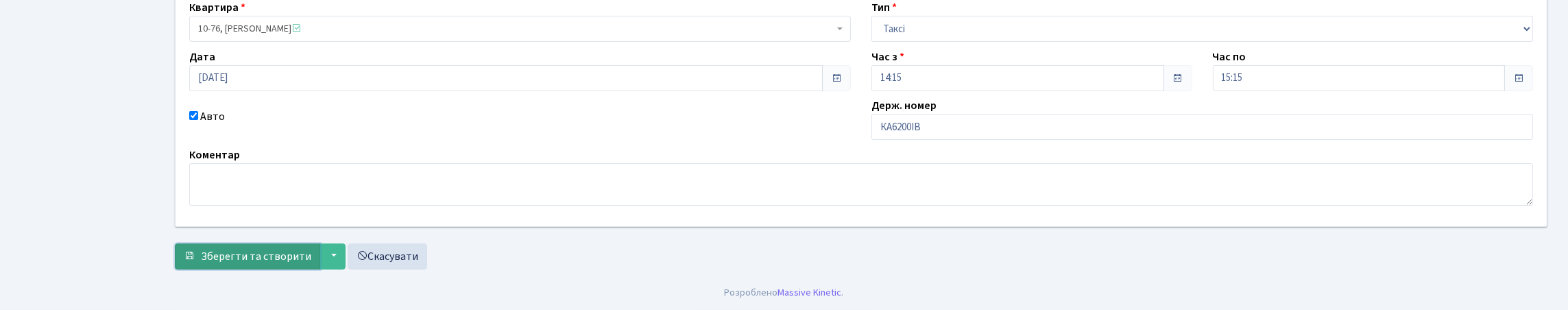
click at [213, 249] on span "Зберегти та створити" at bounding box center [256, 256] width 111 height 15
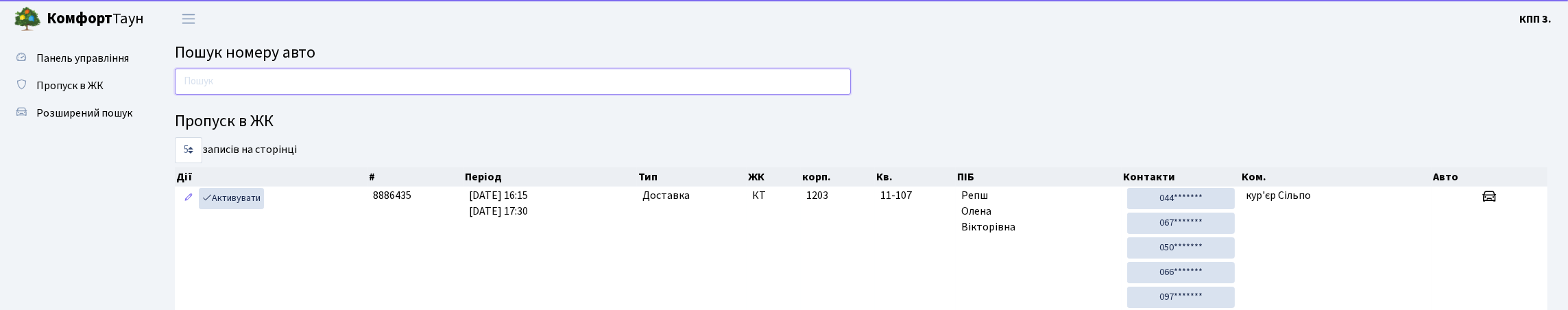
click at [350, 88] on input "text" at bounding box center [513, 81] width 676 height 26
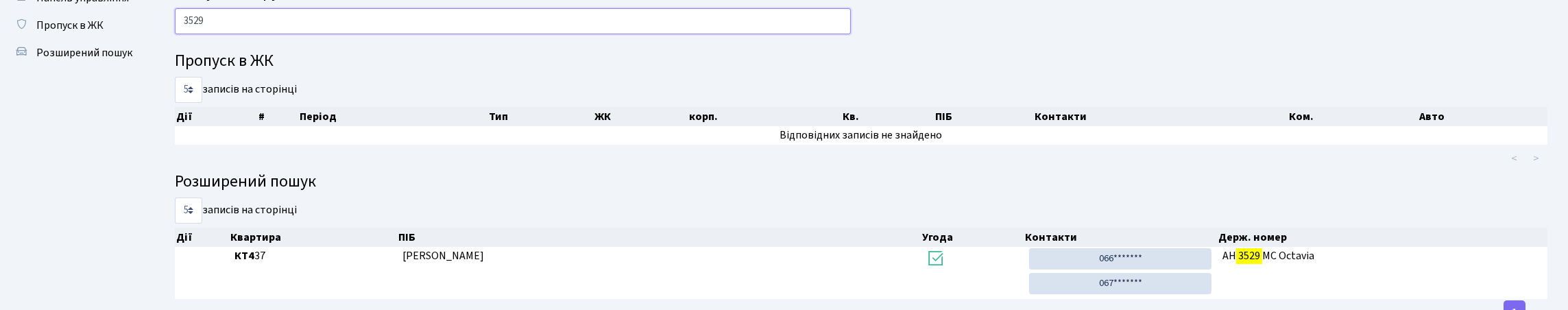
scroll to position [52, 0]
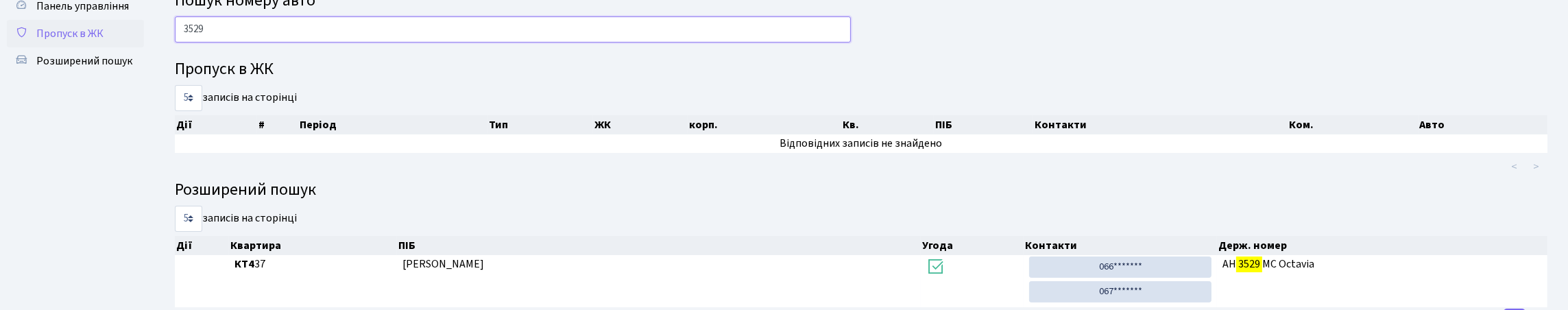
type input "3529"
click at [77, 41] on span "Пропуск в ЖК" at bounding box center [69, 33] width 67 height 15
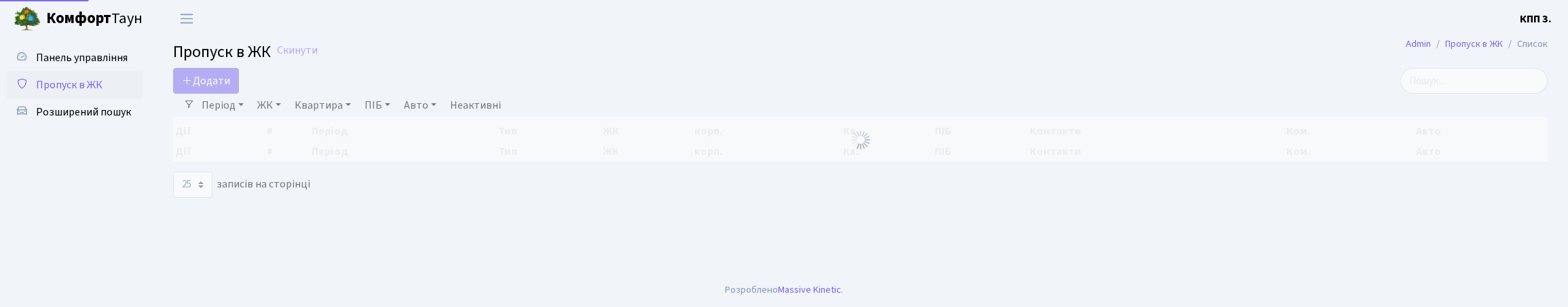
select select "25"
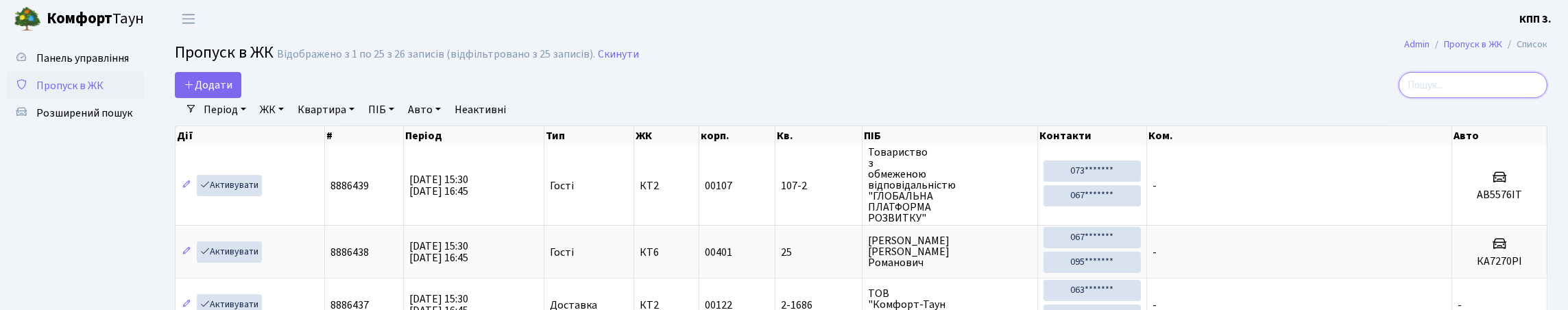
click at [1437, 98] on input "search" at bounding box center [1473, 85] width 149 height 26
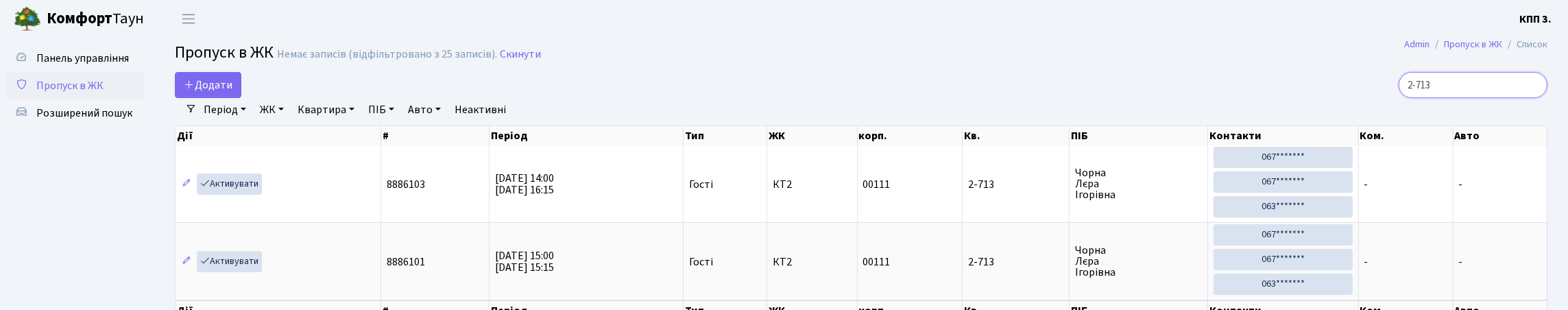
scroll to position [2, 0]
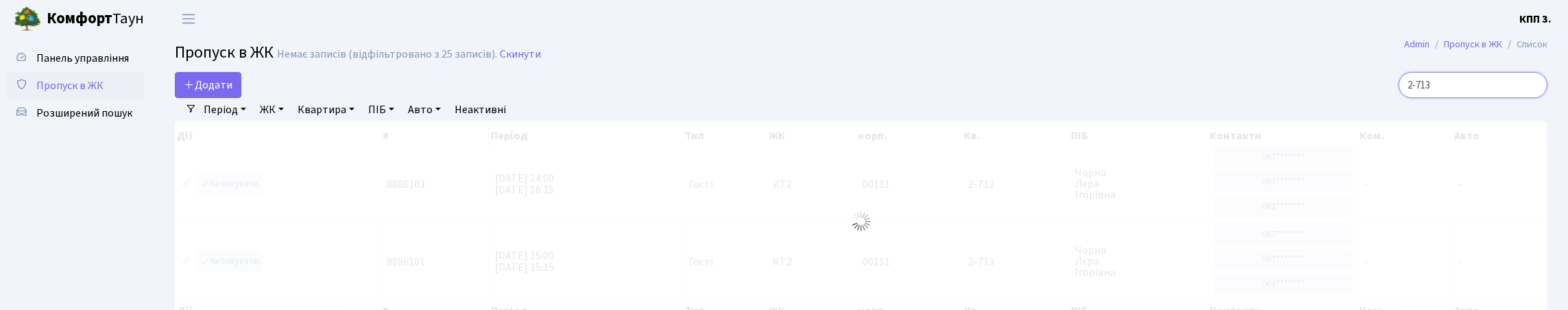
type input "2-713"
click at [269, 213] on div at bounding box center [861, 221] width 1372 height 200
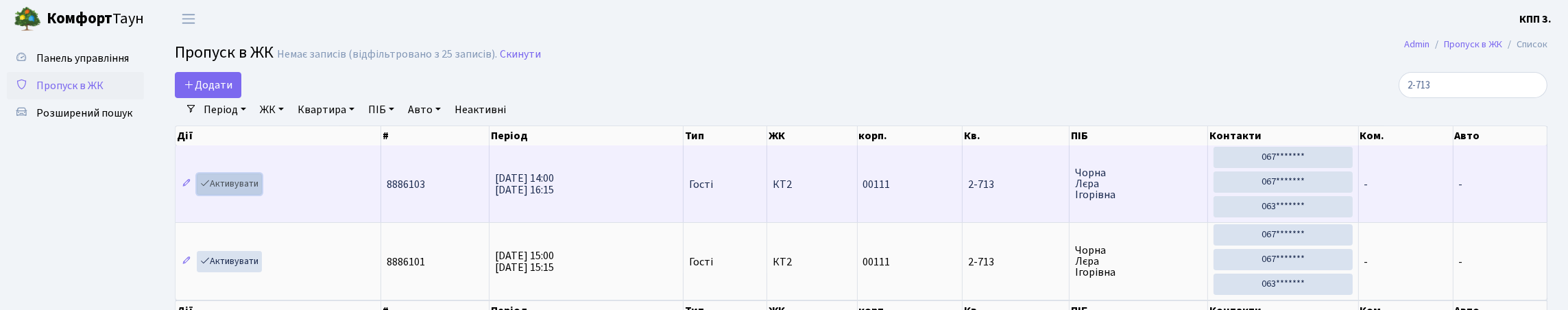
click at [247, 195] on link "Активувати" at bounding box center [229, 184] width 65 height 21
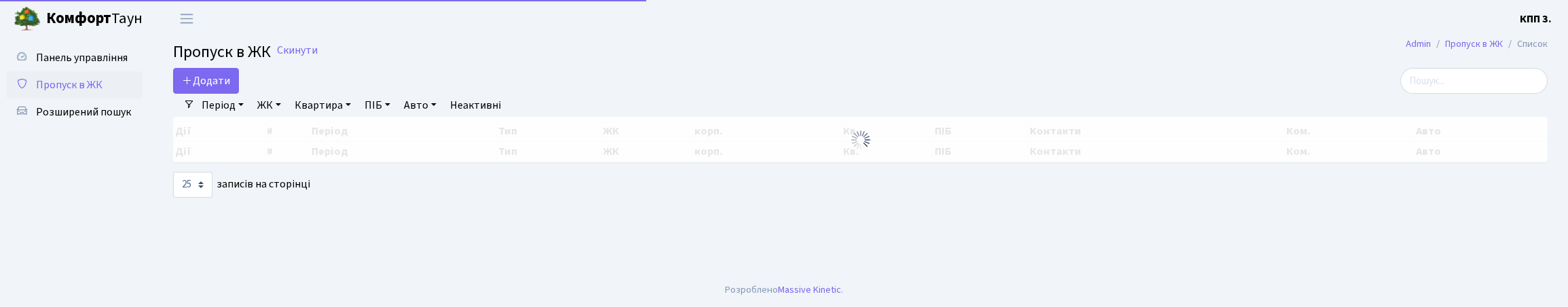
select select "25"
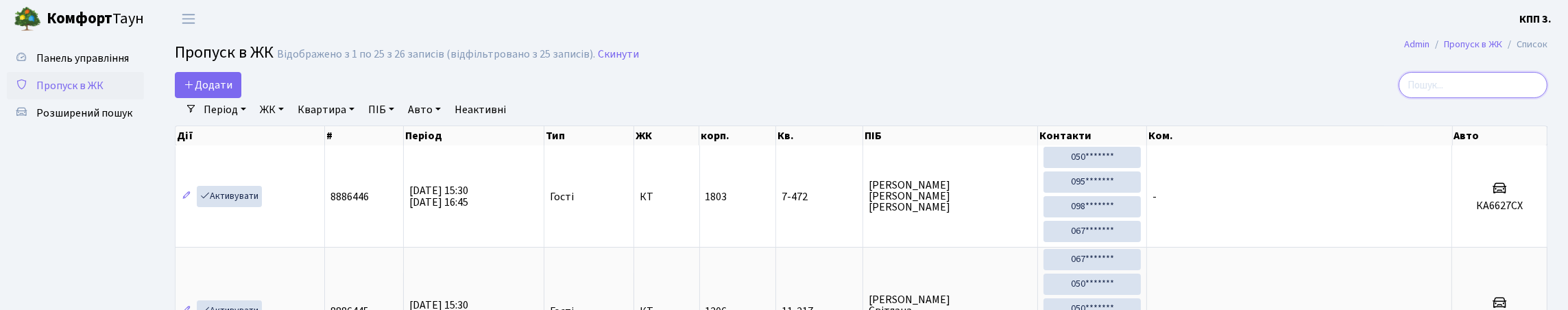
click at [1454, 98] on input "search" at bounding box center [1473, 85] width 149 height 26
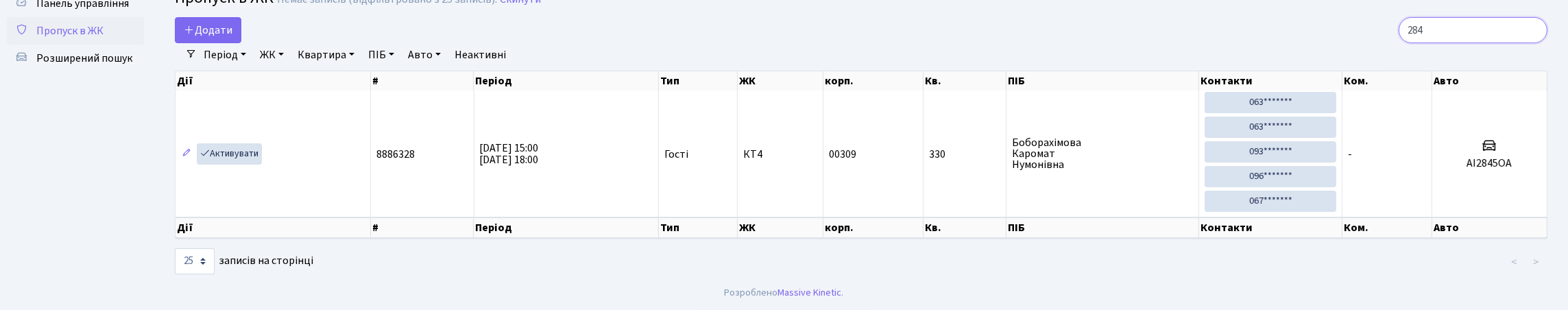
scroll to position [89, 0]
type input "2"
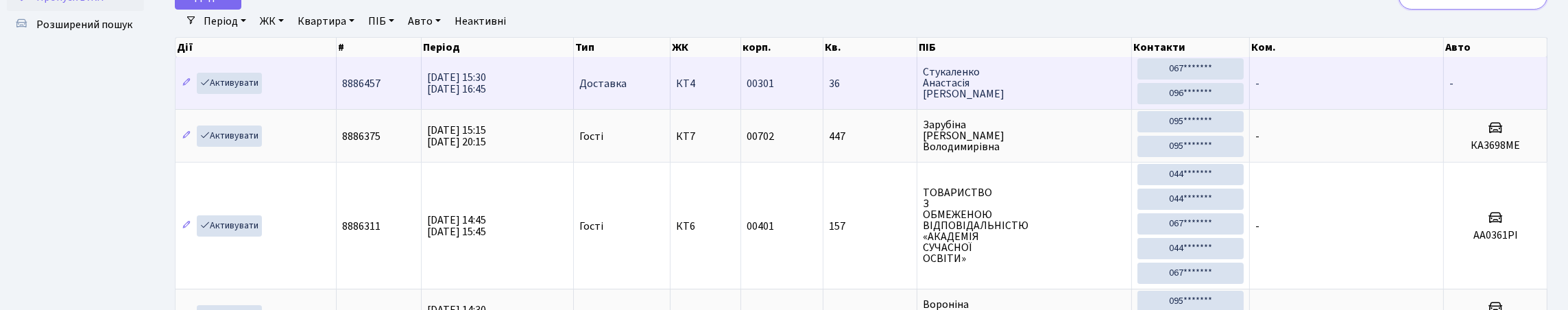
type input "3"
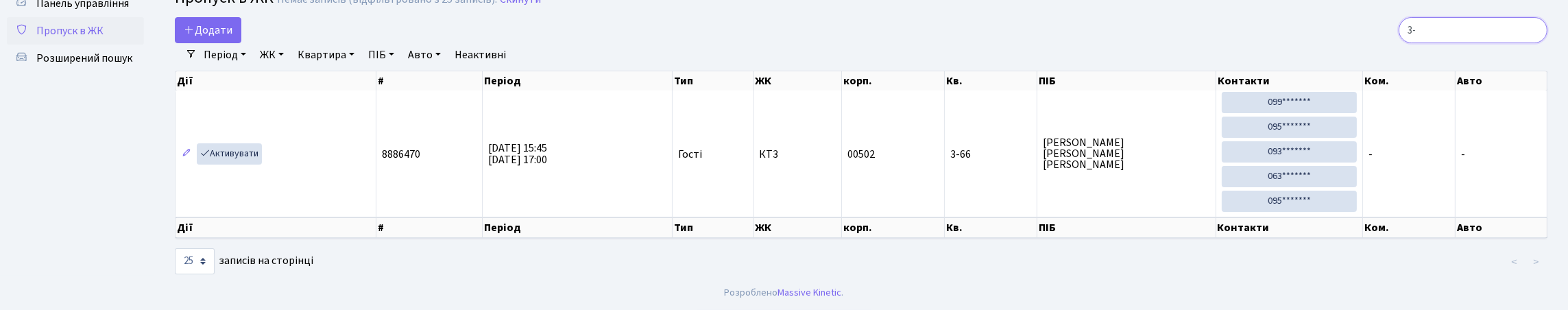
type input "3"
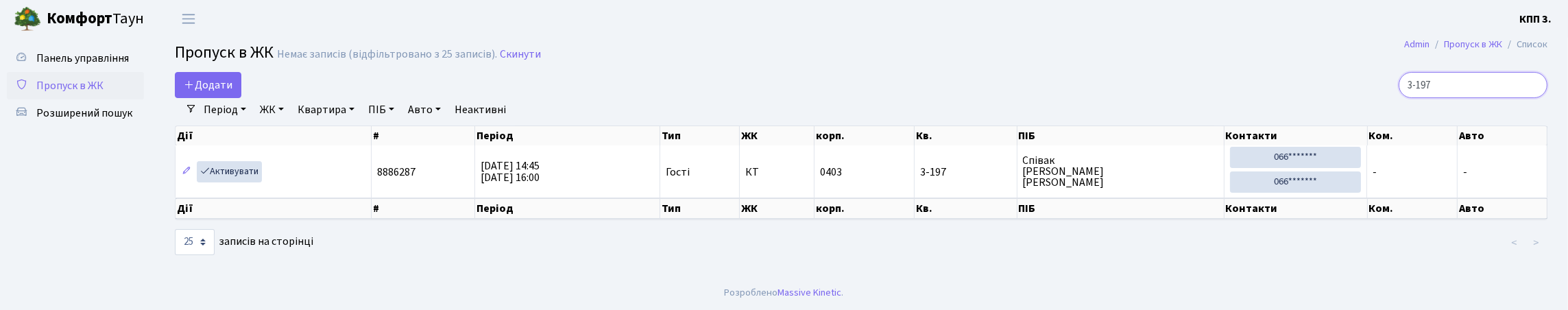
scroll to position [27, 0]
type input "3-197"
click at [61, 64] on link "Панель управління" at bounding box center [75, 58] width 137 height 27
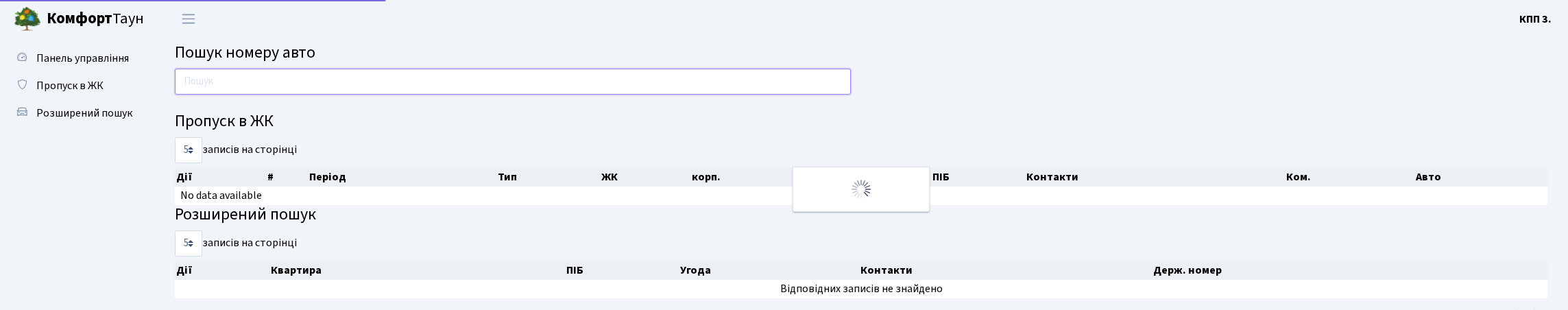
drag, startPoint x: 0, startPoint y: 0, endPoint x: 244, endPoint y: 94, distance: 261.5
click at [244, 94] on input "text" at bounding box center [513, 81] width 676 height 26
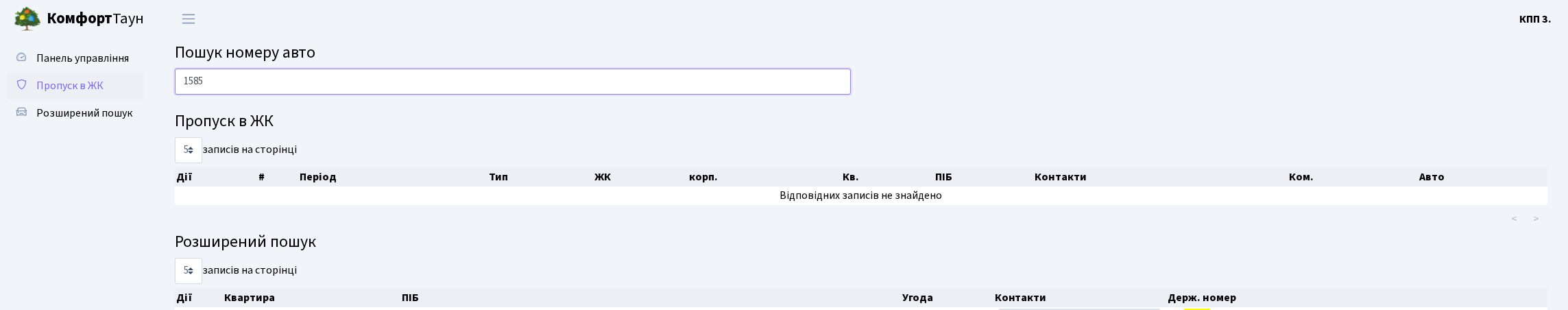
type input "1585"
click at [98, 93] on span "Пропуск в ЖК" at bounding box center [69, 86] width 67 height 15
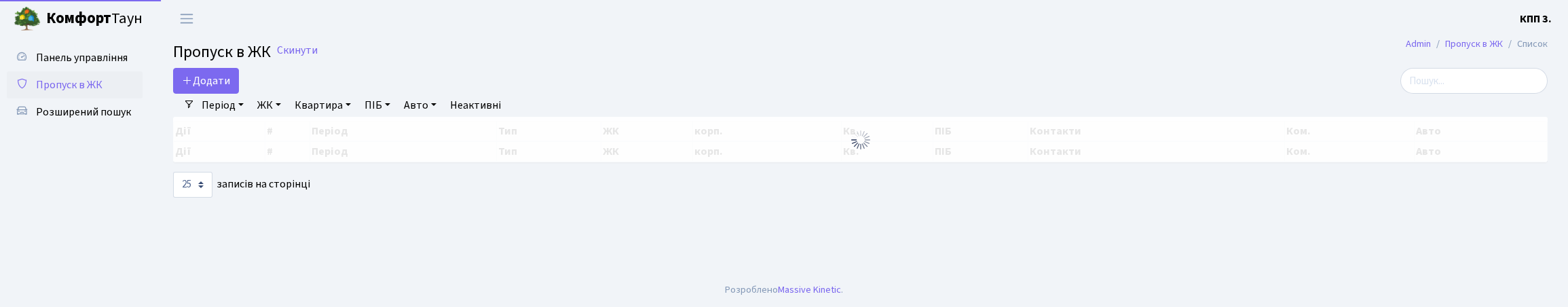
select select "25"
click at [203, 88] on span "Додати" at bounding box center [206, 80] width 48 height 15
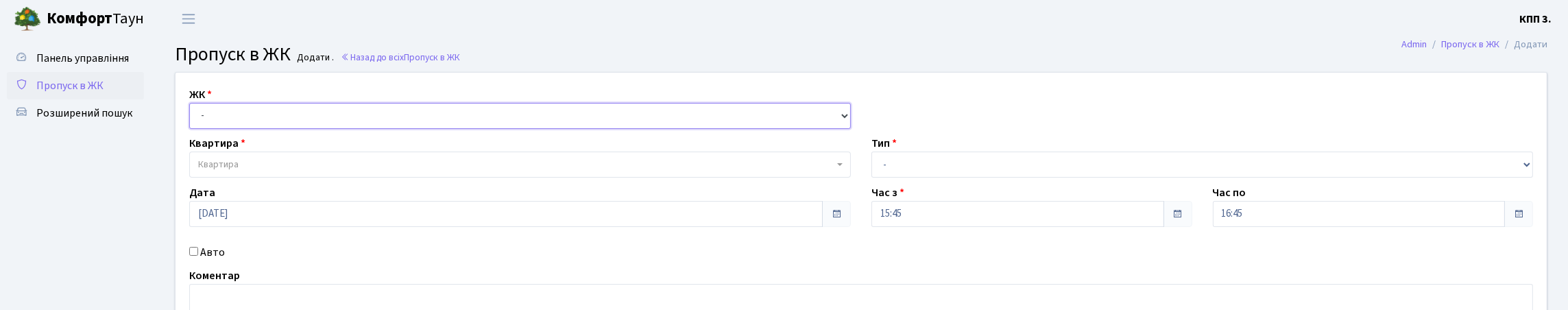
drag, startPoint x: 255, startPoint y: 131, endPoint x: 266, endPoint y: 148, distance: 20.2
click at [255, 129] on select "- КТ, вул. Регенераторна, 4 КТ2, просп. [STREET_ADDRESS] [STREET_ADDRESS] [PERS…" at bounding box center [519, 115] width 662 height 26
select select "271"
click at [193, 119] on select "- КТ, вул. Регенераторна, 4 КТ2, просп. [STREET_ADDRESS] [STREET_ADDRESS] [PERS…" at bounding box center [519, 115] width 662 height 26
select select
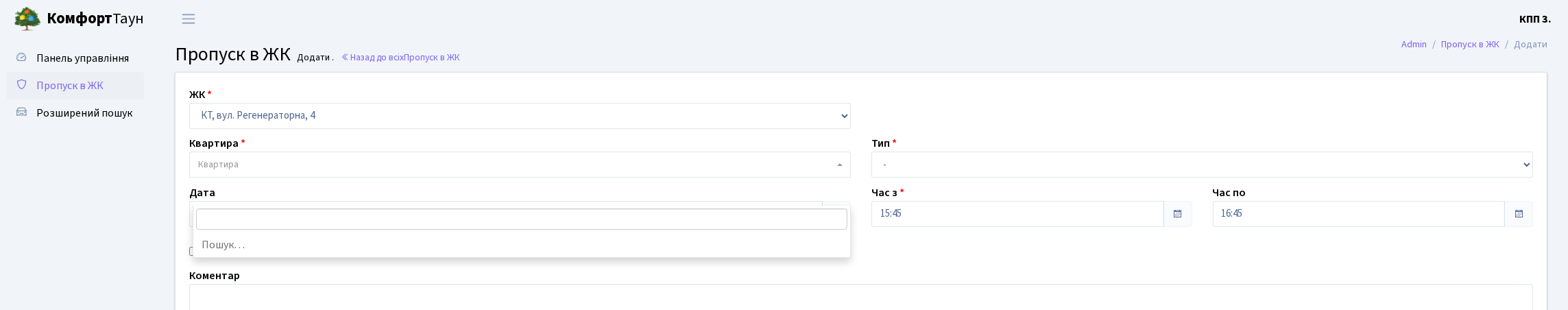
click at [265, 178] on span "Квартира" at bounding box center [519, 164] width 662 height 26
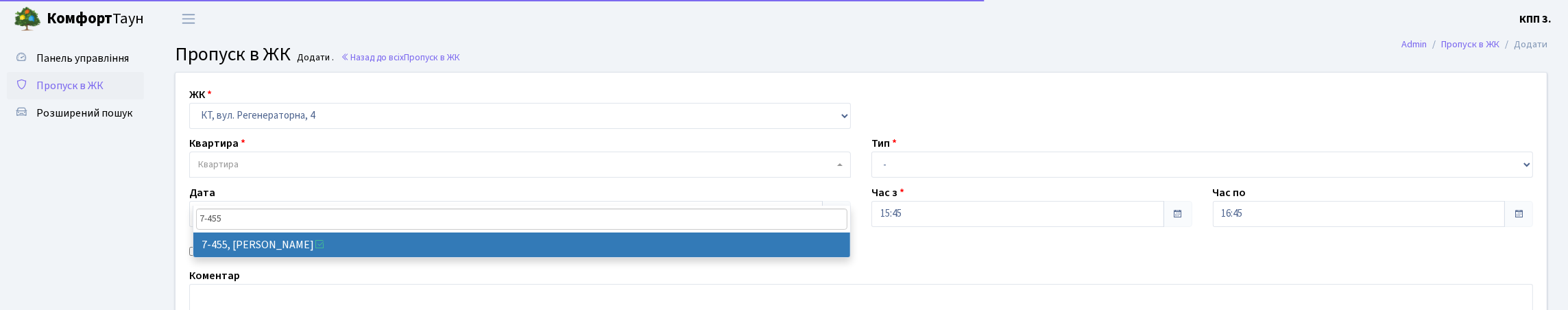
type input "7-455"
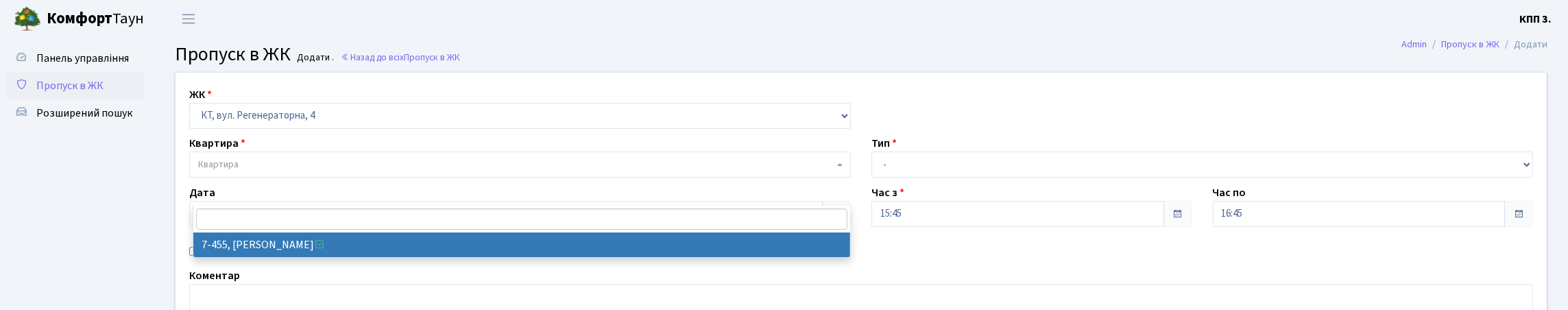
select select "4751"
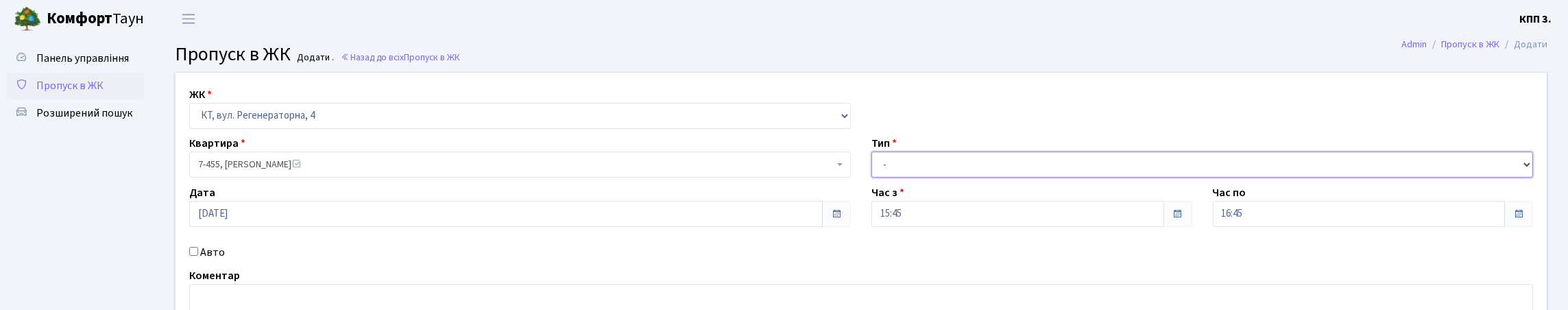
click at [955, 178] on select "- Доставка Таксі Гості Сервіс" at bounding box center [1202, 164] width 662 height 26
select select "3"
click at [871, 178] on select "- Доставка Таксі Гості Сервіс" at bounding box center [1202, 164] width 662 height 26
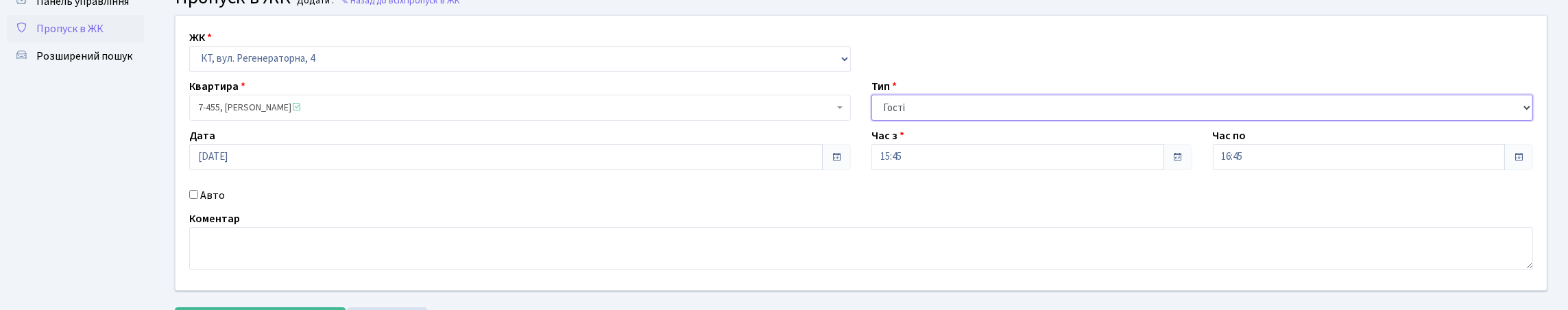
scroll to position [137, 0]
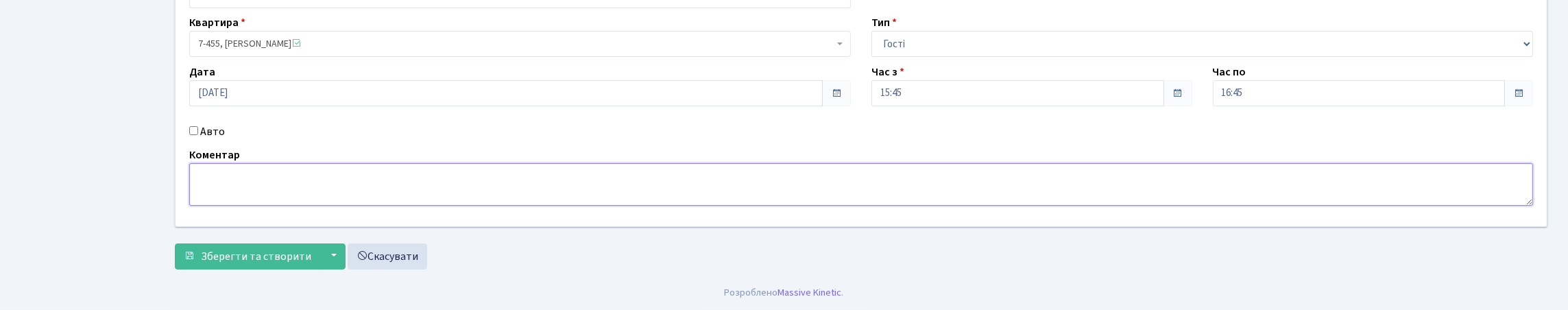
click at [250, 206] on textarea at bounding box center [860, 185] width 1344 height 43
type textarea "ВСІХ"
click at [308, 253] on span "Зберегти та створити" at bounding box center [256, 256] width 111 height 15
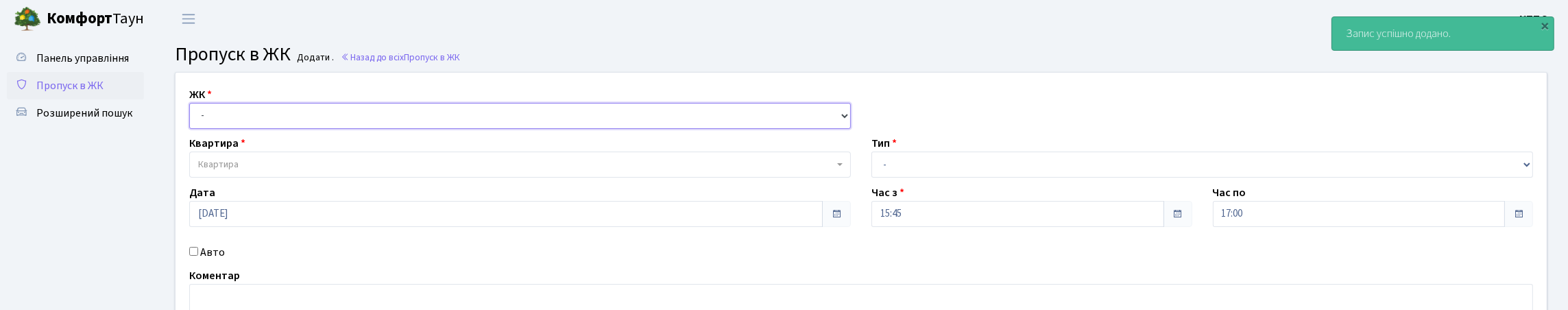
click at [234, 129] on select "- КТ, вул. Регенераторна, 4 КТ2, просп. [STREET_ADDRESS] [STREET_ADDRESS] [PERS…" at bounding box center [519, 115] width 662 height 26
select select "271"
click at [193, 119] on select "- КТ, вул. Регенераторна, 4 КТ2, просп. Соборності, 17 КТ3, вул. Березнева, 16 …" at bounding box center [519, 115] width 662 height 26
select select
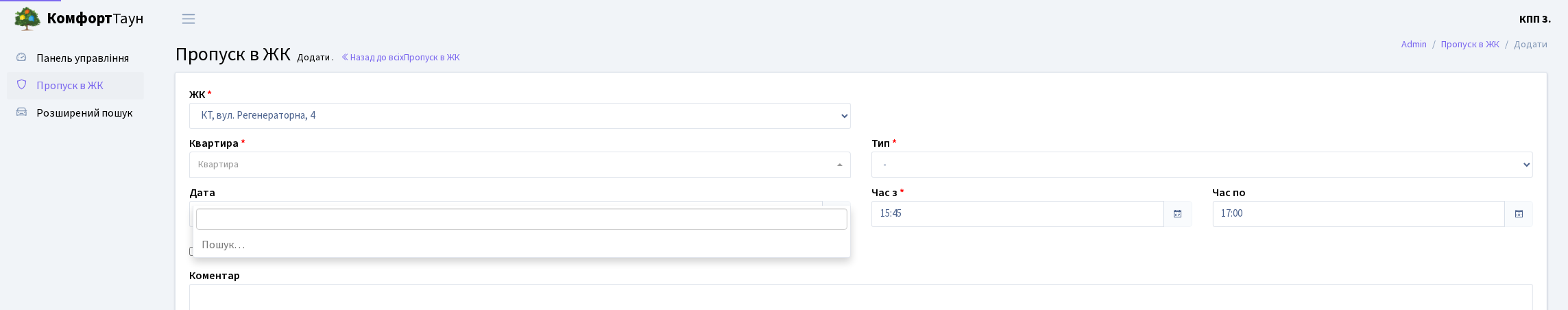
click at [244, 171] on span "Квартира" at bounding box center [515, 165] width 635 height 14
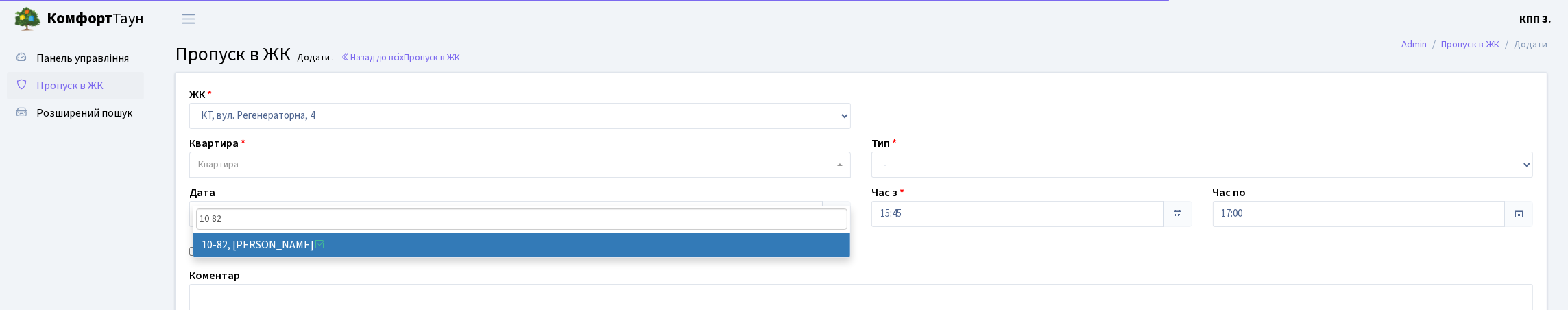
type input "10-82"
select select "6651"
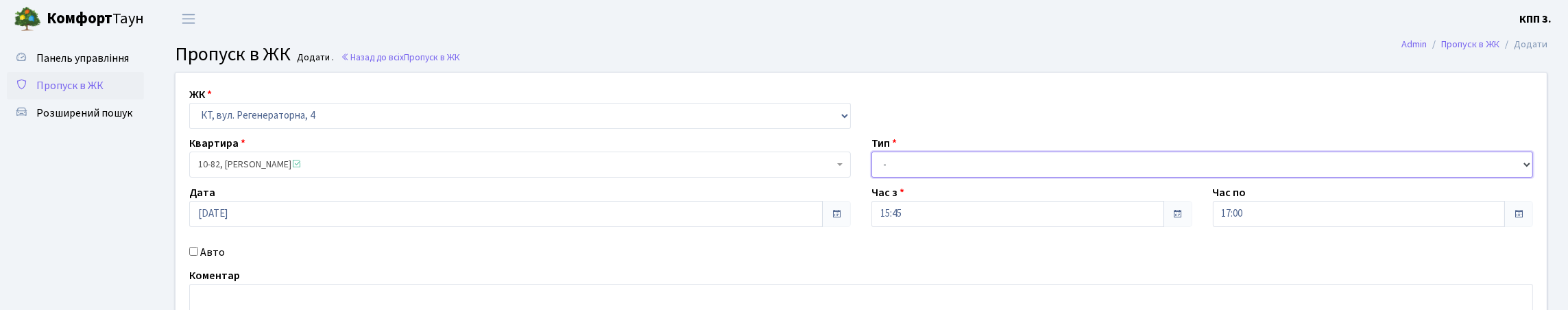
click at [911, 178] on select "- Доставка Таксі Гості Сервіс" at bounding box center [1202, 164] width 662 height 26
select select "2"
click at [871, 178] on select "- Доставка Таксі Гості Сервіс" at bounding box center [1202, 164] width 662 height 26
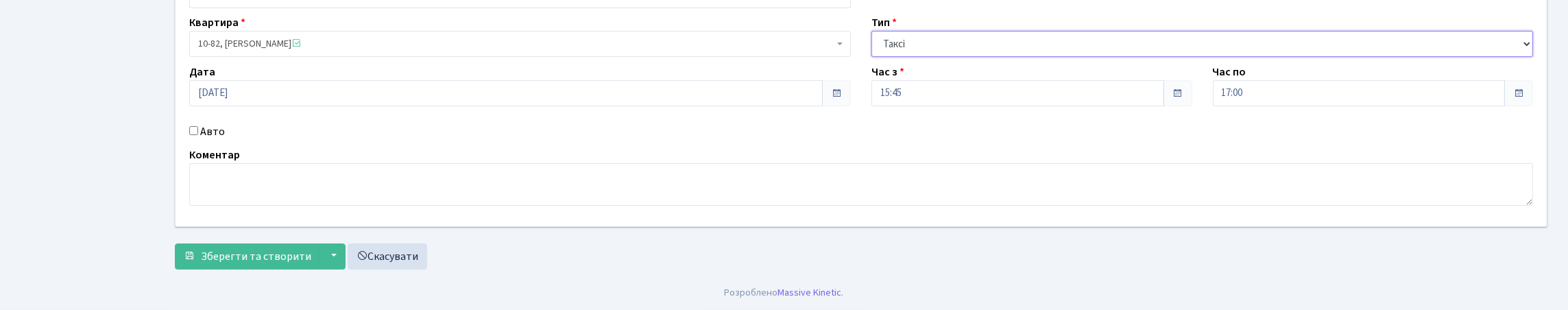
scroll to position [137, 0]
click at [196, 135] on input "Авто" at bounding box center [193, 131] width 9 height 9
checkbox input "true"
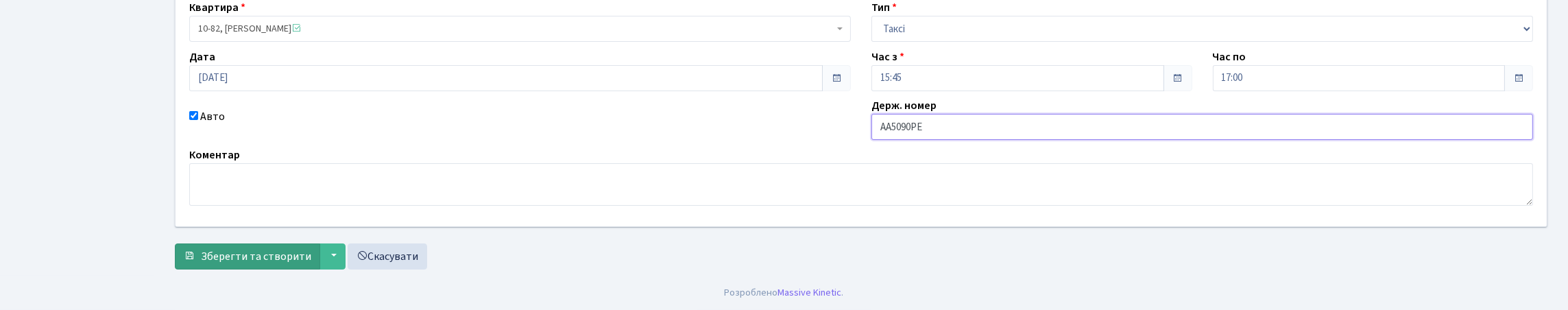
scroll to position [228, 0]
type input "АА5090РЕ"
click at [241, 249] on span "Зберегти та створити" at bounding box center [256, 256] width 111 height 15
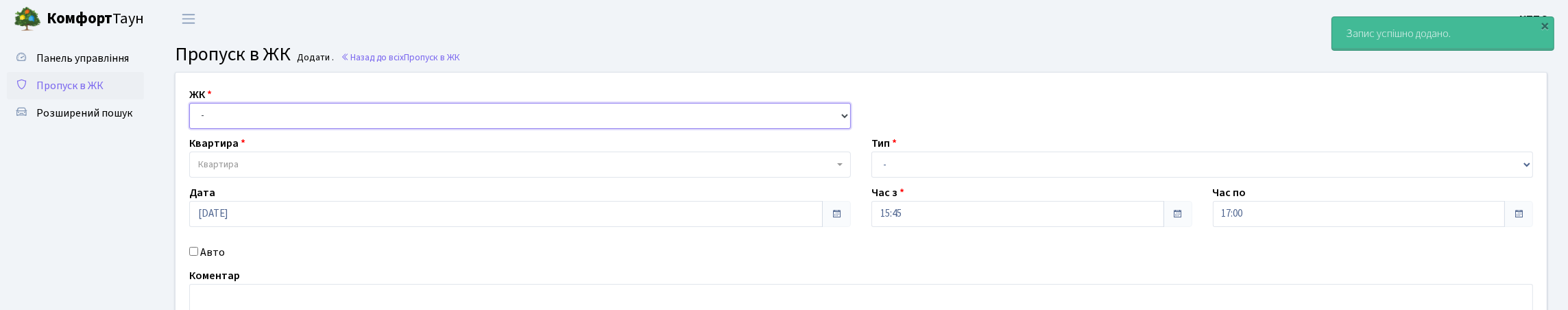
drag, startPoint x: 234, startPoint y: 143, endPoint x: 241, endPoint y: 148, distance: 8.6
click at [234, 129] on select "- КТ, вул. Регенераторна, 4 КТ2, просп. [STREET_ADDRESS] [STREET_ADDRESS] [PERS…" at bounding box center [519, 115] width 662 height 26
select select "271"
click at [193, 119] on select "- КТ, вул. Регенераторна, 4 КТ2, просп. [STREET_ADDRESS] [STREET_ADDRESS] [PERS…" at bounding box center [519, 115] width 662 height 26
select select
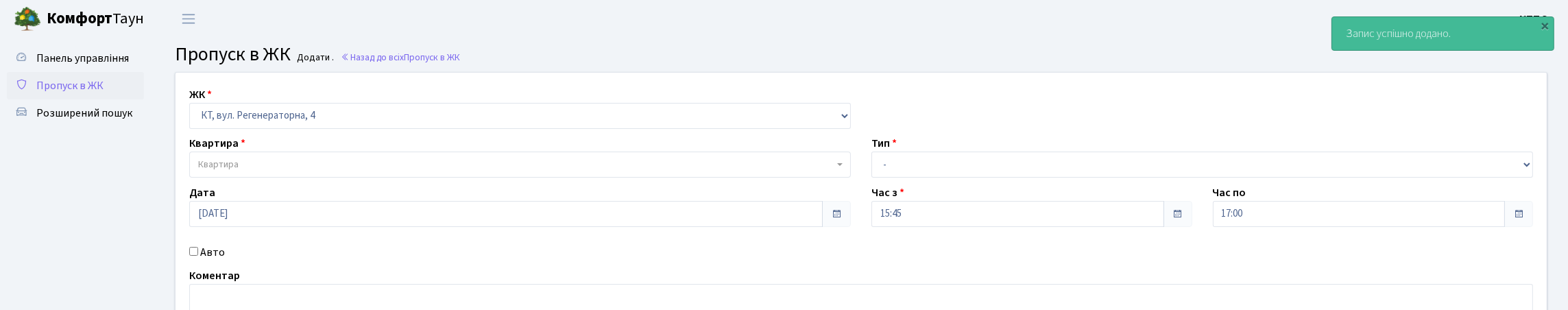
click at [244, 171] on span "Квартира" at bounding box center [515, 165] width 635 height 14
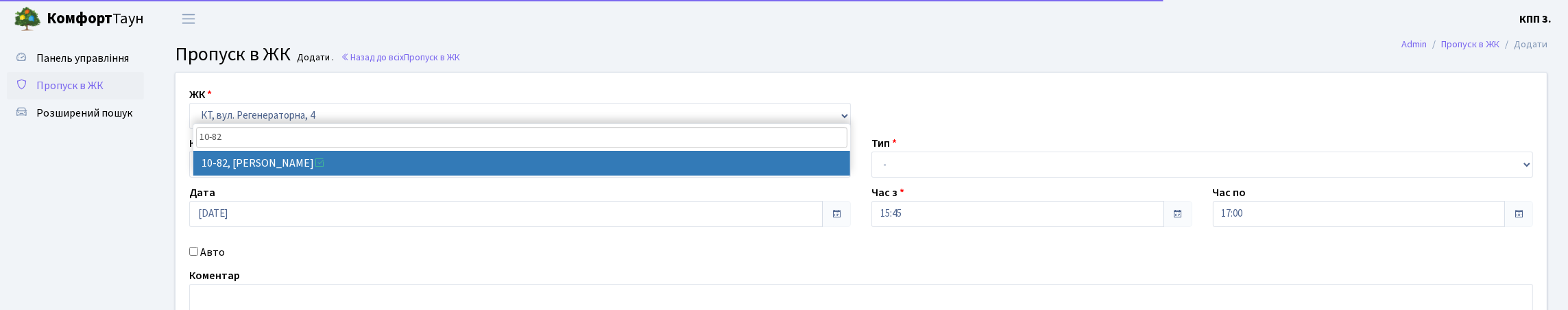
type input "10-82"
select select "6651"
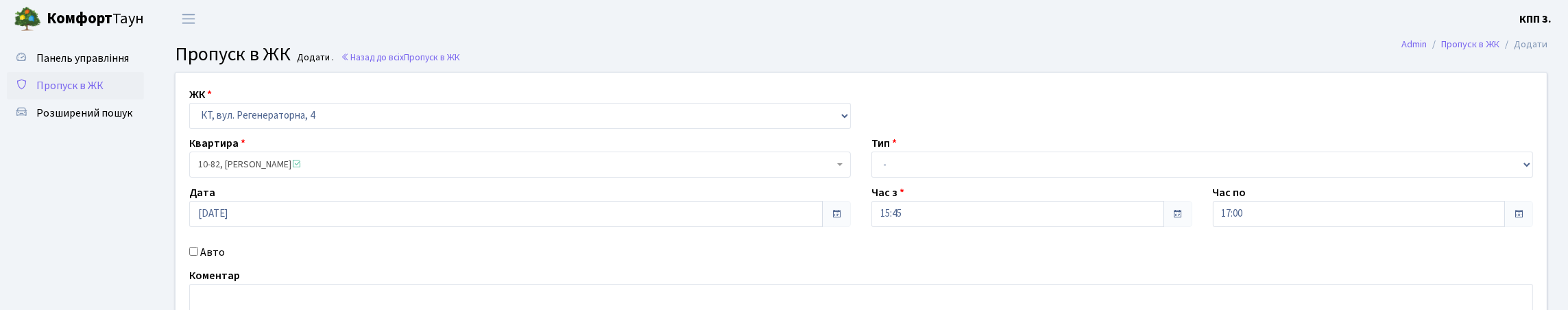
click at [198, 256] on input "Авто" at bounding box center [193, 251] width 9 height 9
checkbox input "true"
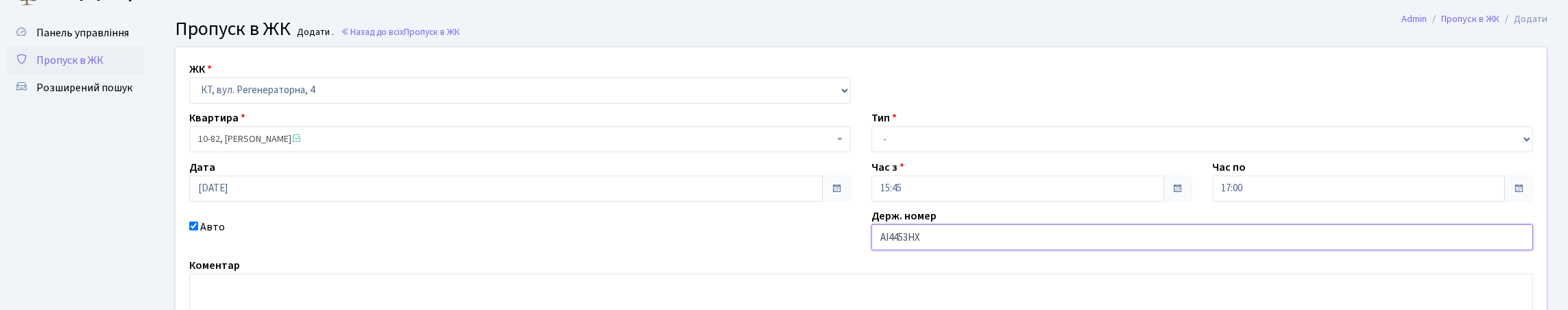
type input "АІ4453НХ"
drag, startPoint x: 932, startPoint y: 170, endPoint x: 913, endPoint y: 185, distance: 24.2
click at [932, 152] on select "- Доставка Таксі Гості Сервіс" at bounding box center [1202, 139] width 662 height 26
select select "1"
click at [871, 152] on select "- Доставка Таксі Гості Сервіс" at bounding box center [1202, 139] width 662 height 26
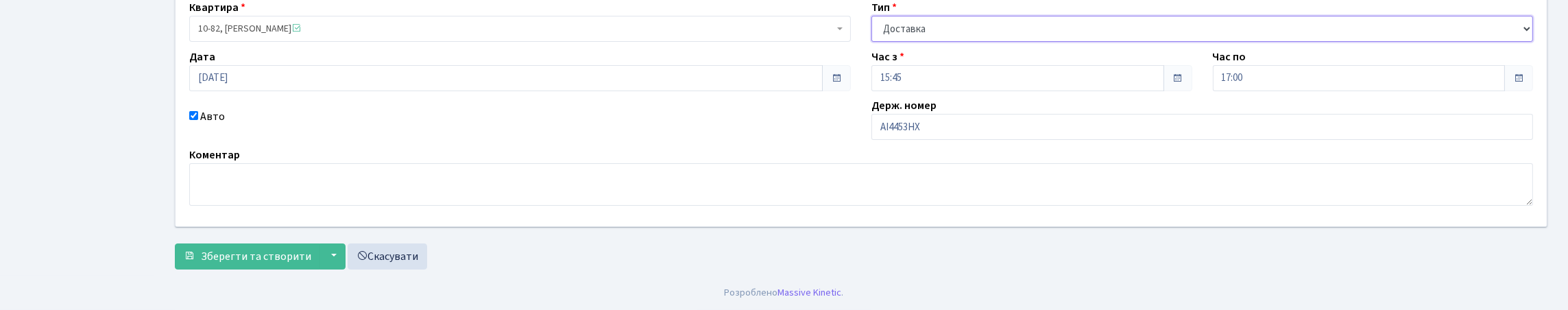
scroll to position [228, 0]
click at [247, 252] on span "Зберегти та створити" at bounding box center [256, 256] width 111 height 15
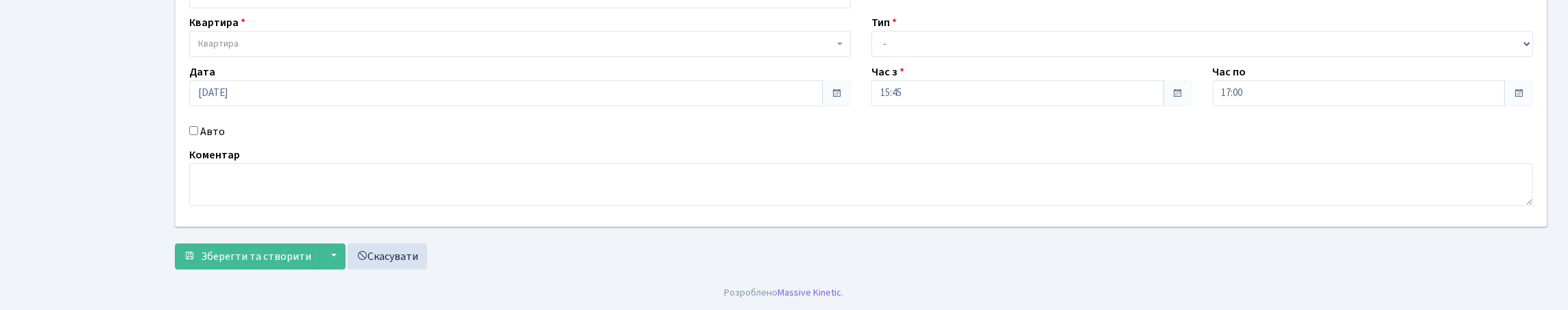
scroll to position [206, 0]
click at [427, 254] on link "Скасувати" at bounding box center [387, 256] width 80 height 26
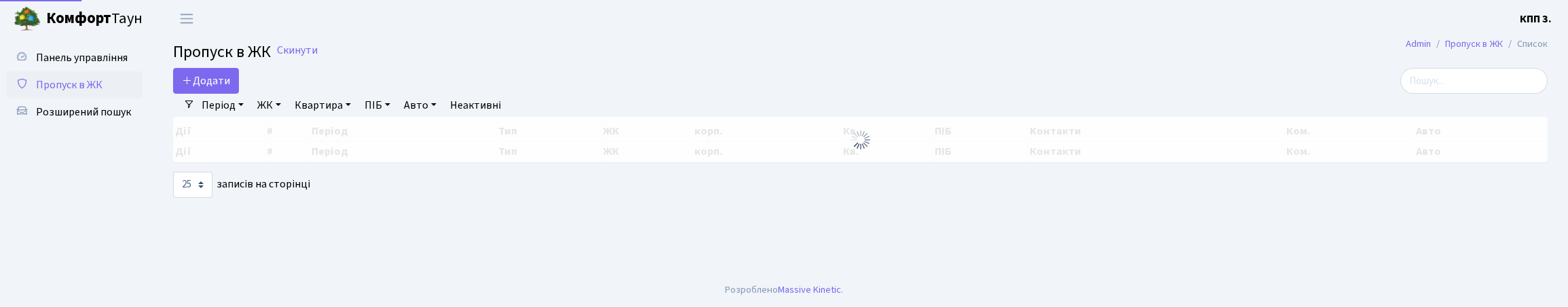
select select "25"
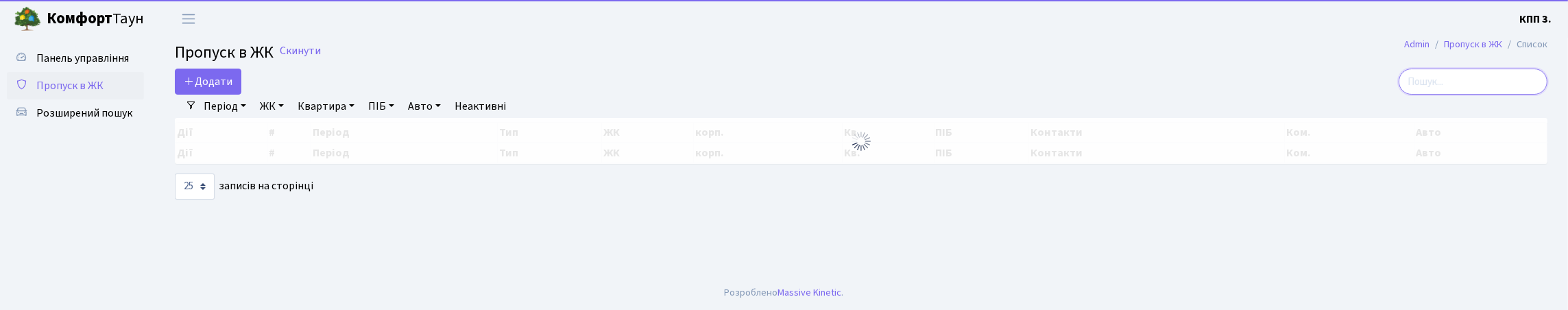
click at [1414, 88] on input "search" at bounding box center [1473, 81] width 149 height 26
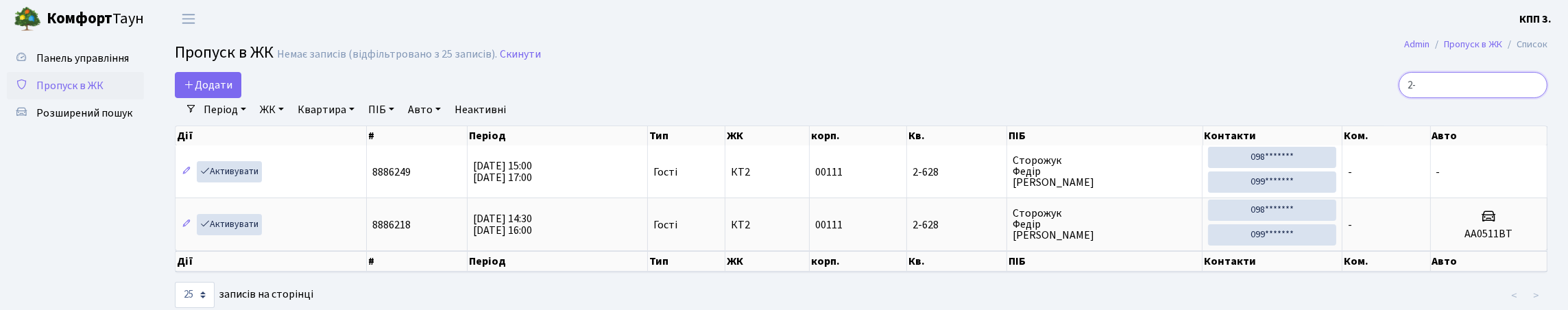
type input "2"
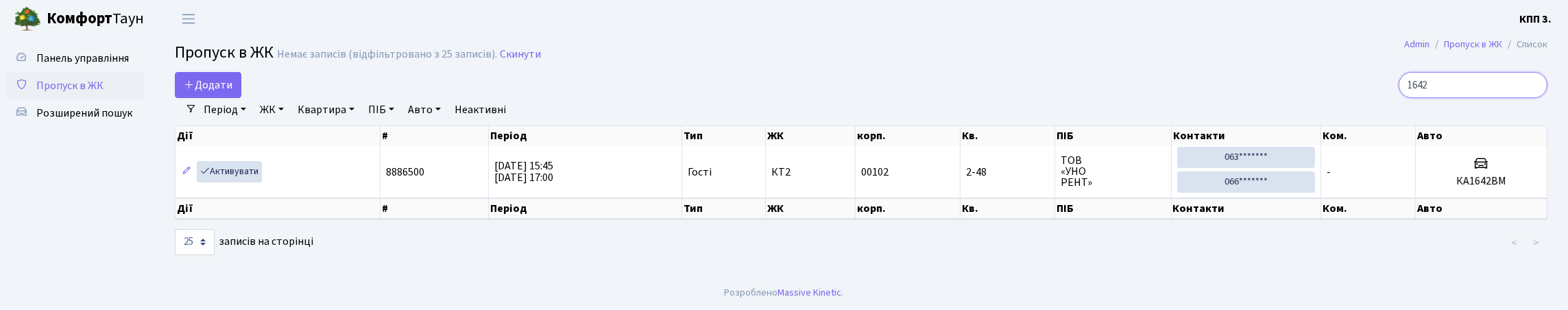
scroll to position [27, 0]
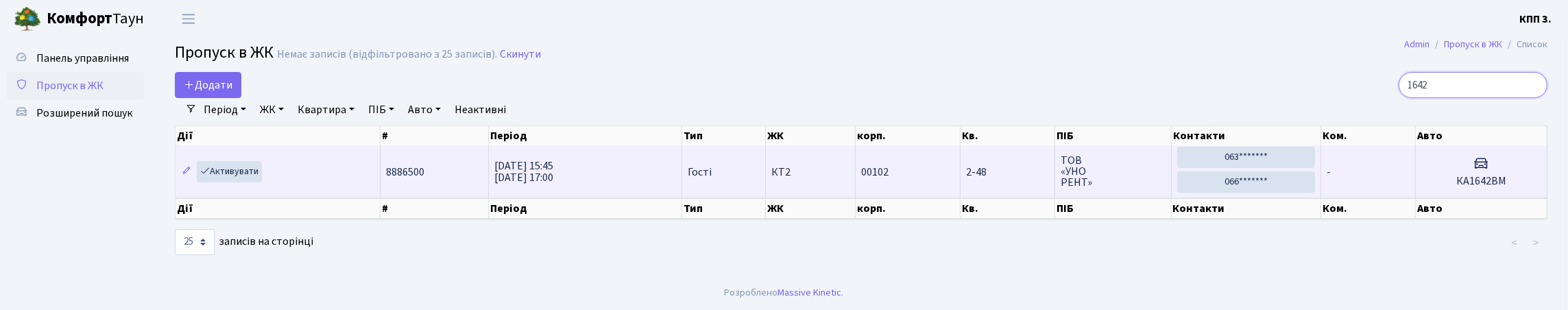
type input "1642"
click at [963, 193] on td "2-48" at bounding box center [1008, 171] width 94 height 52
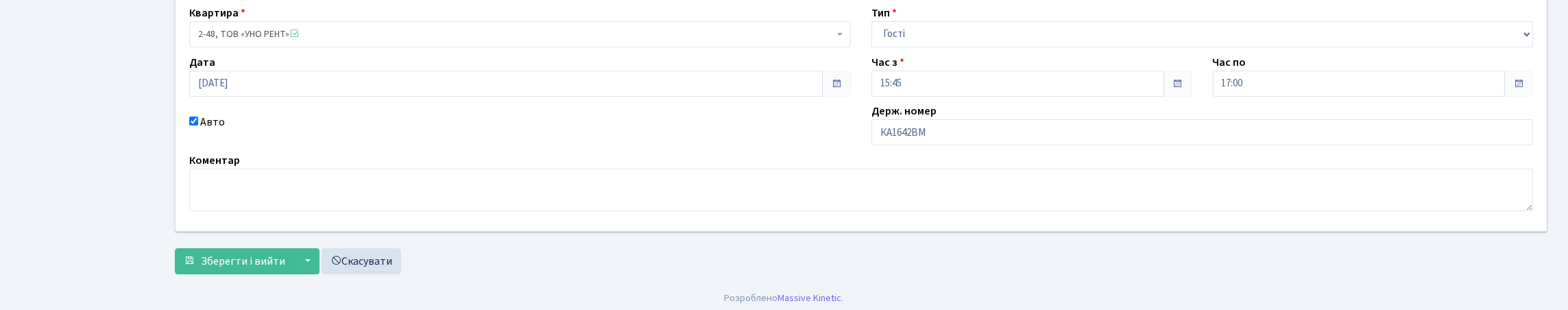
scroll to position [137, 0]
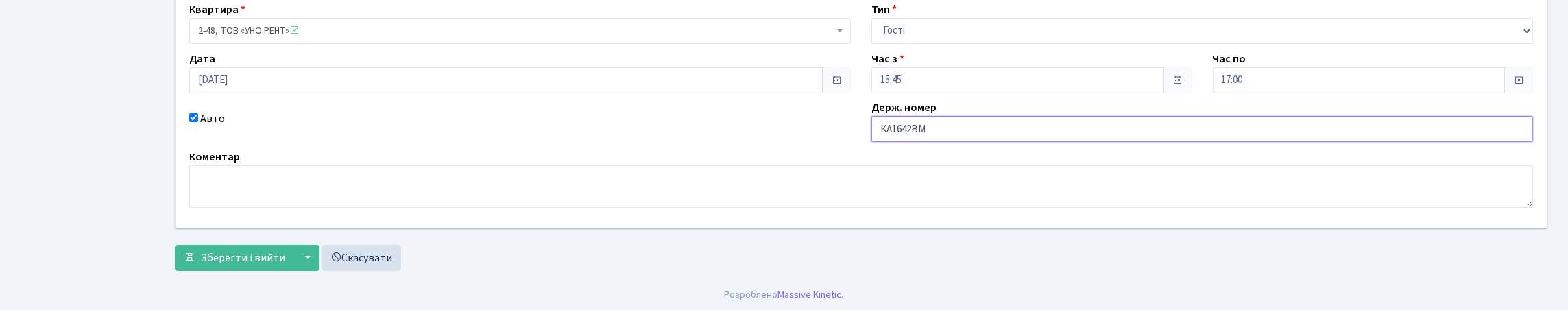
click at [982, 142] on input "КА1642ВМ" at bounding box center [1202, 128] width 662 height 26
type input "КА1642ВН"
click at [175, 245] on button "Зберегти і вийти" at bounding box center [235, 258] width 120 height 26
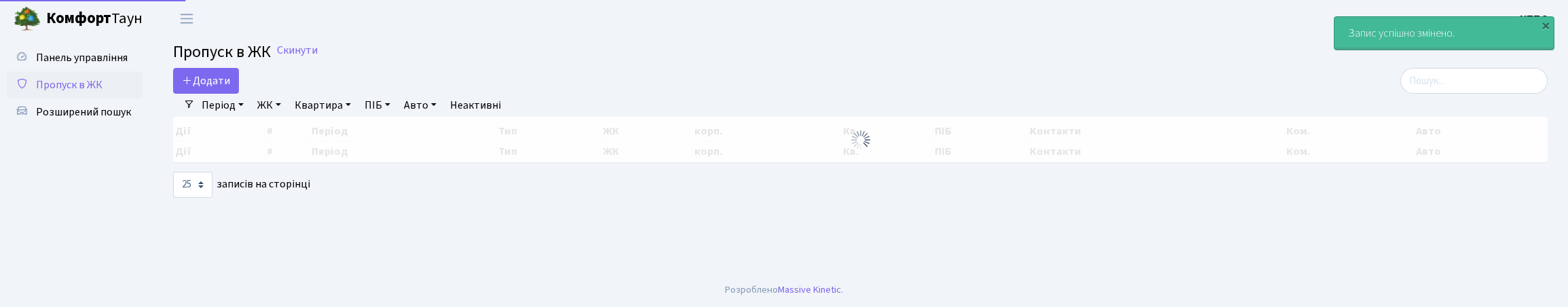
select select "25"
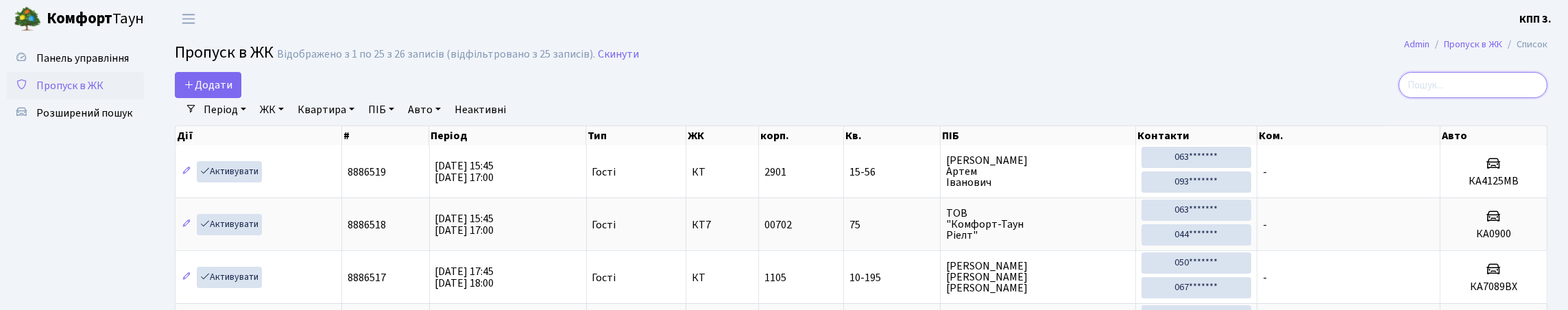
click at [1437, 94] on input "search" at bounding box center [1473, 85] width 149 height 26
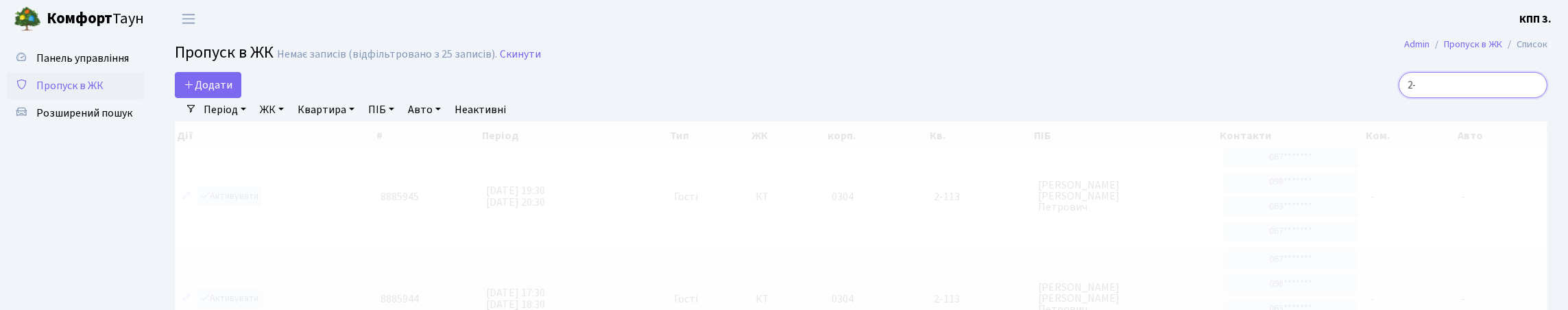
type input "2"
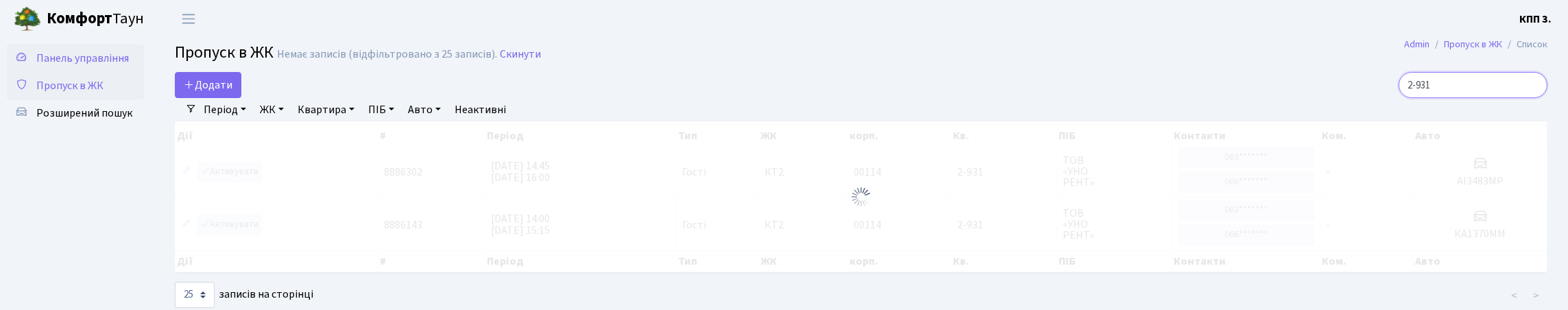
type input "2-931"
click at [91, 72] on link "Панель управління" at bounding box center [75, 58] width 137 height 27
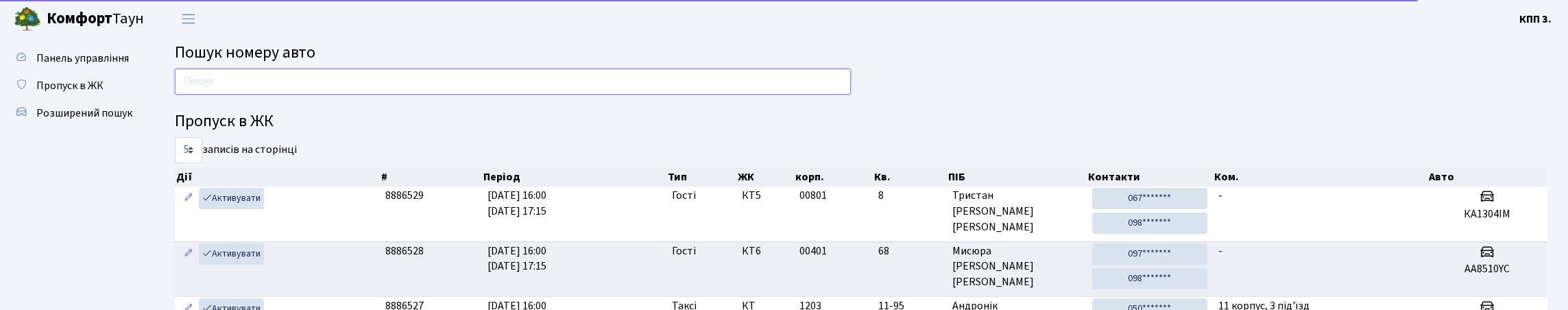
click at [266, 94] on input "text" at bounding box center [513, 81] width 676 height 26
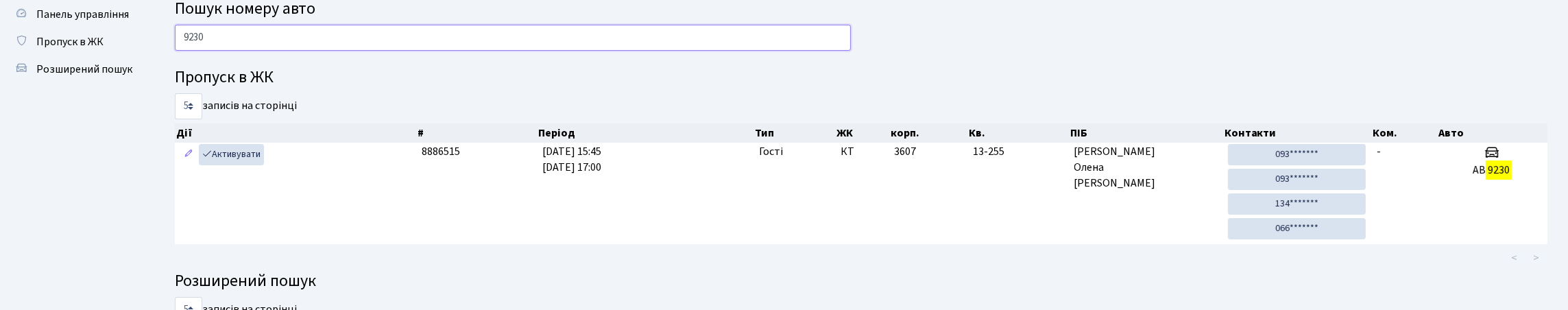
scroll to position [68, 0]
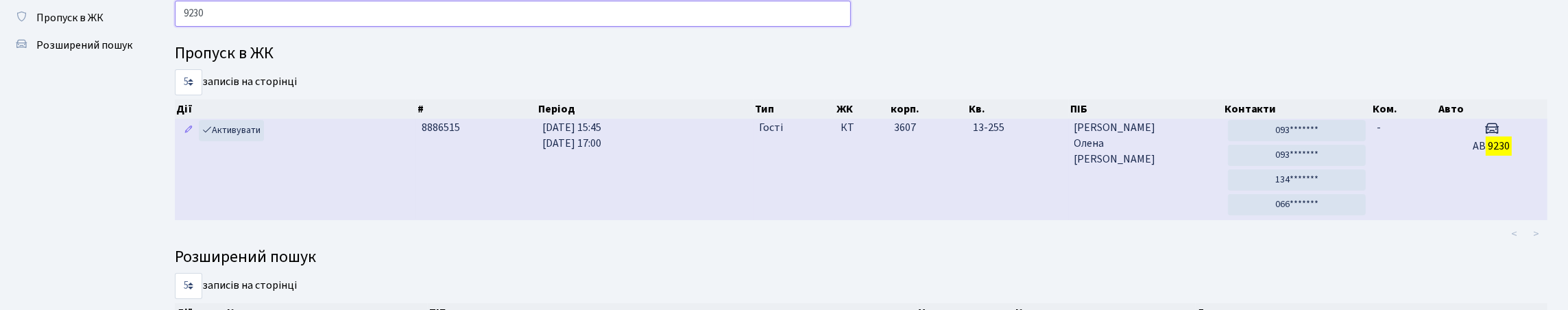
type input "9230"
click at [1130, 220] on td "[PERSON_NAME]" at bounding box center [1145, 169] width 154 height 101
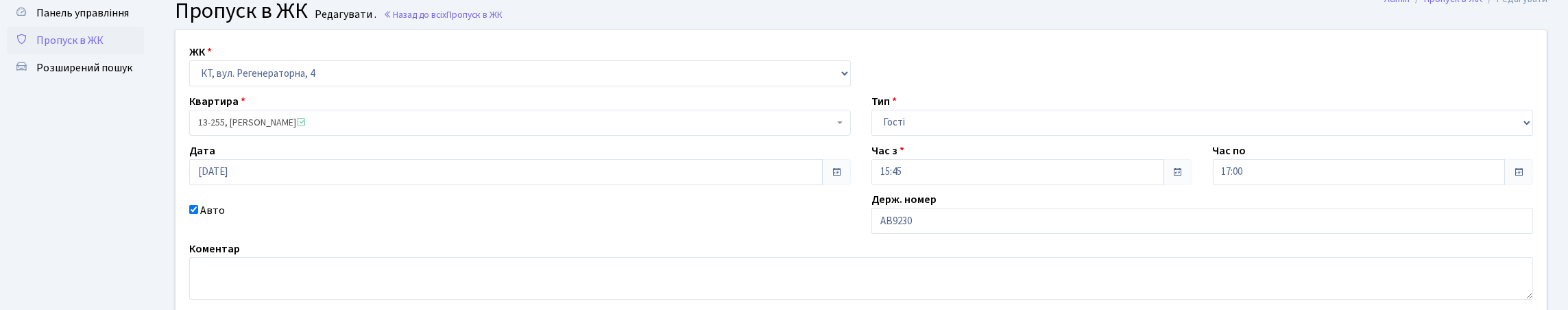
scroll to position [68, 0]
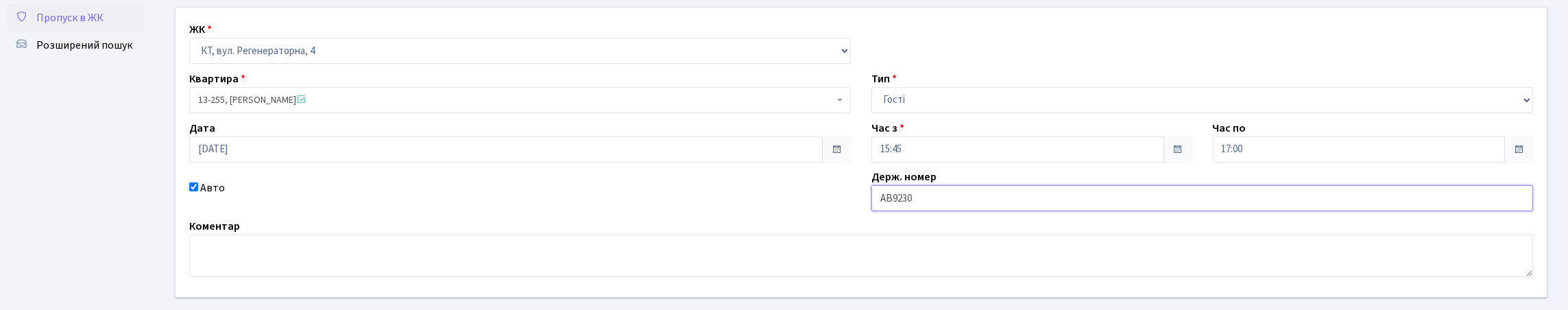
click at [1001, 211] on input "АВ9230" at bounding box center [1202, 198] width 662 height 26
type input "АВ9230СТ"
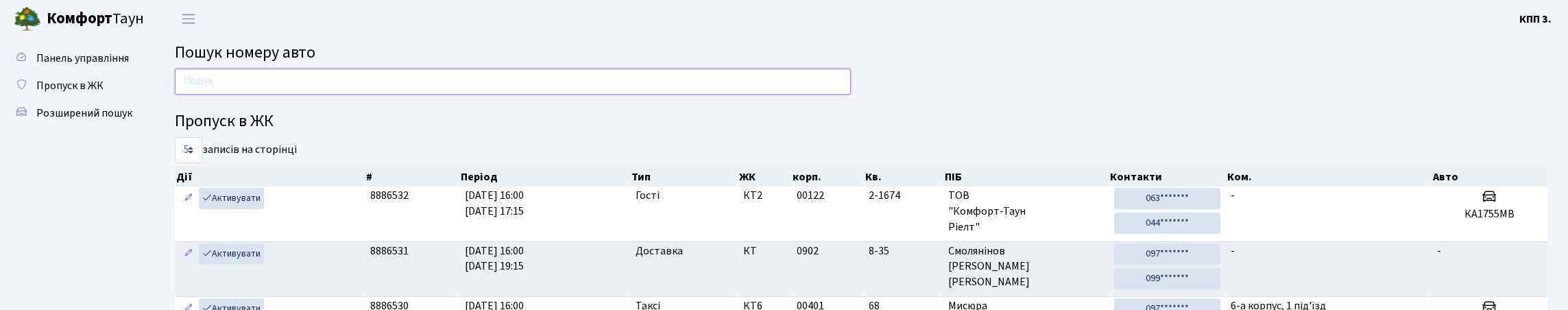
click at [182, 90] on input "text" at bounding box center [513, 81] width 676 height 26
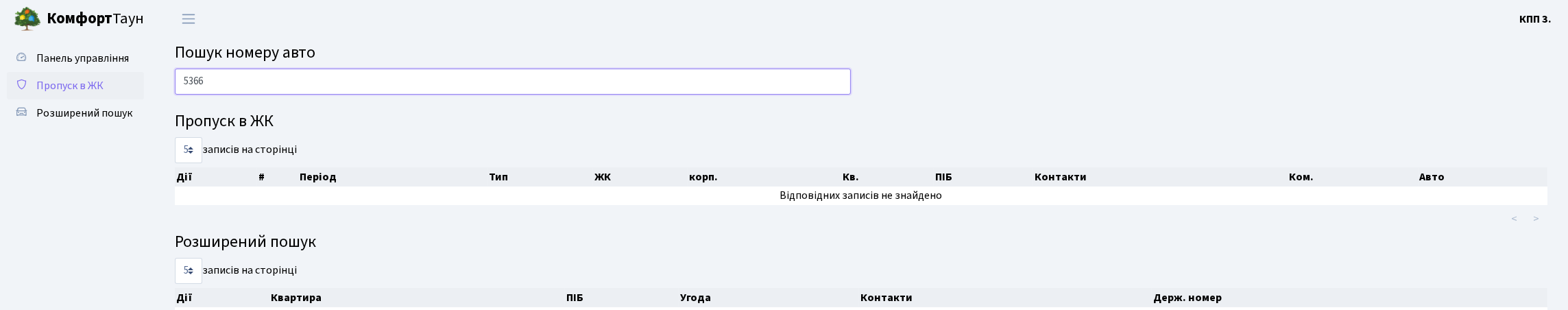
type input "5366"
click at [77, 93] on span "Пропуск в ЖК" at bounding box center [69, 86] width 67 height 15
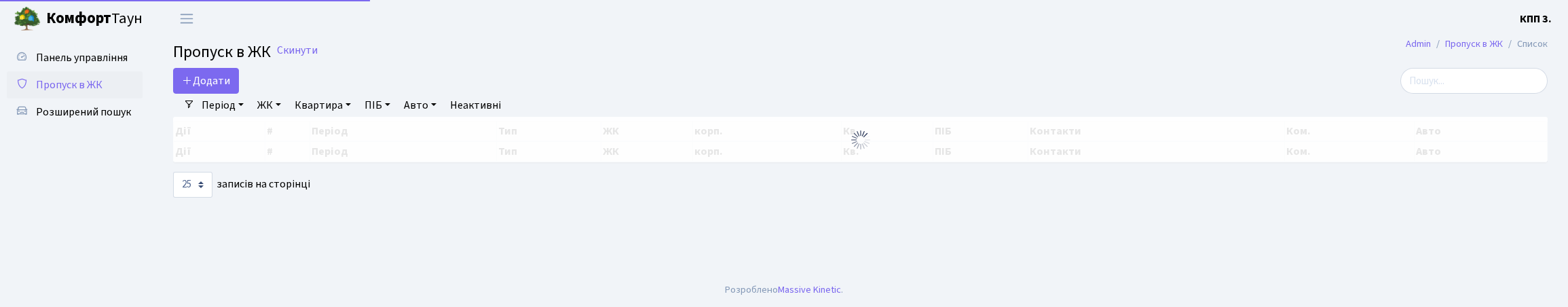
select select "25"
click at [218, 109] on link "Період" at bounding box center [222, 105] width 53 height 23
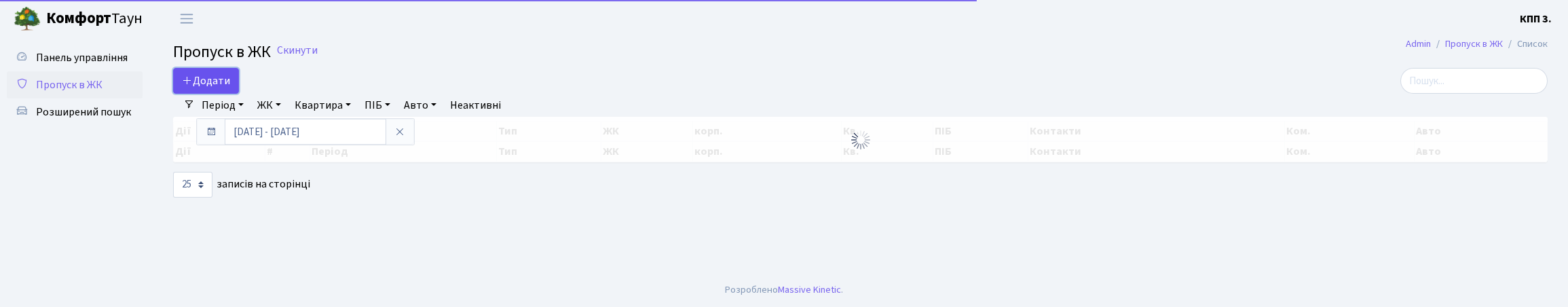
click at [217, 88] on span "Додати" at bounding box center [206, 80] width 48 height 15
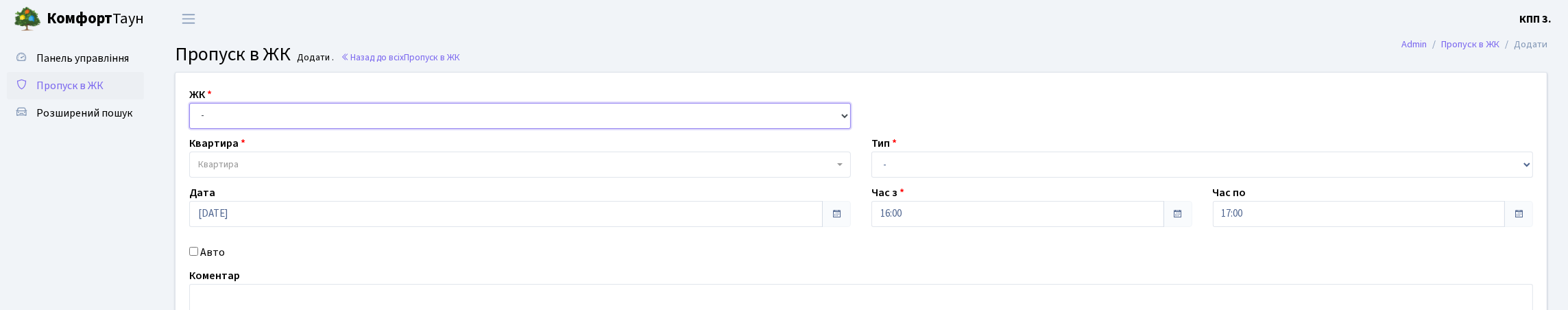
click at [244, 129] on select "- КТ, вул. Регенераторна, 4 КТ2, просп. Соборності, 17 КТ3, вул. Березнева, 16 …" at bounding box center [519, 115] width 662 height 26
select select "271"
click at [193, 119] on select "- КТ, вул. Регенераторна, 4 КТ2, просп. Соборності, 17 КТ3, вул. Березнева, 16 …" at bounding box center [519, 115] width 662 height 26
select select
click at [238, 171] on span "Квартира" at bounding box center [218, 165] width 41 height 14
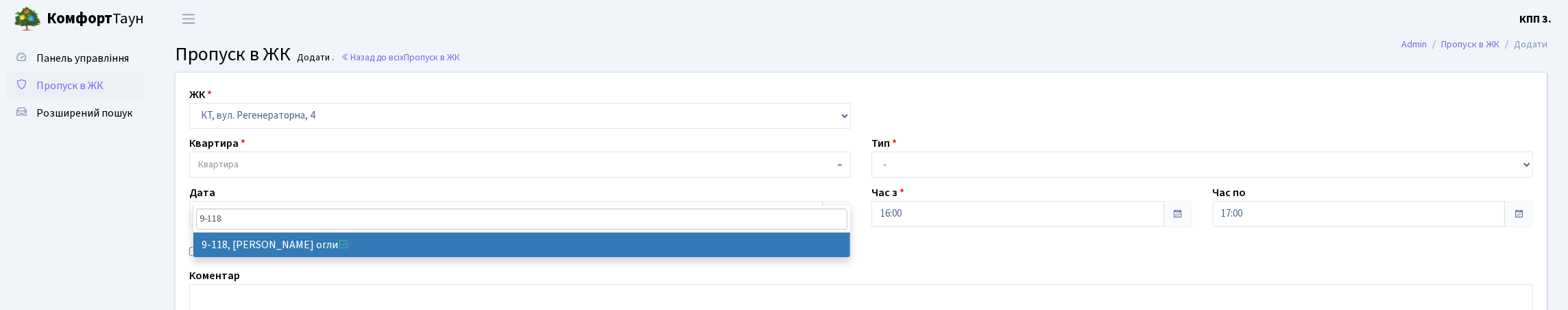
type input "9-118"
drag, startPoint x: 260, startPoint y: 242, endPoint x: 279, endPoint y: 245, distance: 19.2
select select "6468"
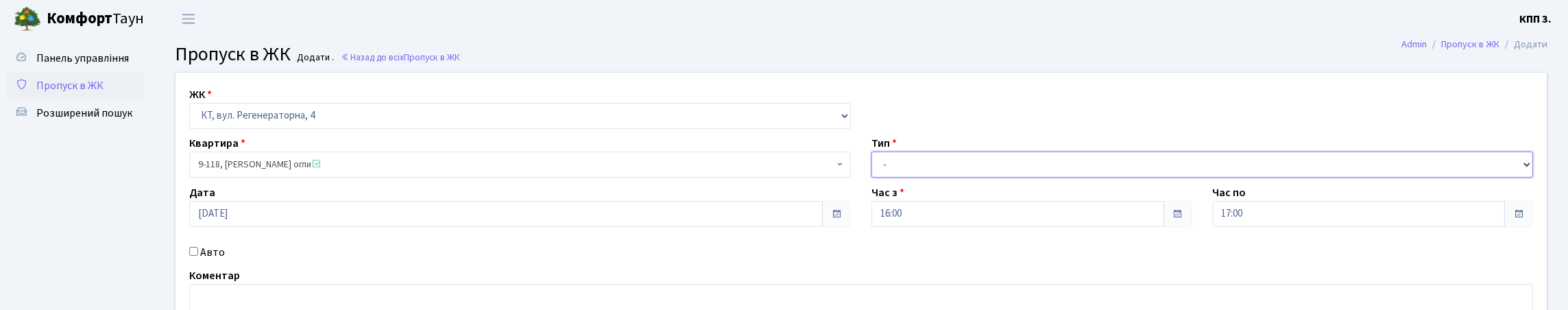
click at [971, 178] on select "- Доставка Таксі Гості Сервіс" at bounding box center [1202, 164] width 662 height 26
select select "1"
click at [871, 178] on select "- Доставка Таксі Гості Сервіс" at bounding box center [1202, 164] width 662 height 26
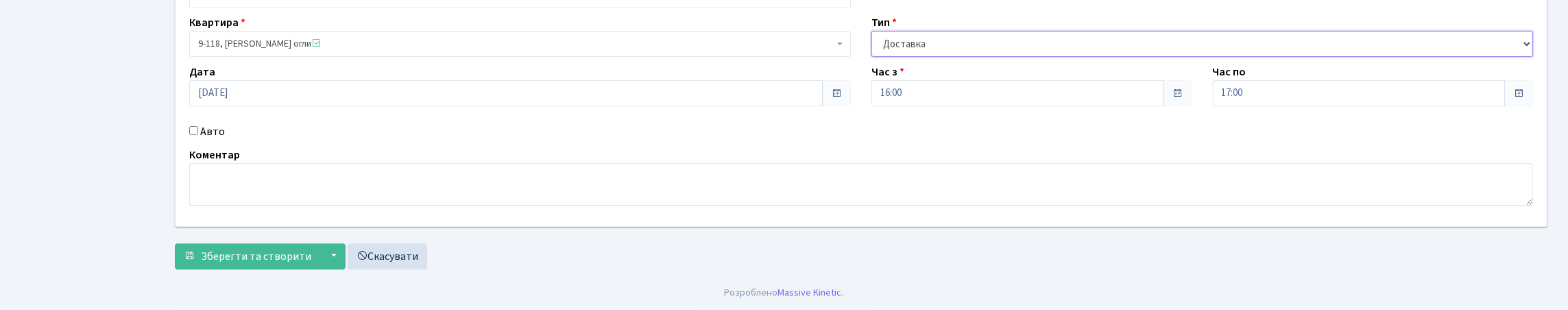
scroll to position [206, 0]
click at [260, 264] on span "Зберегти та створити" at bounding box center [256, 256] width 111 height 15
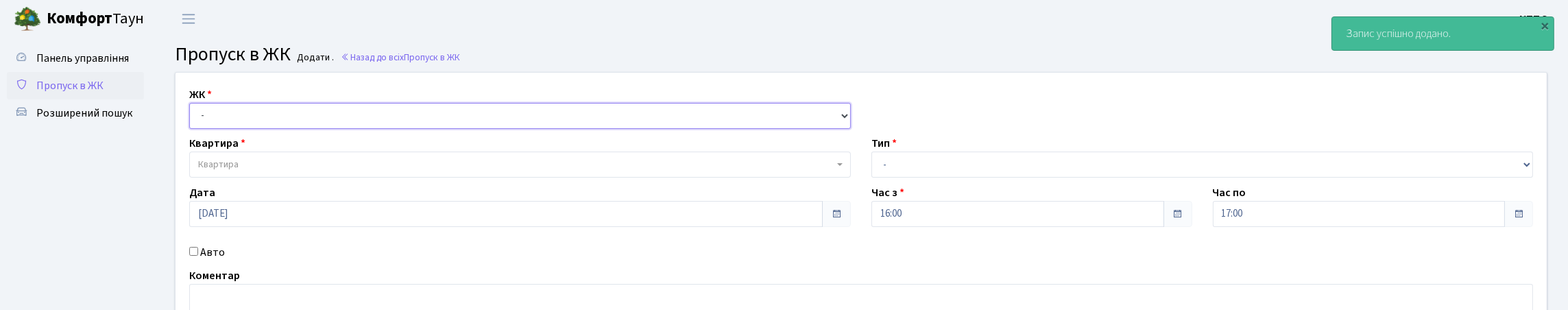
click at [244, 129] on select "- КТ, вул. Регенераторна, 4 КТ2, просп. [STREET_ADDRESS] [STREET_ADDRESS] [PERS…" at bounding box center [519, 115] width 662 height 26
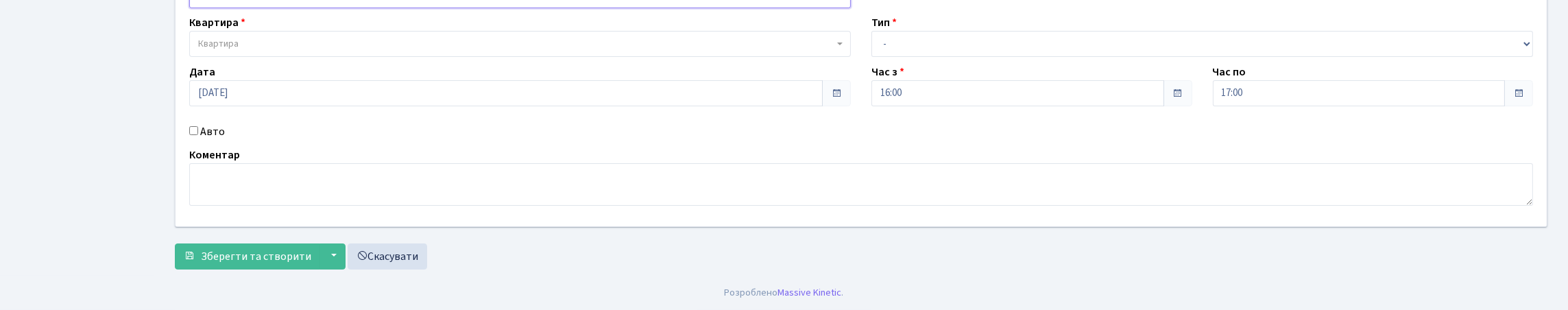
scroll to position [210, 0]
click at [427, 244] on link "Скасувати" at bounding box center [387, 256] width 80 height 26
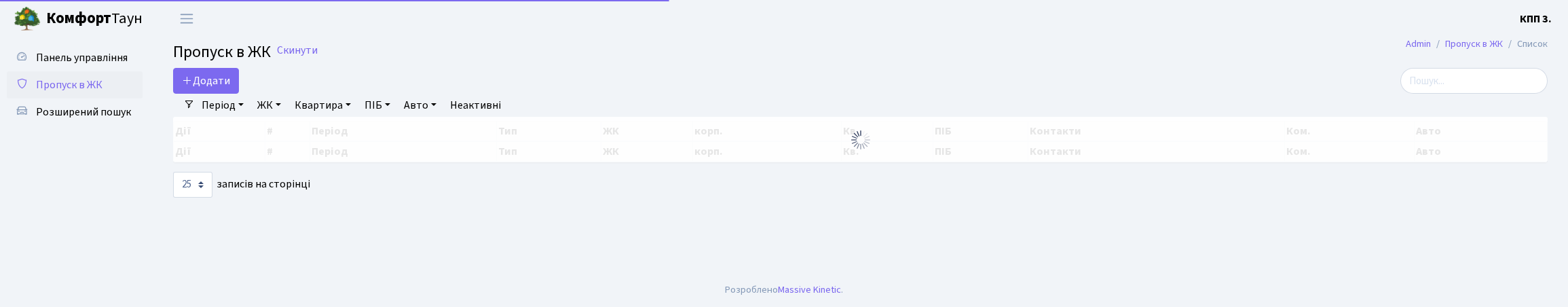
select select "25"
click at [1406, 90] on input "search" at bounding box center [1474, 80] width 148 height 26
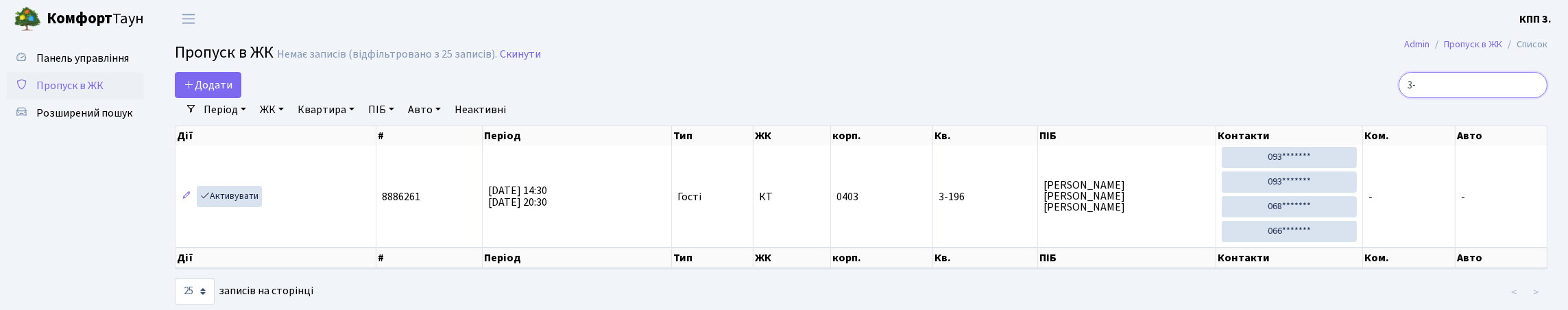
type input "3"
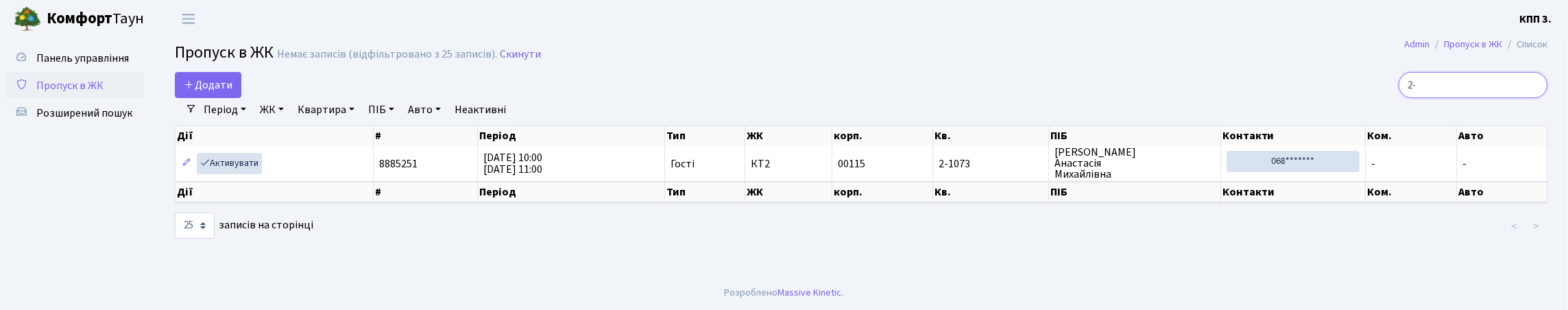
type input "2"
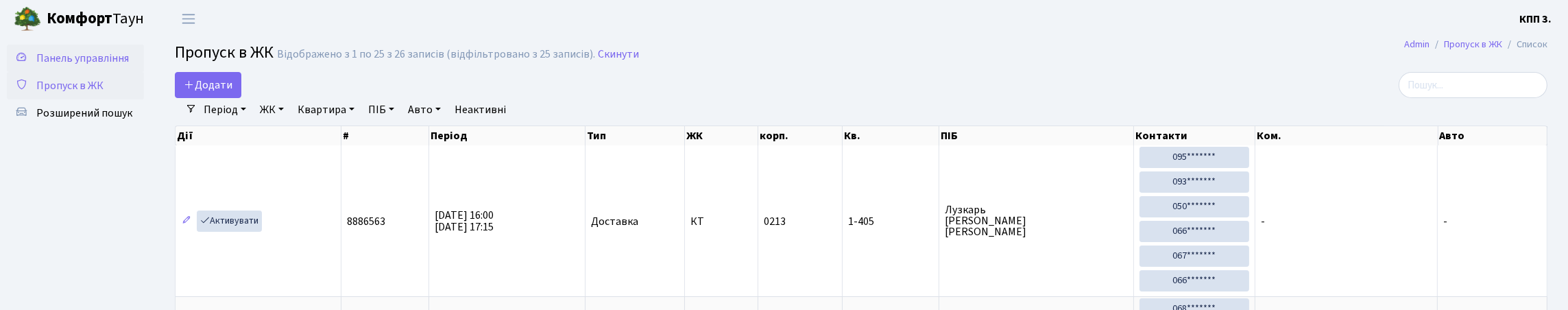
click at [77, 61] on span "Панель управління" at bounding box center [82, 58] width 92 height 15
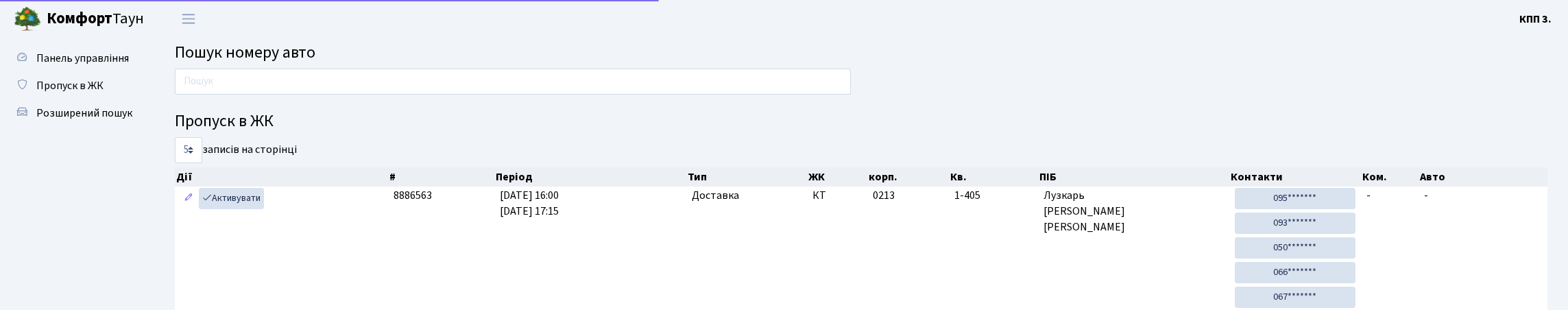
click at [245, 94] on input "text" at bounding box center [513, 81] width 676 height 26
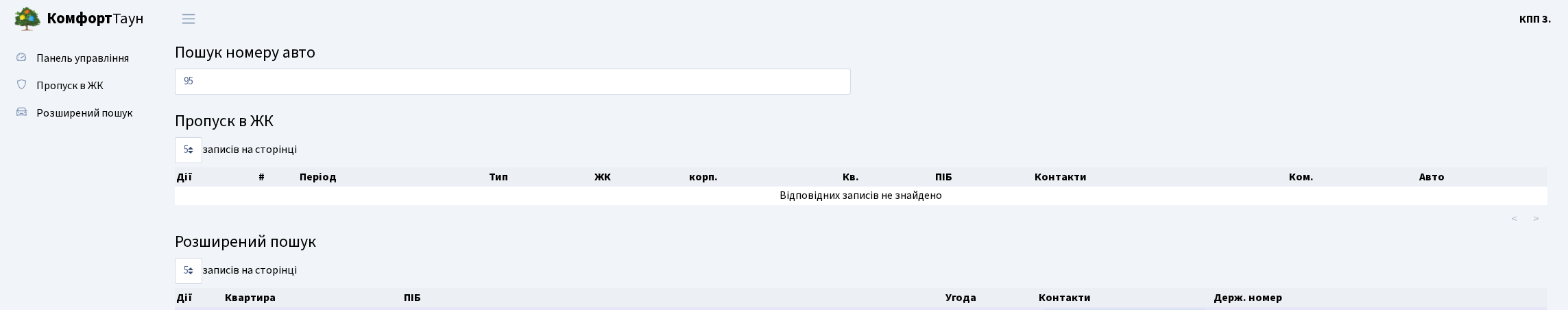
type input "9"
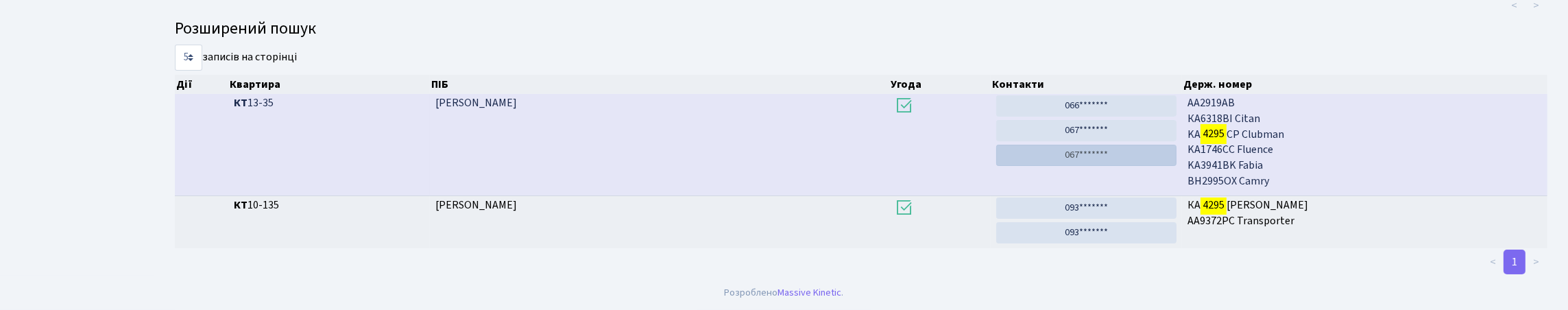
scroll to position [83, 0]
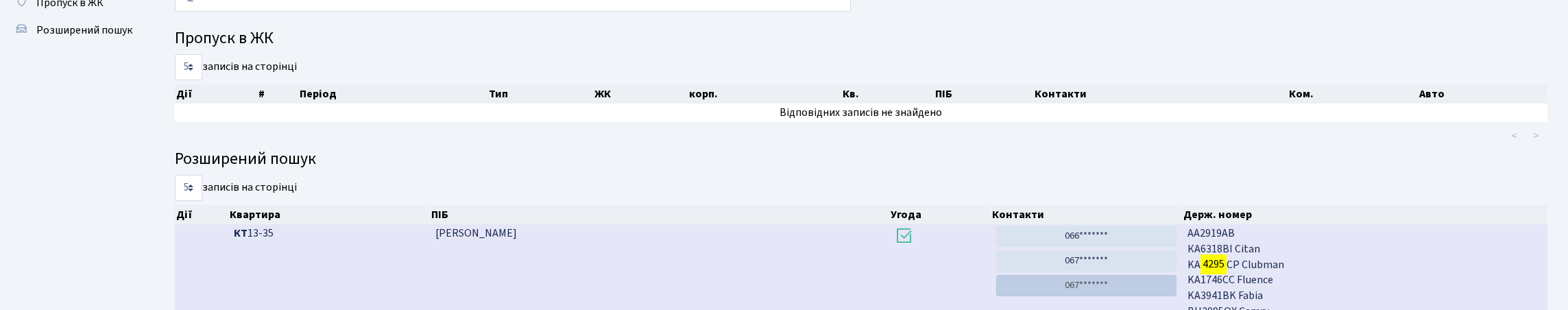
type input "4"
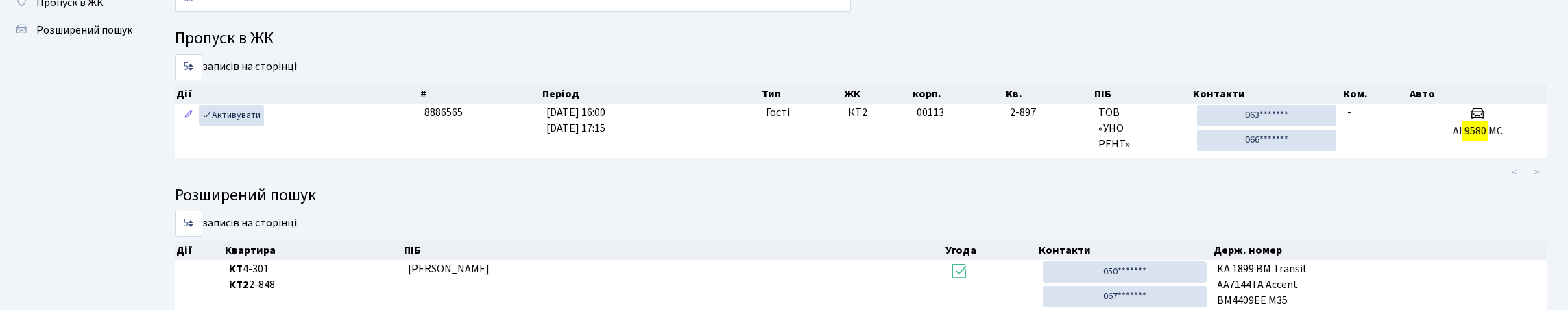
type input "9"
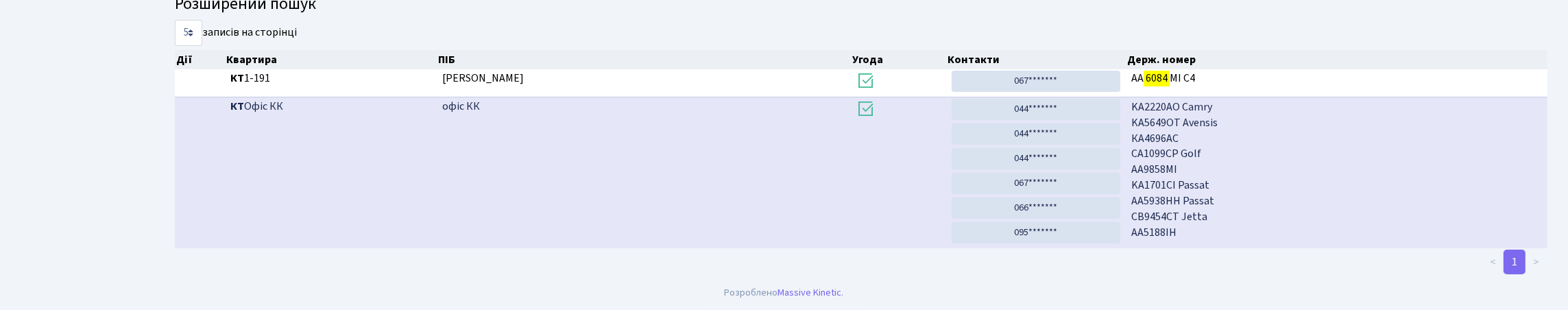
scroll to position [0, 0]
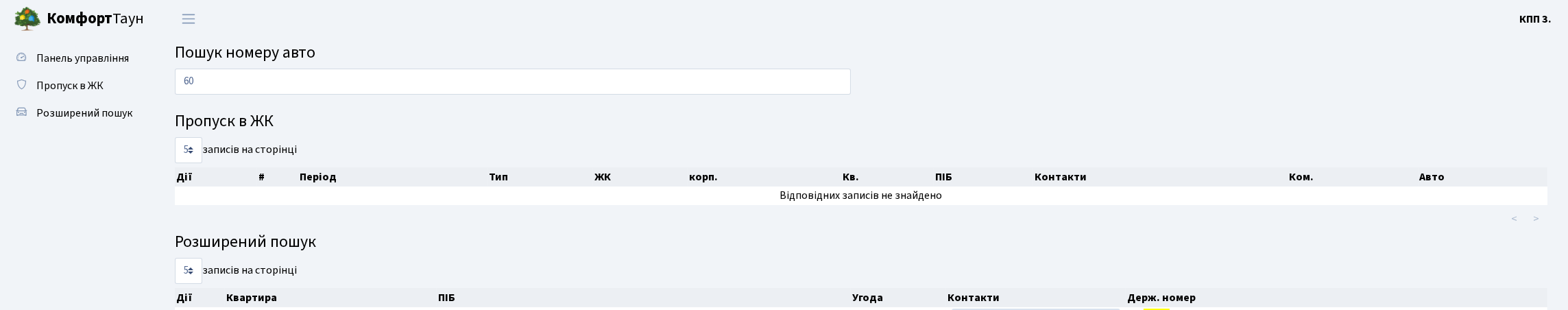
type input "6"
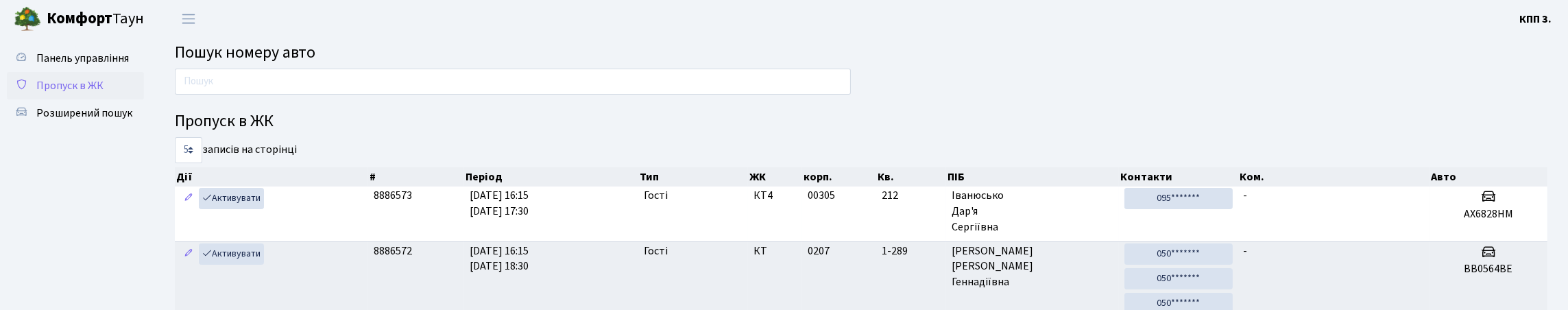
click at [89, 93] on span "Пропуск в ЖК" at bounding box center [69, 86] width 67 height 15
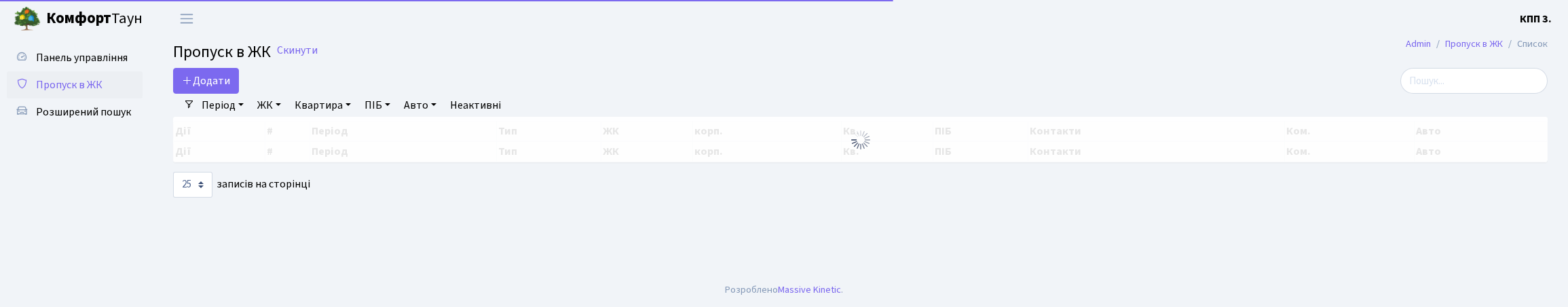
select select "25"
click at [1418, 86] on input "search" at bounding box center [1474, 80] width 148 height 26
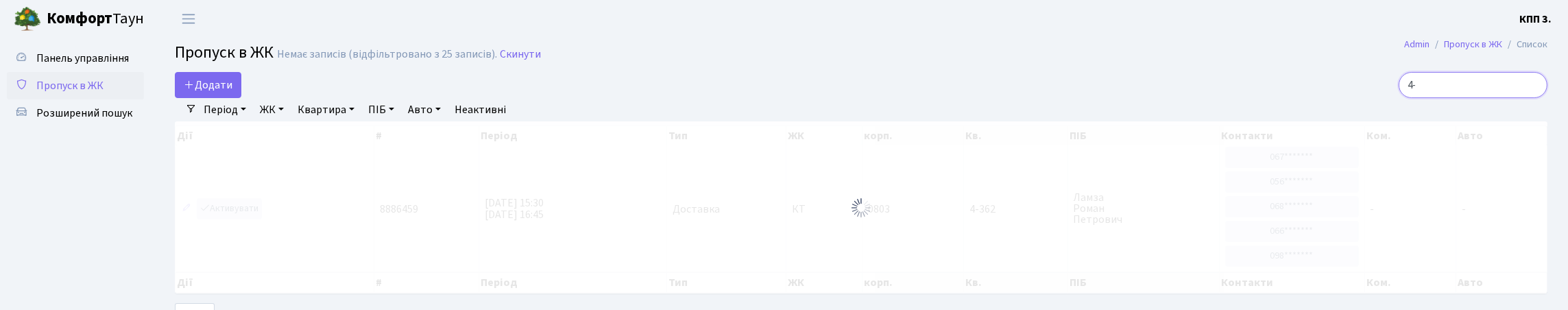
type input "4"
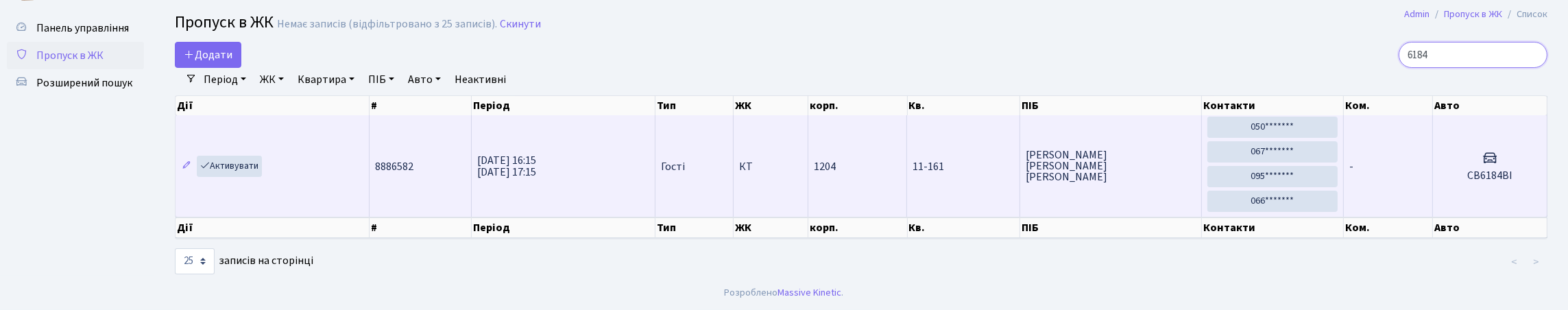
scroll to position [87, 0]
type input "6184"
click at [963, 193] on td "11-161" at bounding box center [963, 165] width 113 height 101
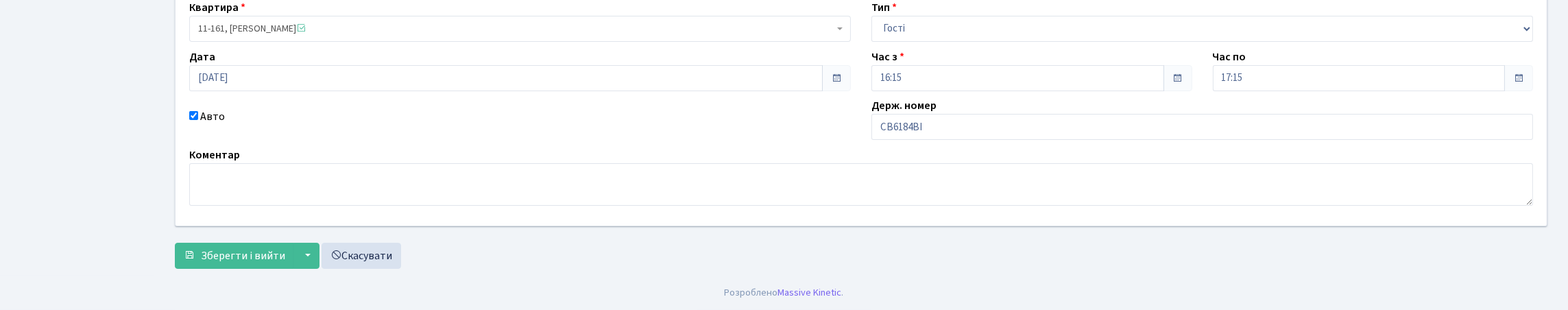
scroll to position [206, 0]
click at [947, 122] on input "СВ6184ВІ" at bounding box center [1202, 126] width 662 height 26
type input "СВ6184ВМ"
click at [175, 243] on button "Зберегти і вийти" at bounding box center [235, 255] width 120 height 26
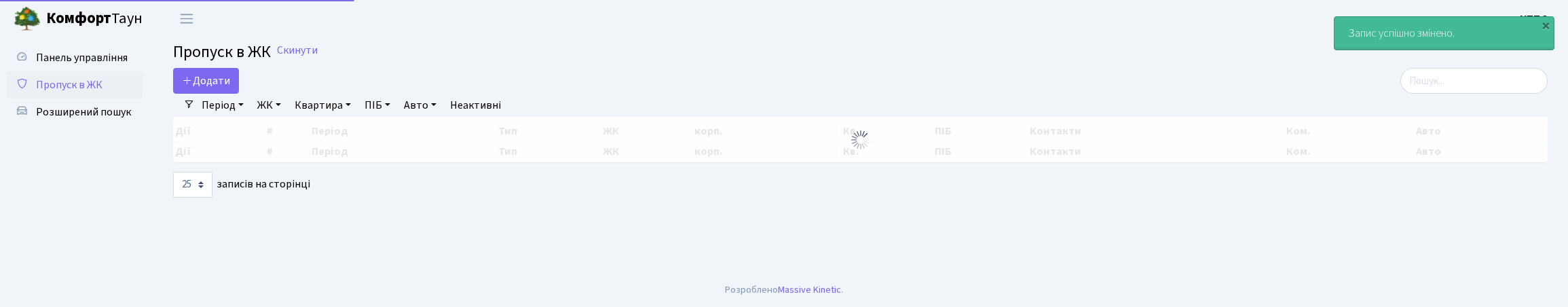
select select "25"
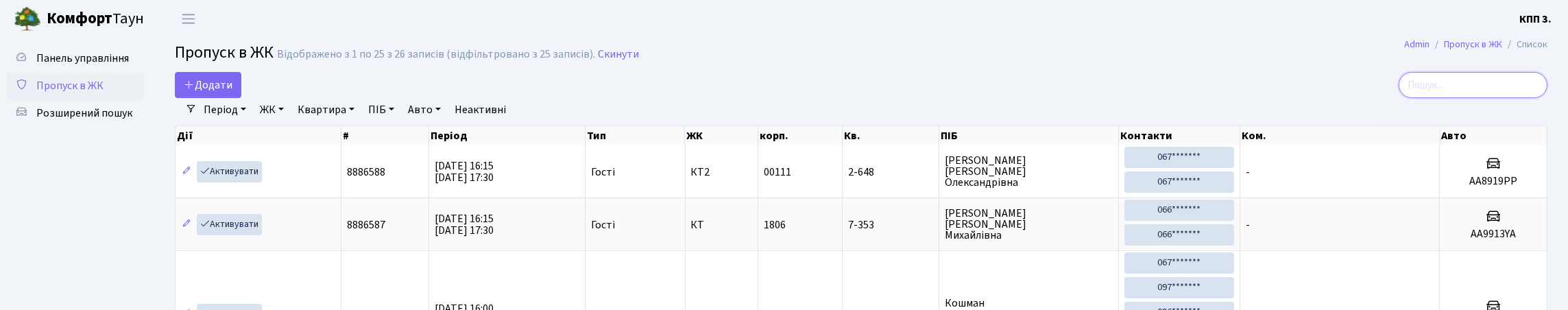
click at [1400, 89] on input "search" at bounding box center [1473, 85] width 149 height 26
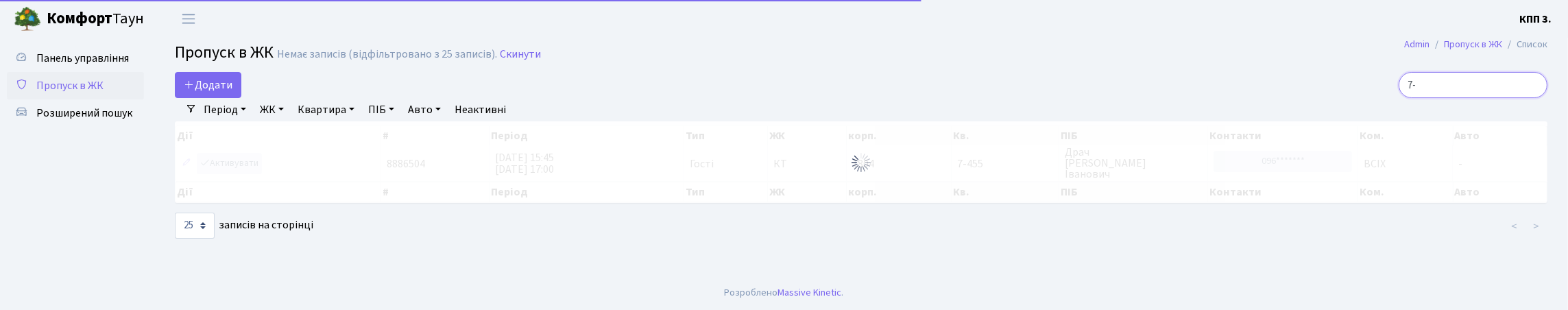
type input "7"
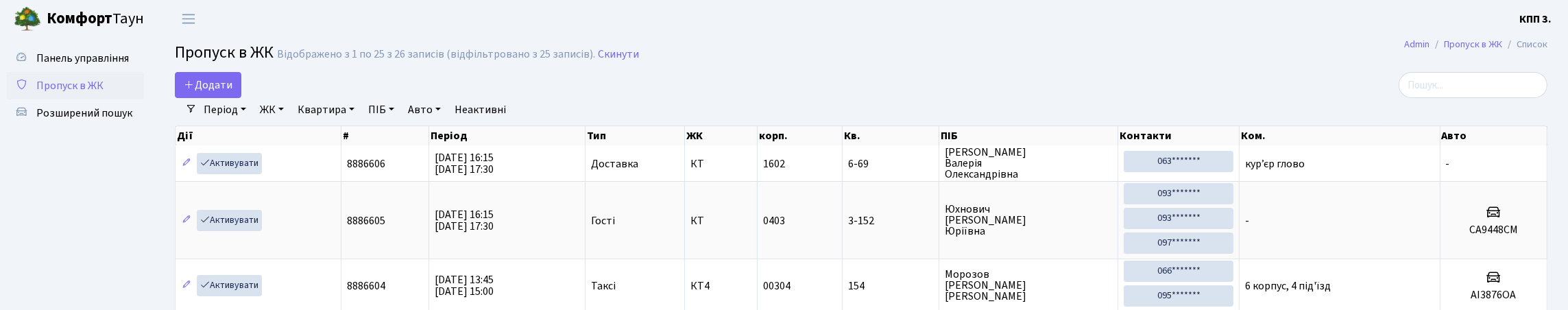
click at [38, 61] on link "Панель управління" at bounding box center [75, 58] width 137 height 27
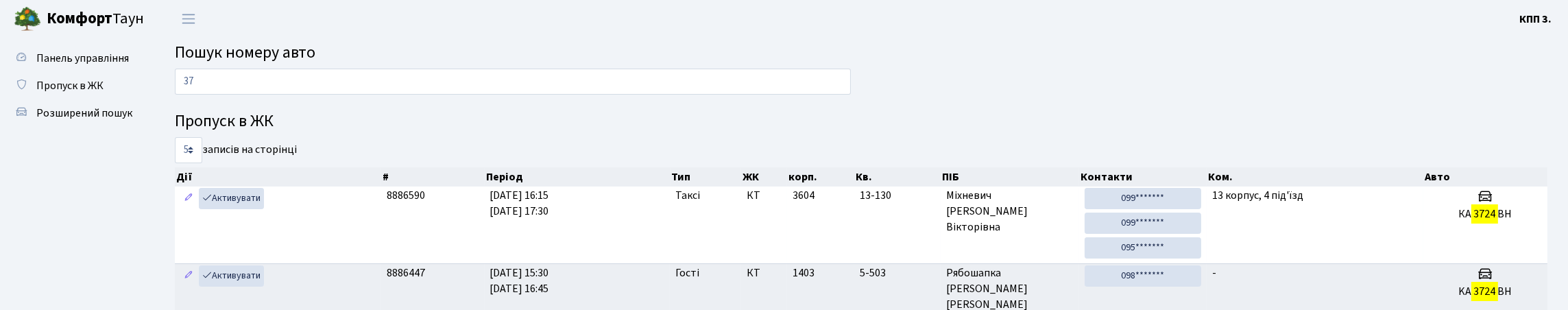
type input "3"
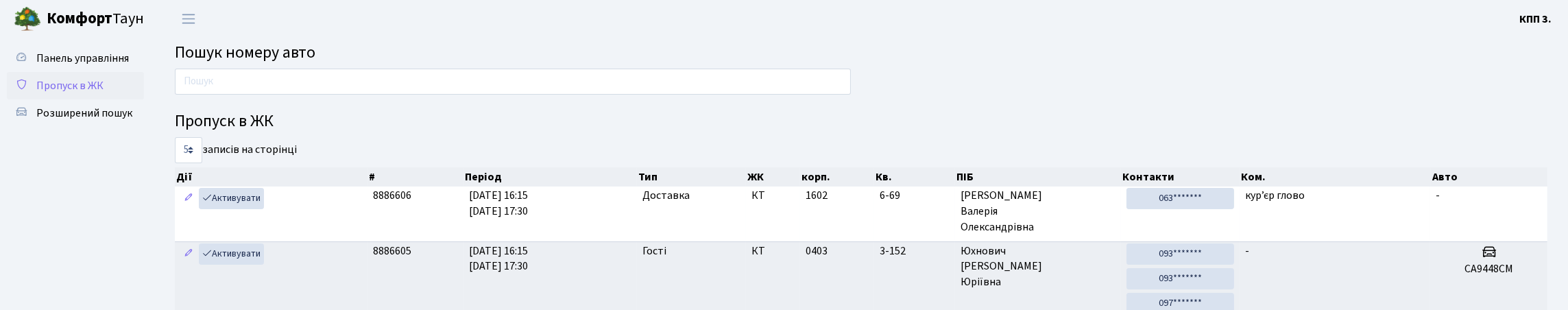
click at [84, 93] on span "Пропуск в ЖК" at bounding box center [69, 86] width 67 height 15
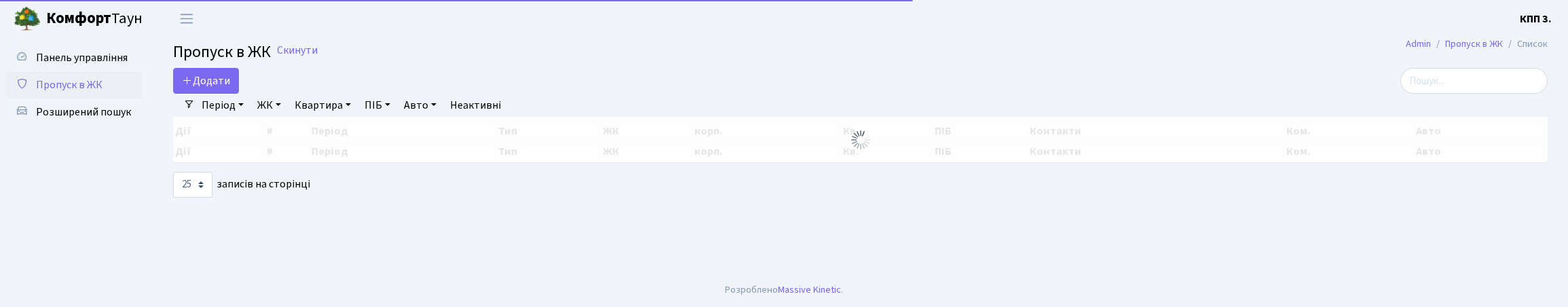
select select "25"
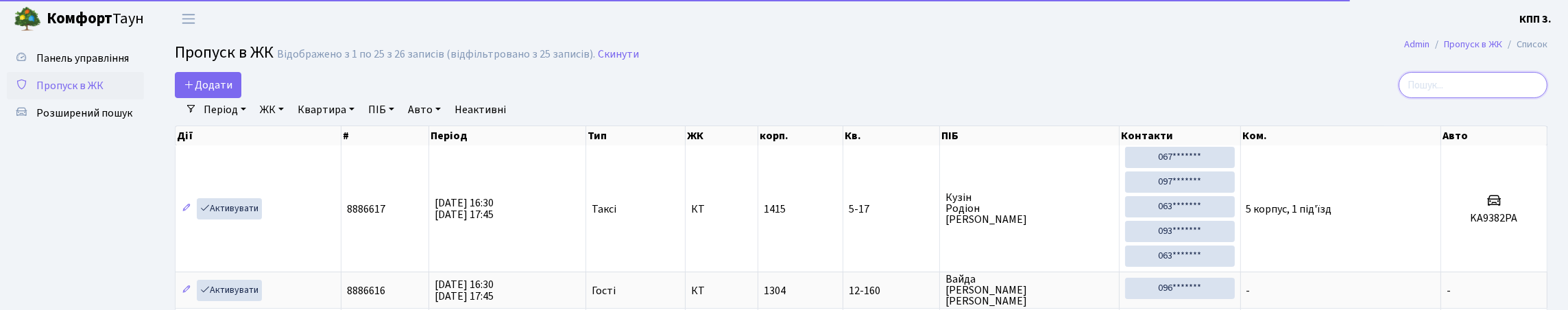
click at [1438, 98] on input "search" at bounding box center [1473, 85] width 149 height 26
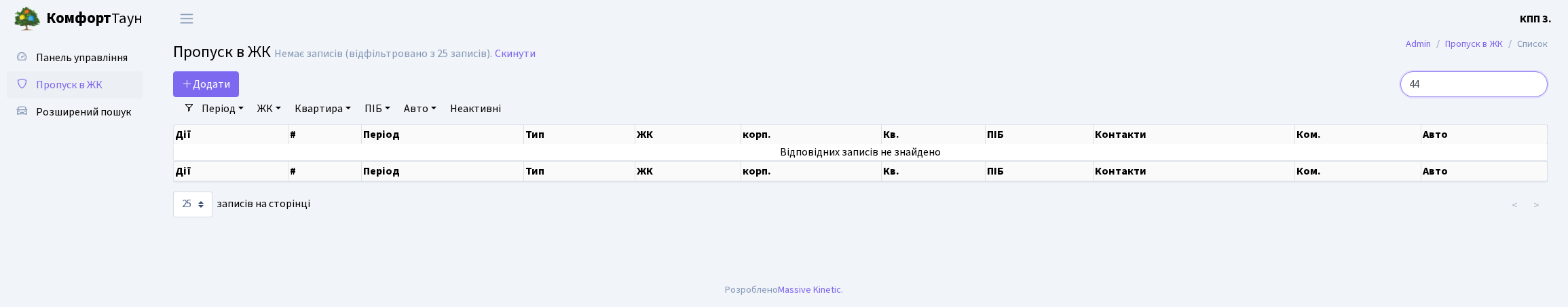
type input "4"
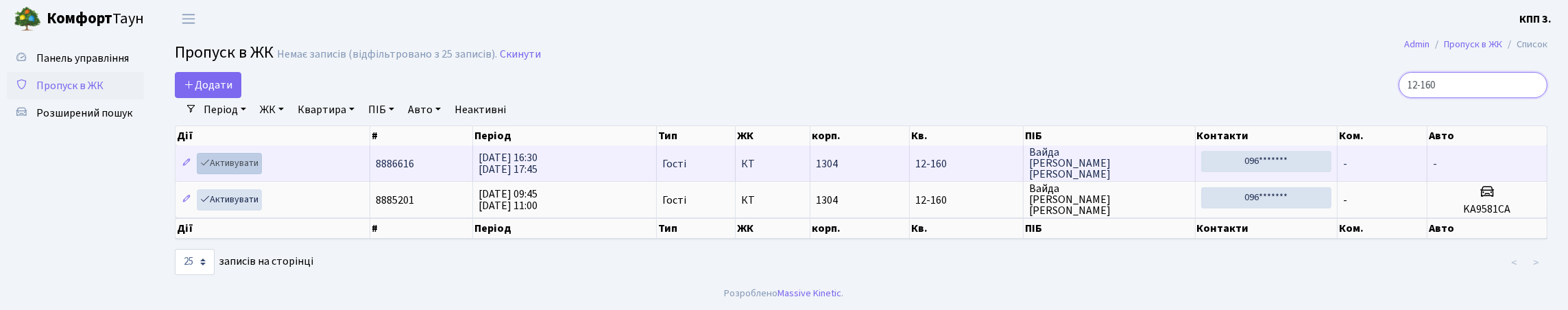
type input "12-160"
click at [262, 174] on link "Активувати" at bounding box center [229, 163] width 65 height 21
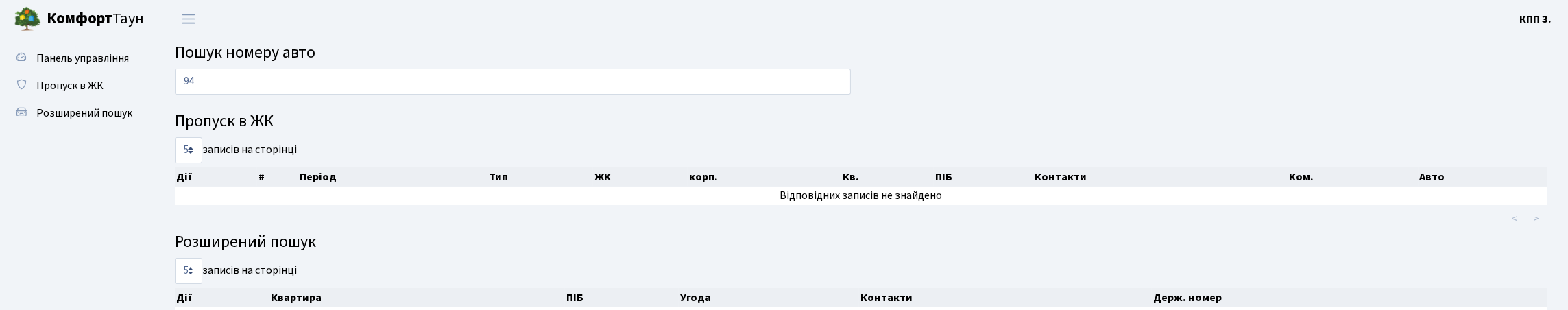
type input "9"
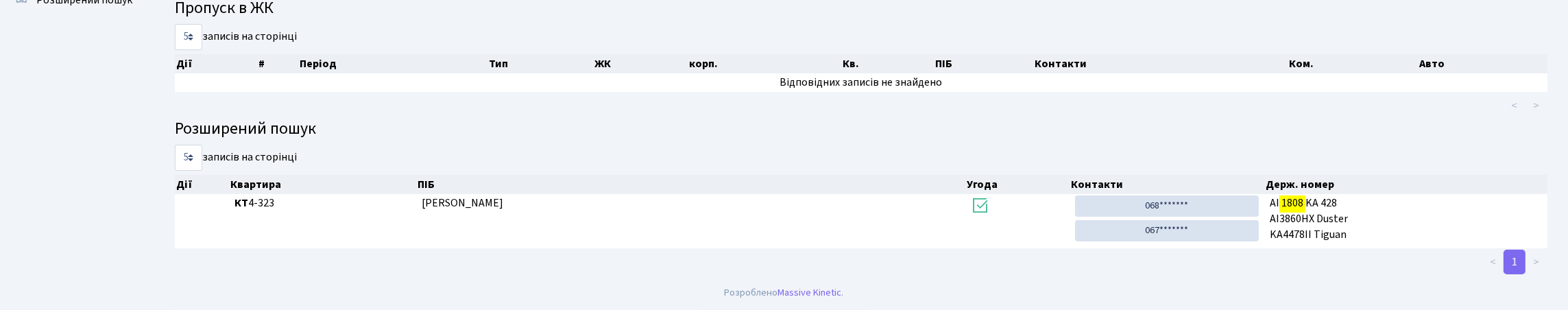
scroll to position [83, 0]
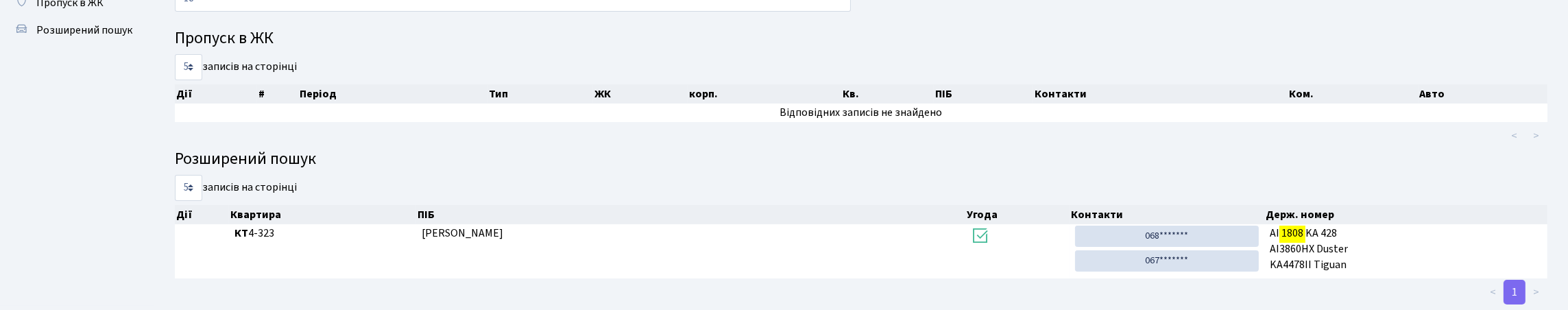
type input "1"
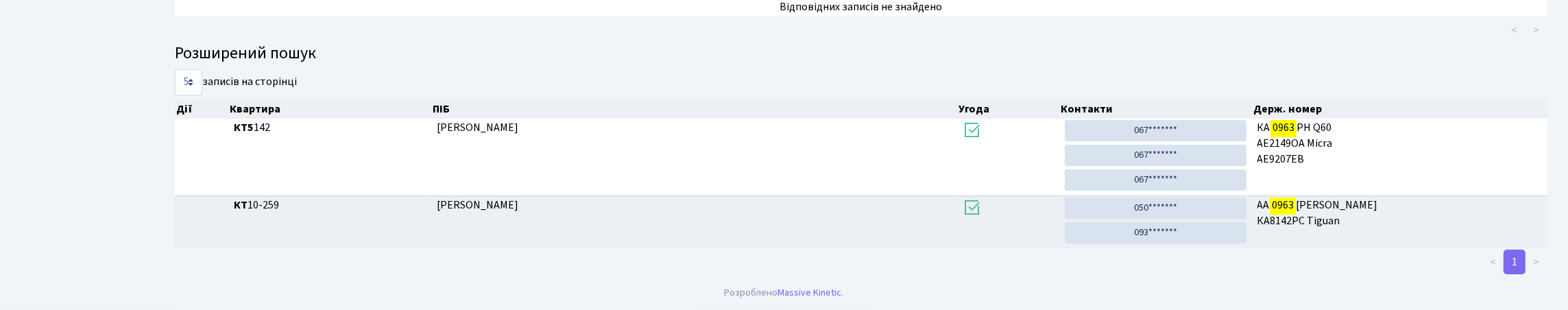
scroll to position [0, 0]
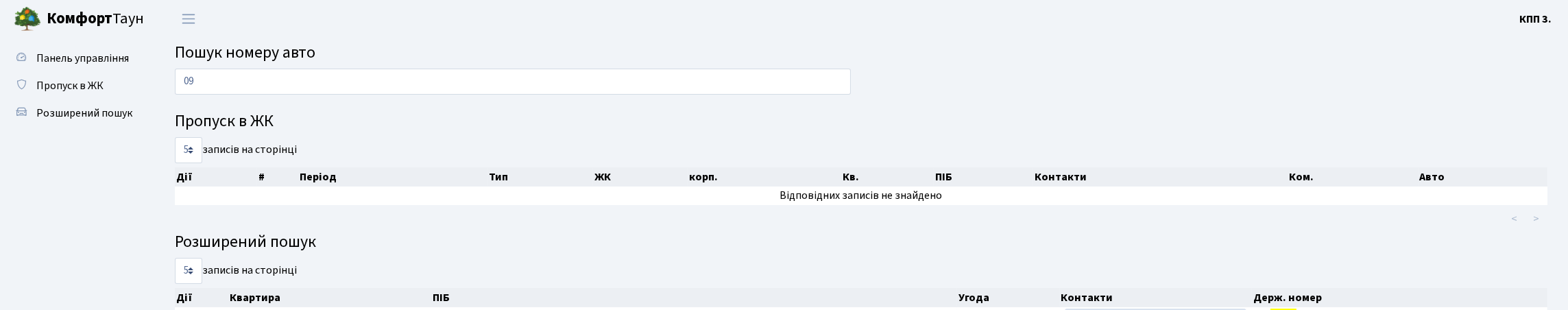
type input "0"
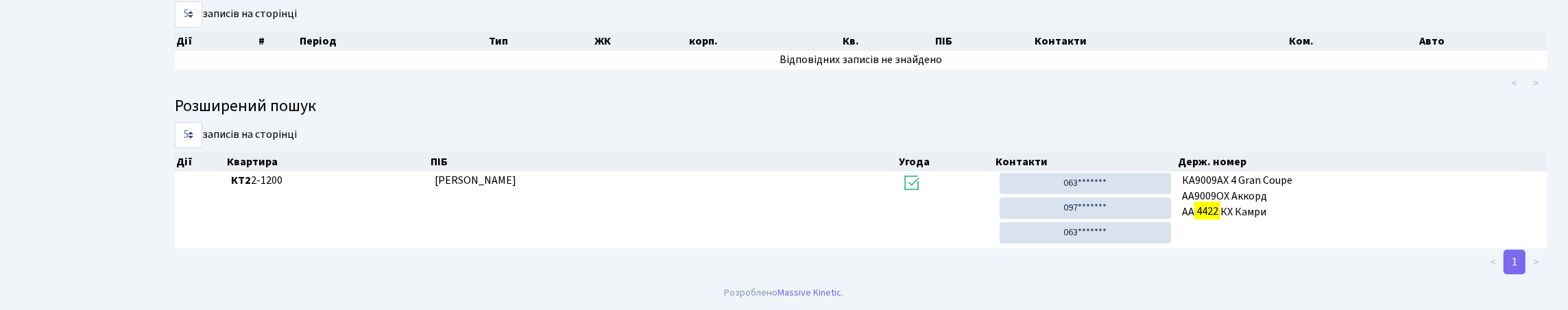
scroll to position [83, 0]
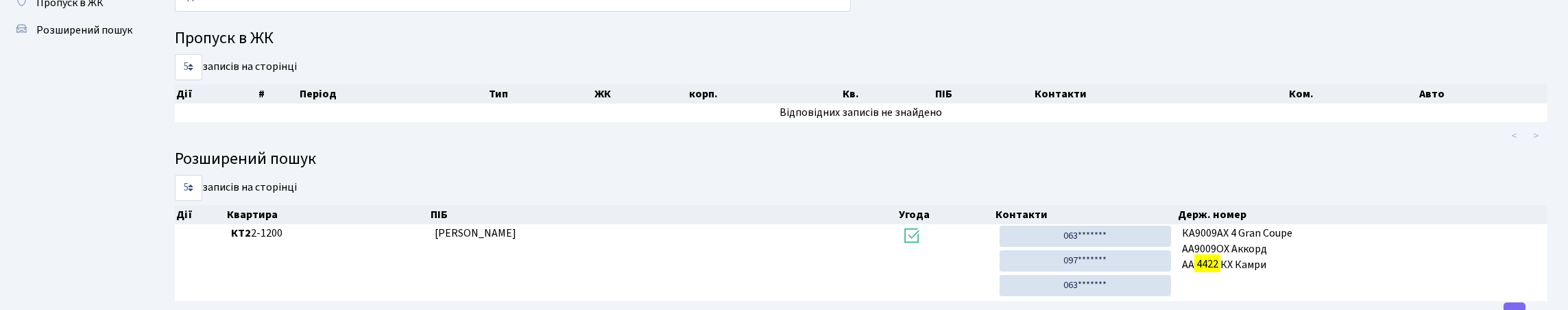
type input "4"
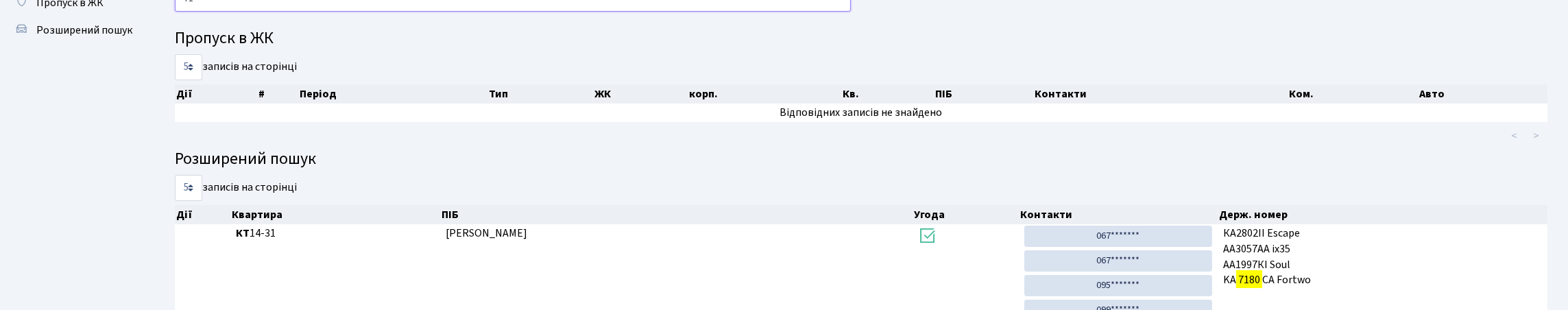
type input "7"
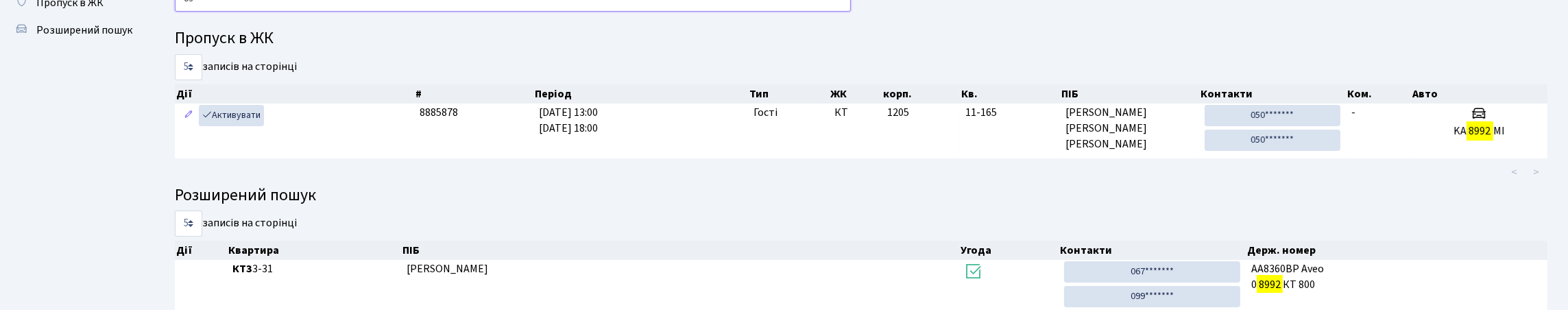
type input "8"
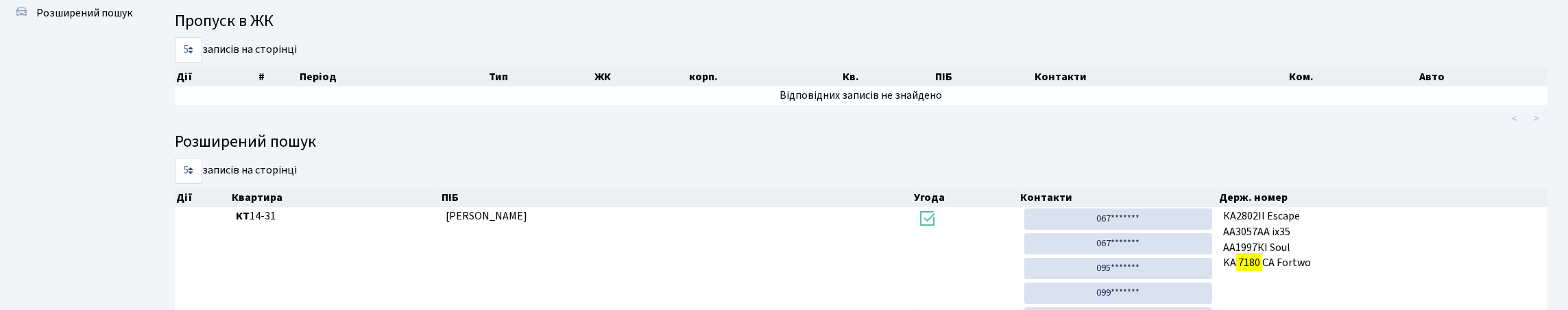
scroll to position [0, 0]
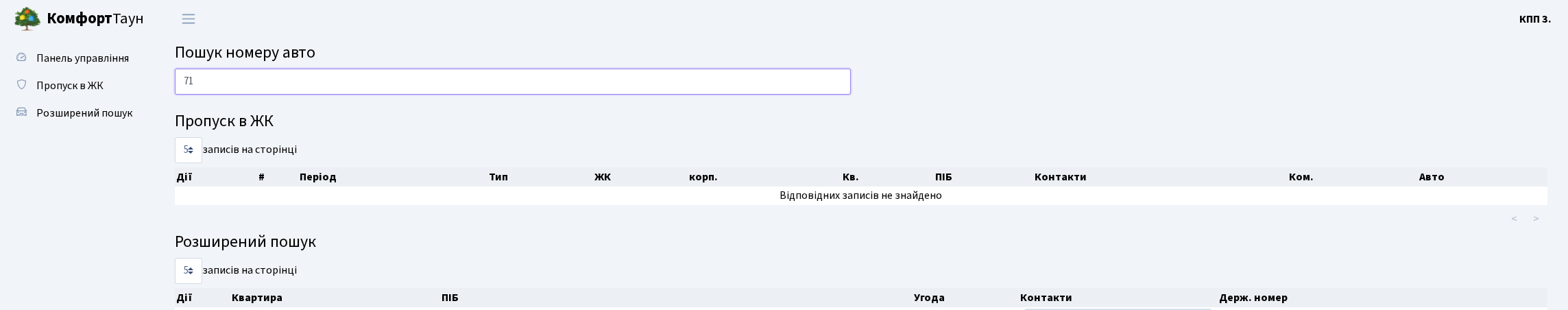
type input "7"
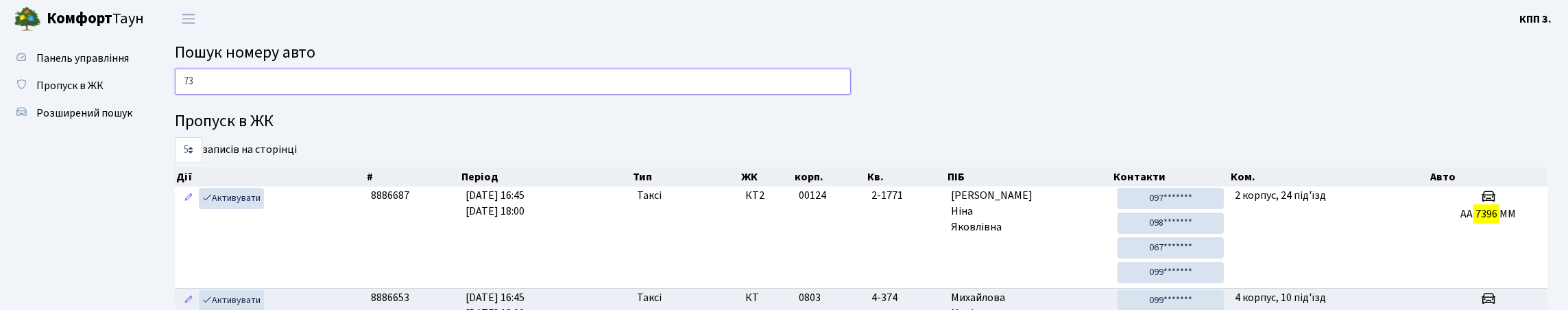
type input "7"
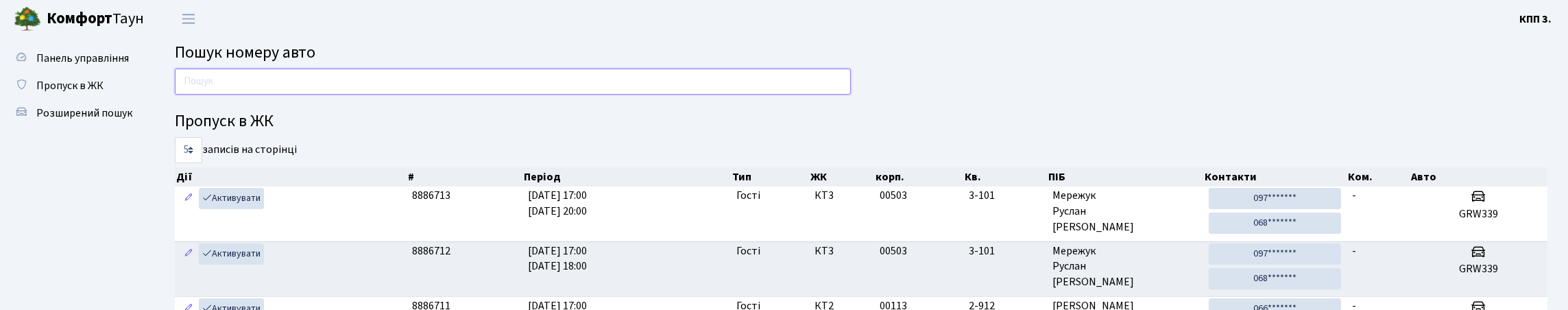
click at [241, 94] on input "text" at bounding box center [513, 81] width 676 height 26
drag, startPoint x: 108, startPoint y: 119, endPoint x: 155, endPoint y: 114, distance: 47.3
click at [103, 93] on span "Пропуск в ЖК" at bounding box center [69, 86] width 67 height 15
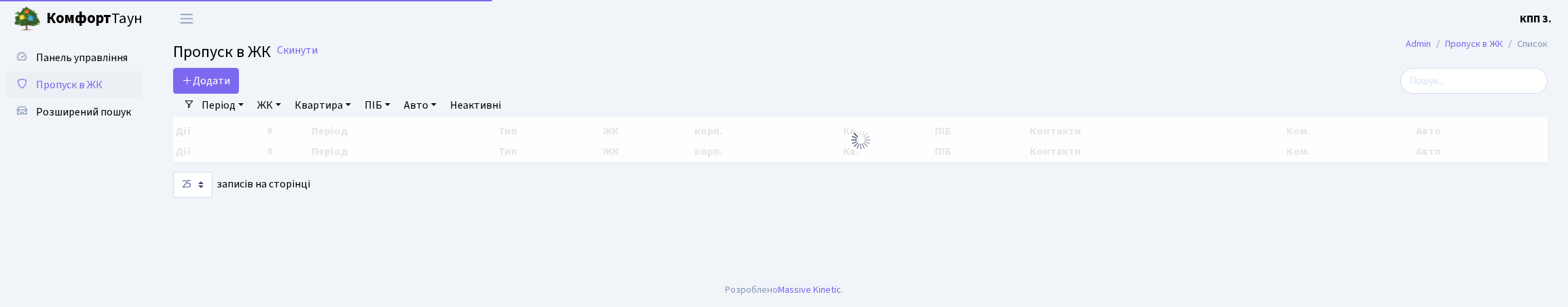
select select "25"
click at [1472, 94] on input "search" at bounding box center [1474, 80] width 148 height 26
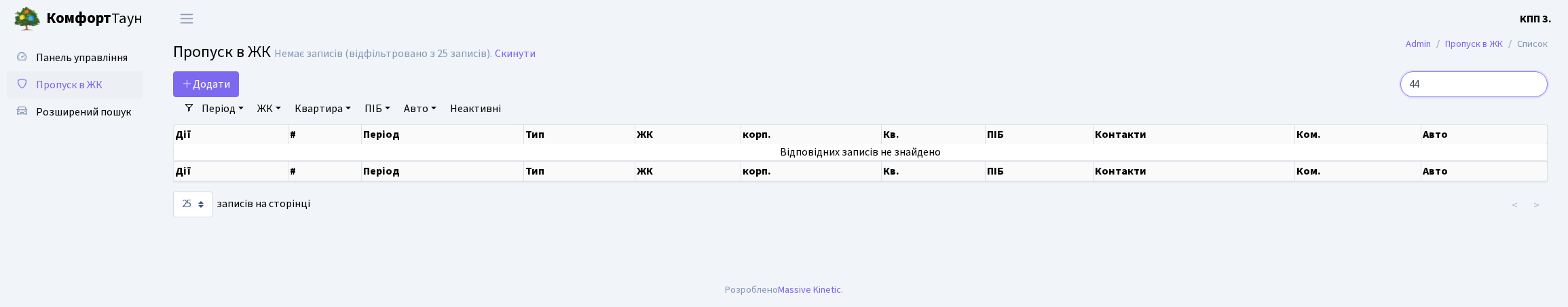
type input "4"
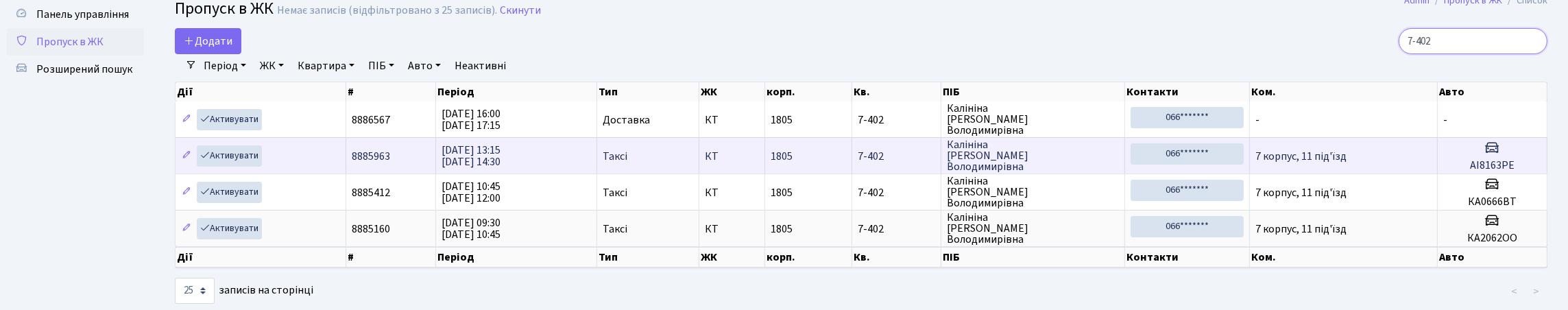
scroll to position [68, 0]
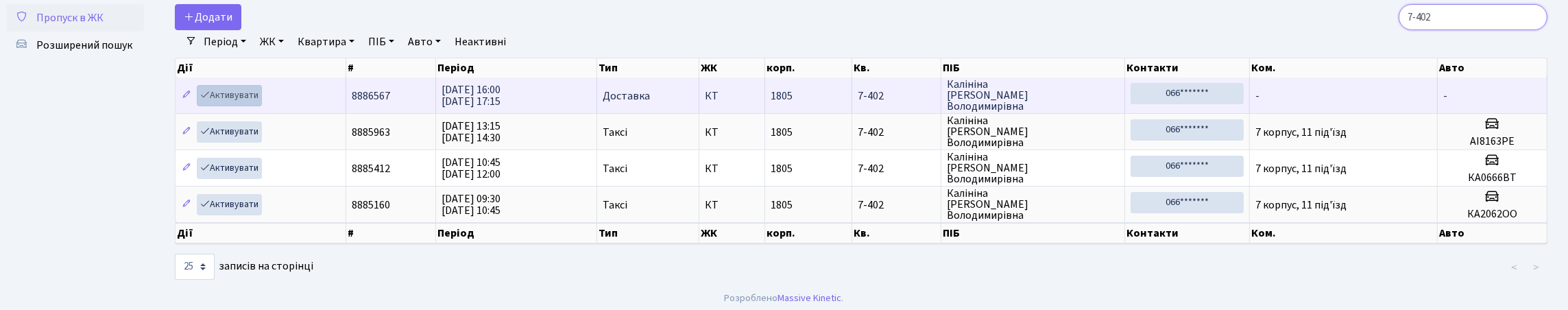
type input "7-402"
click at [262, 106] on link "Активувати" at bounding box center [229, 95] width 65 height 21
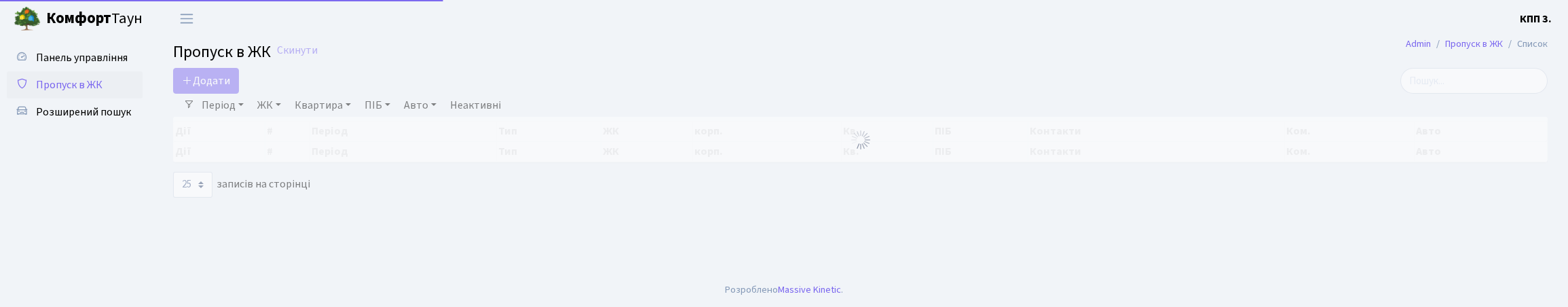
select select "25"
click at [1426, 94] on input "search" at bounding box center [1474, 80] width 148 height 26
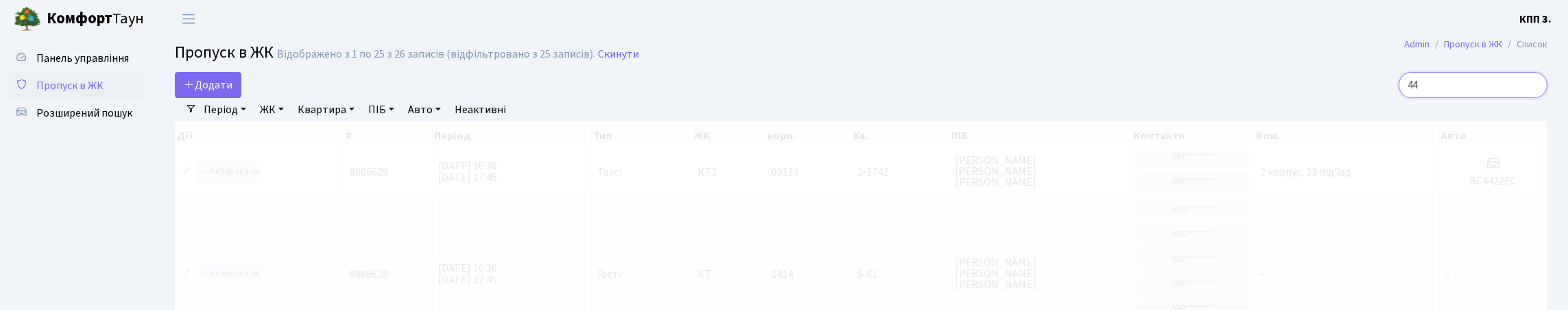
type input "4"
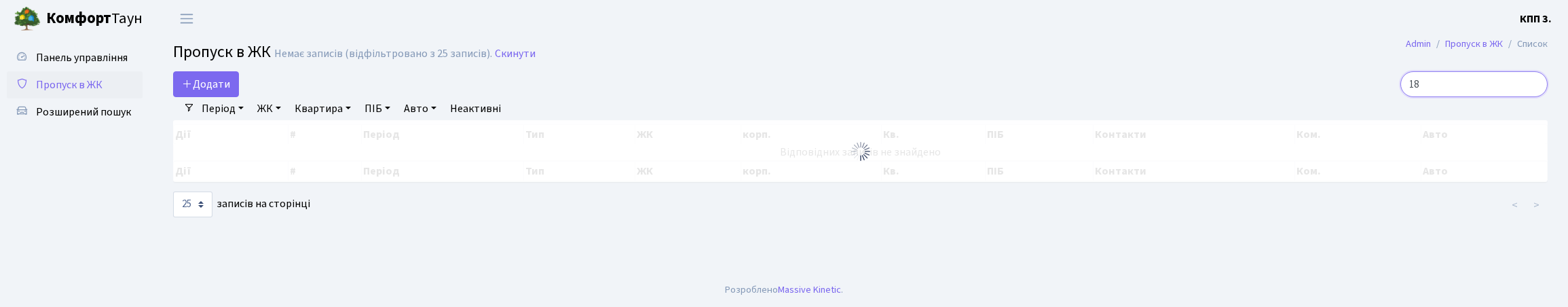
type input "1"
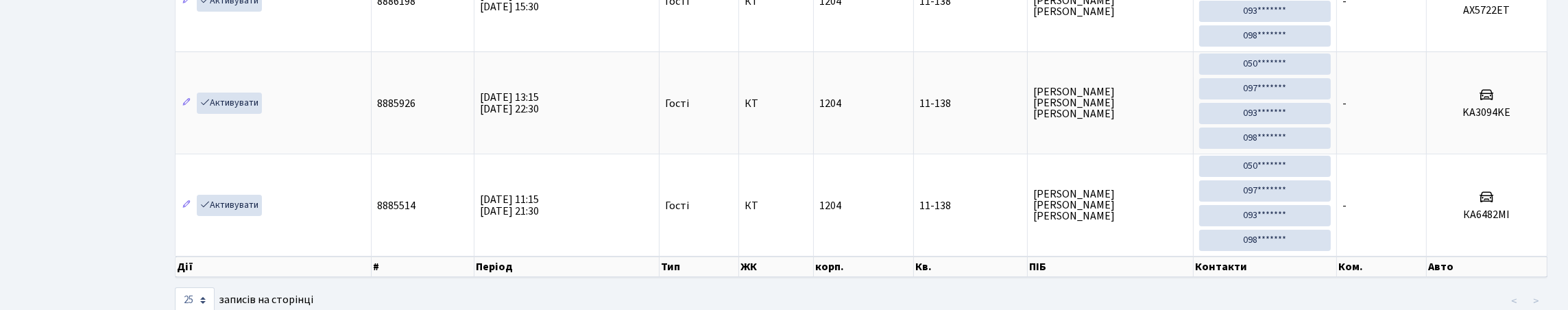
scroll to position [89, 0]
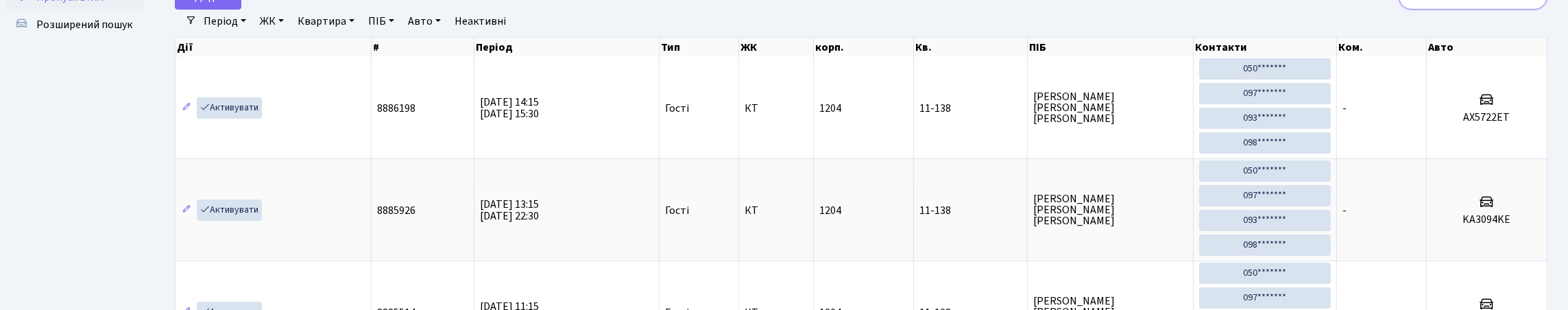
type input "1"
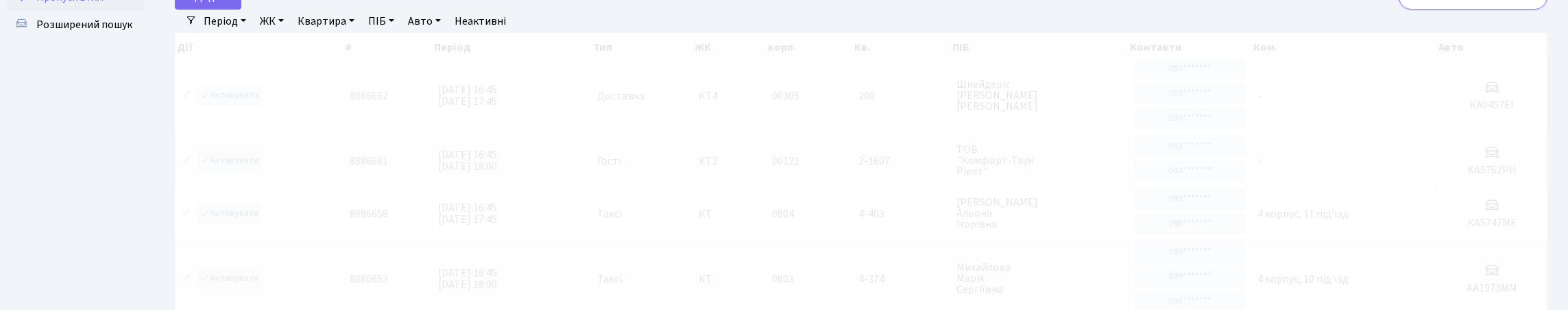
scroll to position [0, 0]
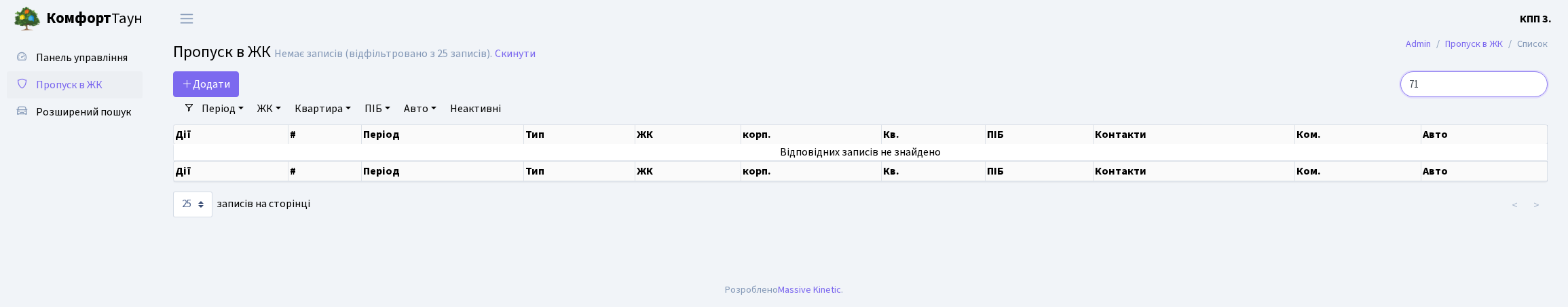
type input "7"
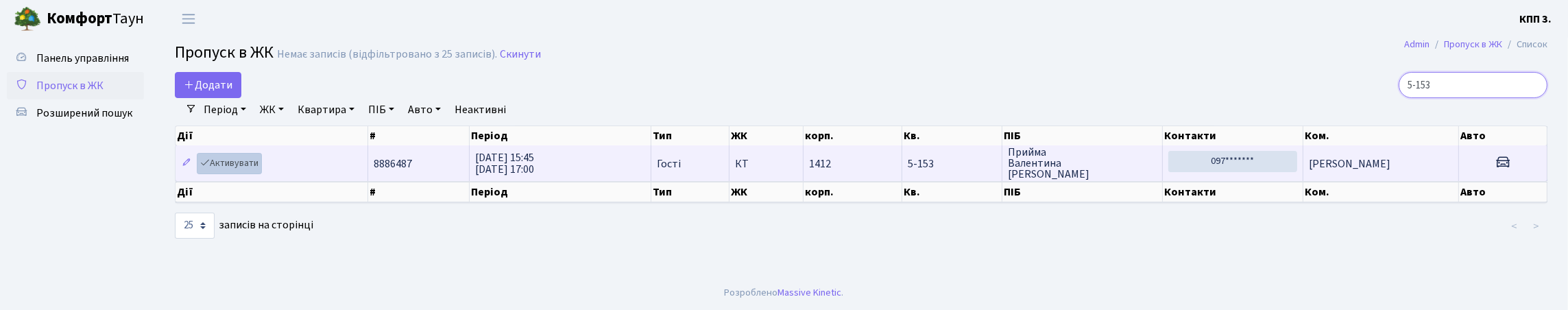
type input "5-153"
click at [227, 174] on link "Активувати" at bounding box center [229, 163] width 65 height 21
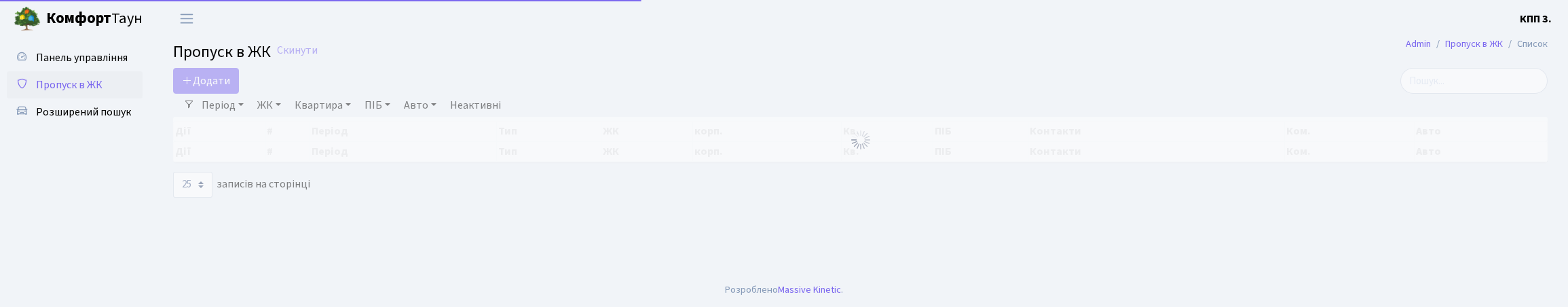
select select "25"
click at [1461, 94] on input "search" at bounding box center [1474, 80] width 148 height 26
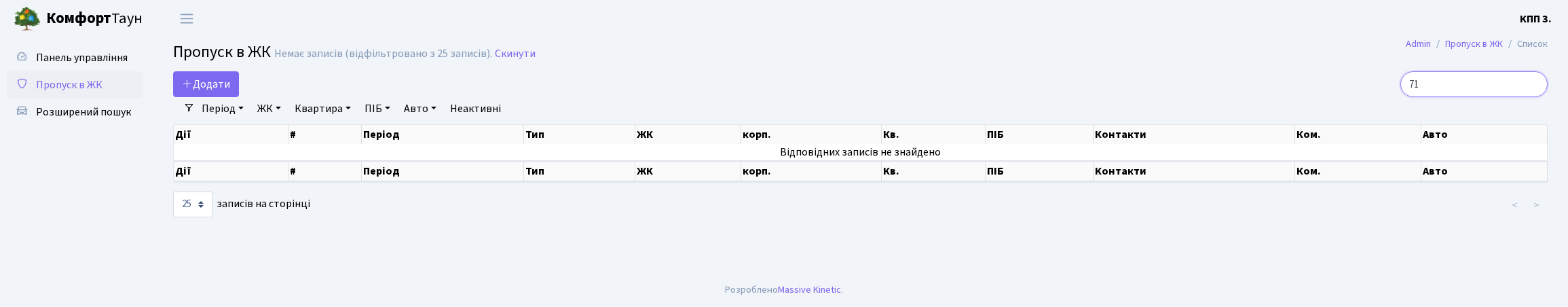
type input "7"
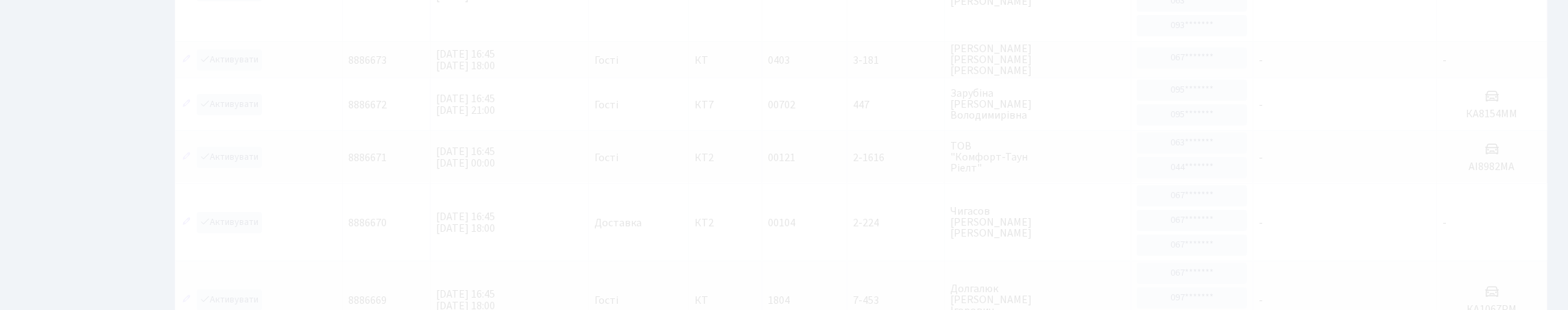
scroll to position [7, 0]
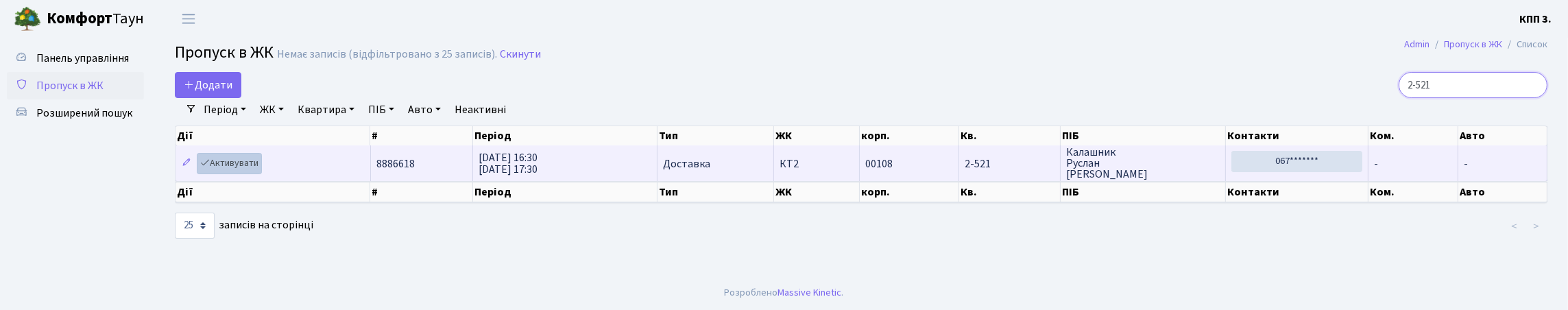
type input "2-521"
click at [252, 174] on link "Активувати" at bounding box center [229, 163] width 65 height 21
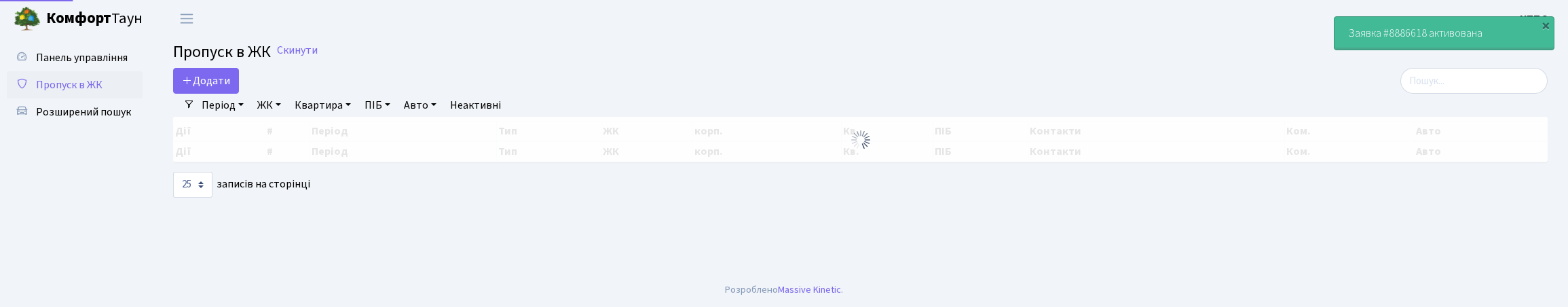
select select "25"
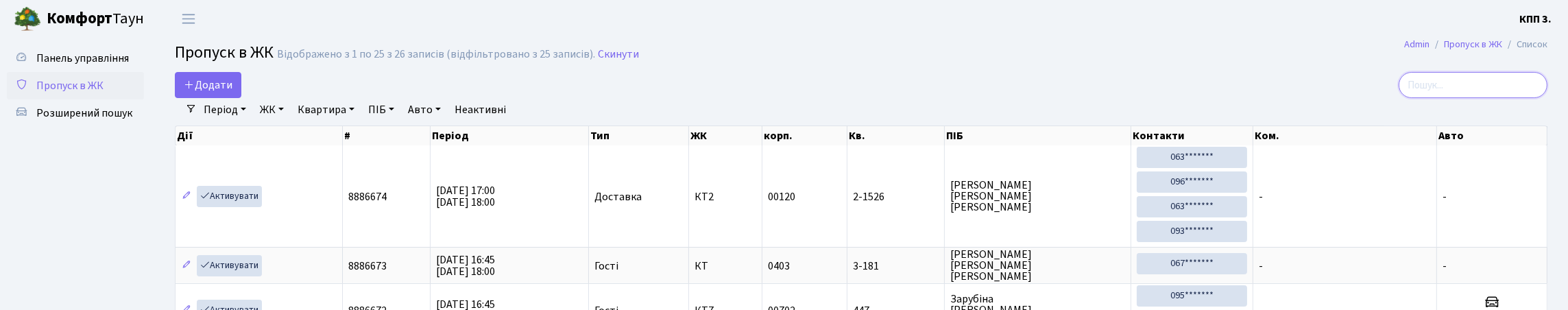
click at [1467, 98] on input "search" at bounding box center [1473, 85] width 149 height 26
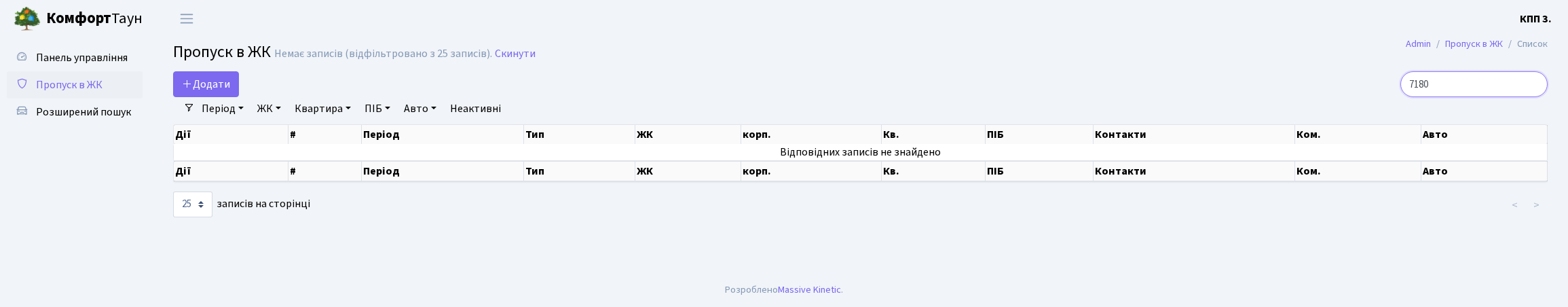
click at [1431, 97] on input "7180" at bounding box center [1474, 84] width 148 height 26
type input "7"
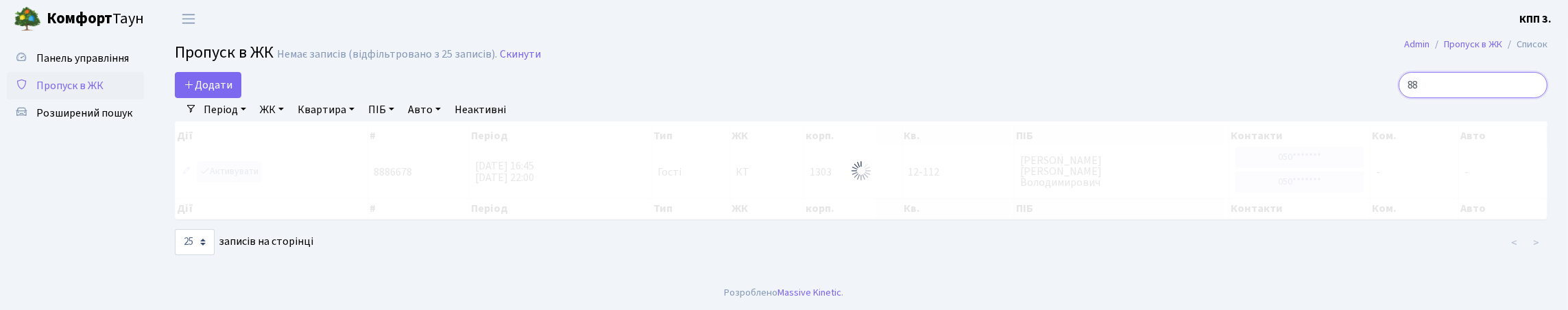
type input "8"
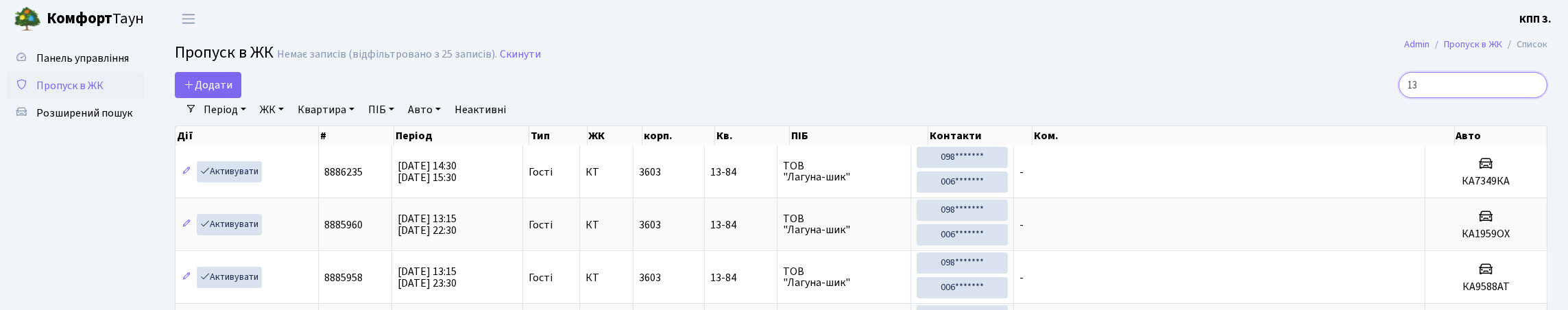
type input "1"
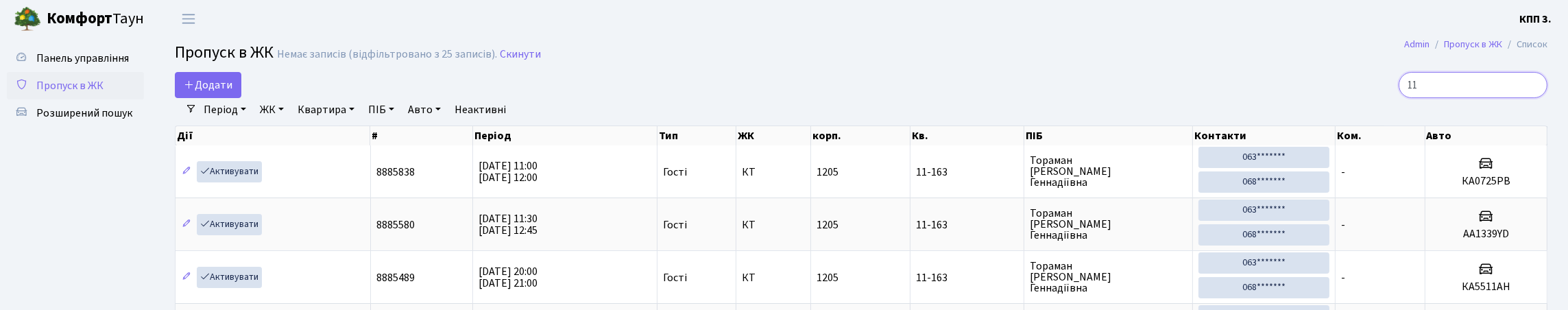
type input "1"
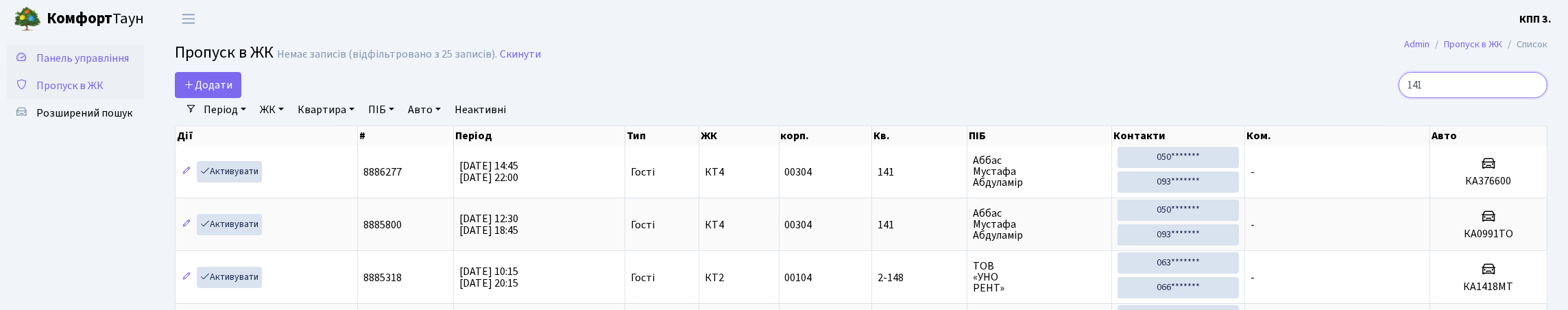
type input "141"
click at [13, 64] on link "Панель управління" at bounding box center [75, 58] width 137 height 27
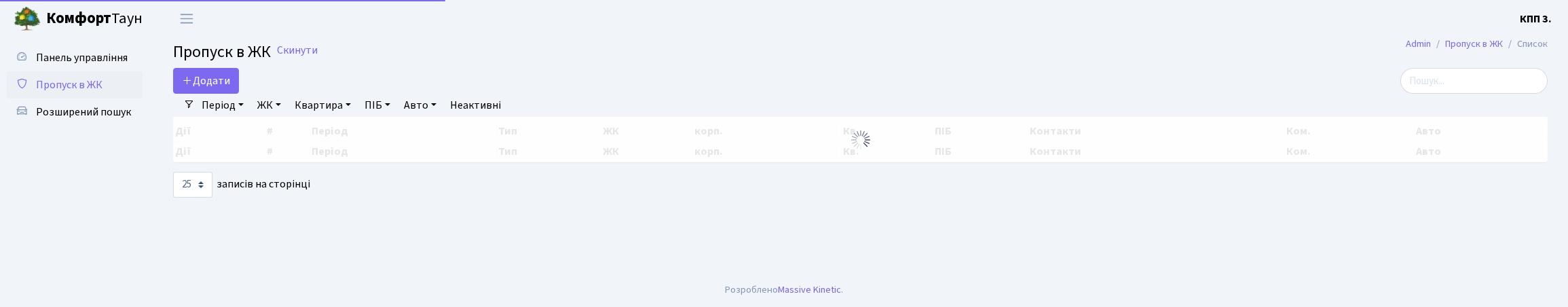
select select "25"
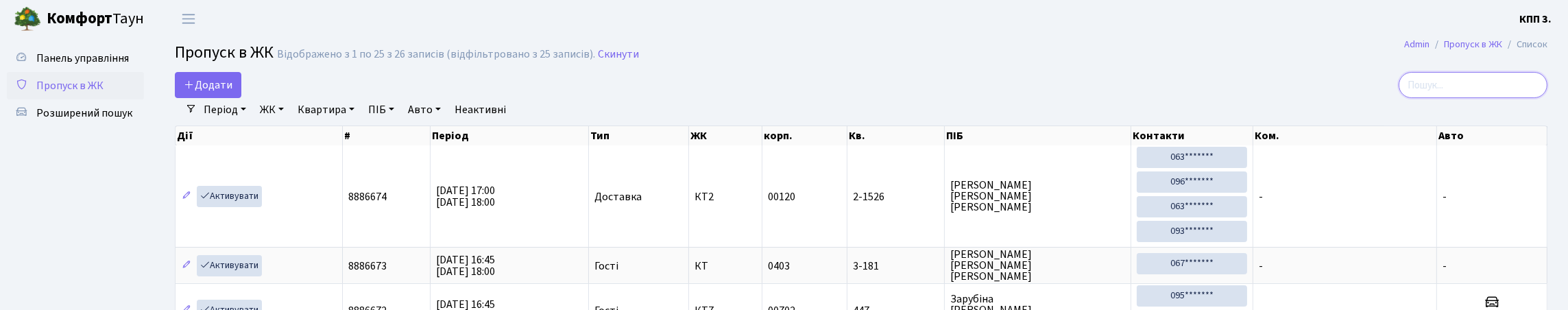
click at [1478, 93] on input "search" at bounding box center [1473, 85] width 149 height 26
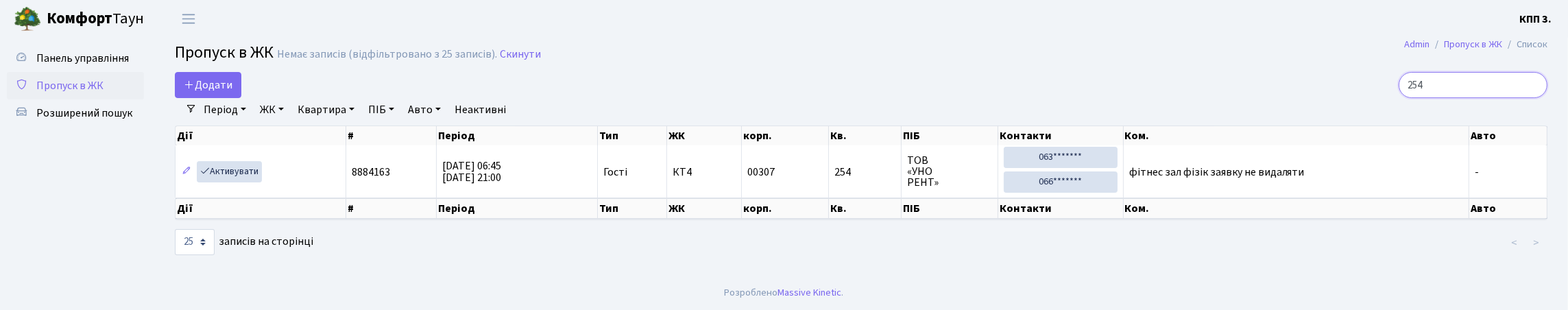
scroll to position [27, 0]
type input "2"
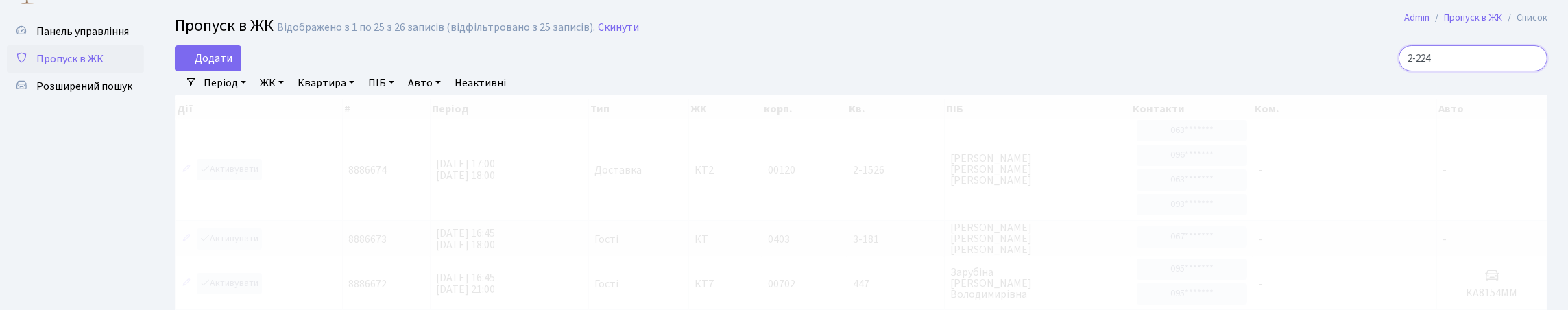
scroll to position [2, 0]
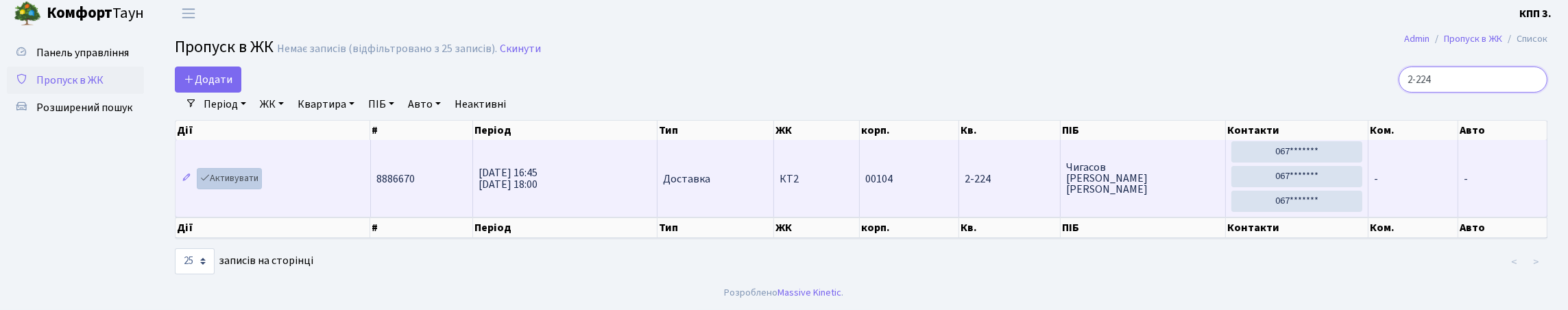
type input "2-224"
click at [238, 185] on link "Активувати" at bounding box center [229, 179] width 65 height 21
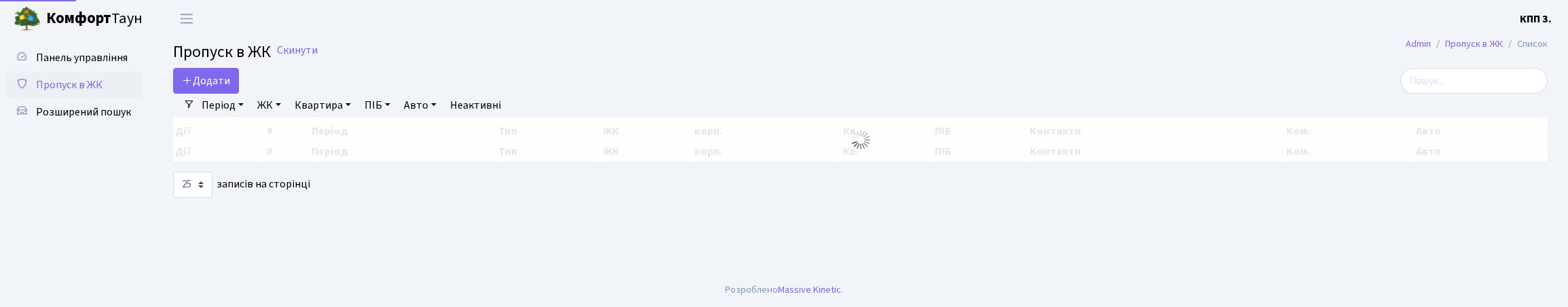
select select "25"
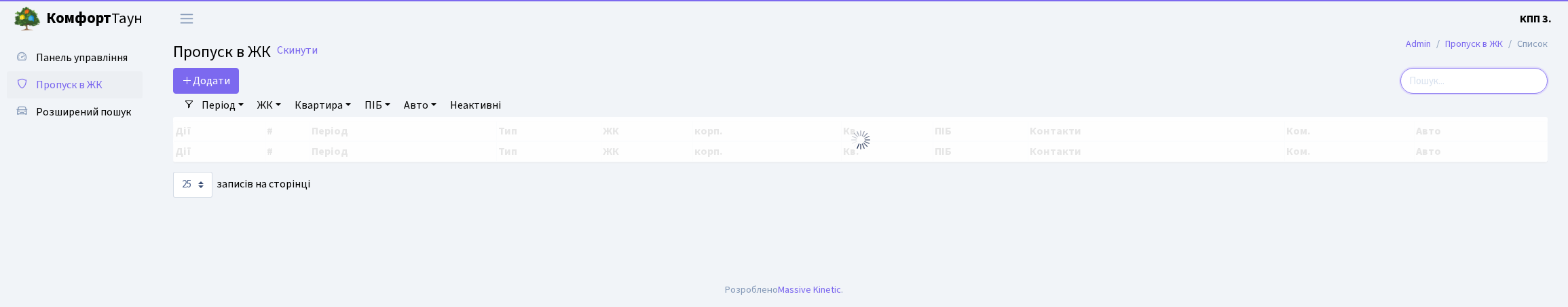
click at [1468, 94] on input "search" at bounding box center [1474, 80] width 148 height 26
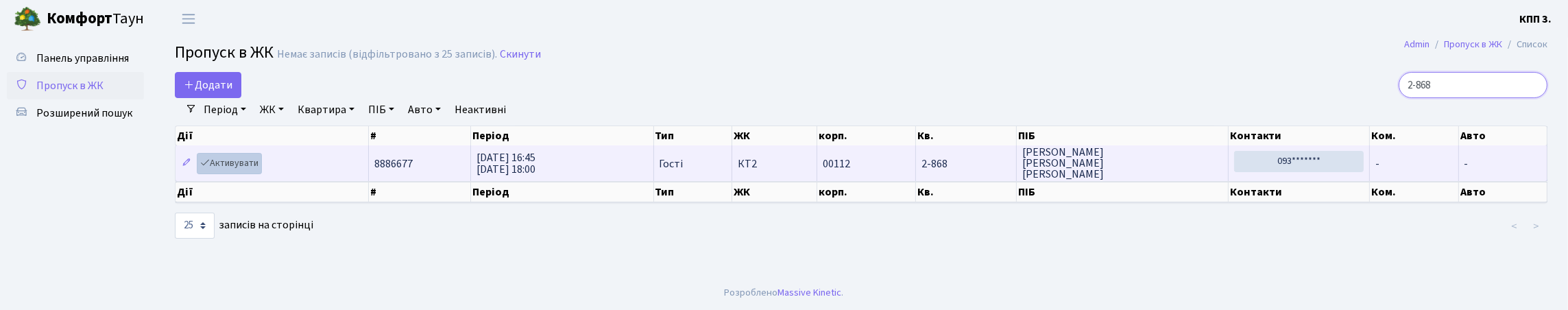
type input "2-868"
click at [249, 174] on link "Активувати" at bounding box center [229, 163] width 65 height 21
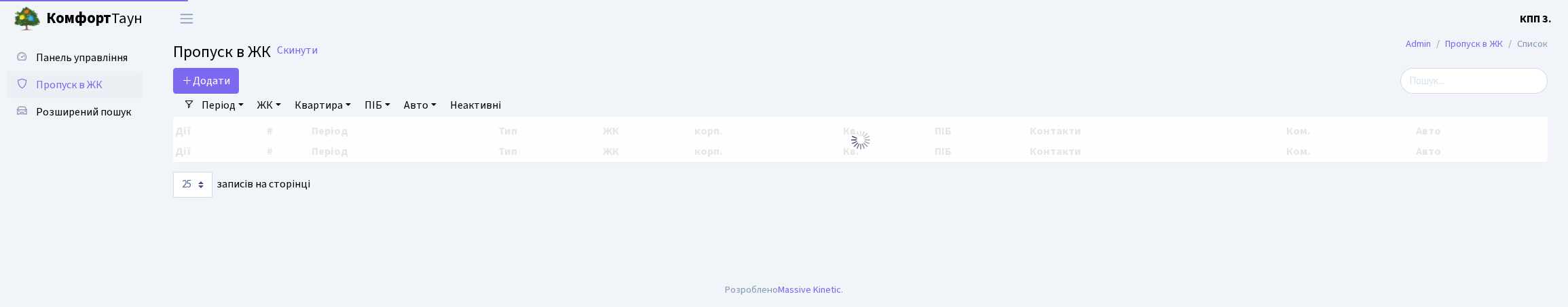
select select "25"
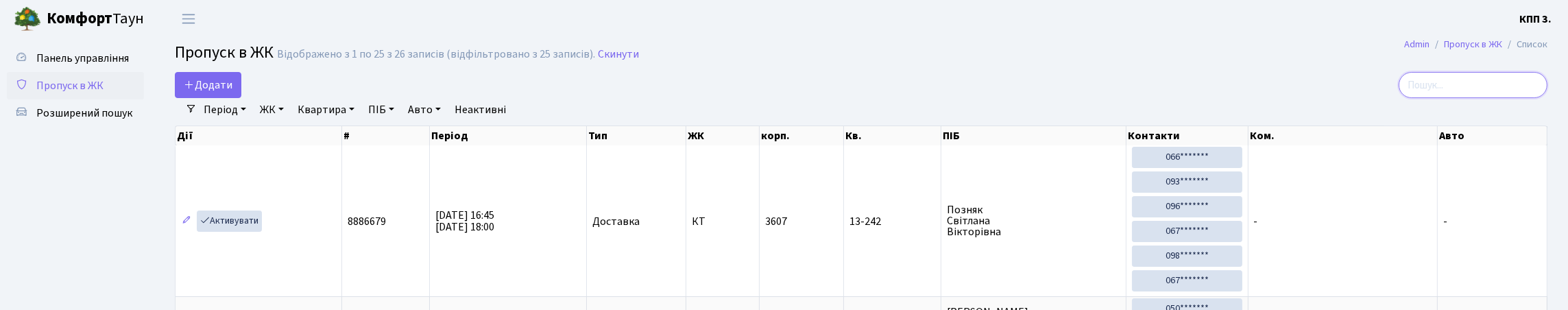
click at [1421, 96] on input "search" at bounding box center [1473, 85] width 149 height 26
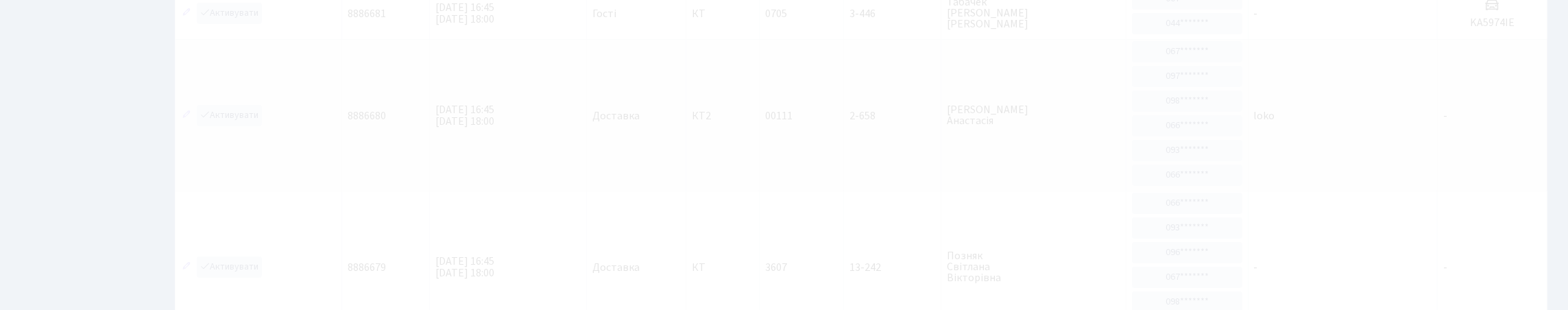
scroll to position [27, 0]
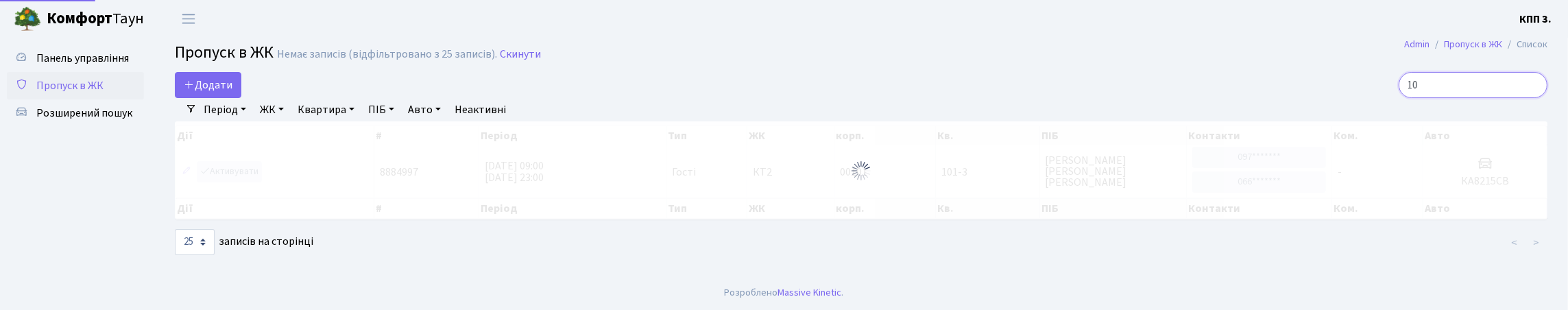
type input "1"
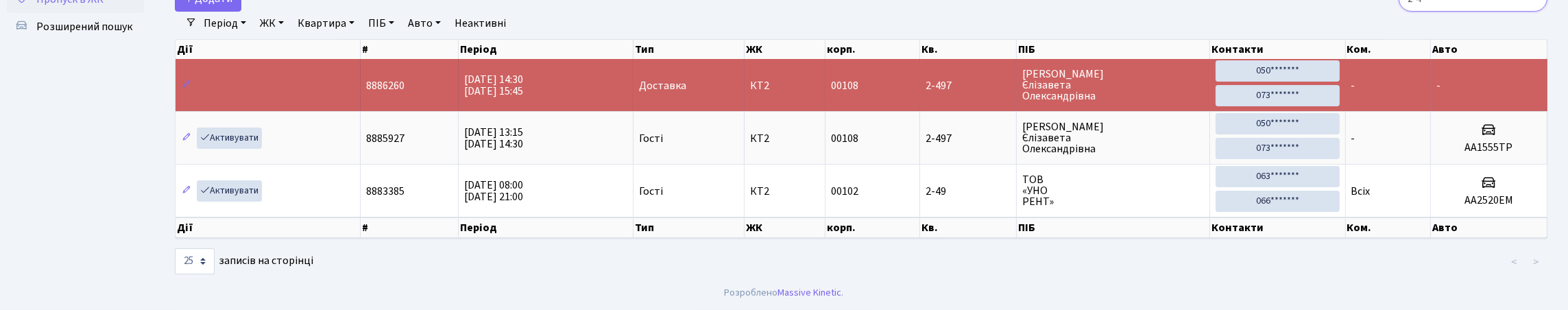
scroll to position [89, 0]
type input "2"
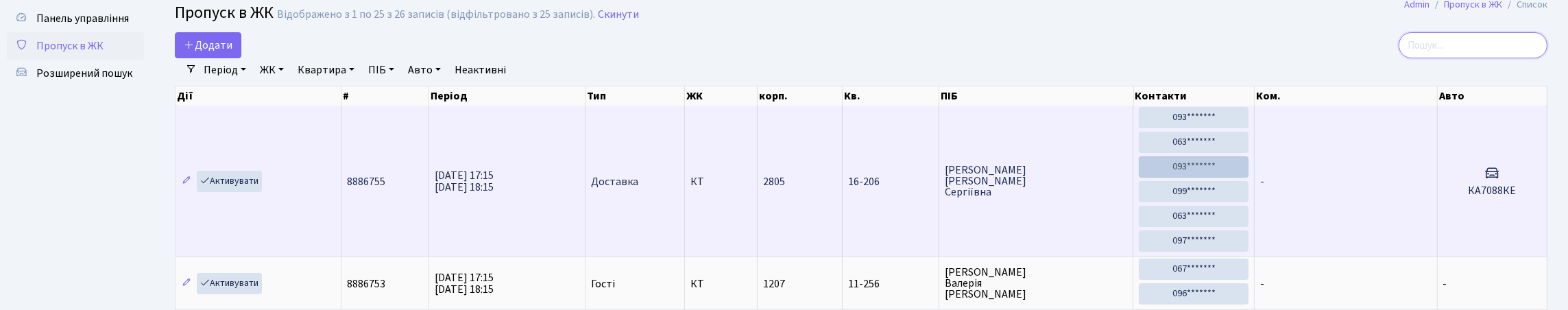
scroll to position [0, 0]
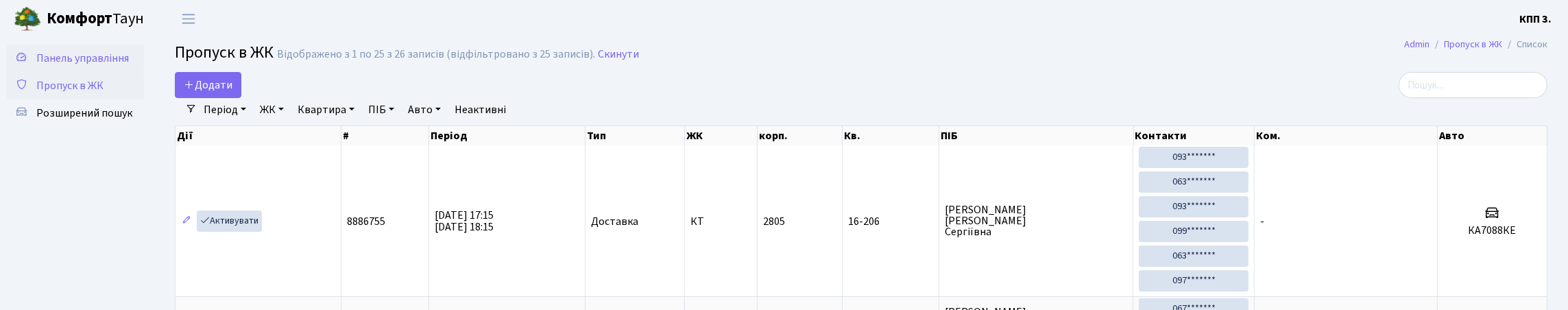
click at [108, 68] on link "Панель управління" at bounding box center [75, 58] width 137 height 27
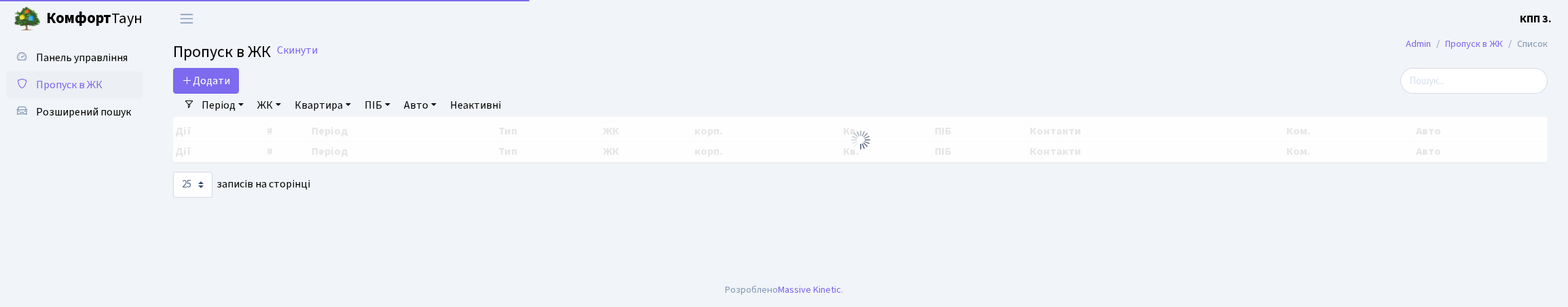
select select "25"
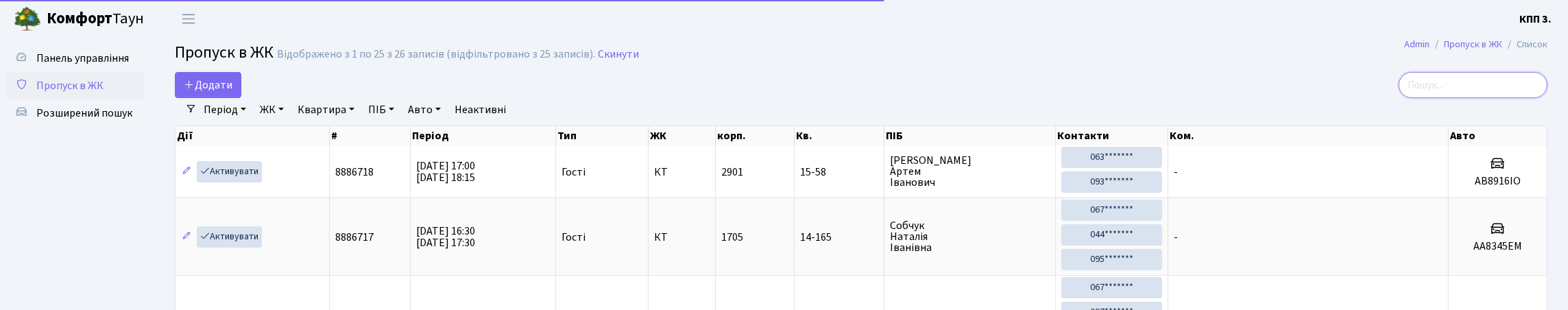
click at [1420, 90] on input "search" at bounding box center [1473, 85] width 149 height 26
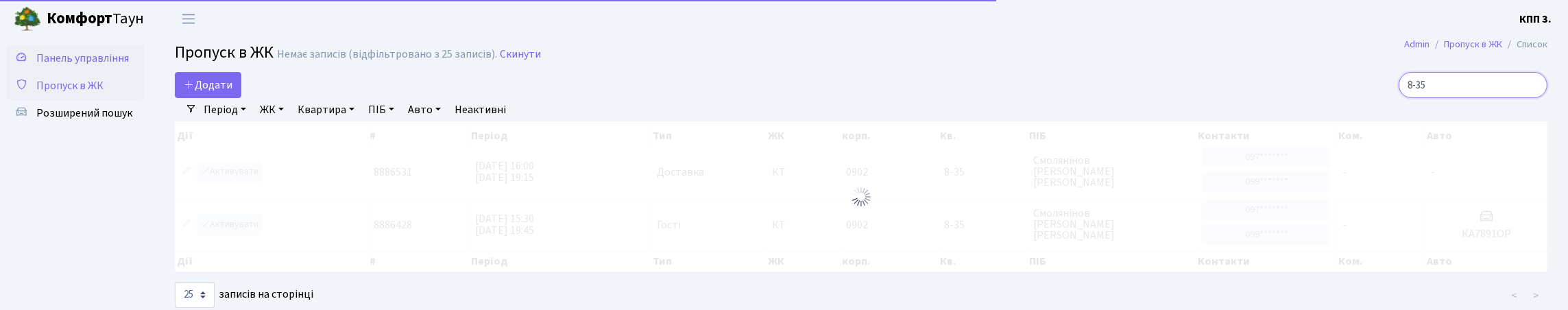
type input "8-35"
click at [122, 72] on link "Панель управління" at bounding box center [75, 58] width 137 height 27
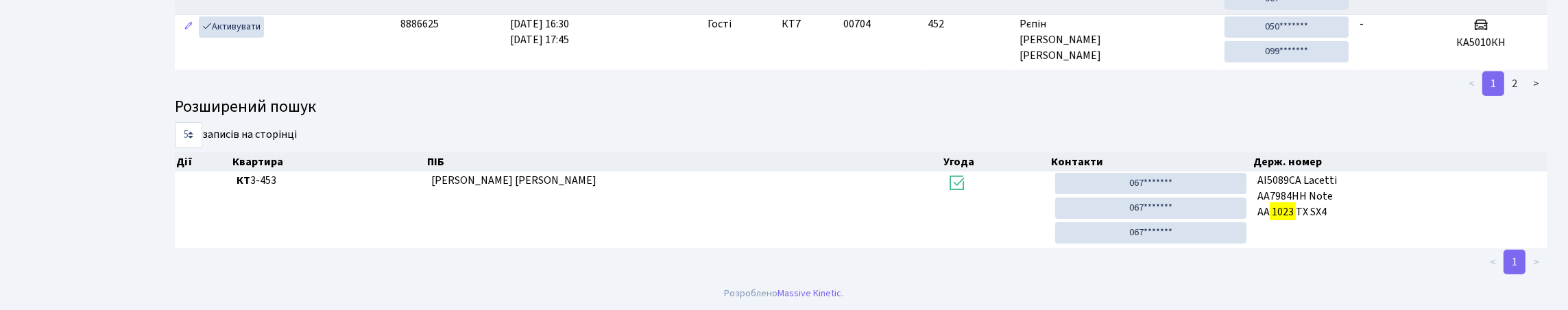
scroll to position [83, 0]
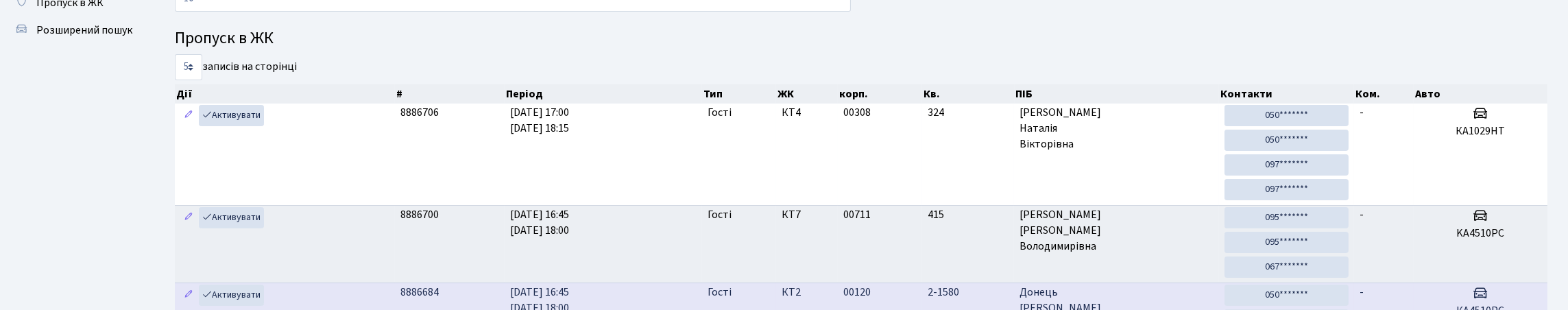
type input "1"
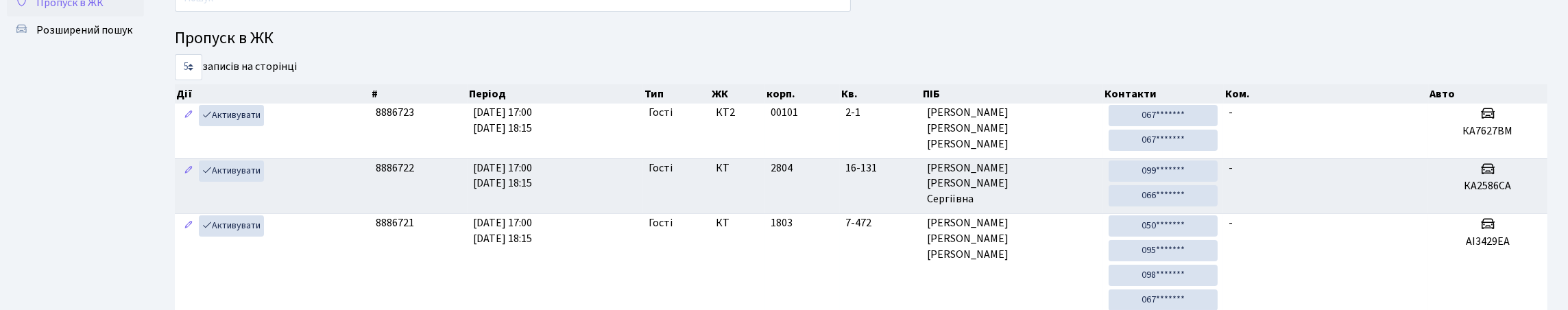
click at [35, 16] on link "Пропуск в ЖК" at bounding box center [75, 2] width 137 height 27
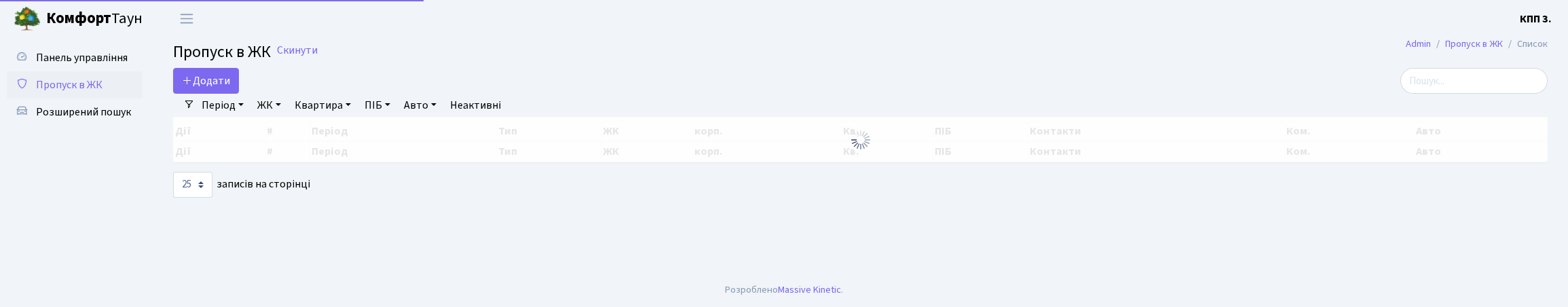
select select "25"
click at [1406, 93] on input "search" at bounding box center [1474, 80] width 148 height 26
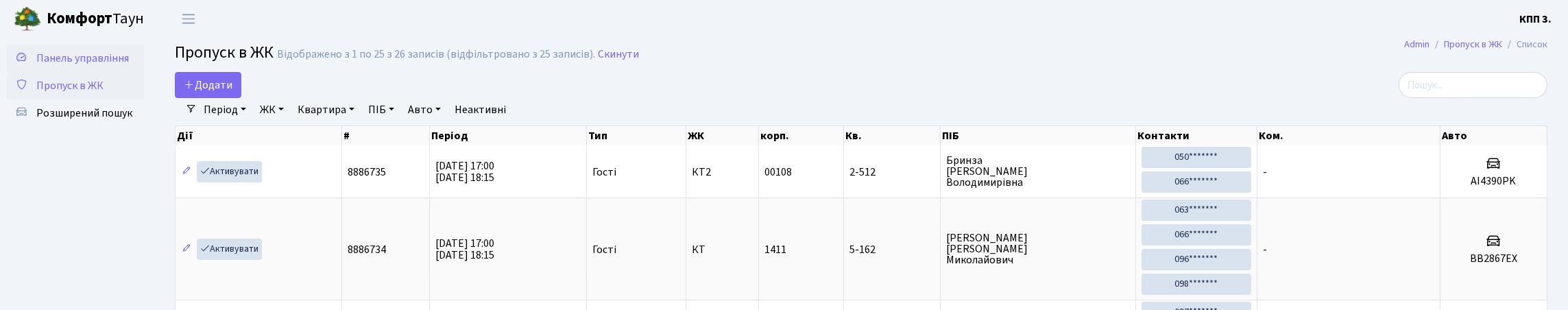
click at [109, 48] on link "Панель управління" at bounding box center [75, 58] width 137 height 27
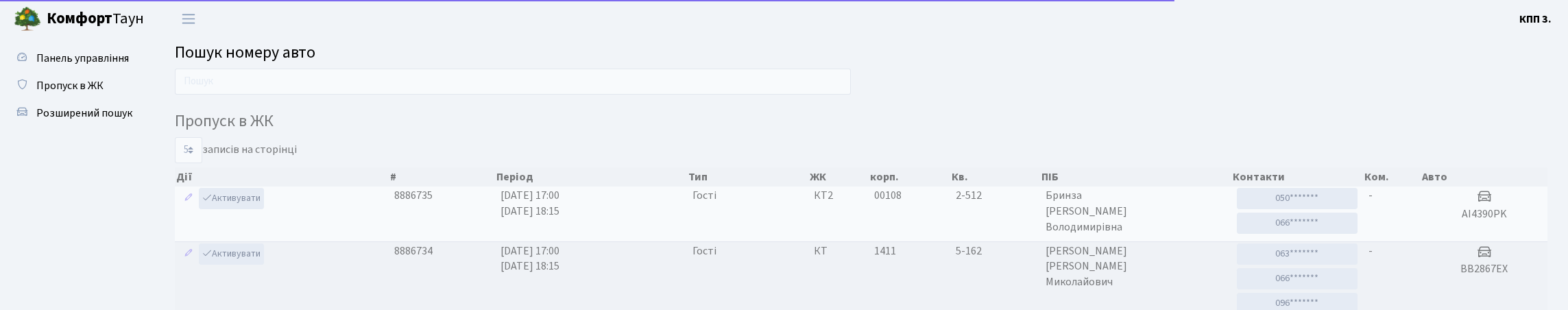
click at [260, 94] on input "text" at bounding box center [513, 81] width 676 height 26
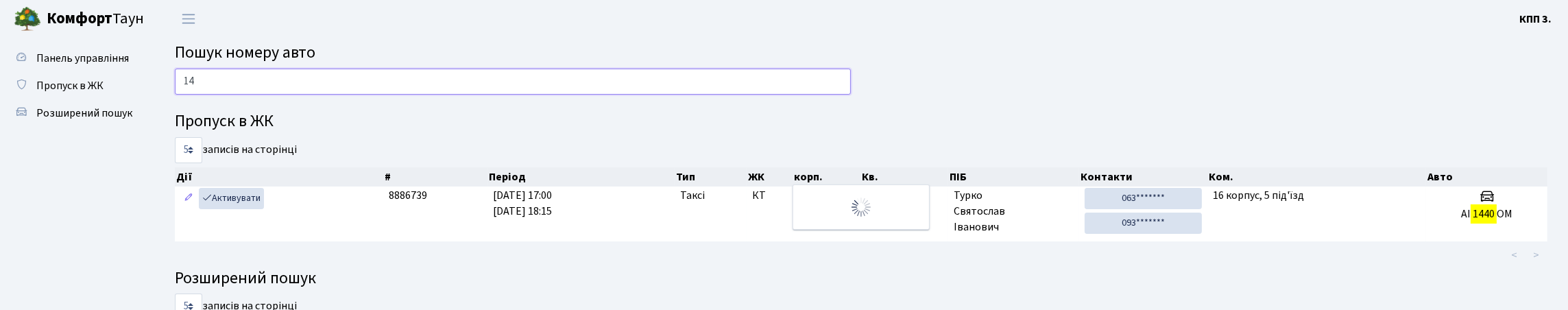
type input "1"
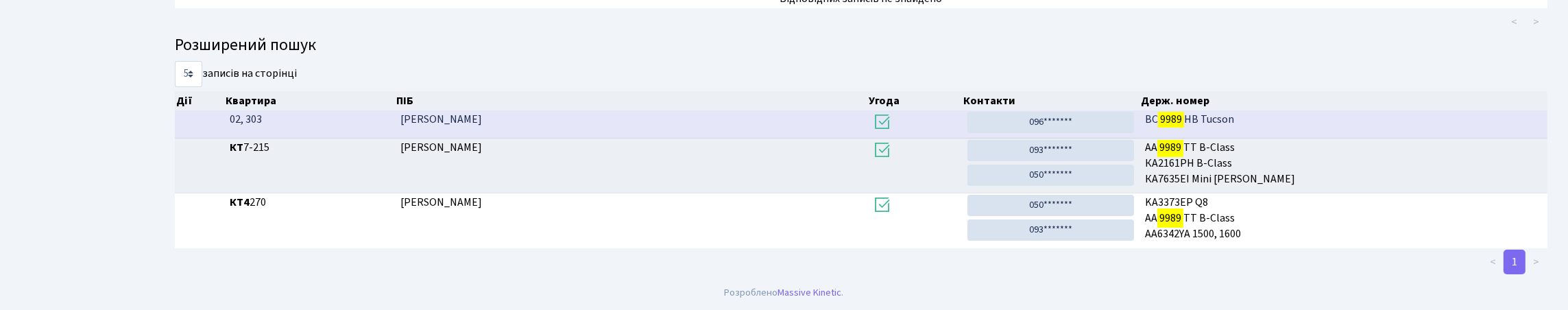
scroll to position [297, 0]
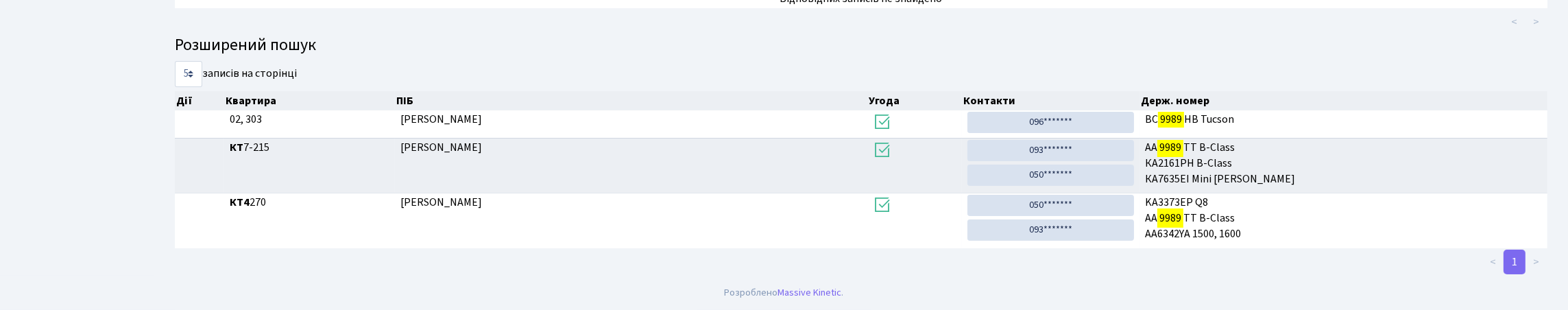
type input "9989"
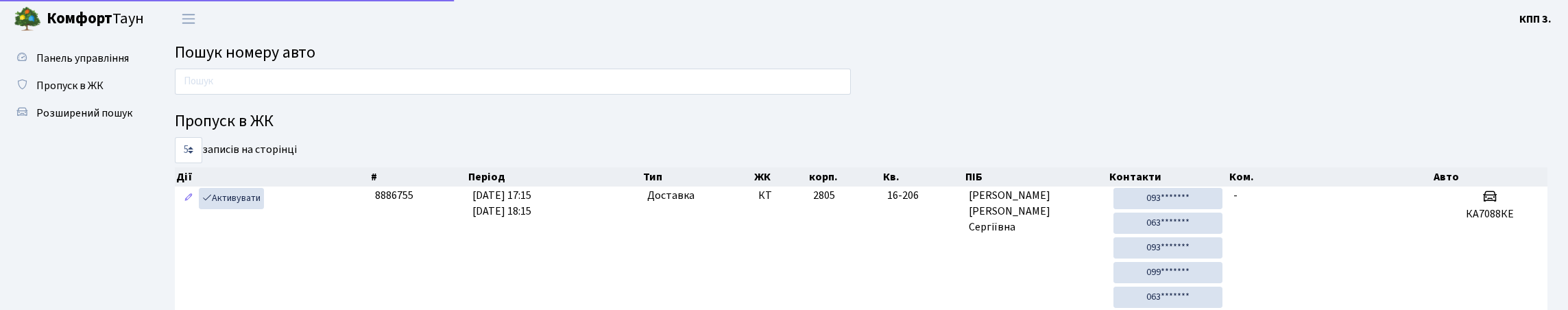
click at [273, 94] on input "text" at bounding box center [513, 81] width 676 height 26
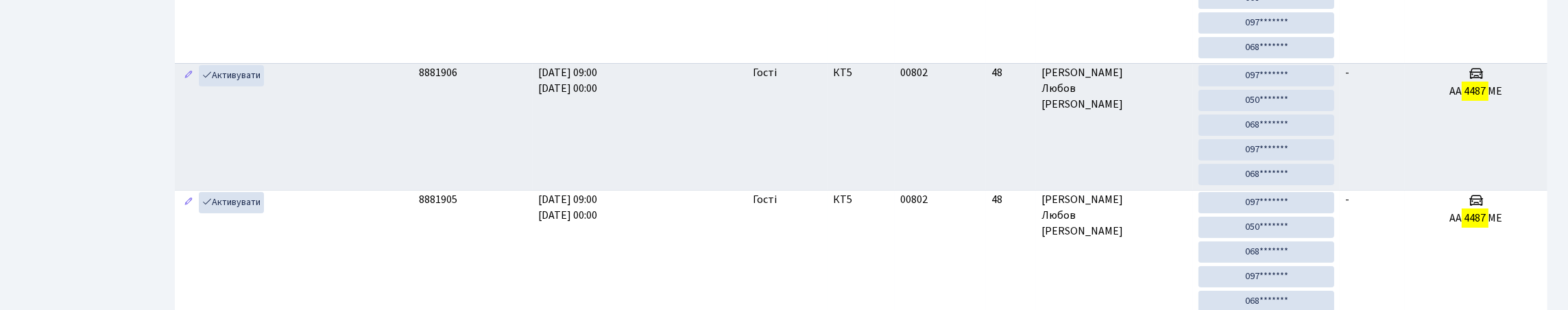
scroll to position [83, 0]
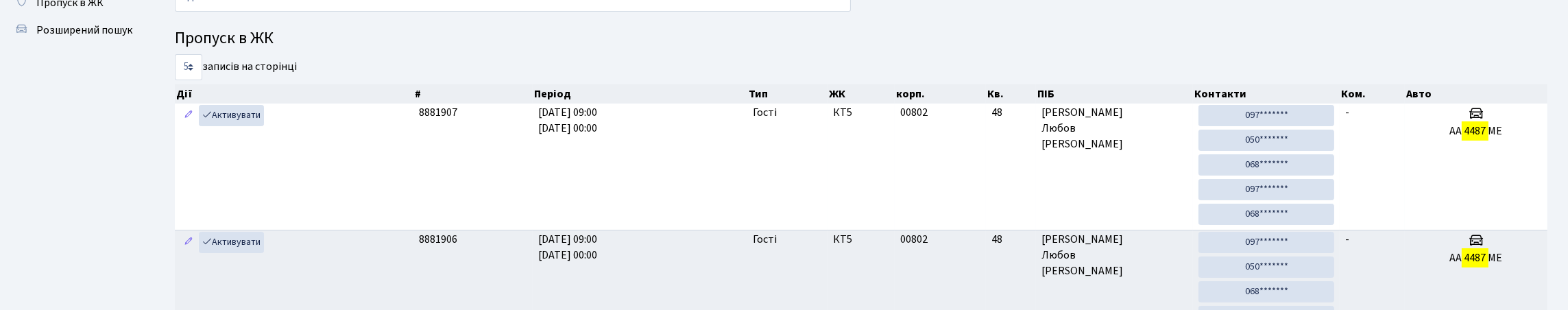
type input "4"
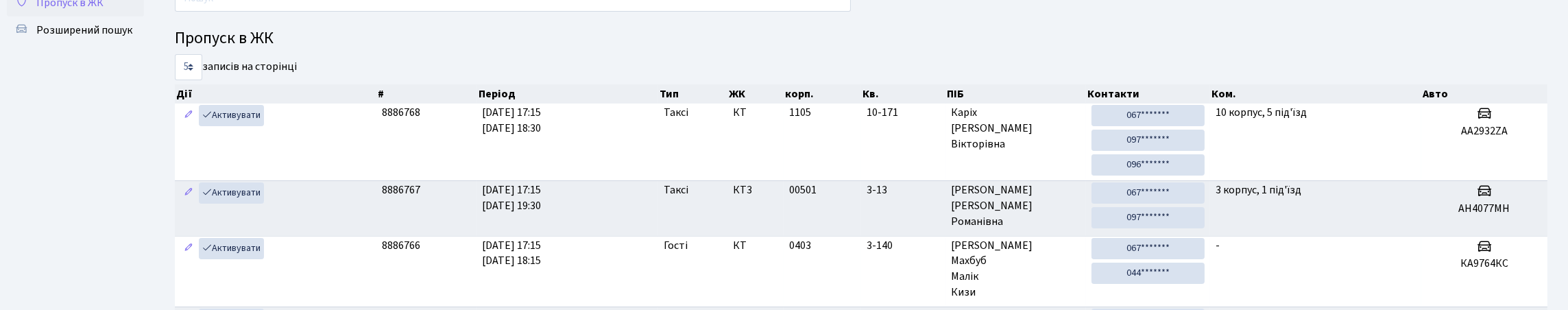
click at [103, 10] on span "Пропуск в ЖК" at bounding box center [69, 2] width 67 height 15
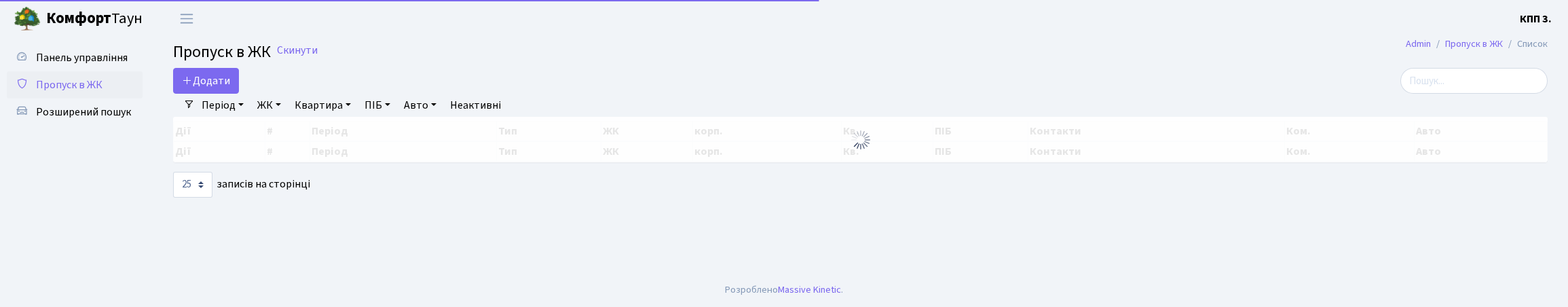
select select "25"
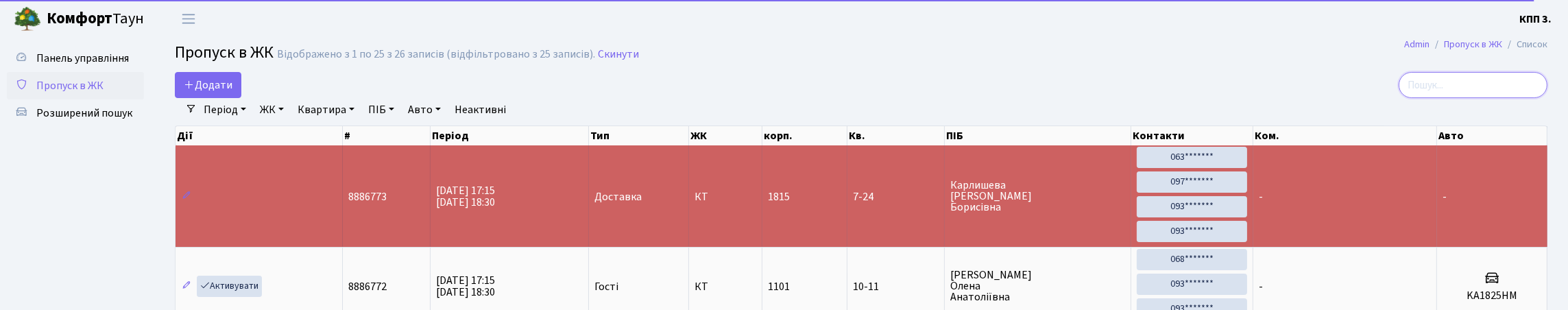
click at [1491, 86] on input "search" at bounding box center [1473, 85] width 149 height 26
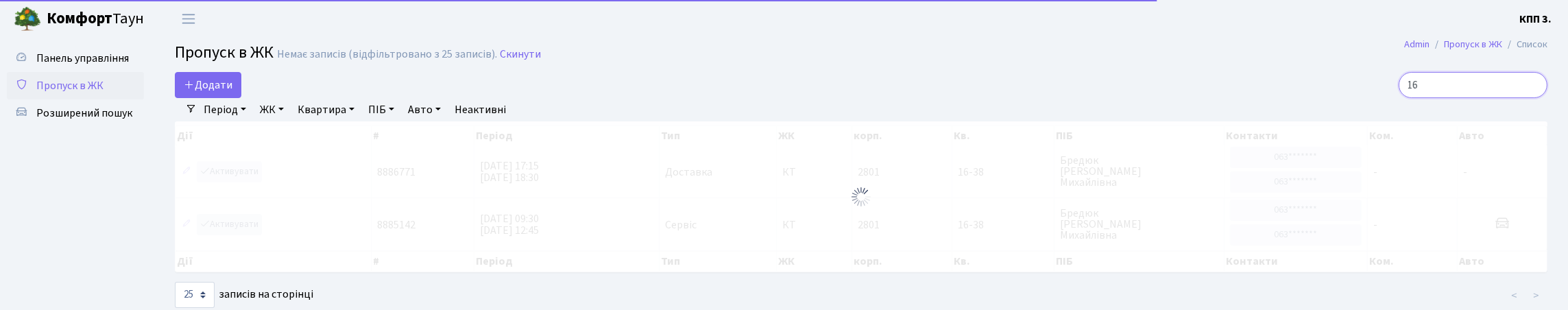
type input "1"
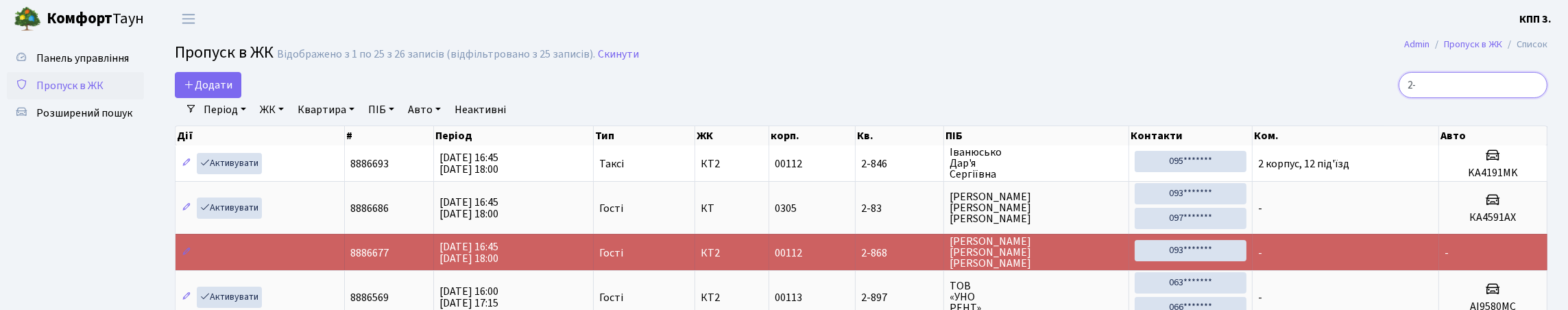
type input "2"
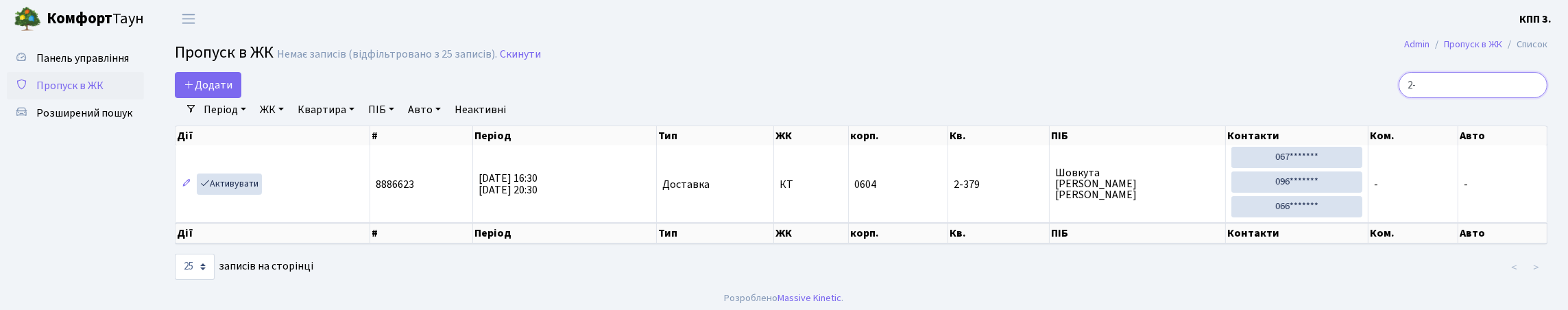
type input "2"
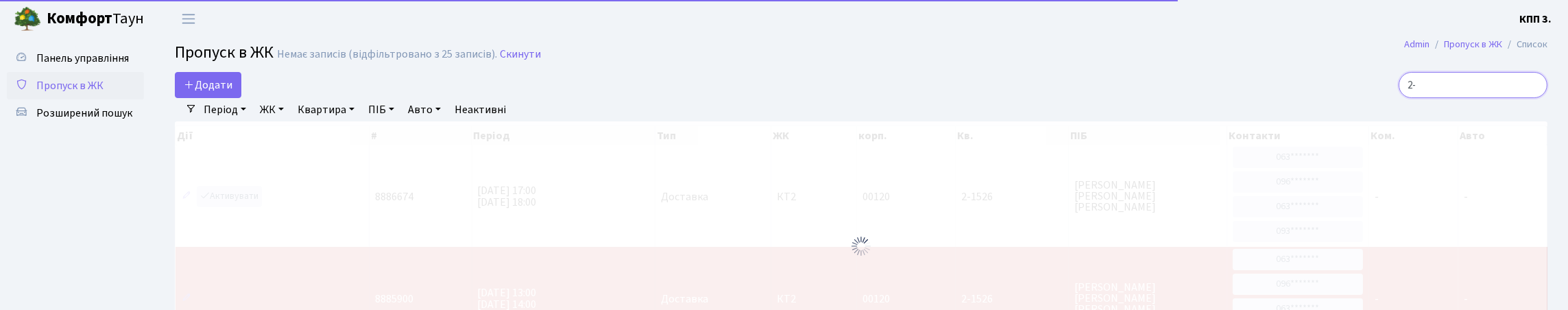
type input "2"
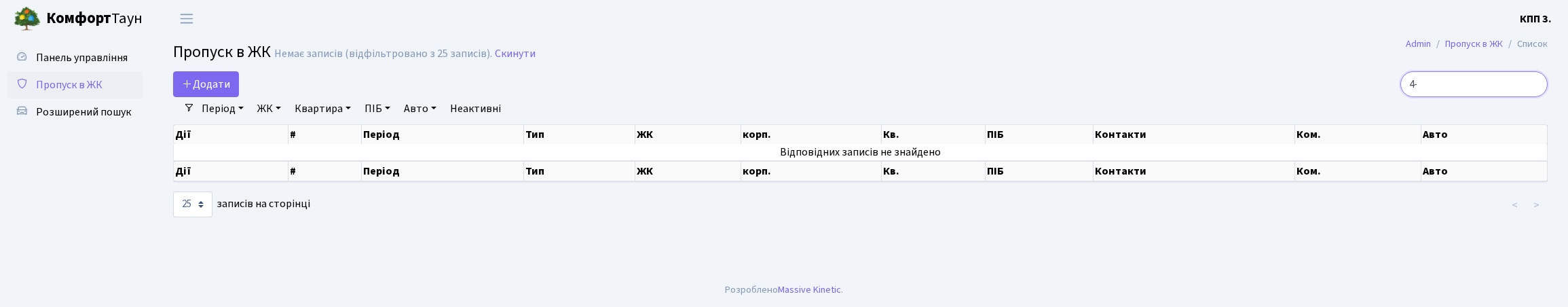
type input "4"
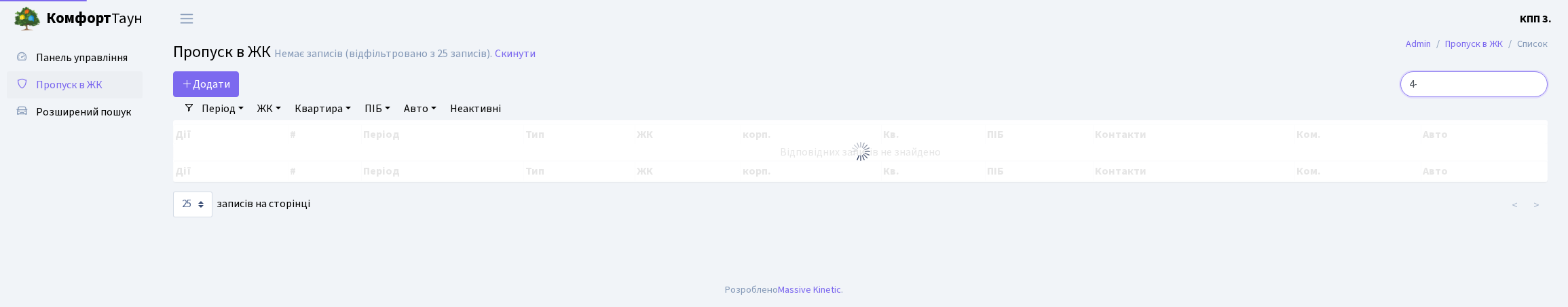
type input "4"
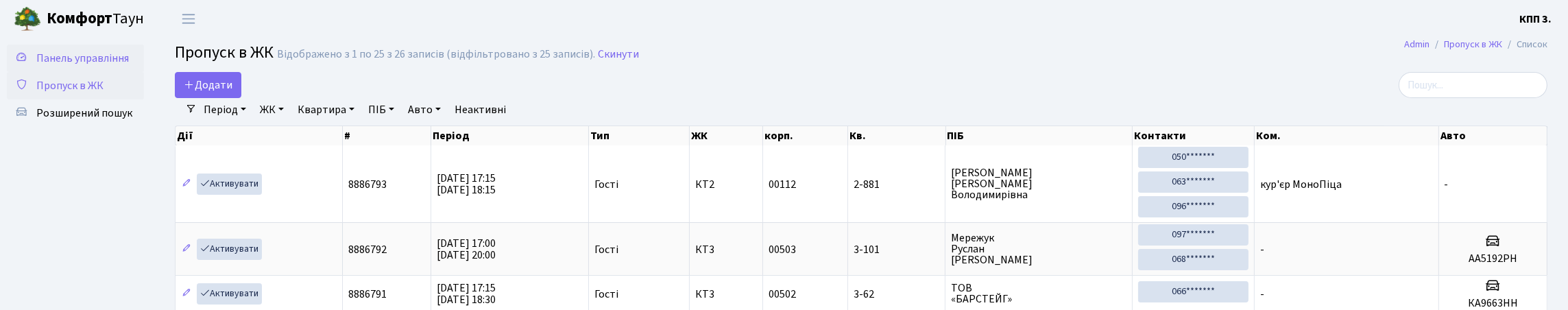
click at [54, 66] on span "Панель управління" at bounding box center [82, 58] width 92 height 15
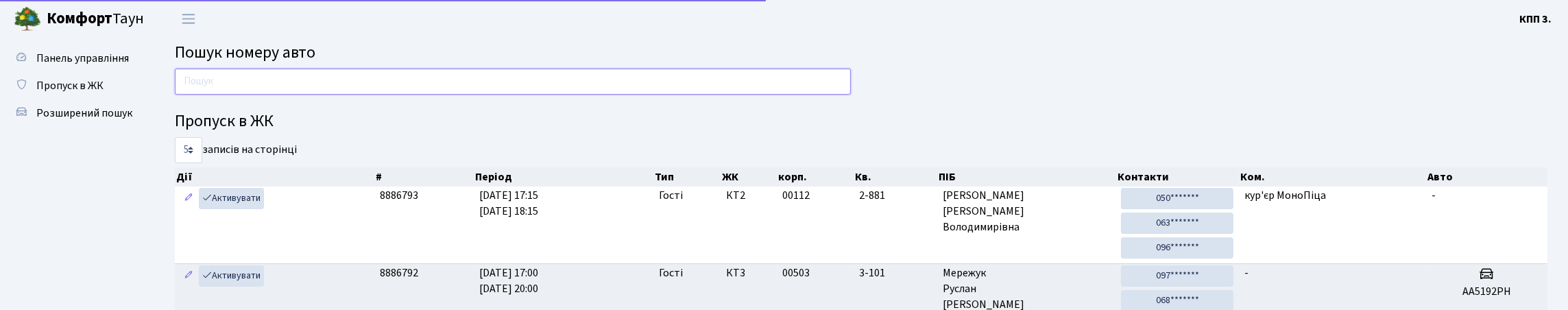
click at [283, 89] on input "text" at bounding box center [513, 81] width 676 height 26
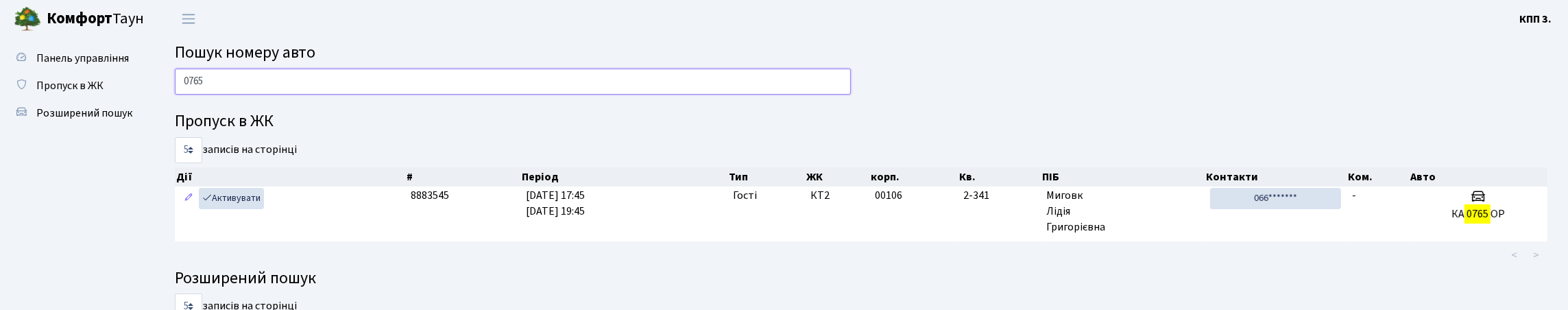
click at [281, 94] on input "0765" at bounding box center [513, 81] width 676 height 26
type input "0"
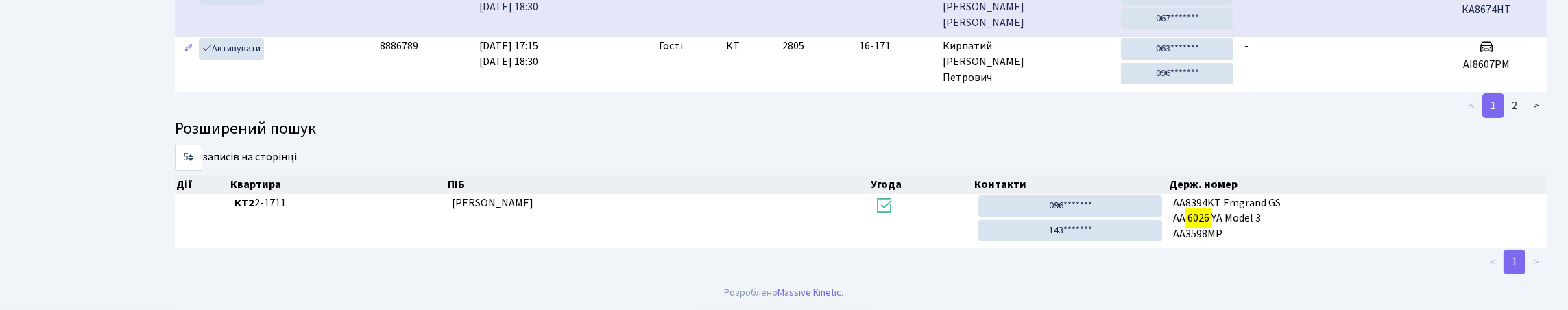
scroll to position [83, 0]
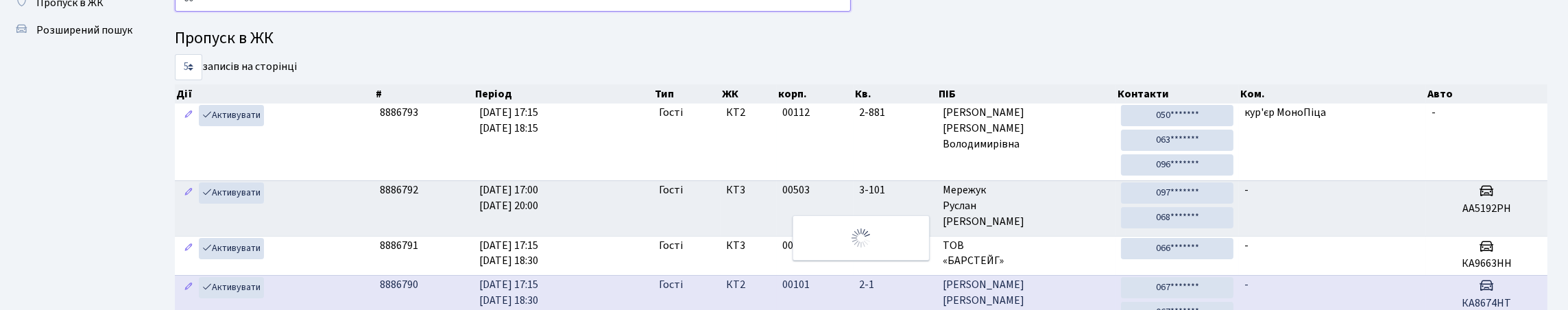
type input "6"
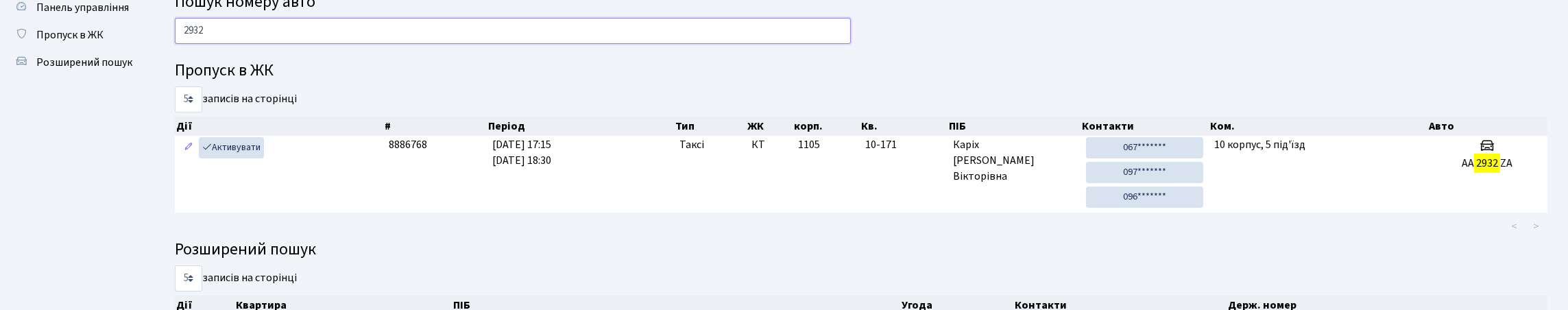
scroll to position [0, 0]
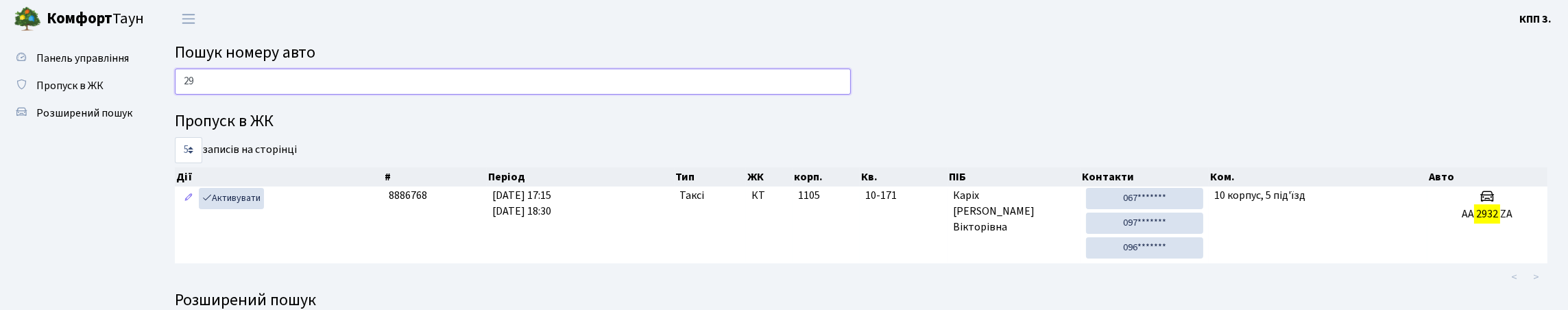
type input "2"
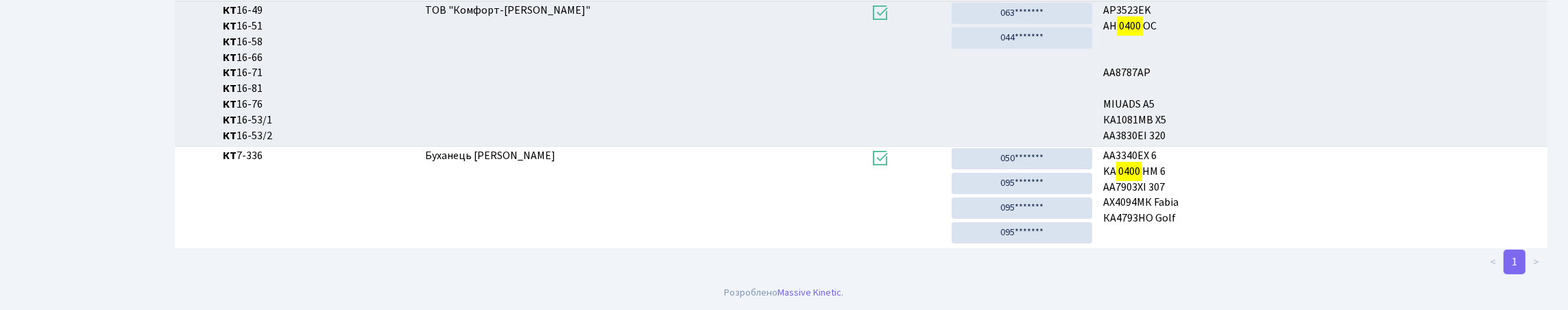
scroll to position [83, 0]
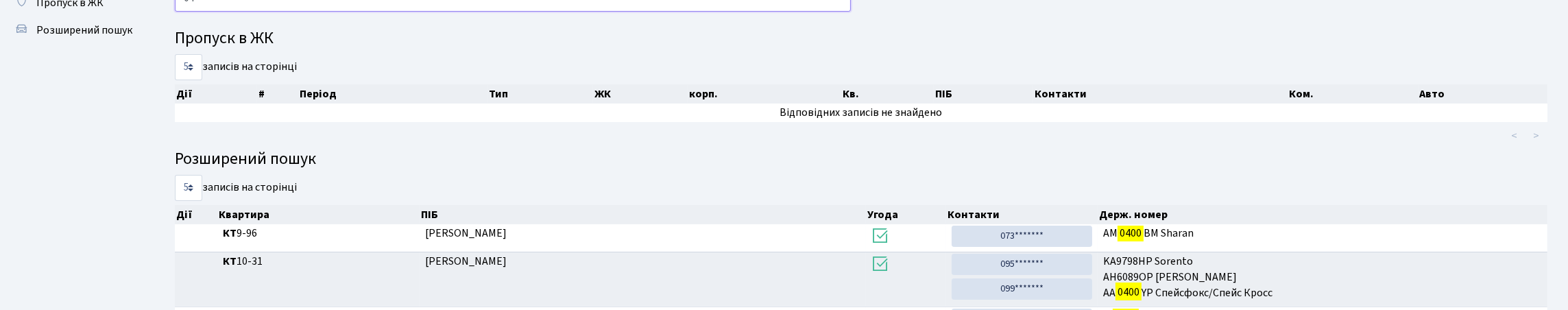
type input "0"
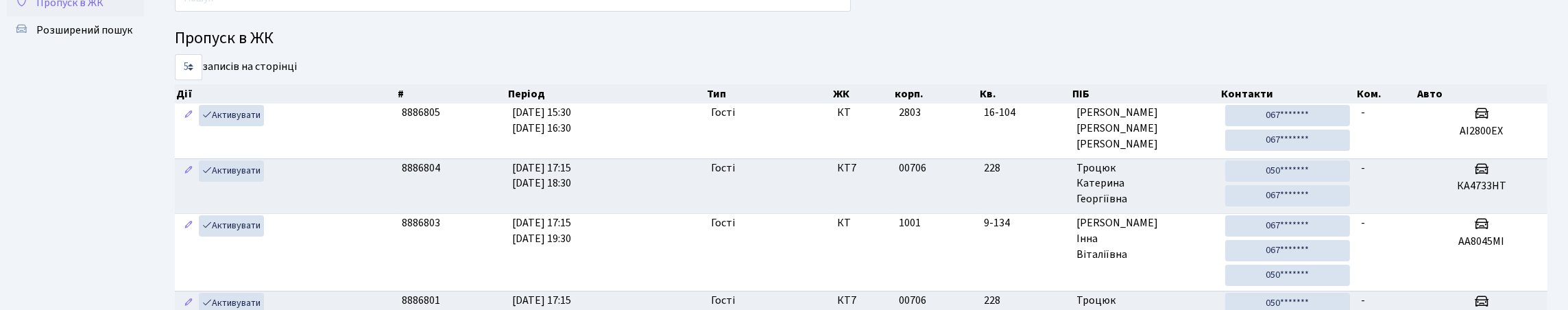
click at [57, 16] on link "Пропуск в ЖК" at bounding box center [75, 2] width 137 height 27
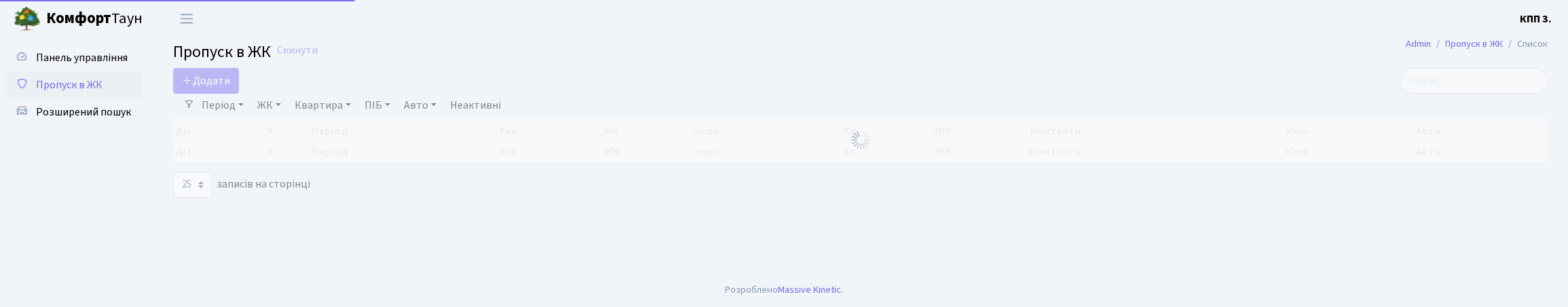
select select "25"
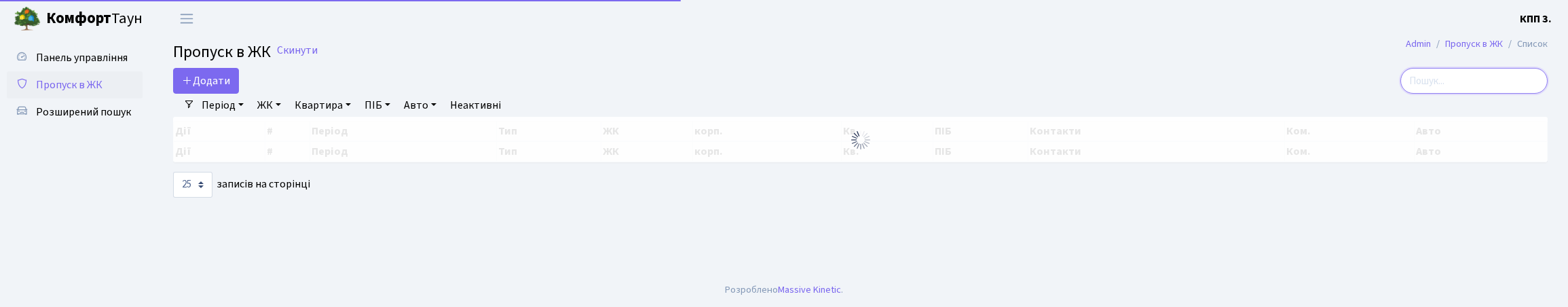
click at [1453, 88] on input "search" at bounding box center [1474, 80] width 148 height 26
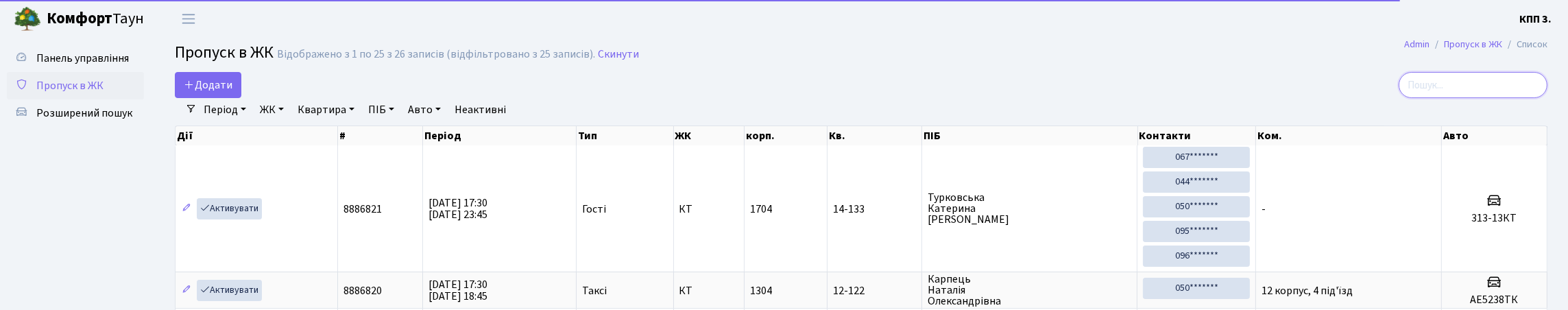
type input "5"
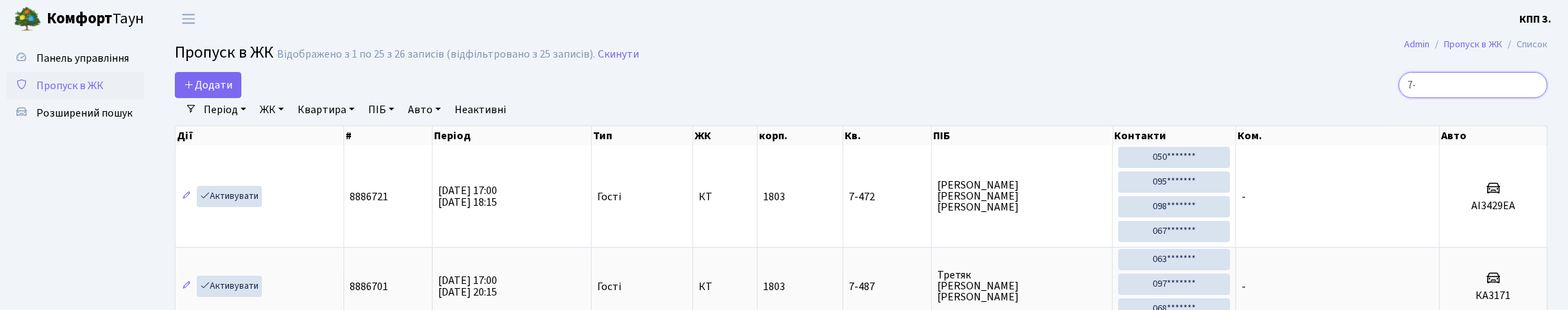
type input "7"
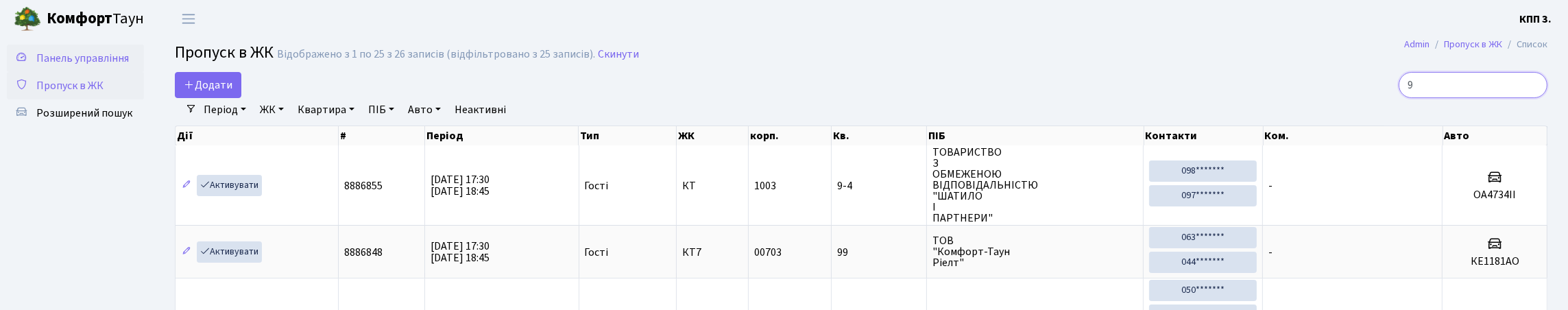
type input "9"
click at [87, 72] on link "Панель управління" at bounding box center [75, 58] width 137 height 27
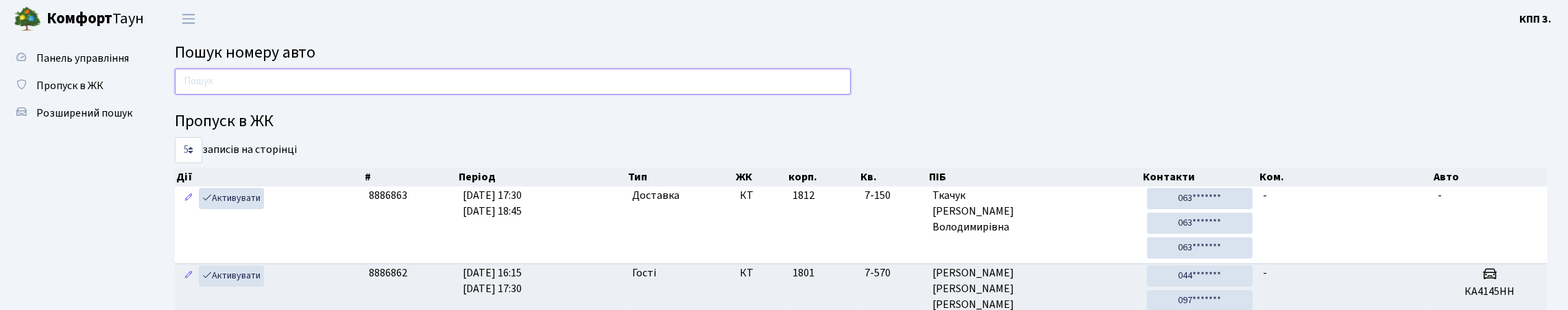
click at [300, 94] on input "text" at bounding box center [513, 81] width 676 height 26
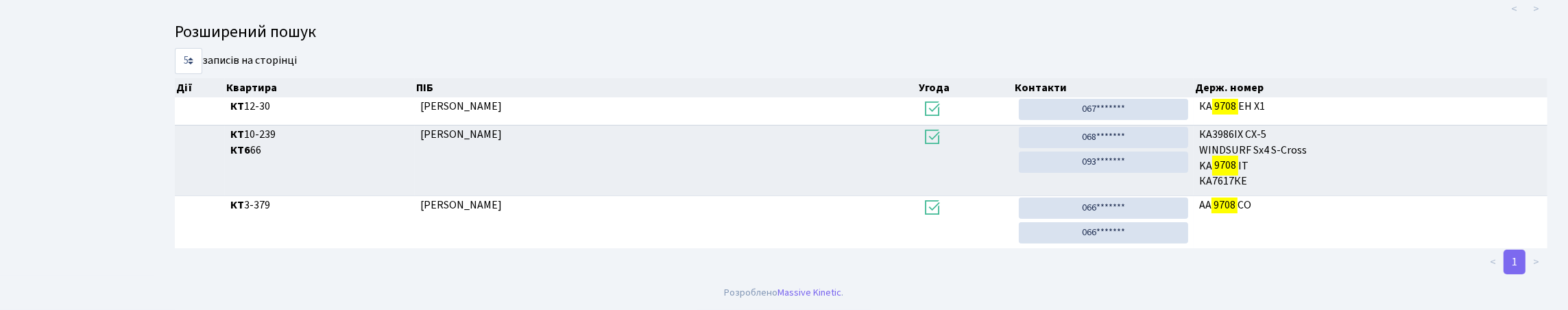
scroll to position [83, 0]
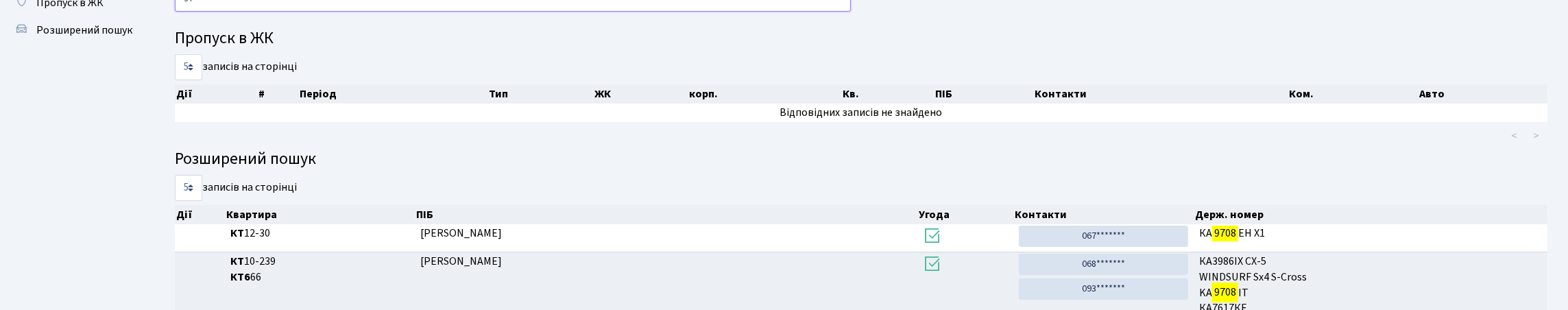
type input "9"
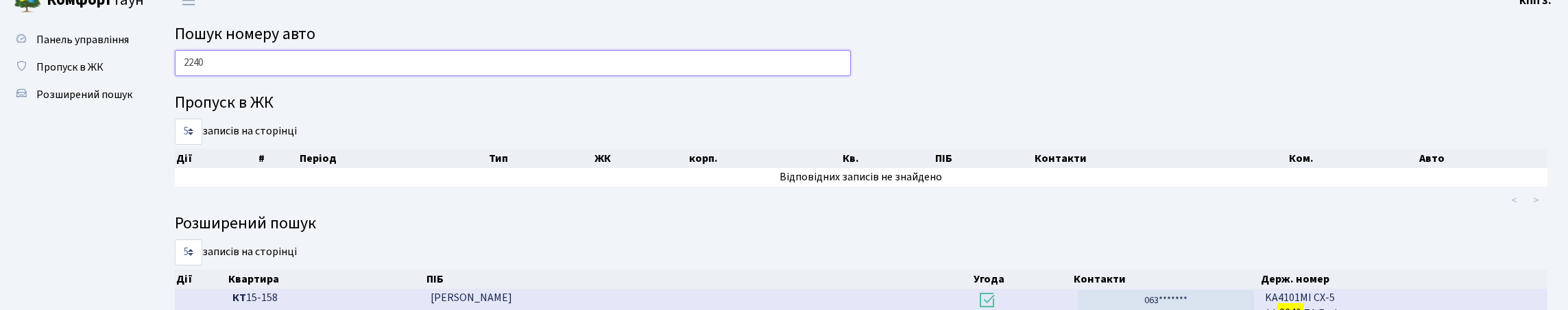
scroll to position [0, 0]
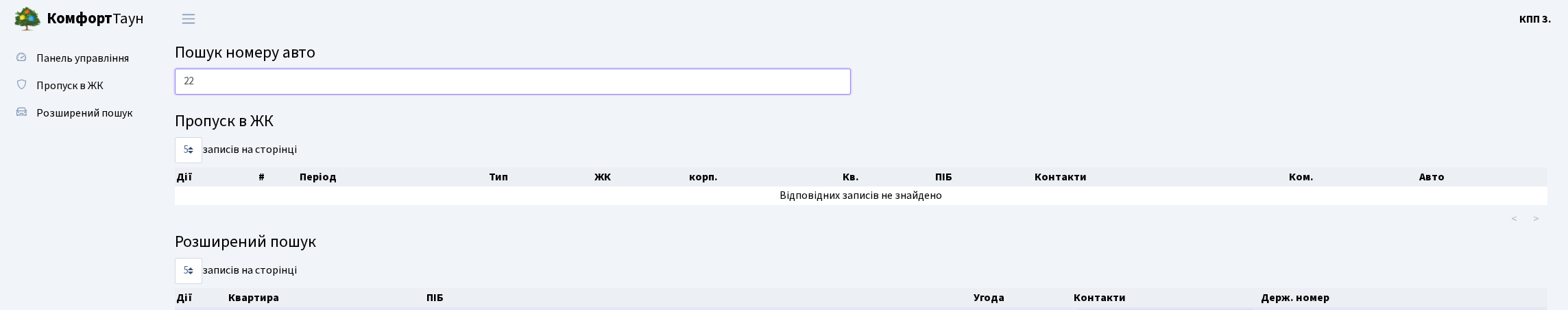
type input "2"
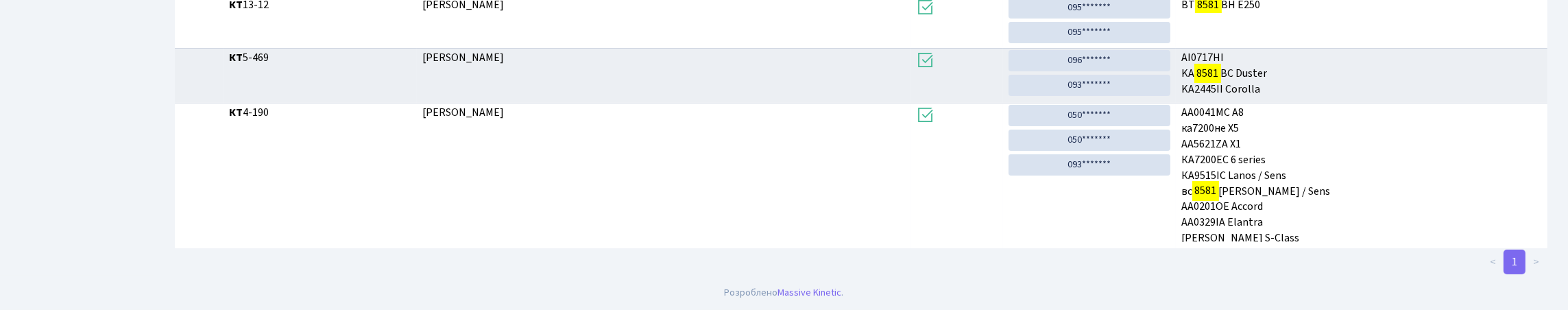
scroll to position [83, 0]
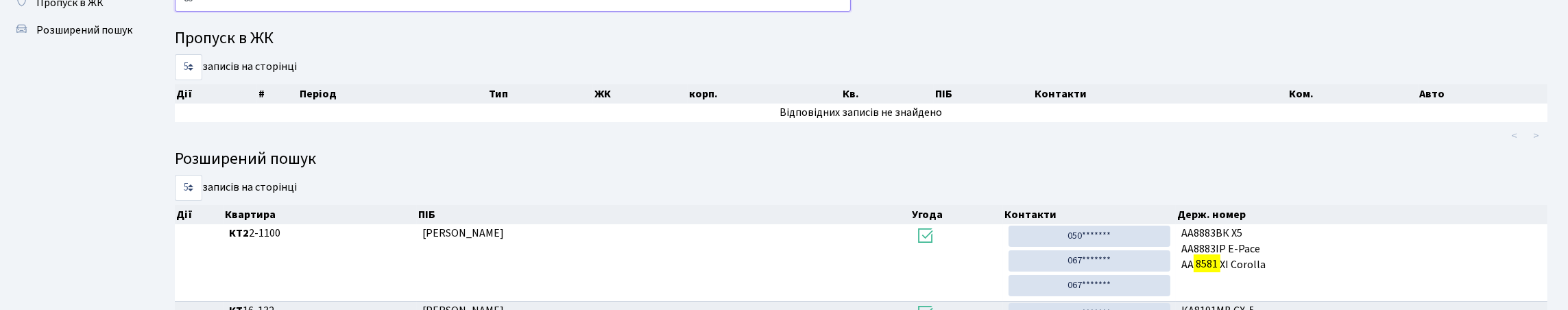
type input "8"
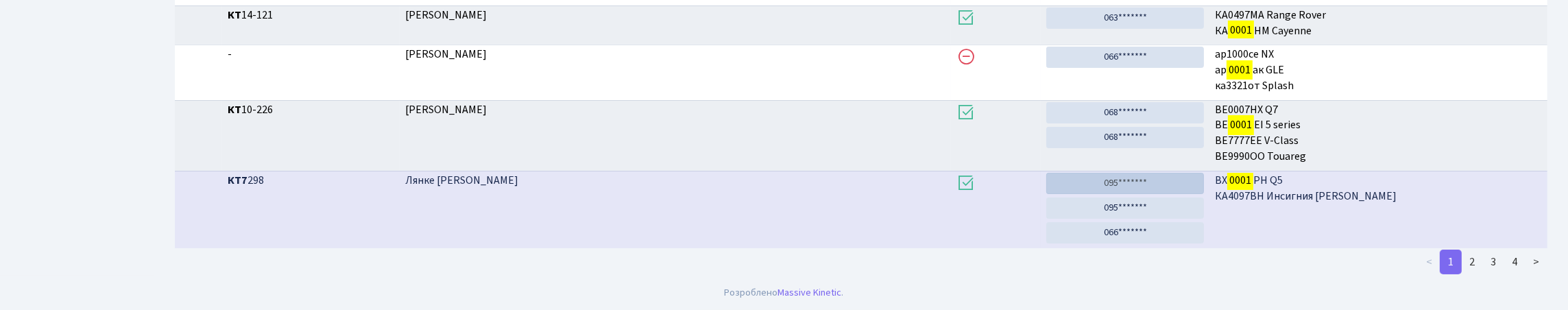
scroll to position [554, 0]
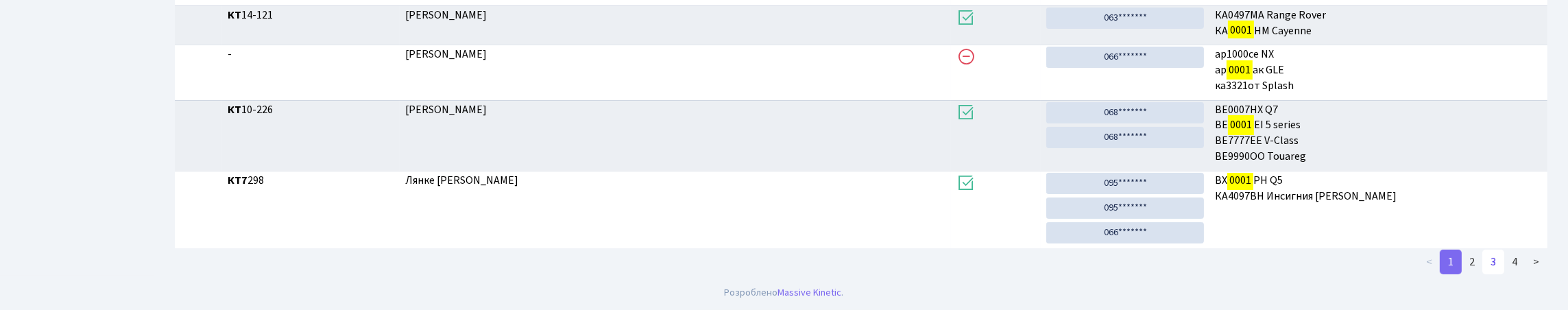
click at [1482, 266] on link "3" at bounding box center [1493, 261] width 22 height 24
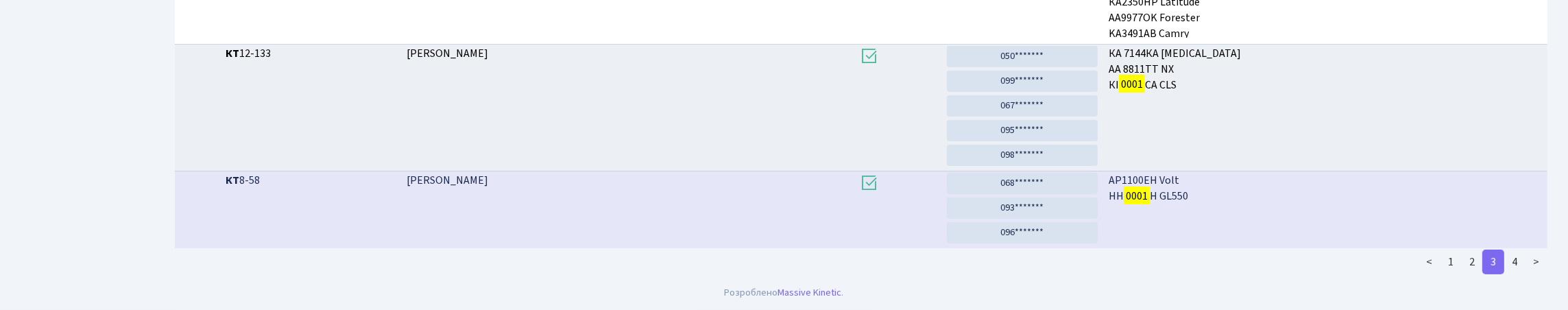
scroll to position [672, 0]
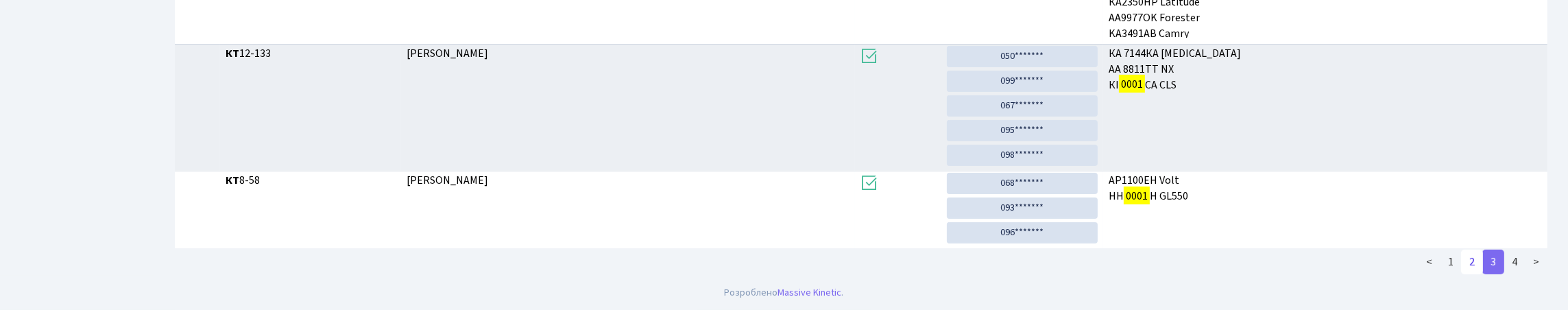
click at [1461, 258] on link "2" at bounding box center [1472, 261] width 22 height 24
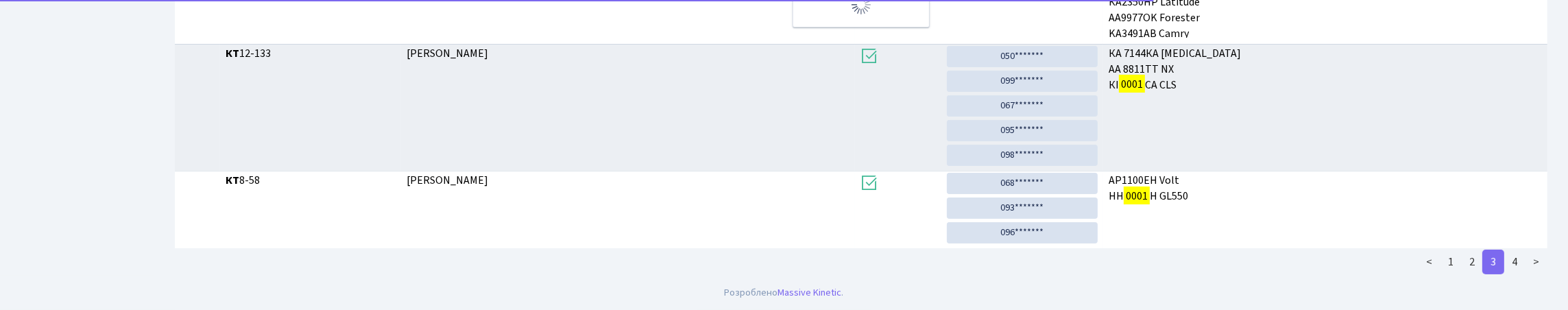
scroll to position [1248, 0]
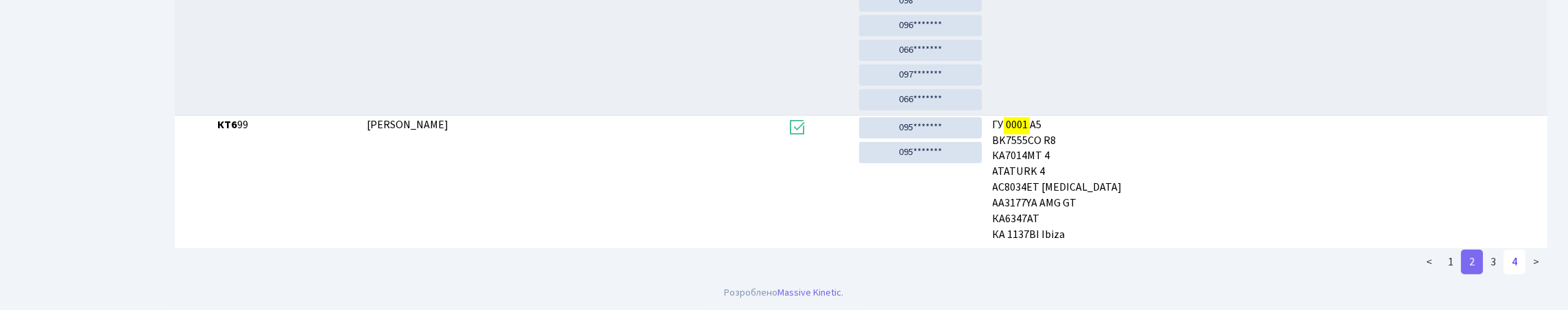
click at [1503, 261] on link "4" at bounding box center [1514, 261] width 22 height 24
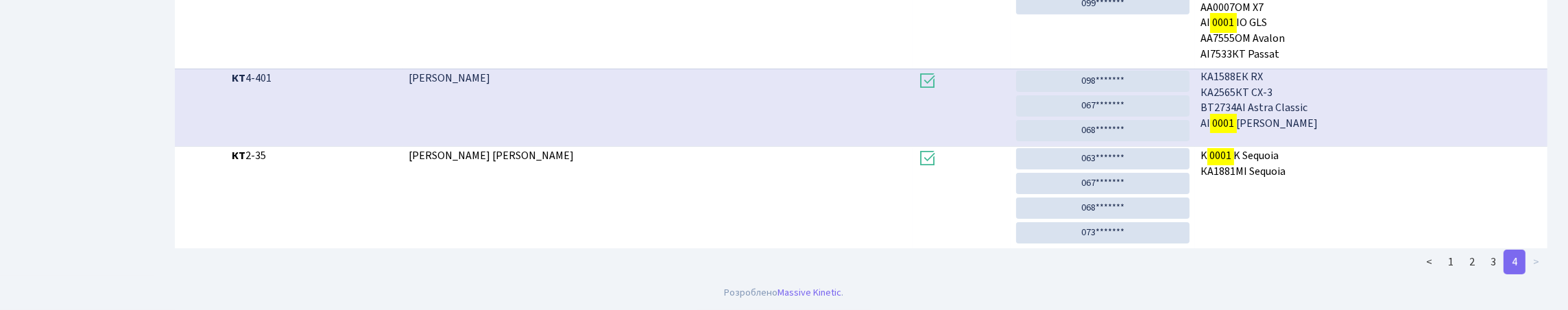
scroll to position [2, 0]
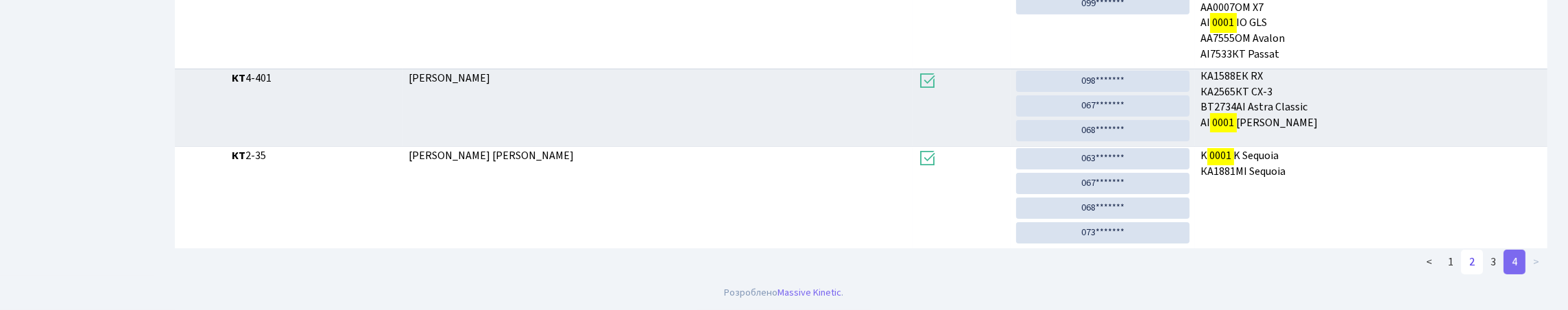
click at [1461, 264] on link "2" at bounding box center [1472, 261] width 22 height 24
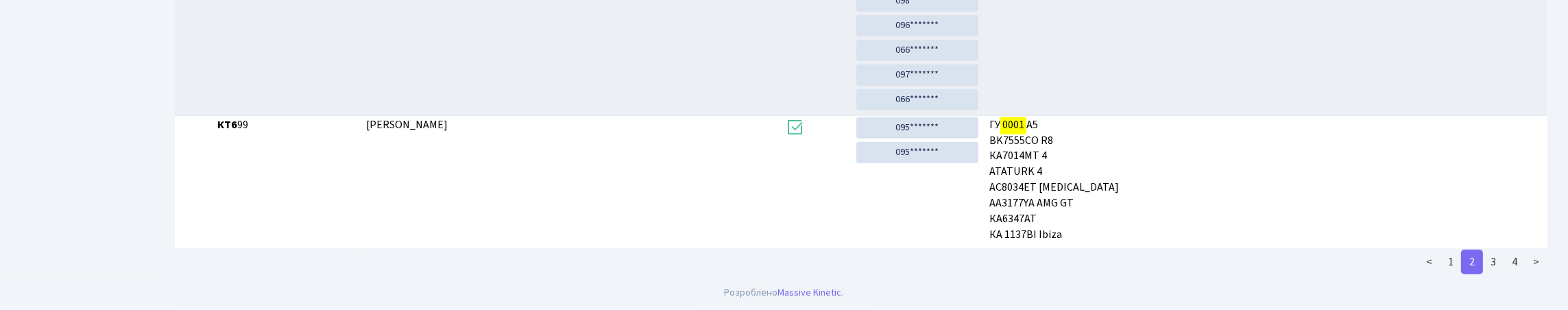
scroll to position [1248, 0]
click at [1484, 258] on link "3" at bounding box center [1493, 261] width 22 height 24
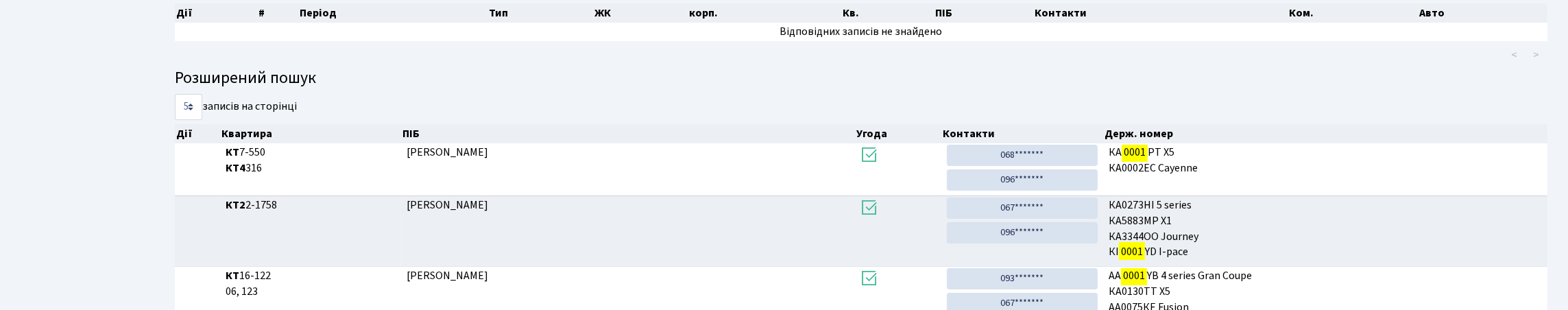
scroll to position [0, 0]
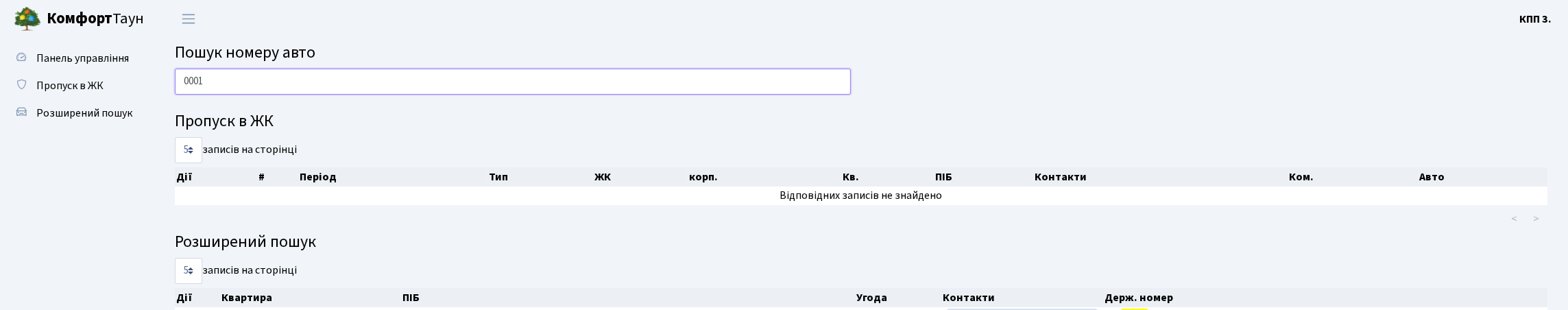
click at [225, 94] on input "0001" at bounding box center [513, 81] width 676 height 26
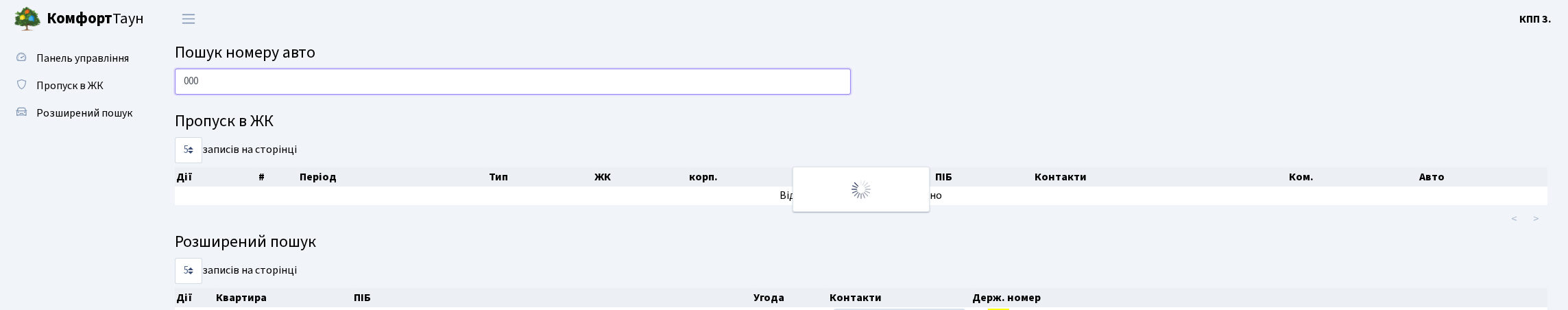
type input "000"
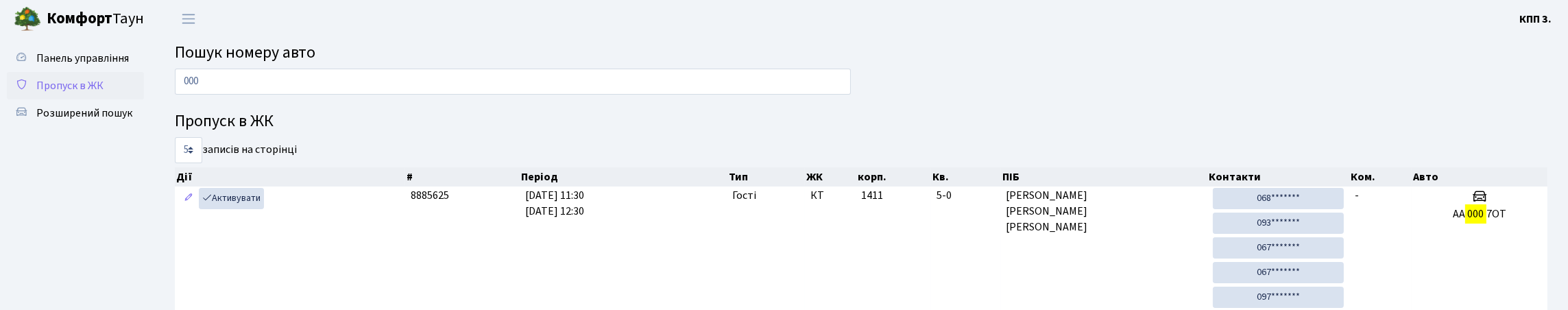
click at [88, 93] on span "Пропуск в ЖК" at bounding box center [69, 86] width 67 height 15
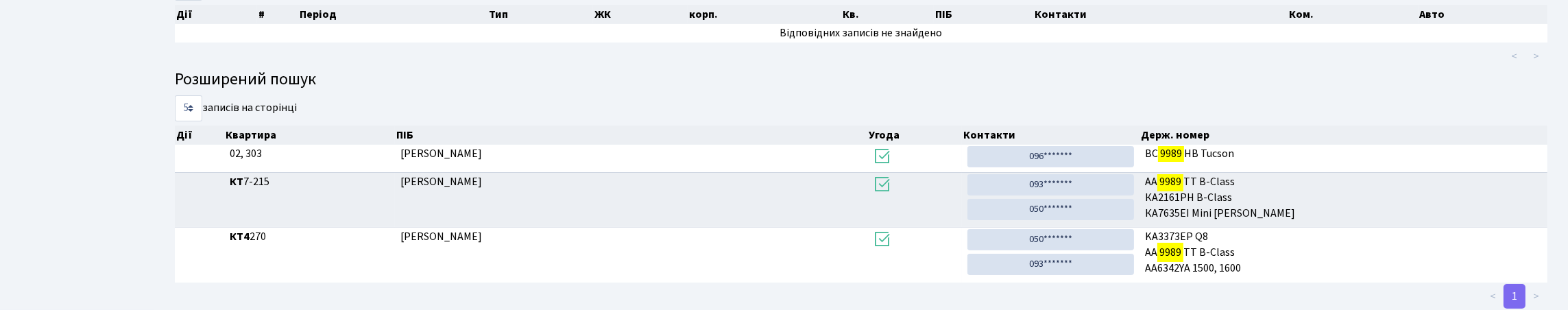
scroll to position [23, 0]
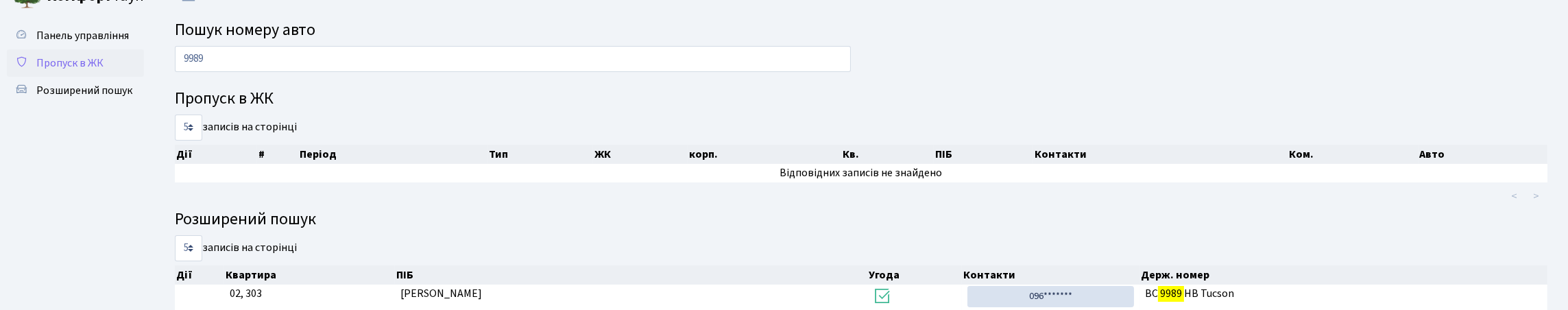
click at [88, 71] on span "Пропуск в ЖК" at bounding box center [69, 63] width 67 height 15
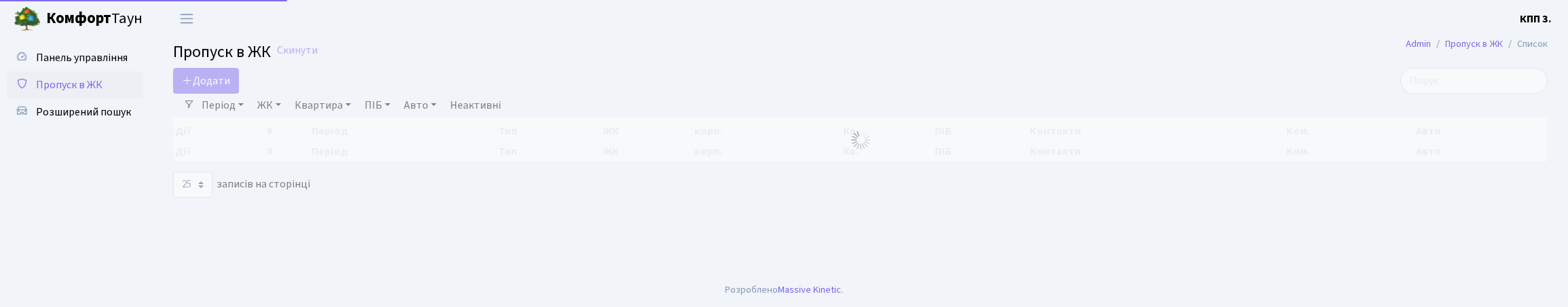
select select "25"
click at [1453, 91] on input "search" at bounding box center [1474, 80] width 148 height 26
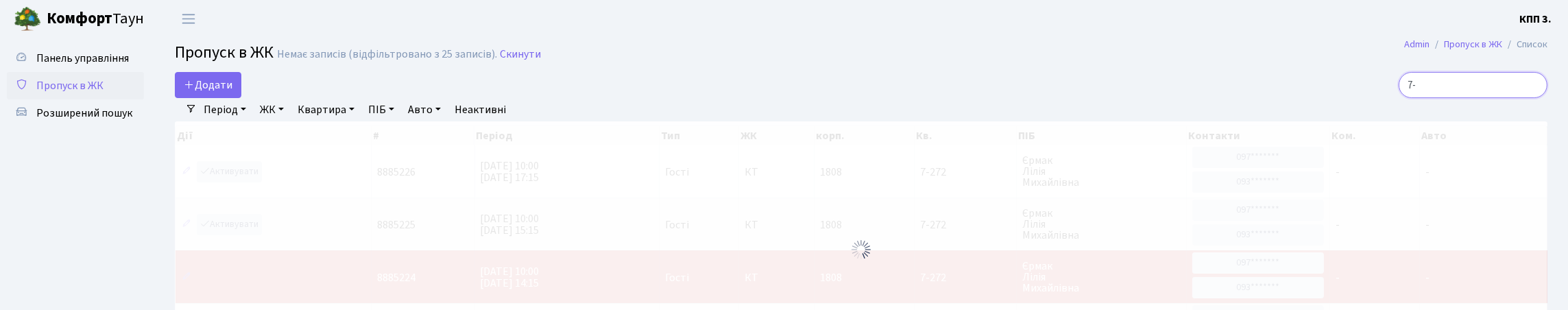
type input "7"
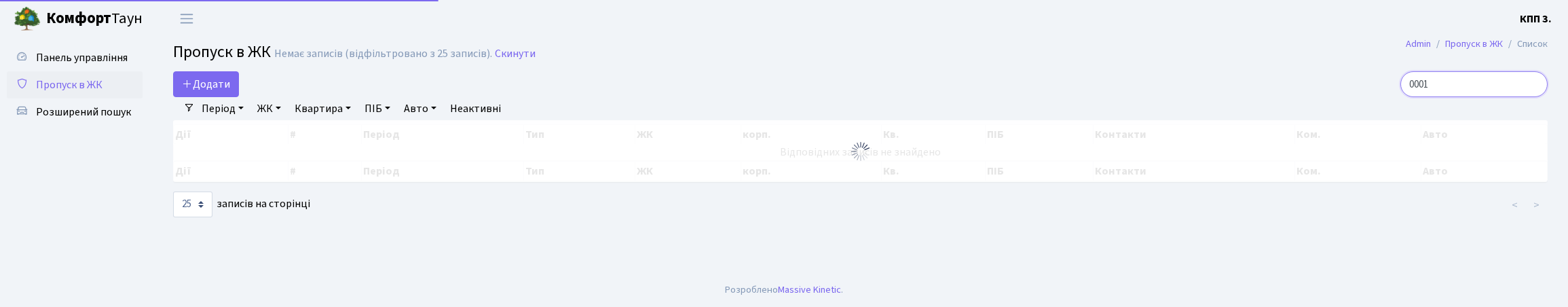
click at [1453, 96] on input "0001" at bounding box center [1474, 84] width 148 height 26
type input "0"
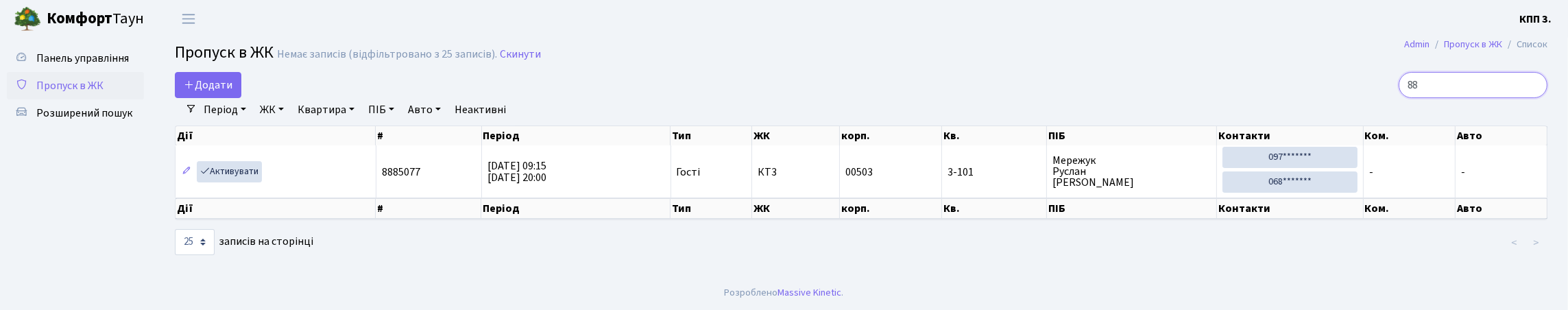
type input "8"
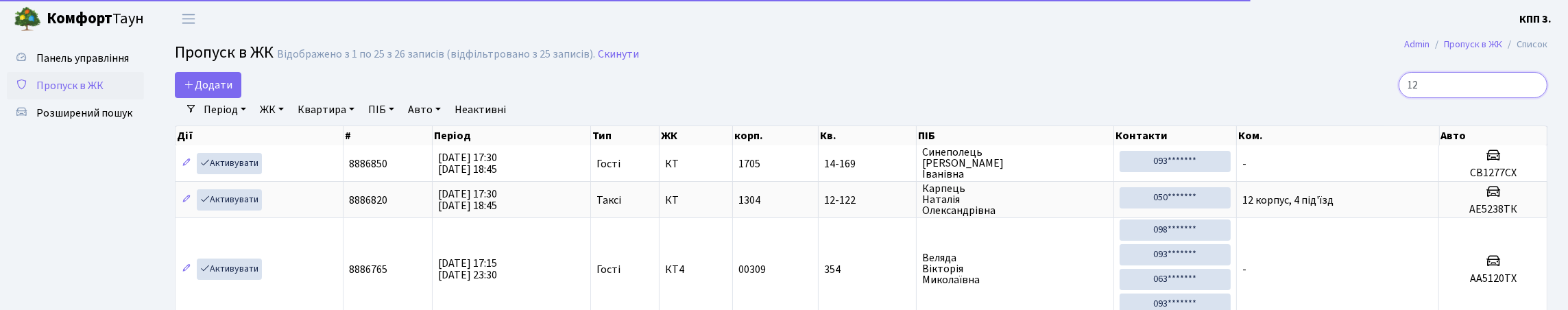
type input "1"
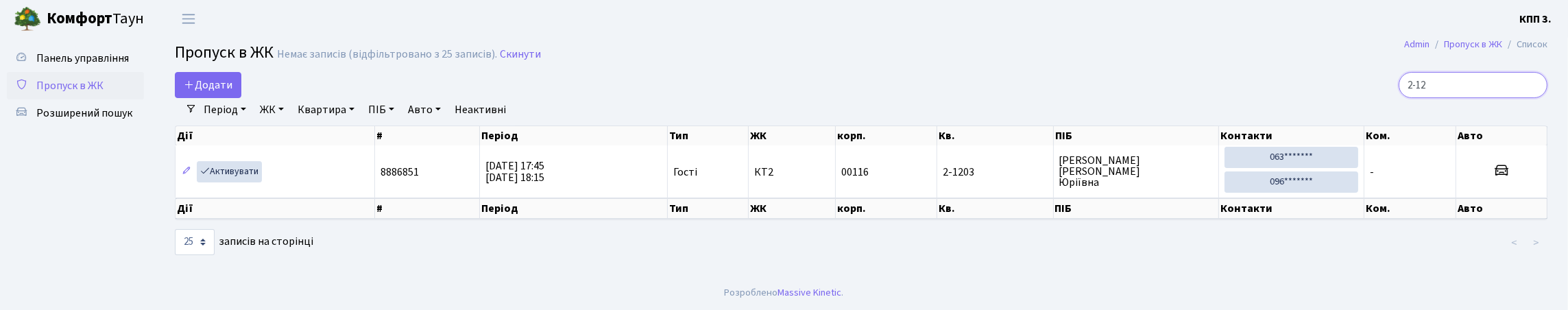
type input "2-12"
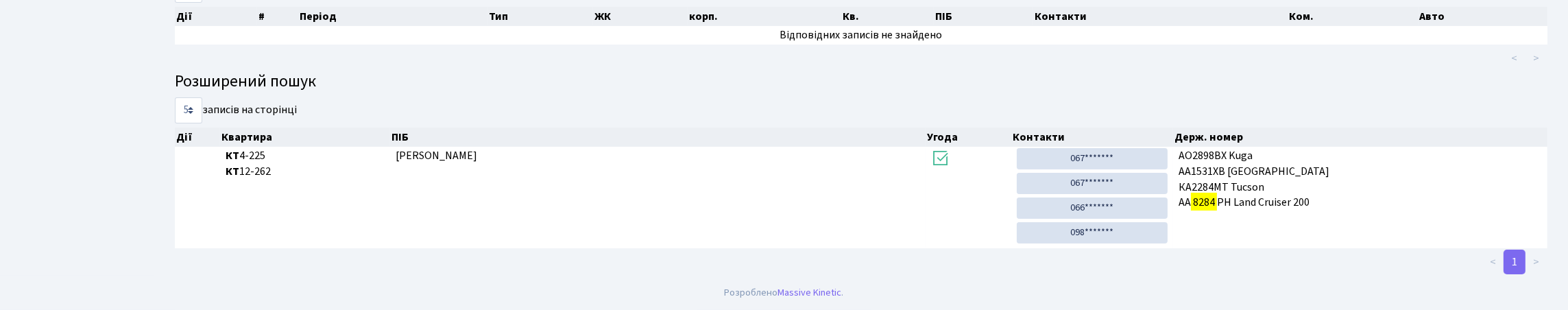
scroll to position [83, 0]
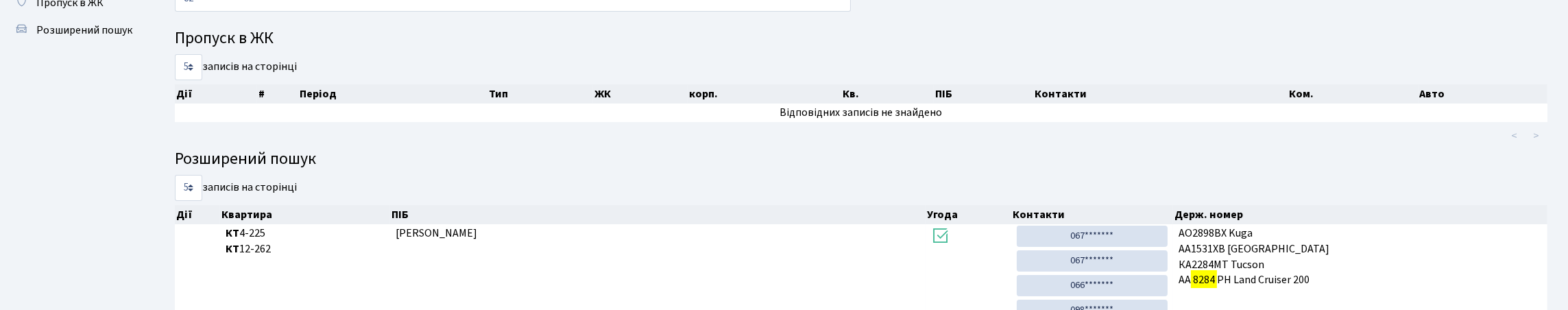
type input "8"
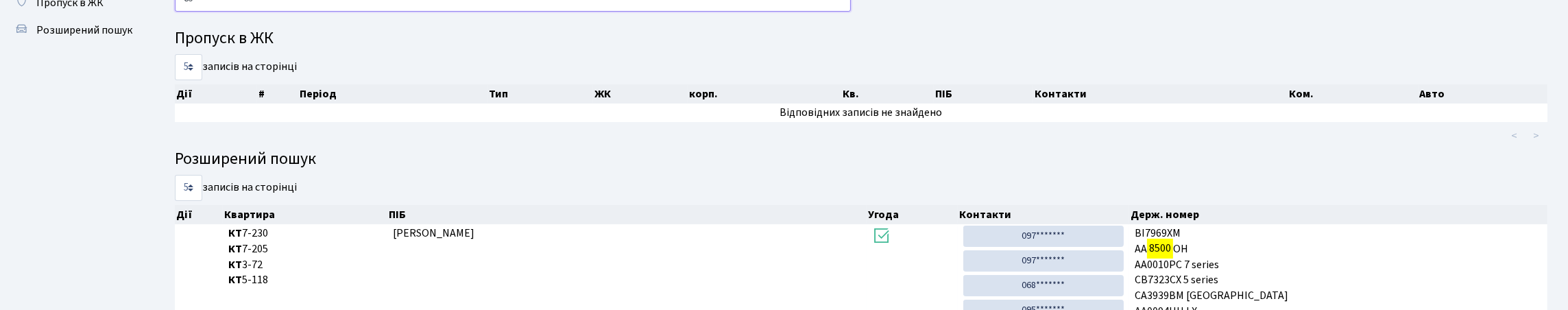
type input "8"
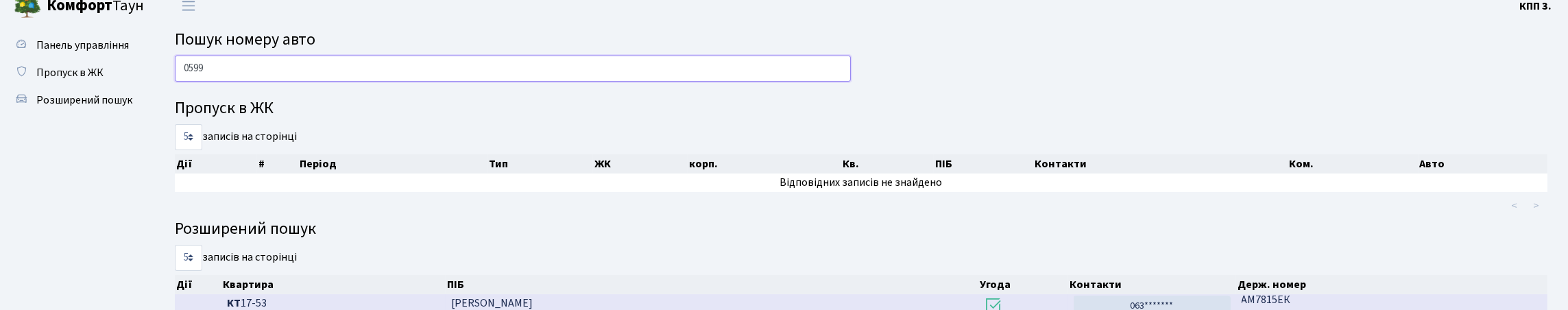
scroll to position [0, 0]
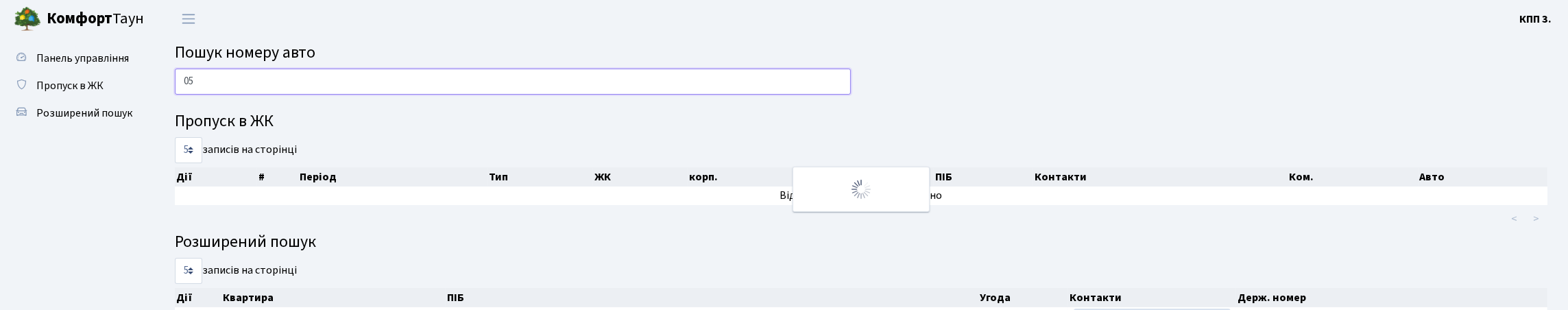
type input "0"
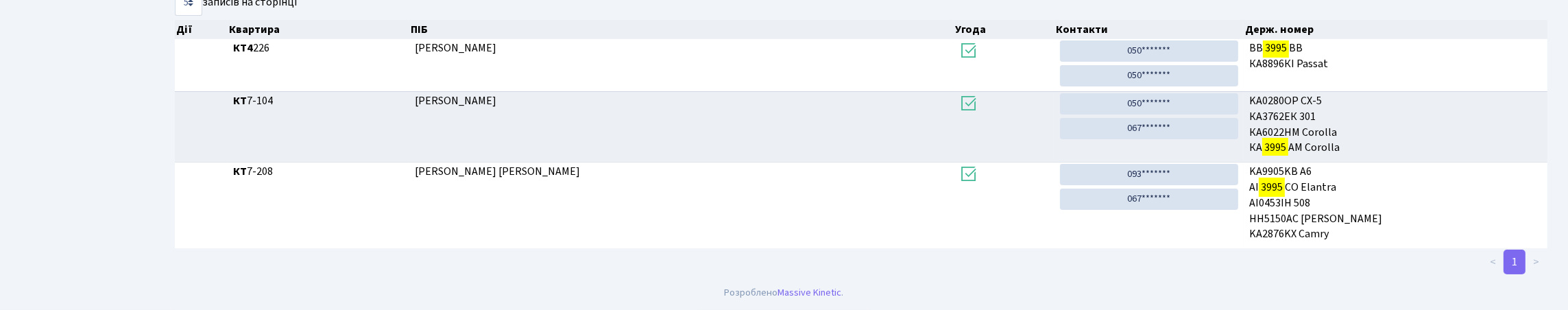
scroll to position [83, 0]
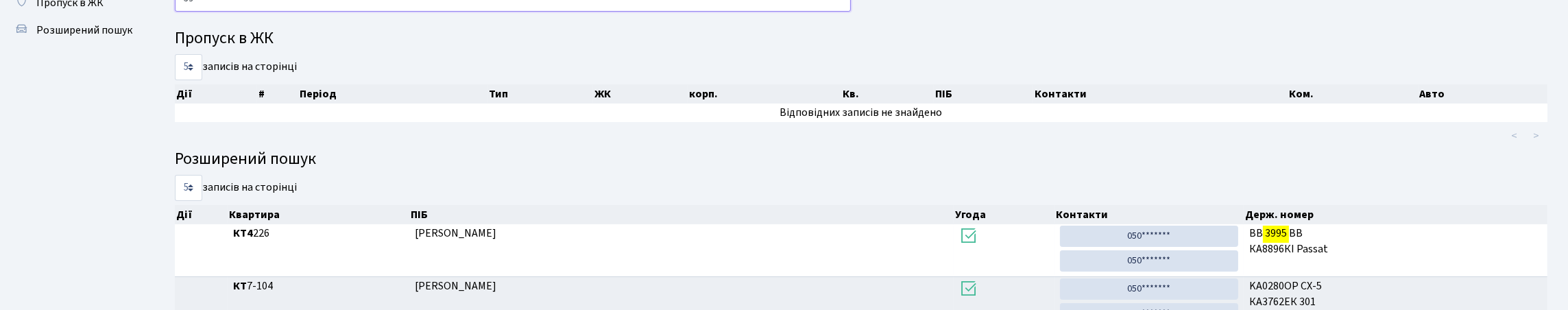
type input "3"
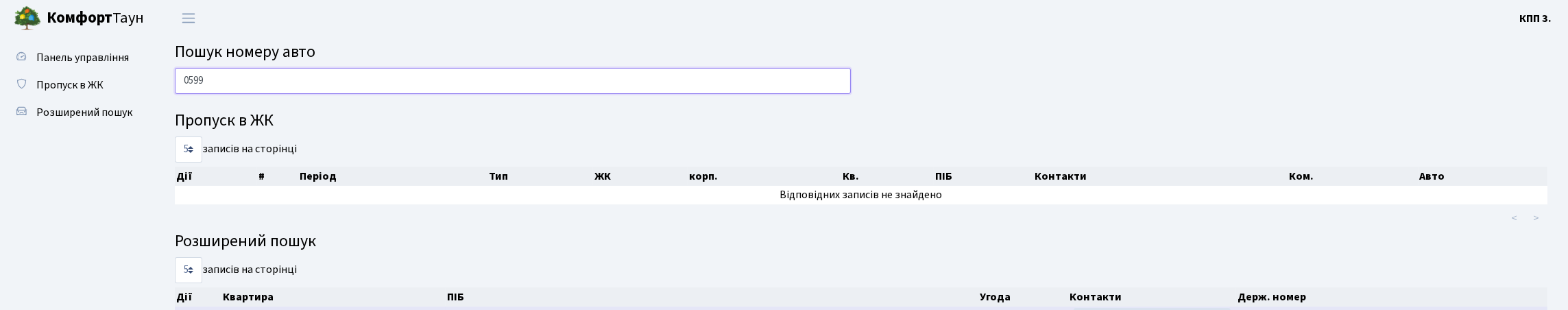
scroll to position [0, 0]
type input "0"
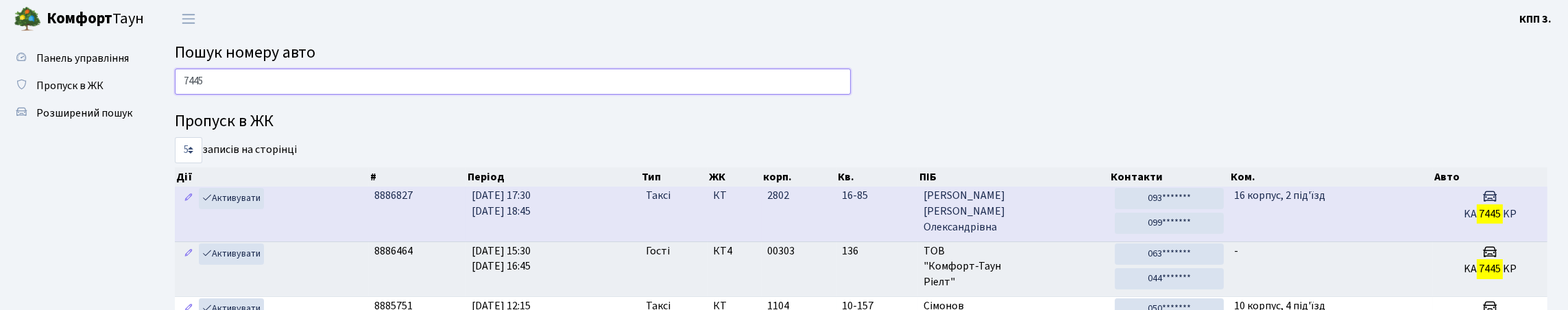
type input "7445"
click at [1308, 241] on td "16 корпус, 2 під'їзд" at bounding box center [1331, 213] width 204 height 54
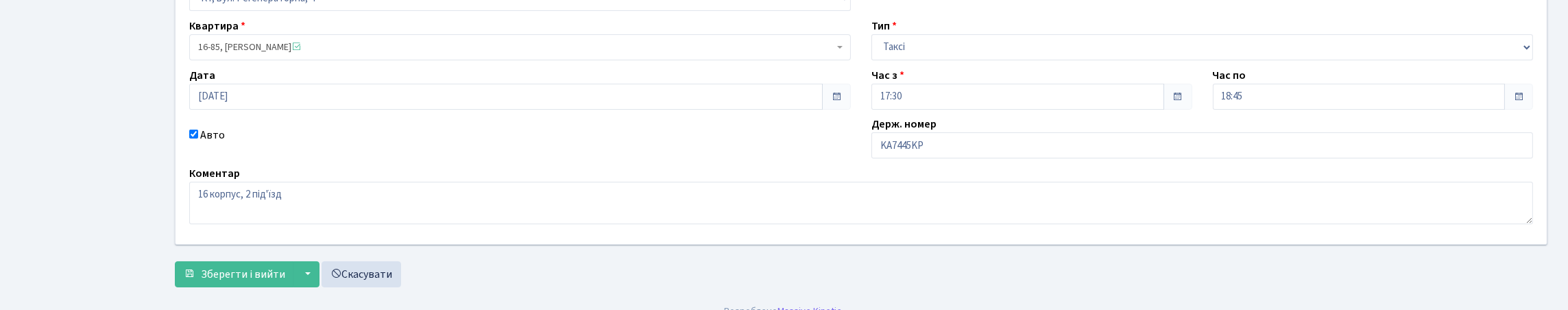
scroll to position [137, 0]
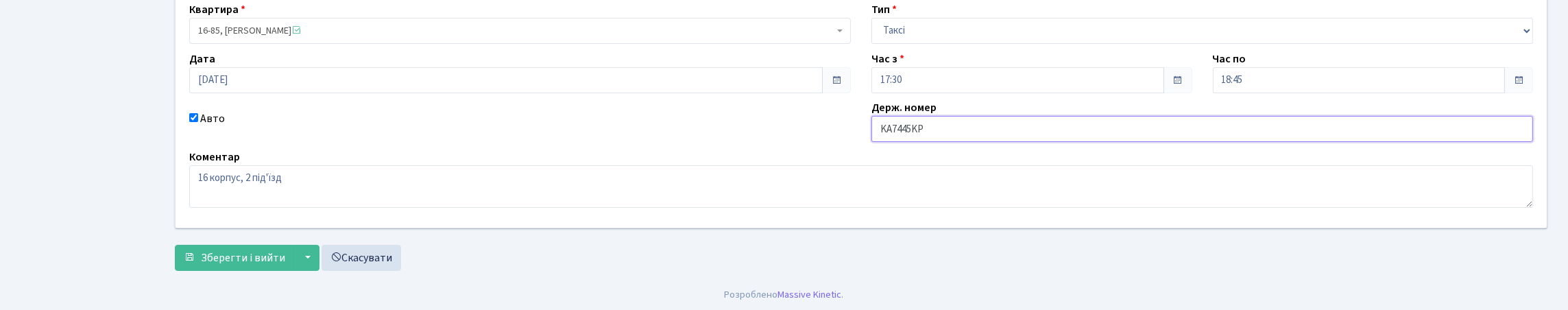
click at [990, 142] on input "KA7445KP" at bounding box center [1202, 128] width 662 height 26
type input "KA7445РВ"
click at [175, 245] on button "Зберегти і вийти" at bounding box center [235, 258] width 120 height 26
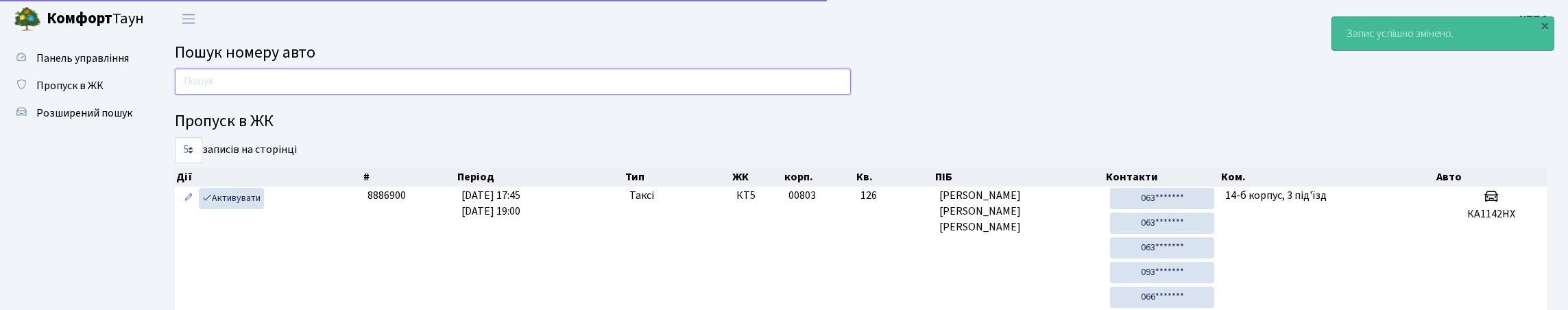
click at [244, 78] on input "text" at bounding box center [513, 81] width 676 height 26
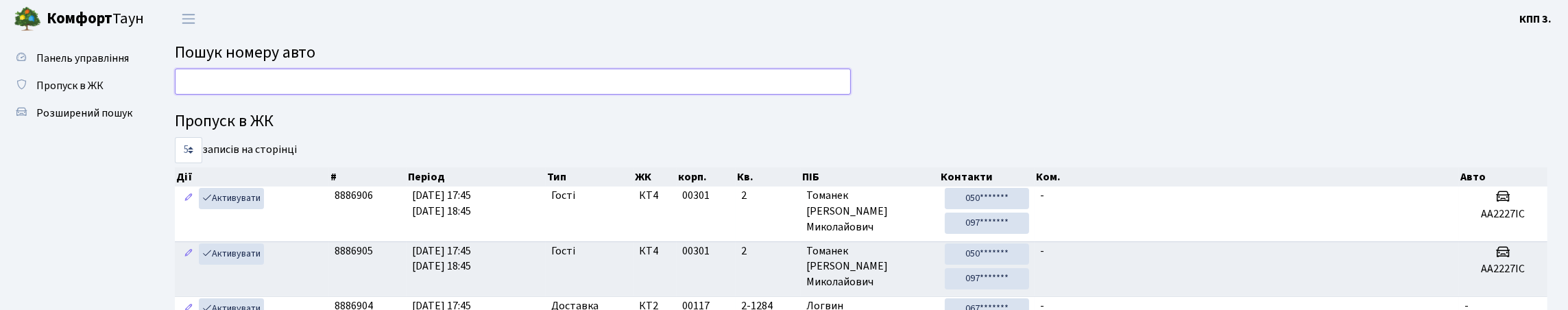
click at [204, 84] on input "text" at bounding box center [513, 81] width 676 height 26
click at [265, 94] on input "text" at bounding box center [513, 81] width 676 height 26
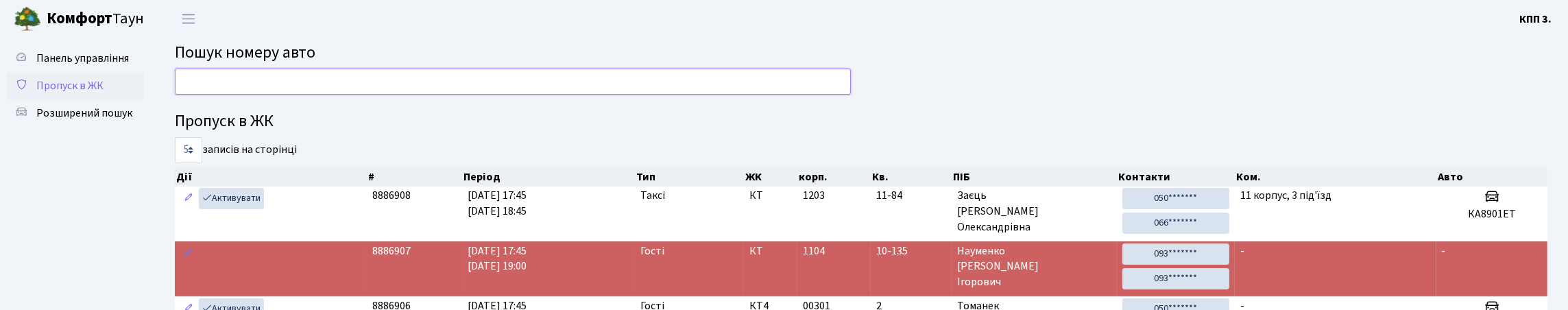
type input "..."
click at [128, 100] on link "Пропуск в ЖК" at bounding box center [75, 86] width 137 height 27
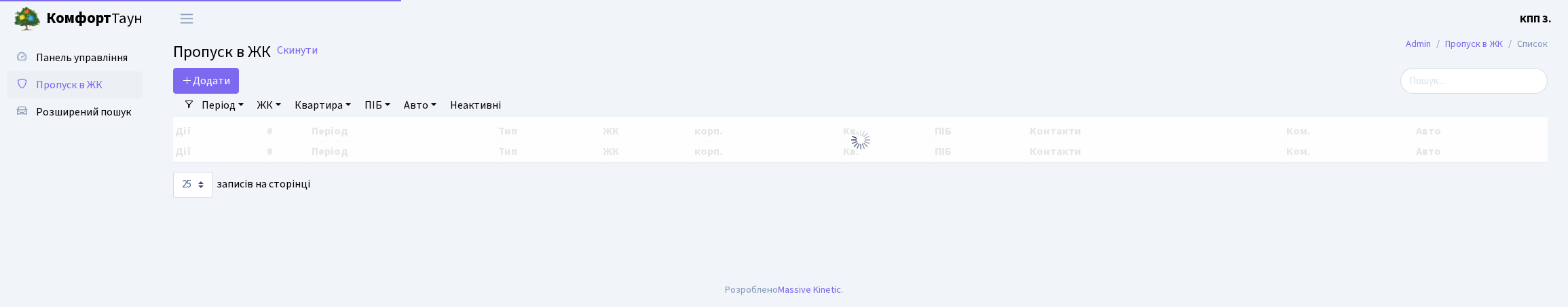
select select "25"
click at [1458, 94] on input "search" at bounding box center [1474, 80] width 148 height 26
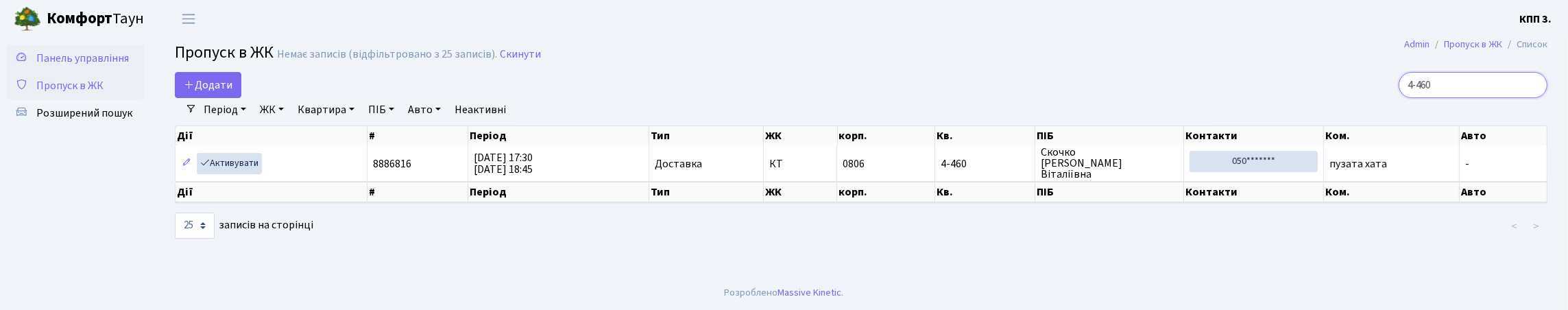
type input "4-460"
click at [108, 72] on link "Панель управління" at bounding box center [75, 58] width 137 height 27
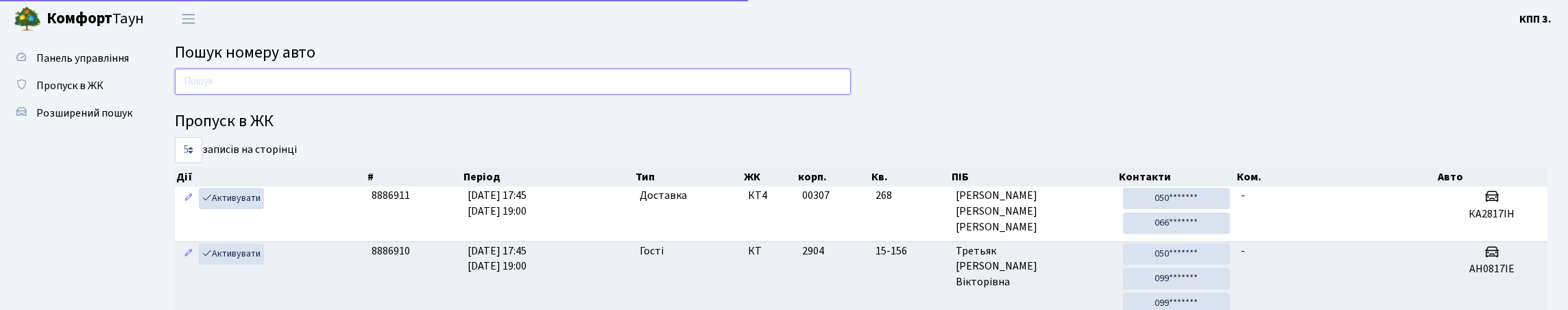
drag, startPoint x: 306, startPoint y: 100, endPoint x: 302, endPoint y: 94, distance: 7.2
click at [306, 94] on input "text" at bounding box center [513, 81] width 676 height 26
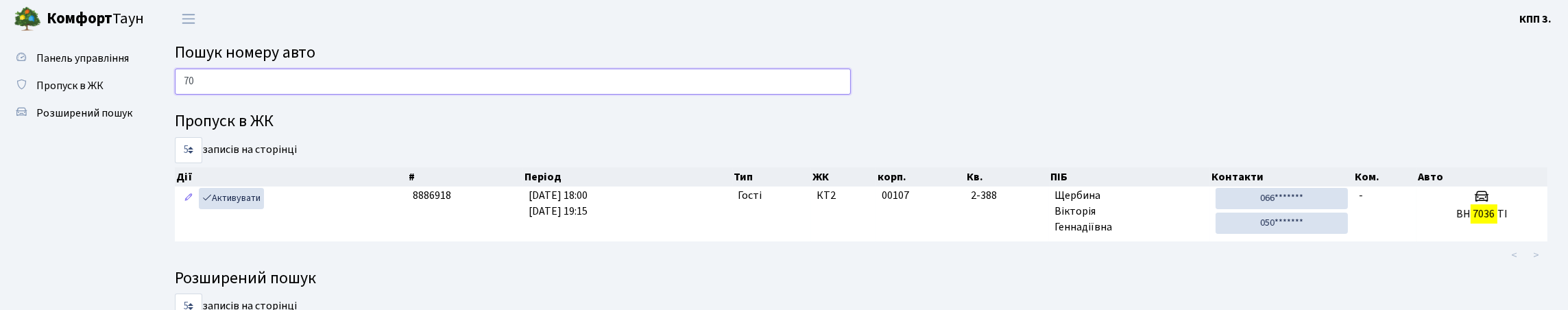
type input "7"
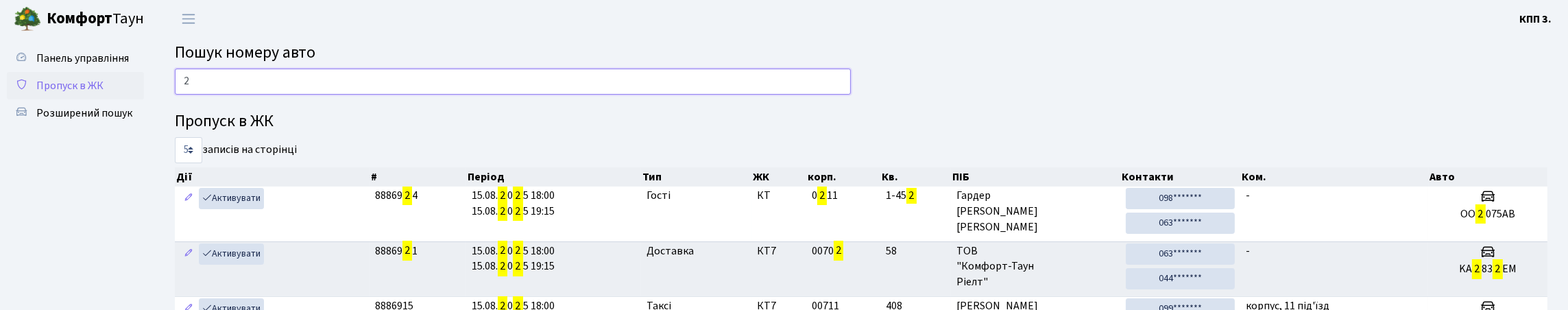
type input "2"
drag, startPoint x: 97, startPoint y: 118, endPoint x: 116, endPoint y: 119, distance: 19.0
click at [97, 93] on span "Пропуск в ЖК" at bounding box center [69, 86] width 67 height 15
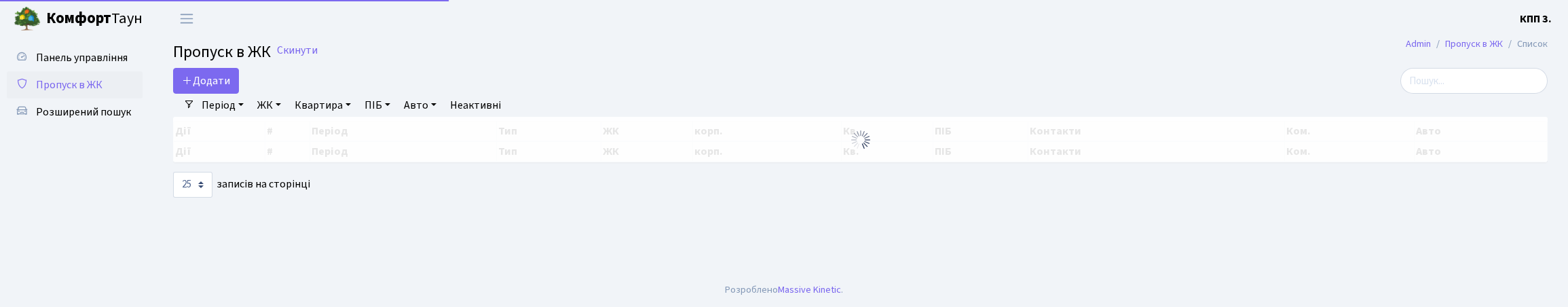
select select "25"
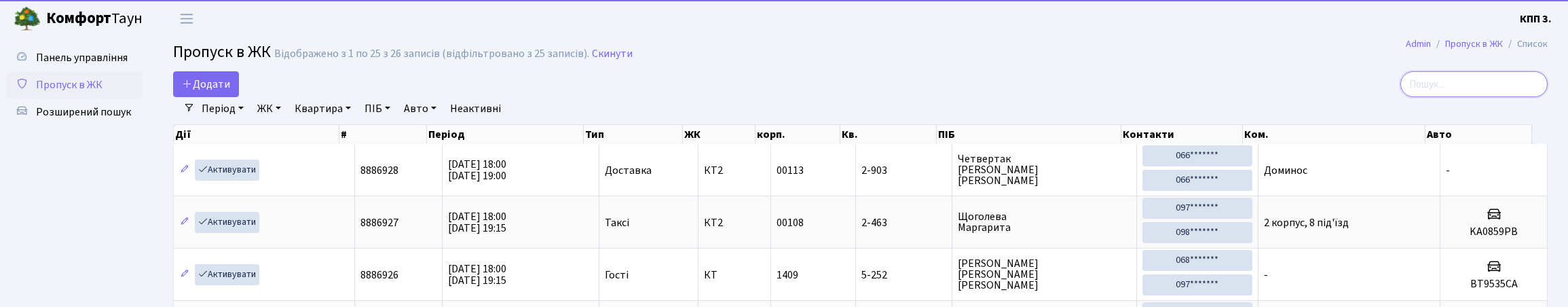
click at [1461, 97] on input "search" at bounding box center [1474, 84] width 148 height 26
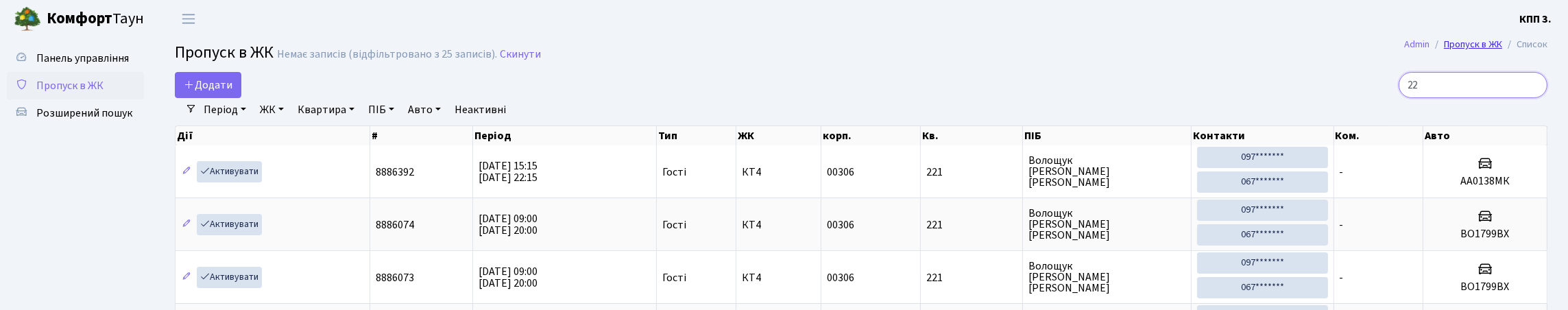
type input "2"
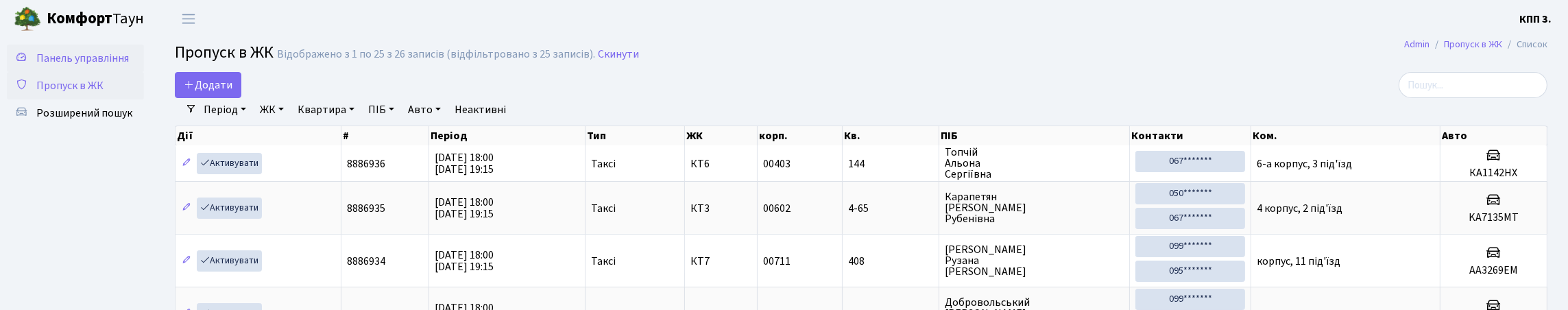
click at [77, 66] on span "Панель управління" at bounding box center [82, 58] width 92 height 15
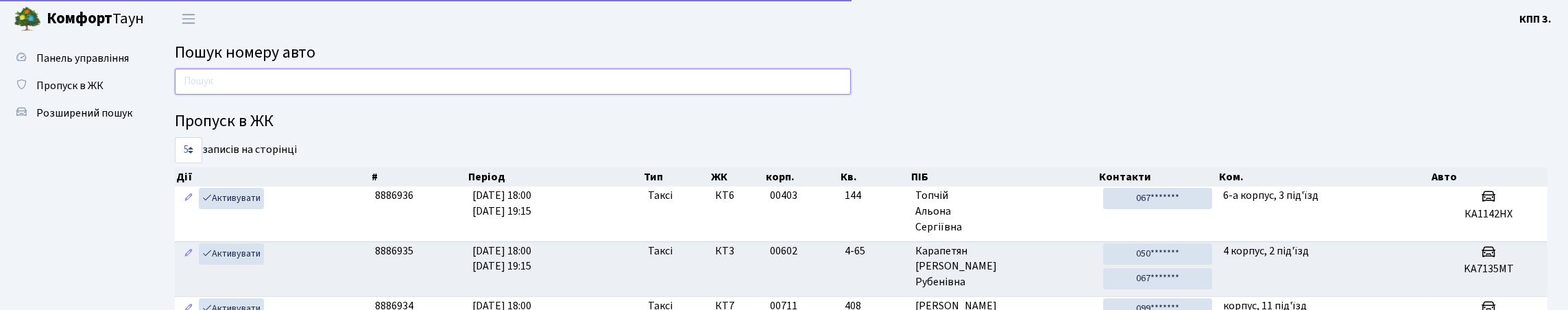
click at [274, 94] on input "text" at bounding box center [513, 81] width 676 height 26
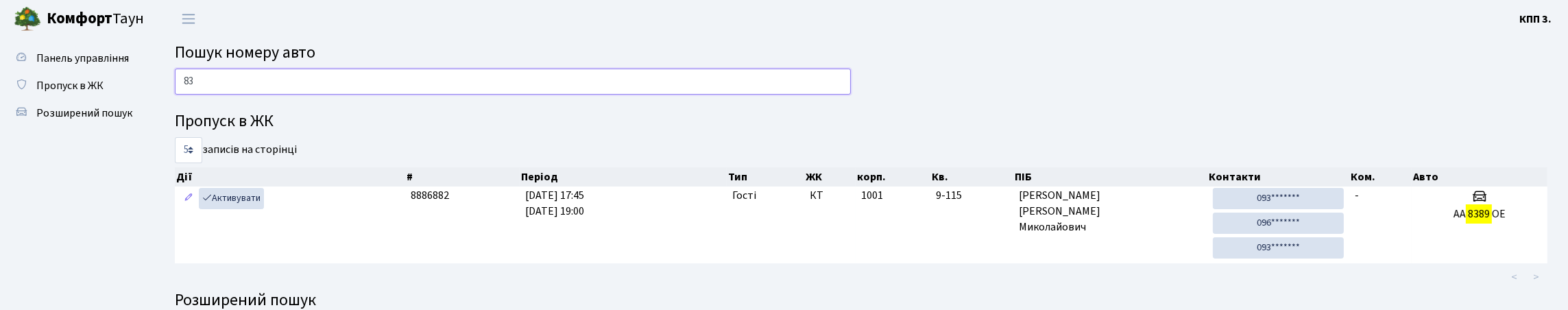
type input "8"
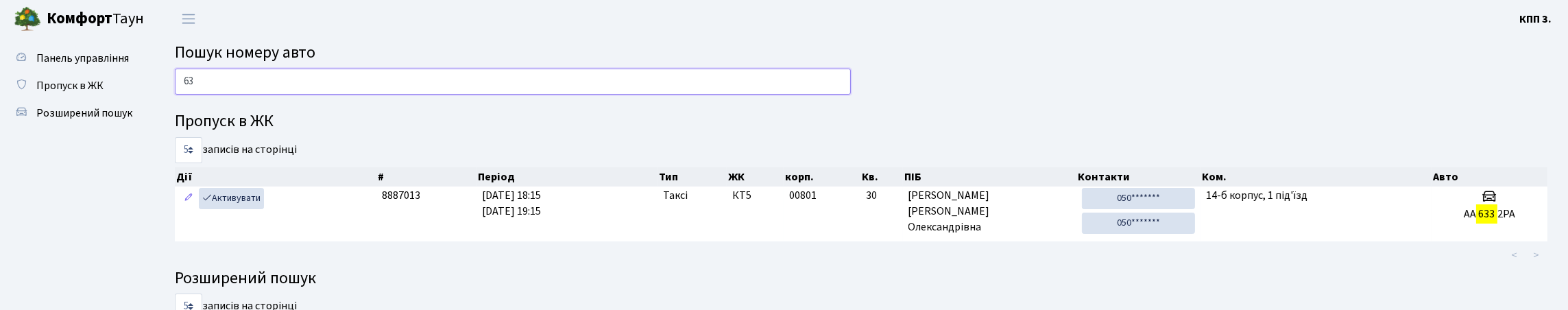
type input "6"
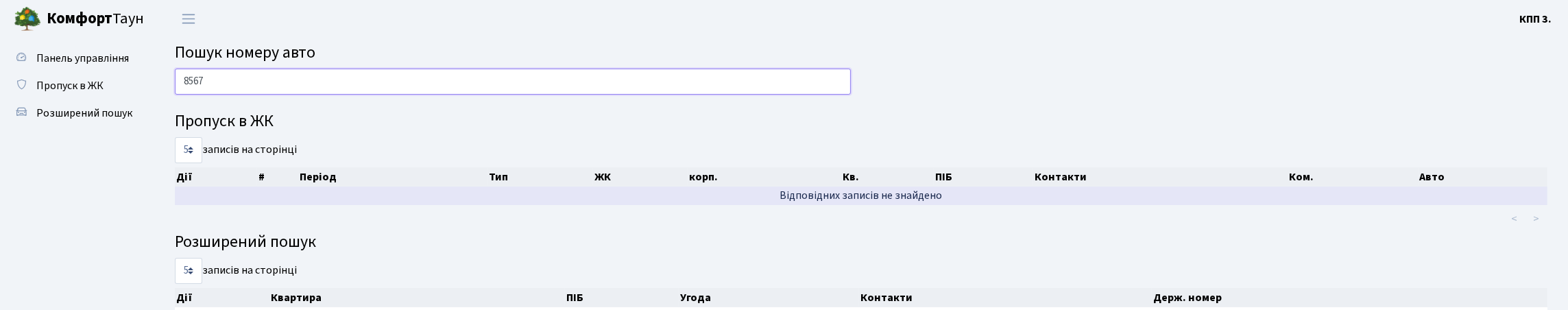
scroll to position [150, 0]
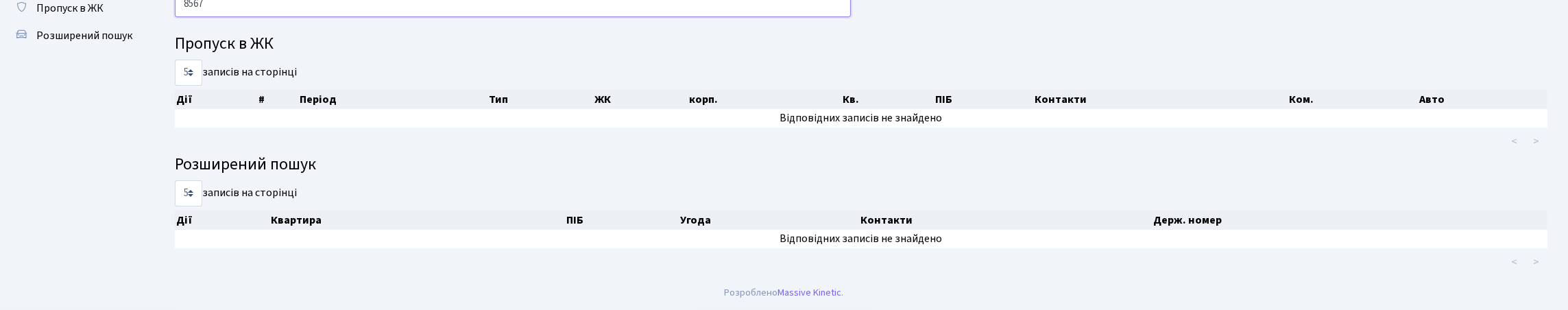
type input "8567"
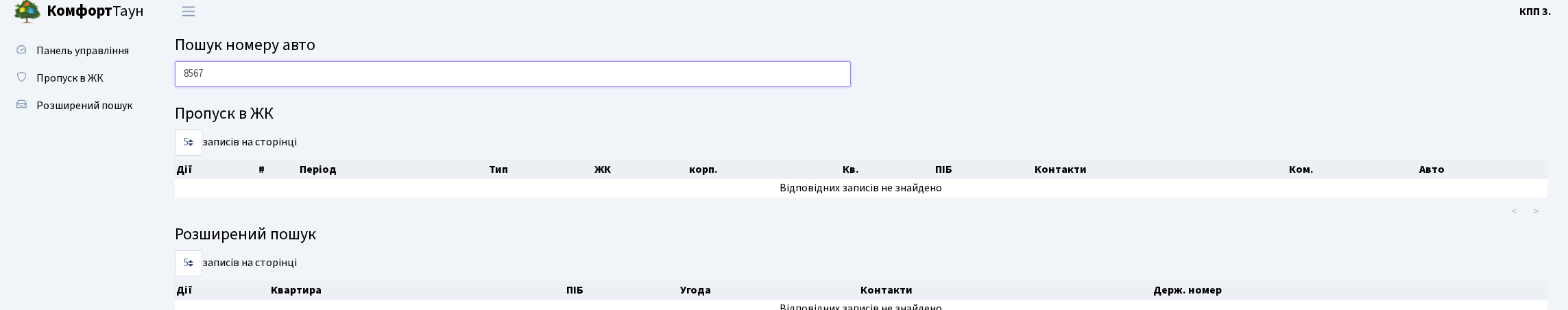
scroll to position [0, 0]
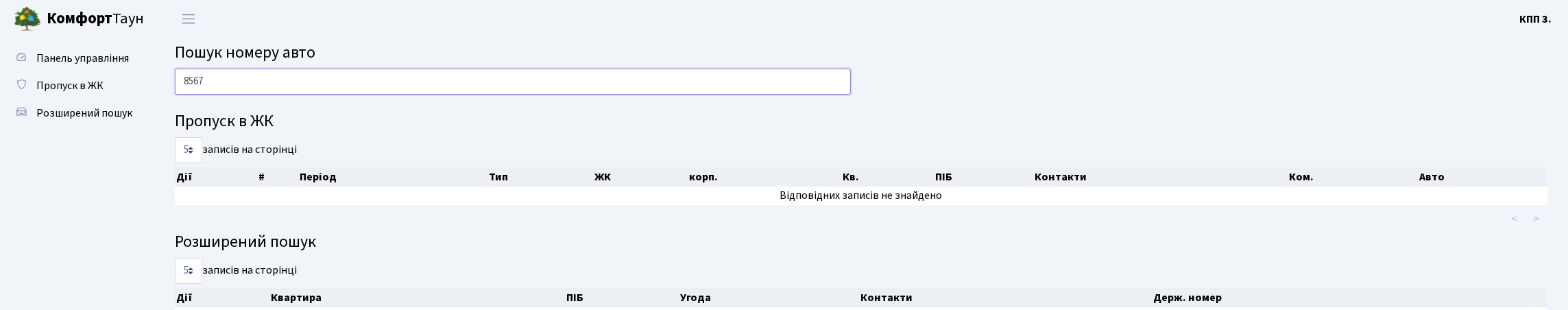
drag, startPoint x: 187, startPoint y: 91, endPoint x: 225, endPoint y: 101, distance: 39.3
click at [225, 94] on input "8567" at bounding box center [513, 81] width 676 height 26
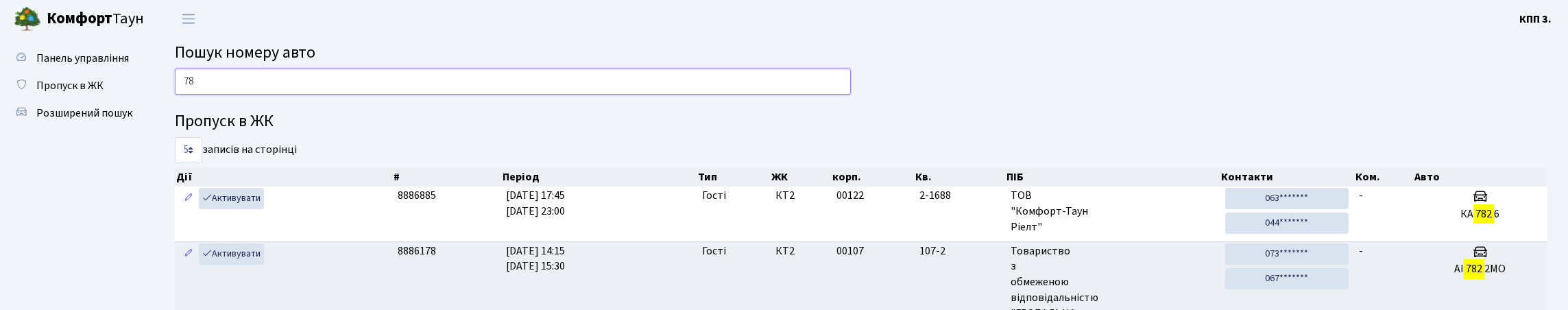
type input "7"
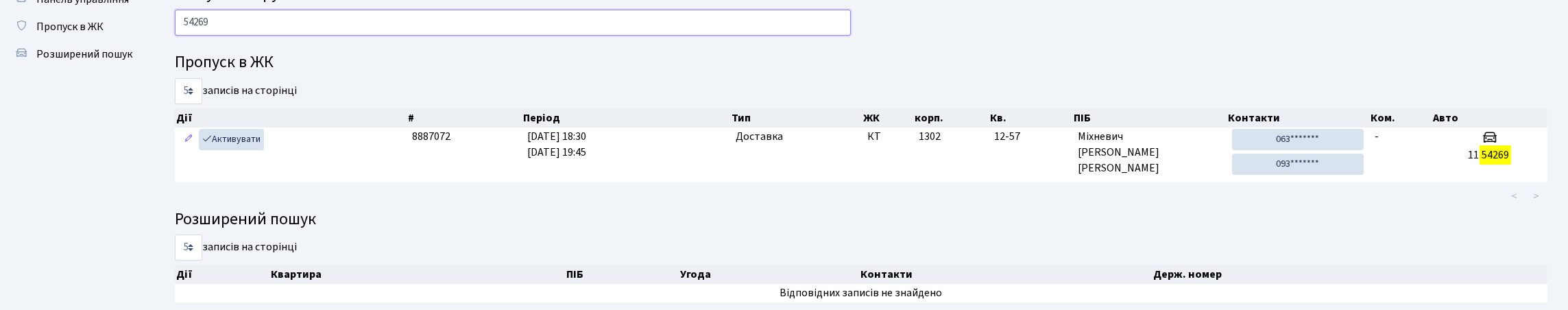
scroll to position [57, 0]
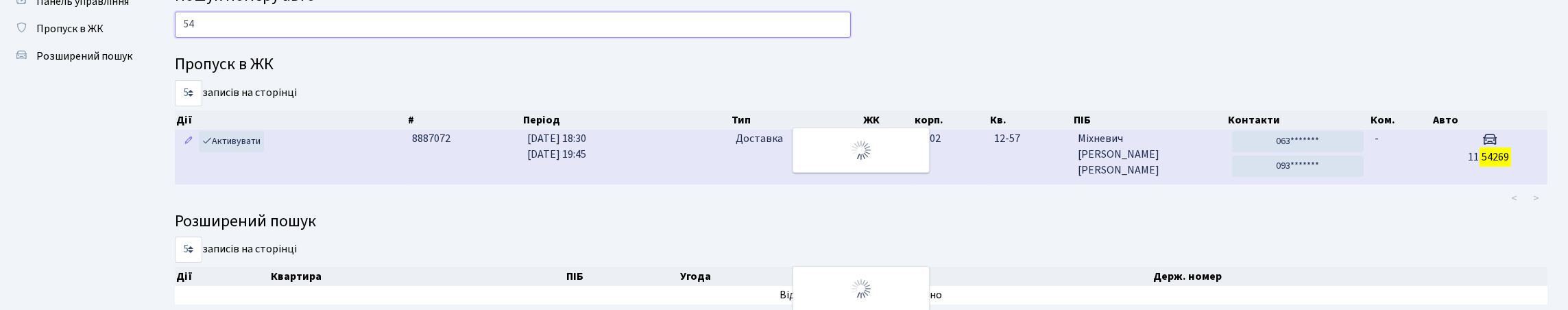
type input "5"
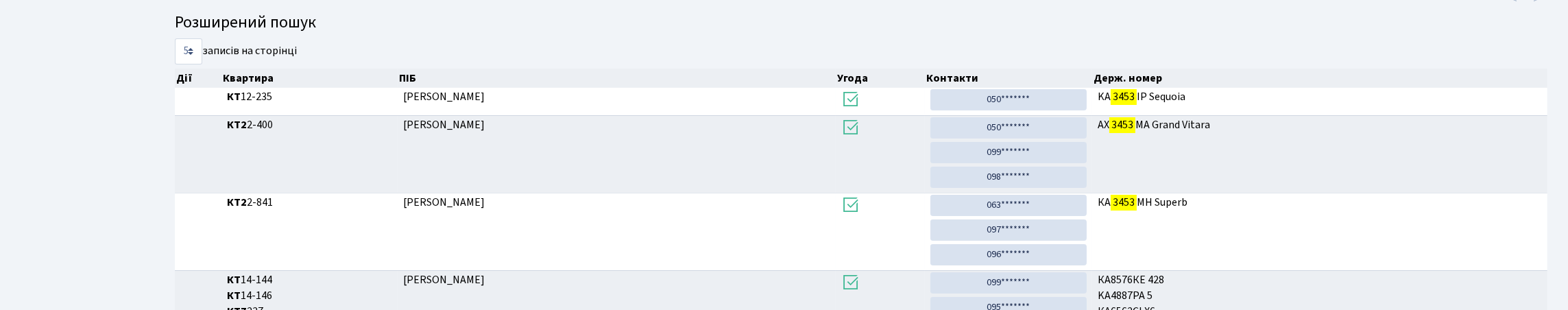
scroll to position [83, 0]
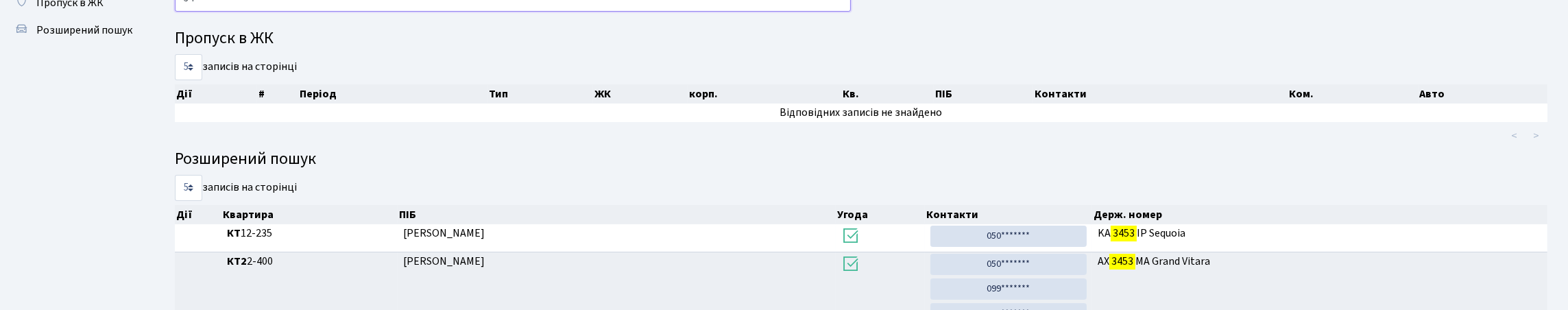
type input "3"
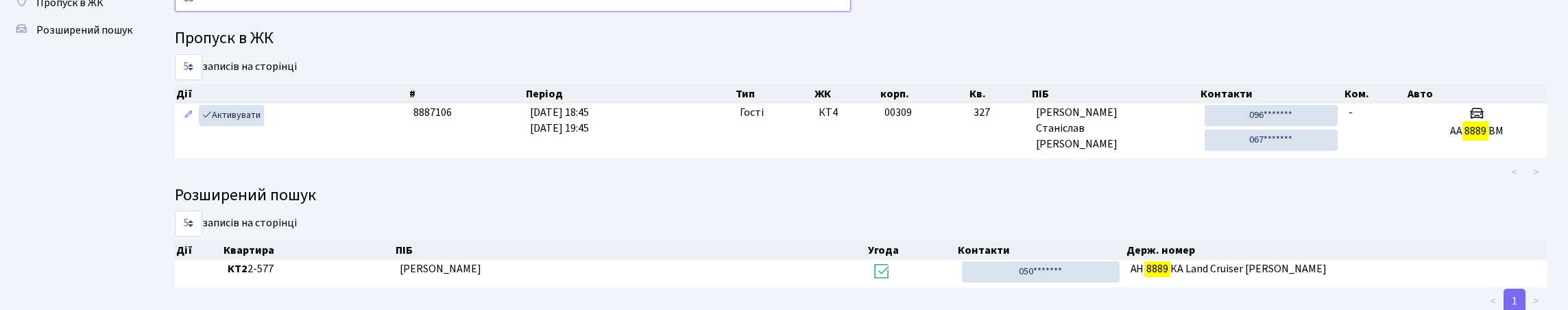
type input "8"
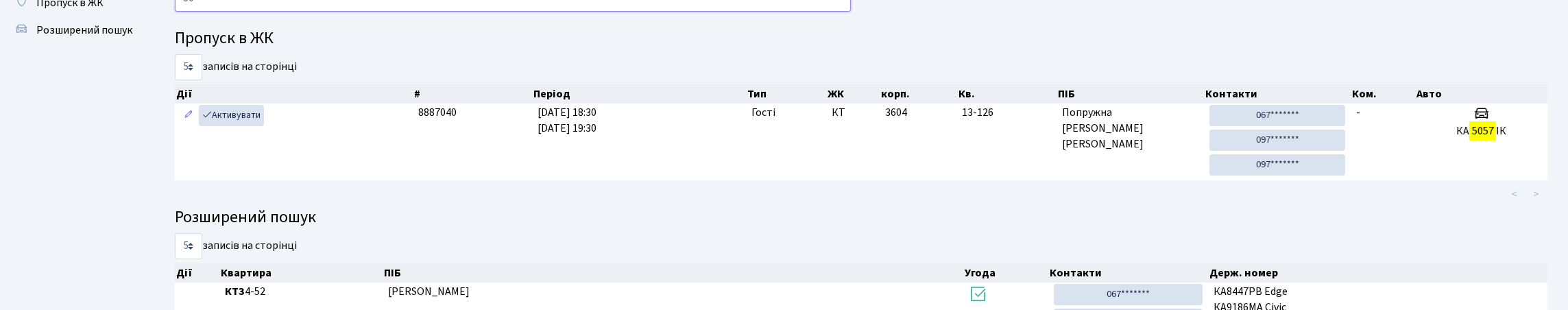
type input "5"
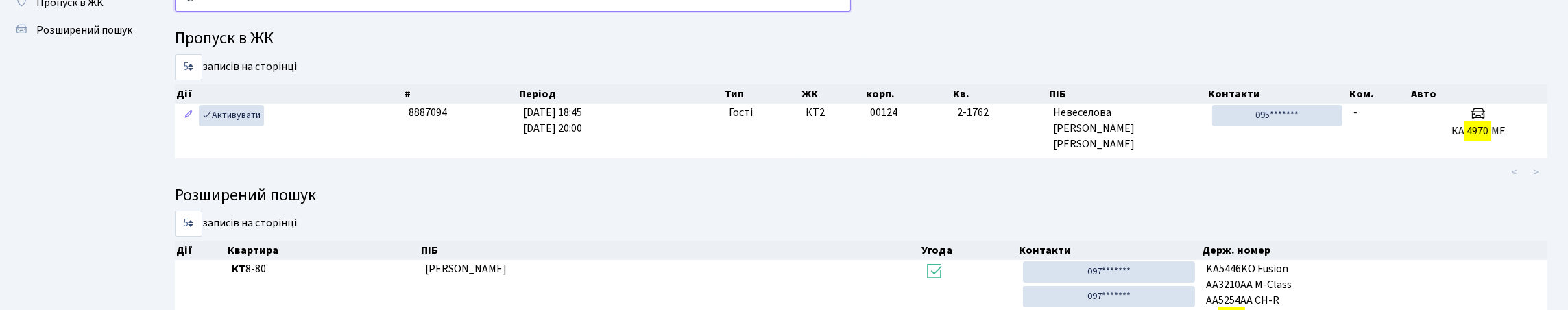
type input "4"
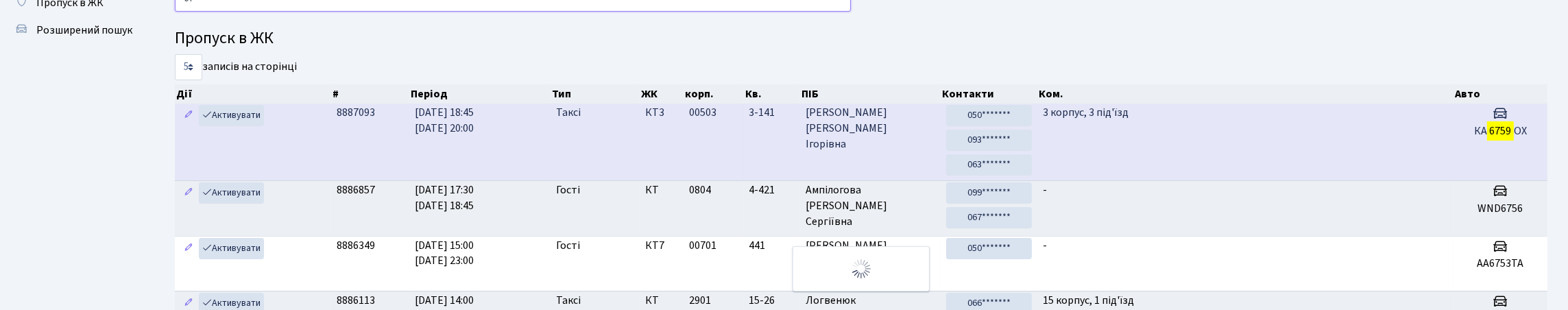
type input "6"
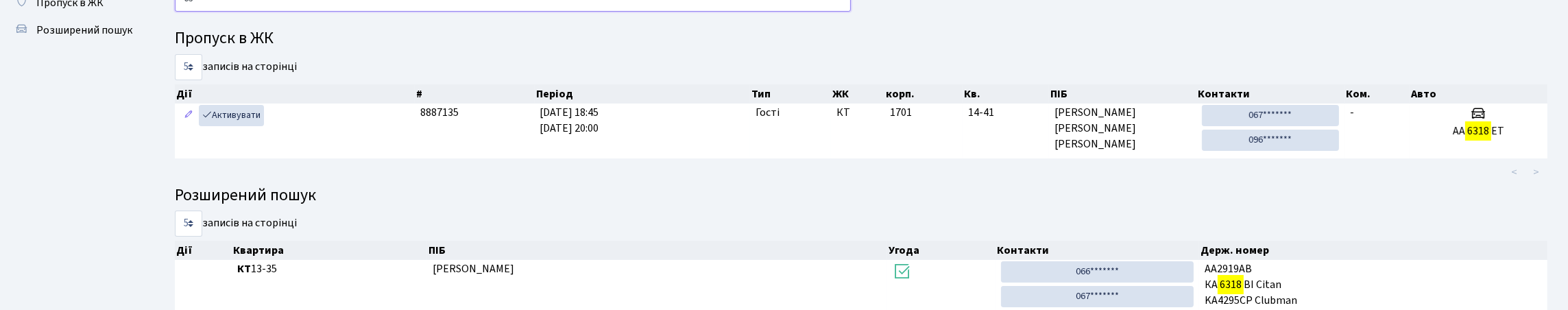
type input "6"
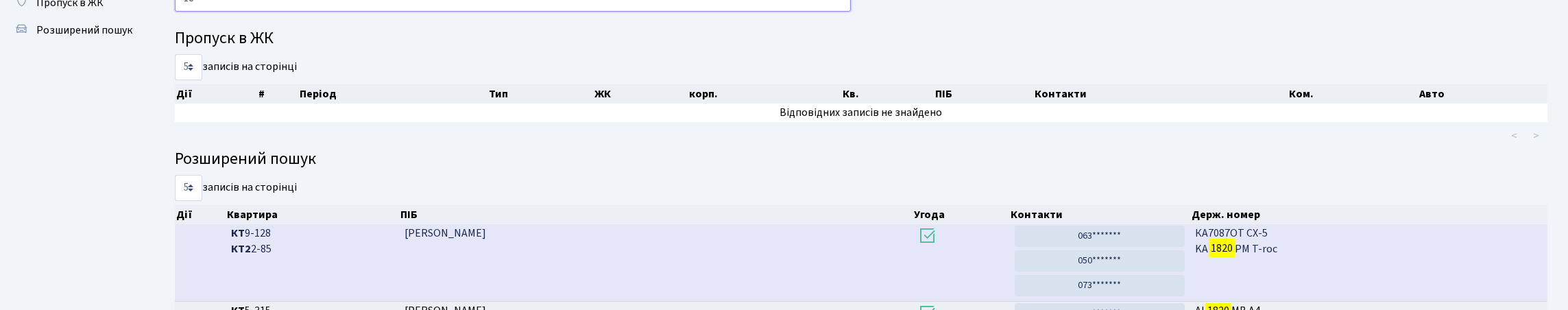
type input "1"
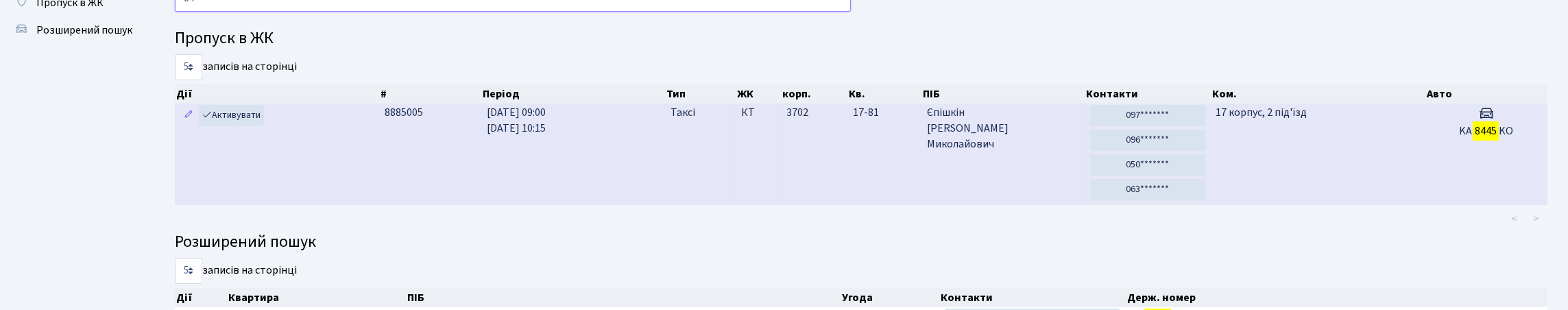
type input "8"
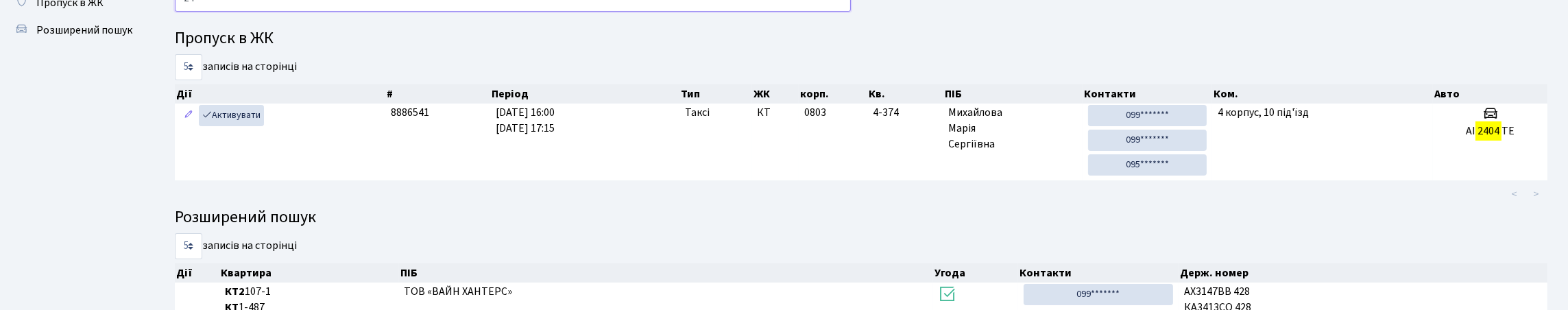
type input "2"
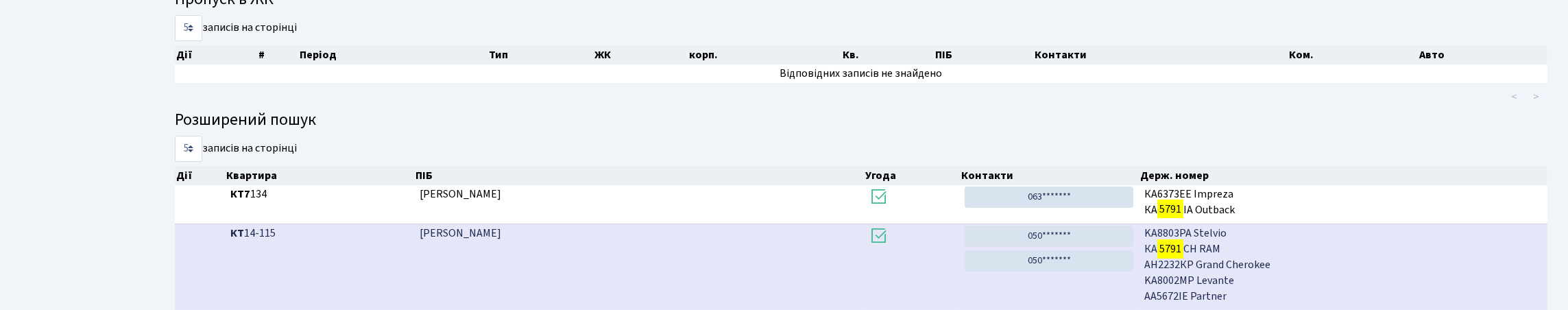
scroll to position [0, 0]
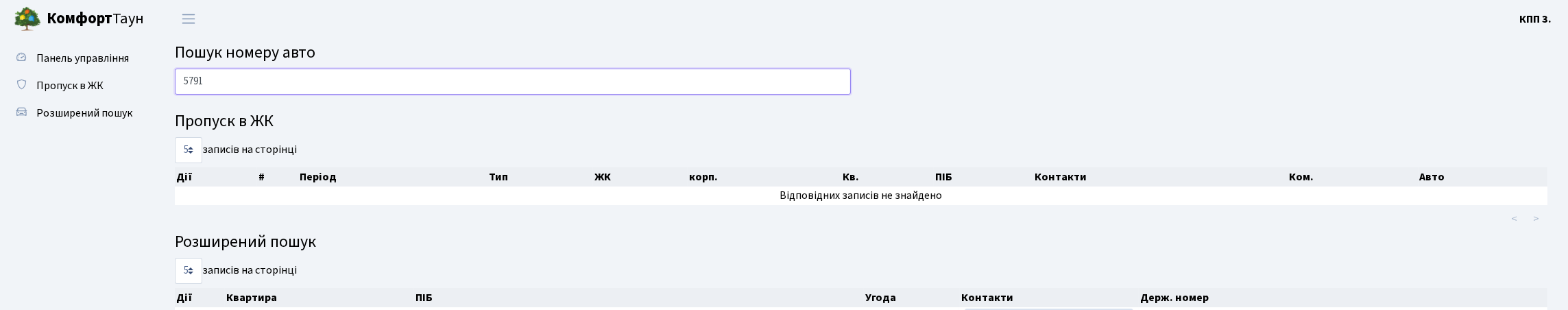
type input "5791"
drag, startPoint x: 184, startPoint y: 91, endPoint x: 252, endPoint y: 93, distance: 68.0
click at [252, 93] on input "5791" at bounding box center [513, 81] width 676 height 26
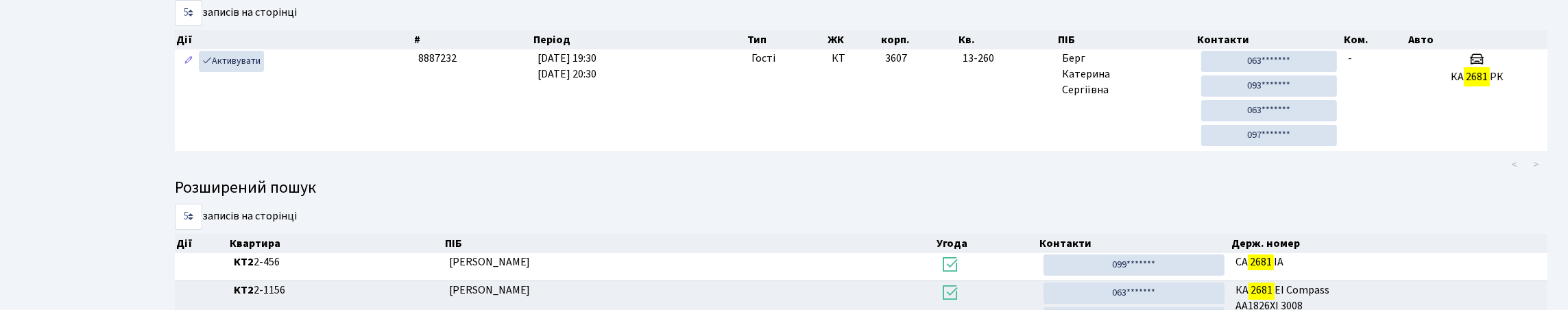
scroll to position [83, 0]
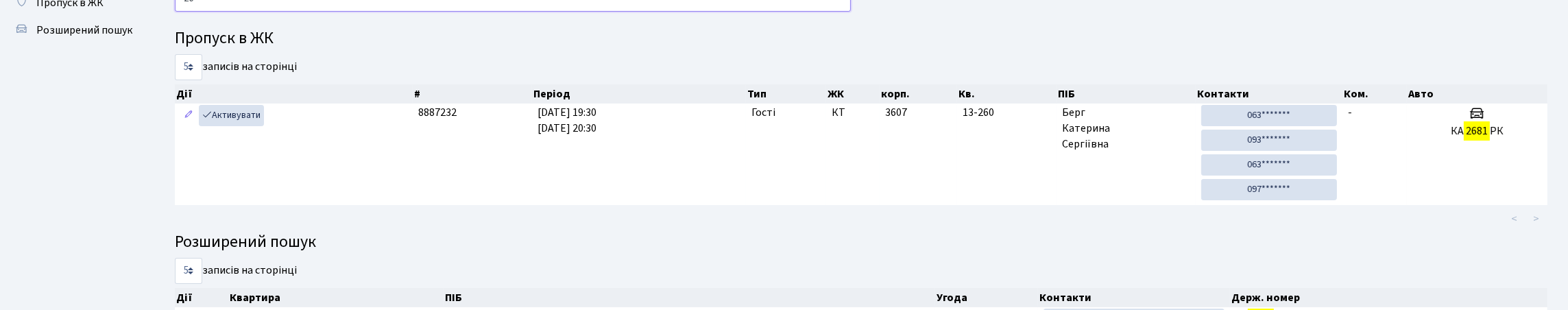
type input "2"
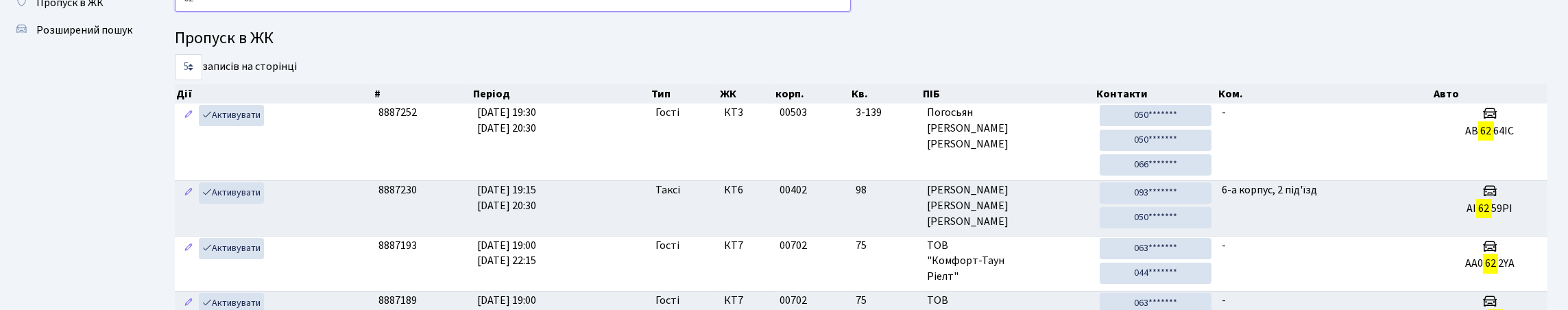
type input "6"
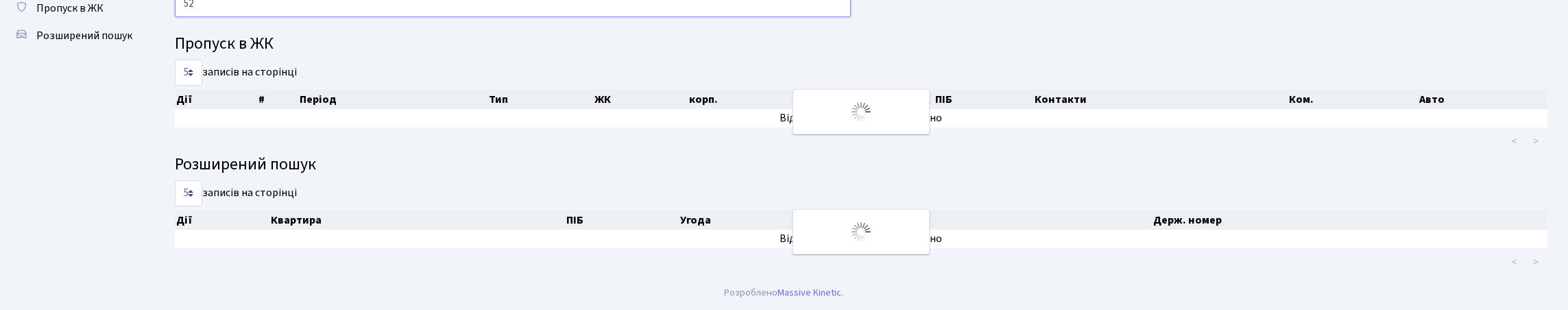
type input "5"
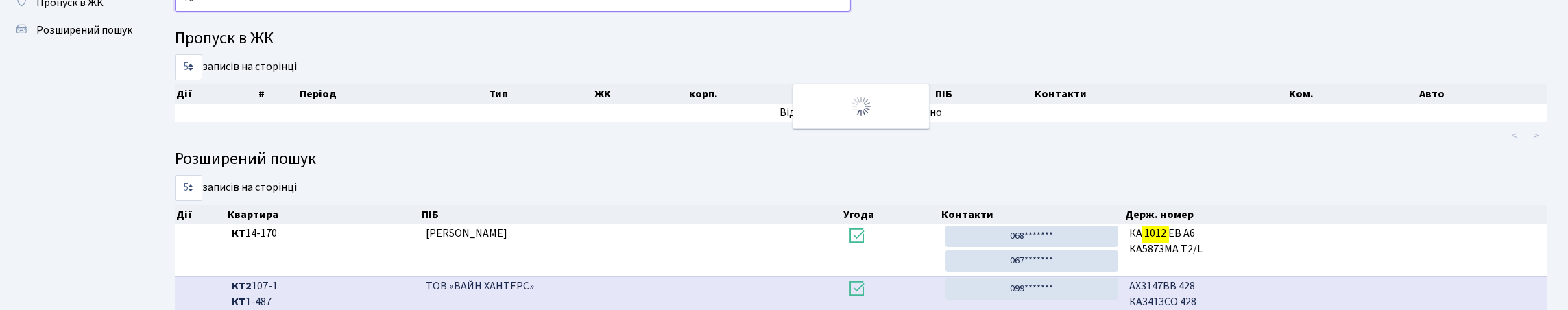
type input "1"
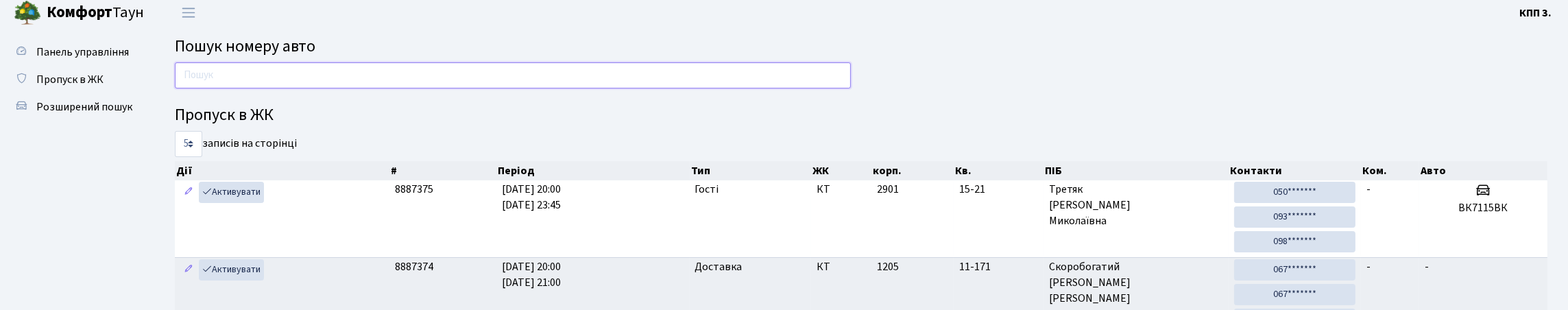
scroll to position [0, 0]
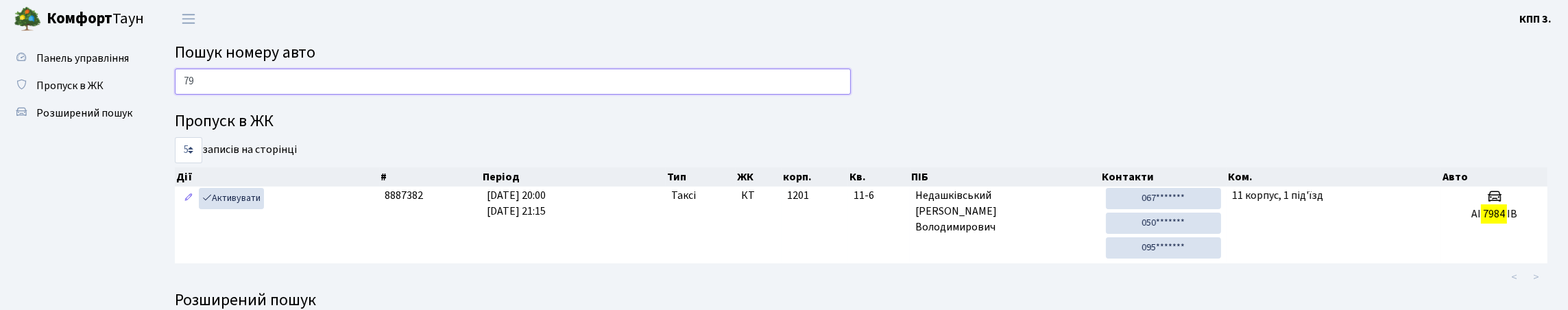
type input "7"
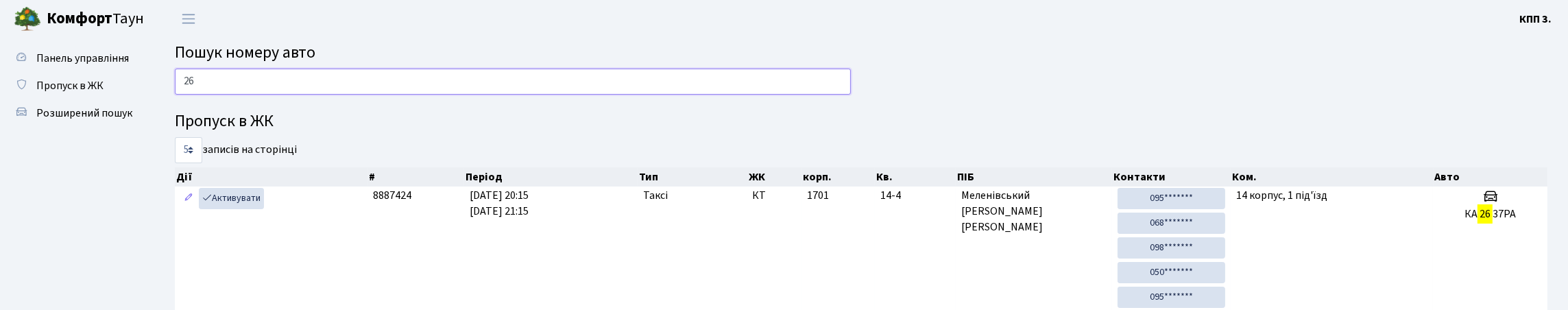
type input "2"
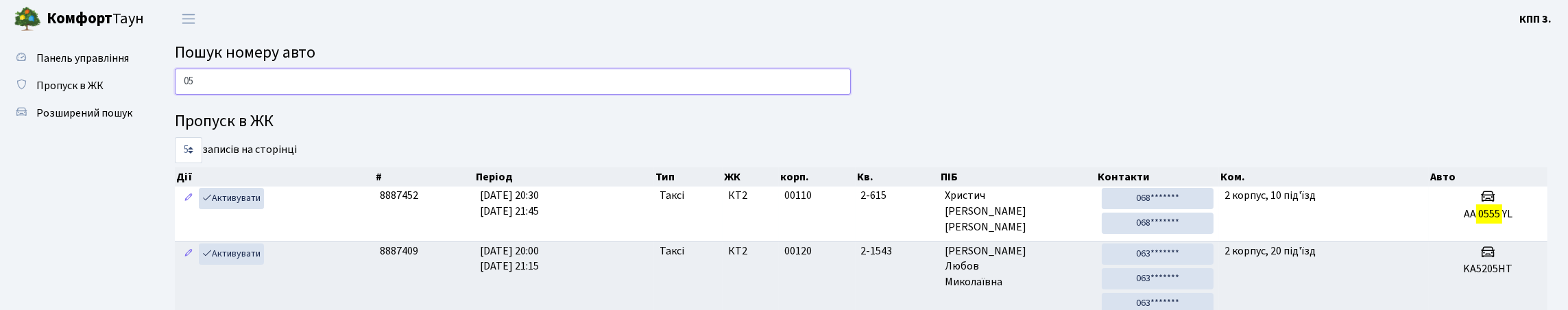
type input "0"
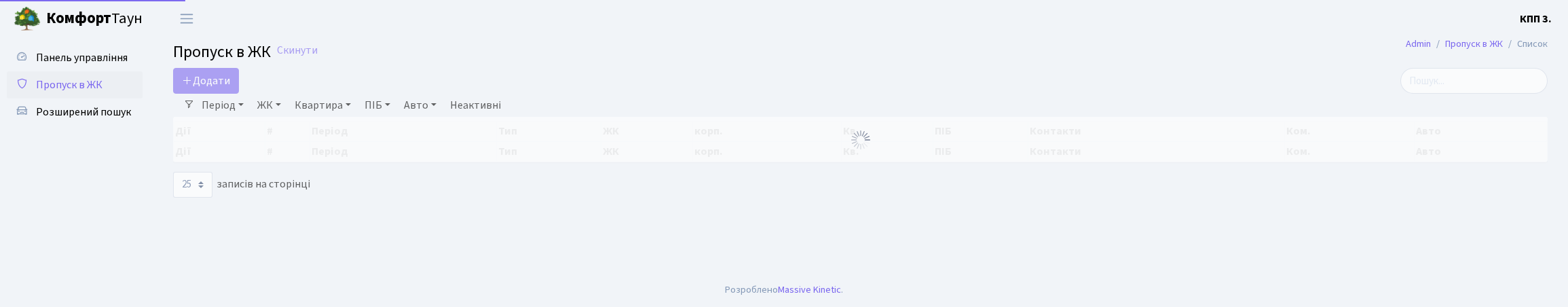
select select "25"
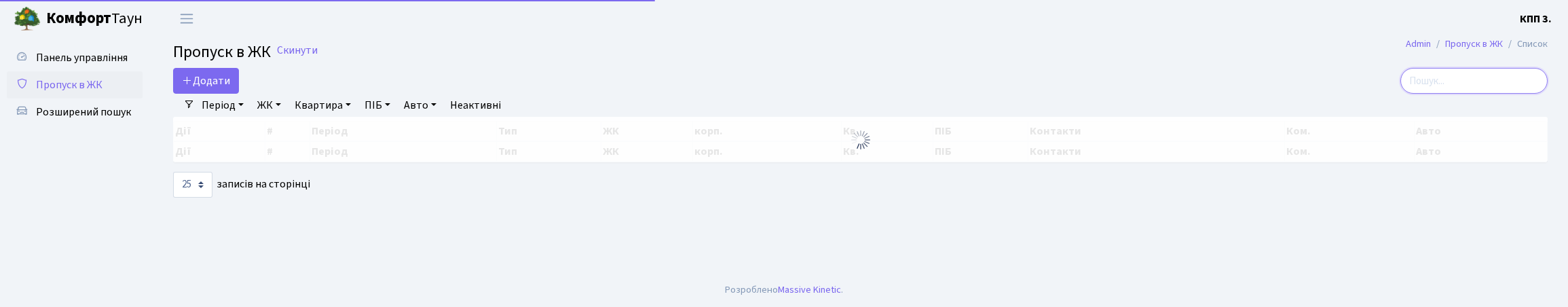
click at [1466, 94] on input "search" at bounding box center [1474, 80] width 148 height 26
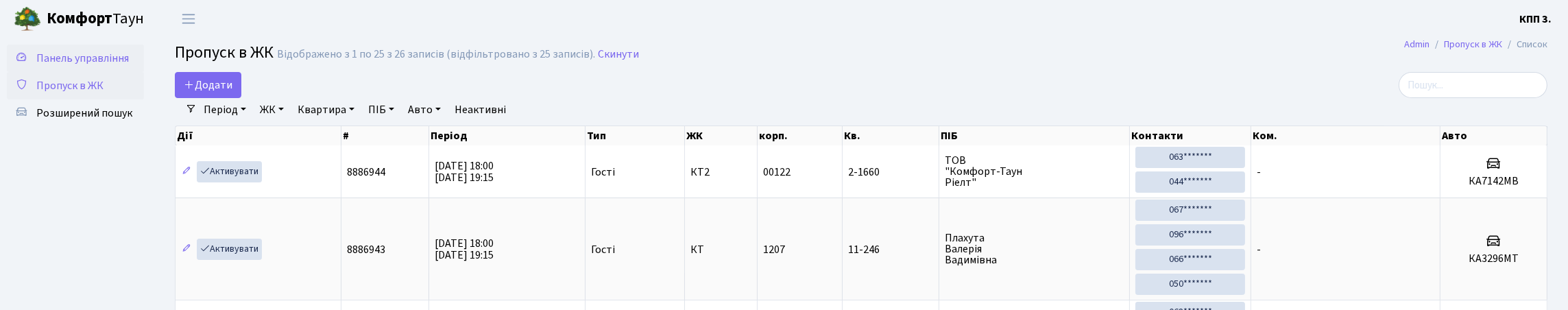
click at [44, 62] on span "Панель управління" at bounding box center [82, 58] width 92 height 15
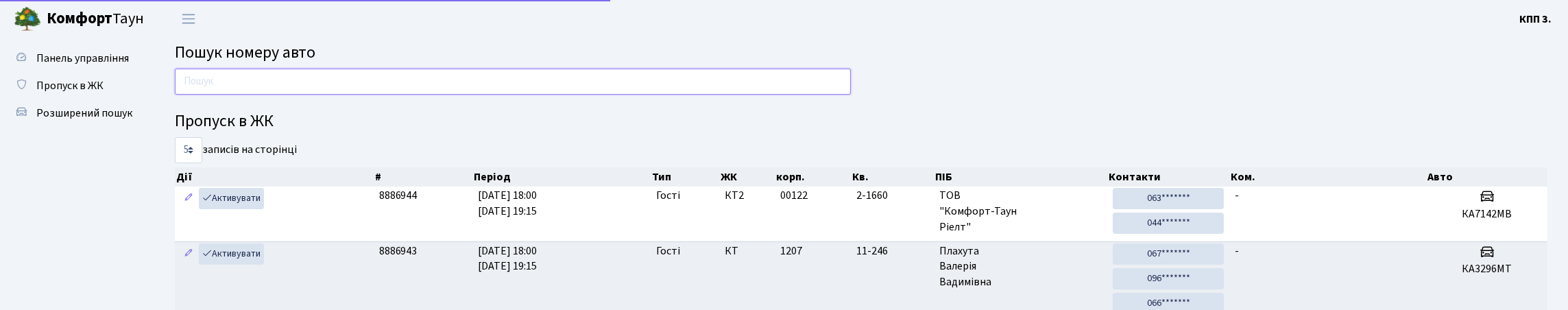
drag, startPoint x: 0, startPoint y: 0, endPoint x: 274, endPoint y: 103, distance: 292.7
click at [274, 94] on input "text" at bounding box center [513, 81] width 676 height 26
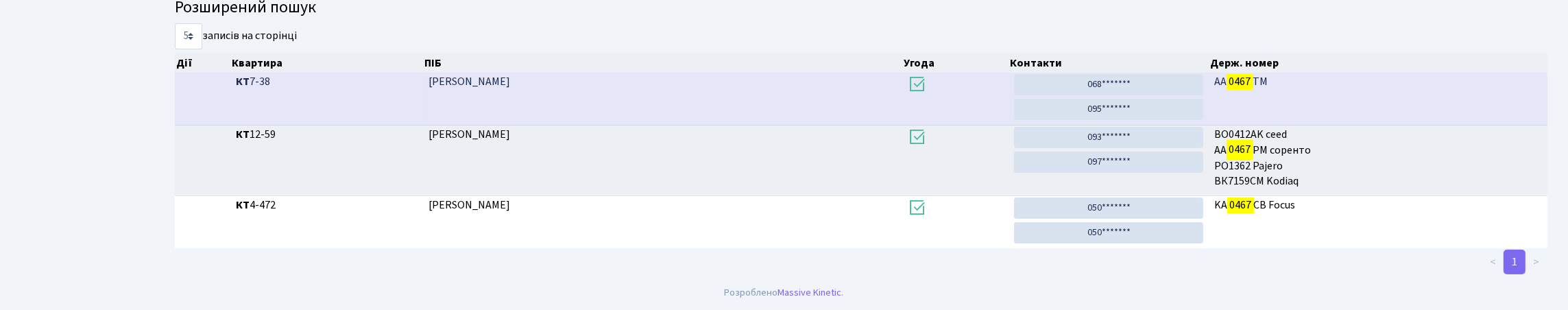
scroll to position [83, 0]
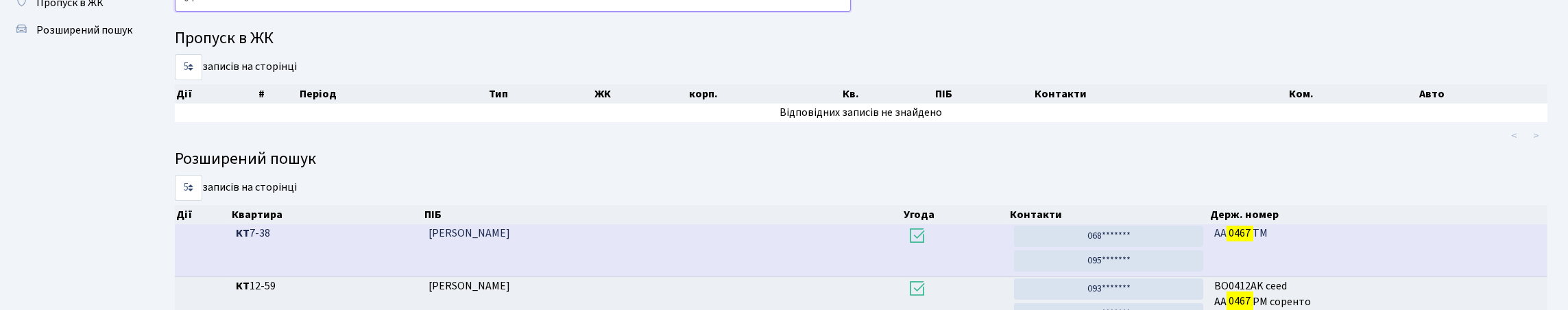
type input "0"
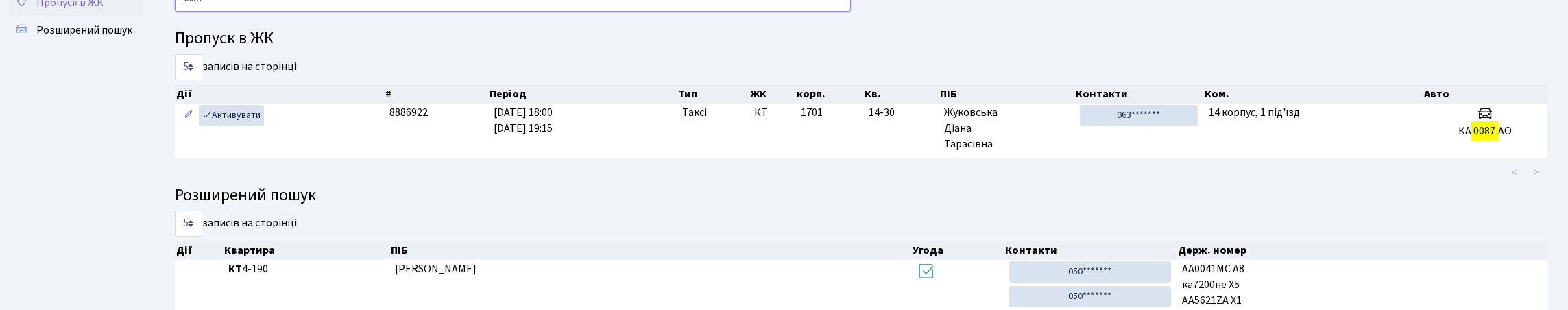
type input "0087"
click at [63, 10] on span "Пропуск в ЖК" at bounding box center [69, 2] width 67 height 15
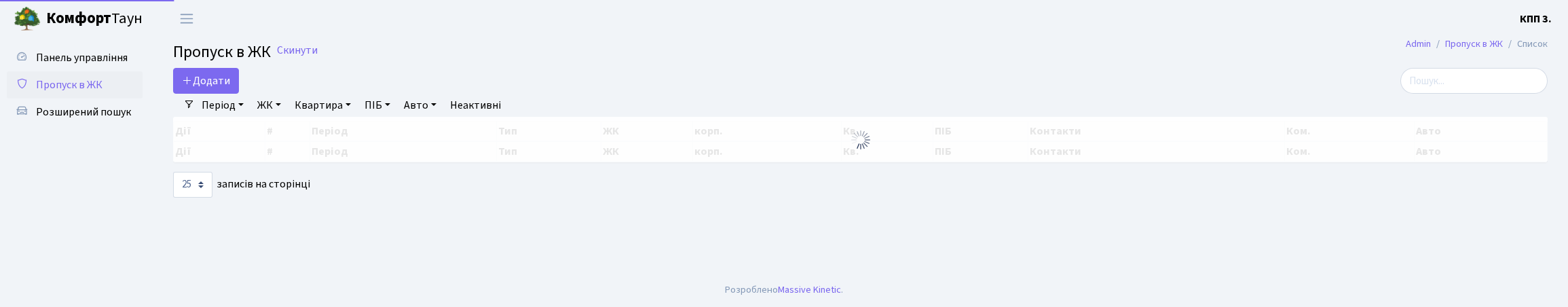
select select "25"
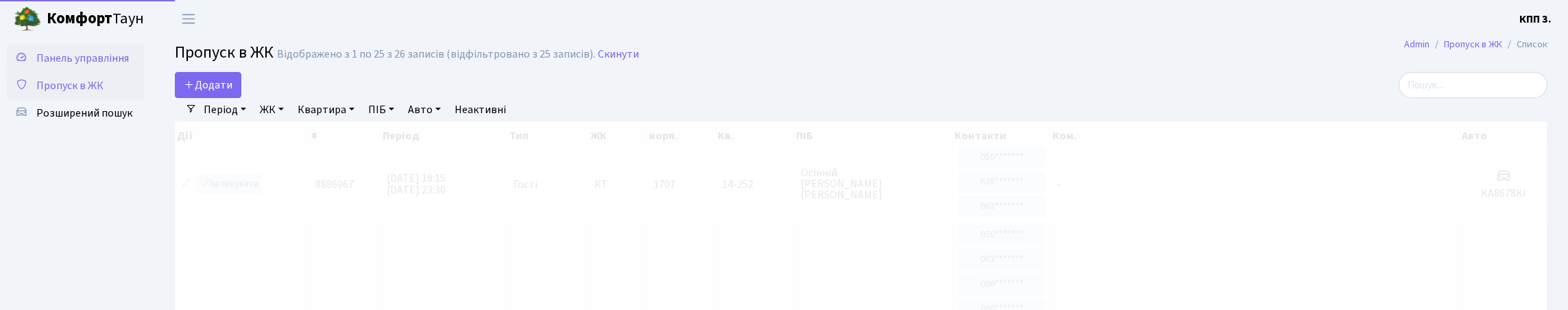
click at [90, 72] on link "Панель управління" at bounding box center [75, 58] width 137 height 27
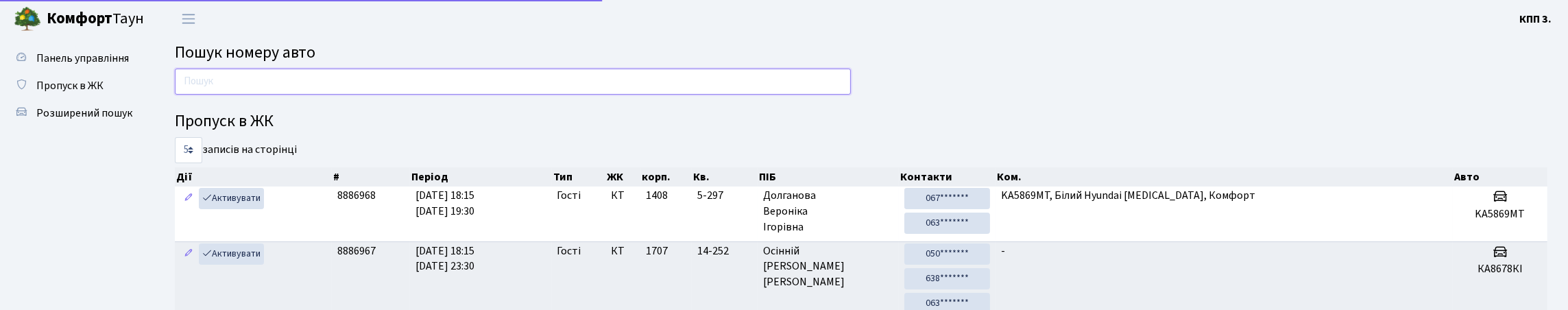
click at [326, 94] on input "text" at bounding box center [513, 81] width 676 height 26
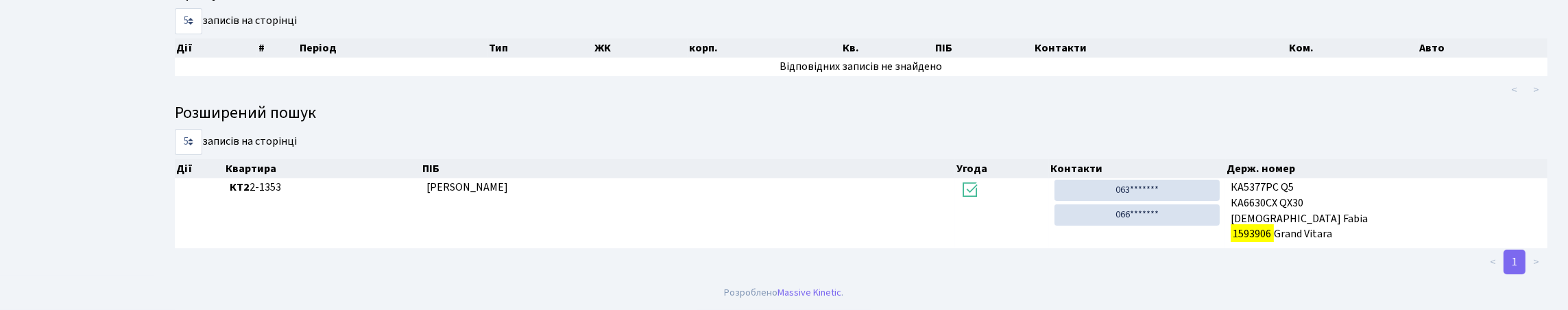
scroll to position [83, 0]
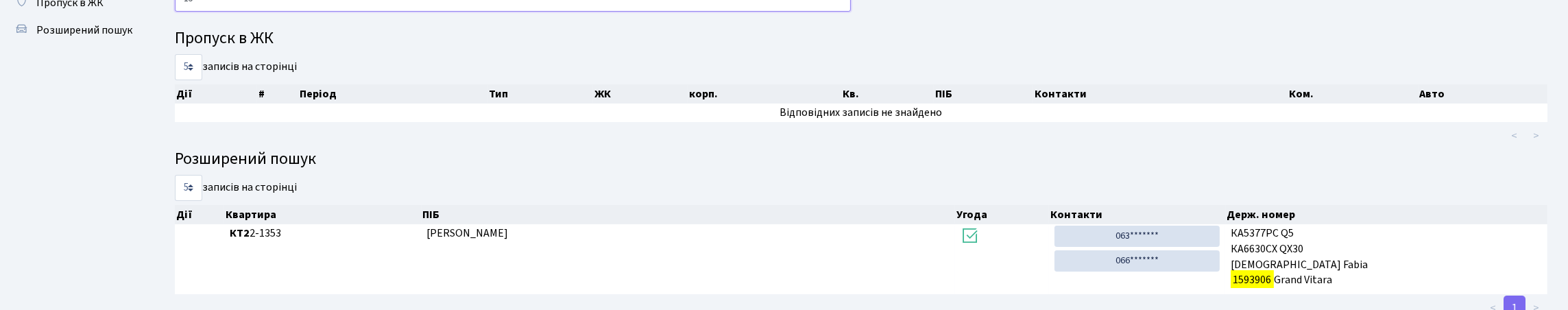
type input "1"
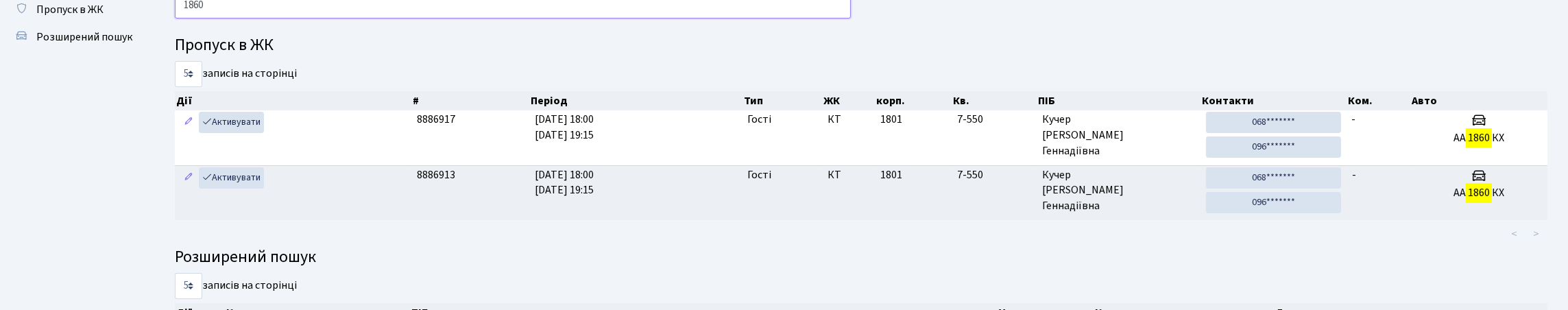
scroll to position [0, 0]
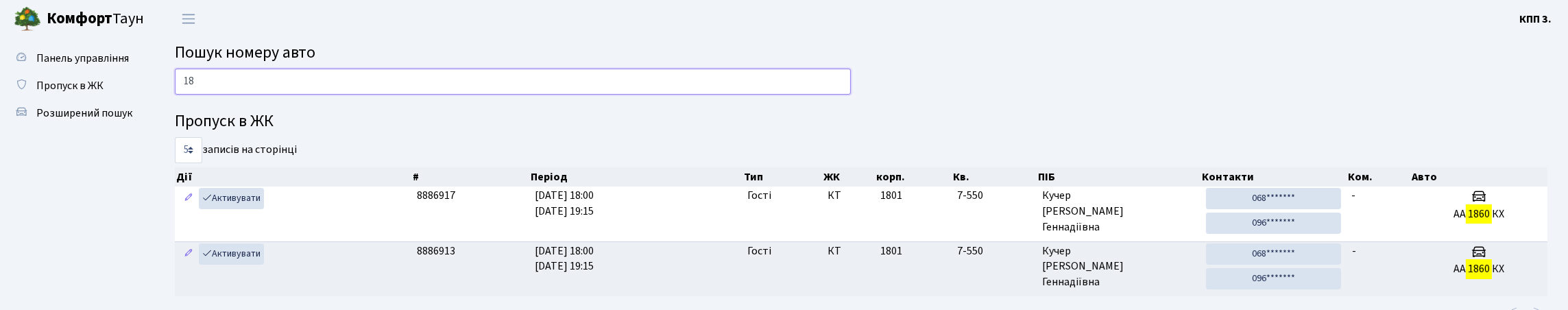
type input "1"
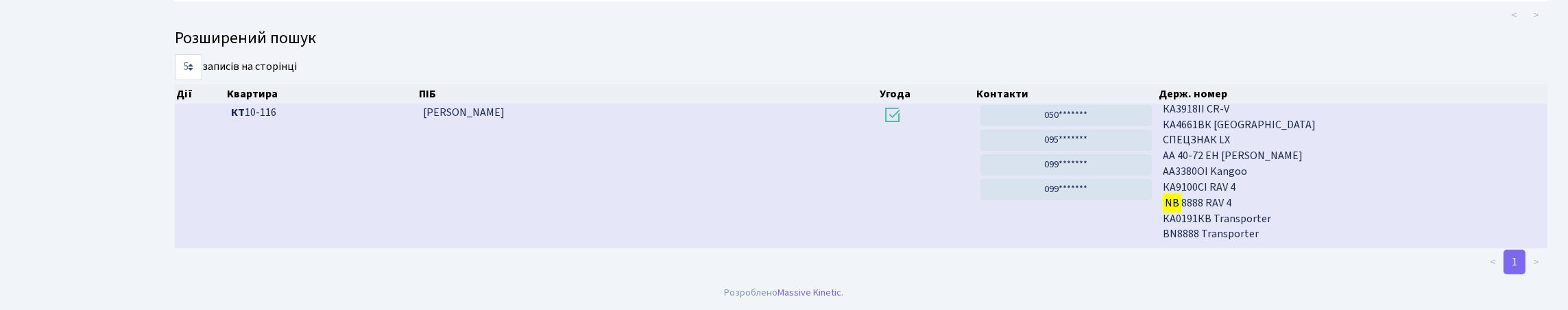
scroll to position [273, 0]
type input "N"
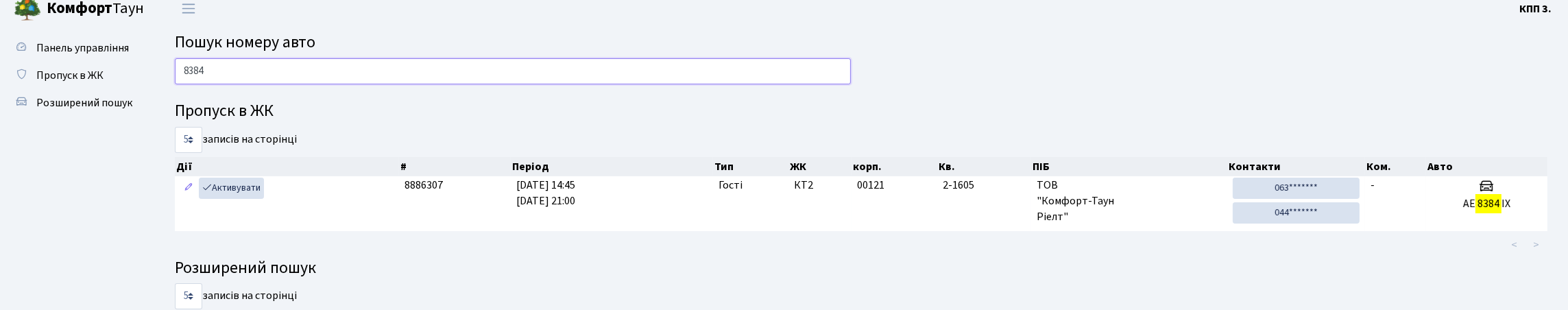
scroll to position [0, 0]
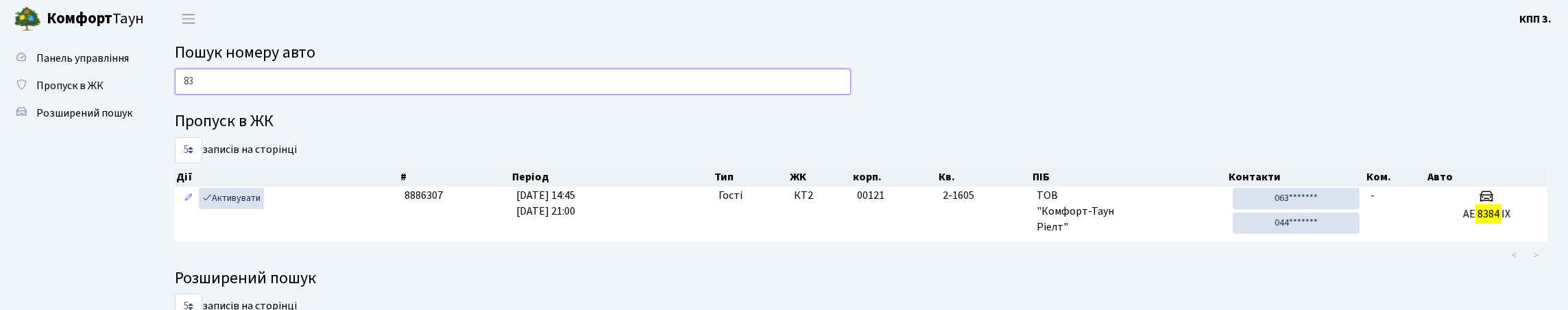
type input "8"
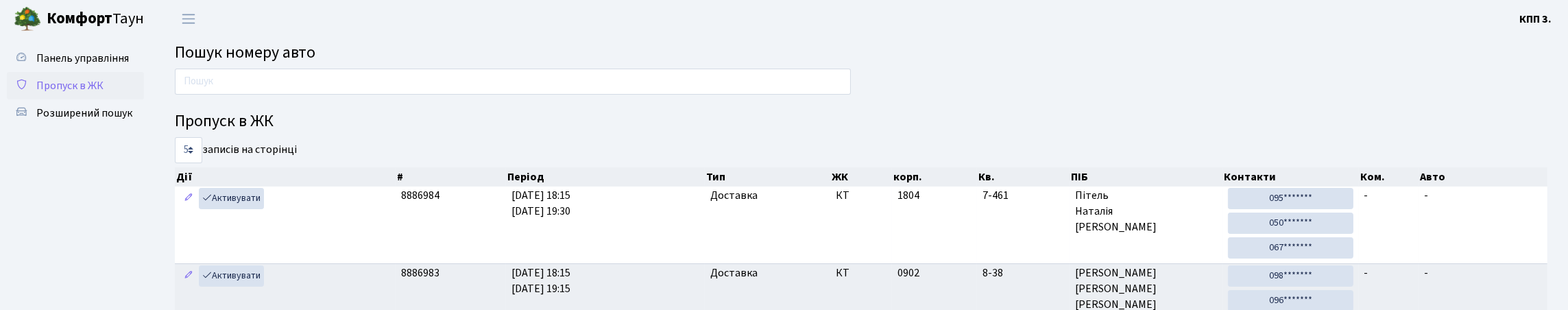
click at [97, 93] on span "Пропуск в ЖК" at bounding box center [69, 86] width 67 height 15
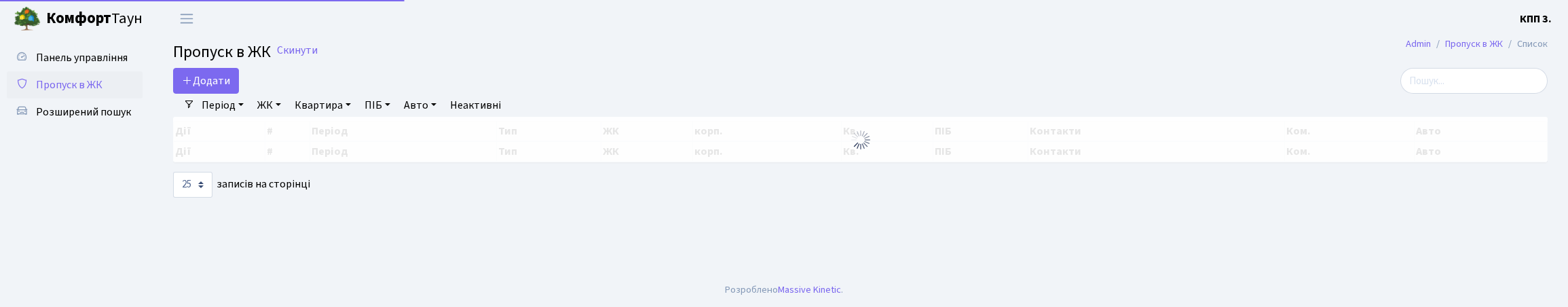
select select "25"
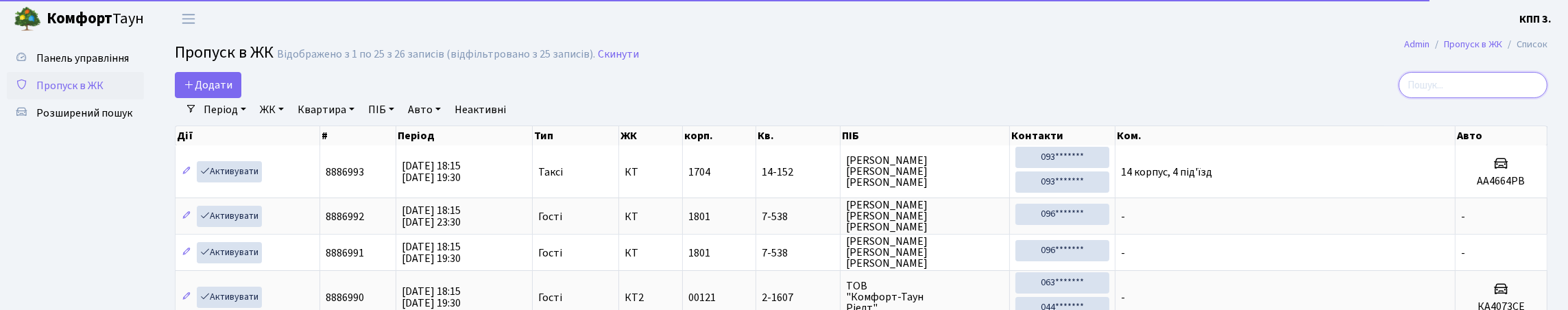
click at [1451, 93] on input "search" at bounding box center [1473, 85] width 149 height 26
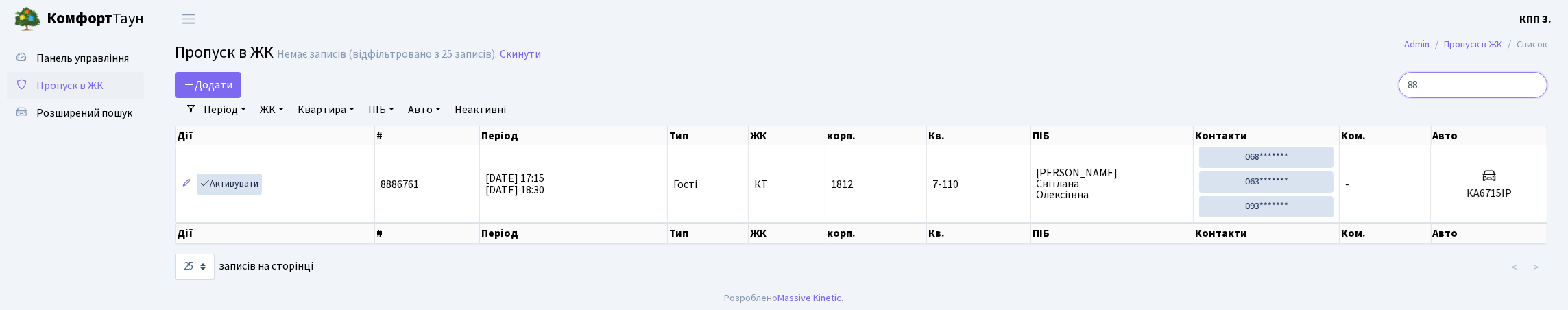
type input "8"
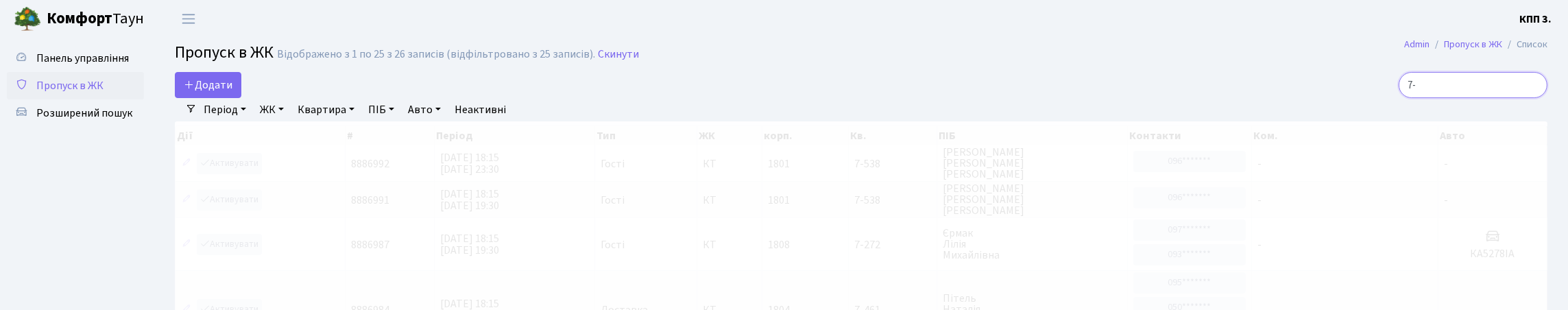
type input "7"
type input "1"
type input "8"
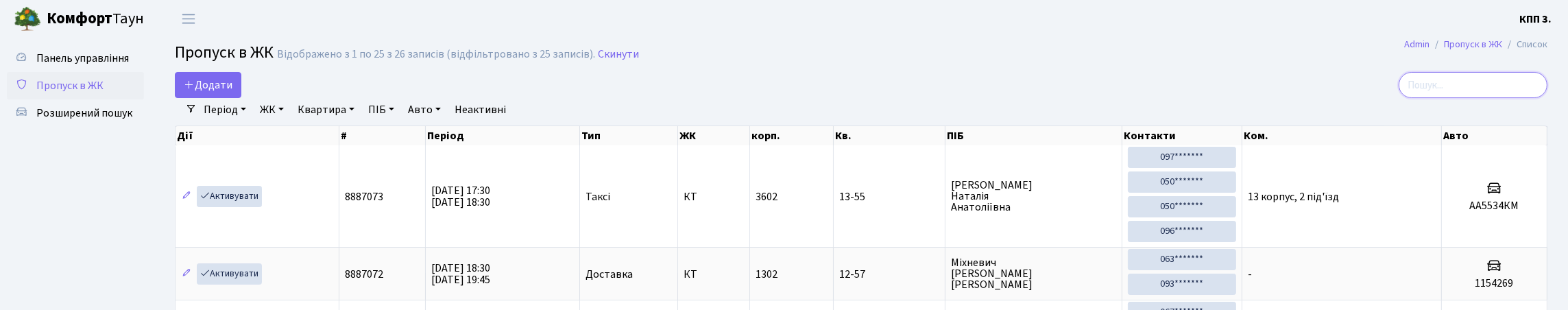
paste input "8567"
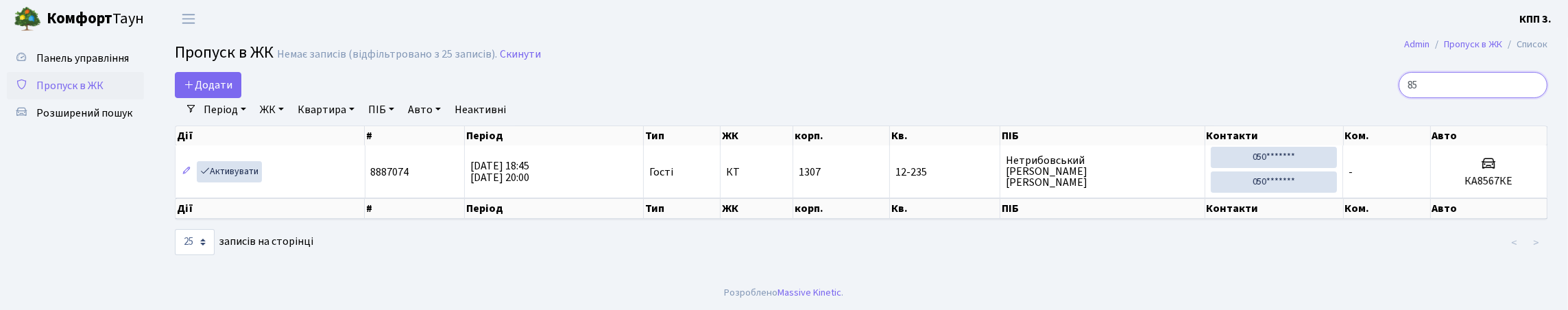
type input "8"
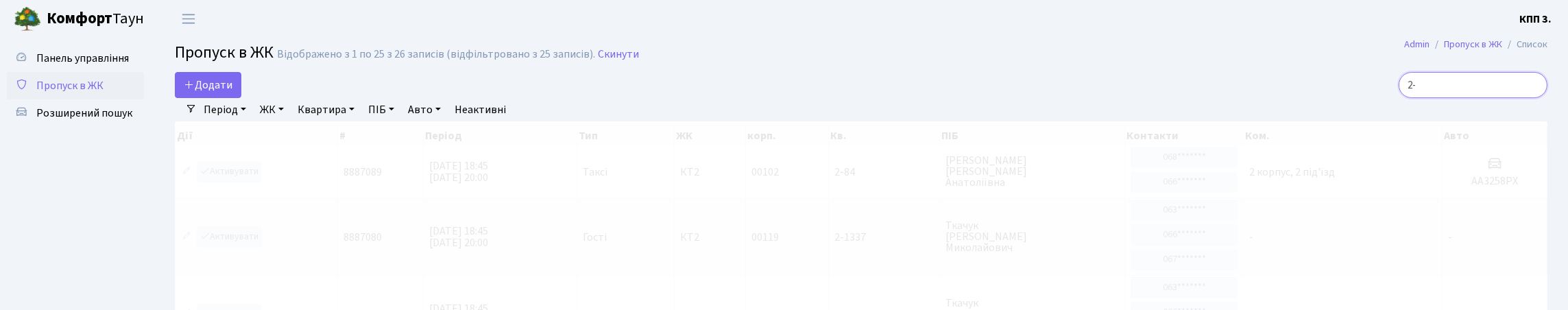
type input "2"
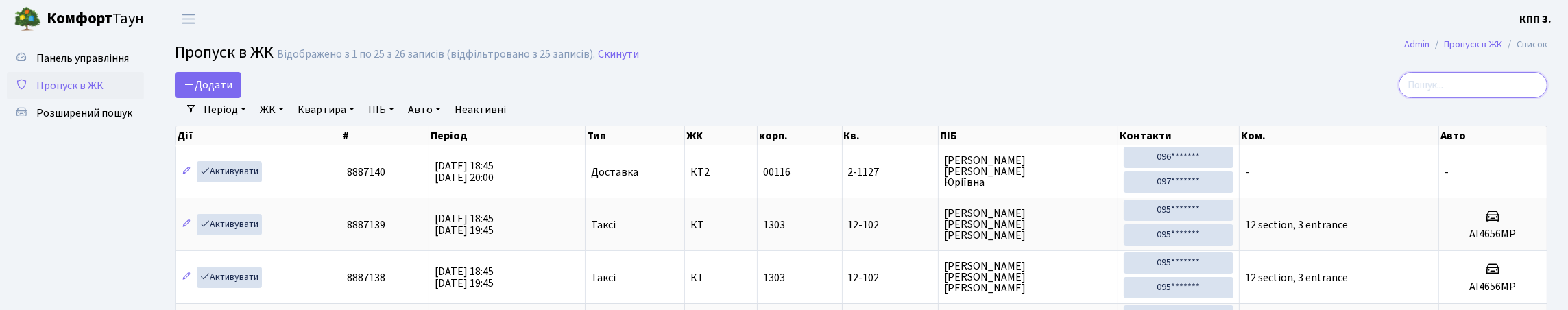
type input "1"
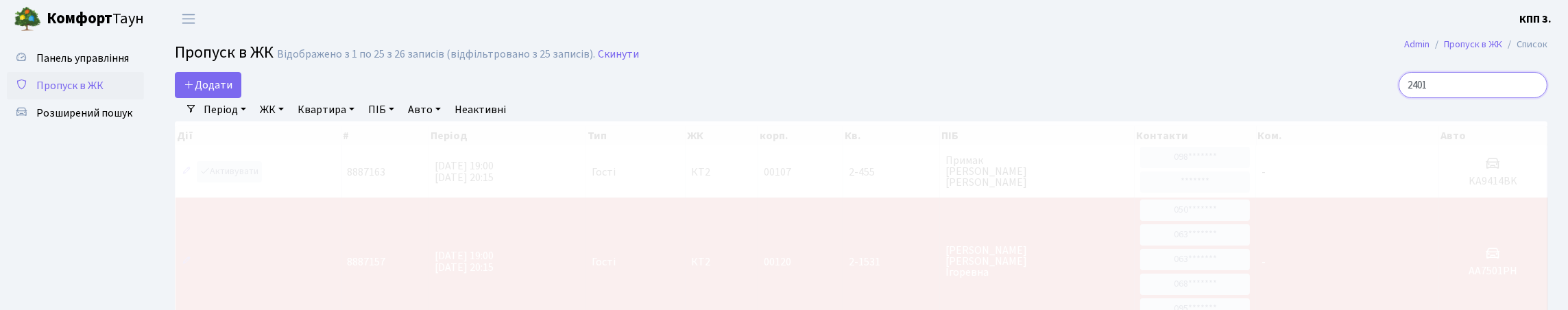
click at [1398, 98] on input "2401" at bounding box center [1473, 85] width 149 height 26
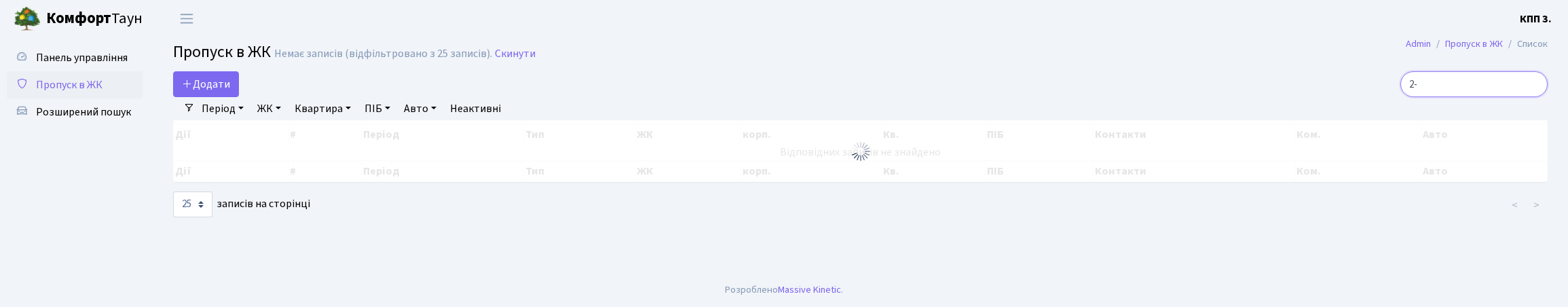
type input "2"
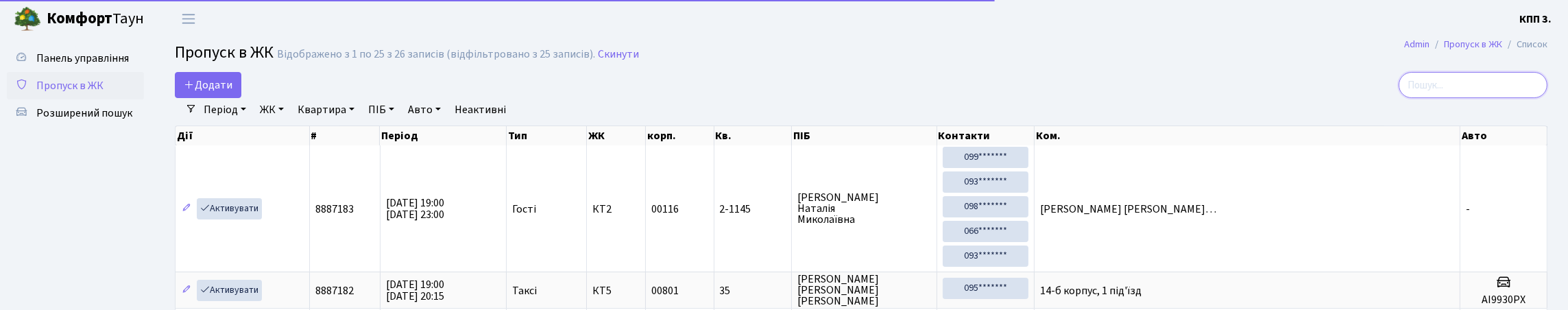
paste input "5791"
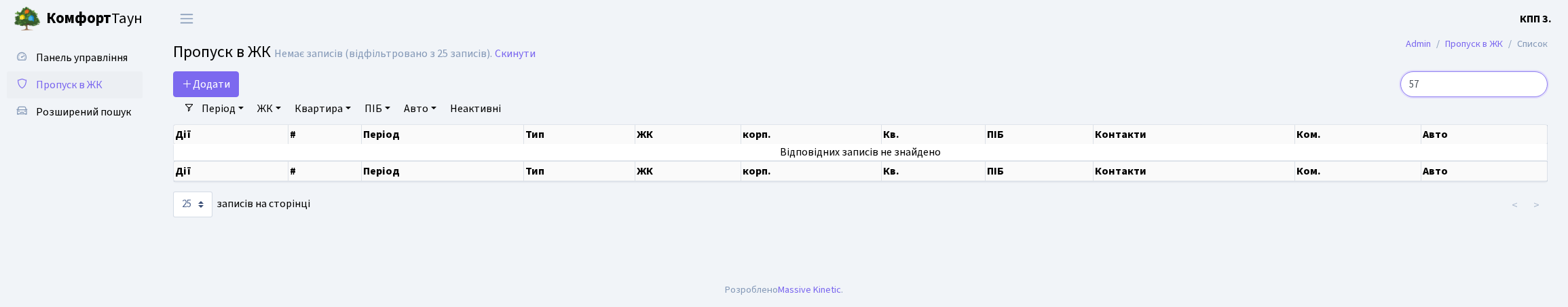
type input "5"
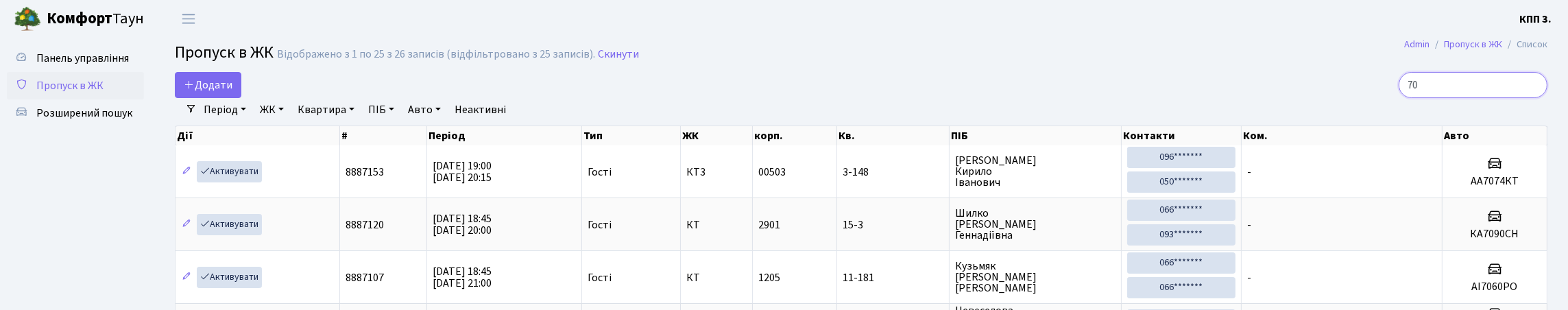
type input "7"
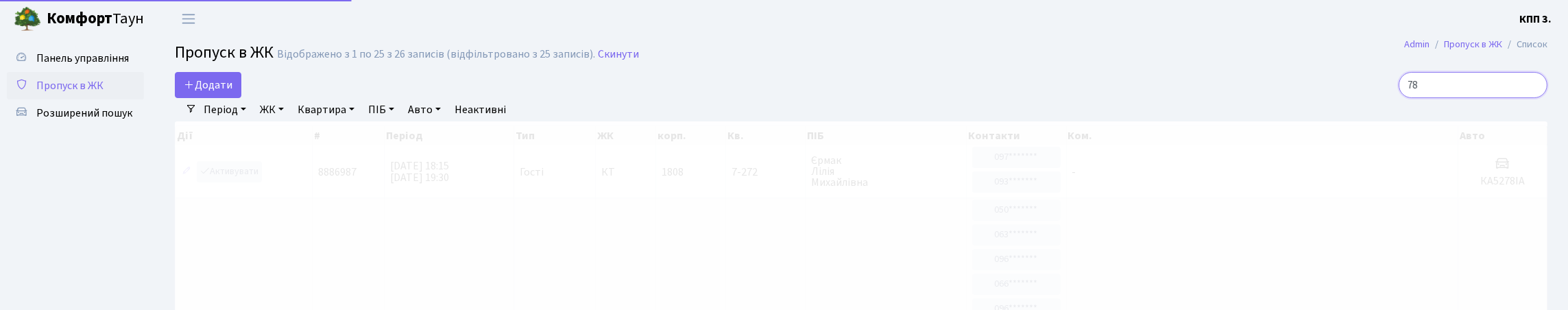
type input "7"
type input "2"
type input "1"
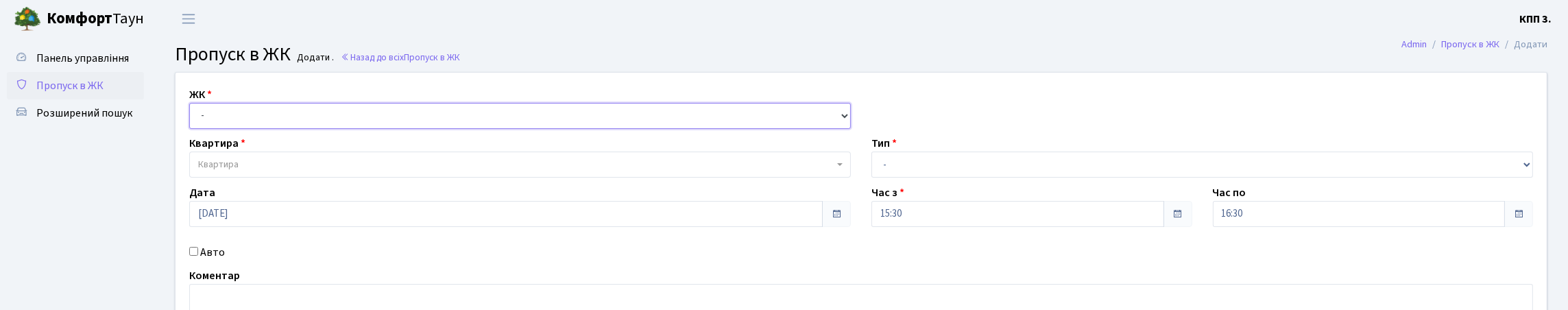
click at [224, 125] on select "- КТ, вул. Регенераторна, 4 КТ2, просп. [STREET_ADDRESS] [STREET_ADDRESS] [PERS…" at bounding box center [519, 115] width 662 height 26
select select "271"
click at [193, 119] on select "- КТ, вул. Регенераторна, 4 КТ2, просп. [STREET_ADDRESS] [STREET_ADDRESS] [PERS…" at bounding box center [519, 115] width 662 height 26
select select
click at [275, 178] on span "Квартира" at bounding box center [519, 164] width 662 height 26
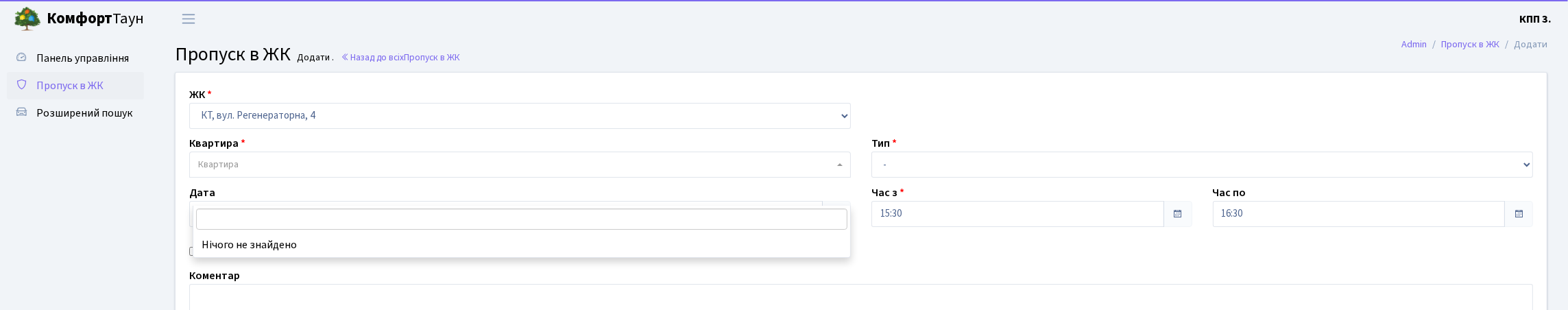
type input "1"
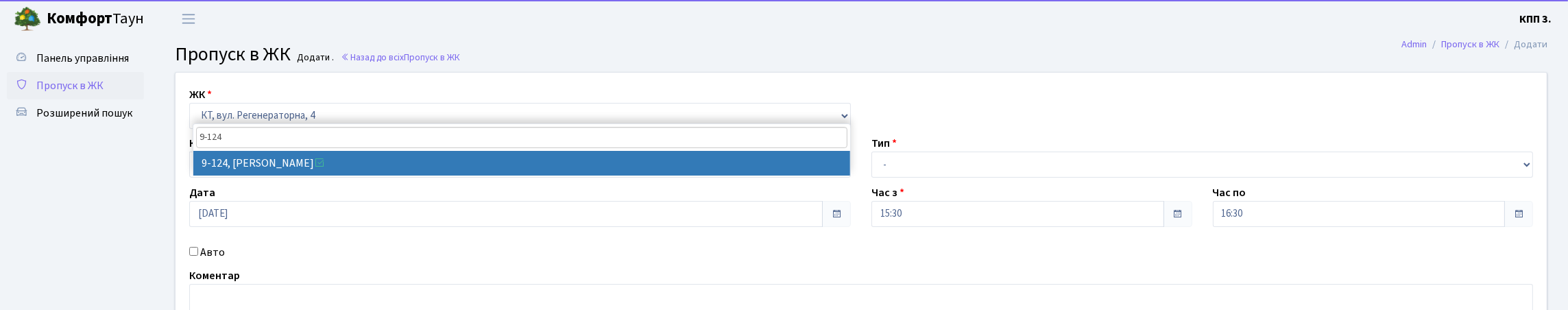
type input "9-124"
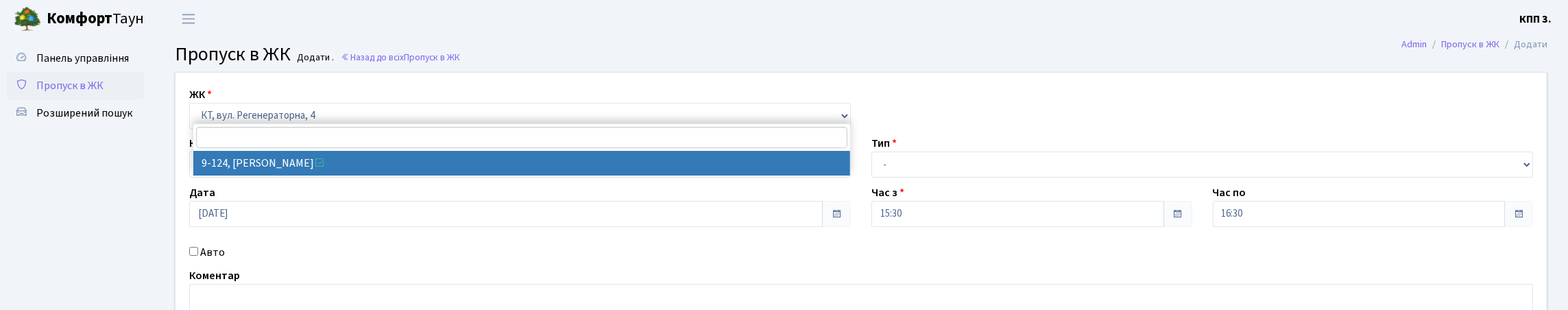
select select "6474"
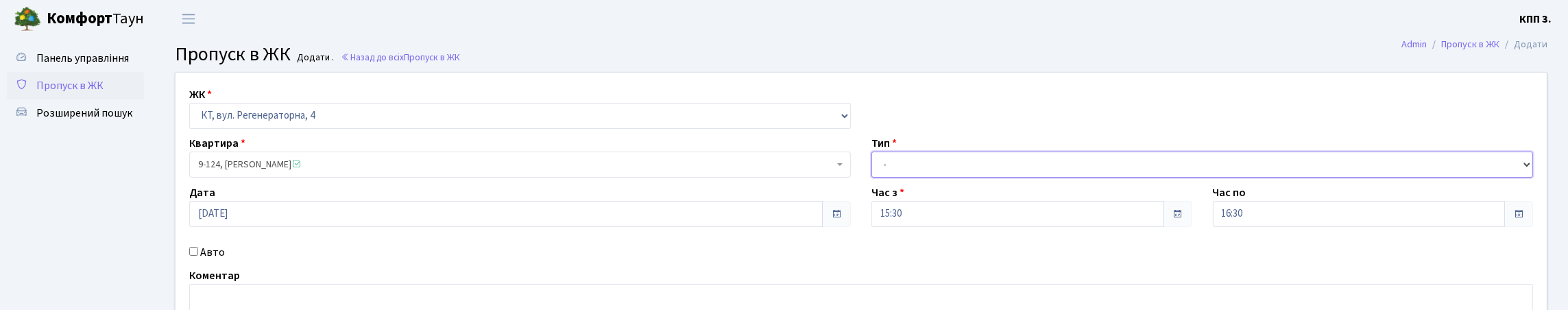
click at [929, 178] on select "- Доставка Таксі Гості Сервіс" at bounding box center [1202, 164] width 662 height 26
select select "1"
click at [871, 178] on select "- Доставка Таксі Гості Сервіс" at bounding box center [1202, 164] width 662 height 26
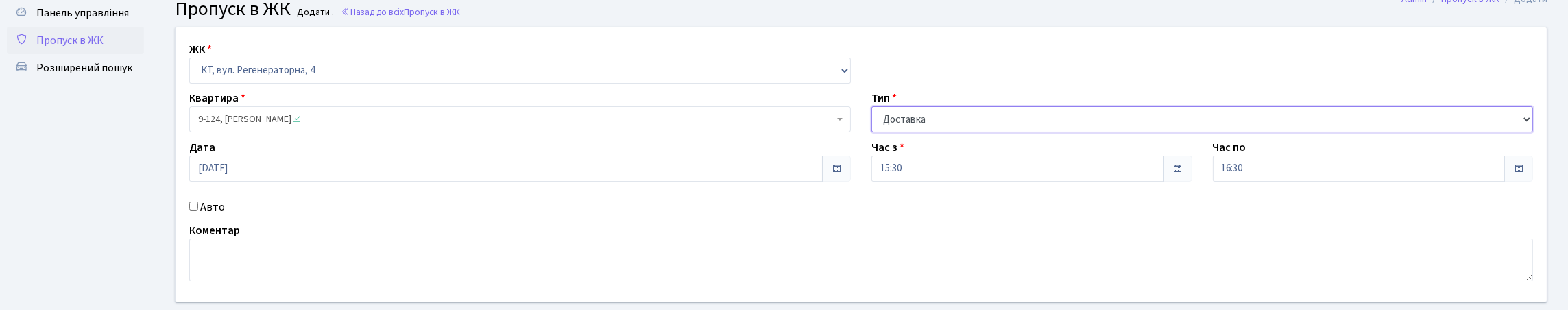
scroll to position [206, 0]
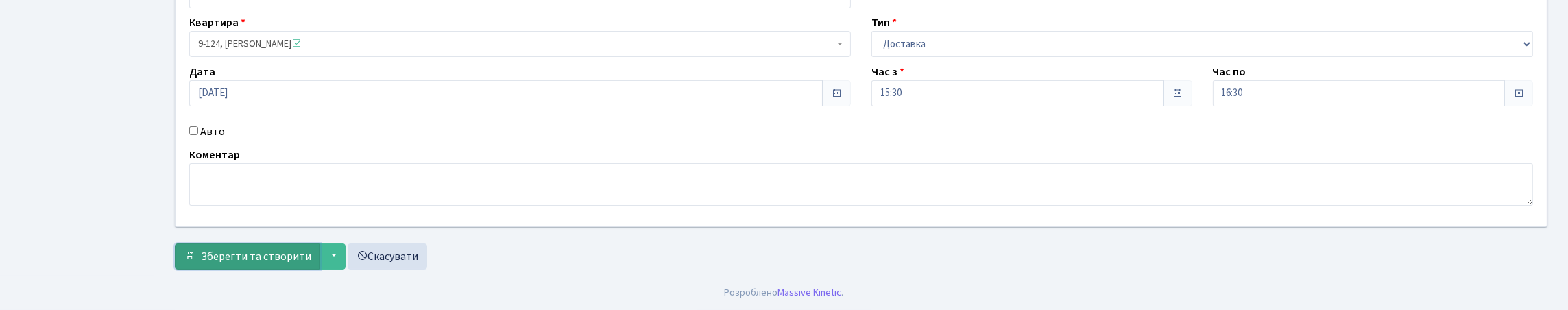
click at [294, 266] on button "Зберегти та створити" at bounding box center [247, 256] width 145 height 26
